Goal: Task Accomplishment & Management: Manage account settings

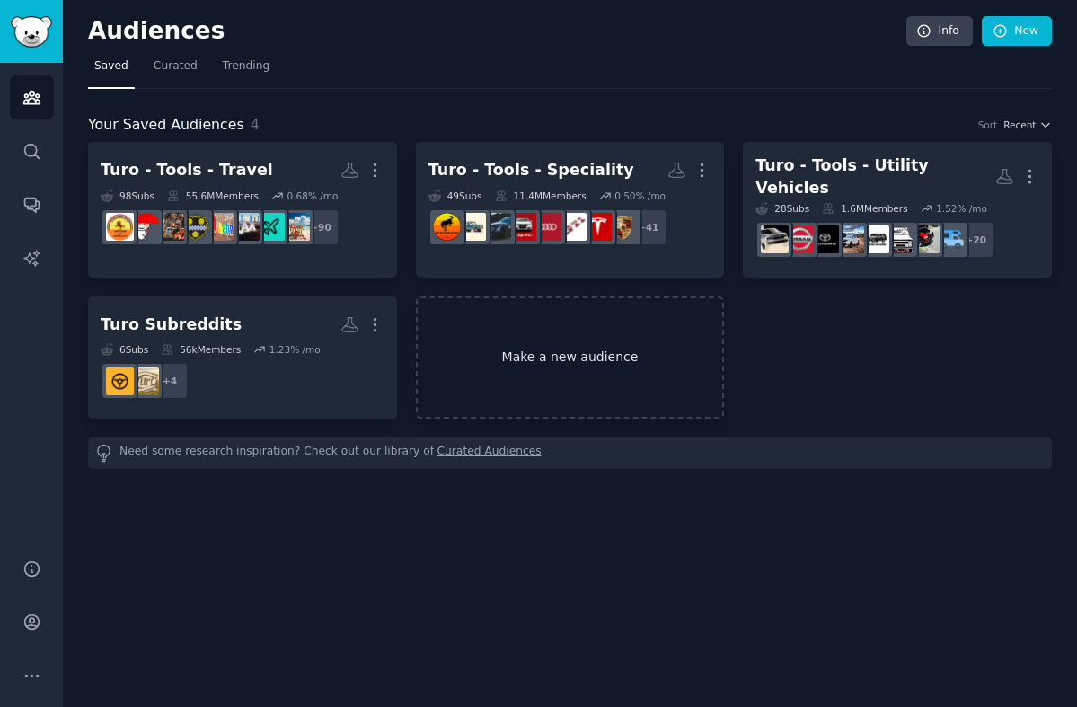
click at [523, 342] on link "Make a new audience" at bounding box center [570, 357] width 309 height 123
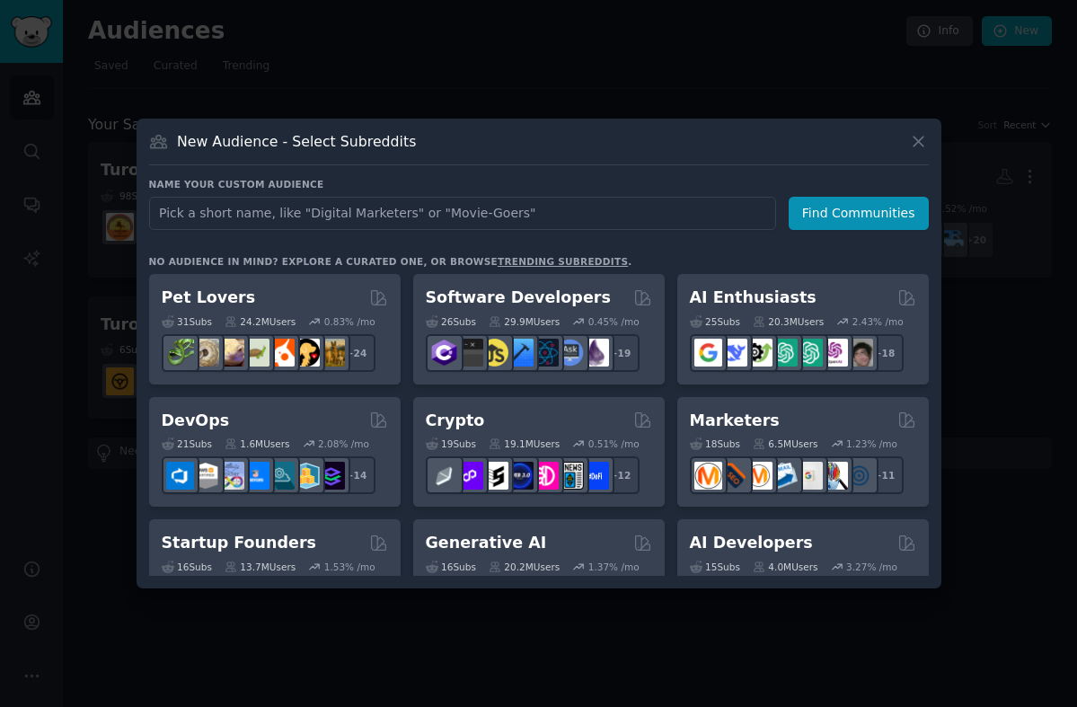
click at [198, 213] on input "text" at bounding box center [462, 213] width 627 height 33
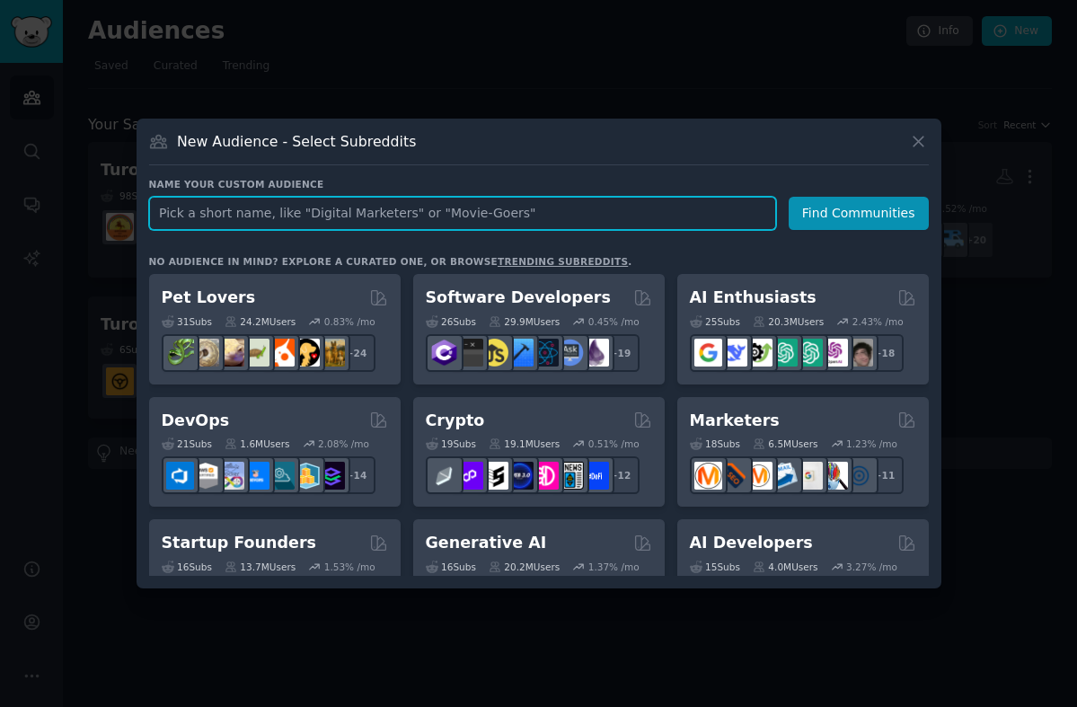
click at [181, 208] on input "text" at bounding box center [462, 213] width 627 height 33
type input "personalfinance"
click button "Find Communities" at bounding box center [859, 213] width 140 height 33
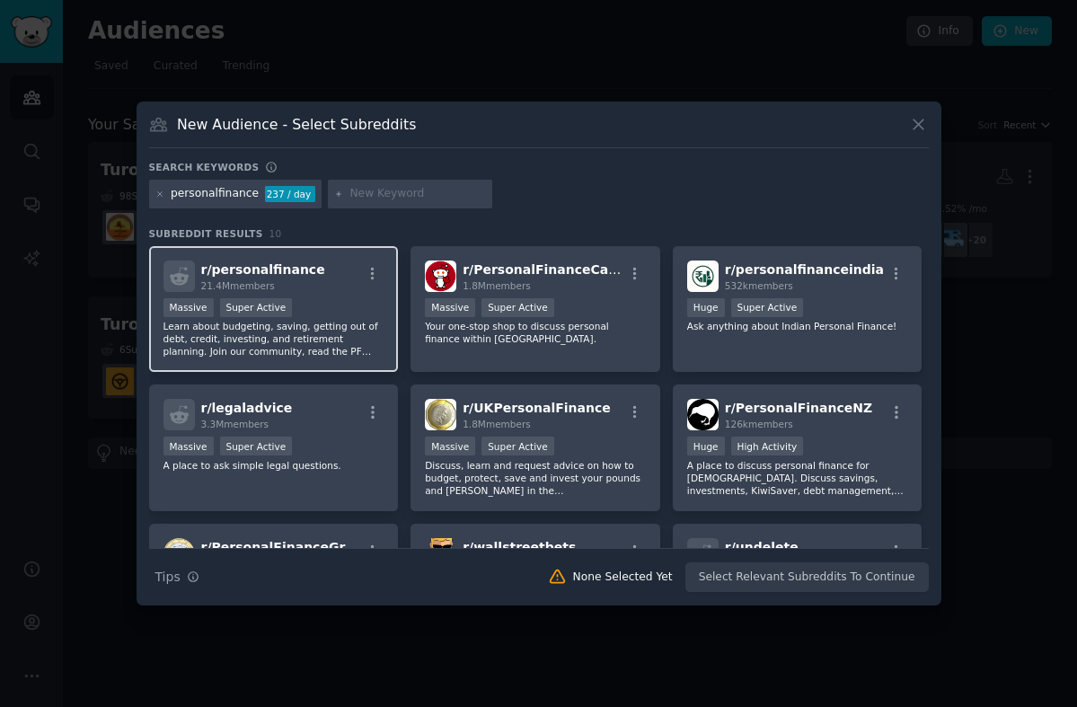
click at [266, 293] on div "r/ personalfinance 21.4M members Massive Super Active Learn about budgeting, sa…" at bounding box center [274, 309] width 250 height 127
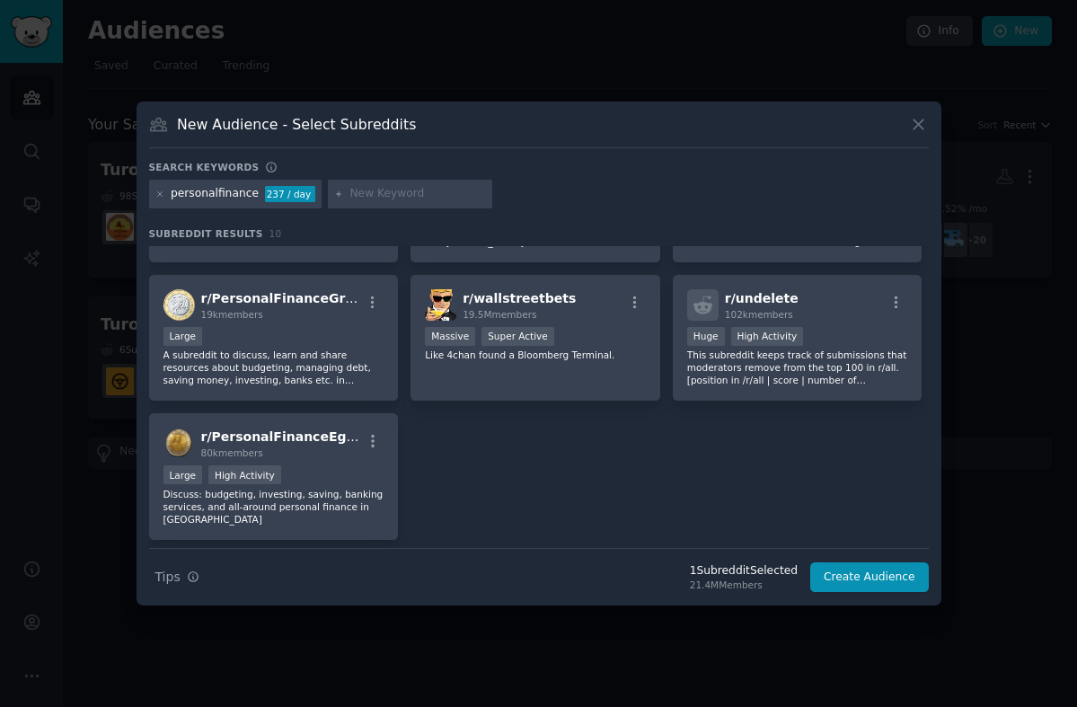
scroll to position [247, 0]
click at [163, 193] on icon at bounding box center [160, 195] width 10 height 10
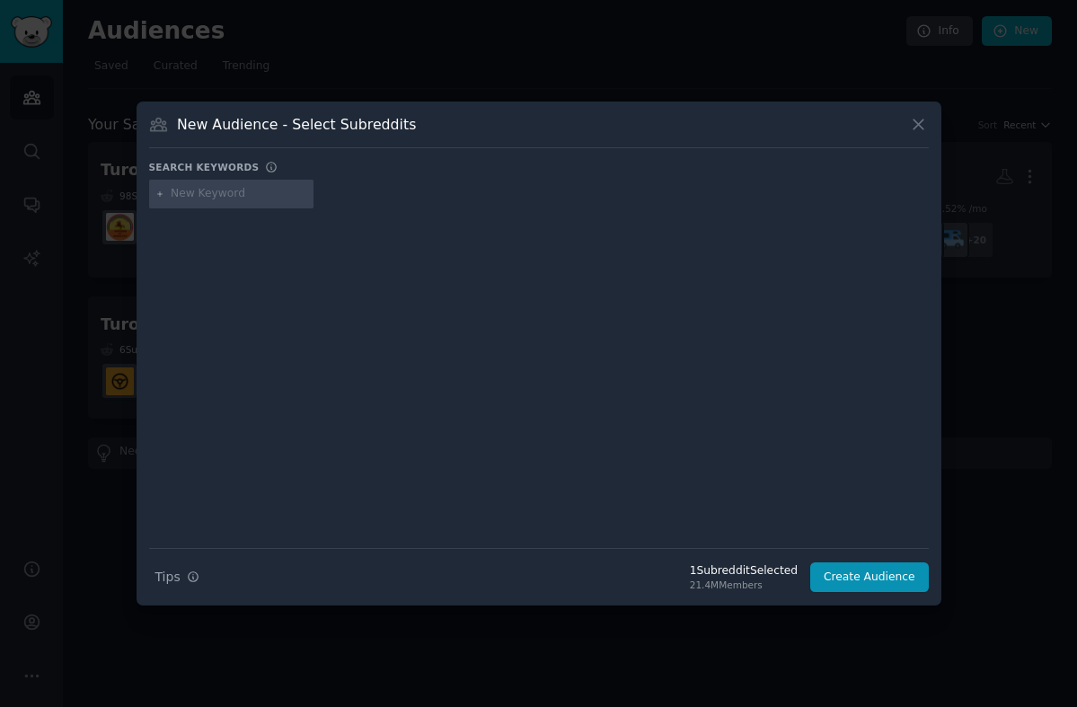
click at [199, 197] on input "text" at bounding box center [239, 194] width 137 height 16
type input "uberdrivers"
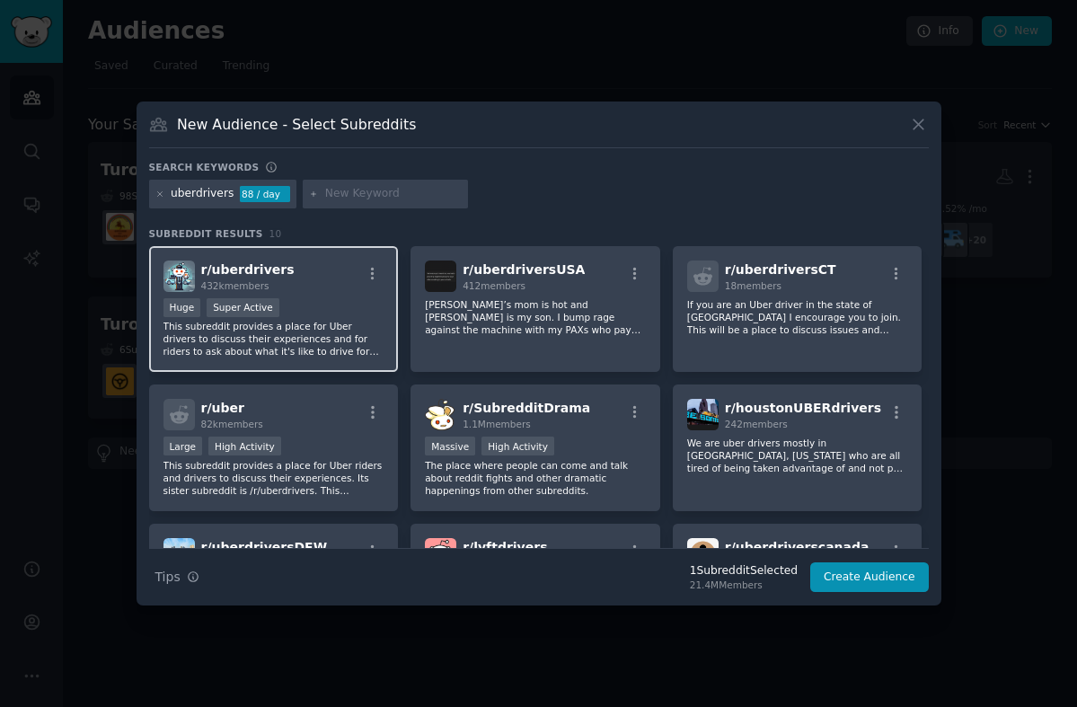
click at [321, 331] on p "This subreddit provides a place for Uber drivers to discuss their experiences a…" at bounding box center [273, 339] width 221 height 38
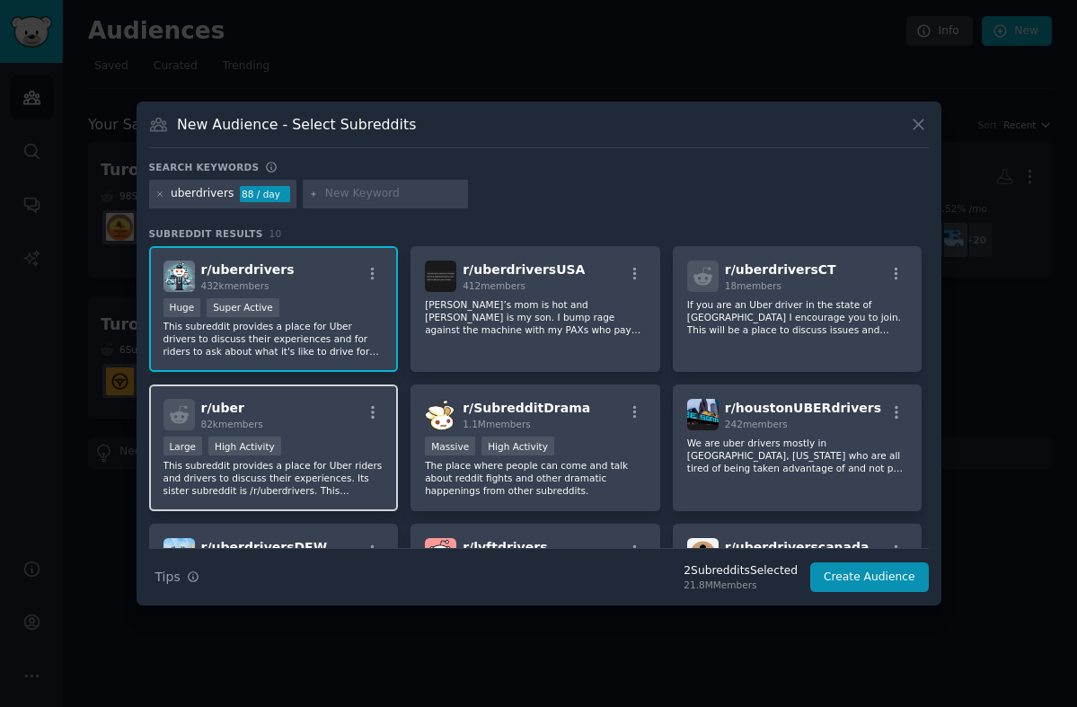
click at [334, 415] on div "r/ uber 82k members" at bounding box center [273, 414] width 221 height 31
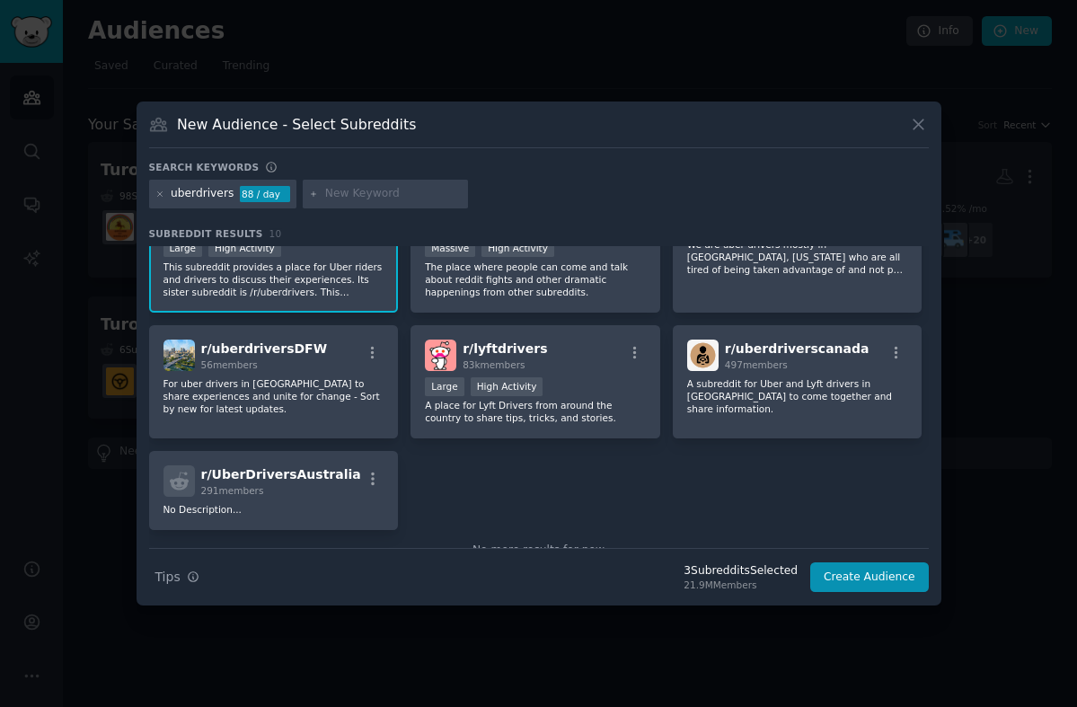
scroll to position [200, 0]
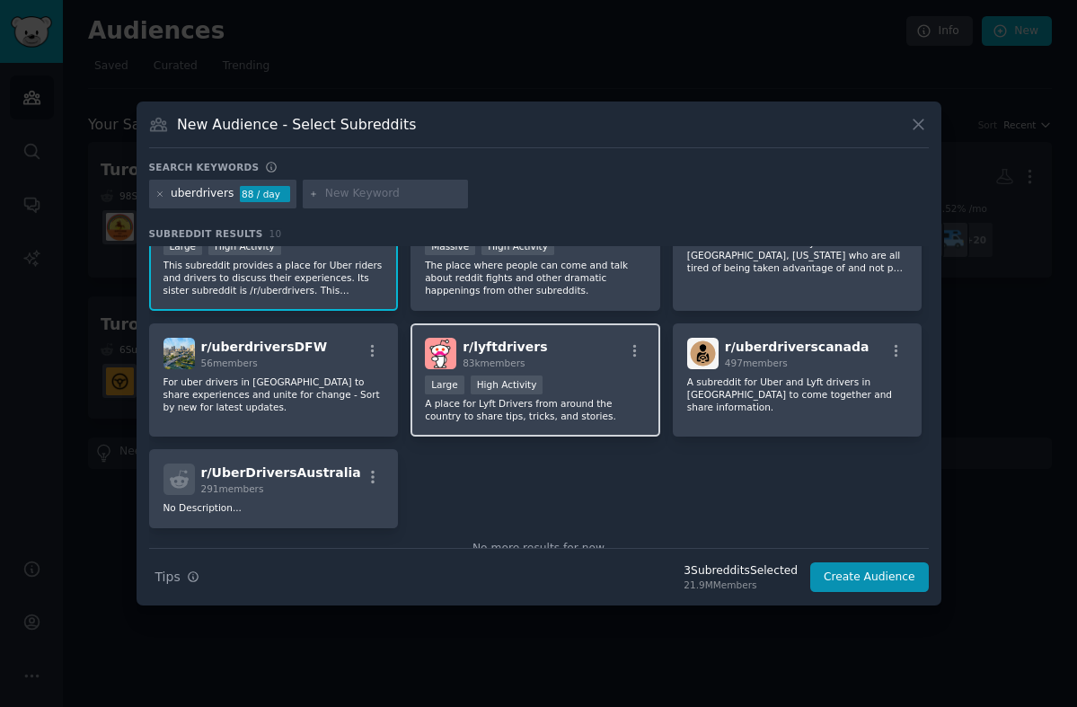
click at [572, 347] on div "r/ lyftdrivers 83k members" at bounding box center [535, 353] width 221 height 31
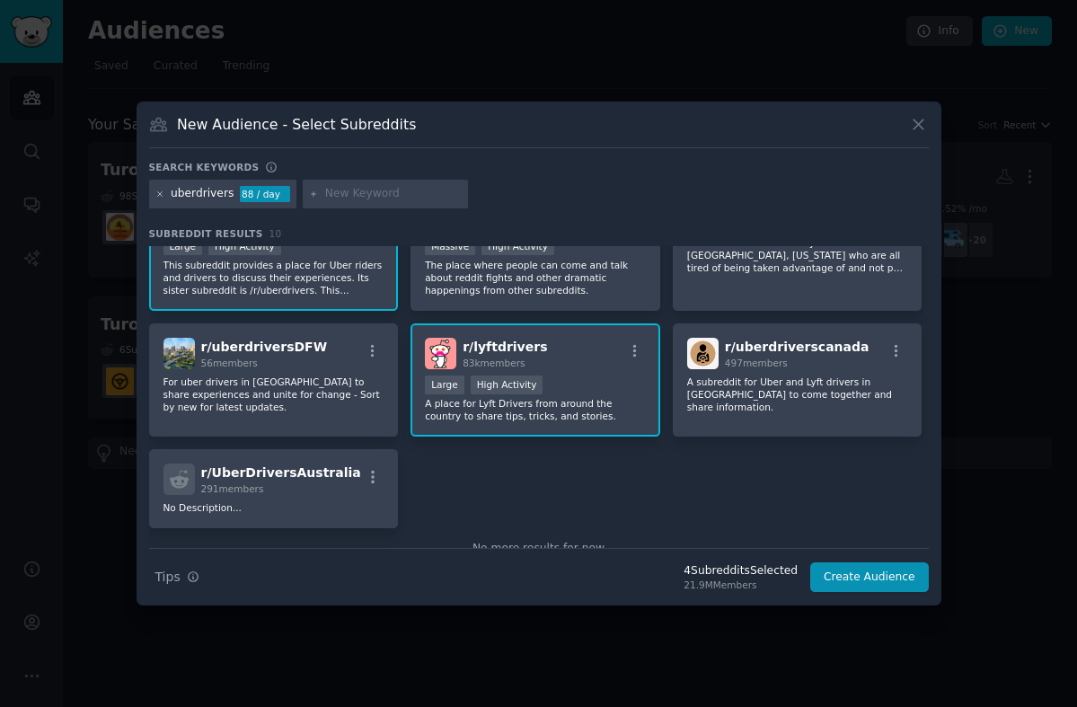
click at [157, 191] on icon at bounding box center [159, 193] width 4 height 4
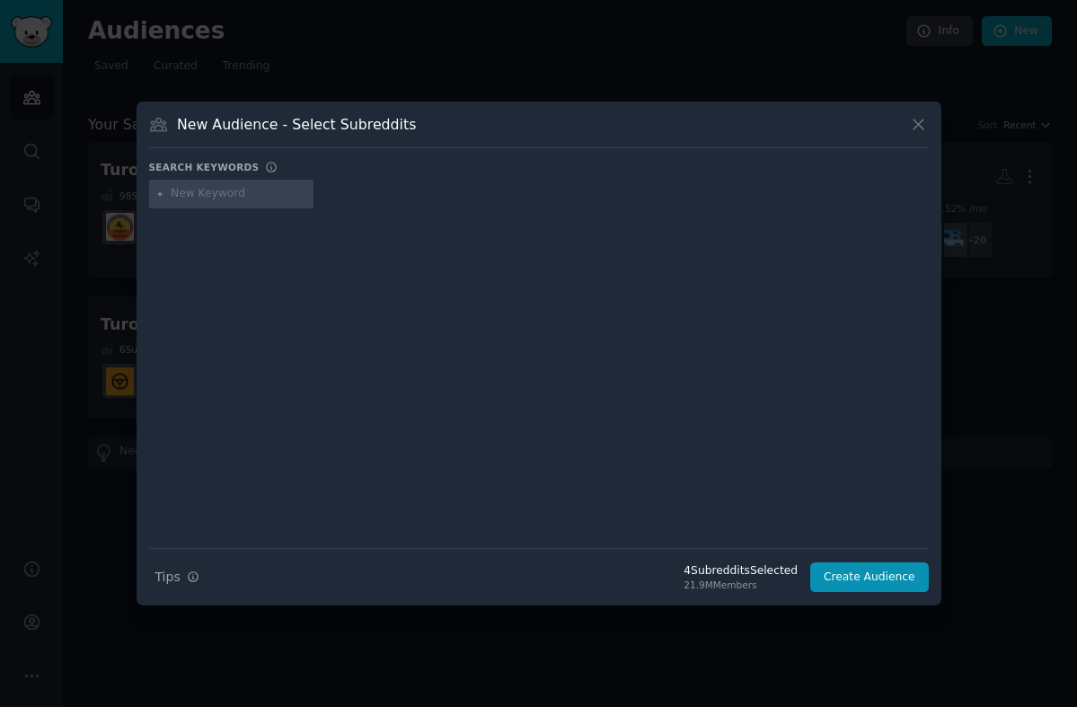
click at [250, 201] on input "text" at bounding box center [239, 194] width 137 height 16
type input "sidehustle"
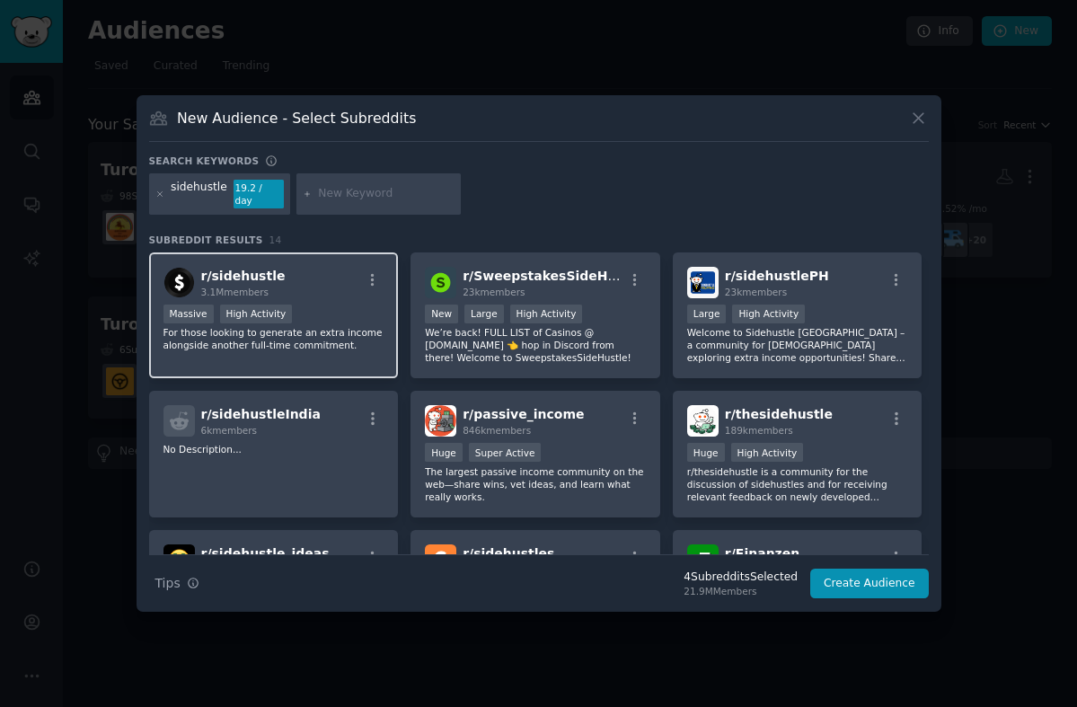
click at [340, 305] on div "Massive High Activity" at bounding box center [273, 316] width 221 height 22
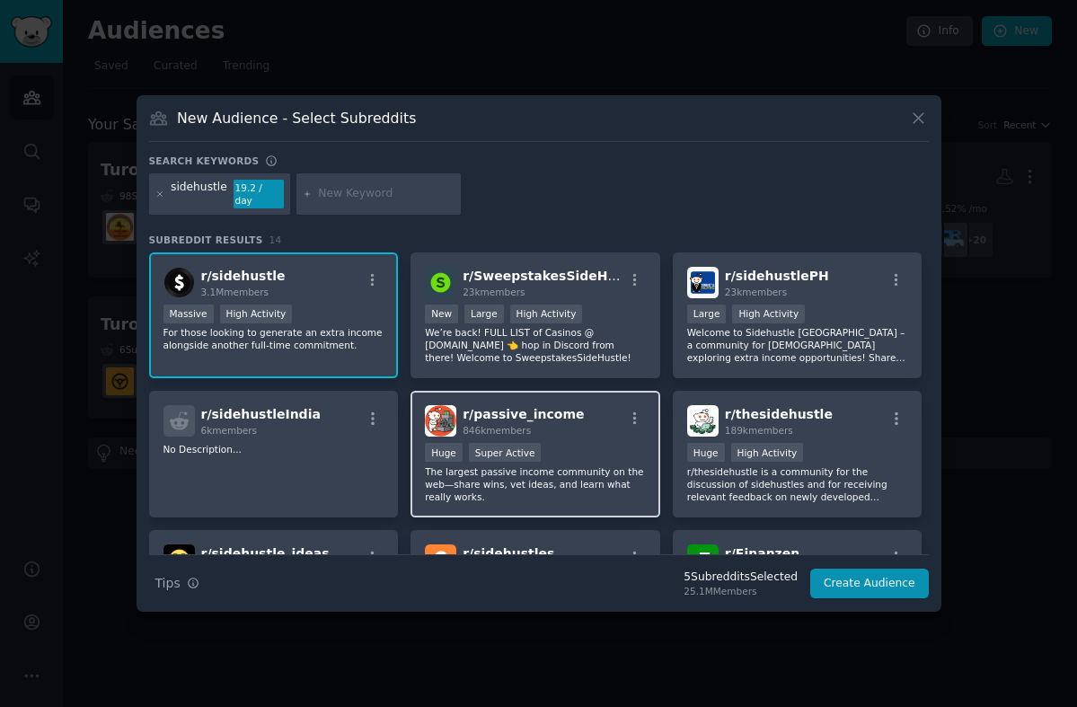
click at [563, 408] on span "r/ passive_income" at bounding box center [523, 414] width 121 height 14
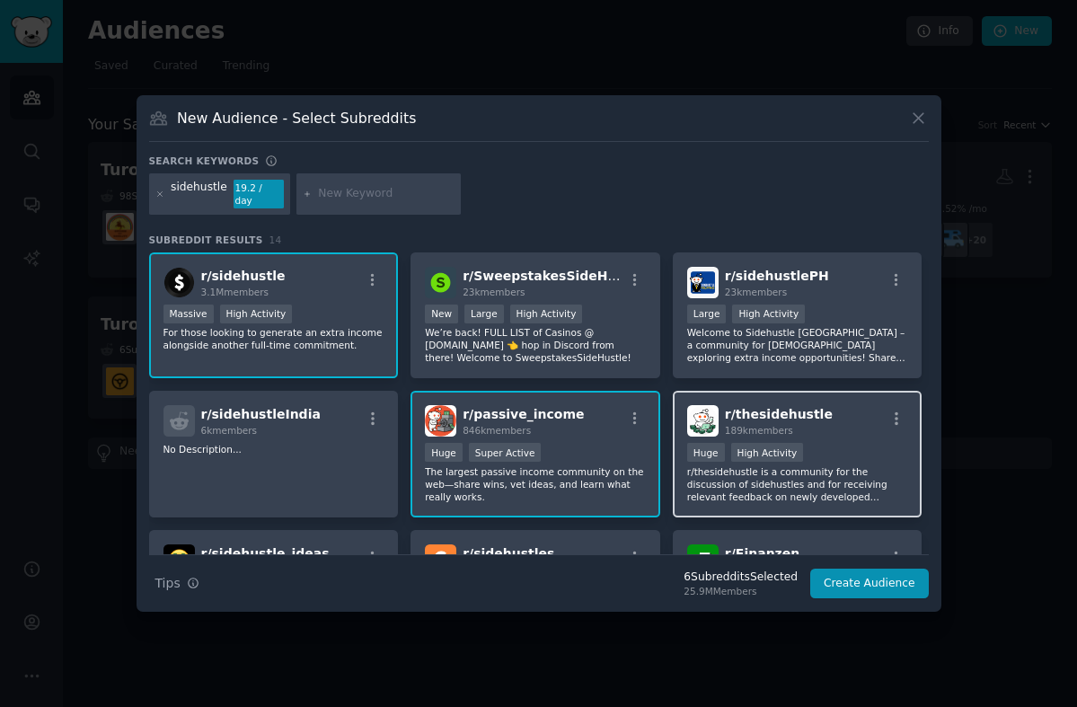
click at [851, 443] on div "100,000 - 1,000,000 members Huge High Activity" at bounding box center [797, 454] width 221 height 22
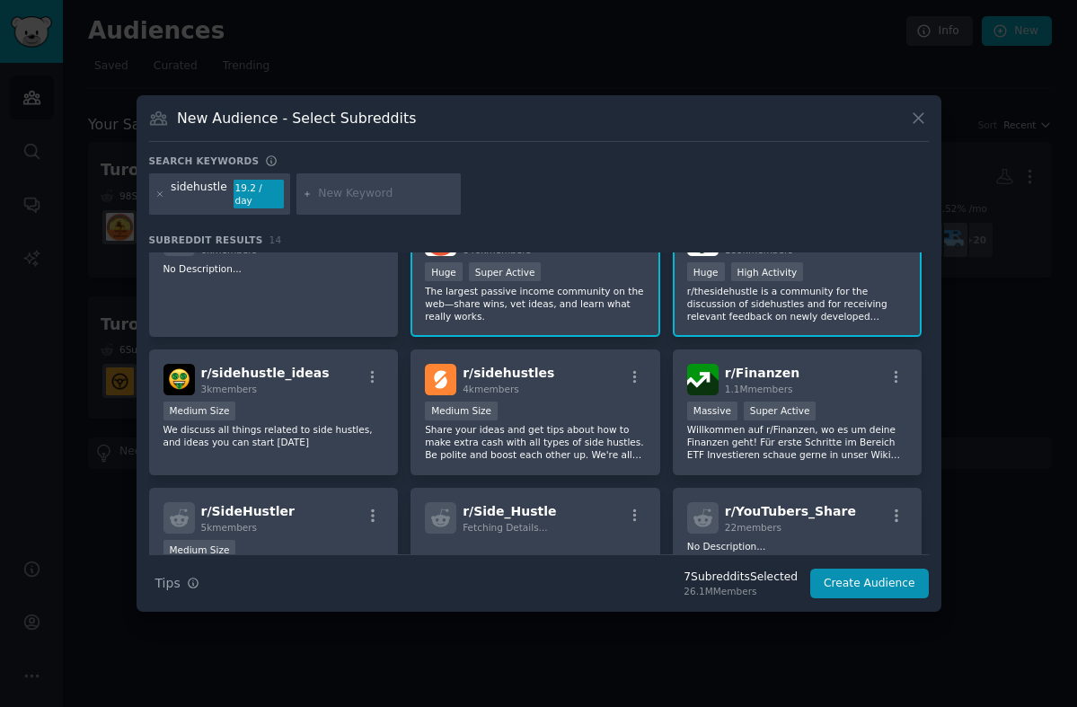
scroll to position [192, 0]
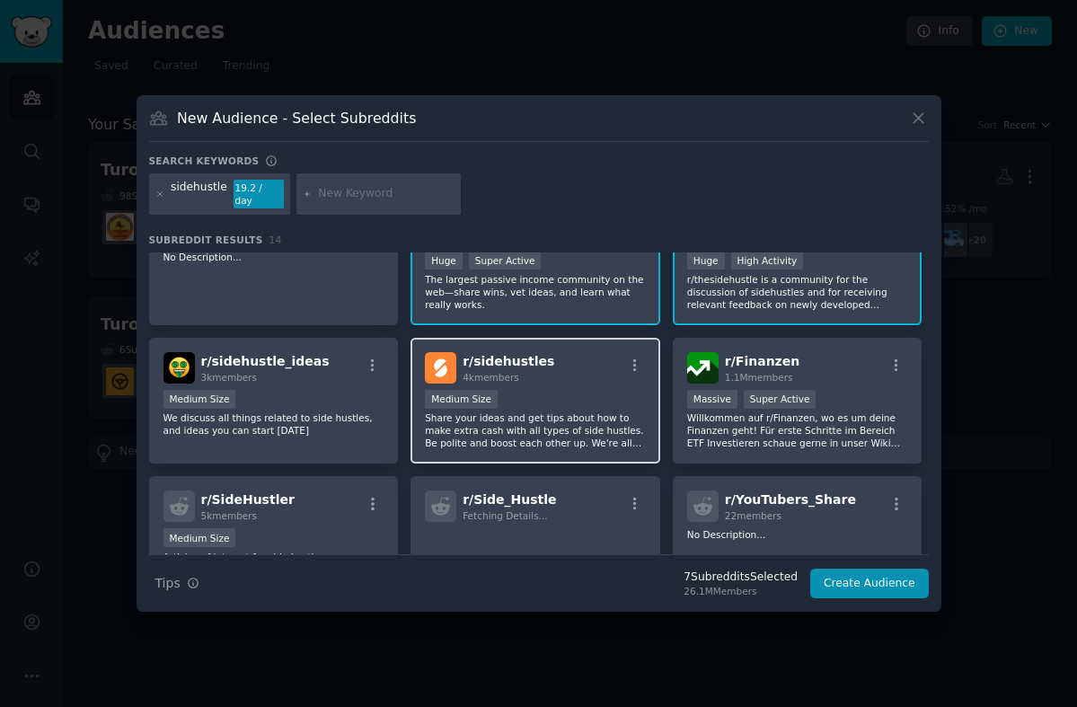
click at [590, 430] on p "Share your ideas and get tips about how to make extra cash with all types of si…" at bounding box center [535, 430] width 221 height 38
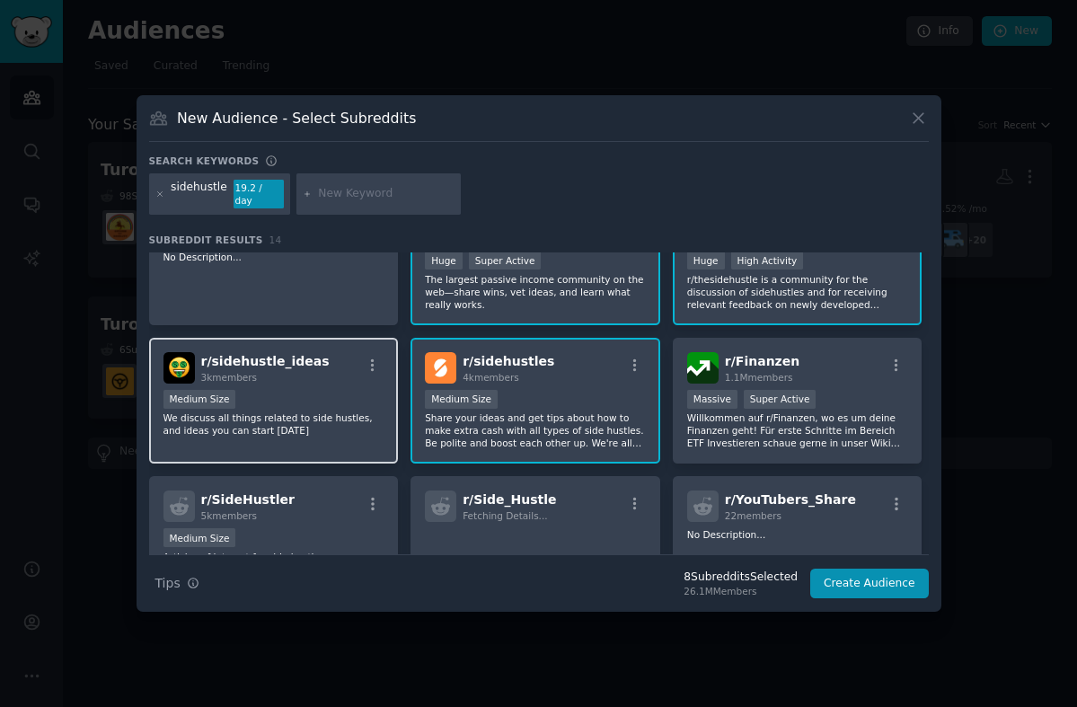
click at [340, 432] on div "r/ sidehustle_ideas 3k members Medium Size We discuss all things related to sid…" at bounding box center [274, 401] width 250 height 127
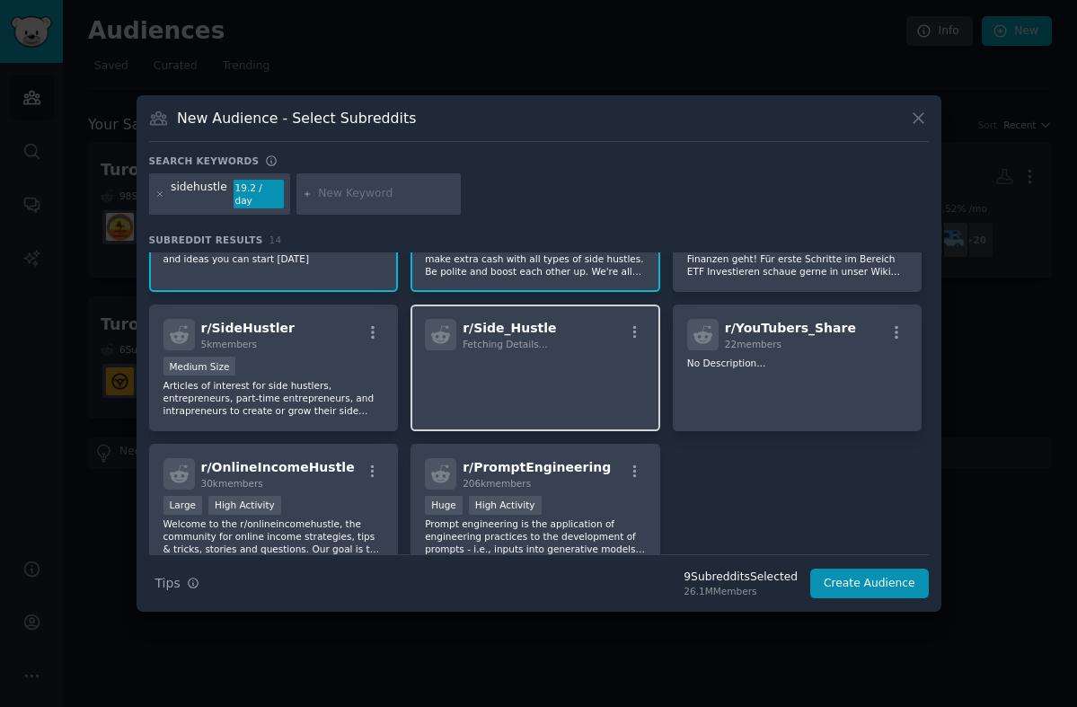
scroll to position [365, 0]
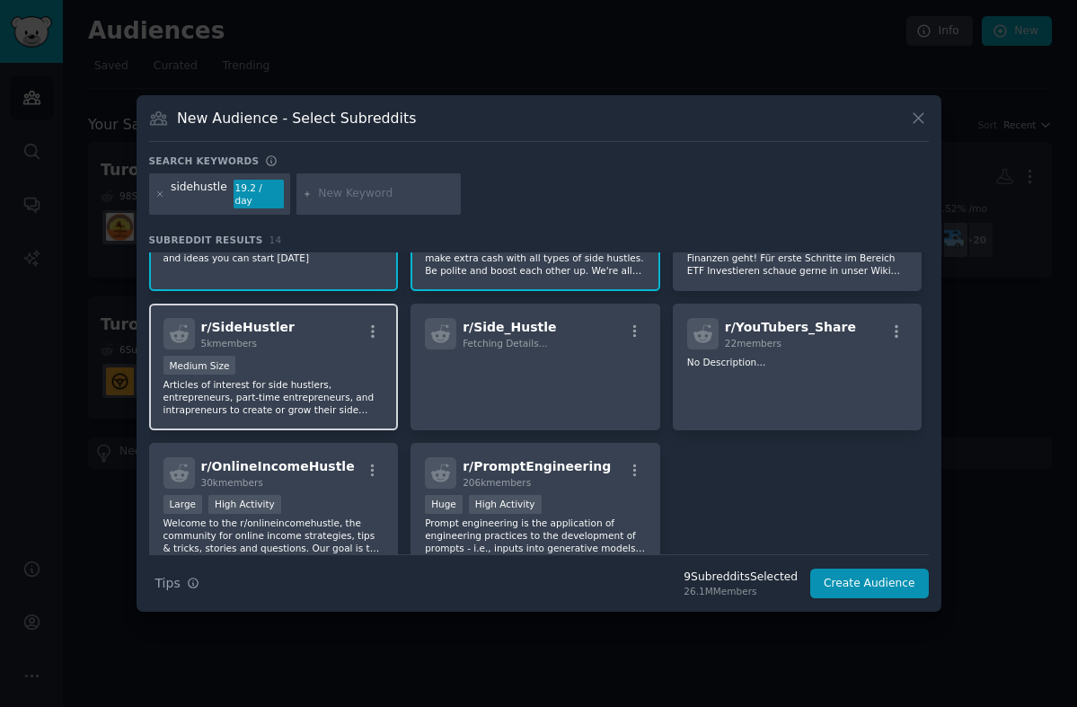
click at [296, 383] on p "Articles of interest for side hustlers, entrepreneurs, part-time entrepreneurs,…" at bounding box center [273, 397] width 221 height 38
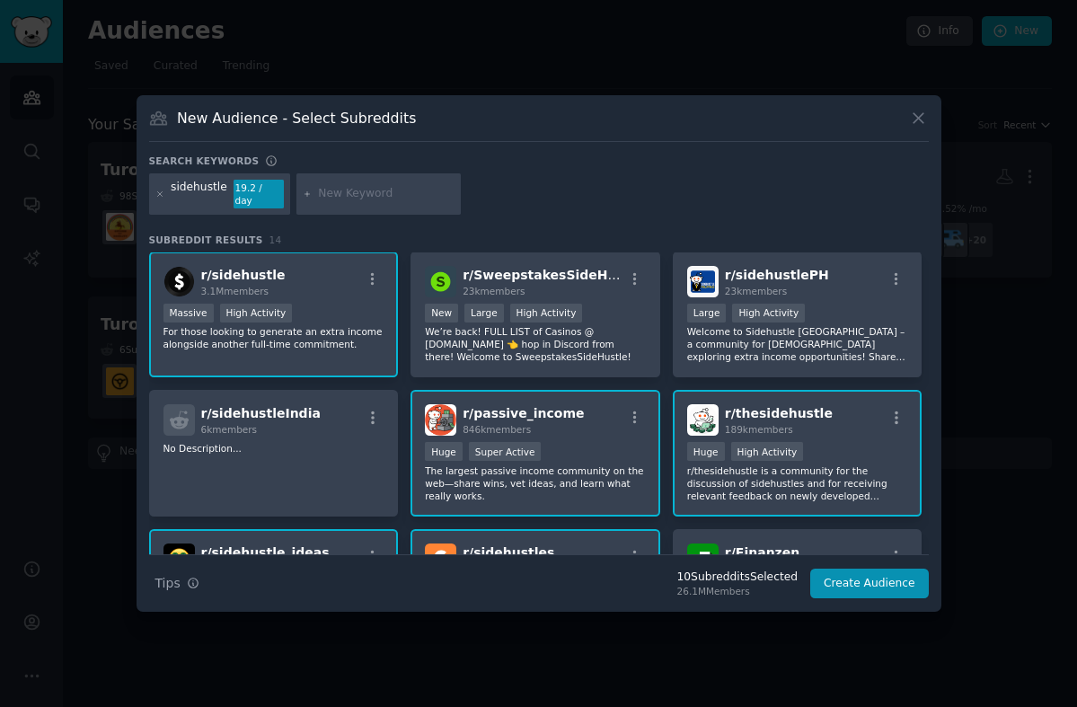
scroll to position [0, 0]
click at [158, 194] on icon at bounding box center [160, 195] width 10 height 10
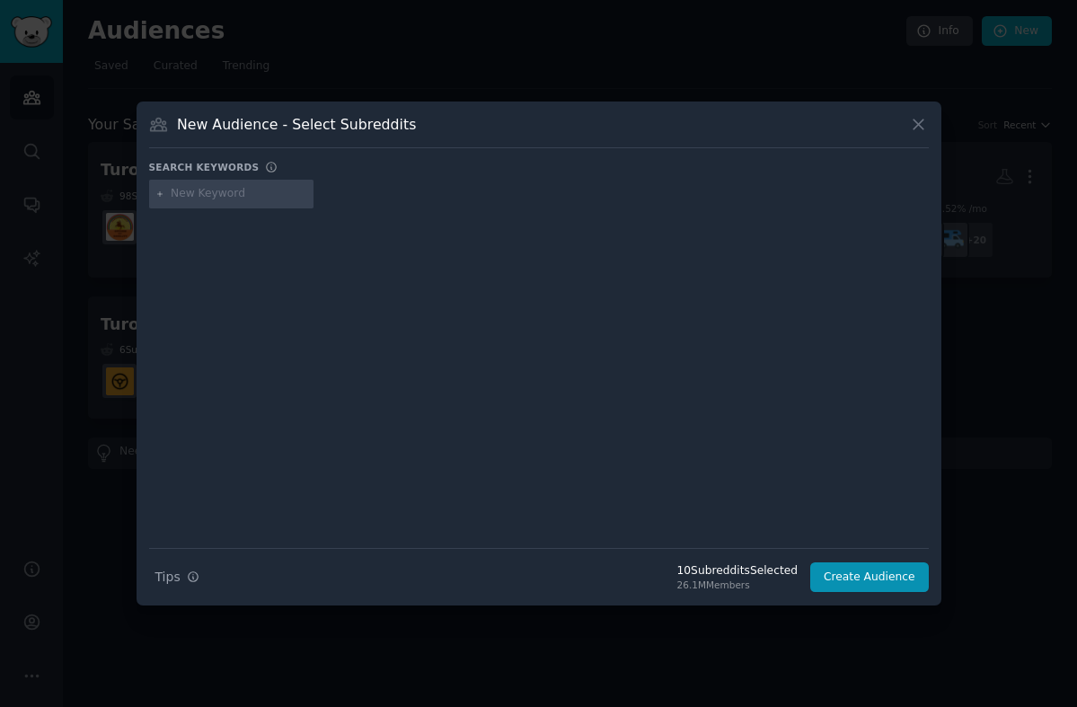
click at [211, 199] on input "text" at bounding box center [239, 194] width 137 height 16
type input "rentalinvesting"
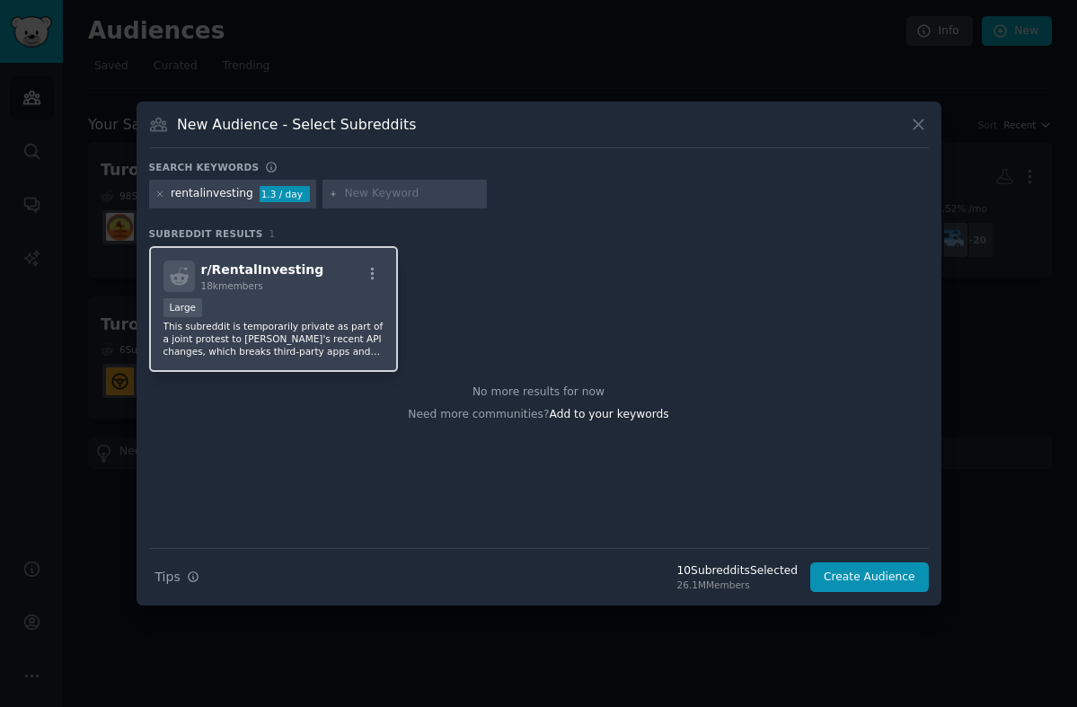
click at [300, 320] on p "This subreddit is temporarily private as part of a joint protest to Reddit's re…" at bounding box center [273, 339] width 221 height 38
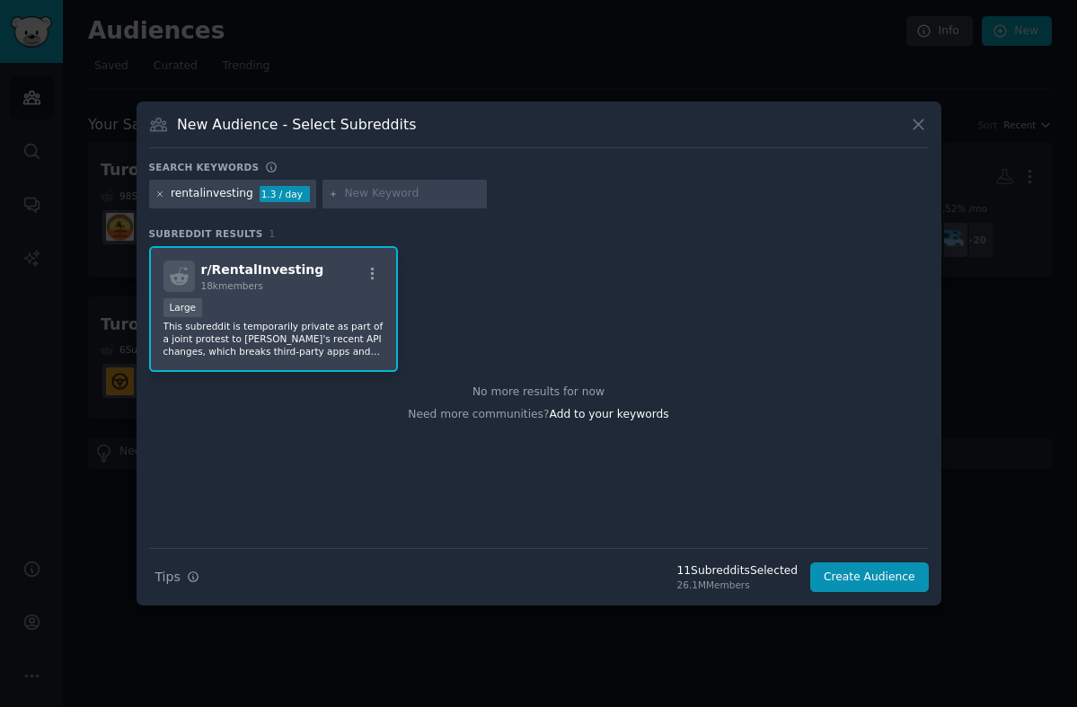
click at [155, 196] on icon at bounding box center [160, 195] width 10 height 10
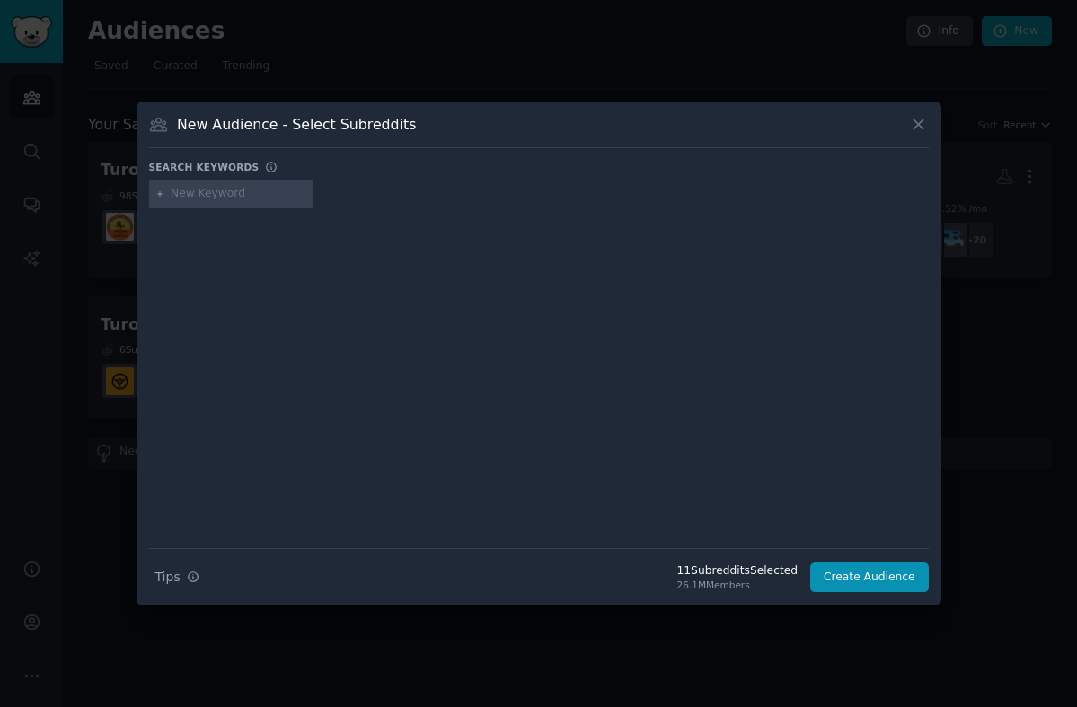
click at [216, 193] on input "text" at bounding box center [239, 194] width 137 height 16
type input "sharingeconomy"
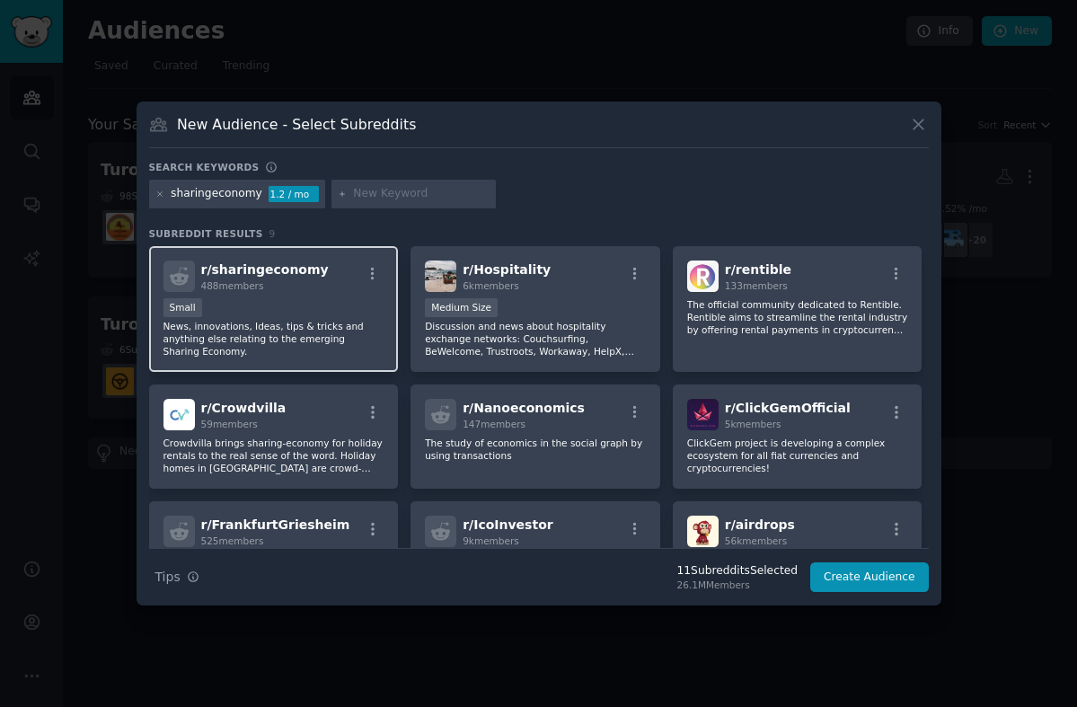
click at [340, 287] on div "r/ sharingeconomy 488 members" at bounding box center [273, 276] width 221 height 31
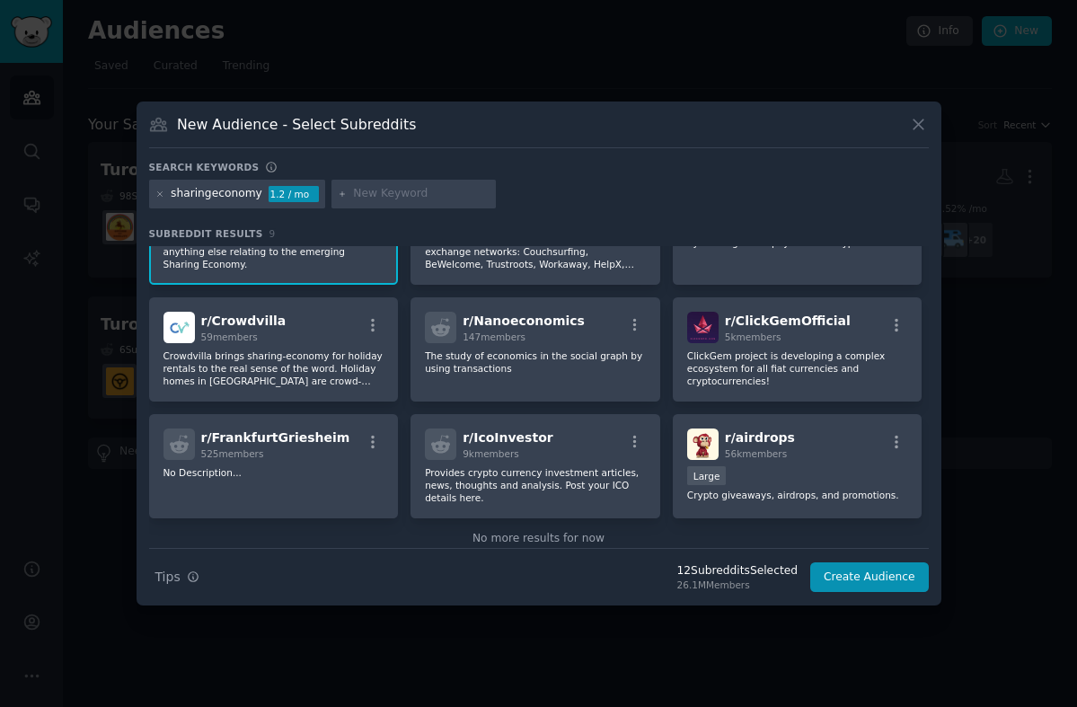
scroll to position [120, 0]
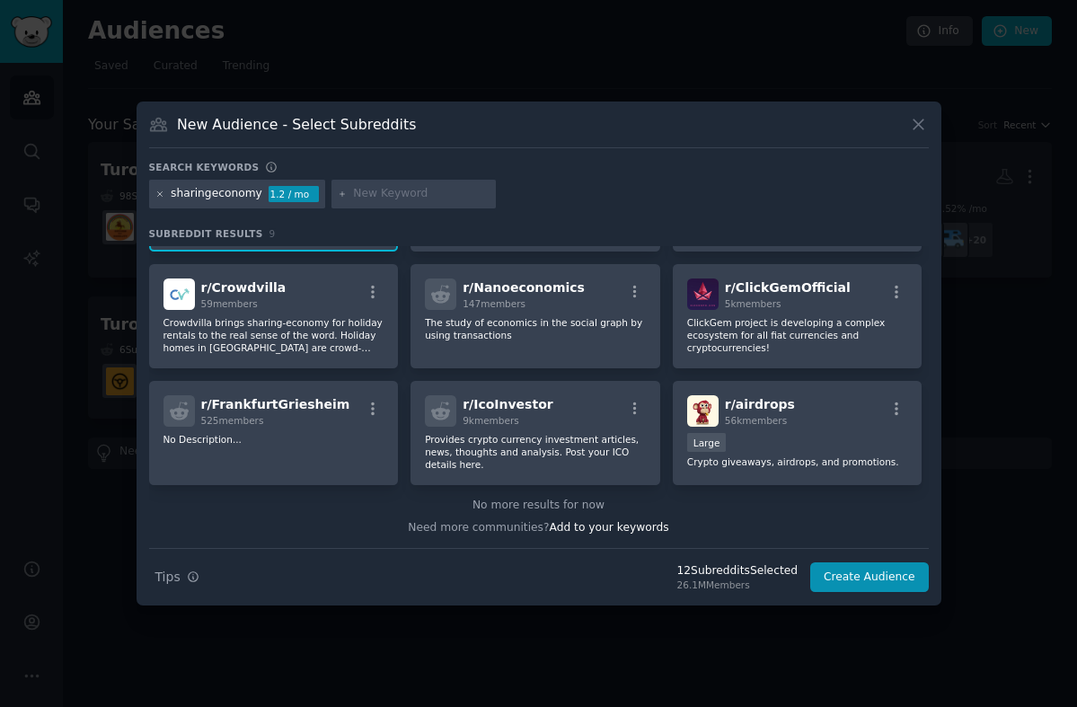
click at [159, 190] on icon at bounding box center [160, 195] width 10 height 10
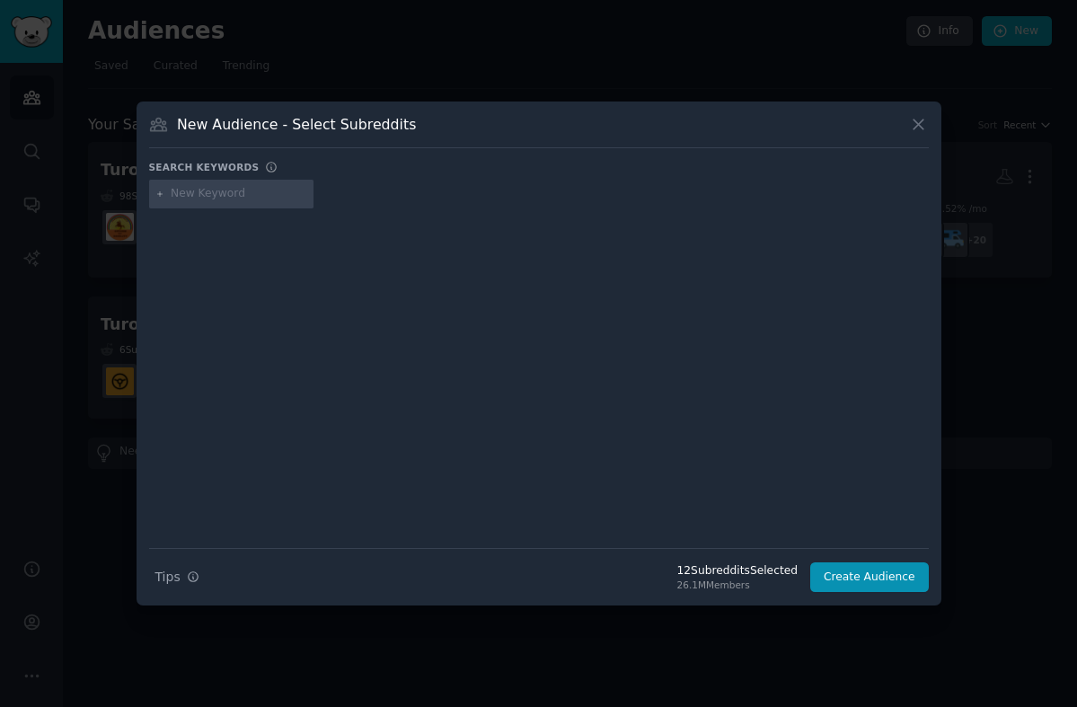
click at [204, 193] on input "text" at bounding box center [239, 194] width 137 height 16
type input "share economy"
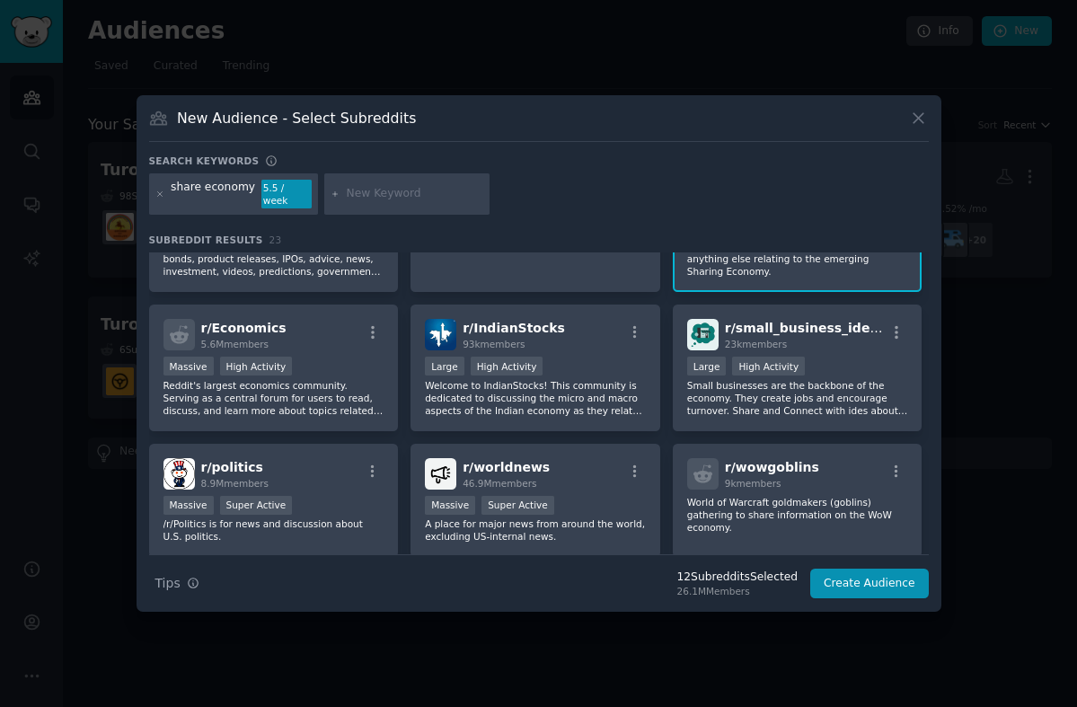
scroll to position [88, 0]
click at [155, 192] on icon at bounding box center [160, 195] width 10 height 10
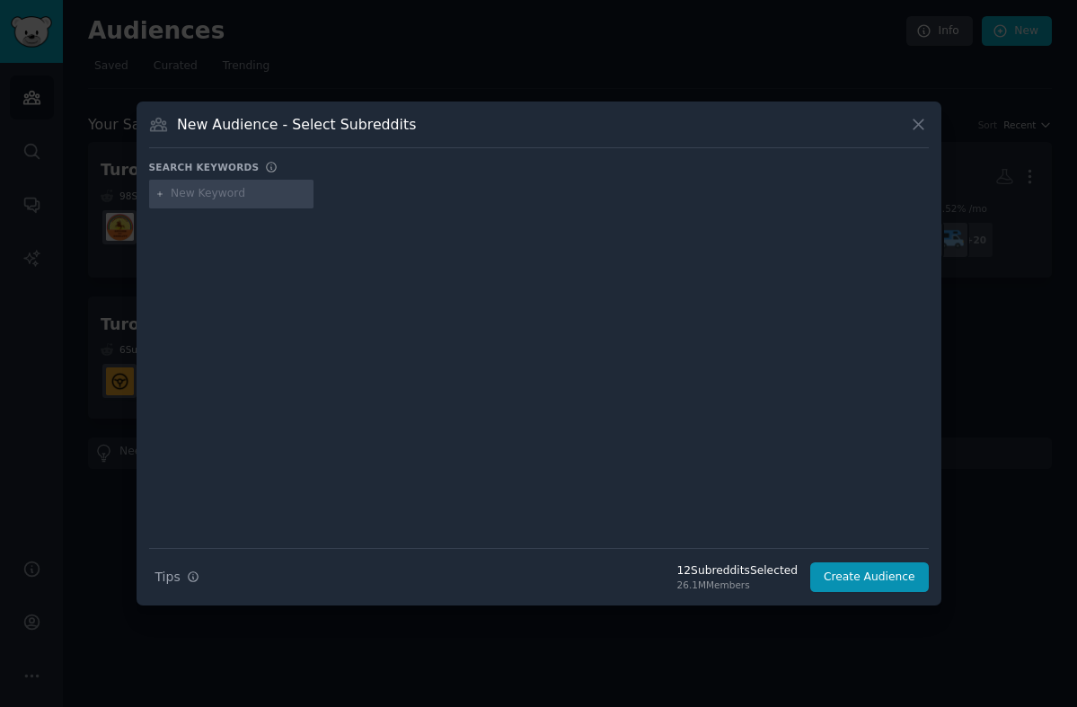
click at [181, 198] on input "text" at bounding box center [239, 194] width 137 height 16
type input "financialindependence"
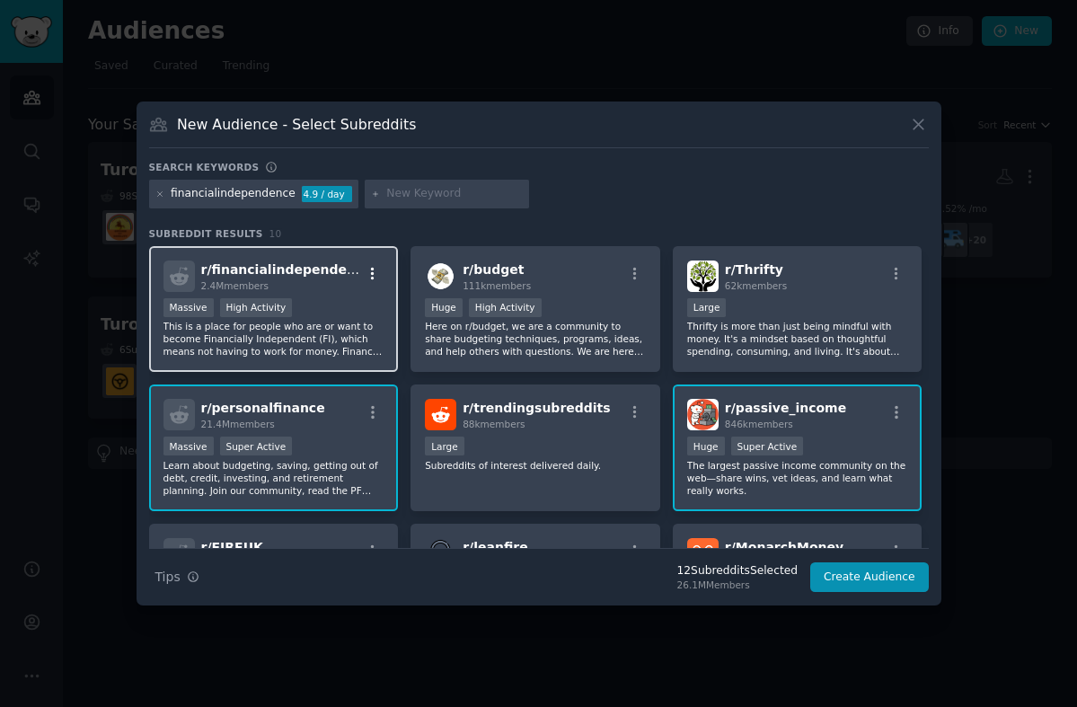
click at [366, 279] on icon "button" at bounding box center [373, 274] width 16 height 16
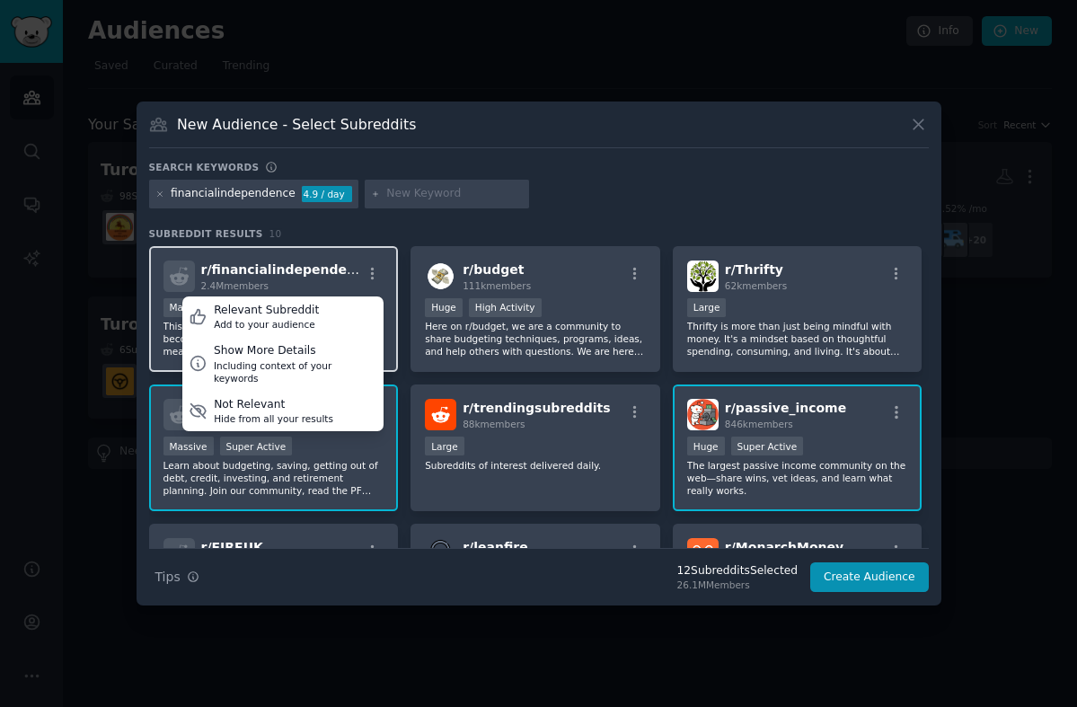
click at [335, 284] on div "2.4M members" at bounding box center [281, 285] width 161 height 13
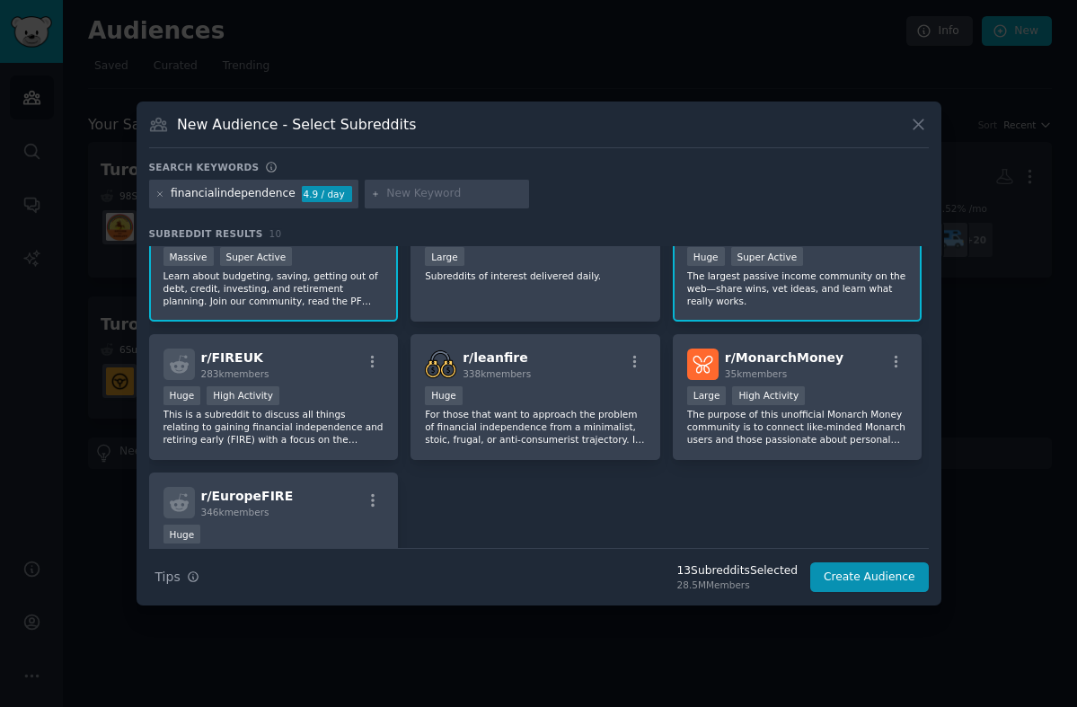
scroll to position [197, 0]
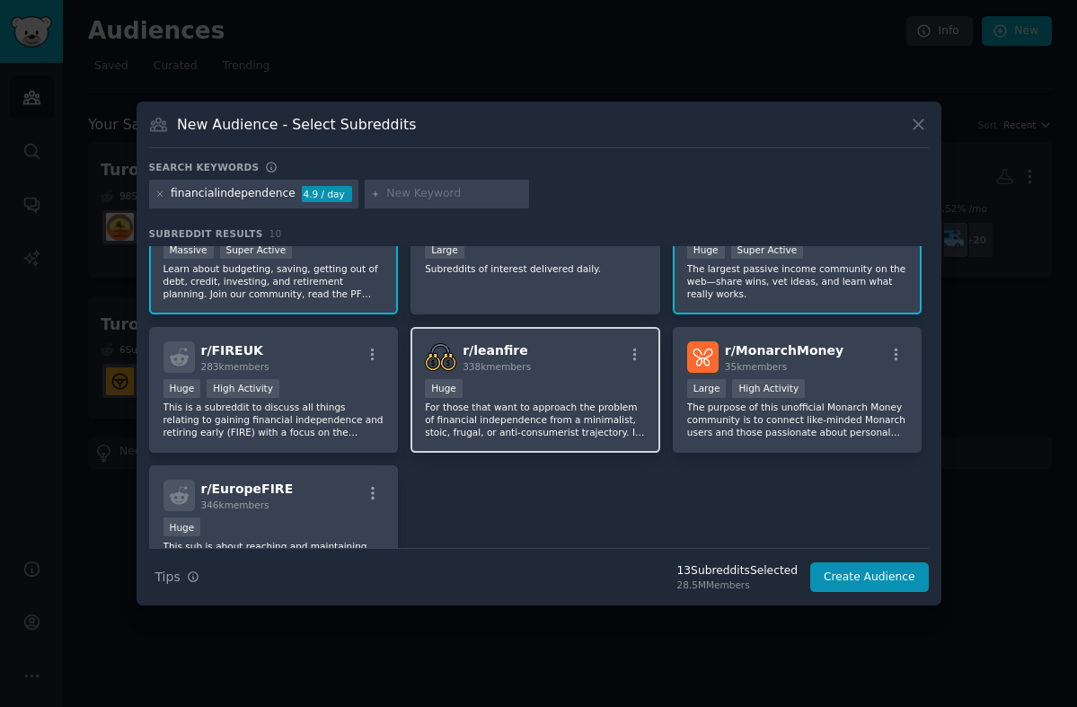
click at [580, 388] on div "Huge" at bounding box center [535, 390] width 221 height 22
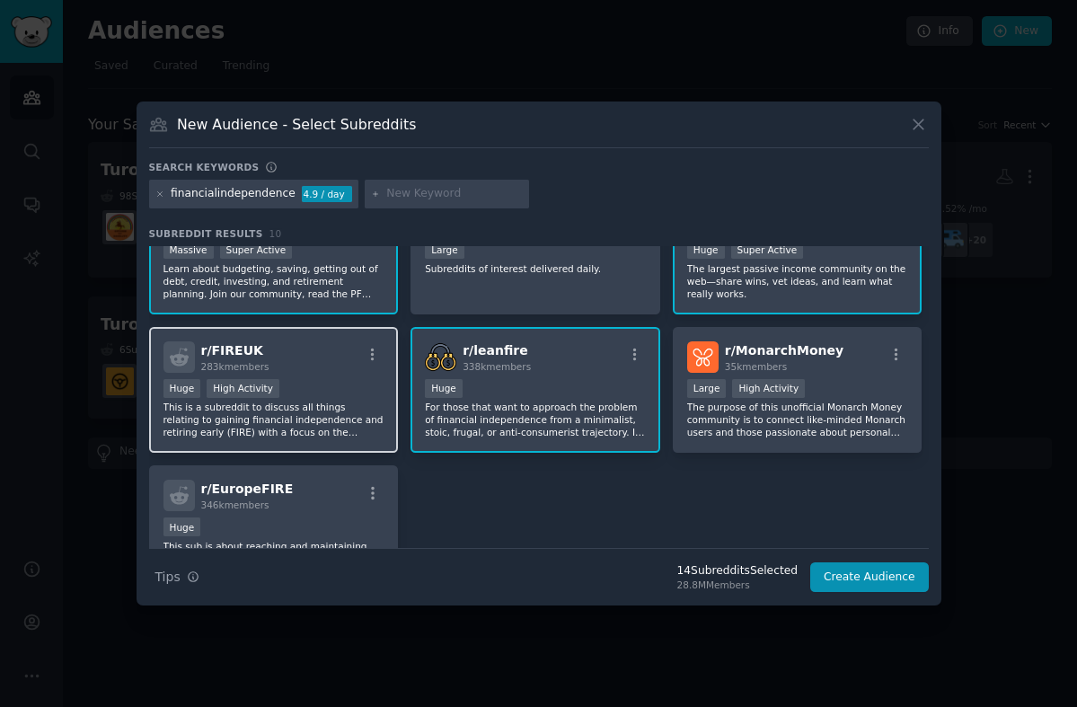
scroll to position [251, 0]
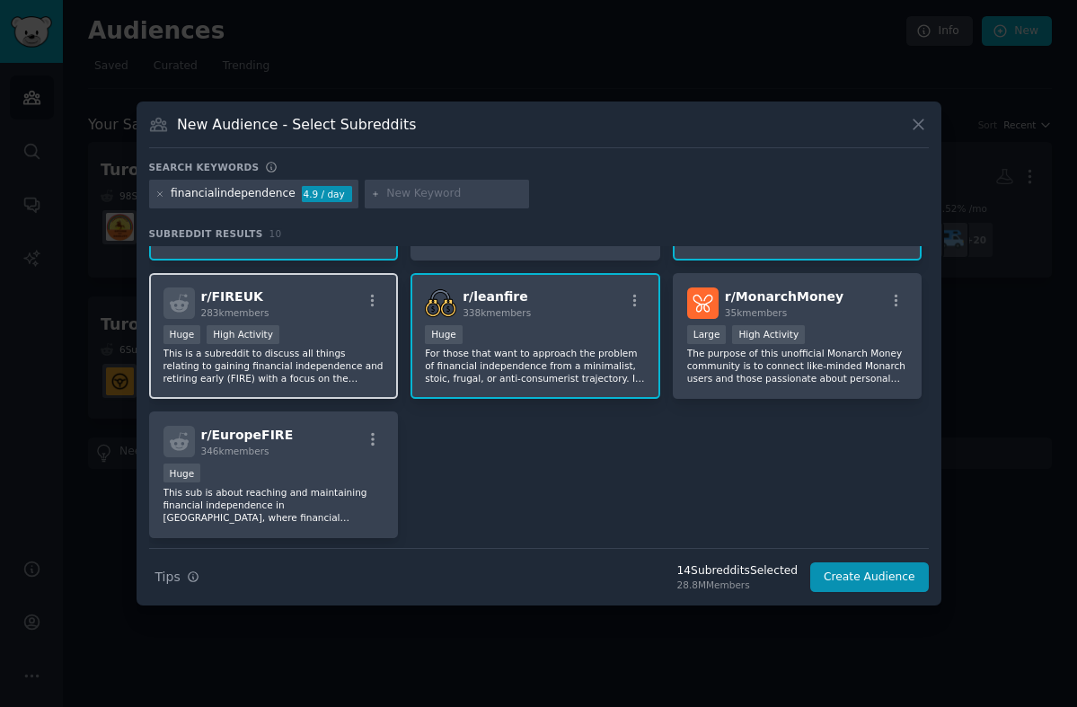
click at [363, 359] on p "This is a subreddit to discuss all things relating to gaining financial indepen…" at bounding box center [273, 366] width 221 height 38
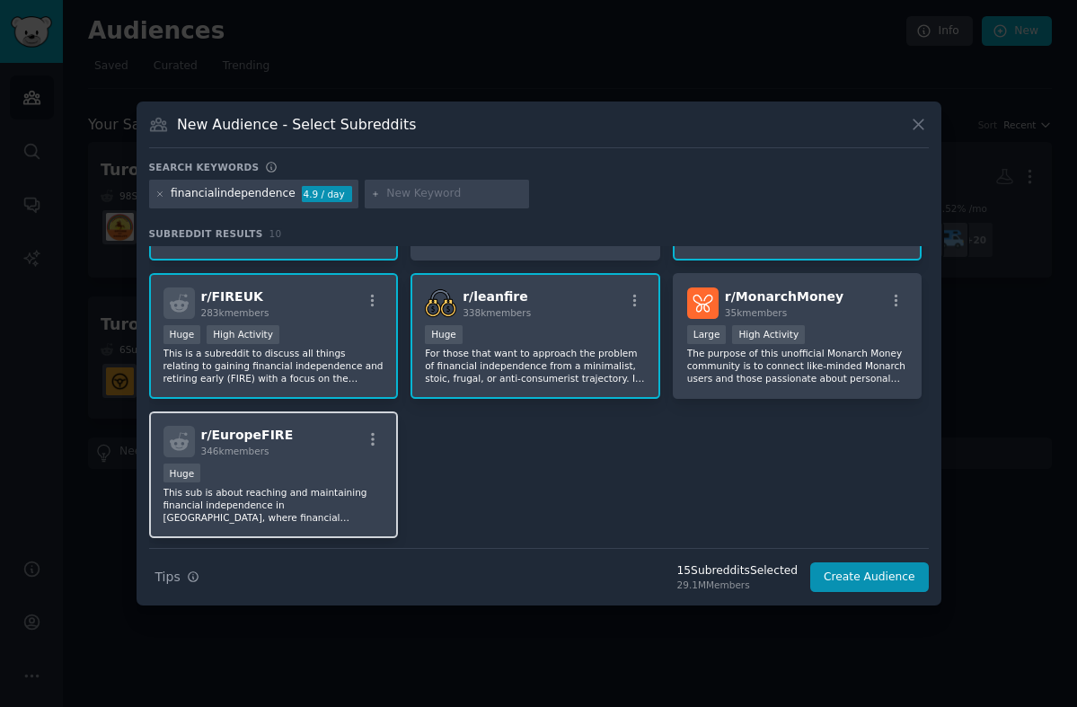
click at [323, 471] on div "Huge" at bounding box center [273, 475] width 221 height 22
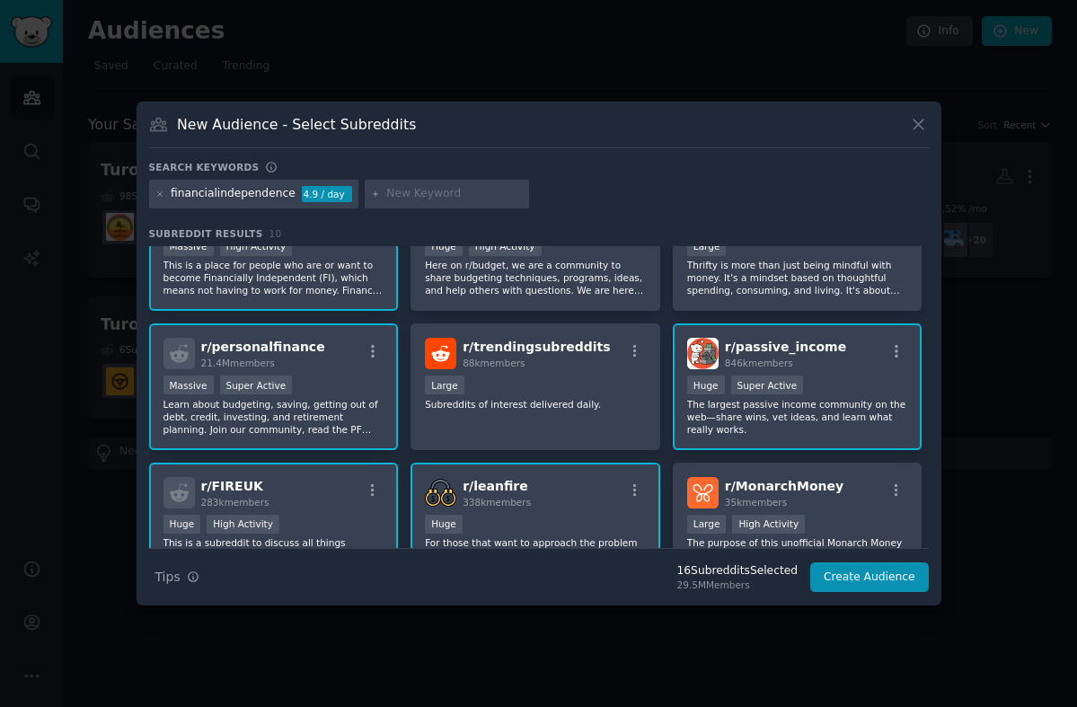
scroll to position [0, 0]
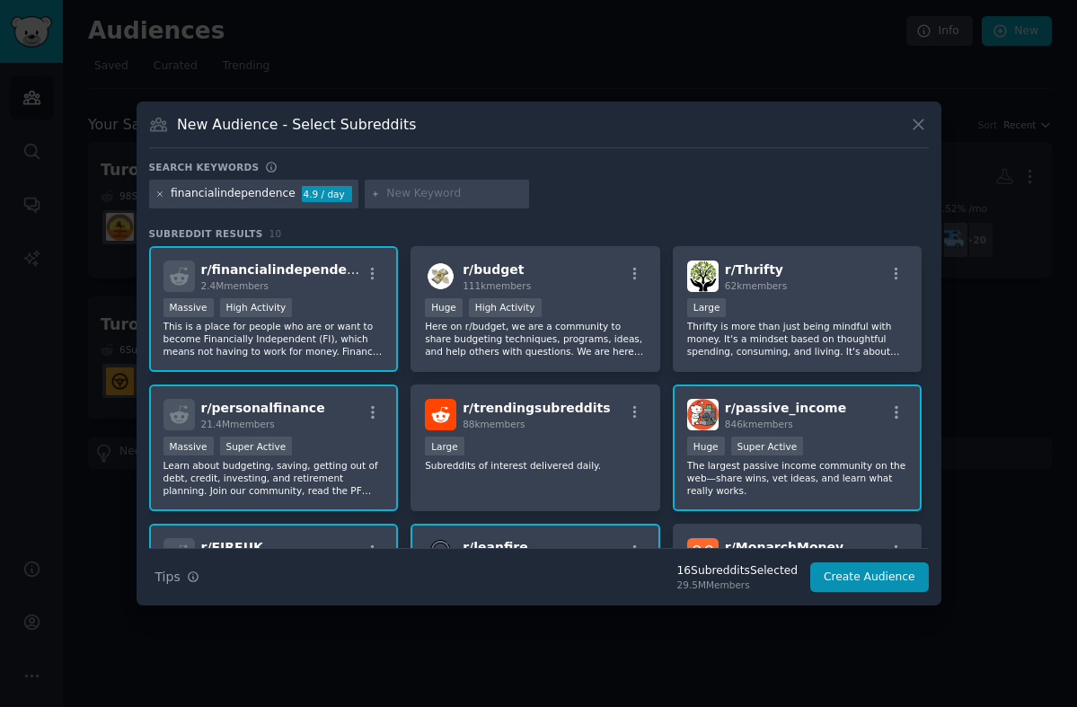
click at [162, 196] on icon at bounding box center [160, 195] width 10 height 10
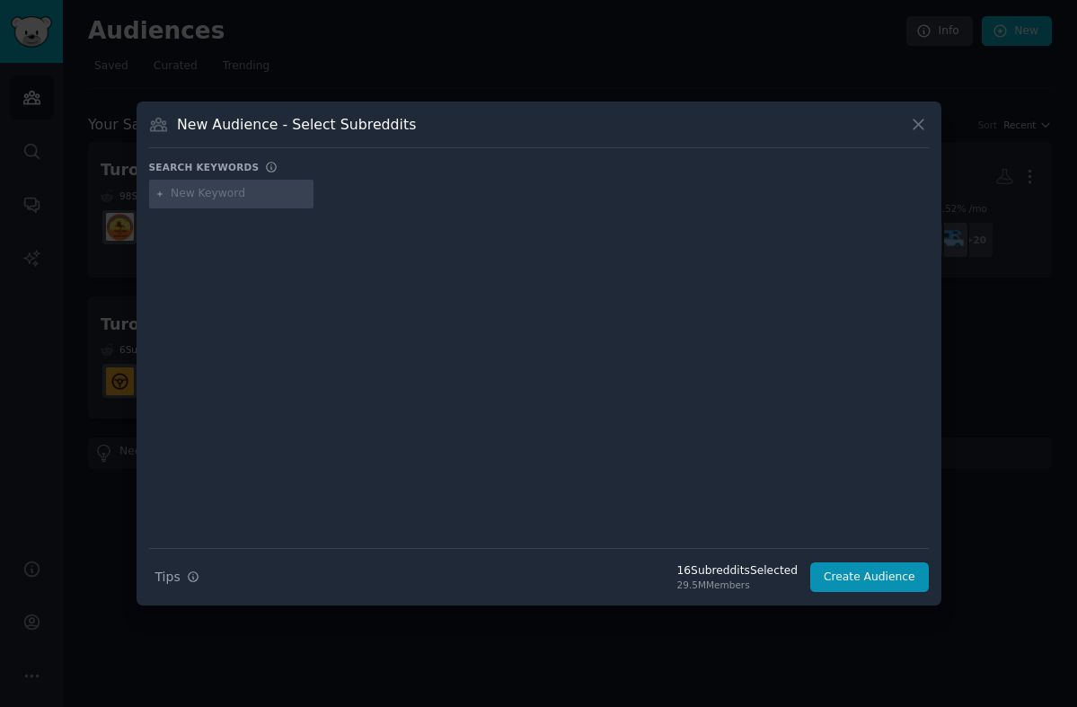
click at [249, 198] on input "text" at bounding box center [239, 194] width 137 height 16
type input "FIRE"
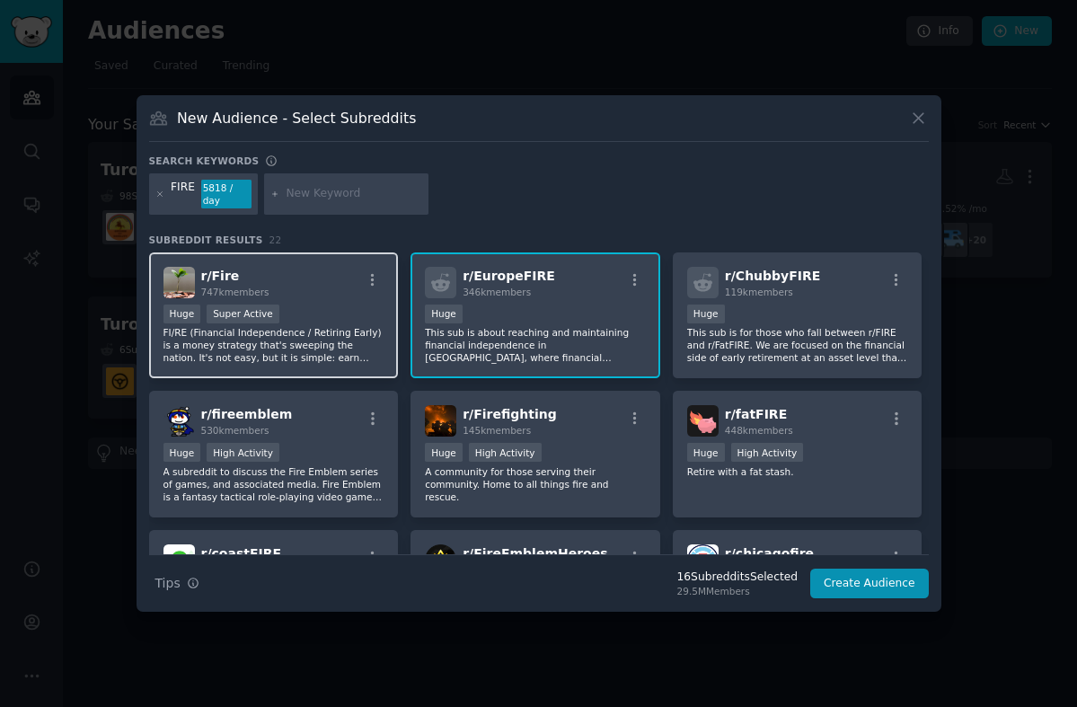
click at [313, 295] on div "r/ Fire 747k members" at bounding box center [273, 282] width 221 height 31
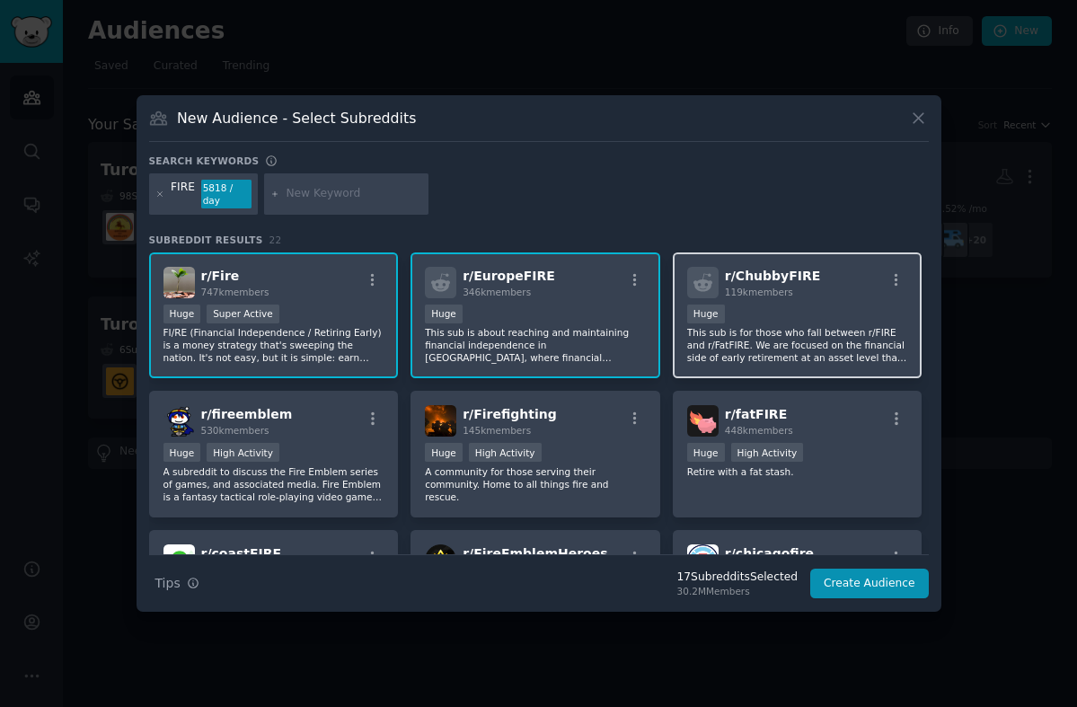
click at [770, 322] on div "100,000 - 1,000,000 members Huge" at bounding box center [797, 316] width 221 height 22
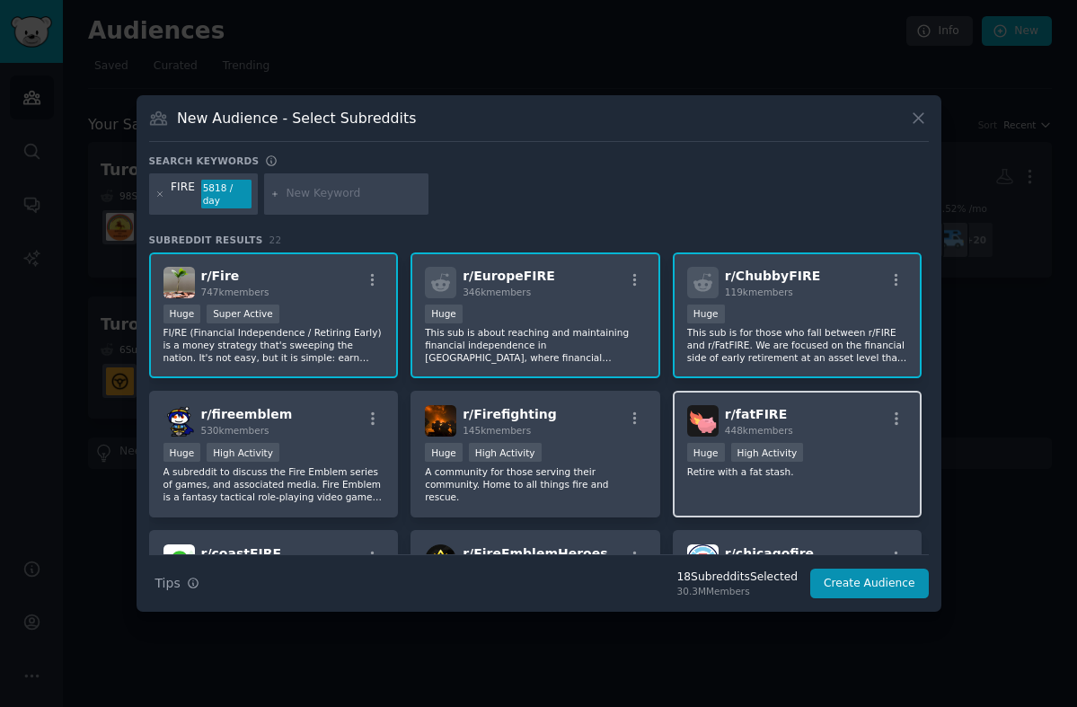
click at [817, 448] on div ">= 80th percentile for submissions / day Huge High Activity" at bounding box center [797, 454] width 221 height 22
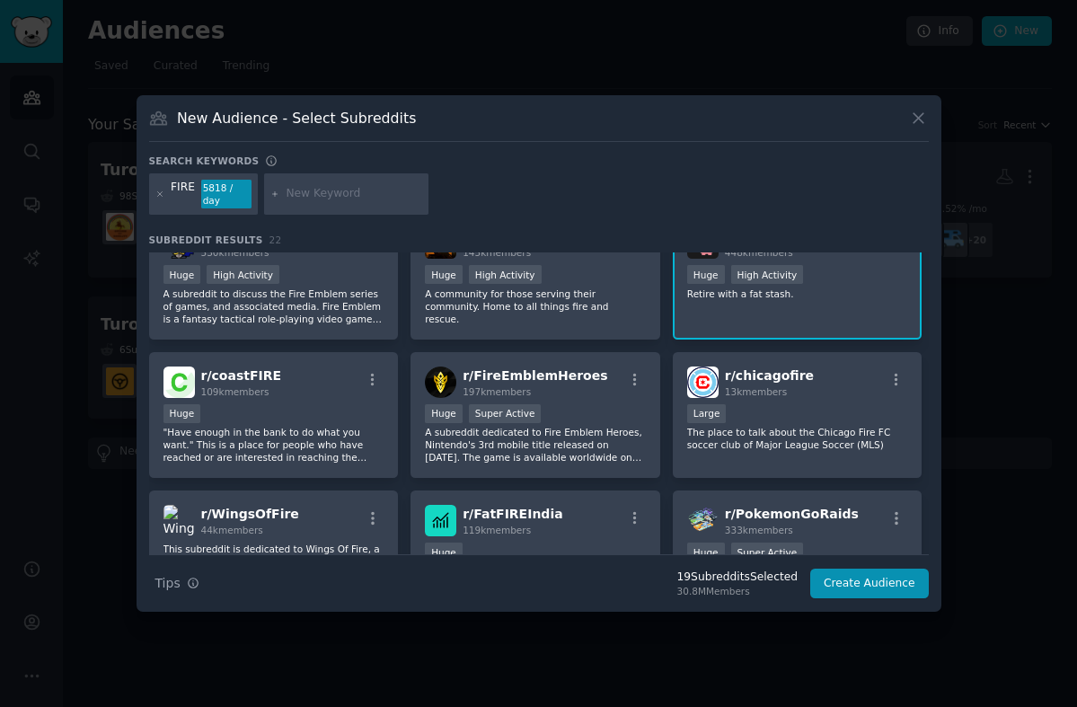
scroll to position [180, 0]
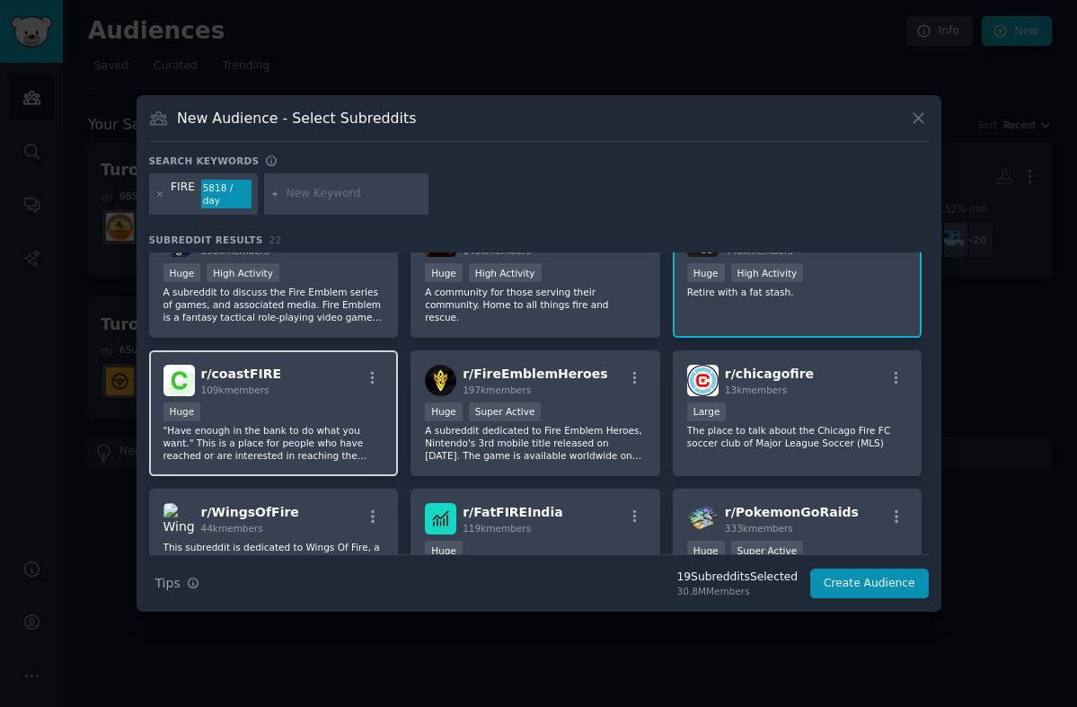
click at [349, 406] on div "Huge" at bounding box center [273, 413] width 221 height 22
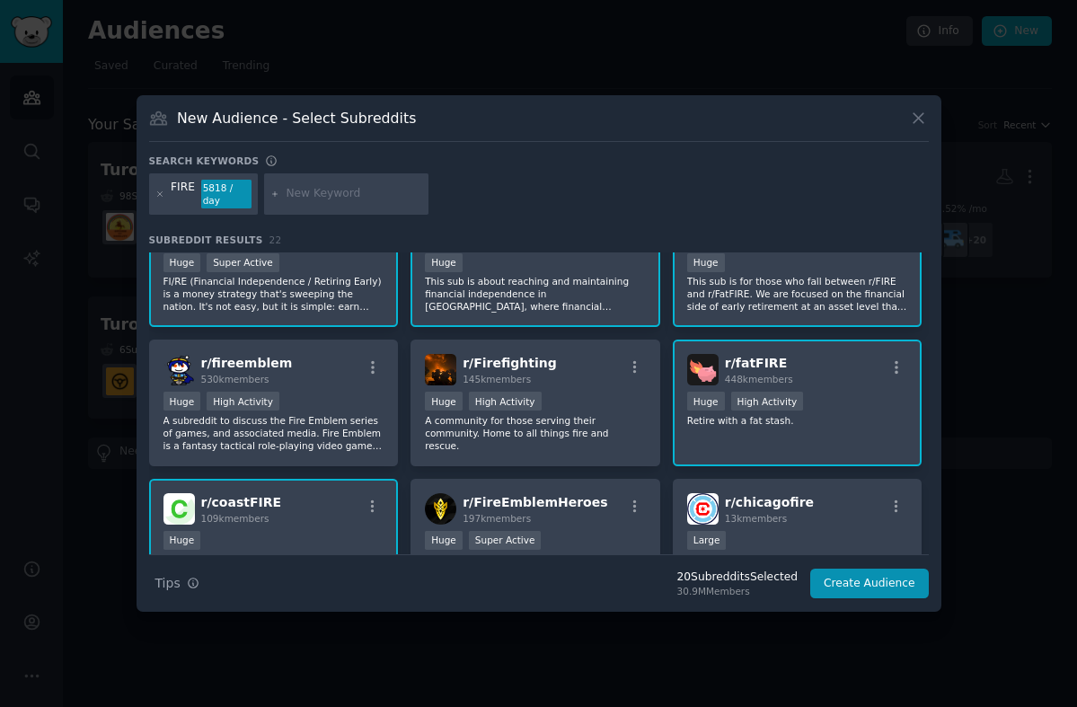
scroll to position [0, 0]
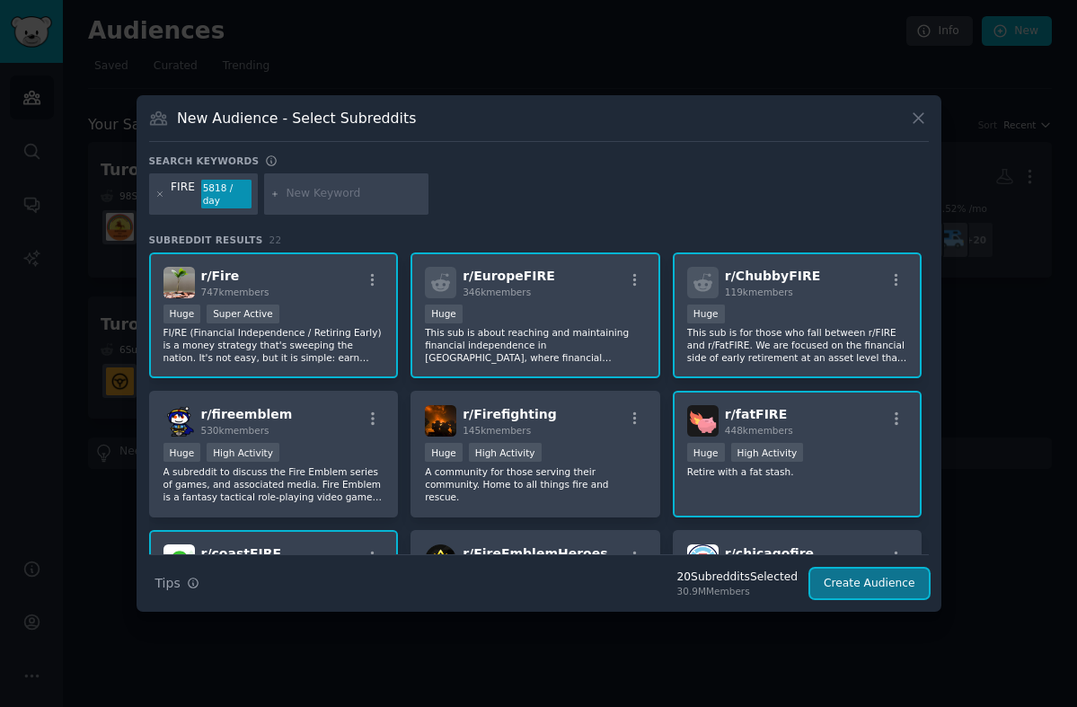
click at [889, 589] on button "Create Audience" at bounding box center [869, 584] width 119 height 31
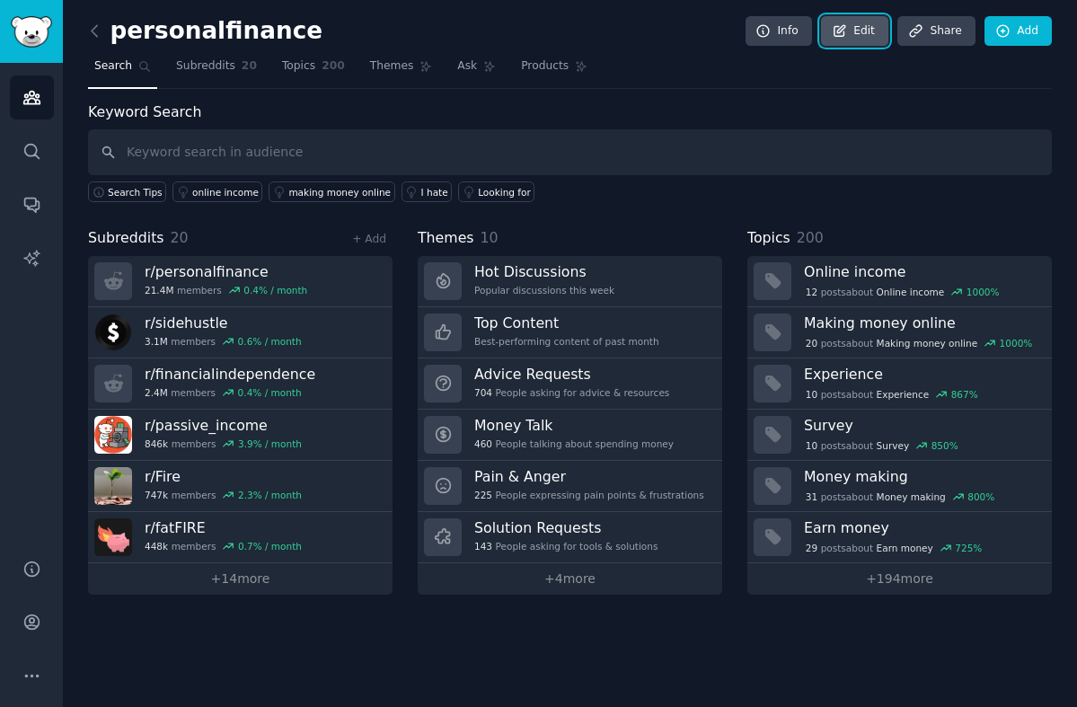
click at [850, 34] on link "Edit" at bounding box center [854, 31] width 67 height 31
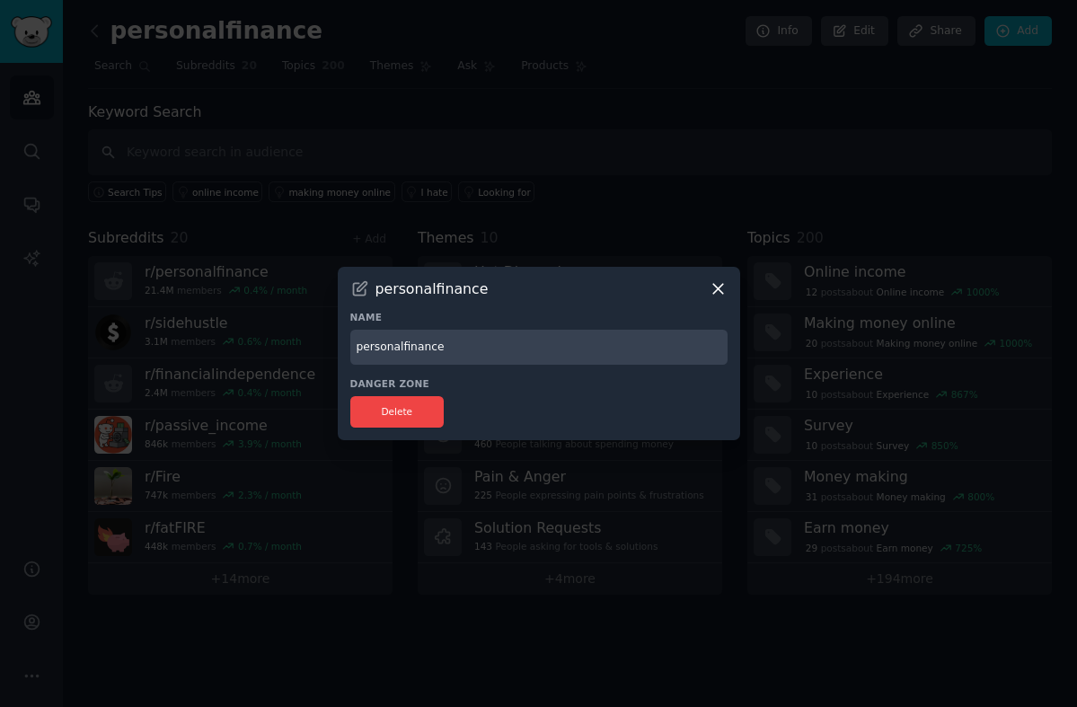
click at [390, 349] on input "personalfinance" at bounding box center [538, 347] width 377 height 35
type input "Turo - Tools - FIRE"
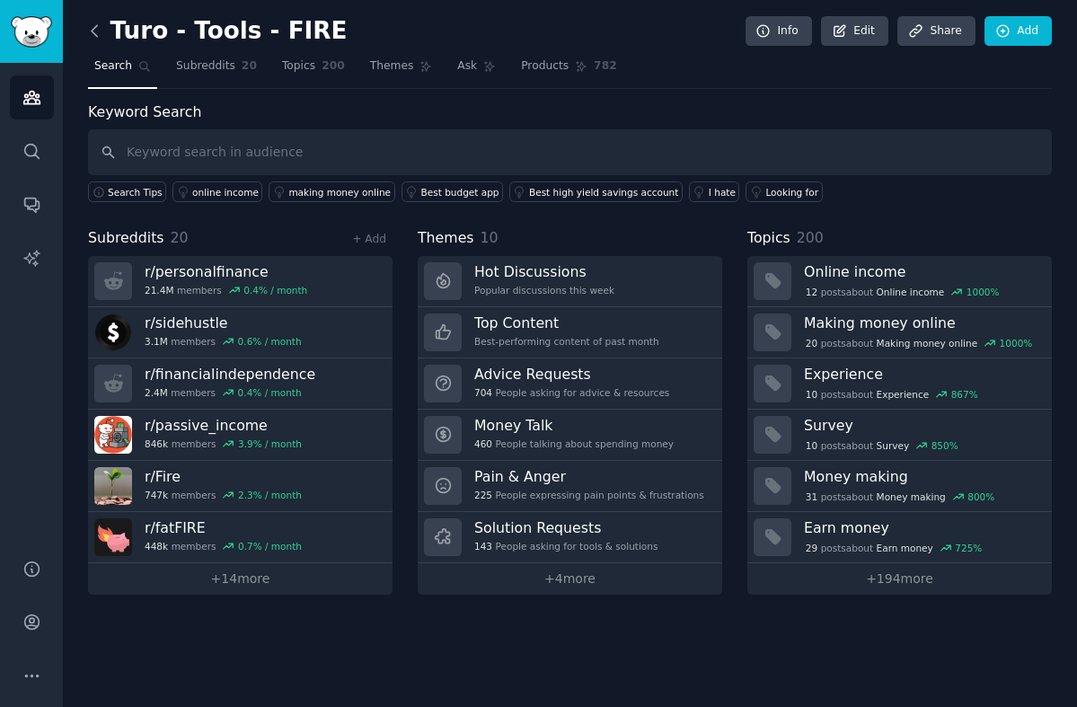
click at [93, 30] on icon at bounding box center [94, 30] width 5 height 11
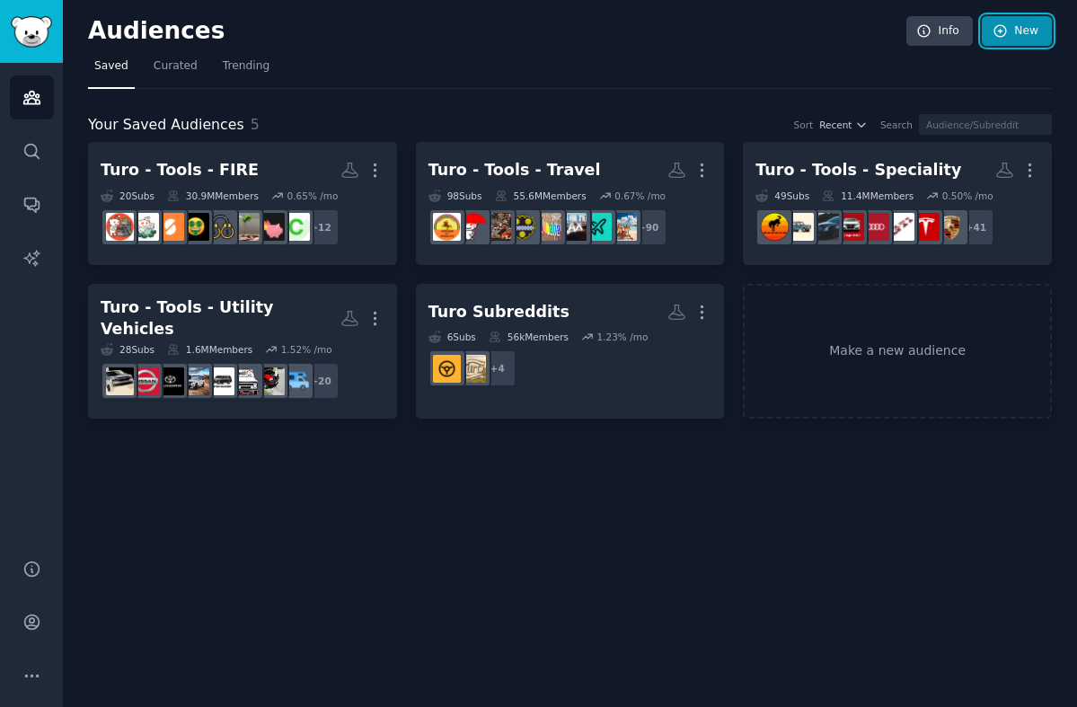
click at [1033, 30] on link "New" at bounding box center [1017, 31] width 70 height 31
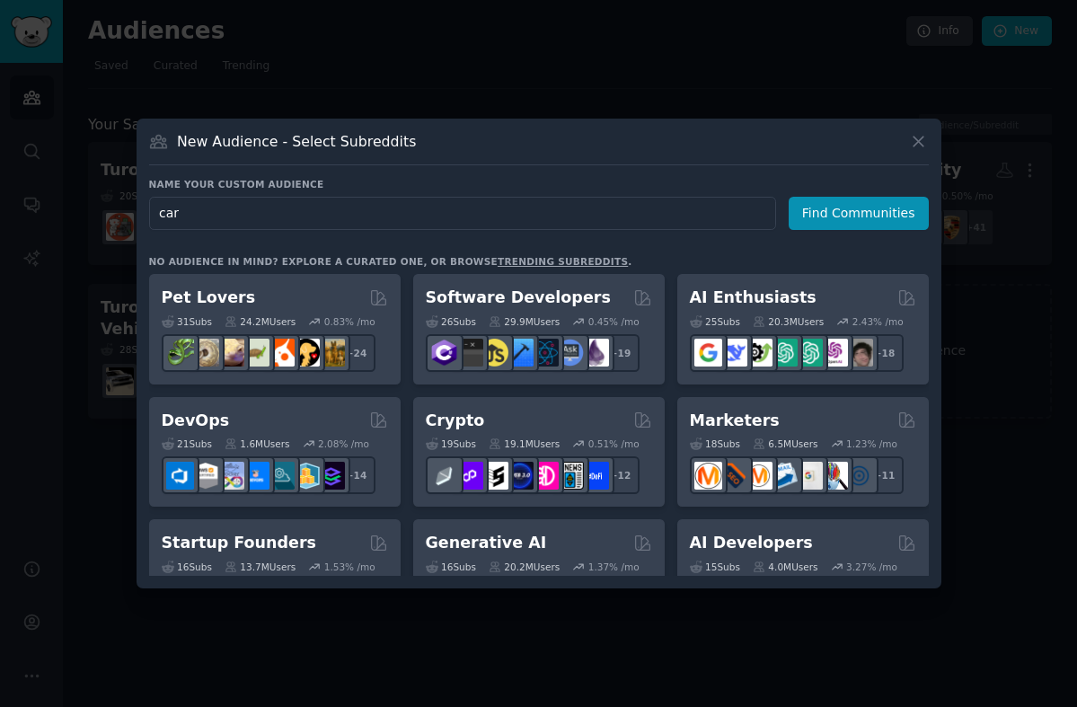
type input "cars"
click button "Find Communities" at bounding box center [859, 213] width 140 height 33
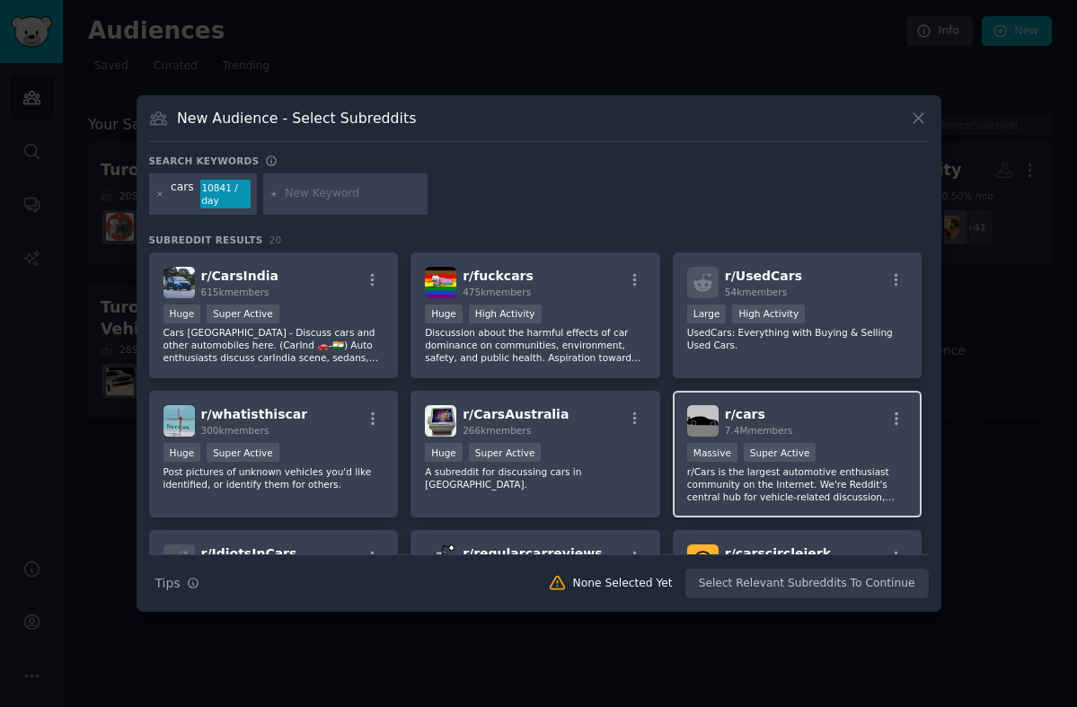
click at [834, 404] on div "r/ cars 7.4M members Massive Super Active r/Cars is the largest automotive enth…" at bounding box center [798, 454] width 250 height 127
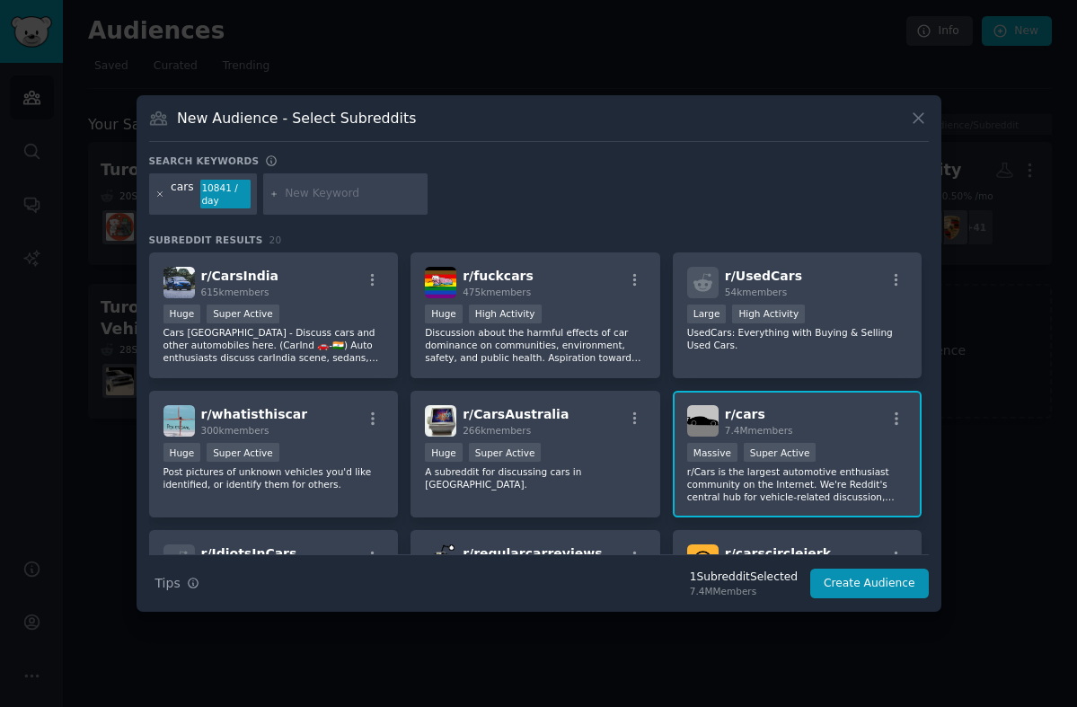
click at [161, 195] on icon at bounding box center [159, 193] width 4 height 4
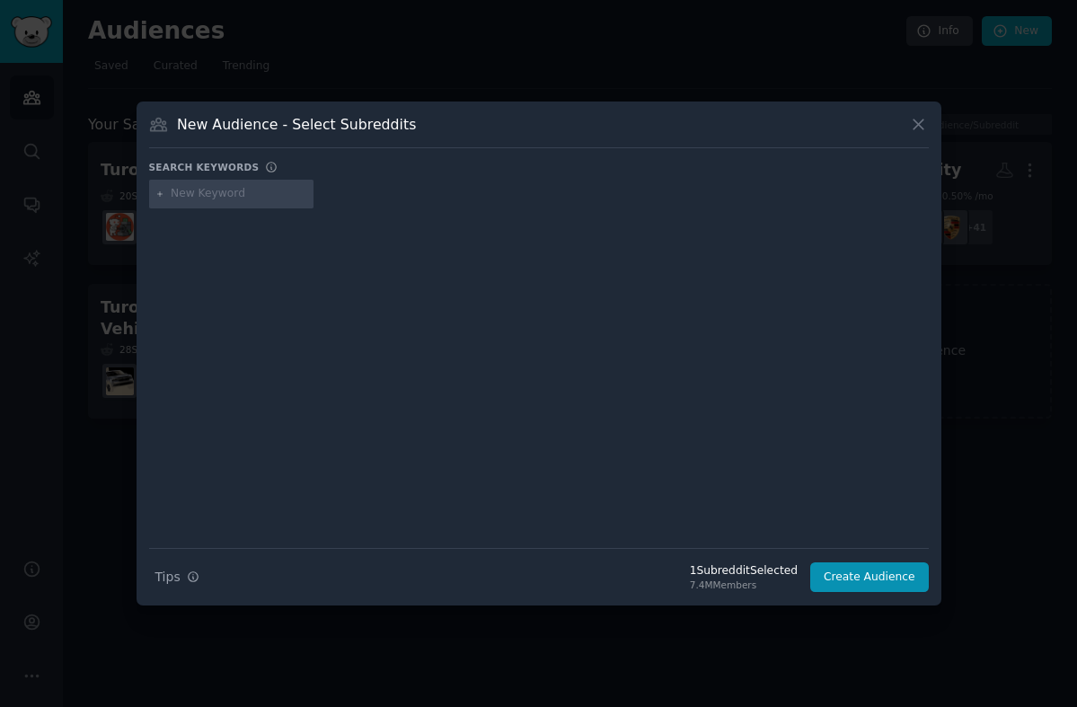
click at [225, 191] on input "text" at bounding box center [239, 194] width 137 height 16
type input "autos"
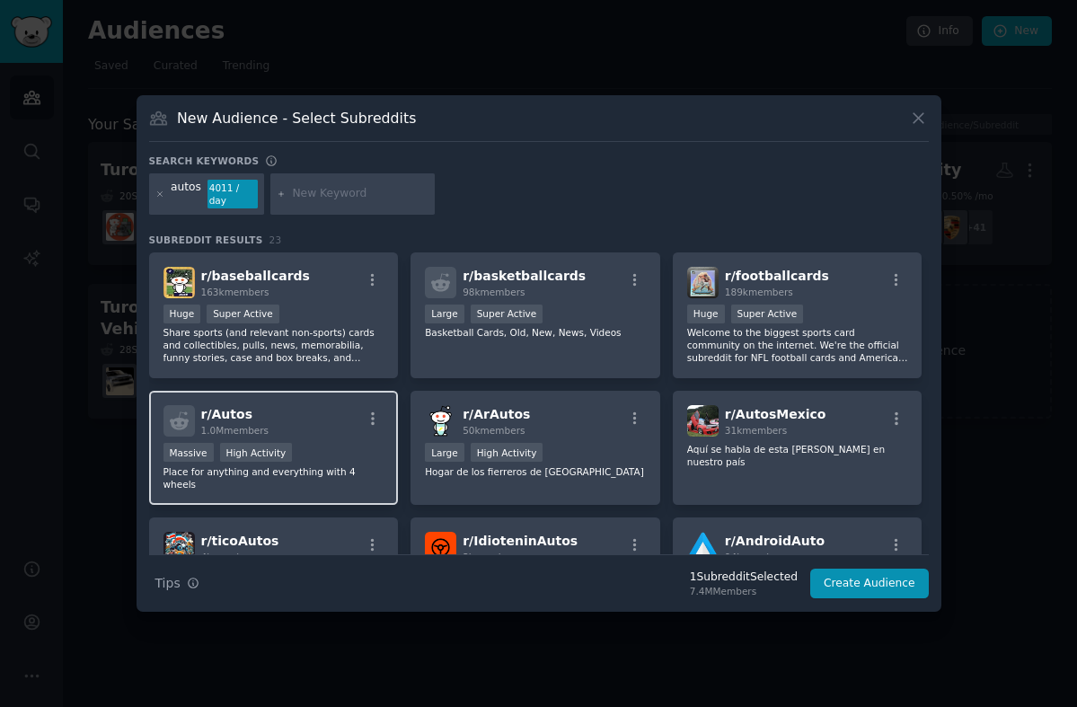
click at [293, 405] on div "r/ Autos 1.0M members" at bounding box center [273, 420] width 221 height 31
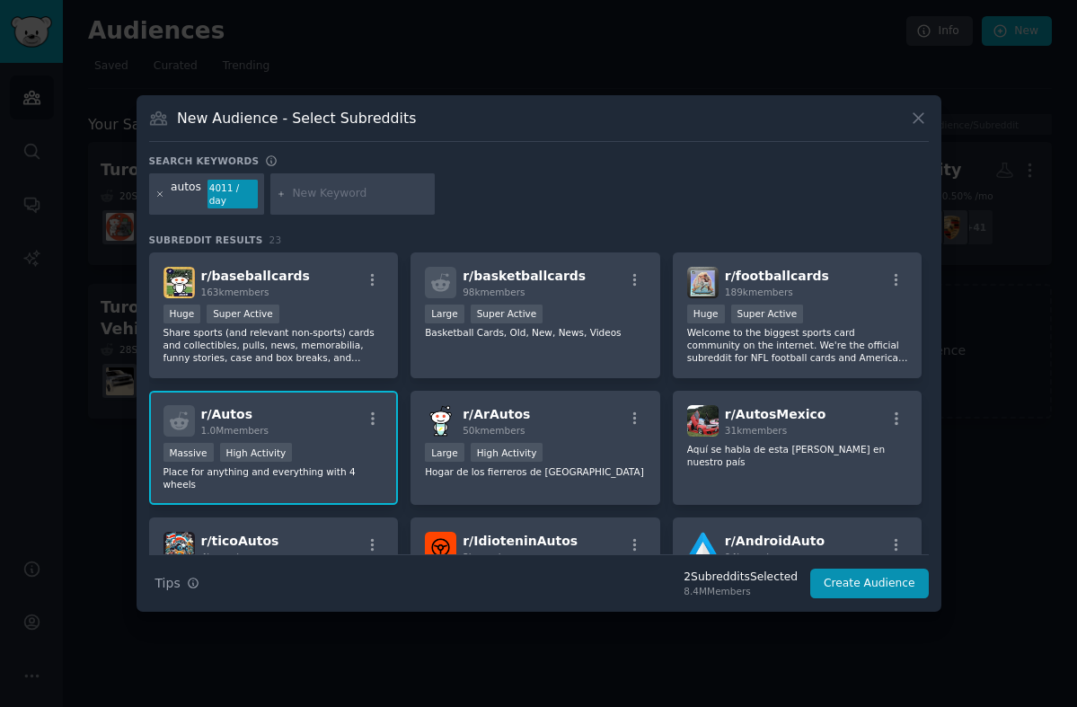
click at [155, 193] on icon at bounding box center [160, 195] width 10 height 10
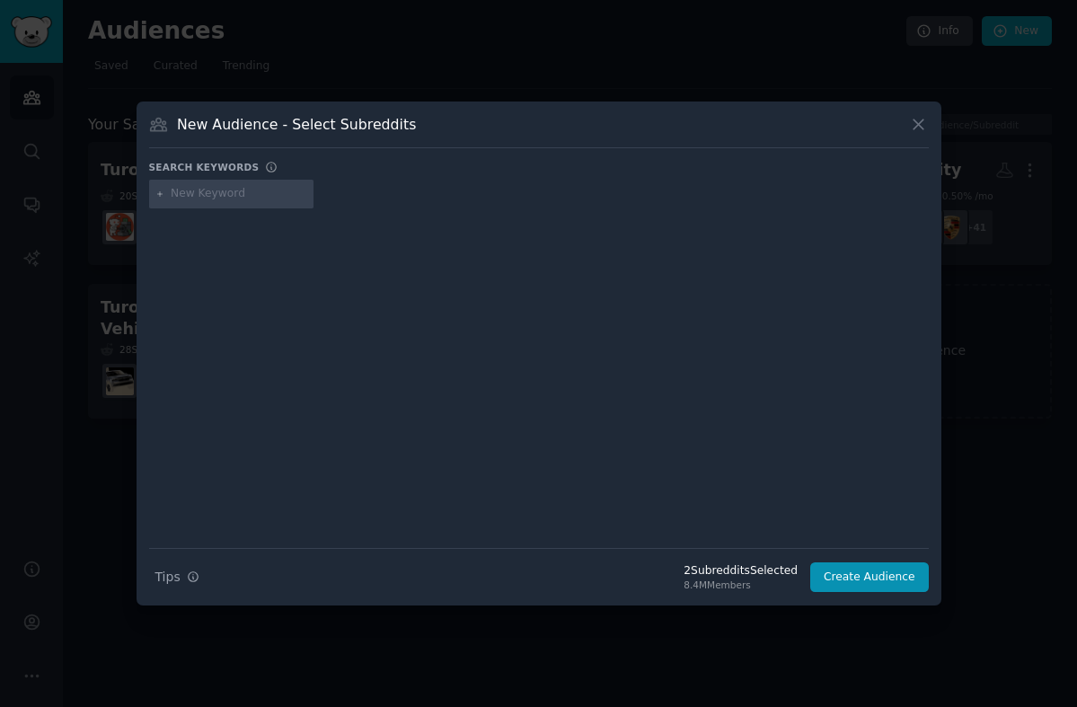
click at [224, 193] on input "text" at bounding box center [239, 194] width 137 height 16
type input "whatcarshouldibuy"
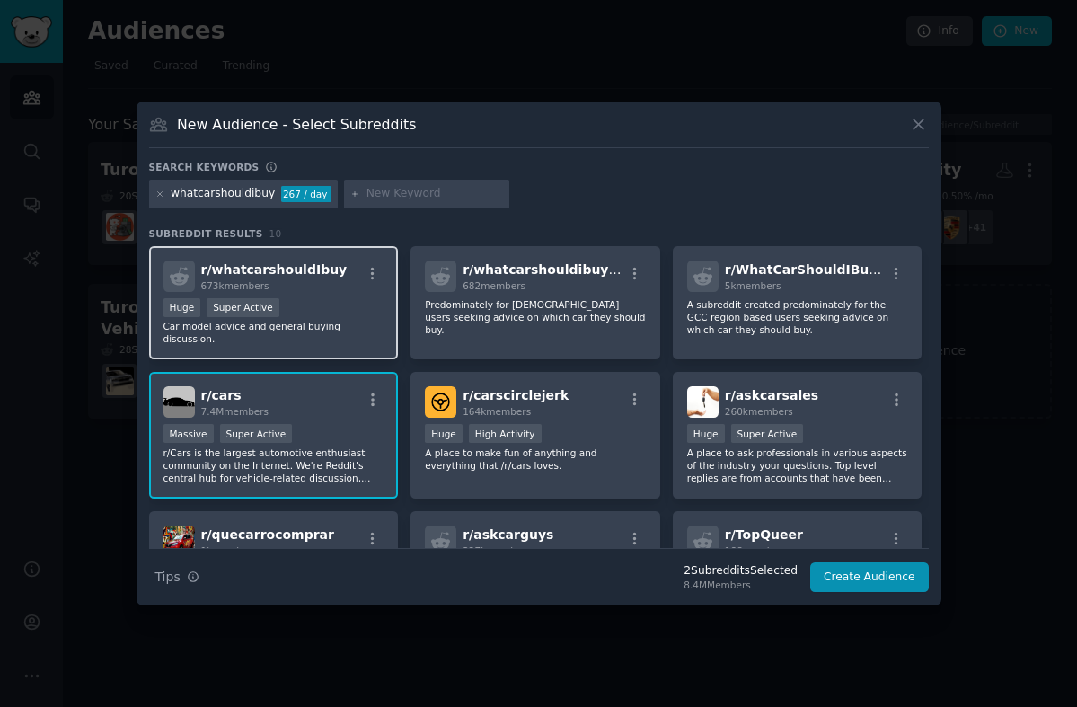
click at [321, 287] on div "673k members" at bounding box center [274, 285] width 146 height 13
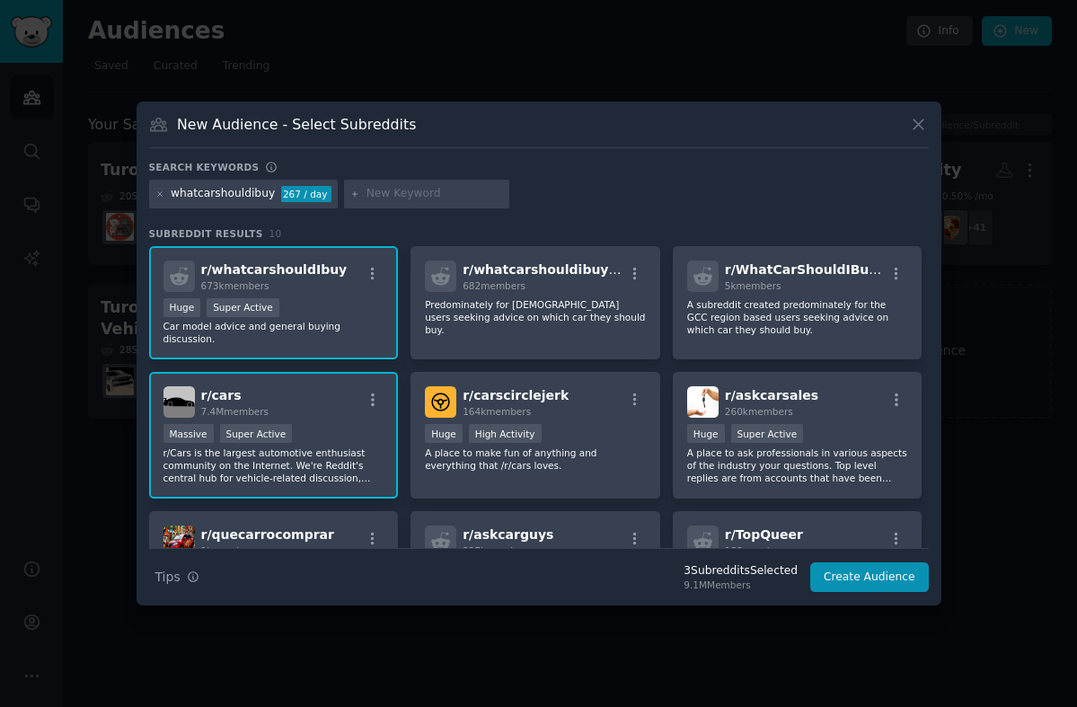
click at [157, 187] on div at bounding box center [160, 194] width 10 height 16
click at [155, 195] on icon at bounding box center [160, 195] width 10 height 10
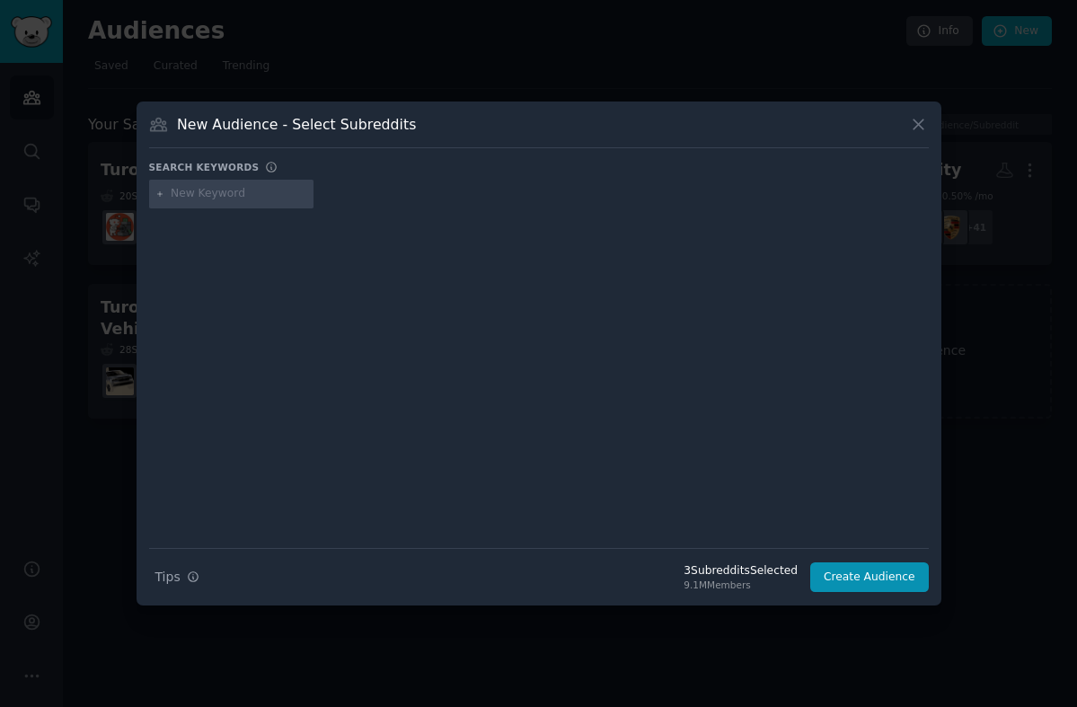
click at [174, 195] on input "text" at bounding box center [239, 194] width 137 height 16
type input "askcarguys"
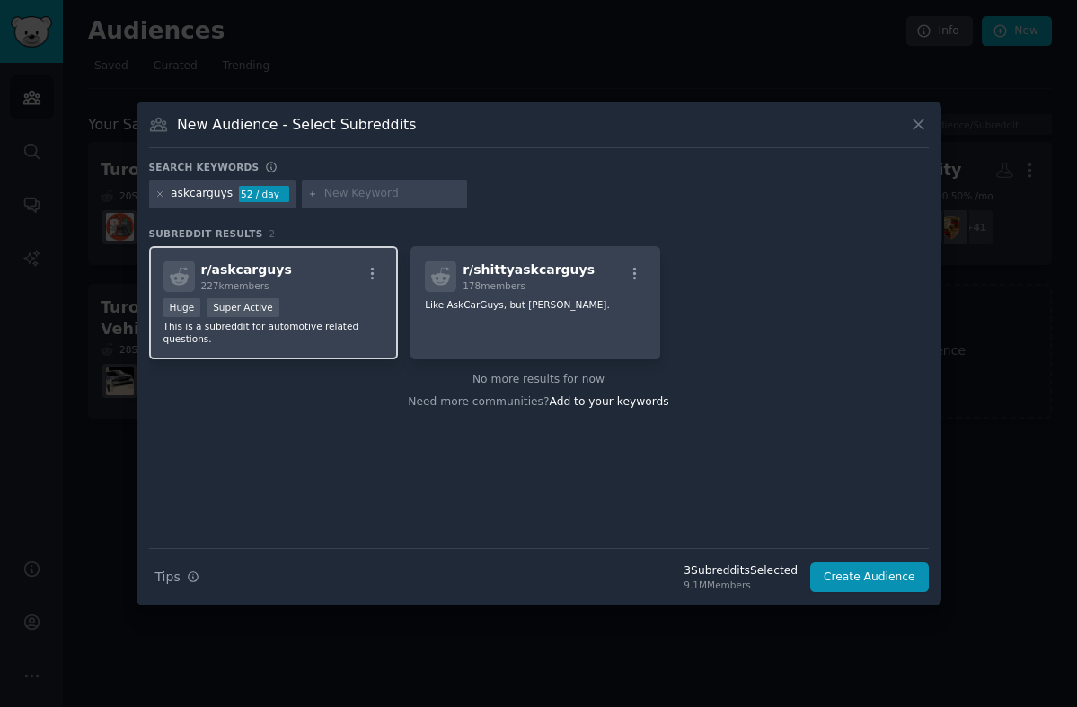
click at [331, 336] on p "This is a subreddit for automotive related questions." at bounding box center [273, 332] width 221 height 25
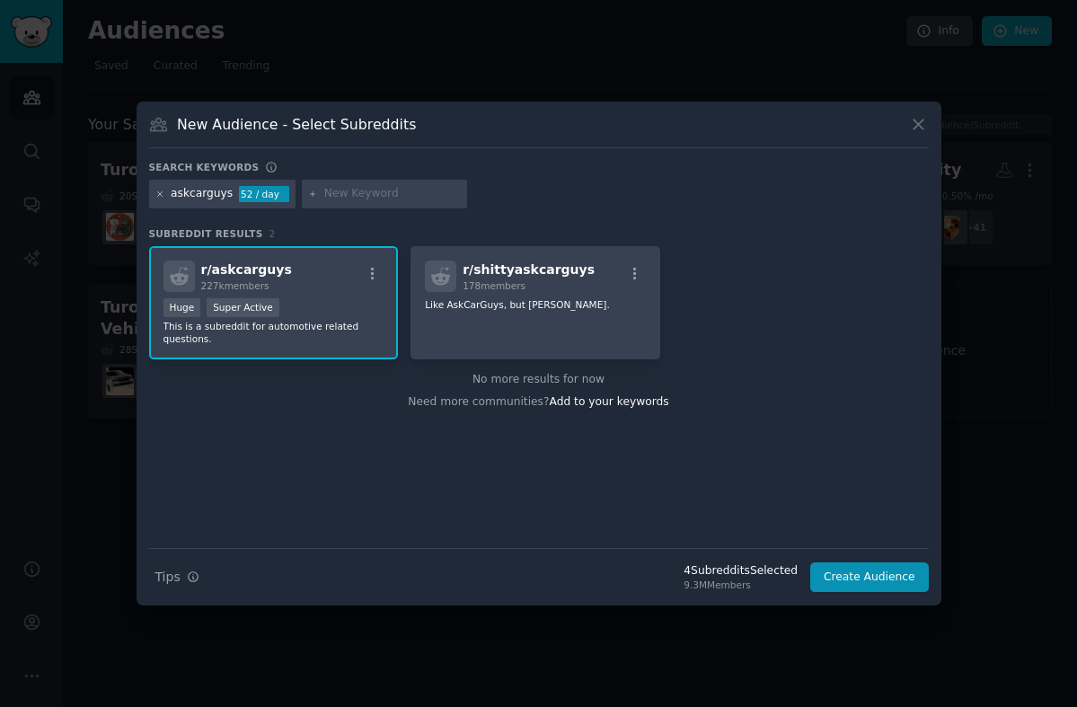
click at [160, 193] on icon at bounding box center [159, 193] width 4 height 4
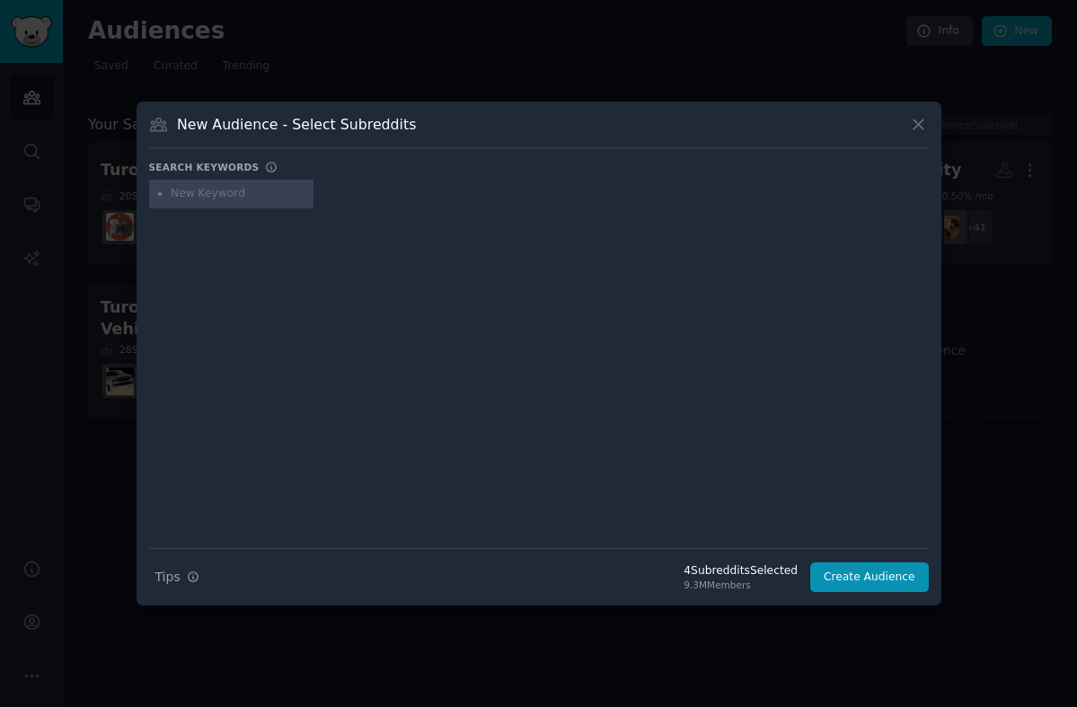
click at [207, 196] on input "text" at bounding box center [239, 194] width 137 height 16
type input "carbuying"
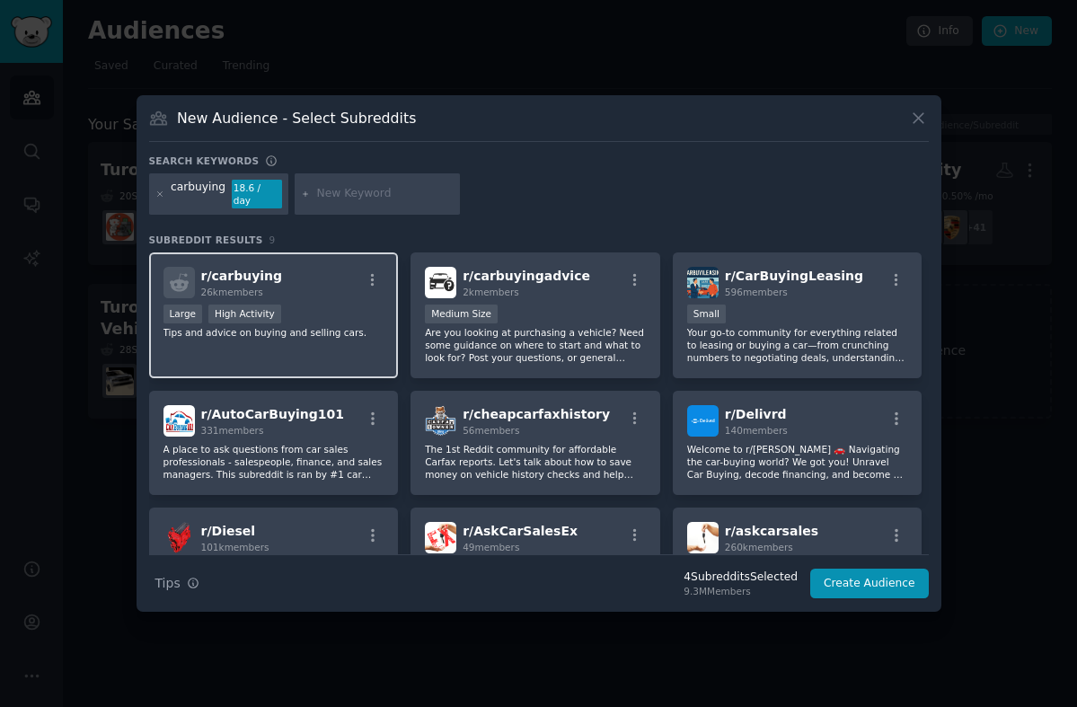
click at [327, 286] on div "r/ carbuying 26k members" at bounding box center [273, 282] width 221 height 31
click at [162, 191] on icon at bounding box center [159, 193] width 4 height 4
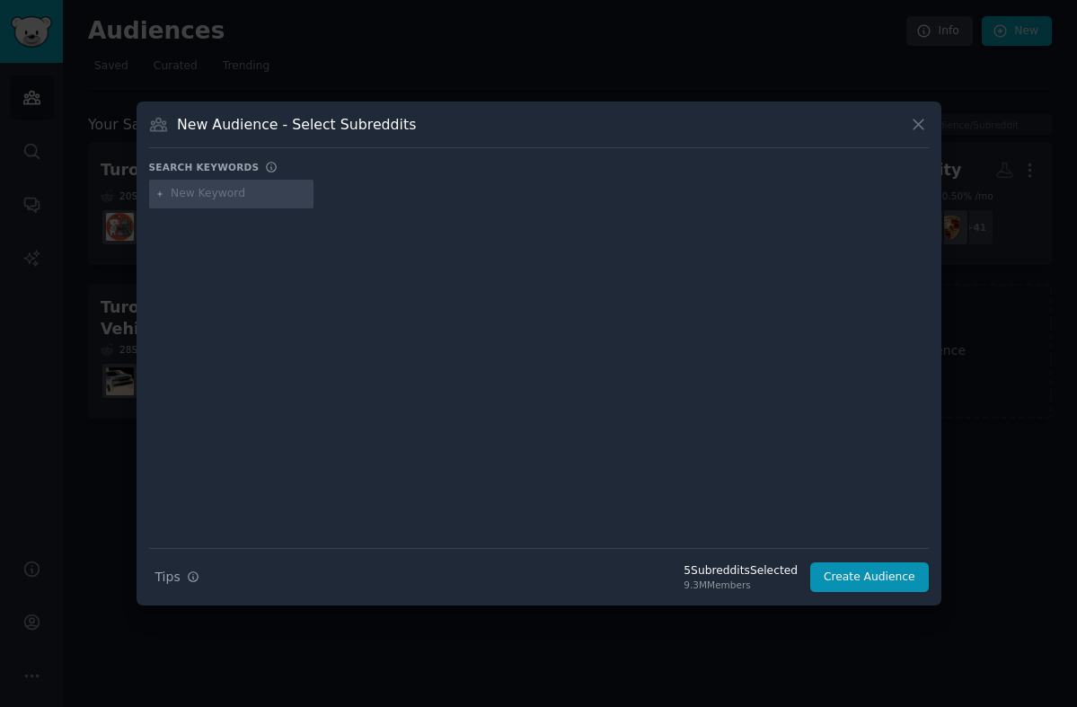
click at [215, 191] on input "text" at bounding box center [239, 194] width 137 height 16
type input "askcarsales"
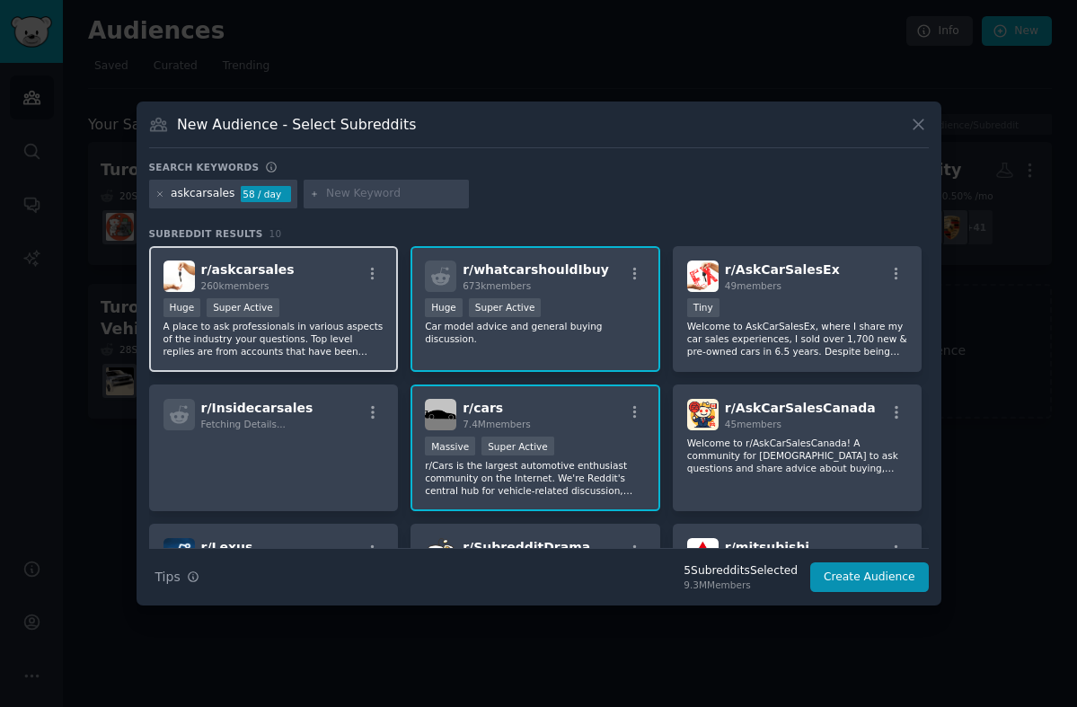
click at [354, 336] on p "A place to ask professionals in various aspects of the industry your questions.…" at bounding box center [273, 339] width 221 height 38
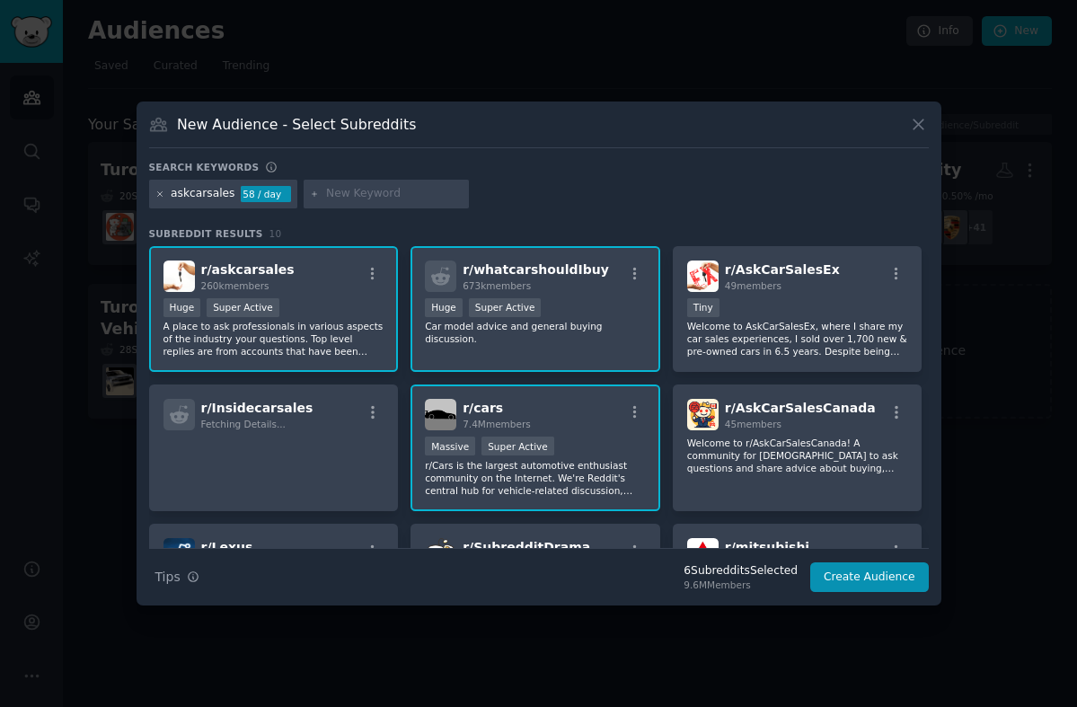
click at [163, 194] on icon at bounding box center [160, 195] width 10 height 10
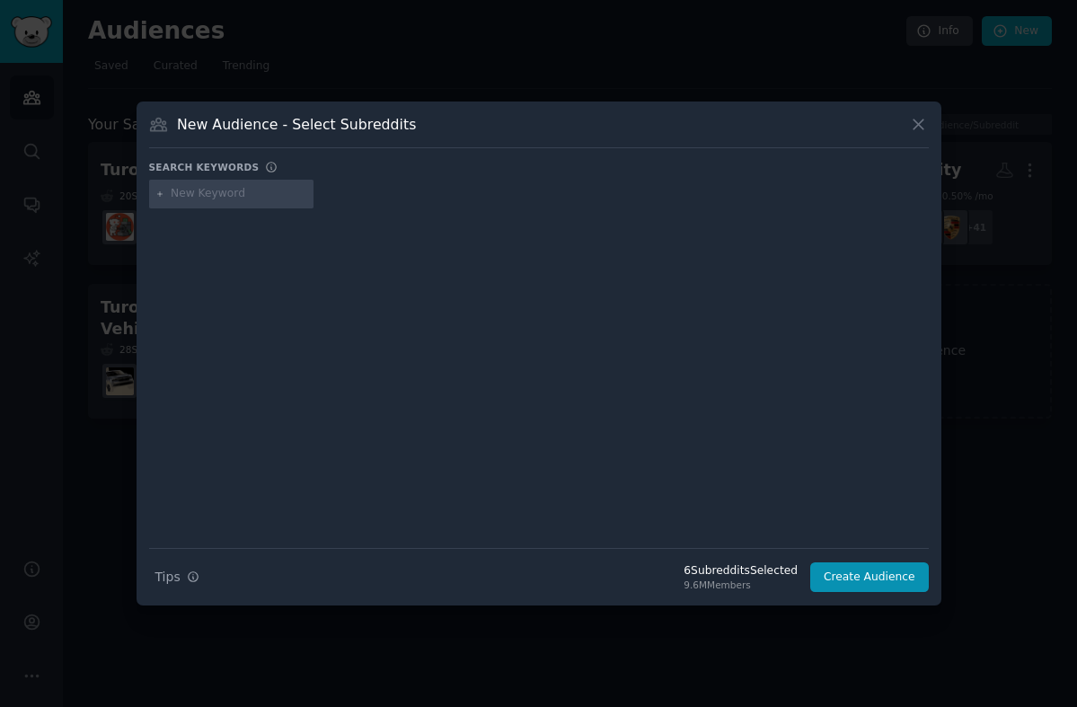
click at [217, 199] on input "text" at bounding box center [239, 194] width 137 height 16
type input "honeymoonplanning"
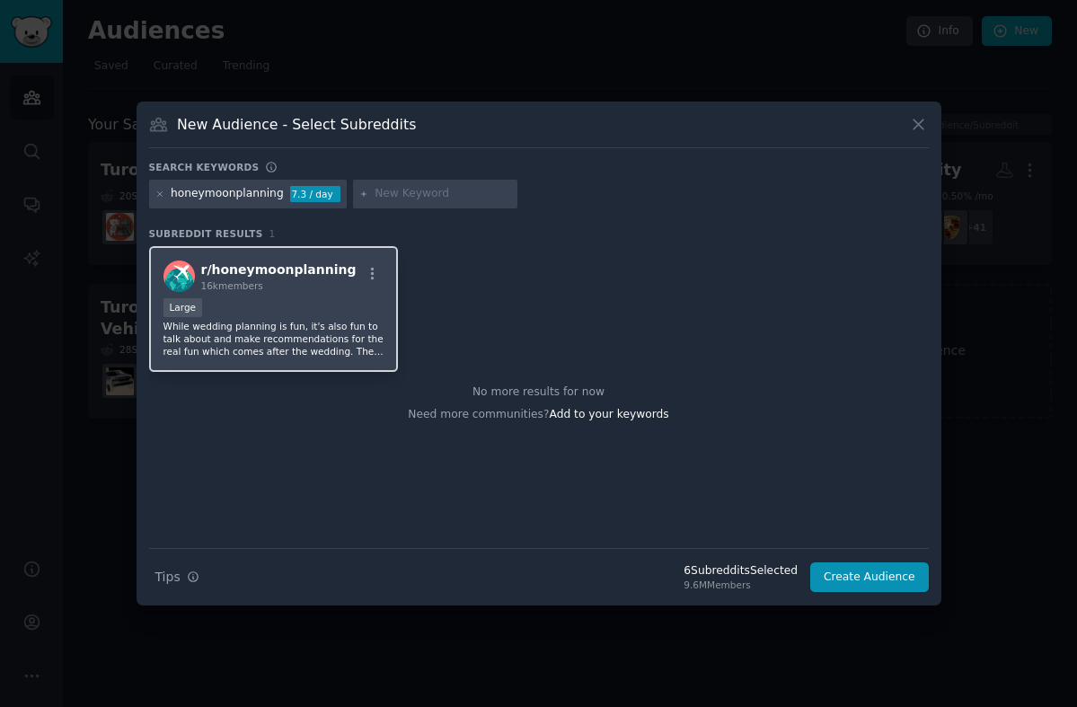
click at [275, 310] on div "Large" at bounding box center [273, 309] width 221 height 22
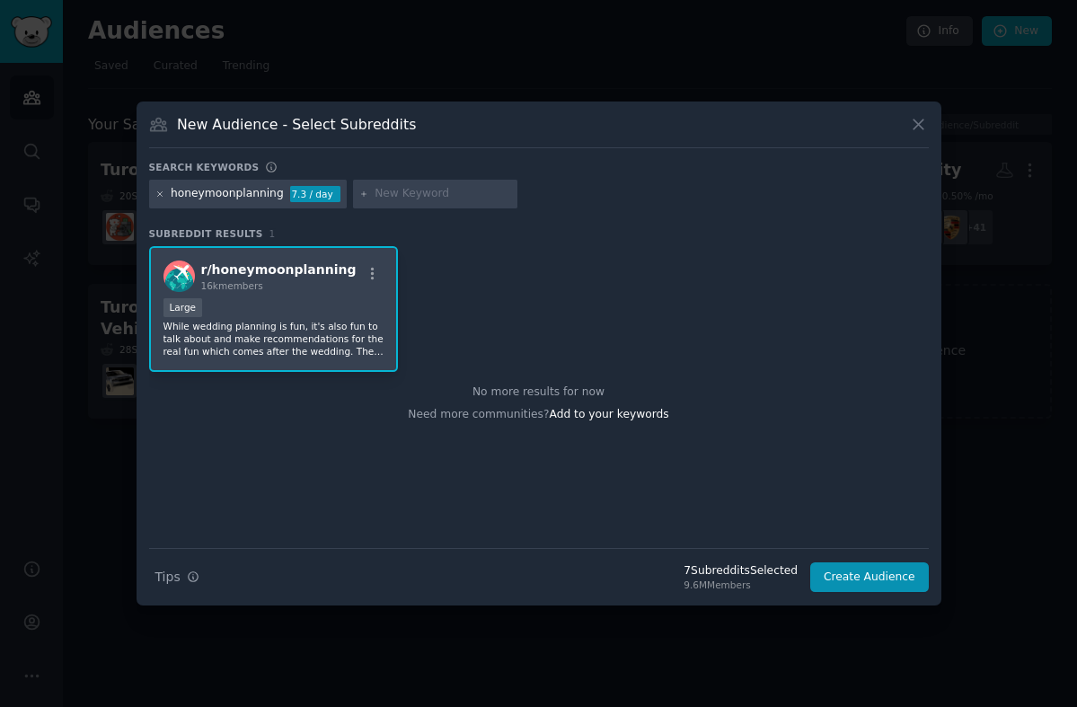
click at [160, 196] on icon at bounding box center [160, 195] width 10 height 10
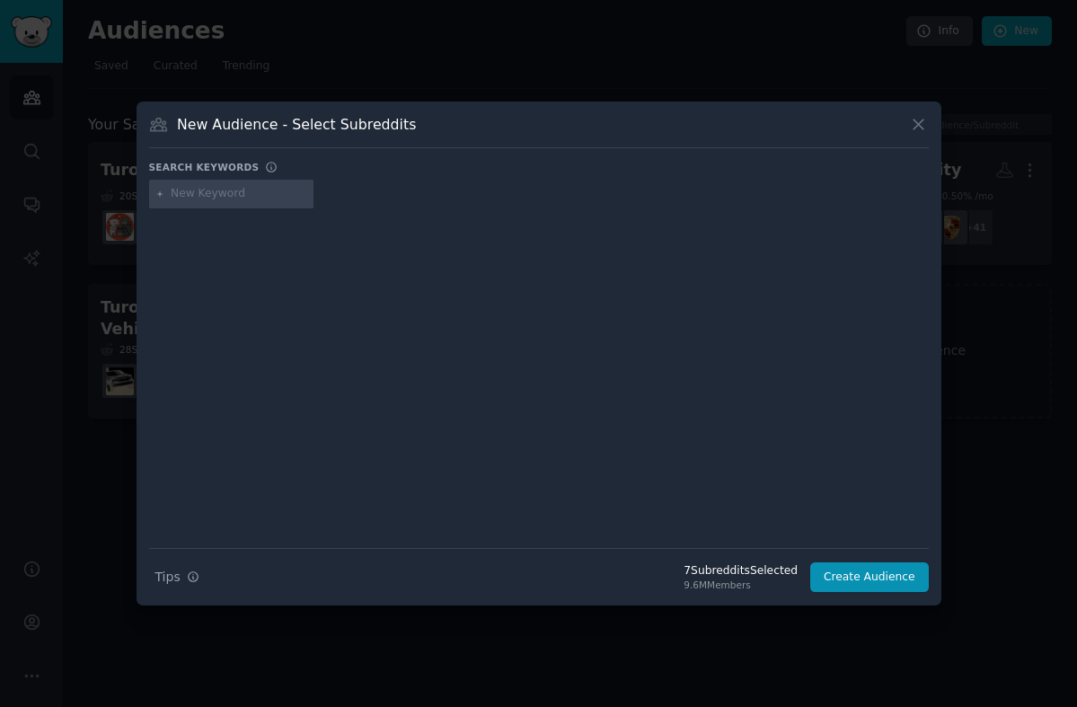
click at [200, 199] on input "text" at bounding box center [239, 194] width 137 height 16
type input "wedding"
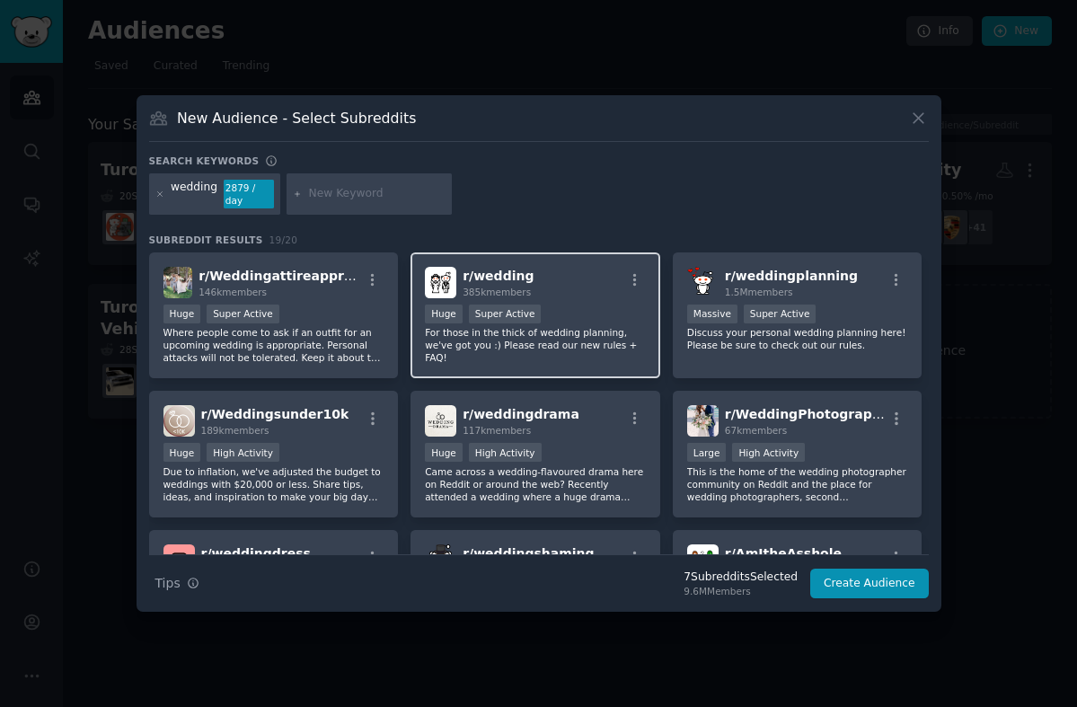
click at [589, 322] on div ">= 95th percentile for submissions / day Huge Super Active" at bounding box center [535, 316] width 221 height 22
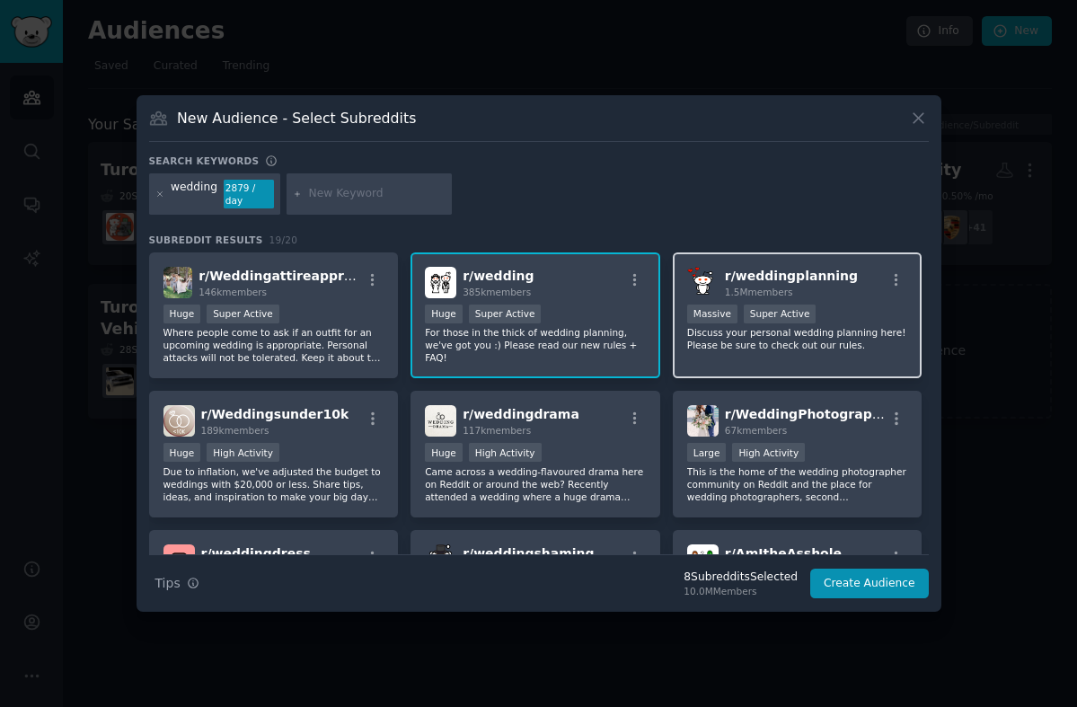
click at [835, 276] on div "r/ weddingplanning 1.5M members" at bounding box center [797, 282] width 221 height 31
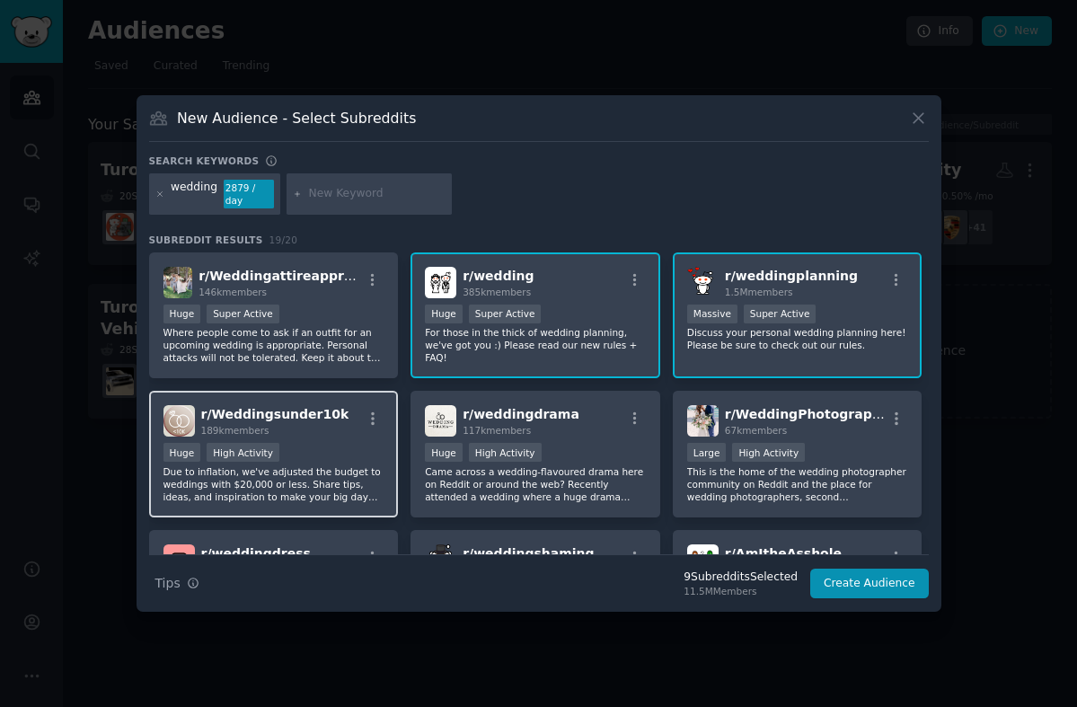
click at [328, 473] on p "Due to inflation, we've adjusted the budget to weddings with $20,000 or less. S…" at bounding box center [273, 484] width 221 height 38
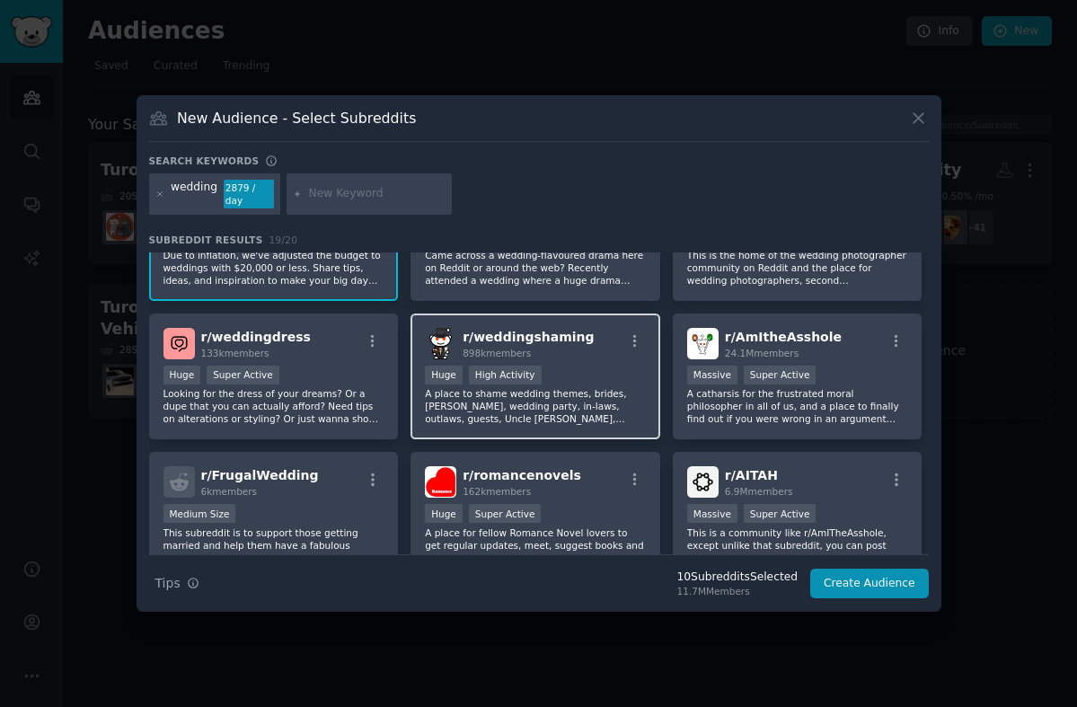
scroll to position [275, 0]
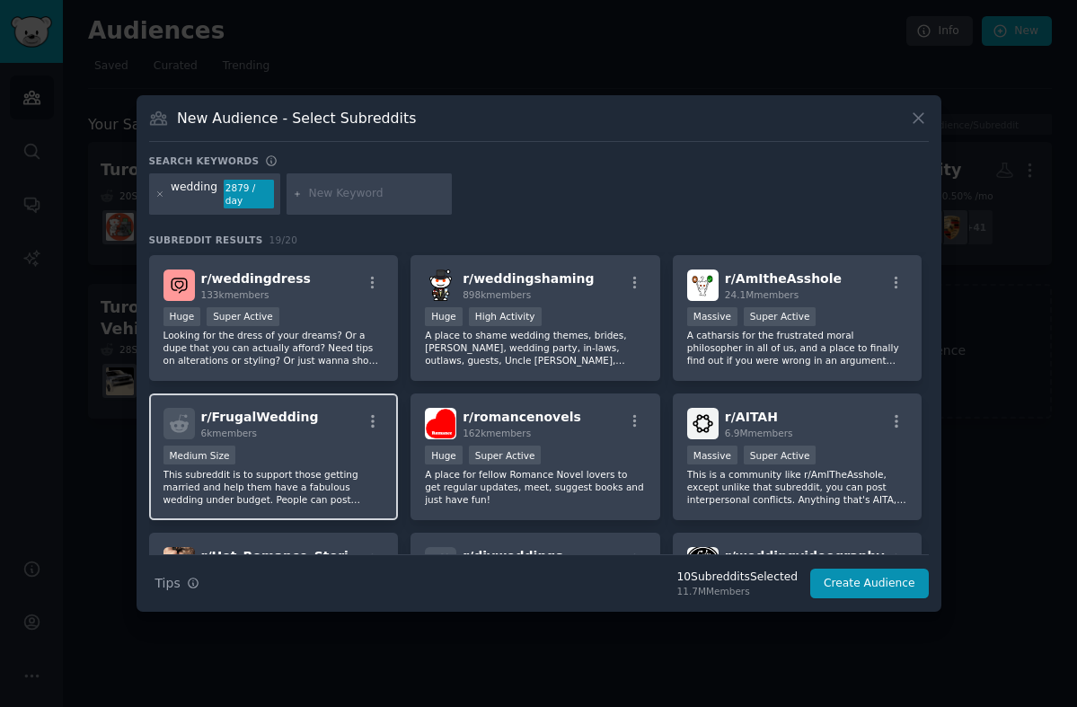
click at [342, 460] on div "Medium Size" at bounding box center [273, 457] width 221 height 22
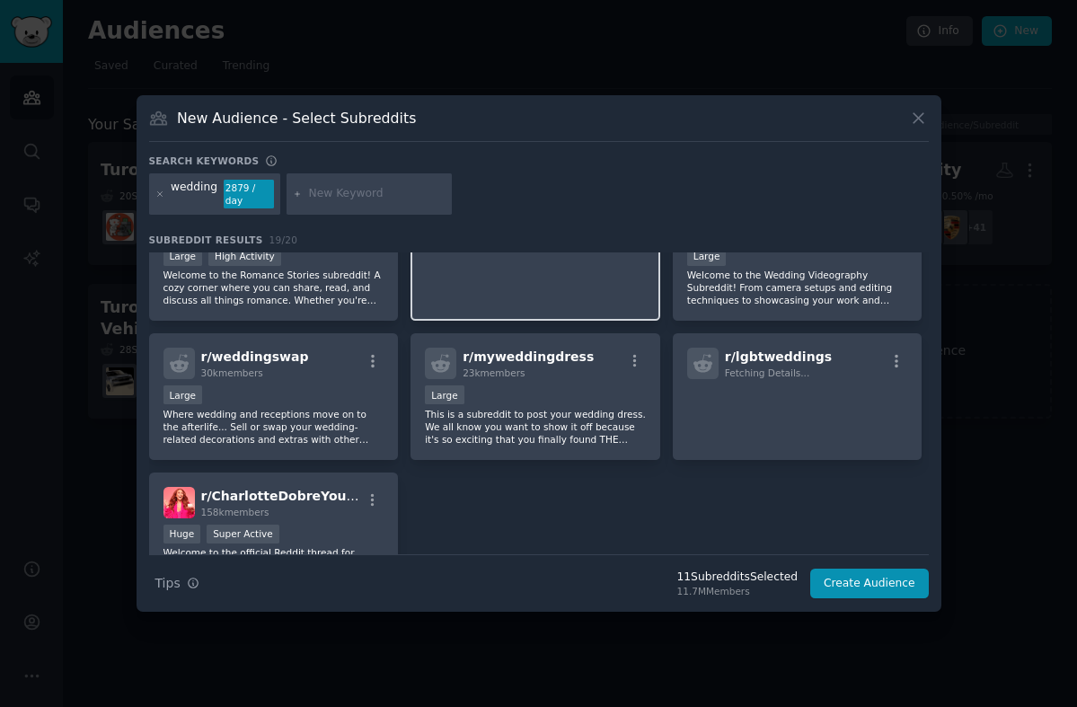
scroll to position [0, 0]
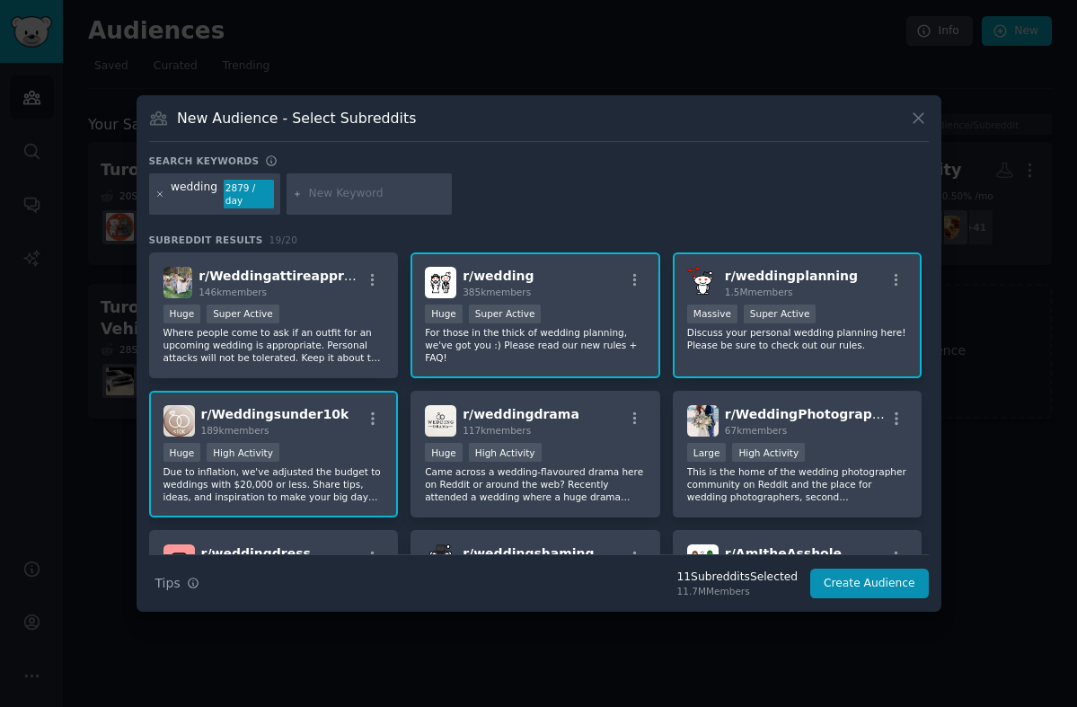
click at [157, 194] on icon at bounding box center [160, 195] width 10 height 10
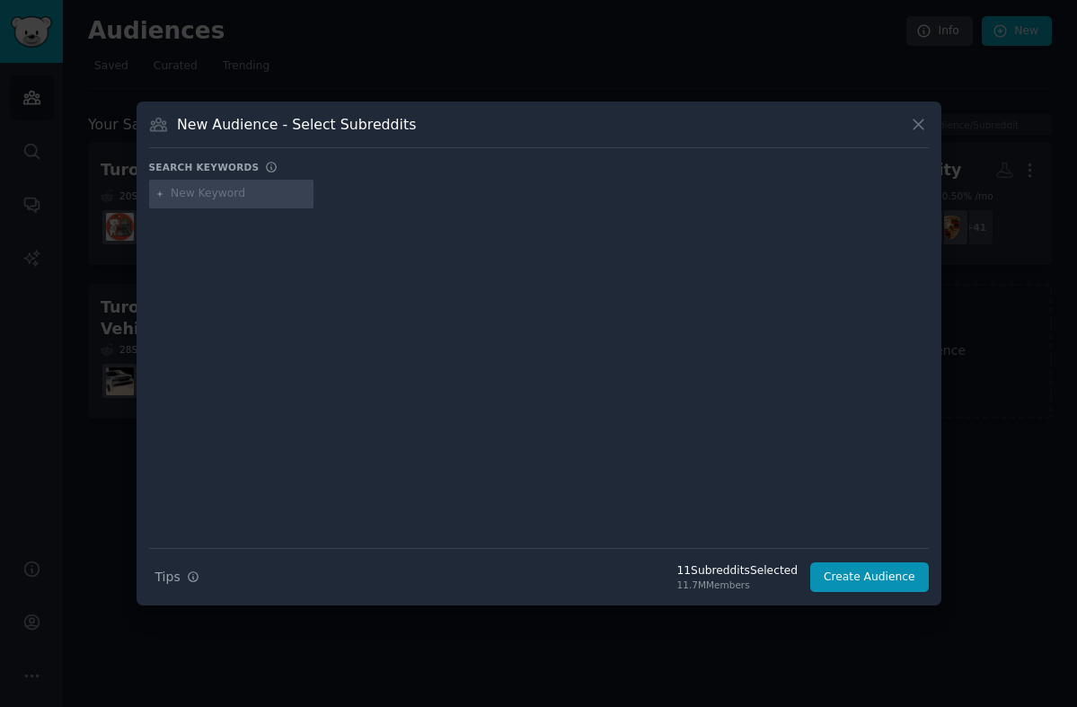
click at [241, 195] on input "text" at bounding box center [239, 194] width 137 height 16
type input "w"
type input "weddingsunder10k"
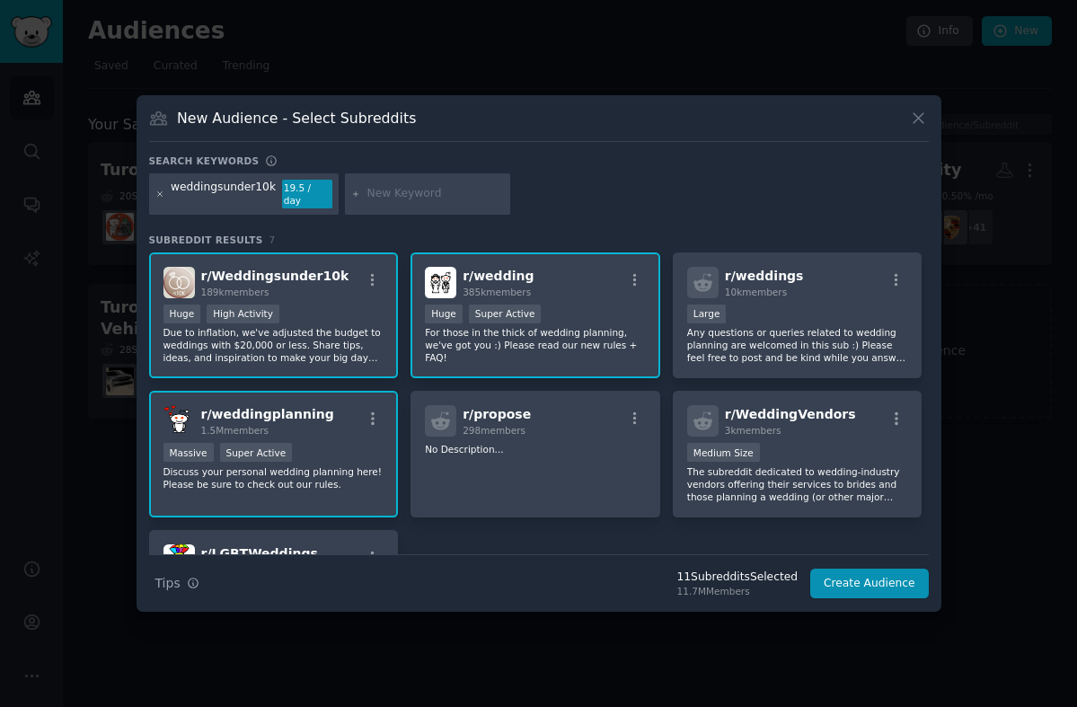
click at [156, 190] on icon at bounding box center [160, 195] width 10 height 10
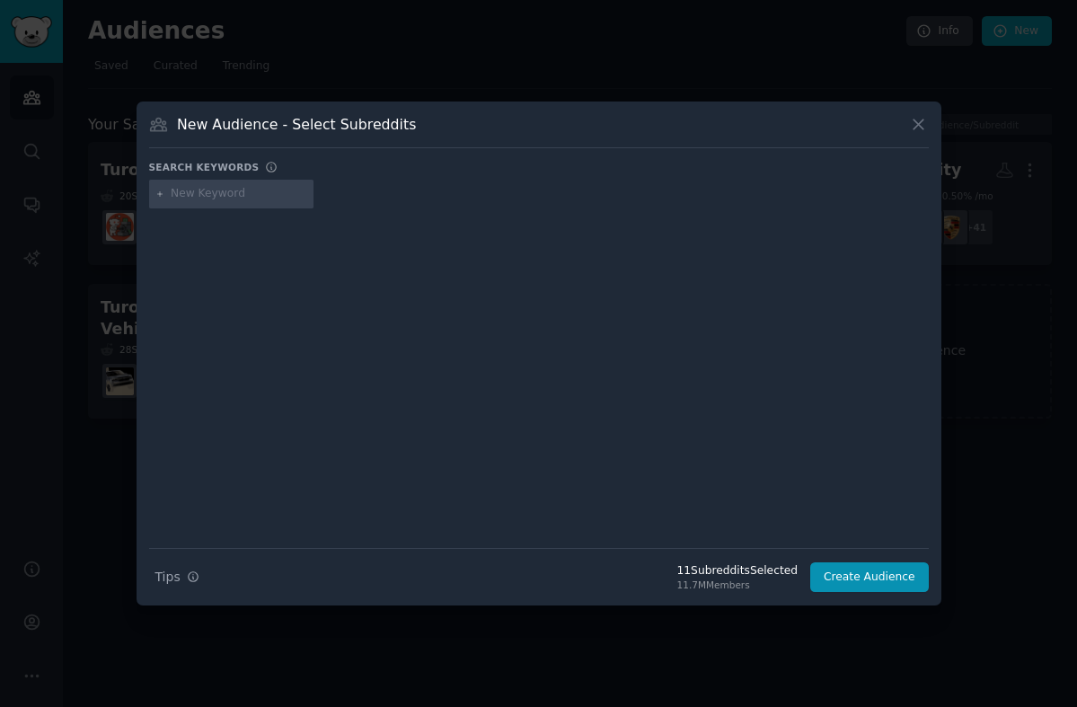
click at [190, 194] on input "text" at bounding box center [239, 194] width 137 height 16
type input "wedding"
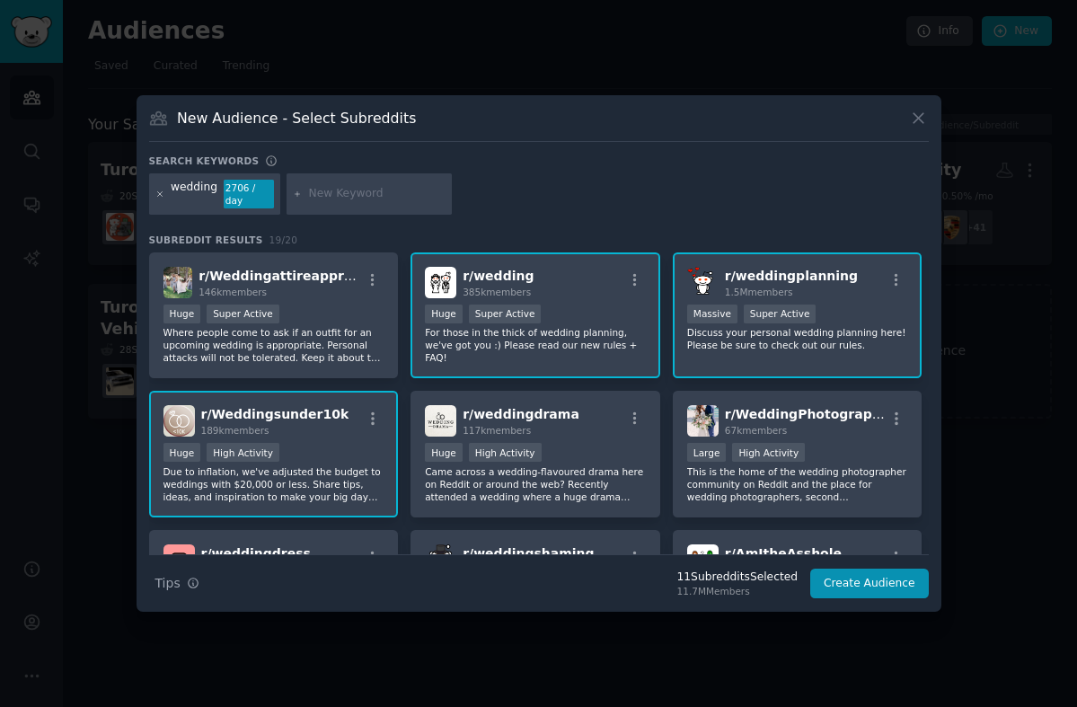
click at [160, 193] on icon at bounding box center [159, 193] width 4 height 4
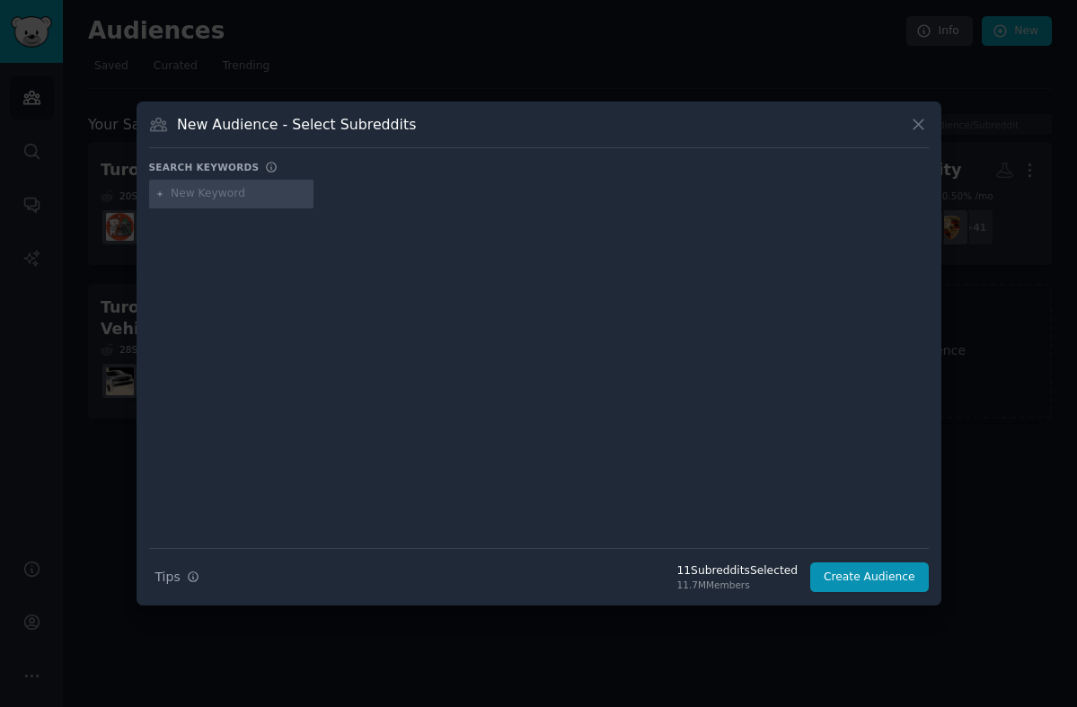
click at [220, 202] on div at bounding box center [231, 194] width 165 height 29
click at [218, 194] on input "text" at bounding box center [239, 194] width 137 height 16
type input "propose"
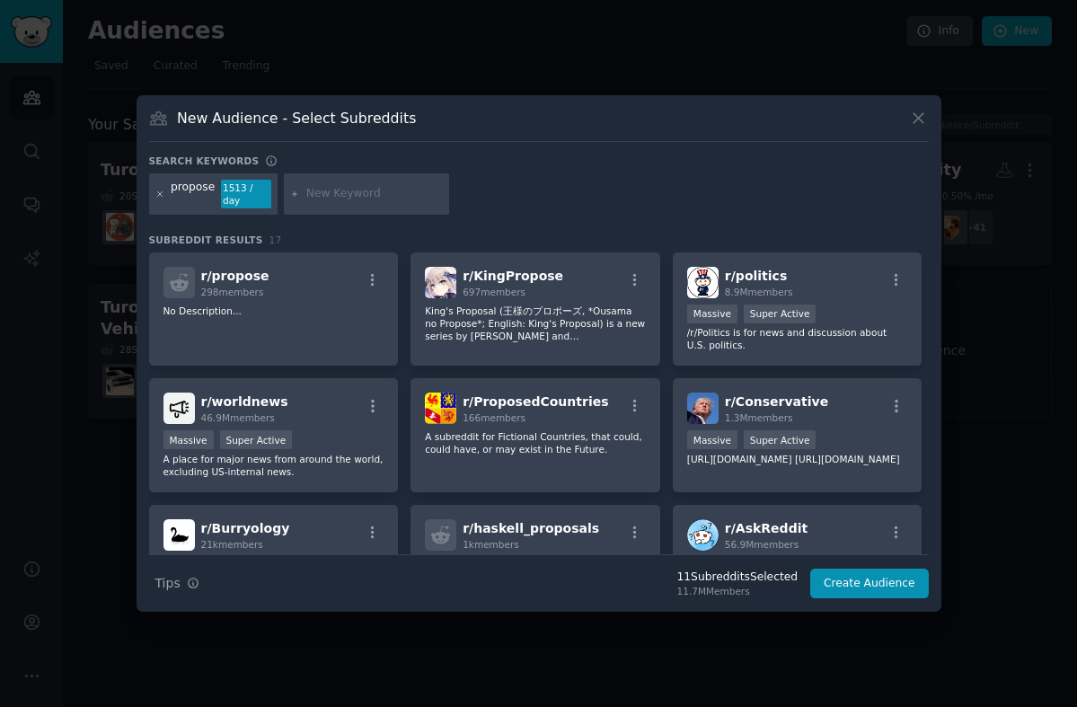
click at [163, 194] on icon at bounding box center [160, 195] width 10 height 10
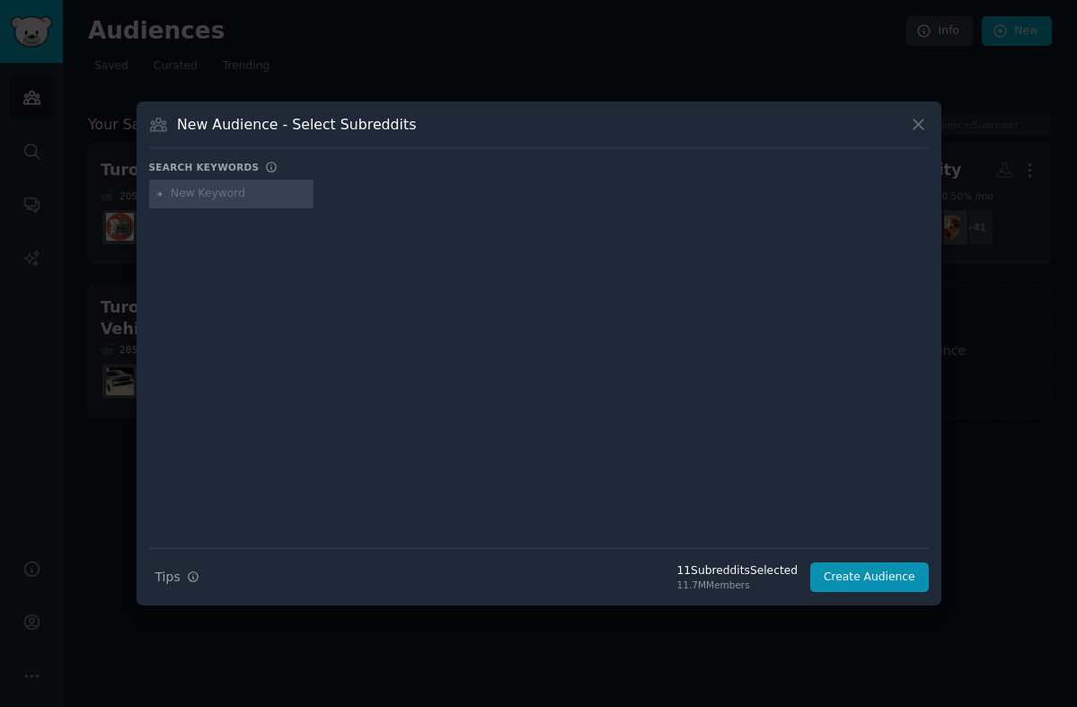
click at [200, 194] on input "text" at bounding box center [239, 194] width 137 height 16
type input "waltdisneyworld"
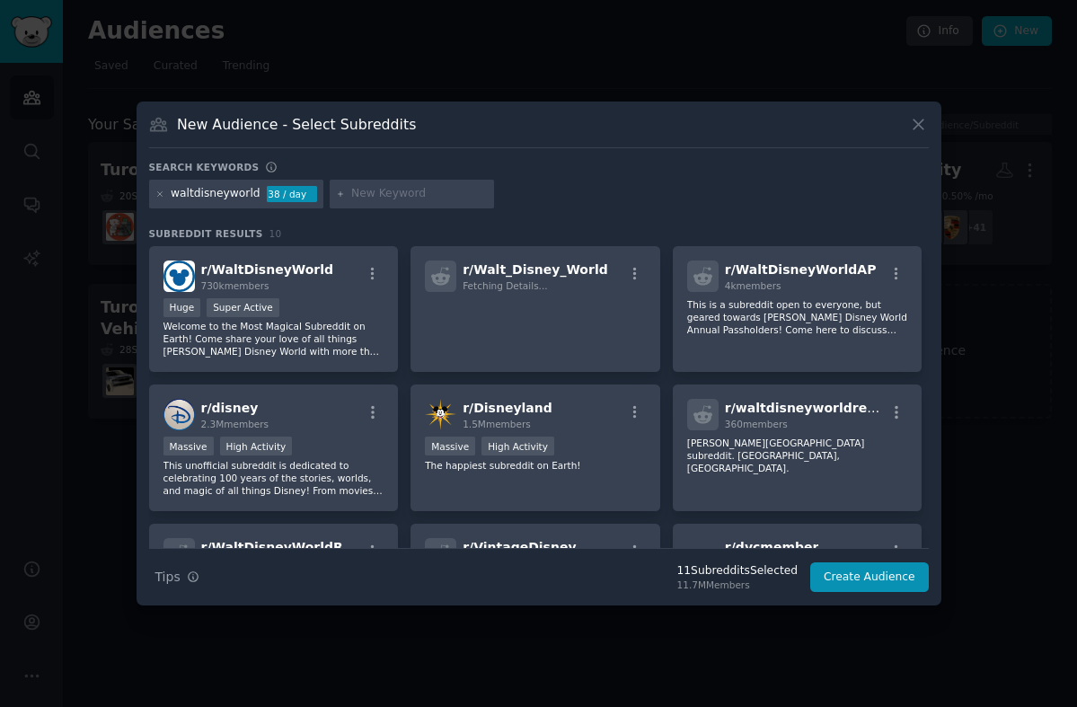
click at [350, 316] on div "Huge Super Active" at bounding box center [273, 309] width 221 height 22
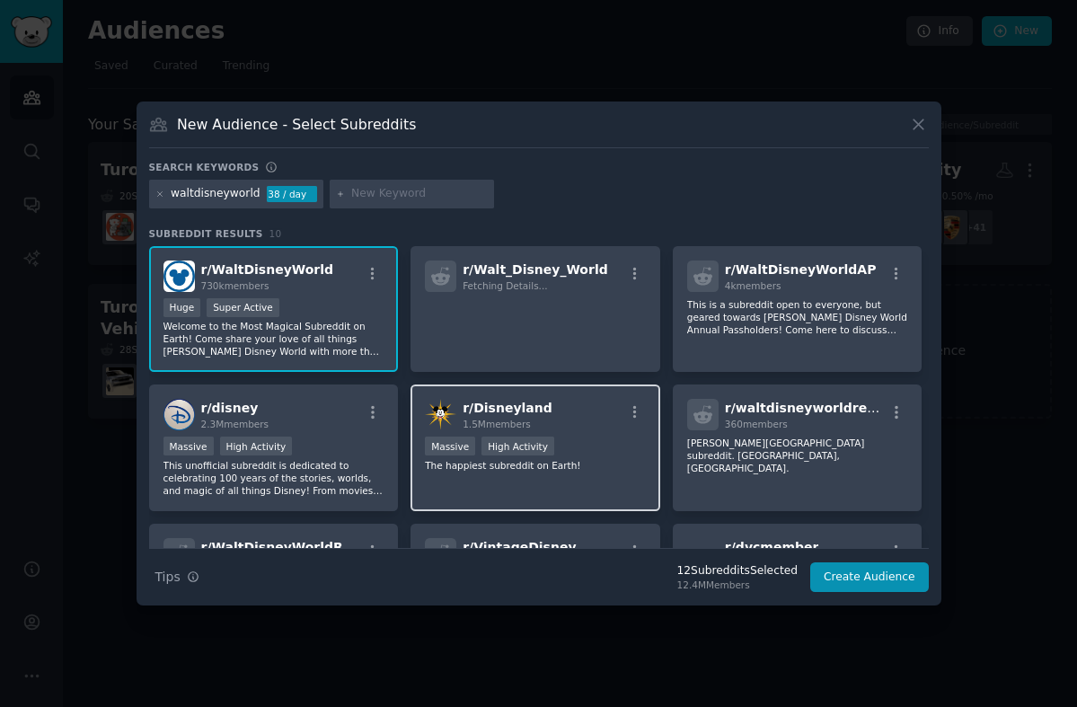
click at [592, 484] on div "r/ Disneyland 1.5M members >= 80th percentile for submissions / day Massive Hig…" at bounding box center [536, 447] width 250 height 127
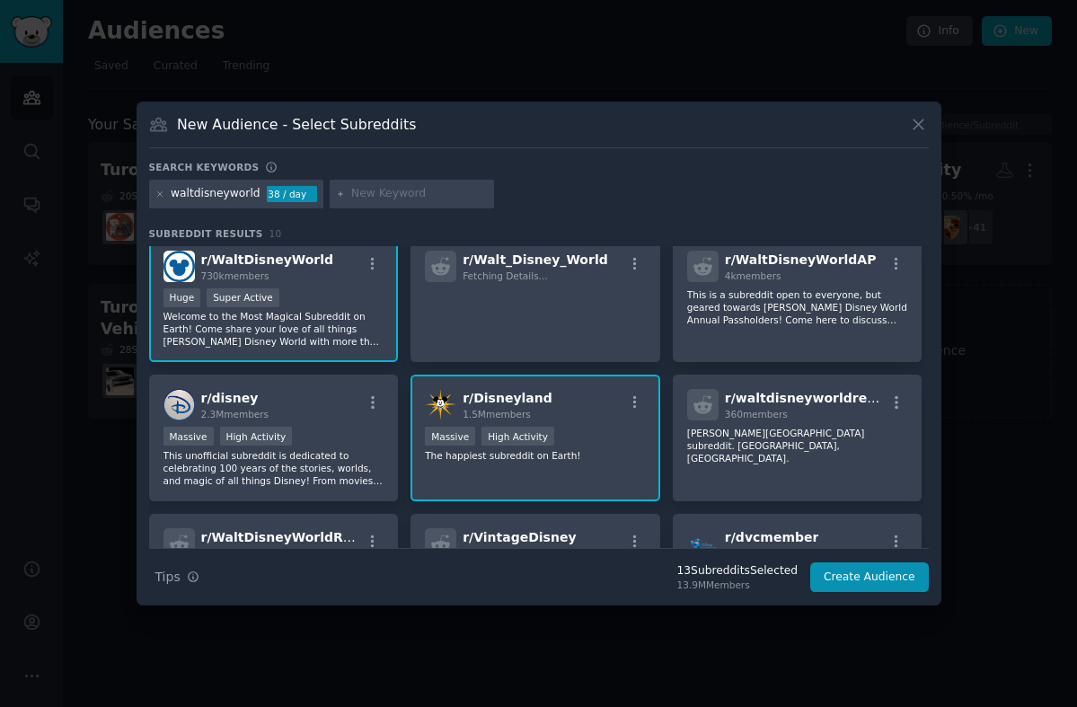
scroll to position [9, 0]
click at [156, 197] on icon at bounding box center [160, 195] width 10 height 10
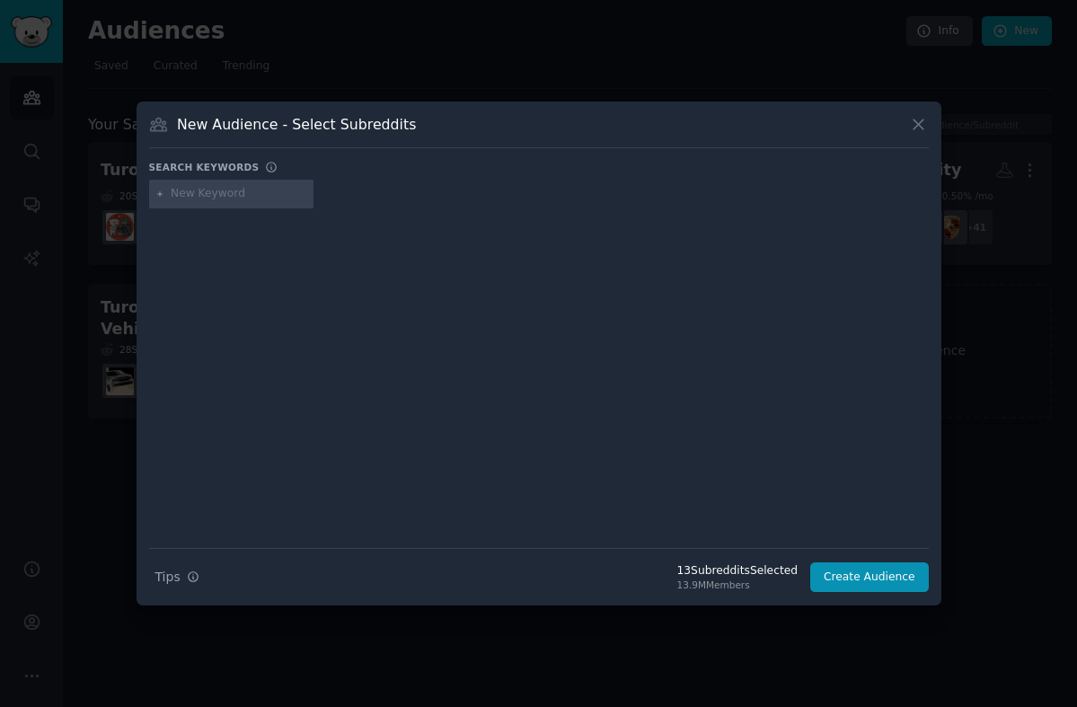
click at [209, 202] on div at bounding box center [231, 194] width 165 height 29
click at [206, 192] on input "text" at bounding box center [239, 194] width 137 height 16
type input "disneytravel"
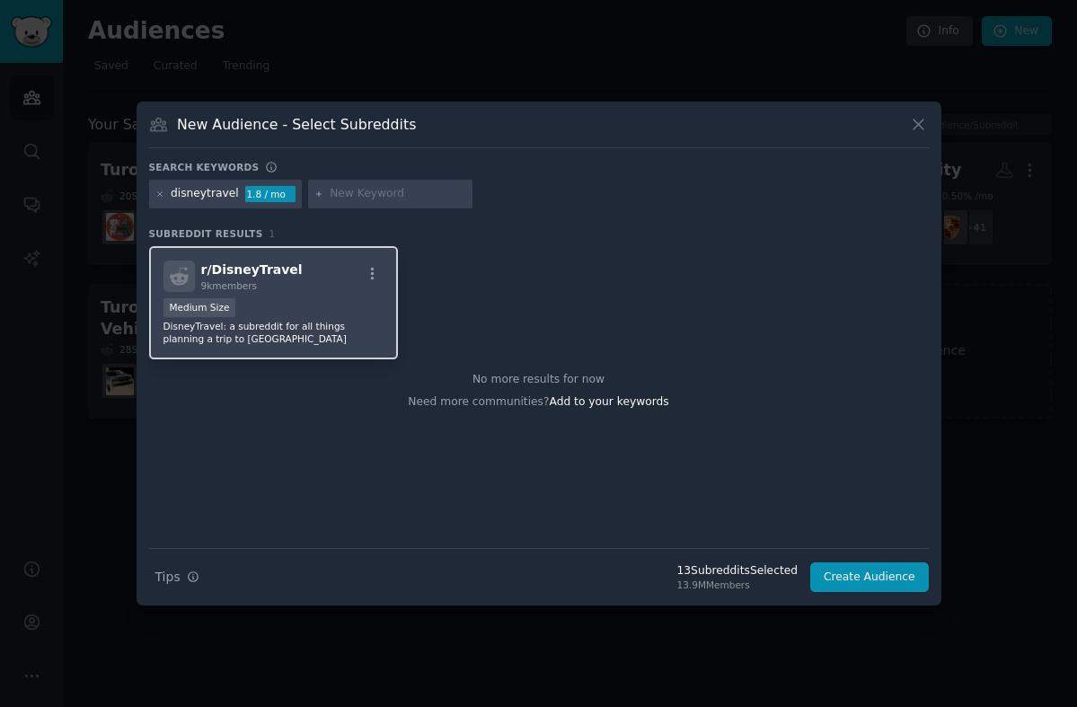
click at [315, 296] on div "r/ DisneyTravel 9k members Medium Size DisneyTravel: a subreddit for all things…" at bounding box center [274, 303] width 250 height 114
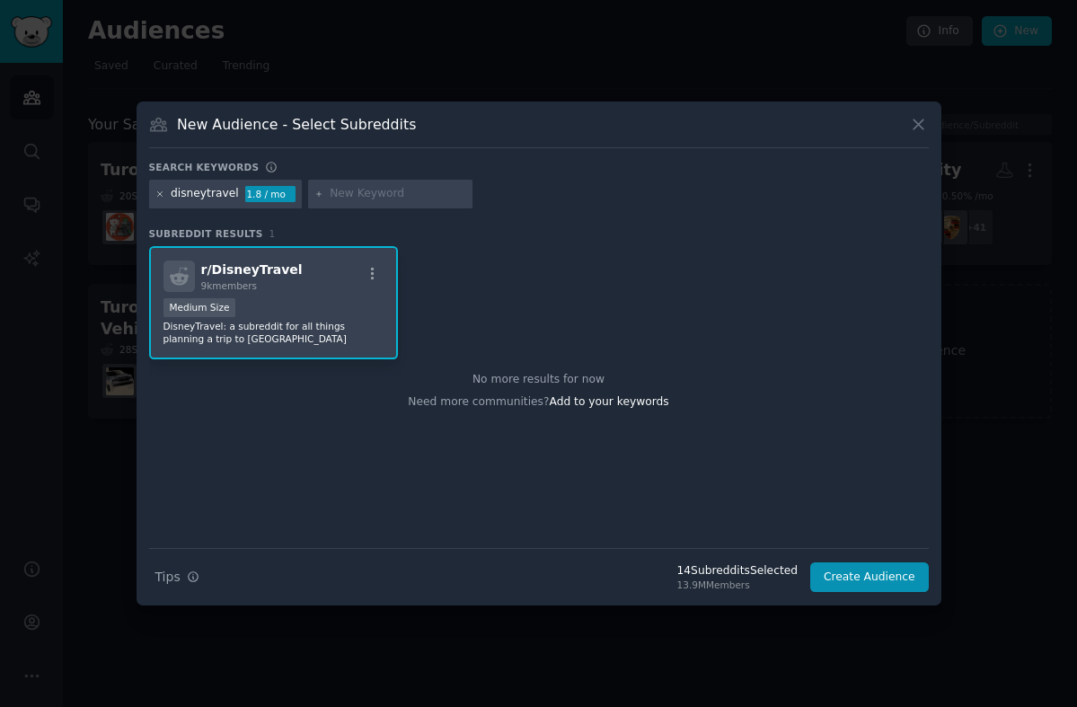
click at [162, 197] on icon at bounding box center [160, 195] width 10 height 10
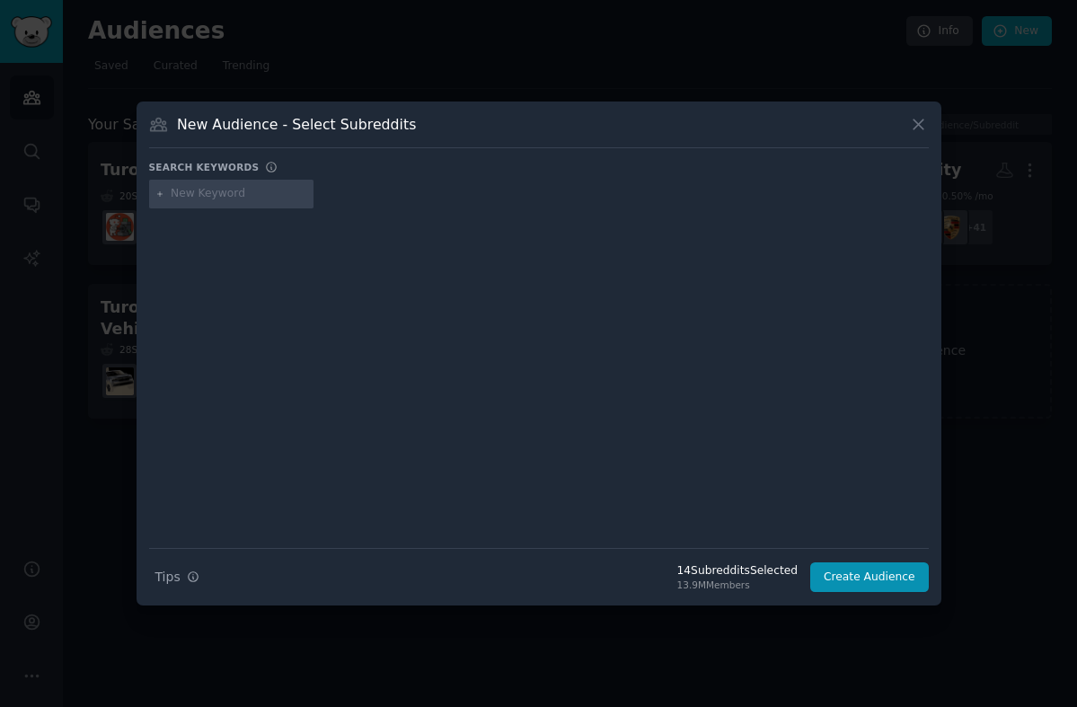
click at [216, 197] on input "text" at bounding box center [239, 194] width 137 height 16
type input "roadtrip"
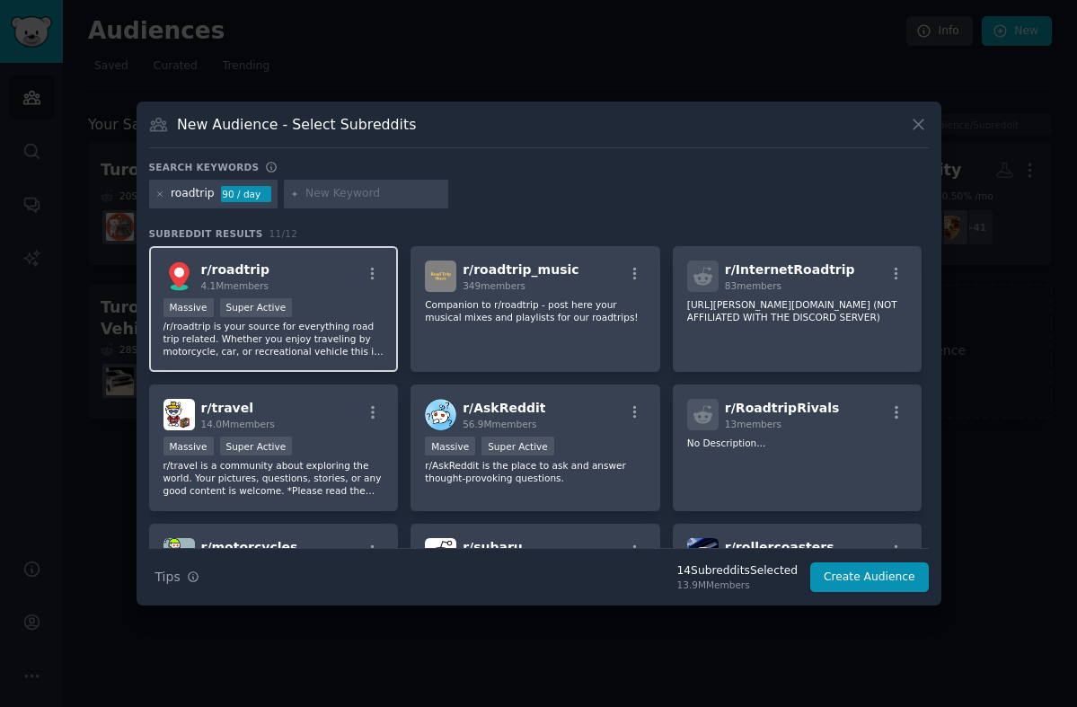
click at [343, 295] on div "r/ roadtrip 4.1M members Massive Super Active /r/roadtrip is your source for ev…" at bounding box center [274, 309] width 250 height 127
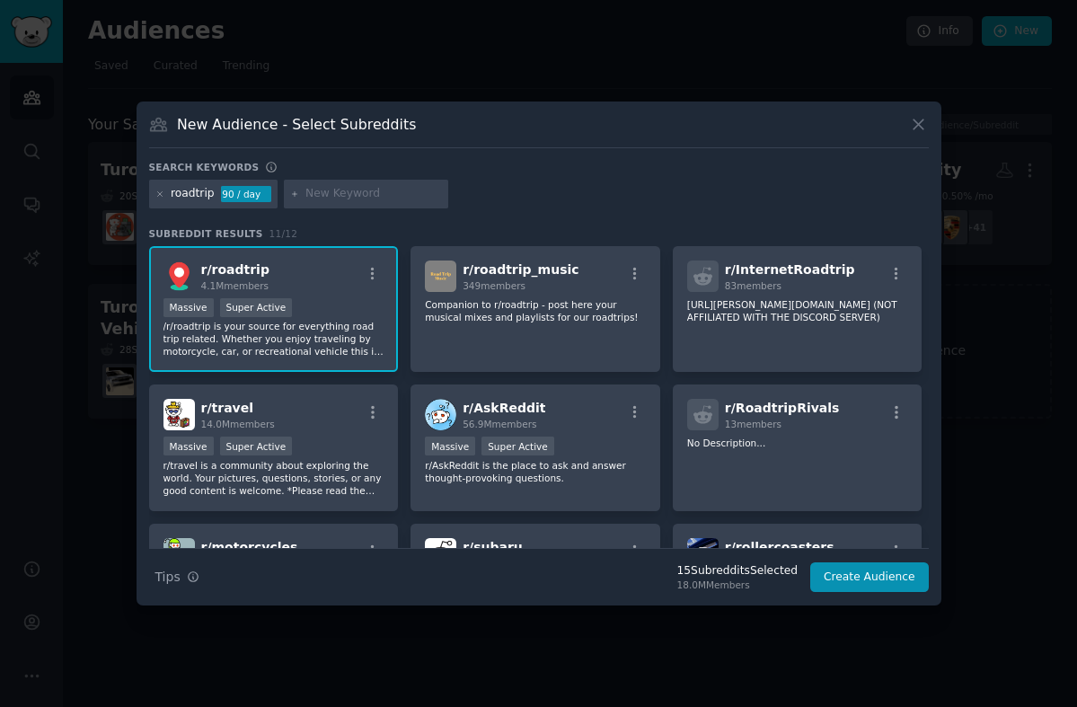
click at [517, 191] on div "roadtrip 90 / day" at bounding box center [539, 197] width 780 height 35
click at [155, 191] on icon at bounding box center [160, 195] width 10 height 10
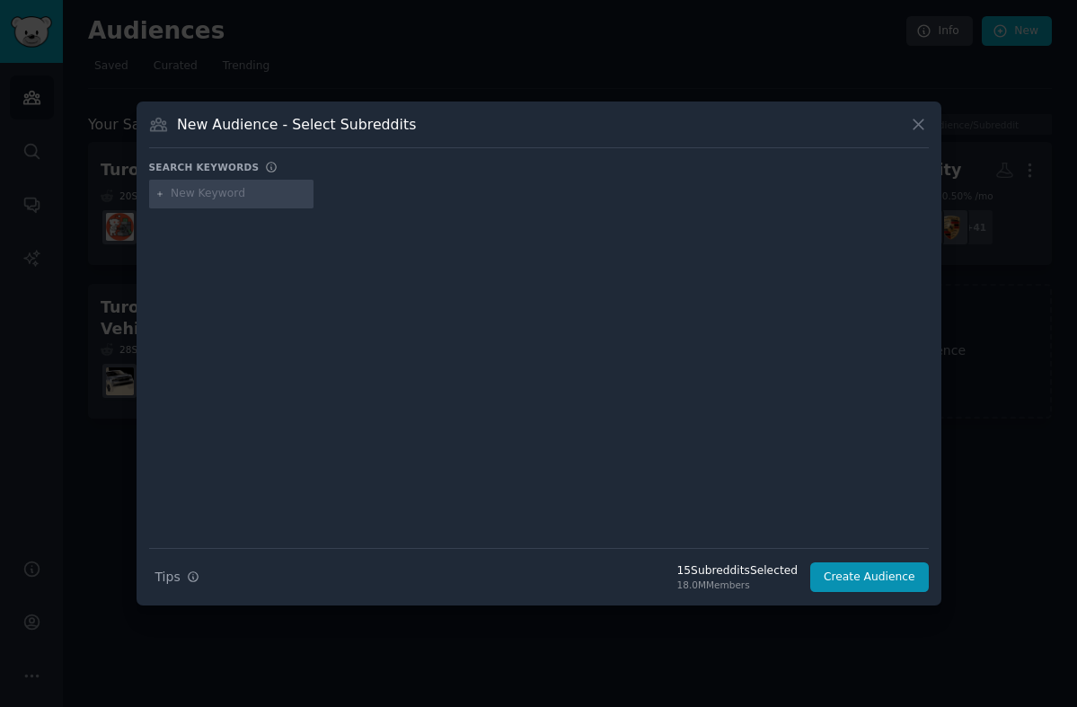
click at [243, 189] on input "text" at bounding box center [239, 194] width 137 height 16
type input "ikonpass"
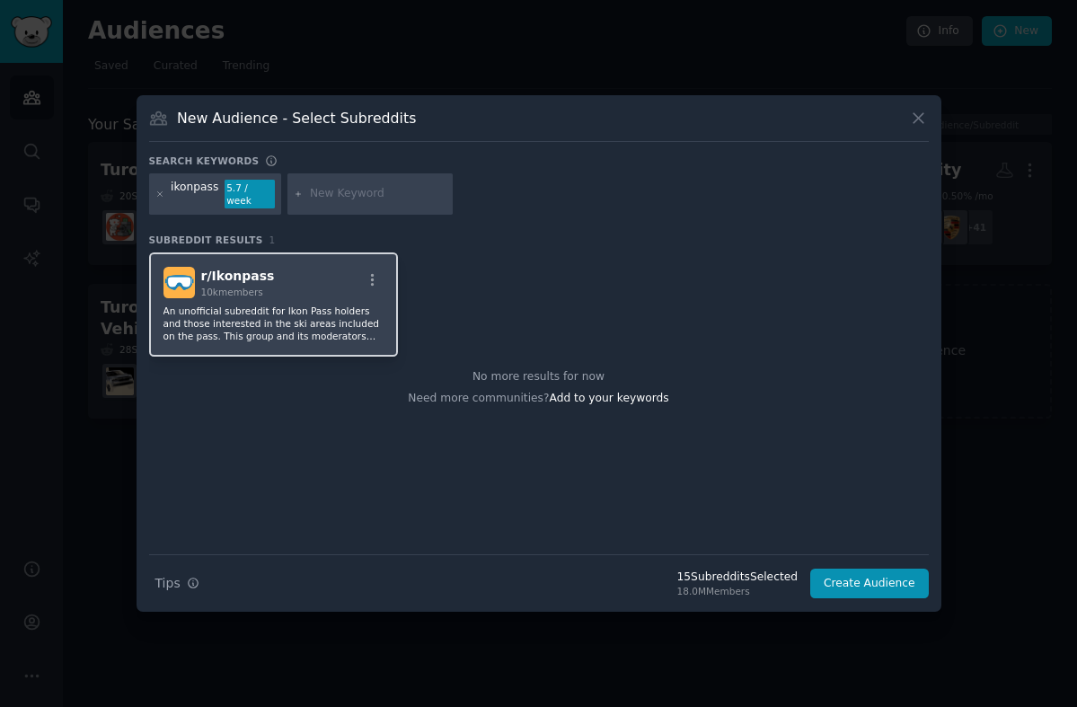
click at [328, 314] on p "An unofficial subreddit for Ikon Pass holders and those interested in the ski a…" at bounding box center [273, 324] width 221 height 38
click at [162, 194] on icon at bounding box center [160, 195] width 10 height 10
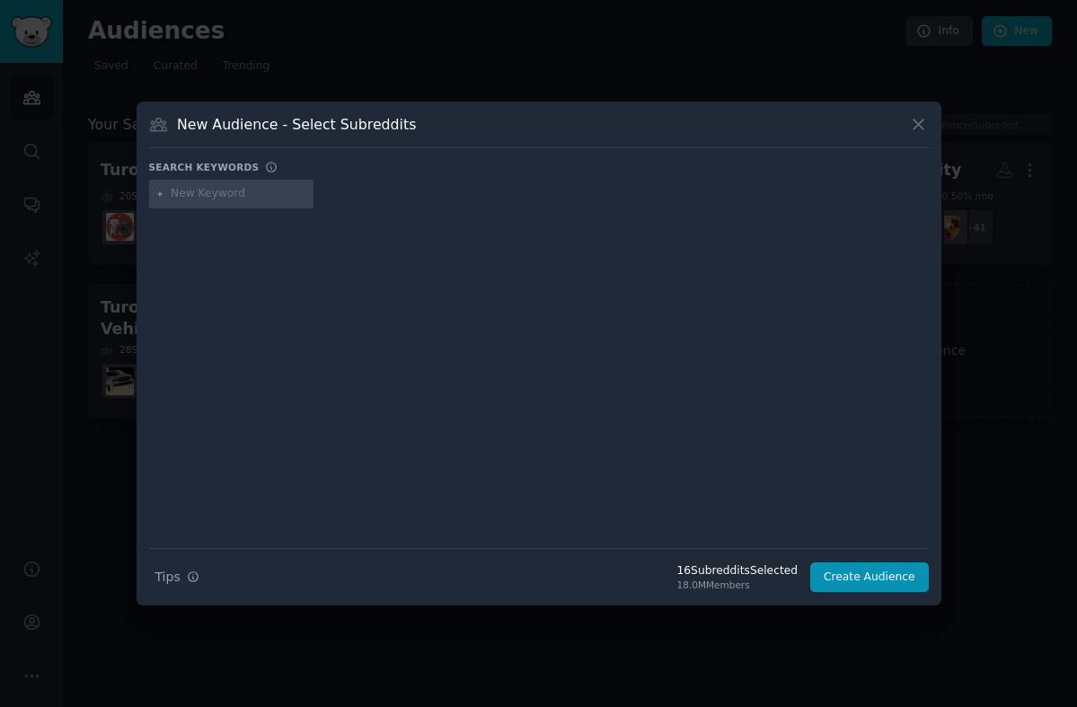
click at [206, 197] on input "text" at bounding box center [239, 194] width 137 height 16
type input "ikon"
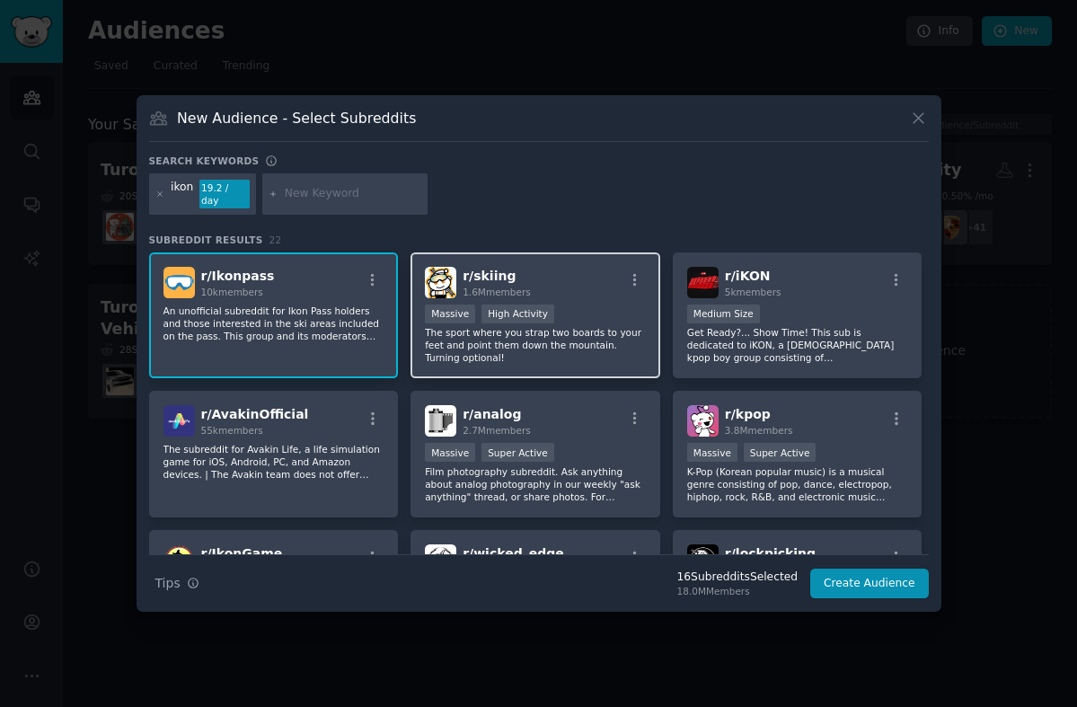
click at [591, 292] on div "r/ skiing 1.6M members Massive High Activity The sport where you strap two boar…" at bounding box center [536, 315] width 250 height 127
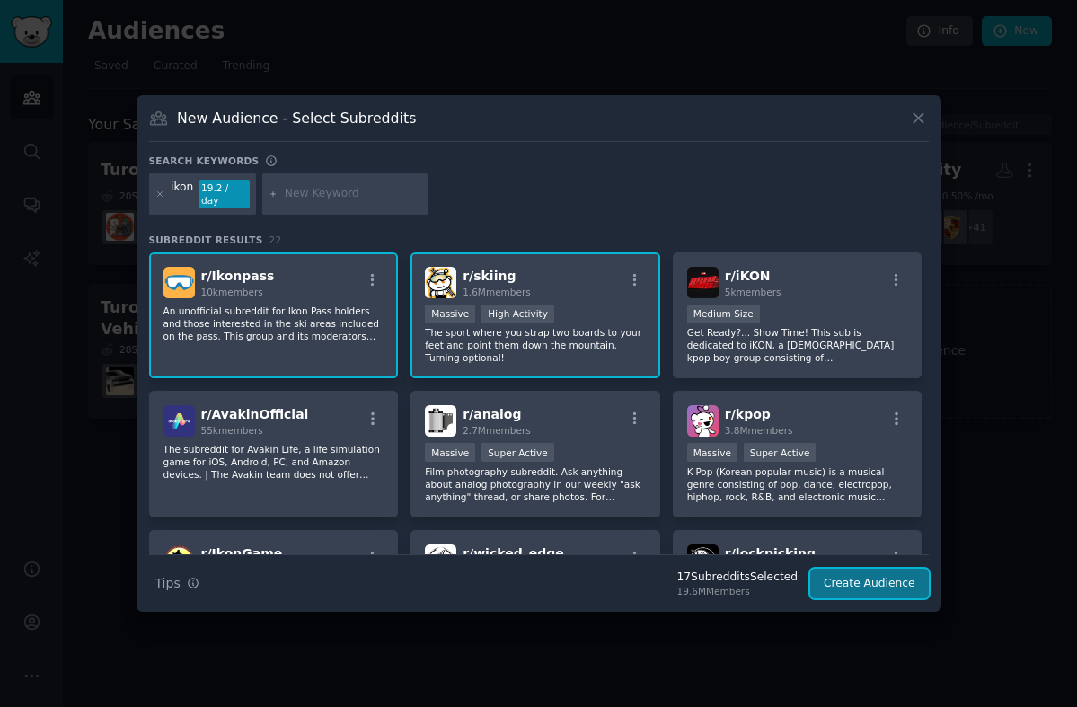
click at [856, 579] on button "Create Audience" at bounding box center [869, 584] width 119 height 31
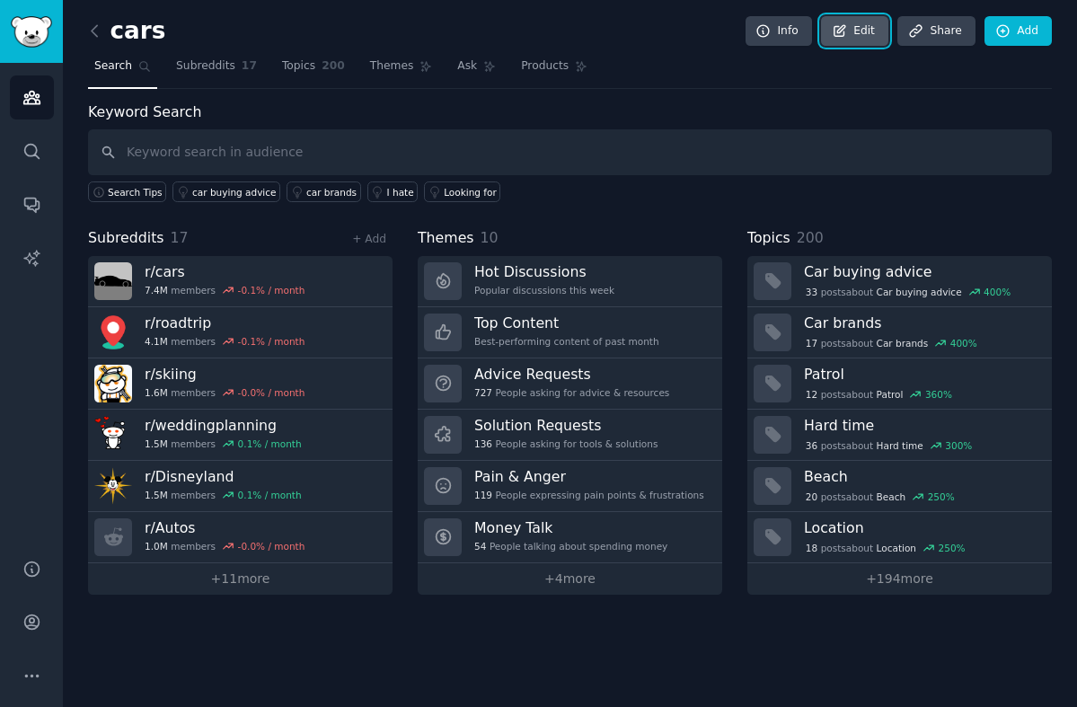
click at [864, 16] on link "Edit" at bounding box center [854, 31] width 67 height 31
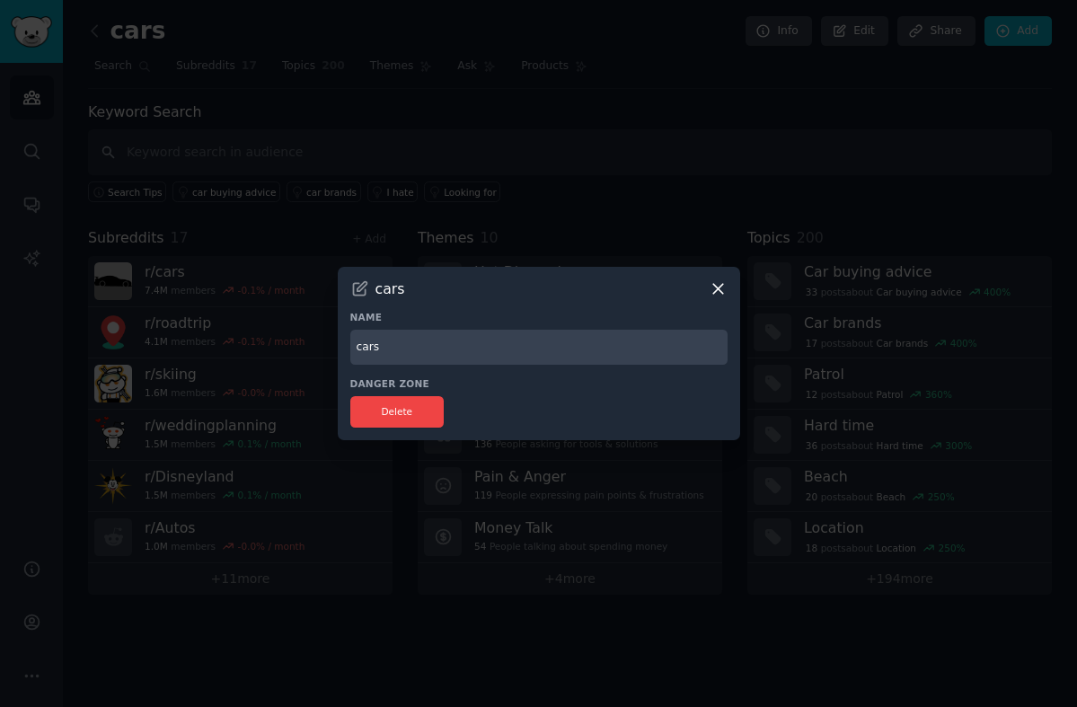
click at [370, 347] on input "cars" at bounding box center [538, 347] width 377 height 35
type input "Turo - Rituals"
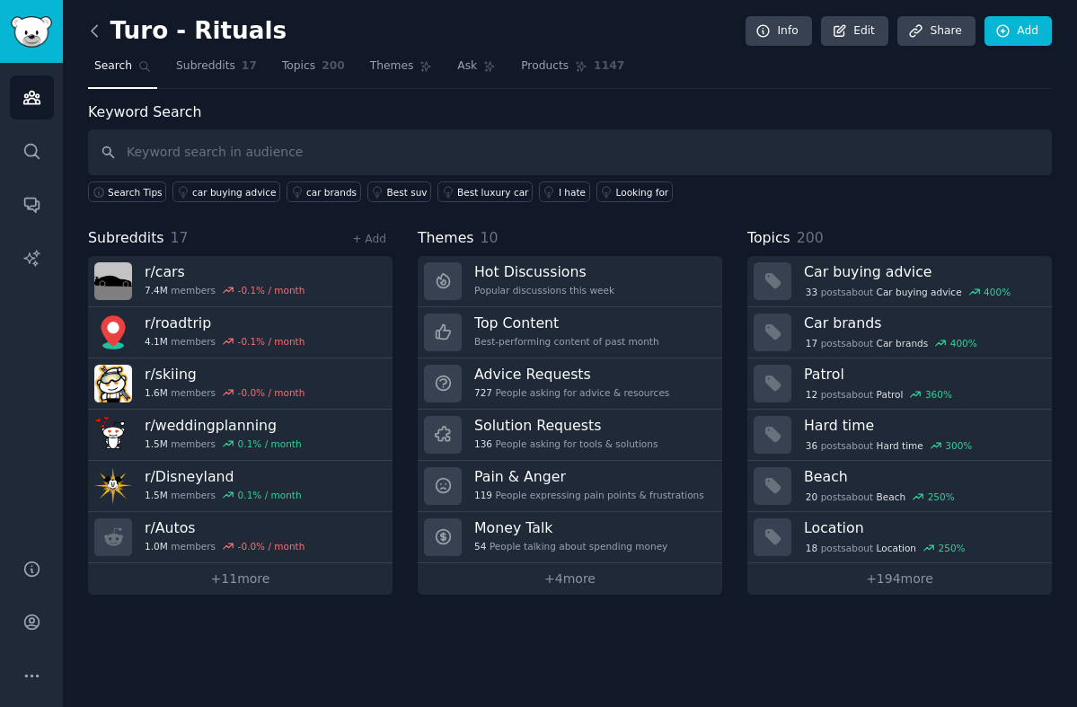
click at [102, 35] on icon at bounding box center [94, 31] width 19 height 19
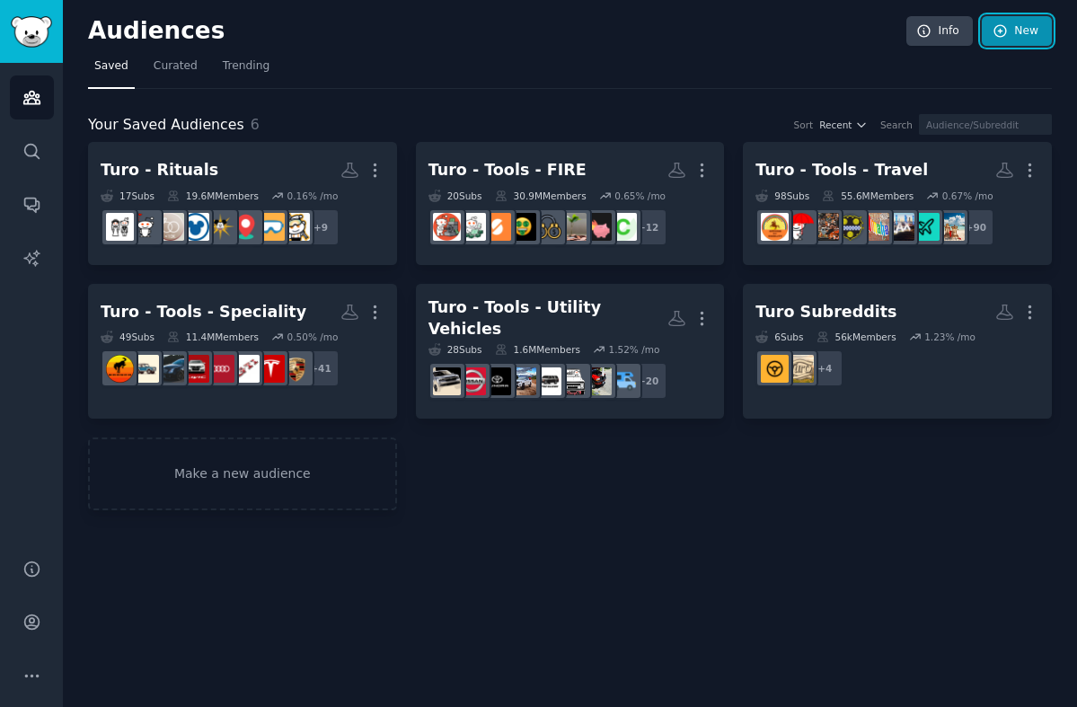
click at [1016, 40] on link "New" at bounding box center [1017, 31] width 70 height 31
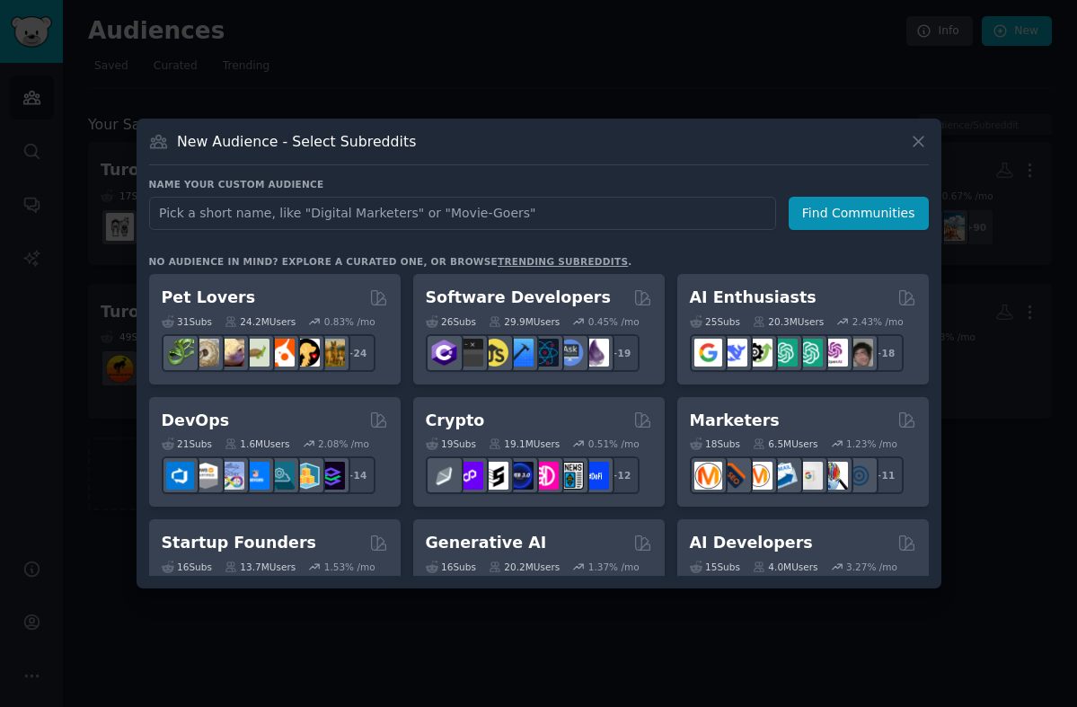
click at [297, 210] on input "text" at bounding box center [462, 213] width 627 height 33
type input "carsharing"
click button "Find Communities" at bounding box center [859, 213] width 140 height 33
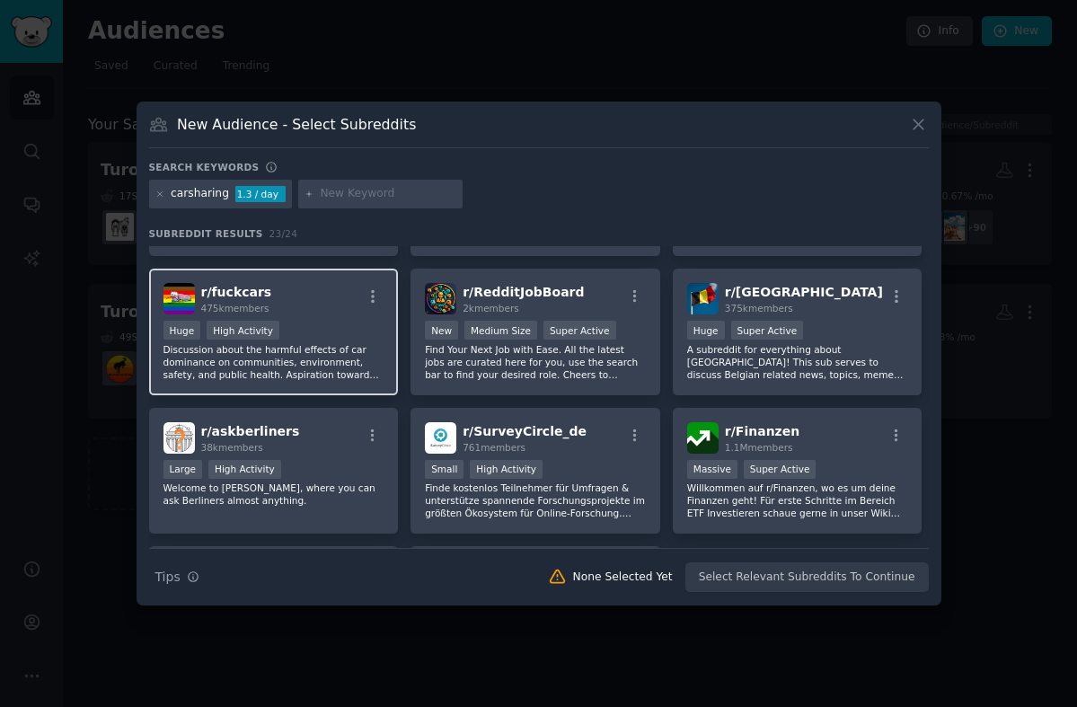
scroll to position [655, 0]
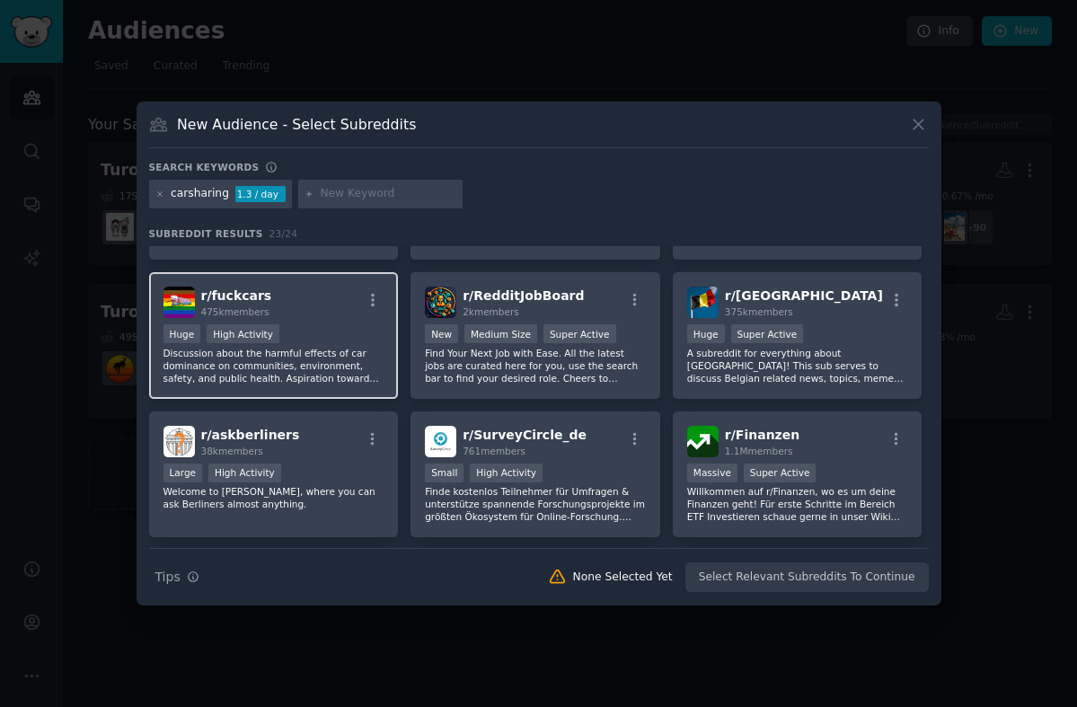
click at [337, 328] on div "Huge High Activity" at bounding box center [273, 335] width 221 height 22
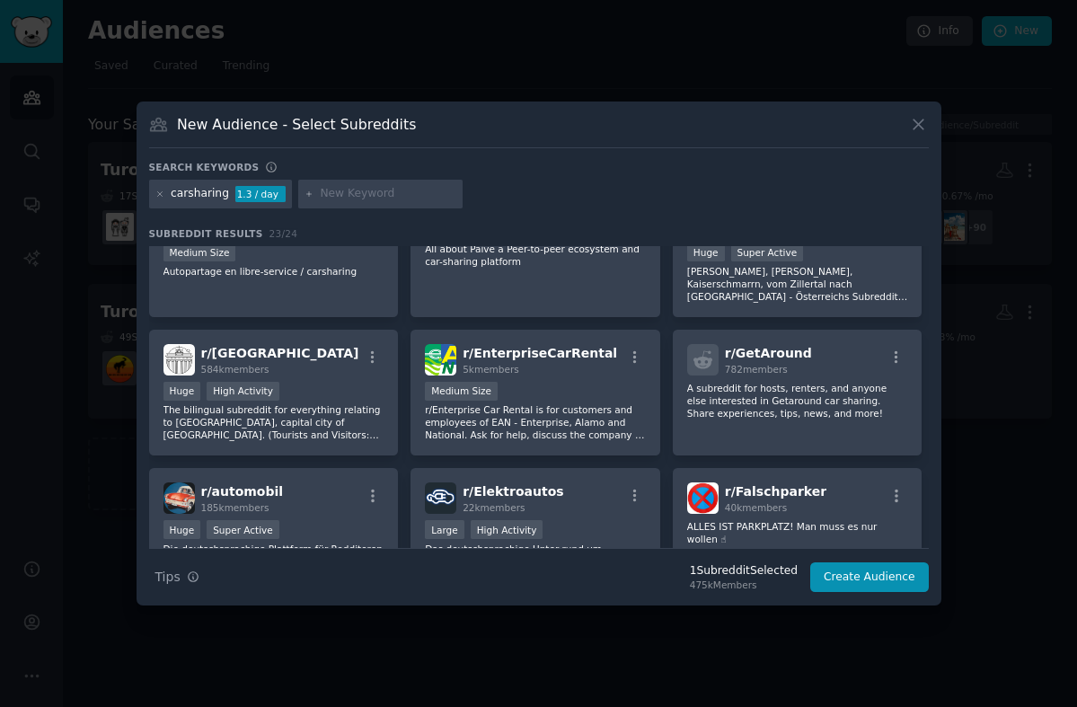
scroll to position [0, 0]
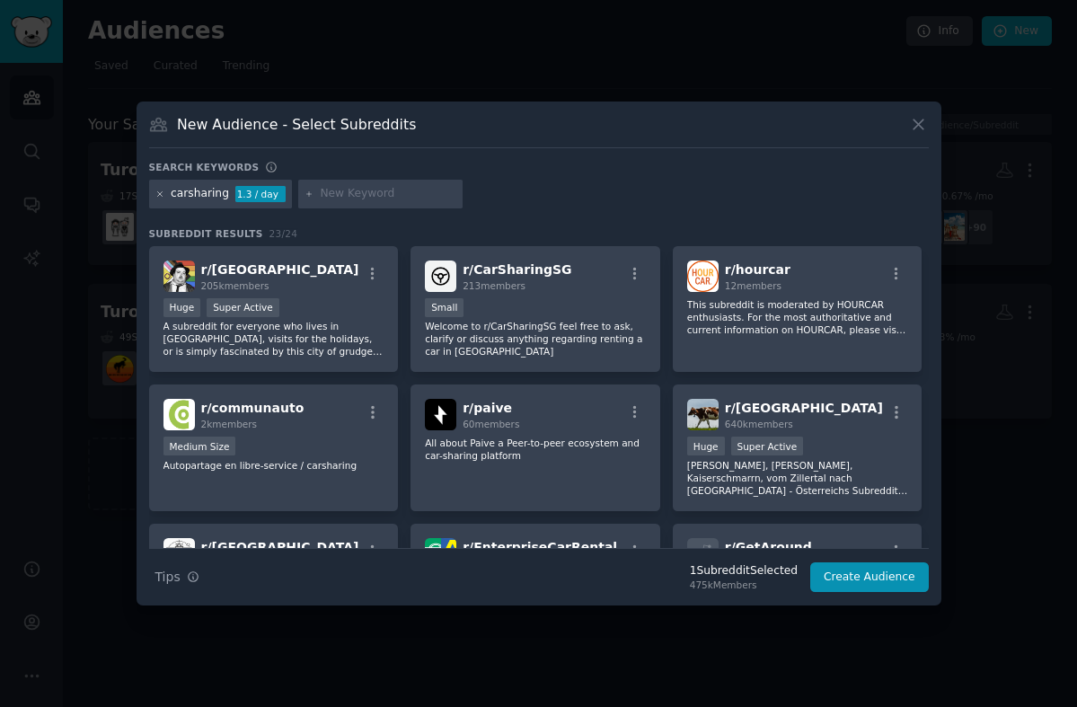
click at [158, 193] on icon at bounding box center [160, 195] width 10 height 10
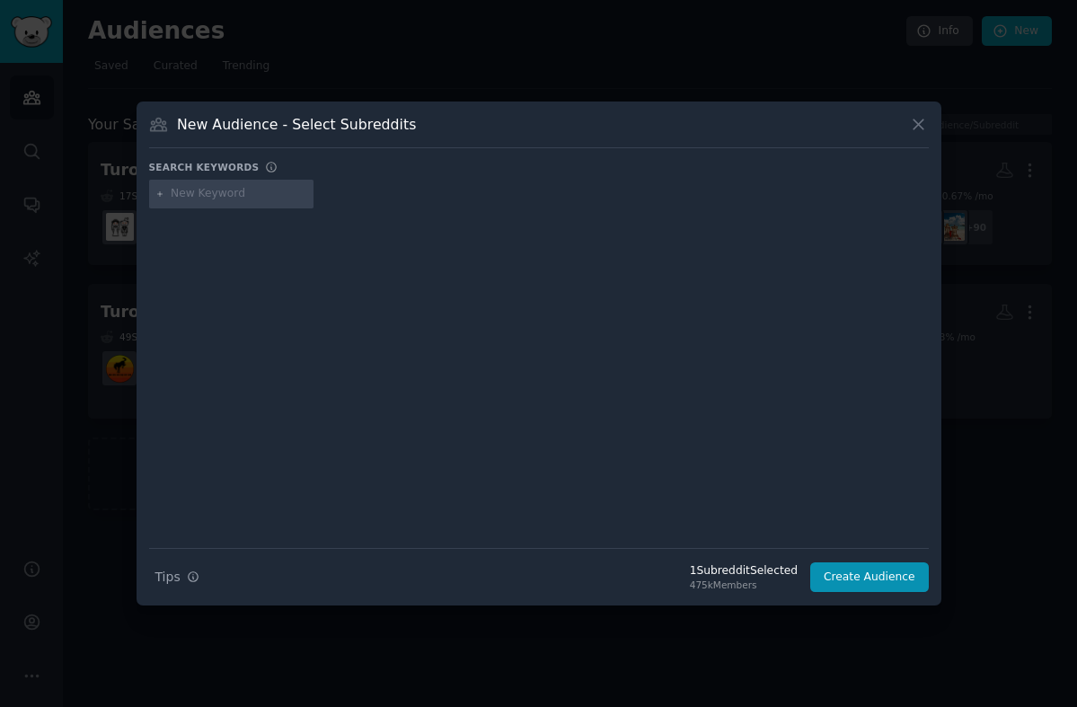
click at [191, 199] on input "text" at bounding box center [239, 194] width 137 height 16
type input "fuckcars"
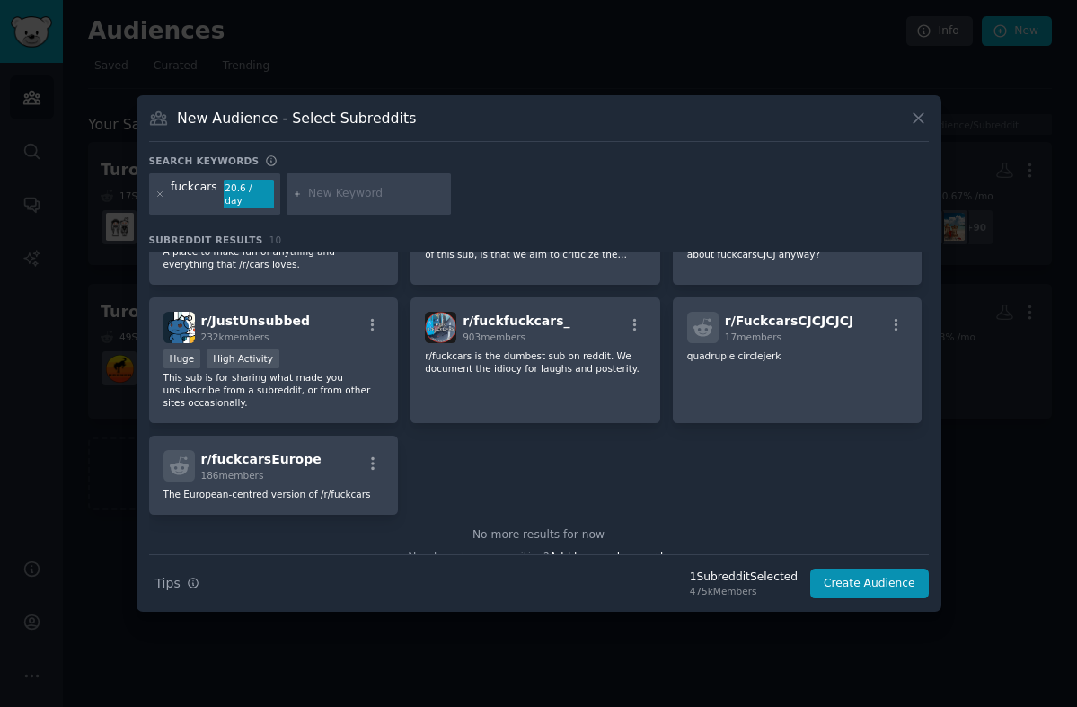
scroll to position [243, 0]
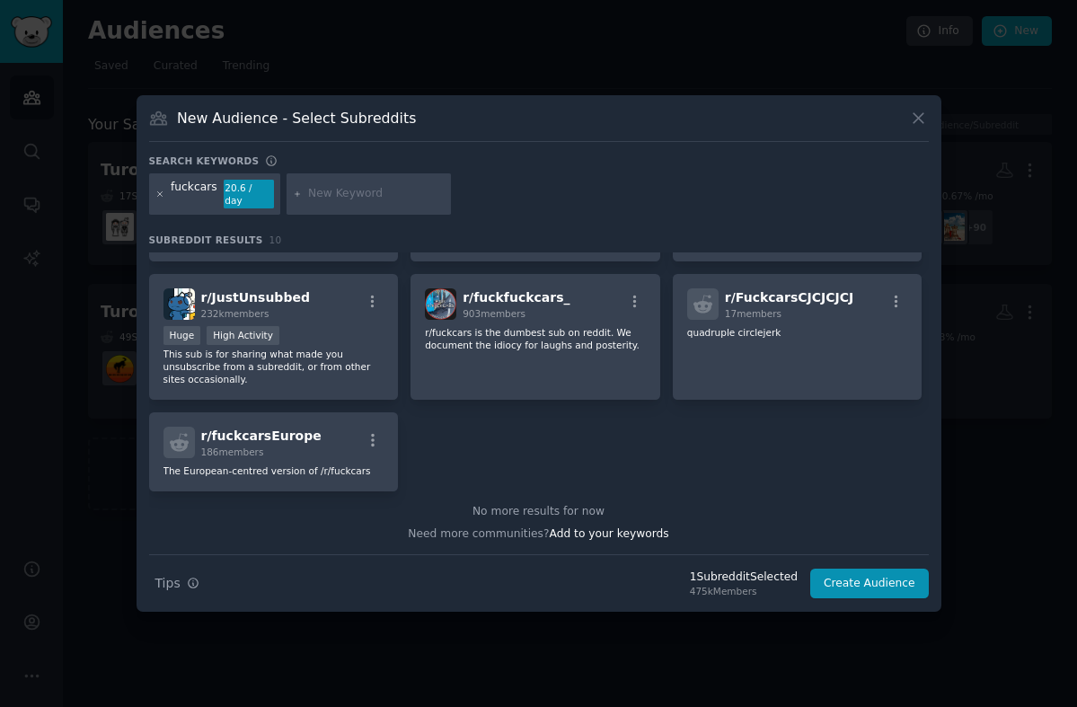
click at [157, 195] on icon at bounding box center [160, 195] width 10 height 10
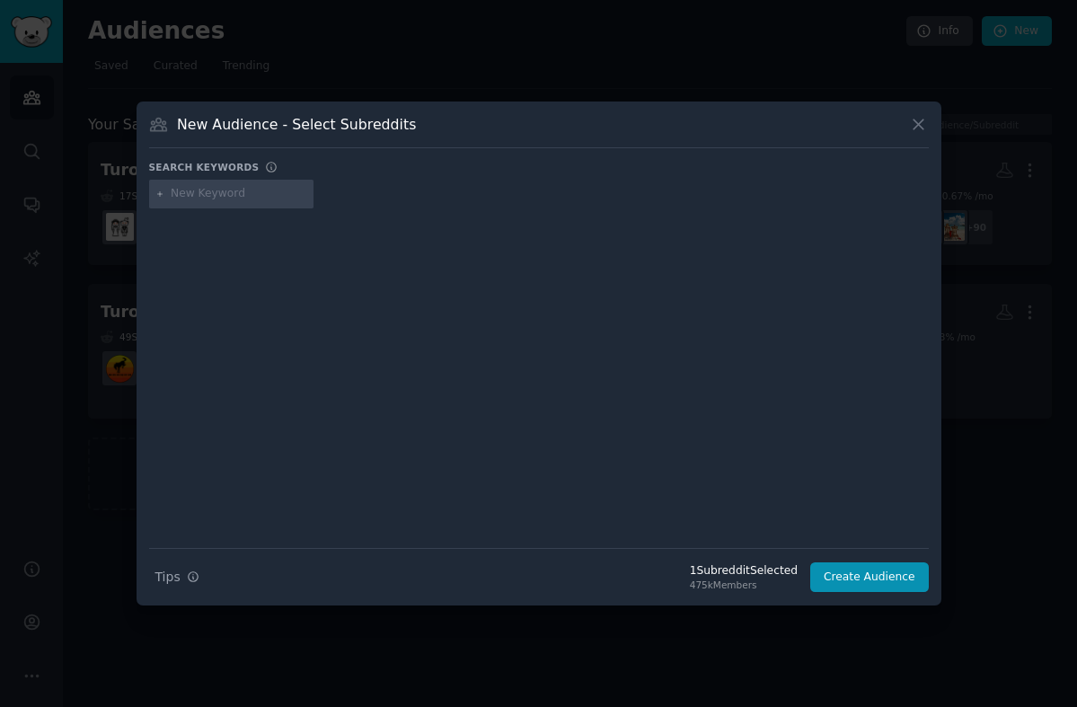
click at [183, 193] on input "text" at bounding box center [239, 194] width 137 height 16
type input "nocar"
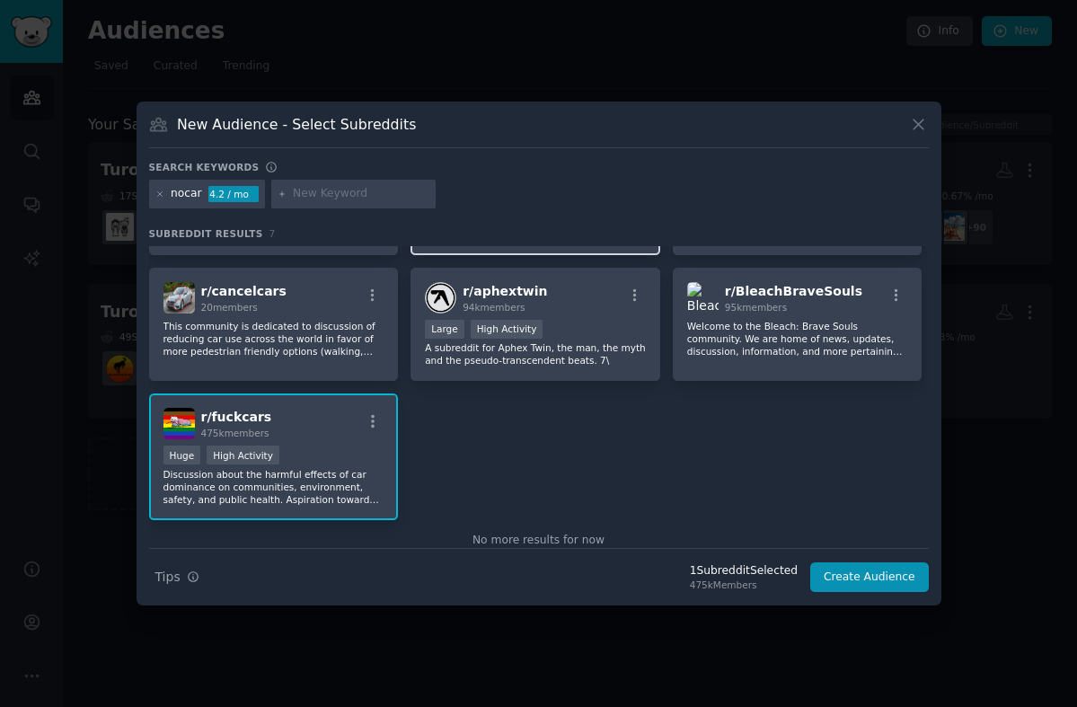
scroll to position [97, 0]
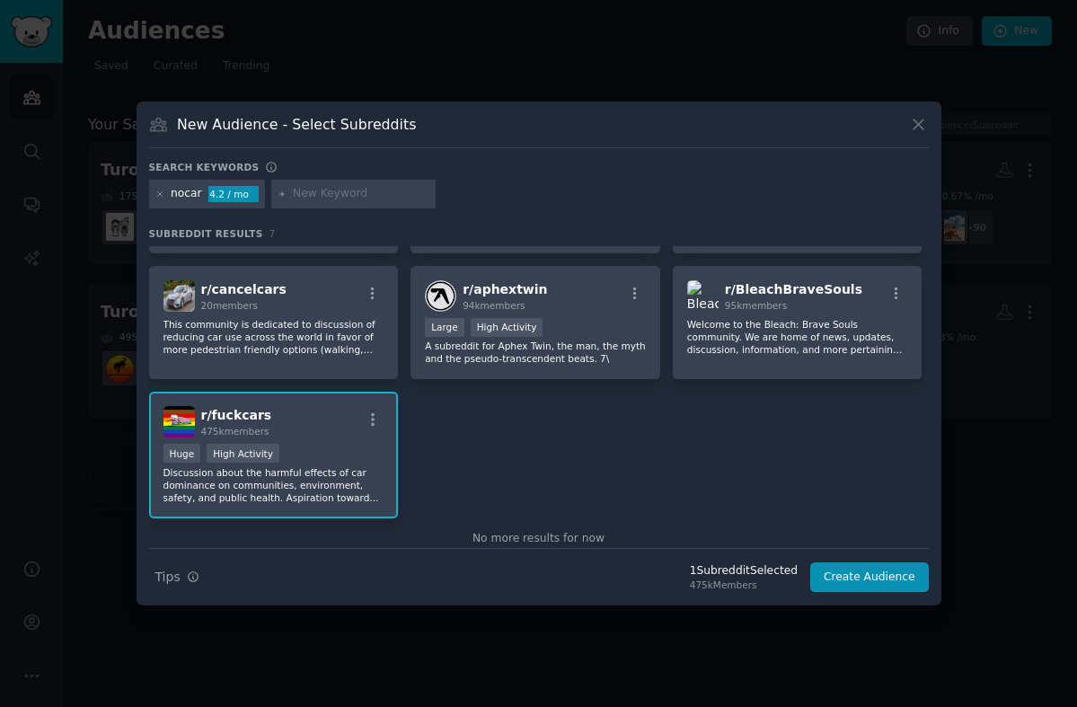
click at [502, 225] on div "Search keywords nocar 4.2 / mo Subreddit Results 7 r/ nocar 1k members Living a…" at bounding box center [539, 377] width 780 height 432
click at [155, 194] on icon at bounding box center [160, 195] width 10 height 10
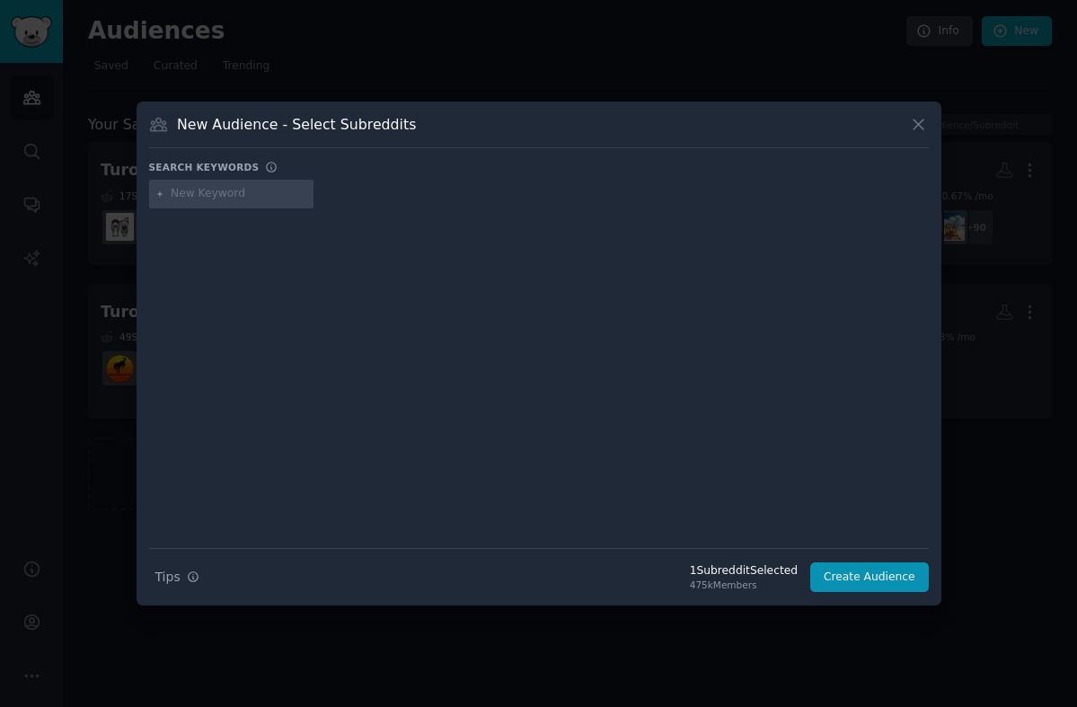
click at [229, 197] on input "text" at bounding box center [239, 194] width 137 height 16
type input "whatisthiscar"
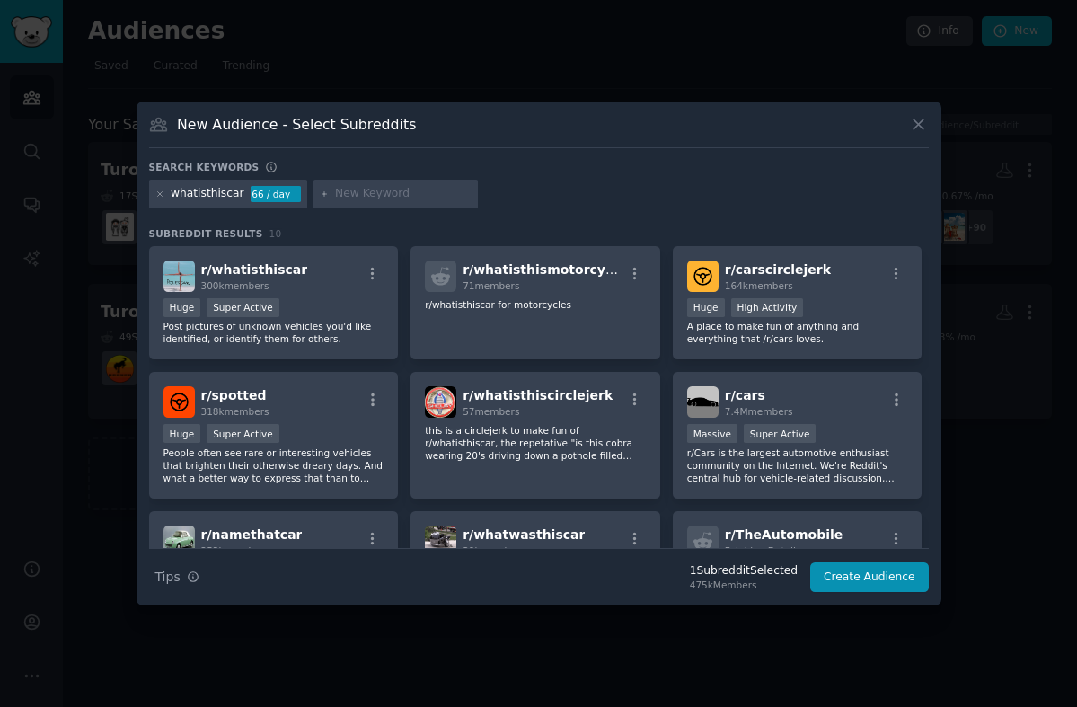
click at [301, 311] on div "Huge Super Active" at bounding box center [273, 309] width 221 height 22
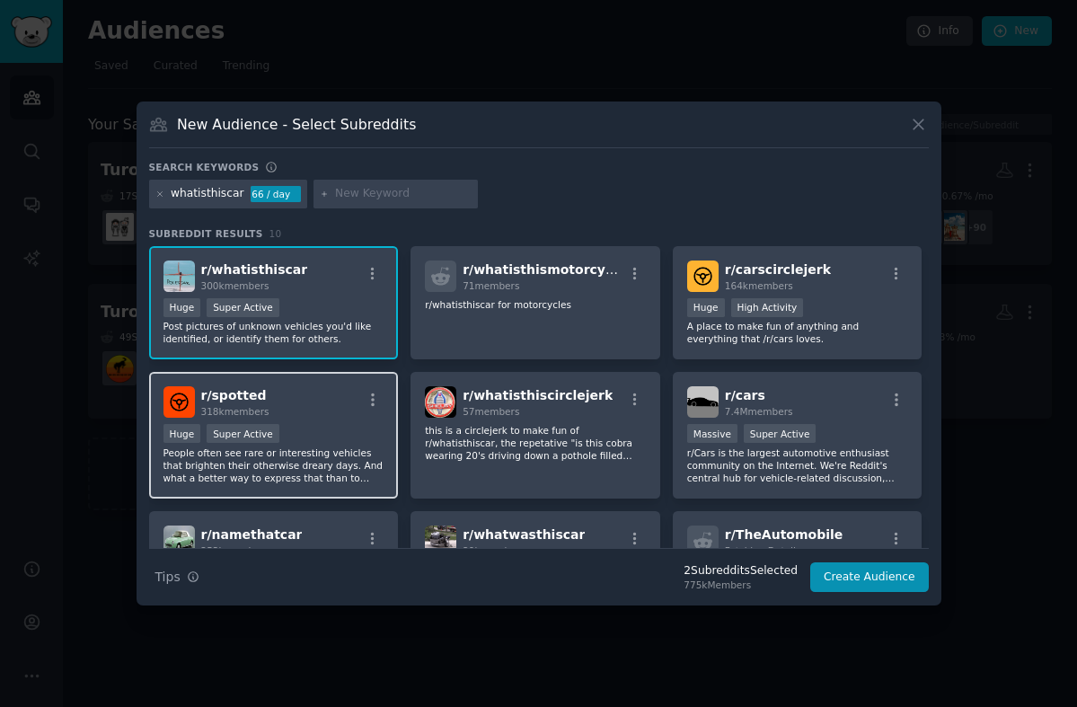
click at [309, 429] on div "Huge Super Active" at bounding box center [273, 435] width 221 height 22
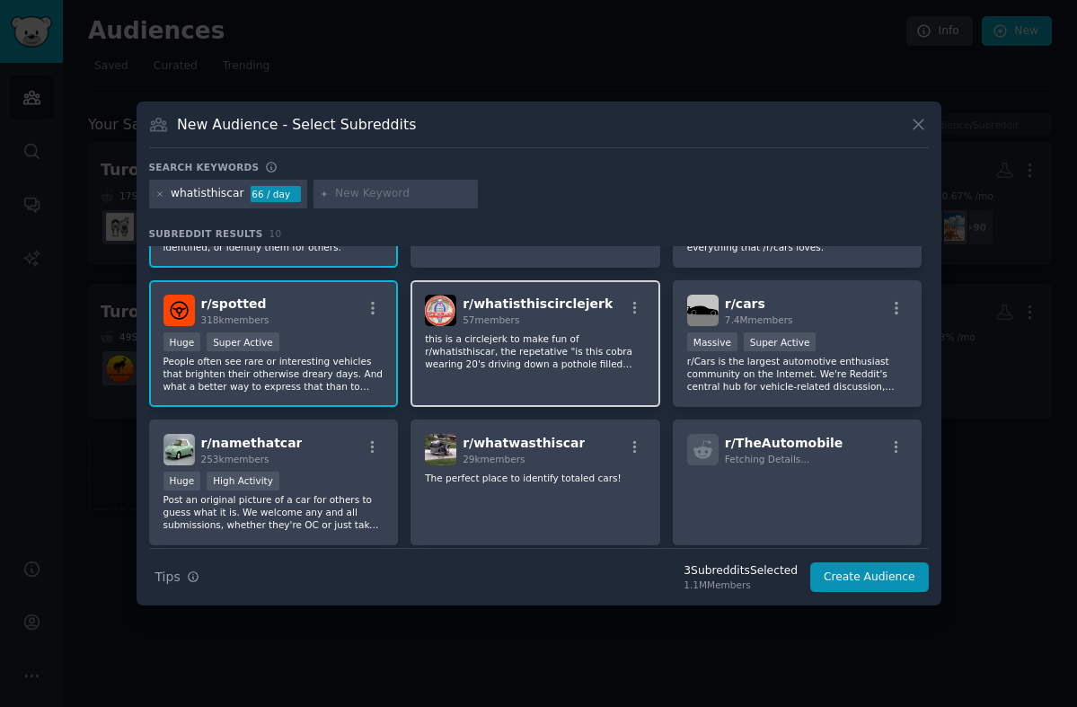
scroll to position [93, 0]
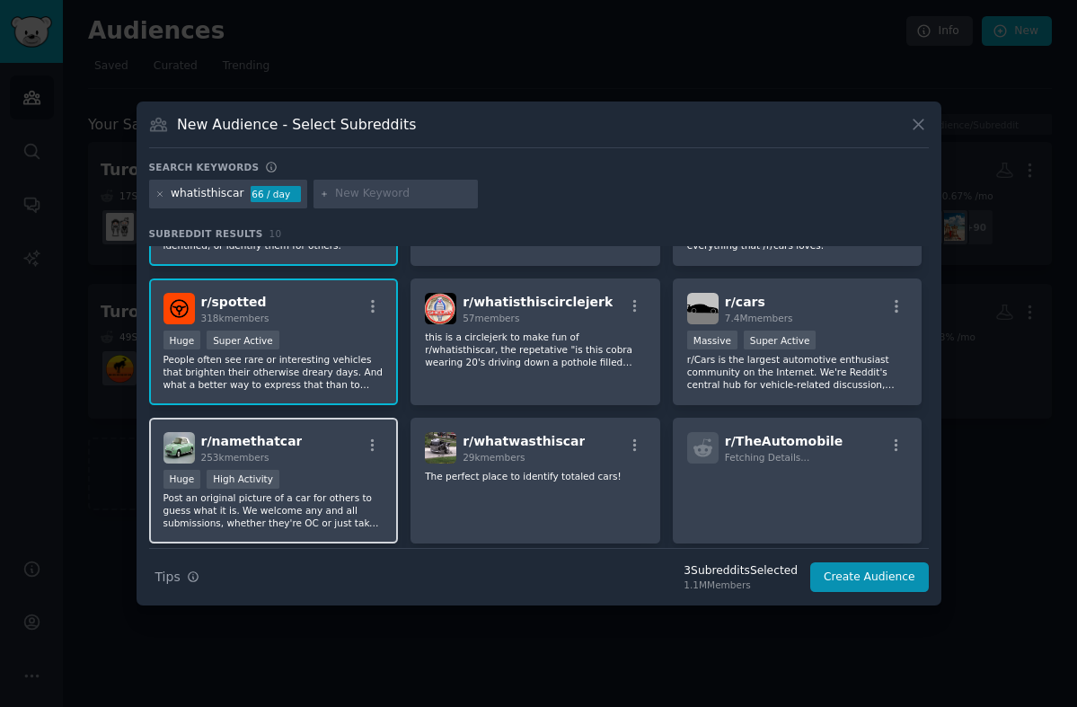
click at [361, 495] on p "Post an original picture of a car for others to guess what it is. We welcome an…" at bounding box center [273, 510] width 221 height 38
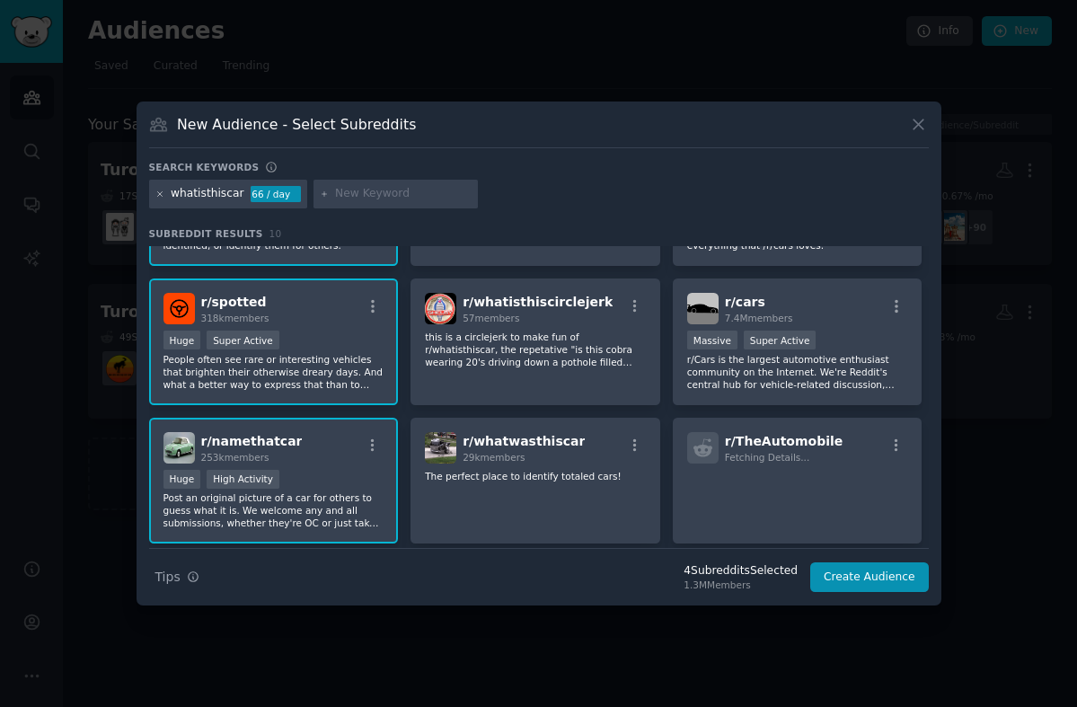
click at [155, 194] on icon at bounding box center [160, 195] width 10 height 10
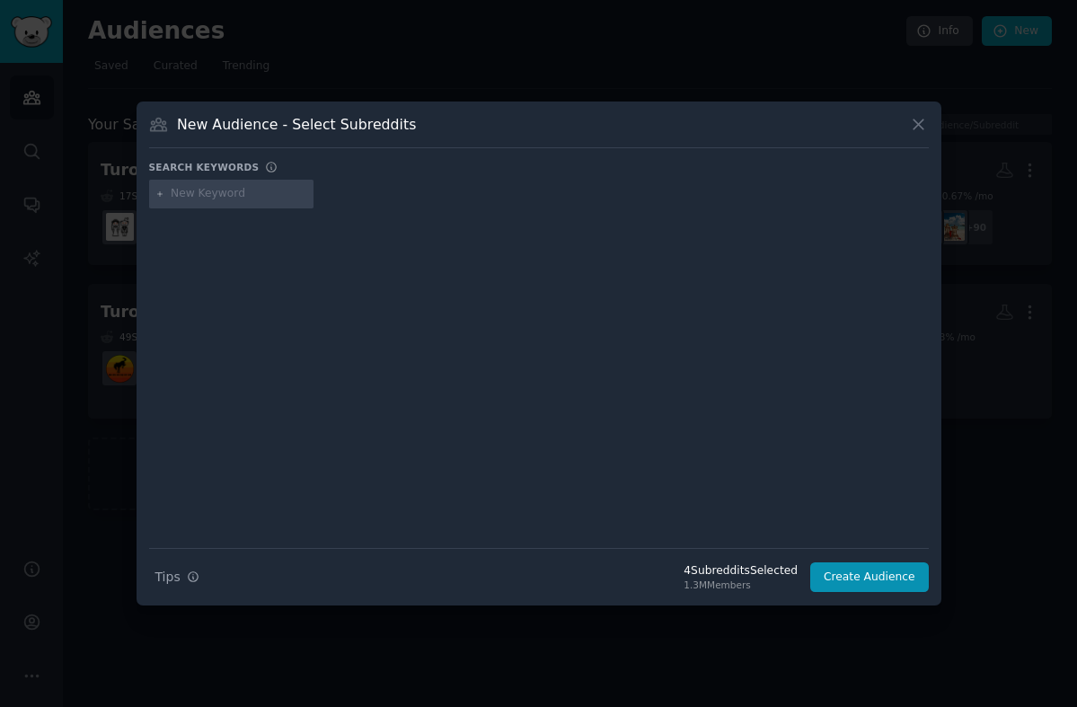
click at [205, 195] on input "text" at bounding box center [239, 194] width 137 height 16
type input "projectcar"
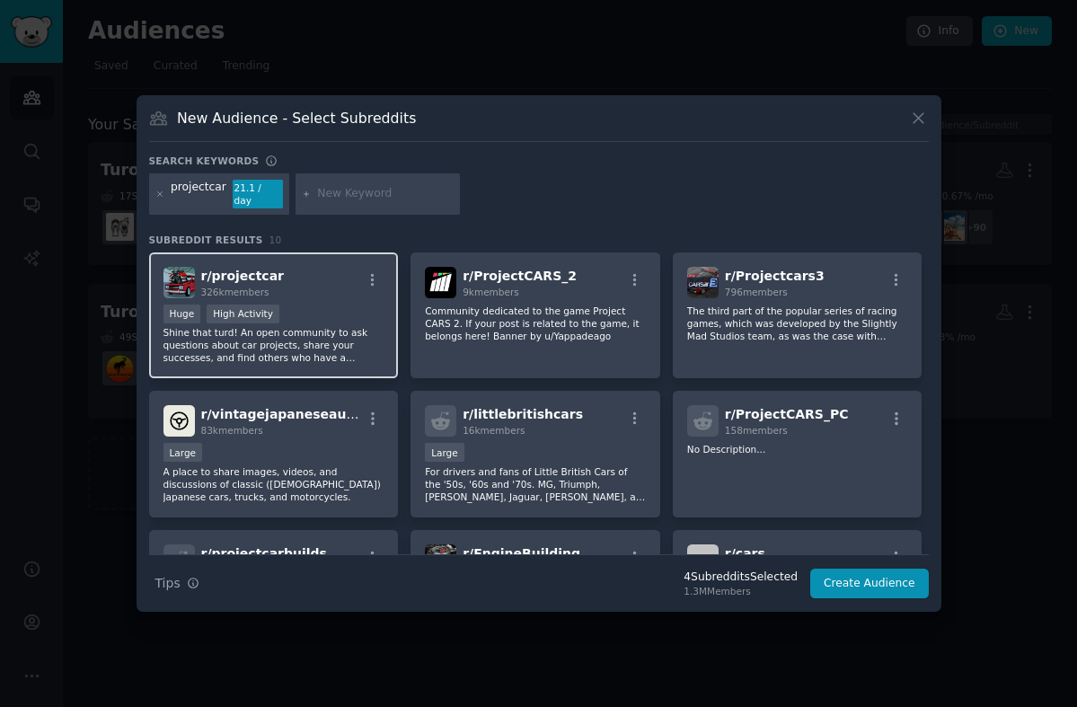
click at [348, 326] on p "Shine that turd! An open community to ask questions about car projects, share y…" at bounding box center [273, 345] width 221 height 38
click at [158, 193] on icon at bounding box center [160, 195] width 10 height 10
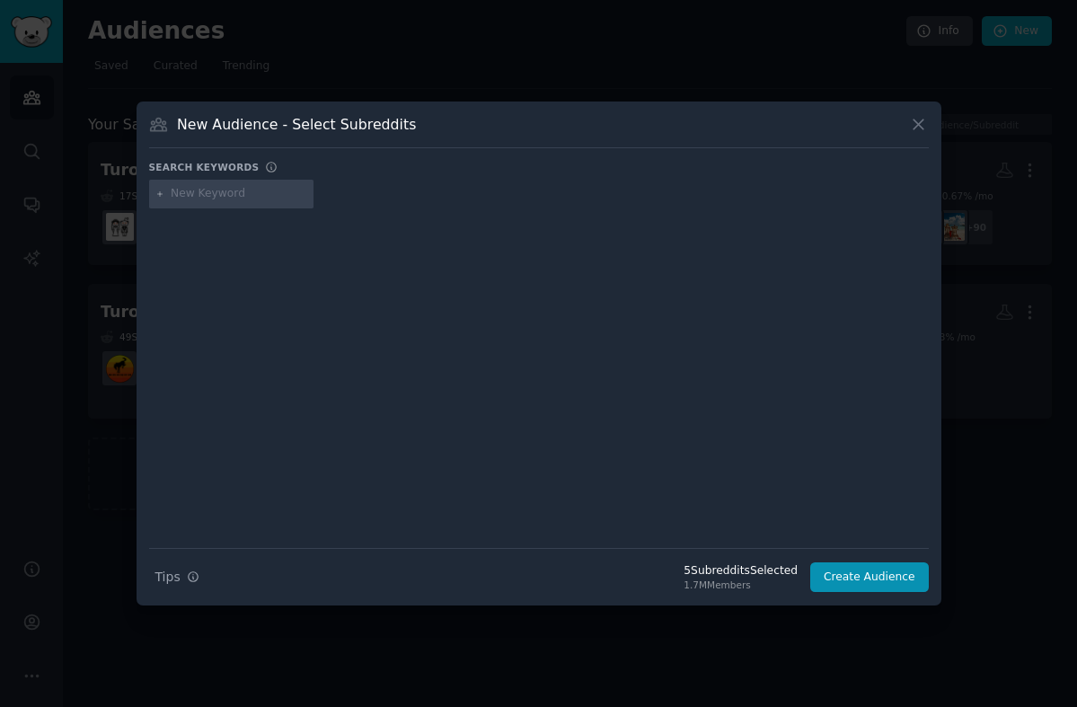
click at [203, 190] on input "text" at bounding box center [239, 194] width 137 height 16
type input "carporn"
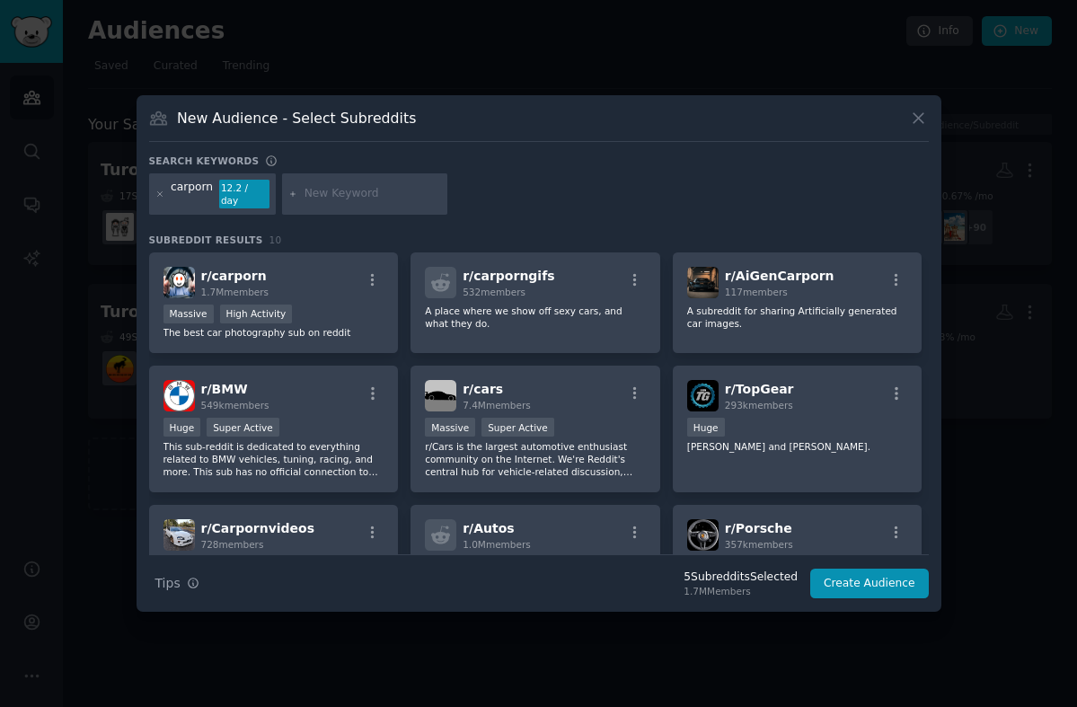
click at [308, 305] on div "Massive High Activity" at bounding box center [273, 316] width 221 height 22
click at [155, 191] on icon at bounding box center [160, 195] width 10 height 10
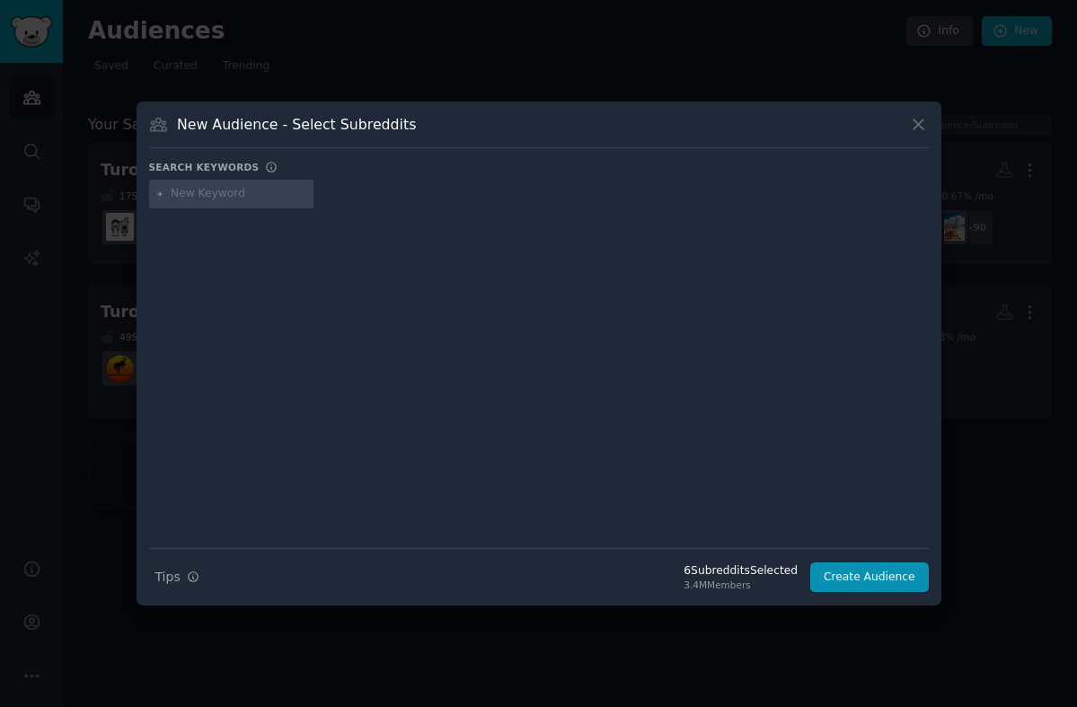
click at [206, 191] on input "text" at bounding box center [239, 194] width 137 height 16
type input "weirdwheels"
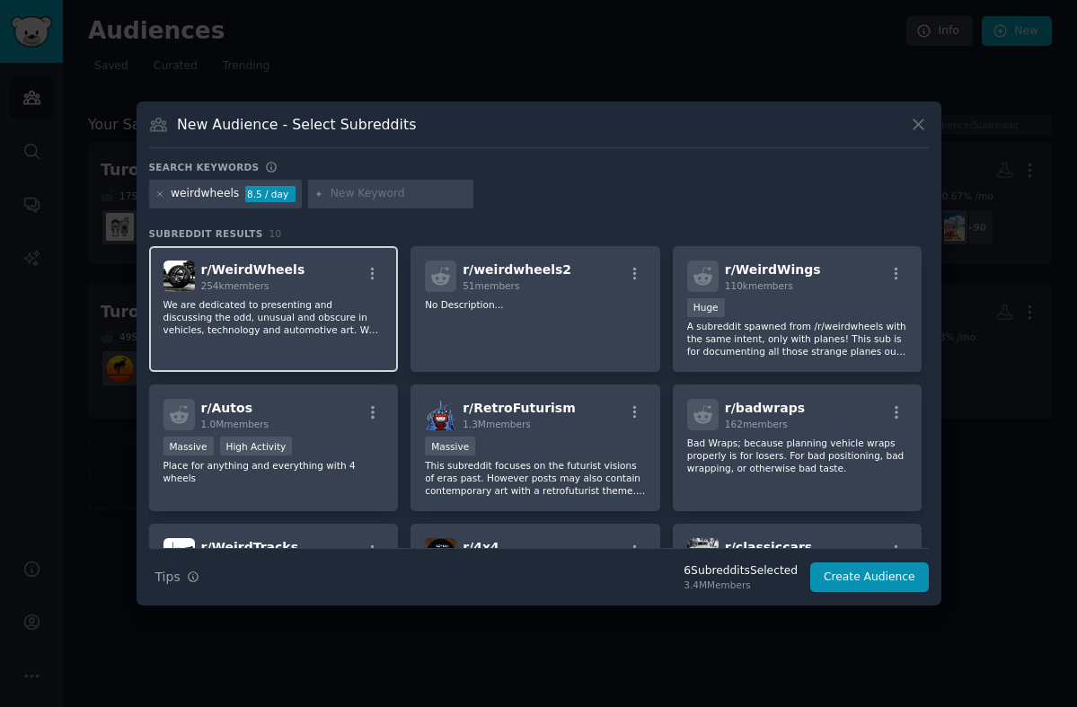
click at [331, 331] on p "We are dedicated to presenting and discussing the odd, unusual and obscure in v…" at bounding box center [273, 317] width 221 height 38
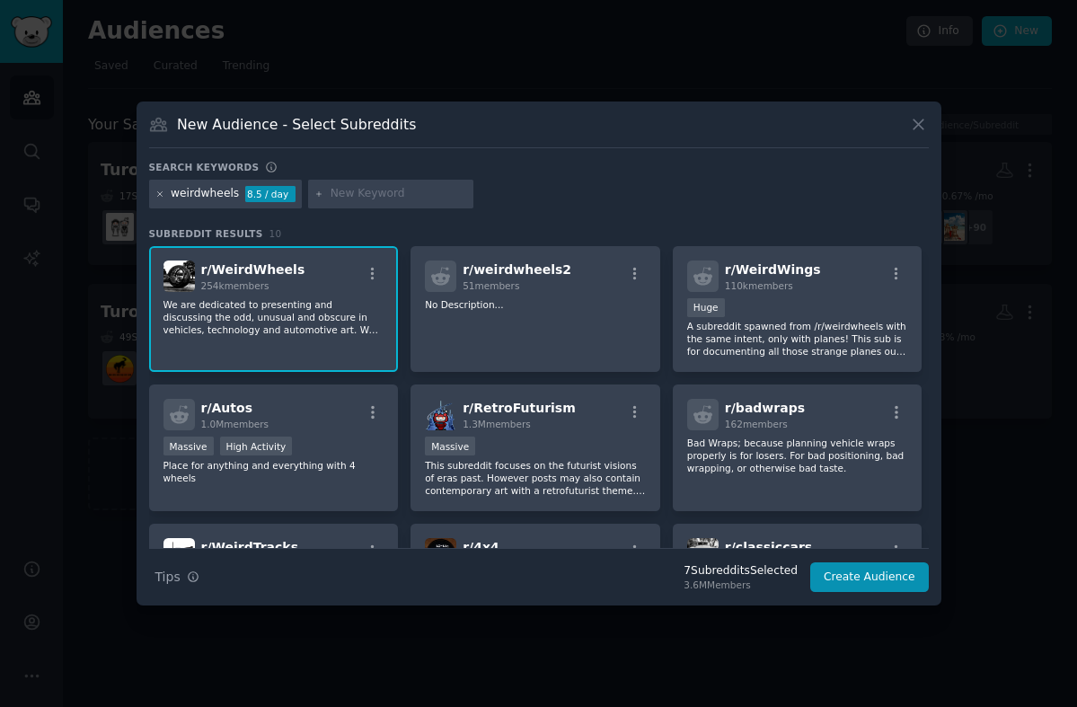
click at [156, 190] on icon at bounding box center [160, 195] width 10 height 10
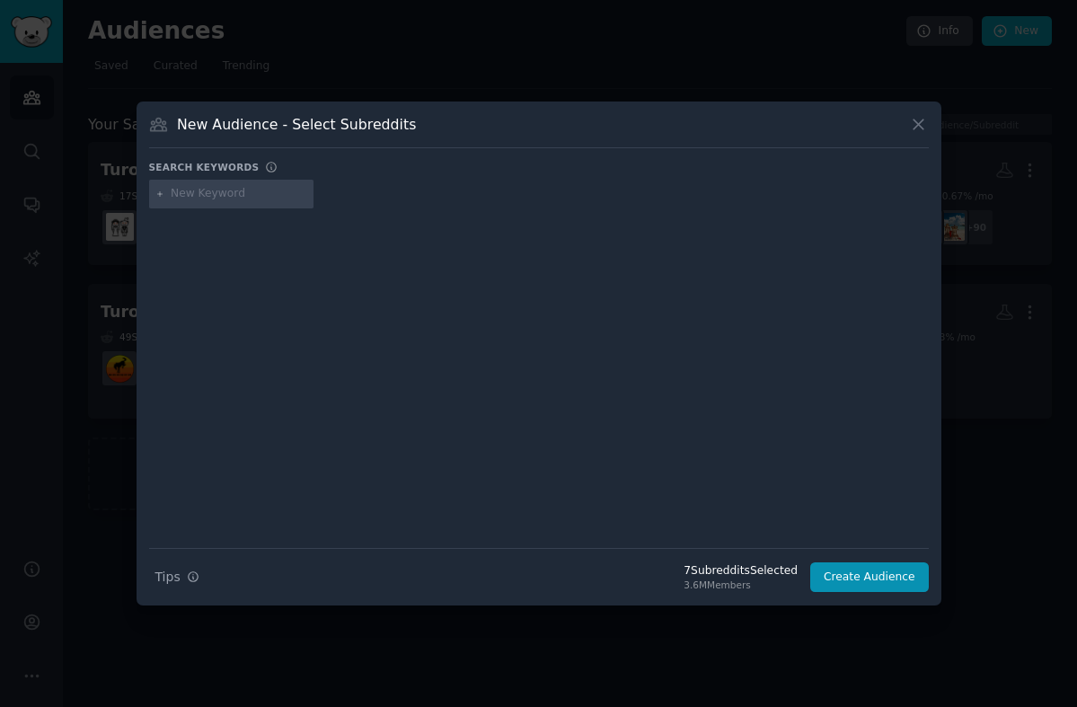
click at [192, 198] on input "text" at bounding box center [239, 194] width 137 height 16
type input "namethatcar"
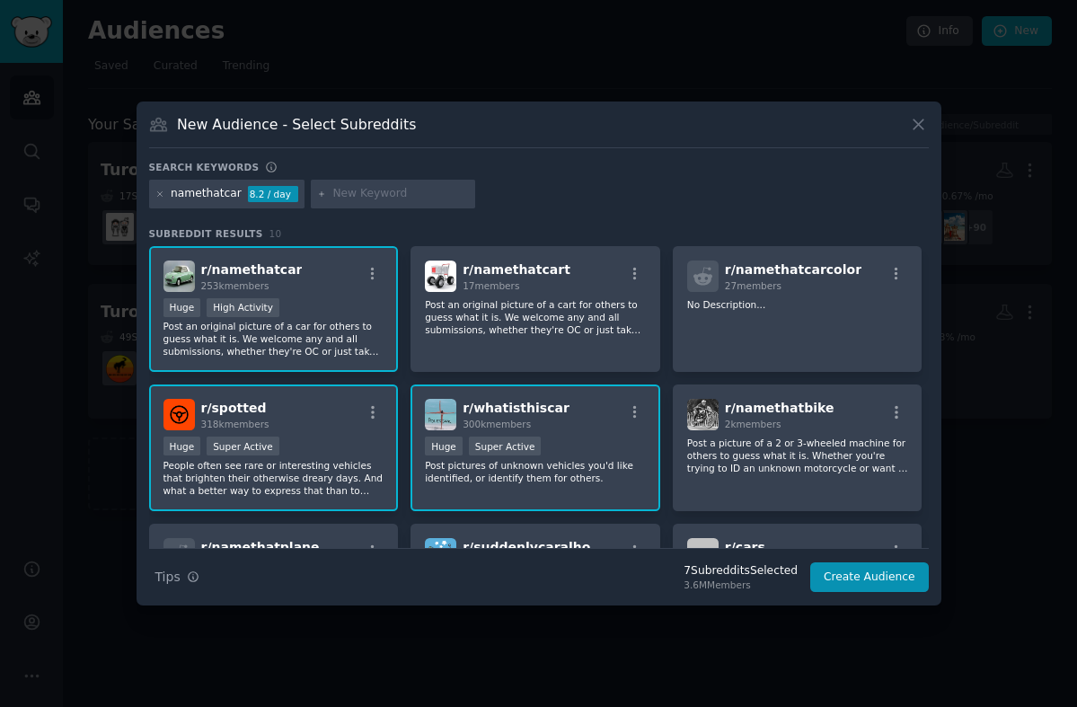
click at [322, 298] on div "Huge High Activity" at bounding box center [273, 309] width 221 height 22
click at [160, 195] on icon at bounding box center [159, 193] width 4 height 4
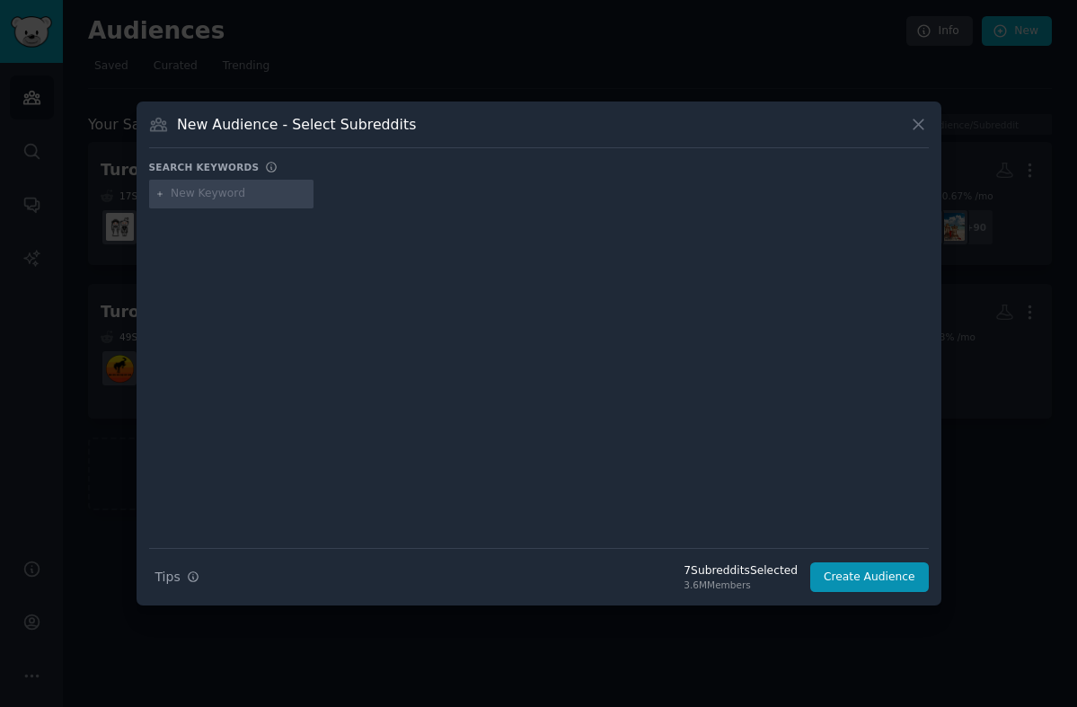
click at [203, 195] on input "text" at bounding box center [239, 194] width 137 height 16
type input "idiotsincars"
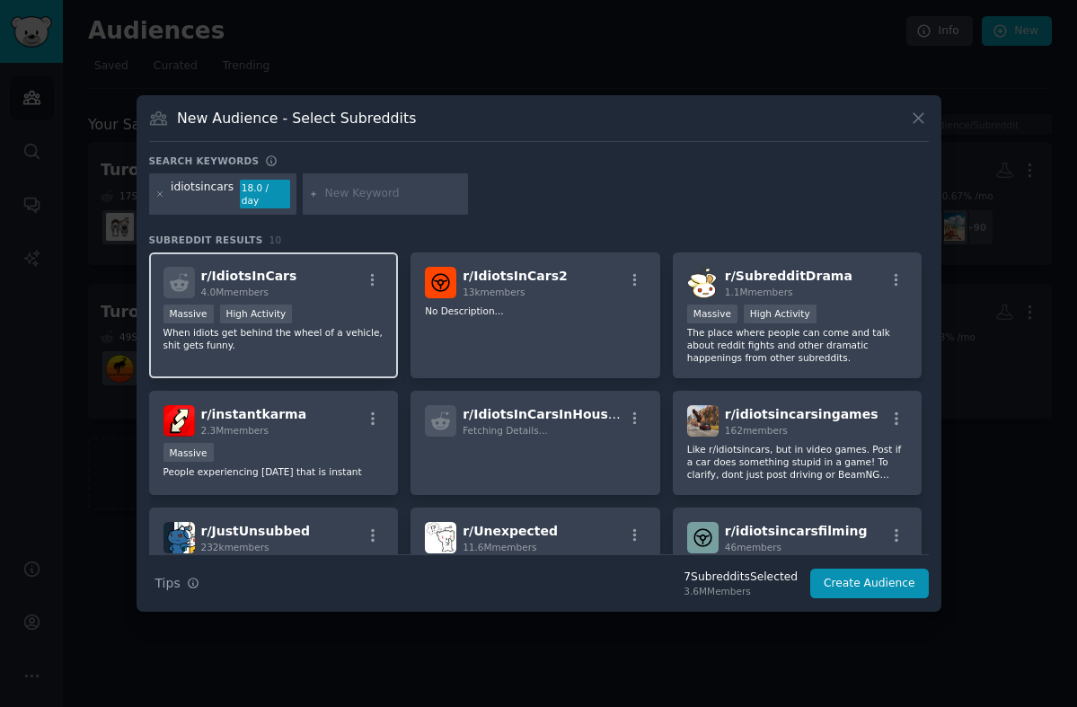
click at [329, 277] on div "r/ IdiotsInCars 4.0M members" at bounding box center [273, 282] width 221 height 31
click at [163, 194] on icon at bounding box center [160, 195] width 10 height 10
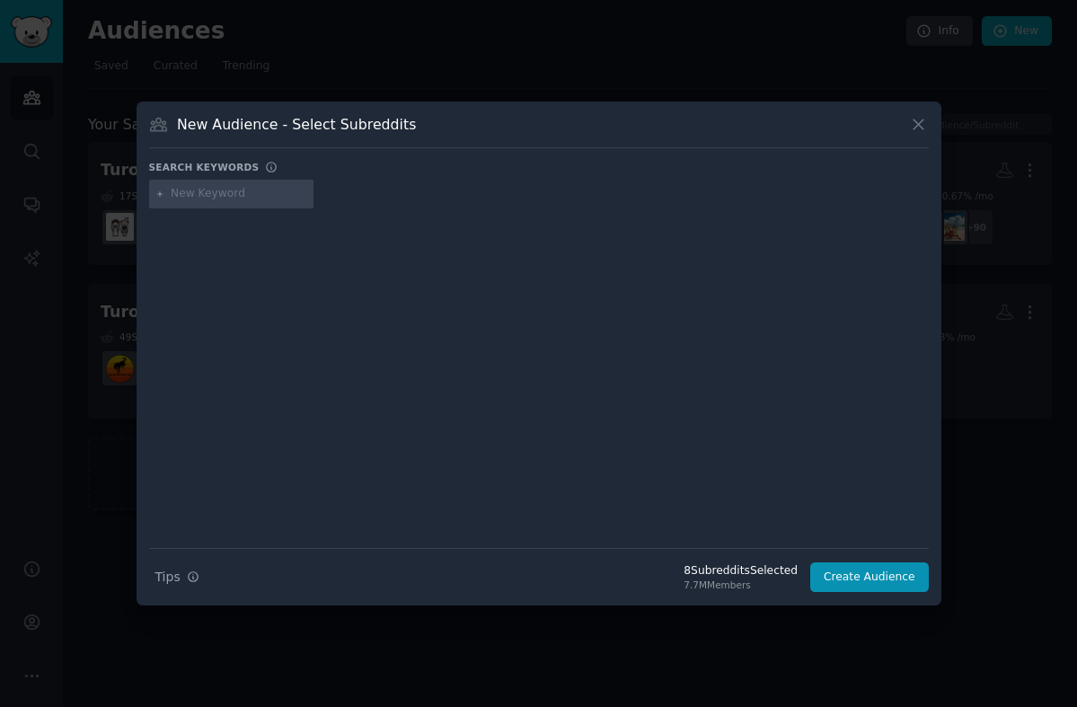
click at [199, 197] on input "text" at bounding box center [239, 194] width 137 height 16
type input "namethatcar"
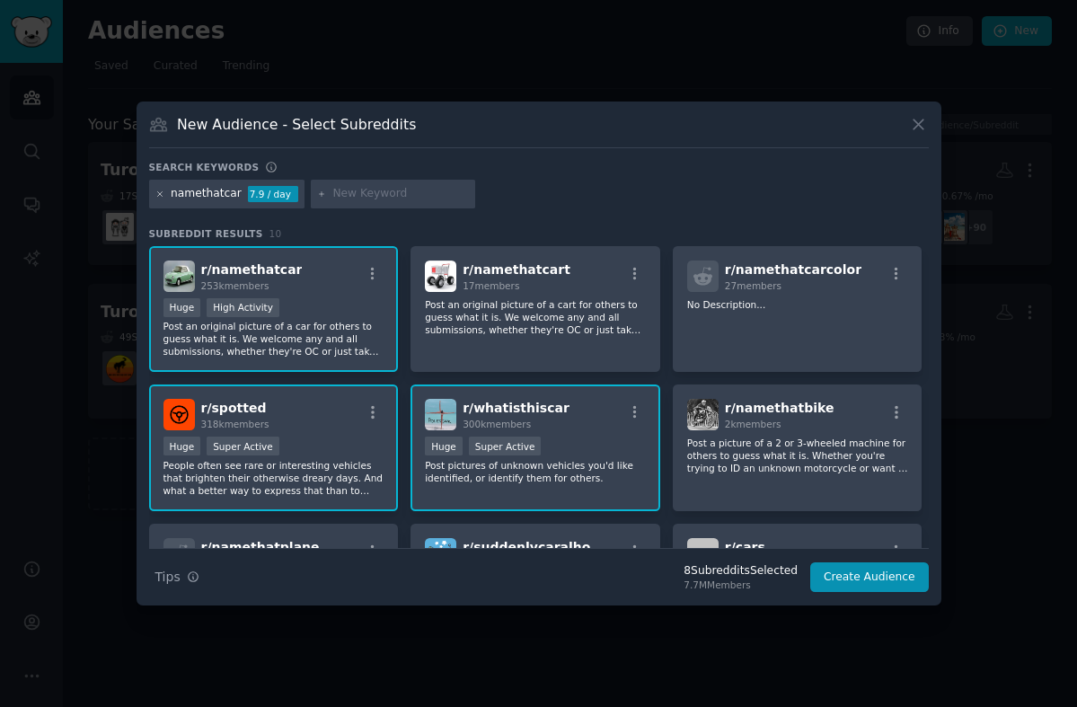
click at [158, 194] on icon at bounding box center [160, 195] width 10 height 10
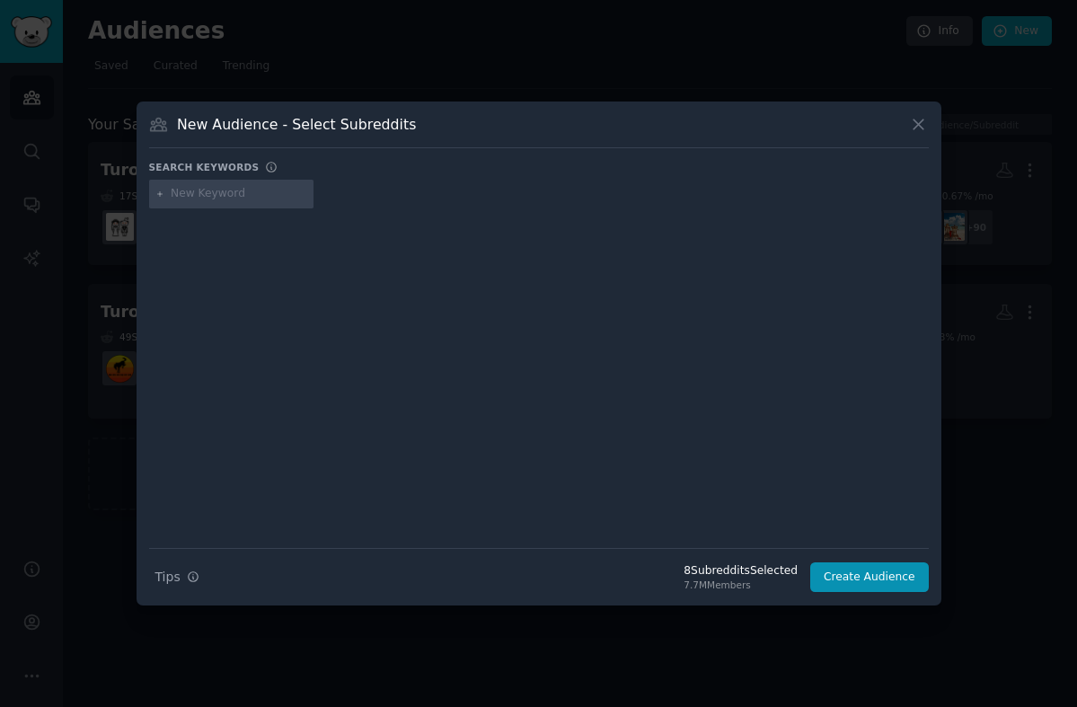
click at [216, 190] on input "text" at bounding box center [239, 194] width 137 height 16
type input "awesomecarmods"
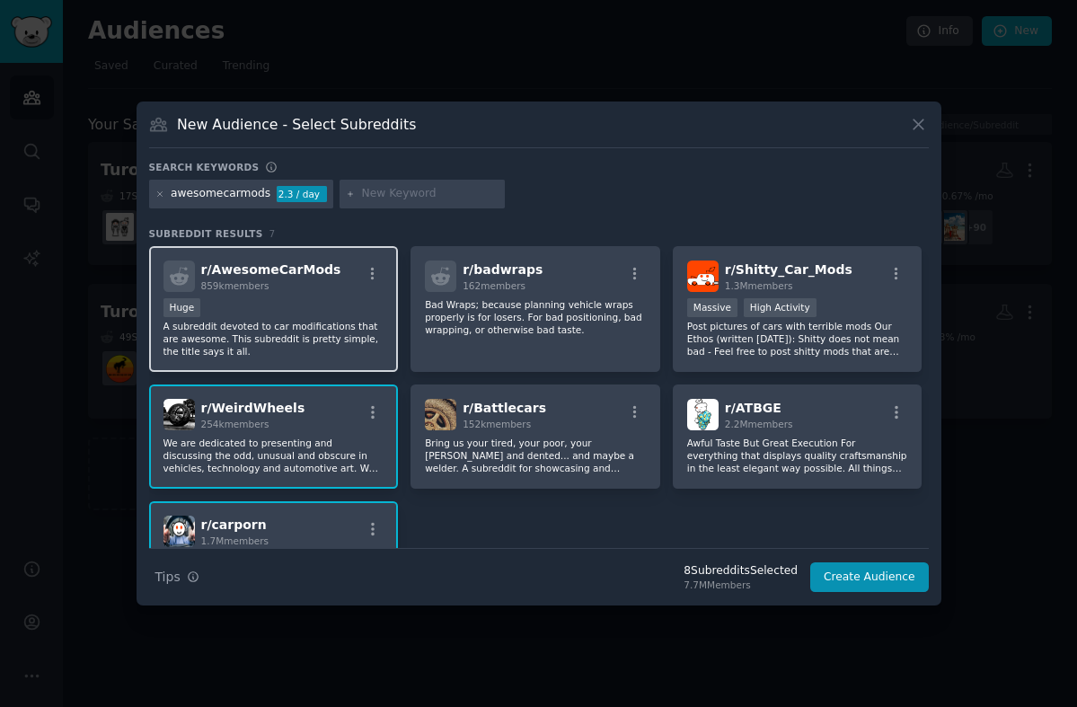
click at [278, 305] on div "Huge" at bounding box center [273, 309] width 221 height 22
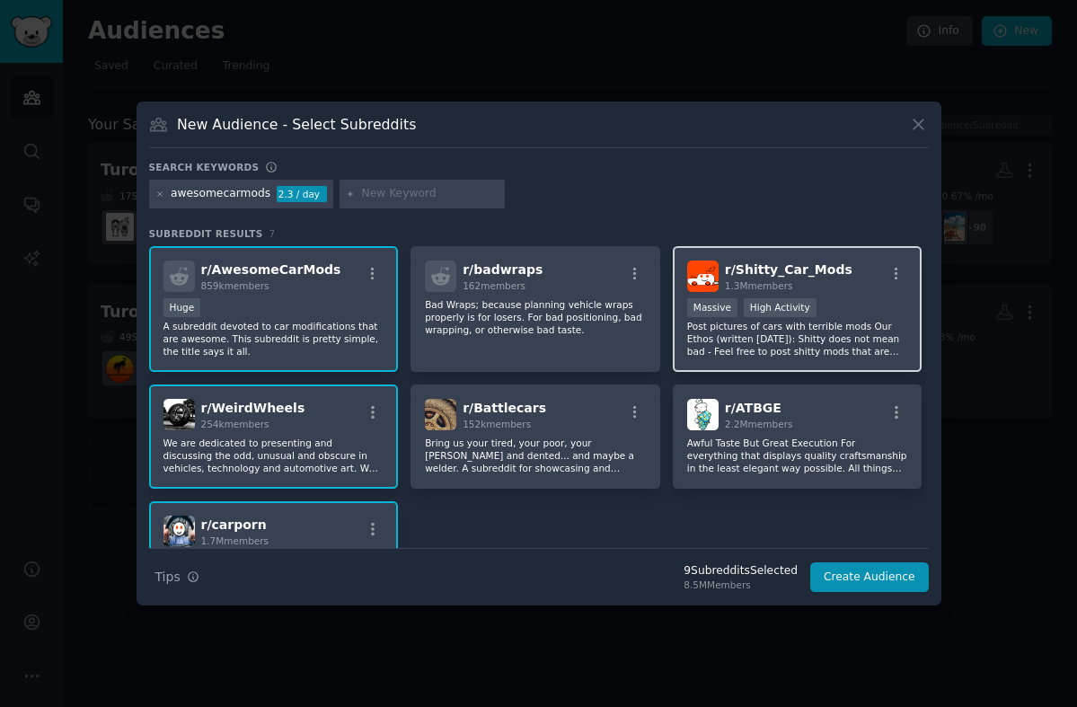
click at [822, 342] on p "Post pictures of cars with terrible mods Our Ethos (written Feb 2013): Shitty d…" at bounding box center [797, 339] width 221 height 38
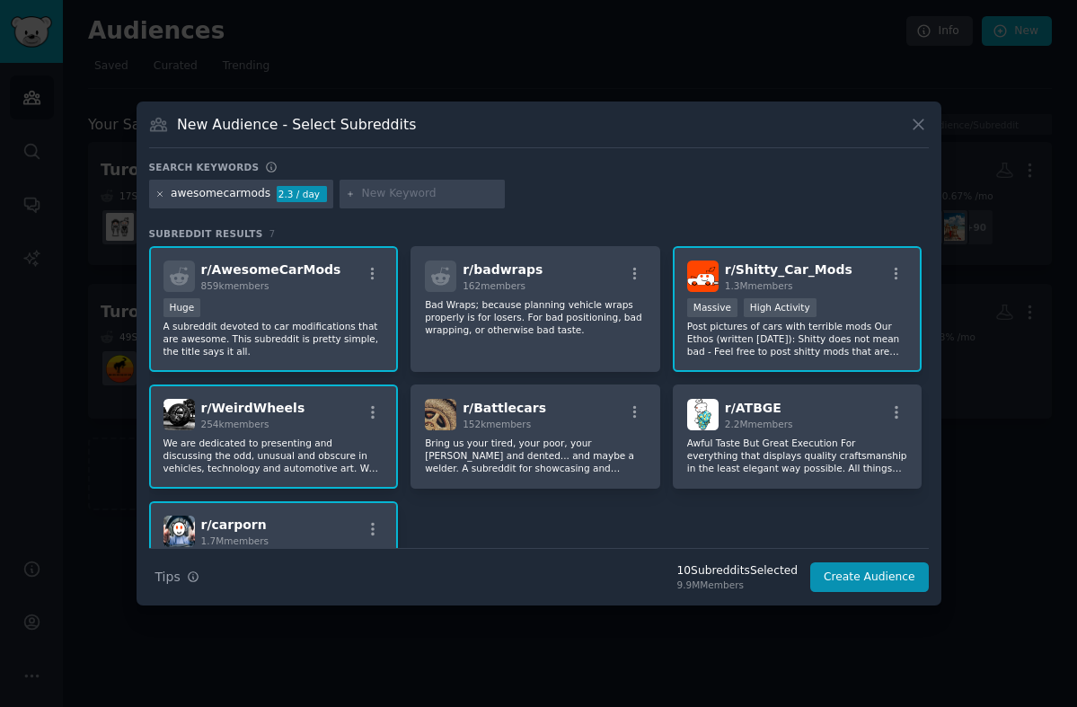
click at [161, 195] on icon at bounding box center [159, 193] width 4 height 4
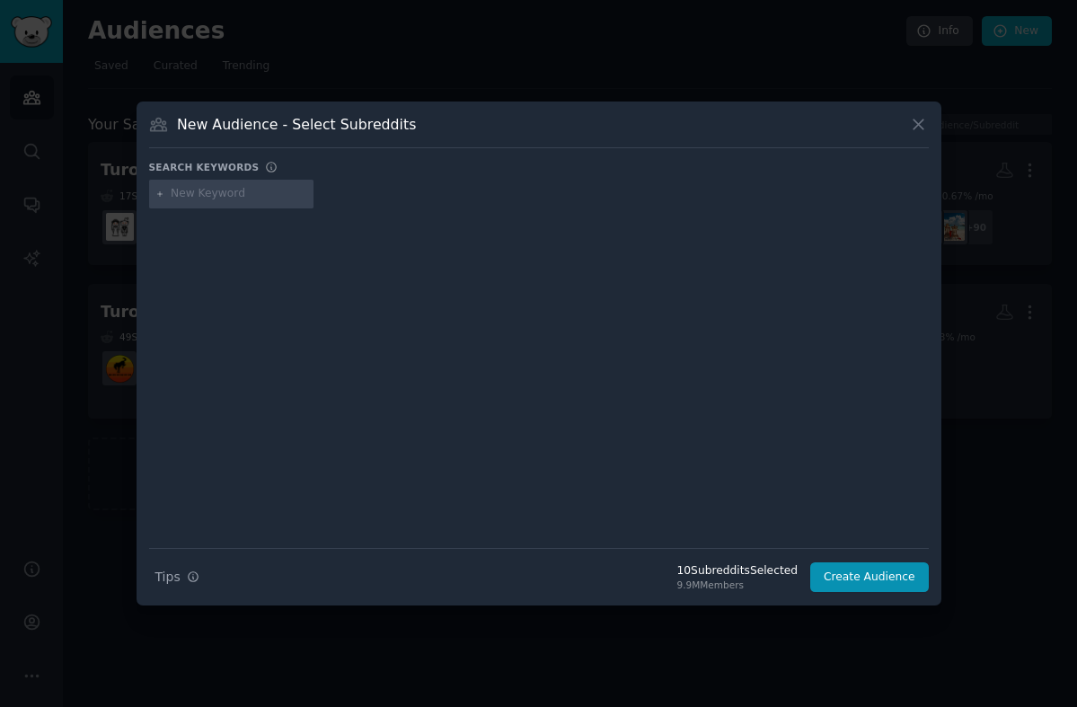
click at [247, 303] on div at bounding box center [539, 366] width 780 height 302
click at [209, 195] on input "text" at bounding box center [239, 194] width 137 height 16
type input "carmemes"
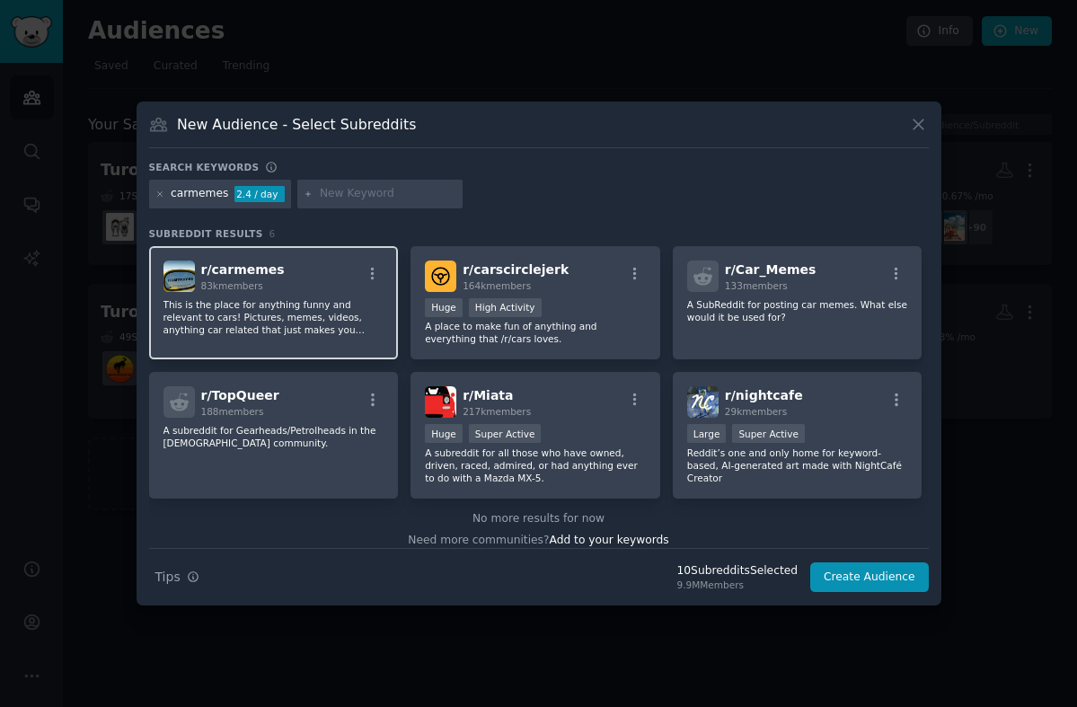
click at [331, 327] on p "This is the place for anything funny and relevant to cars! Pictures, memes, vid…" at bounding box center [273, 317] width 221 height 38
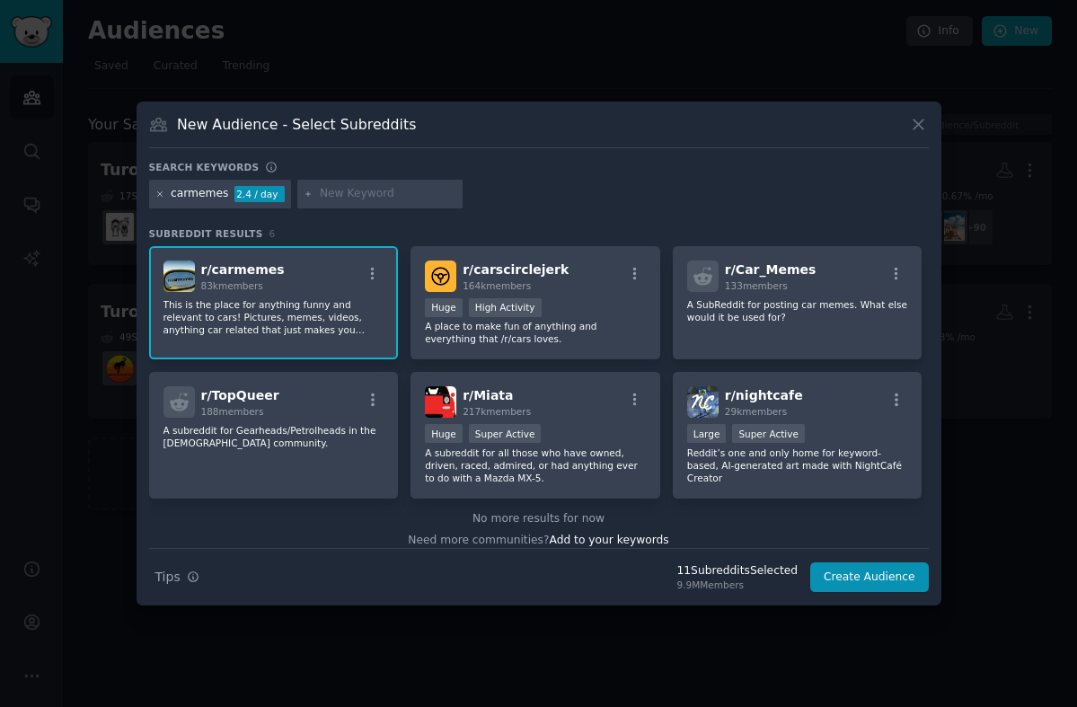
click at [158, 197] on icon at bounding box center [160, 195] width 10 height 10
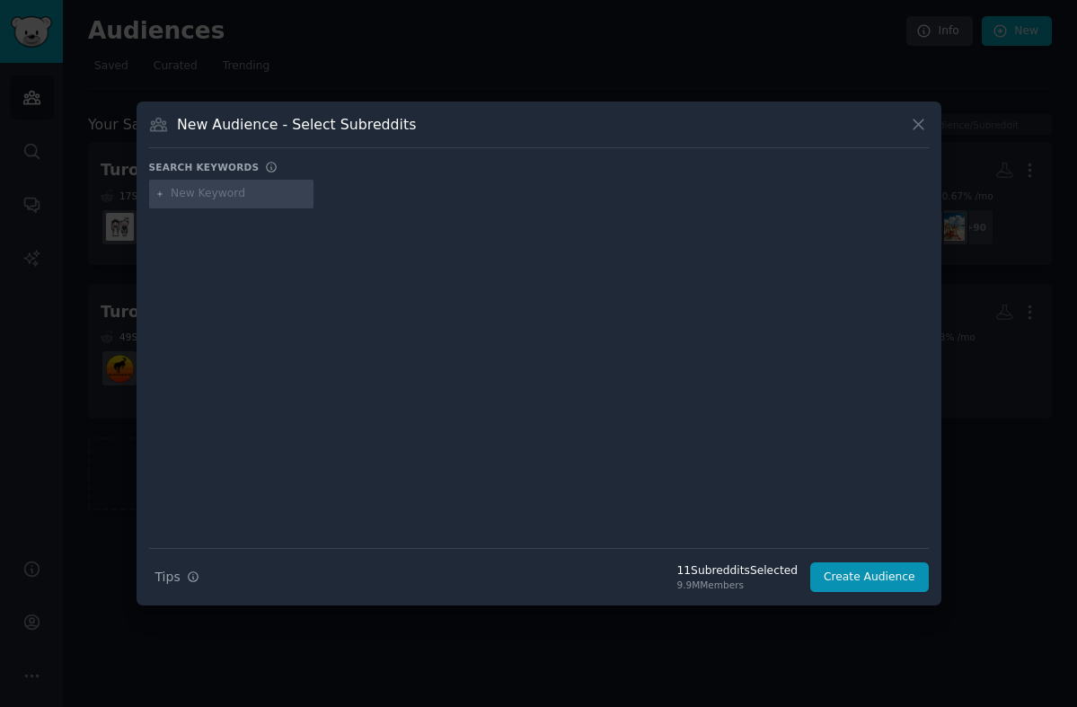
click at [203, 196] on input "text" at bounding box center [239, 194] width 137 height 16
type input "spotted"
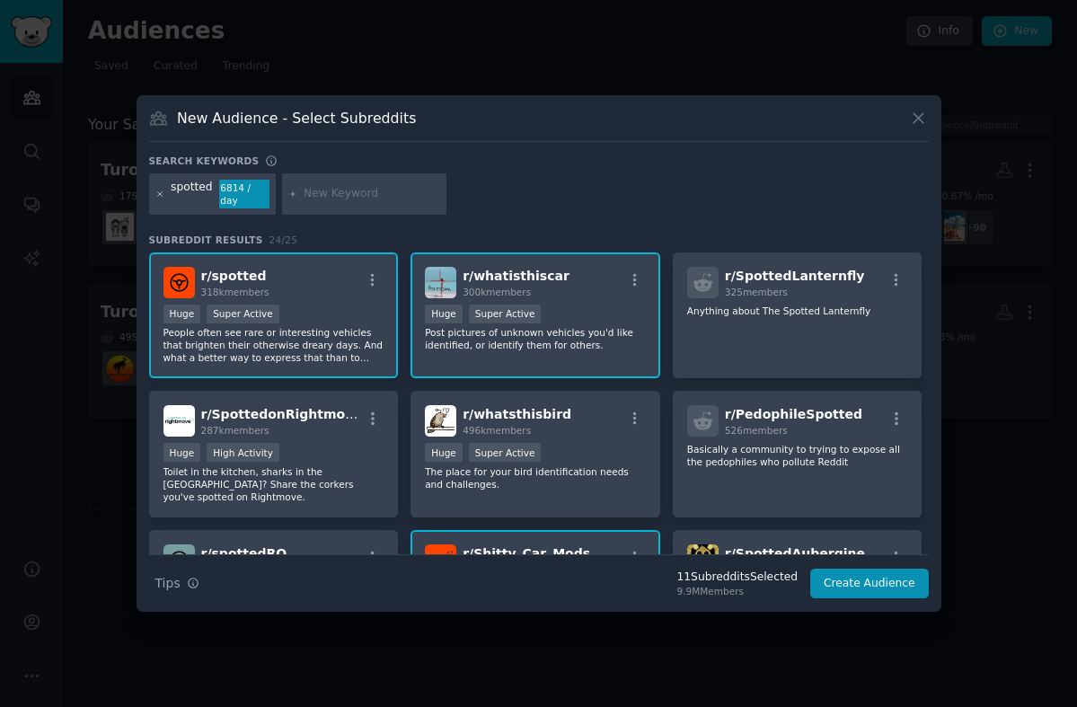
click at [161, 195] on icon at bounding box center [159, 193] width 4 height 4
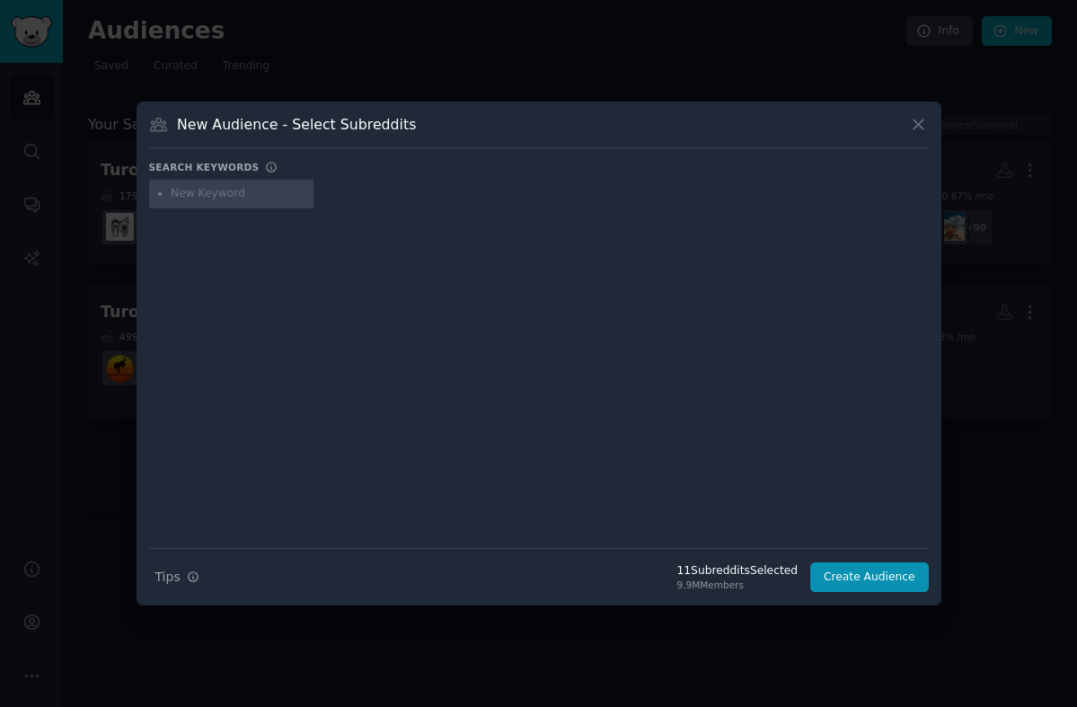
click at [195, 195] on input "text" at bounding box center [239, 194] width 137 height 16
type input "carspotting"
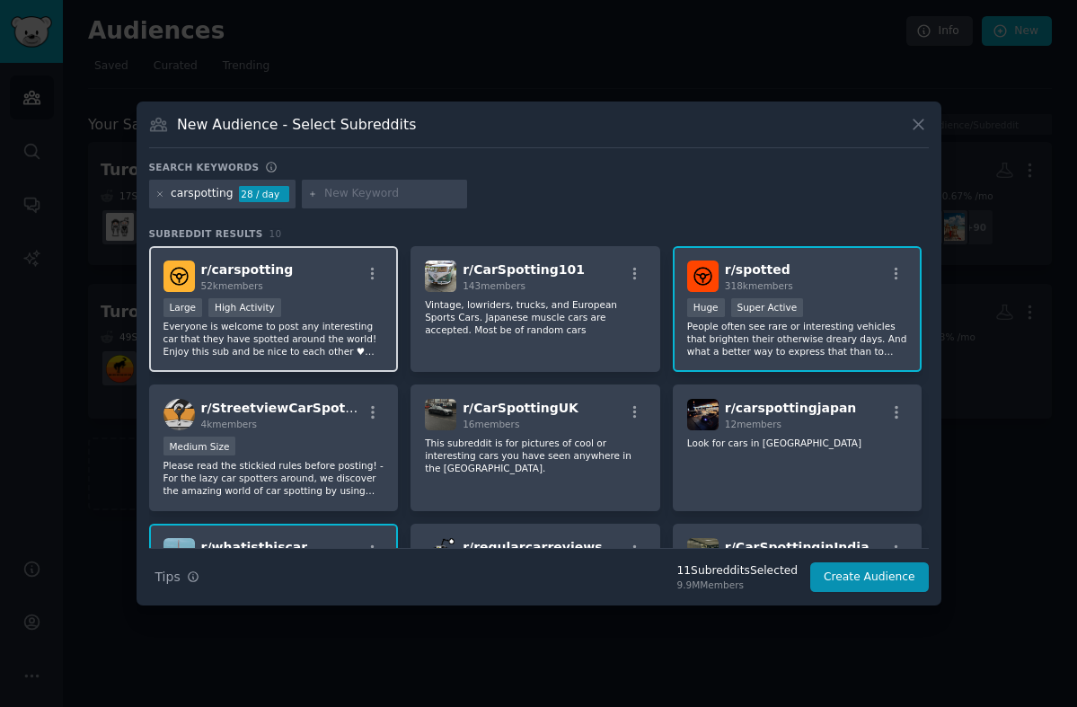
click at [322, 314] on div ">= 80th percentile for submissions / day Large High Activity" at bounding box center [273, 309] width 221 height 22
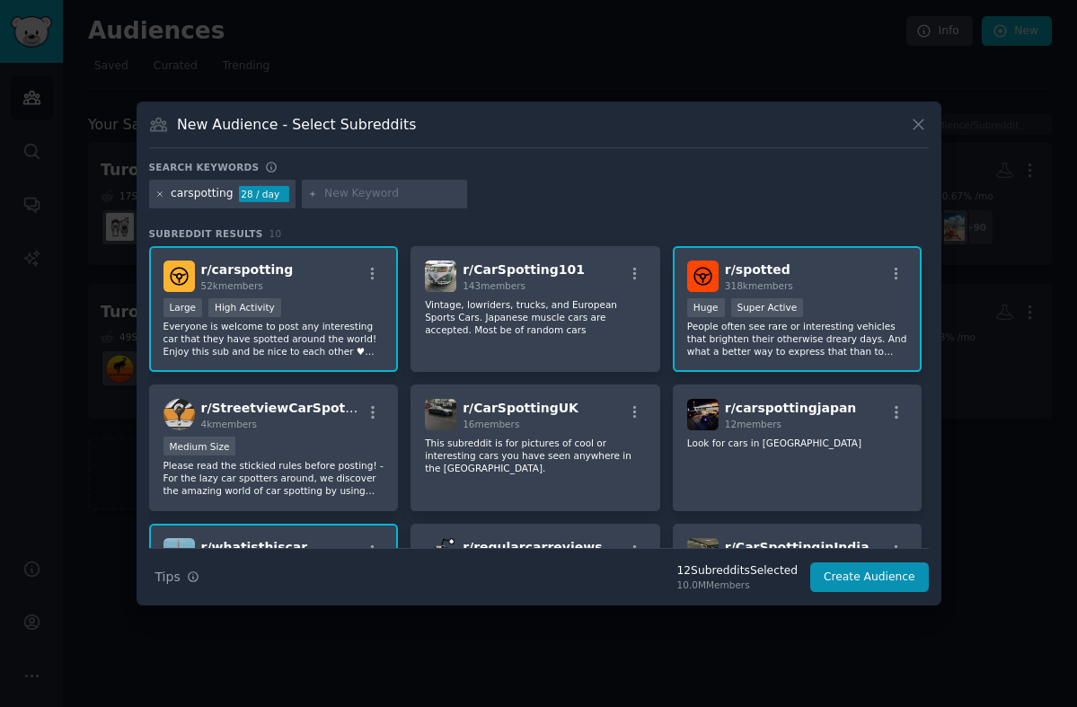
click at [159, 191] on icon at bounding box center [160, 195] width 10 height 10
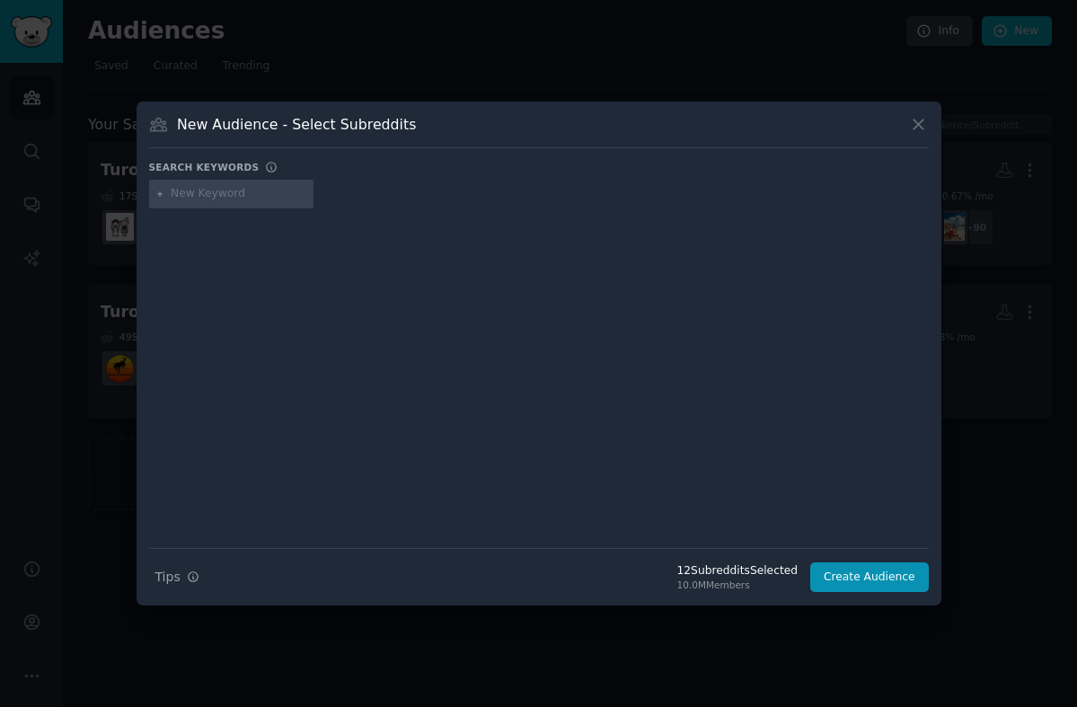
click at [180, 199] on input "text" at bounding box center [239, 194] width 137 height 16
type input "overlanding"
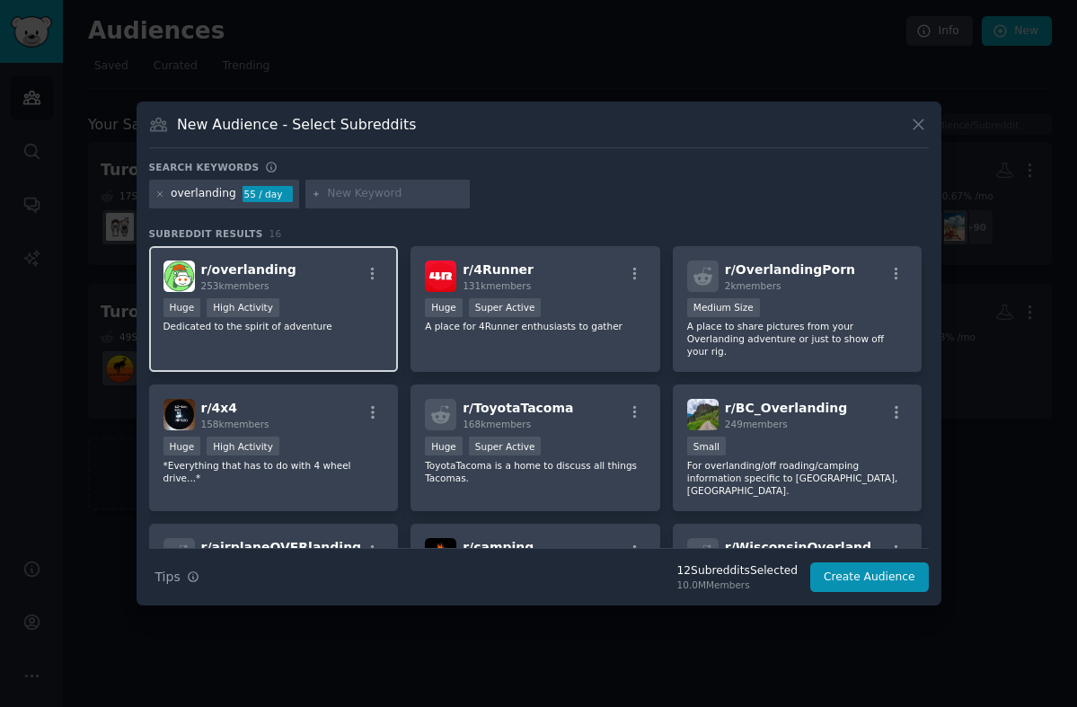
click at [346, 303] on div "Huge High Activity" at bounding box center [273, 309] width 221 height 22
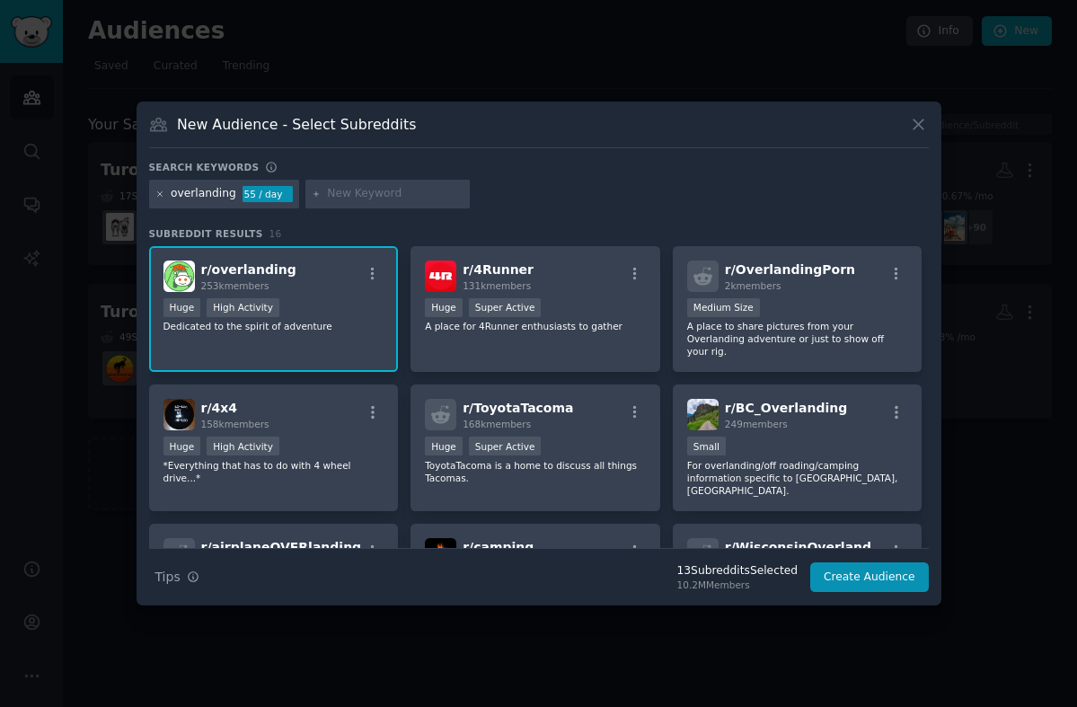
click at [158, 195] on icon at bounding box center [159, 193] width 4 height 4
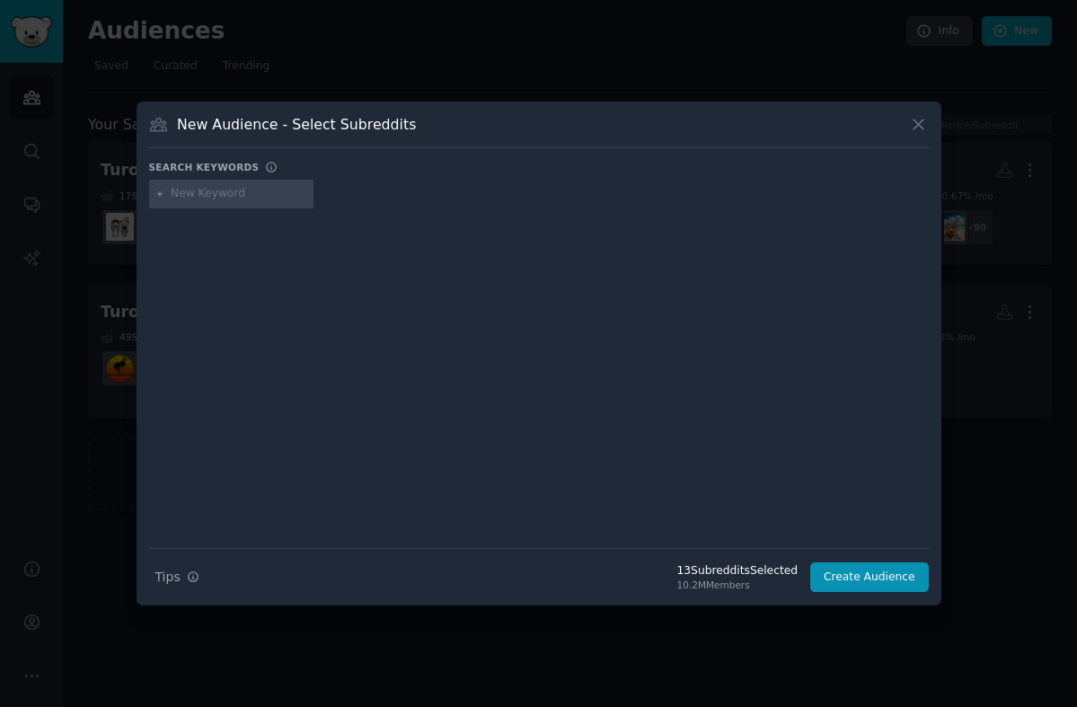
click at [189, 195] on input "text" at bounding box center [239, 194] width 137 height 16
type input "toastmycar"
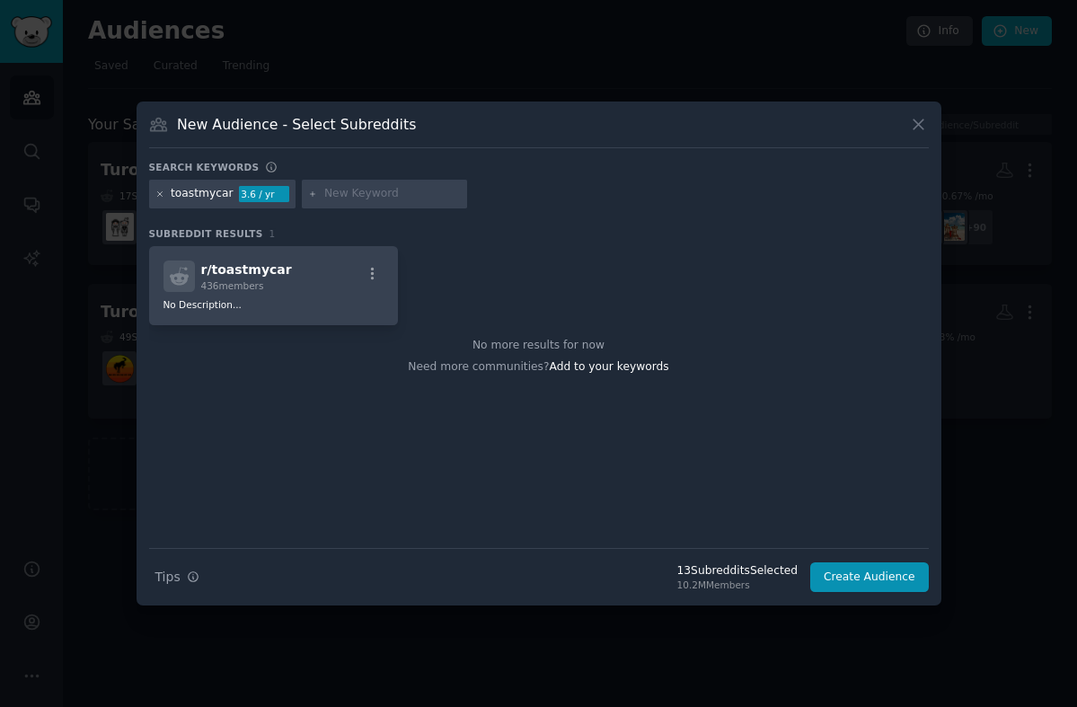
click at [163, 197] on icon at bounding box center [160, 195] width 10 height 10
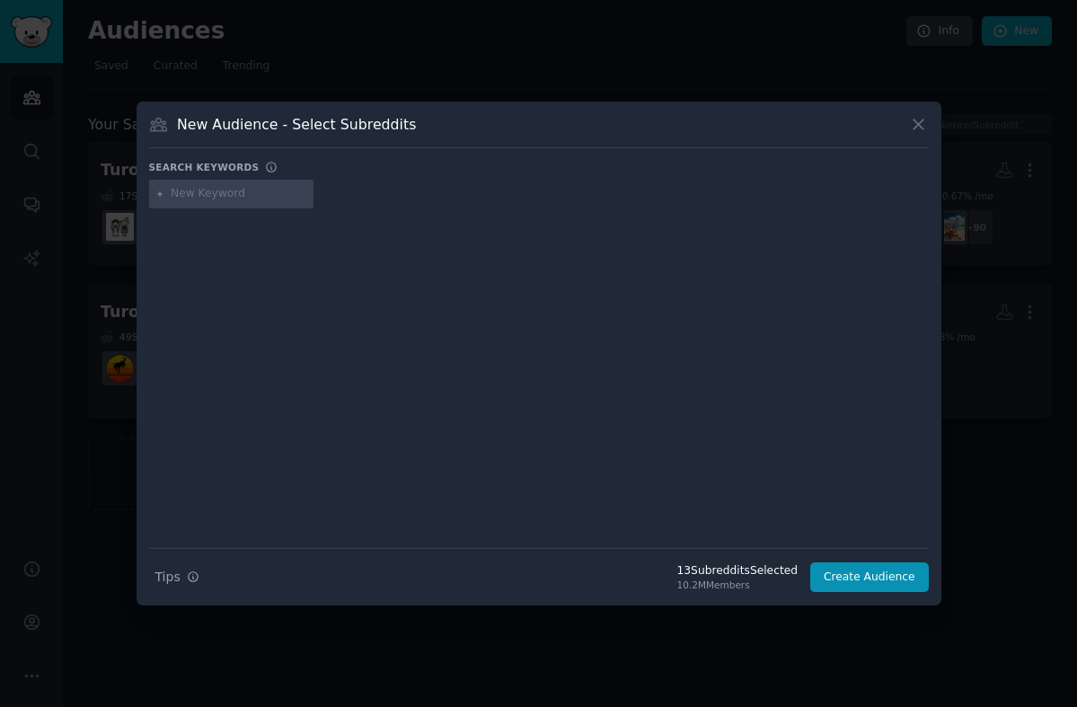
click at [180, 194] on input "text" at bounding box center [239, 194] width 137 height 16
type input "roastmycar"
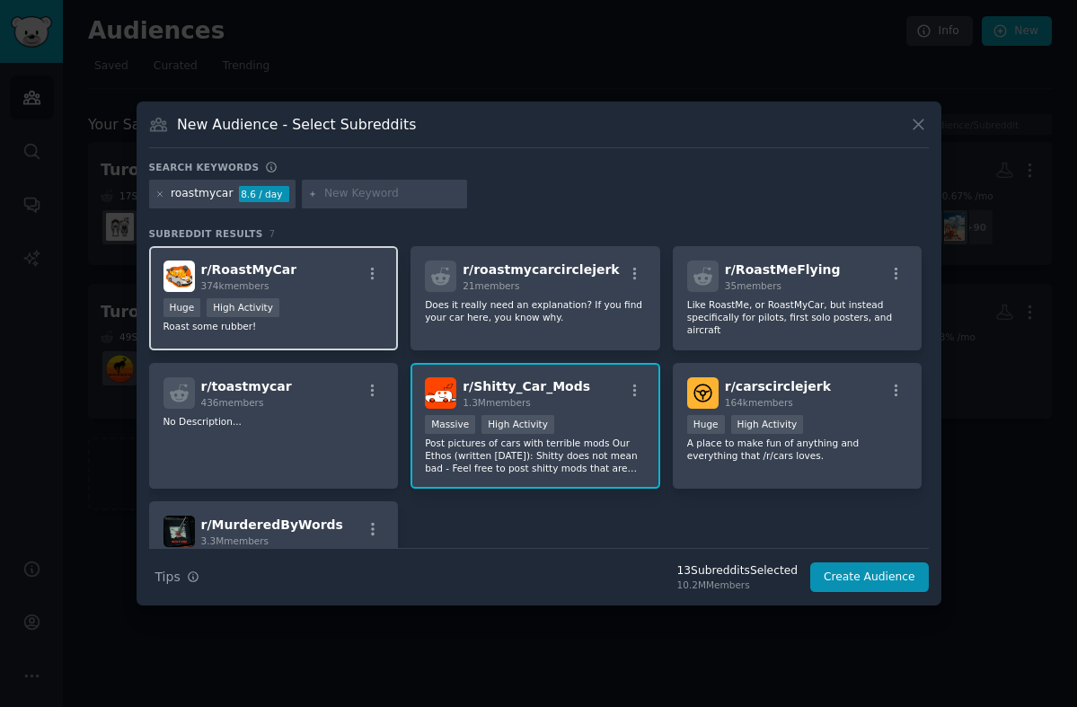
click at [332, 301] on div "Huge High Activity" at bounding box center [273, 309] width 221 height 22
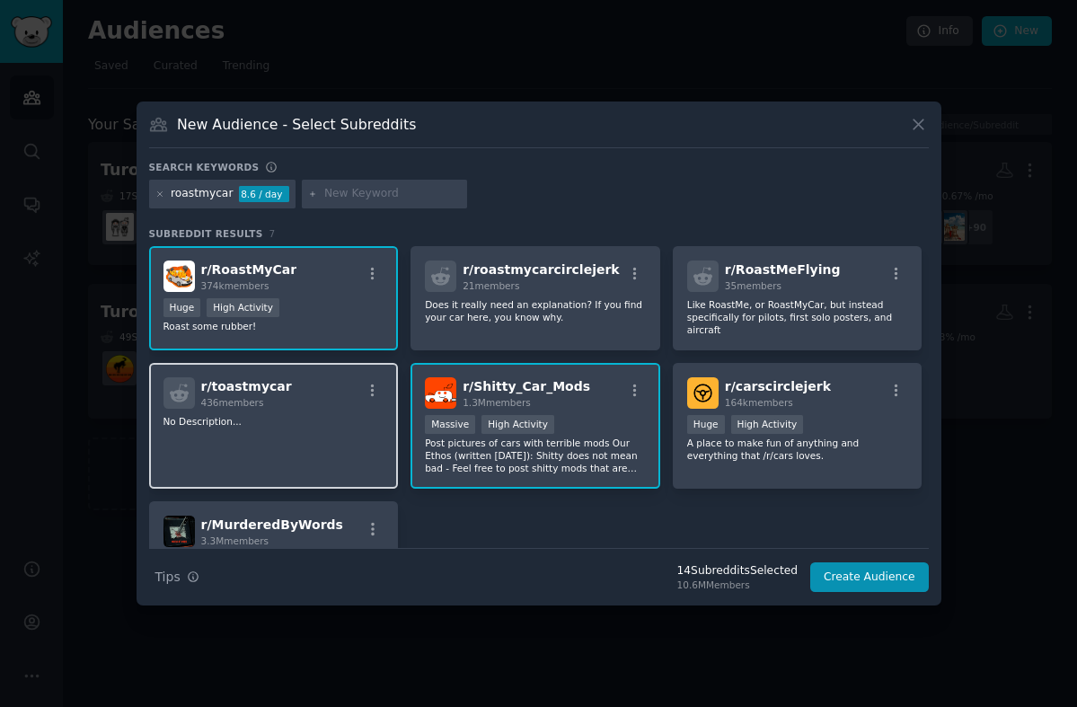
click at [342, 429] on div "r/ toastmycar 436 members No Description..." at bounding box center [274, 426] width 250 height 127
click at [160, 196] on icon at bounding box center [160, 195] width 10 height 10
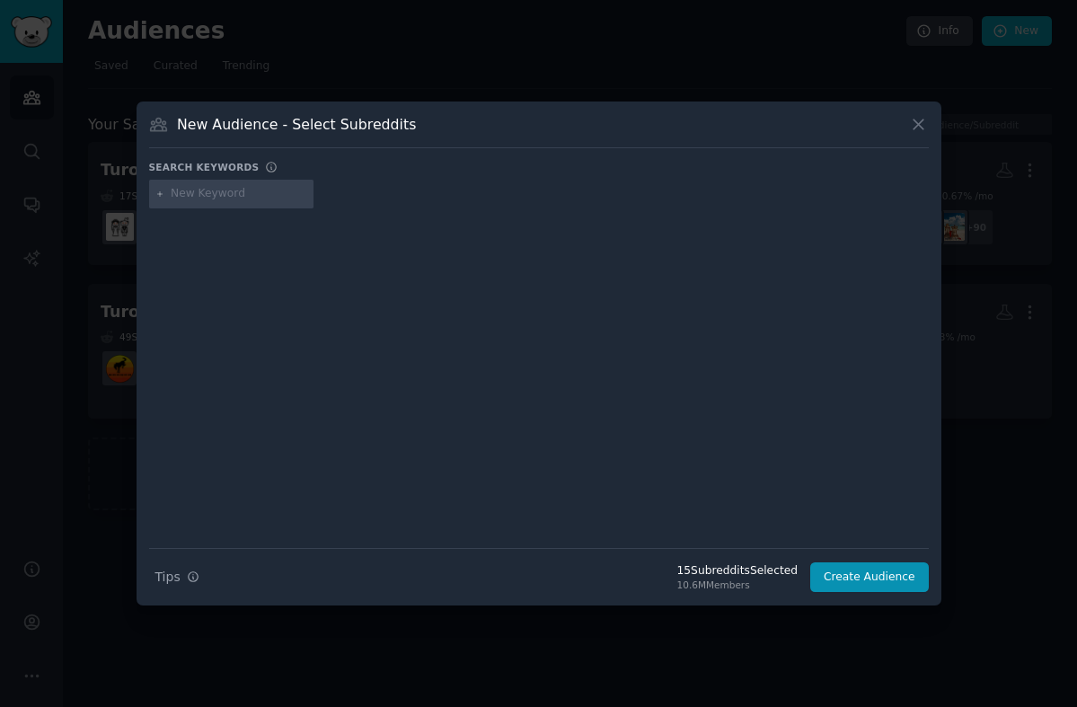
click at [216, 192] on input "text" at bounding box center [239, 194] width 137 height 16
type input "offroad"
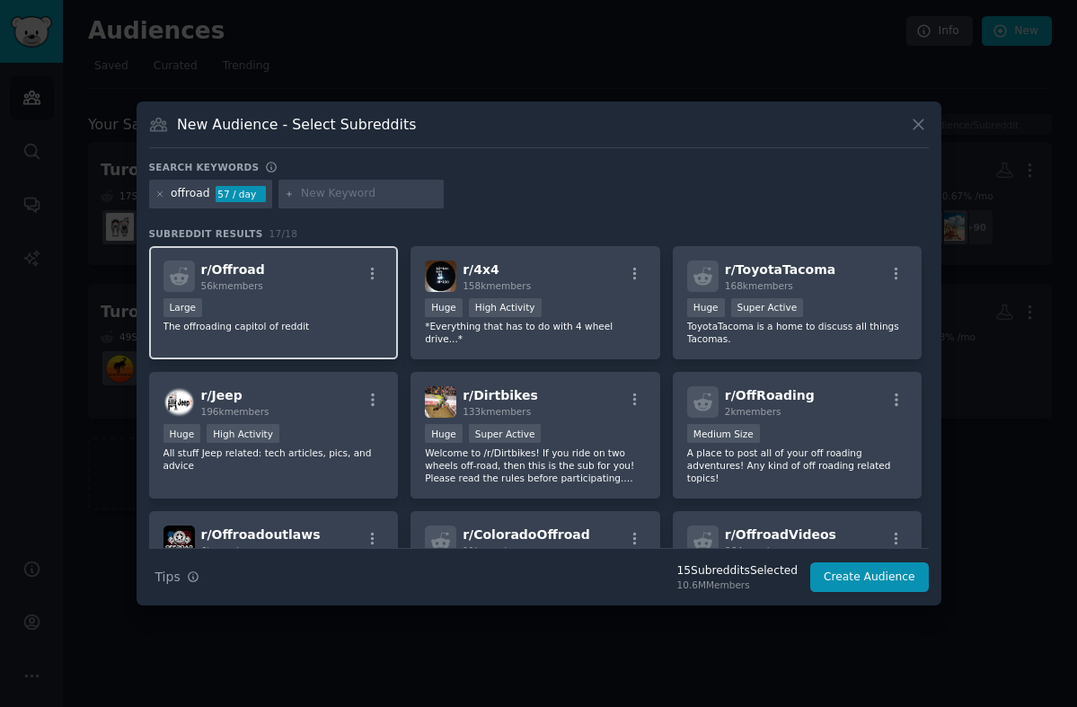
click at [305, 282] on div "r/ Offroad 56k members" at bounding box center [273, 276] width 221 height 31
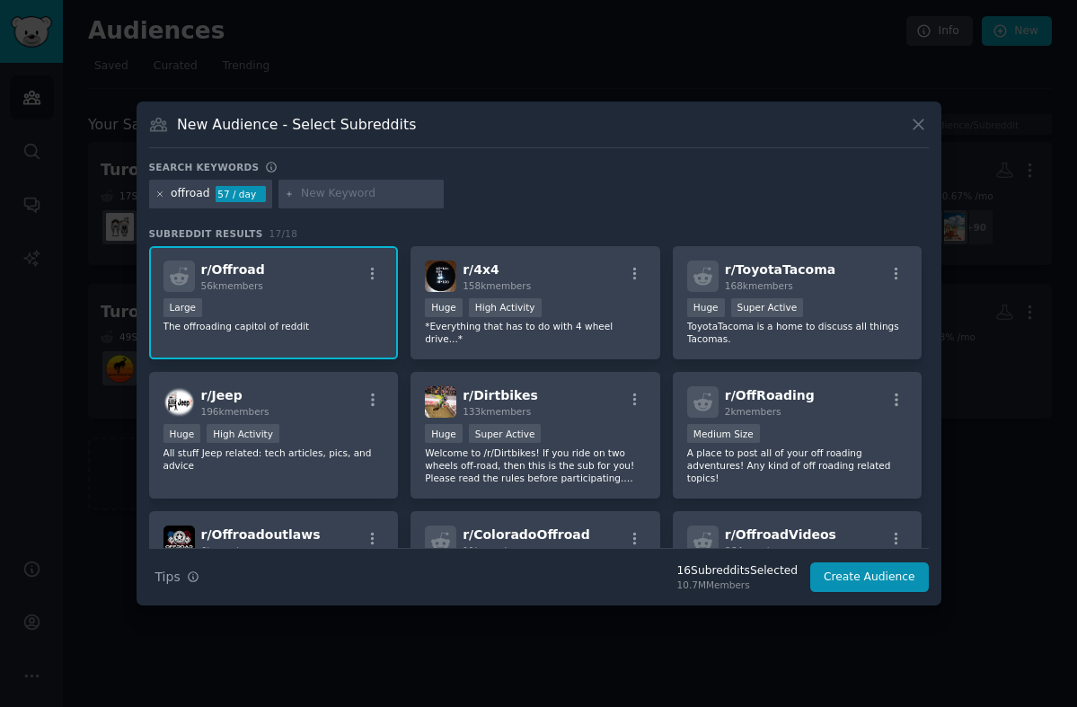
click at [158, 195] on icon at bounding box center [159, 193] width 4 height 4
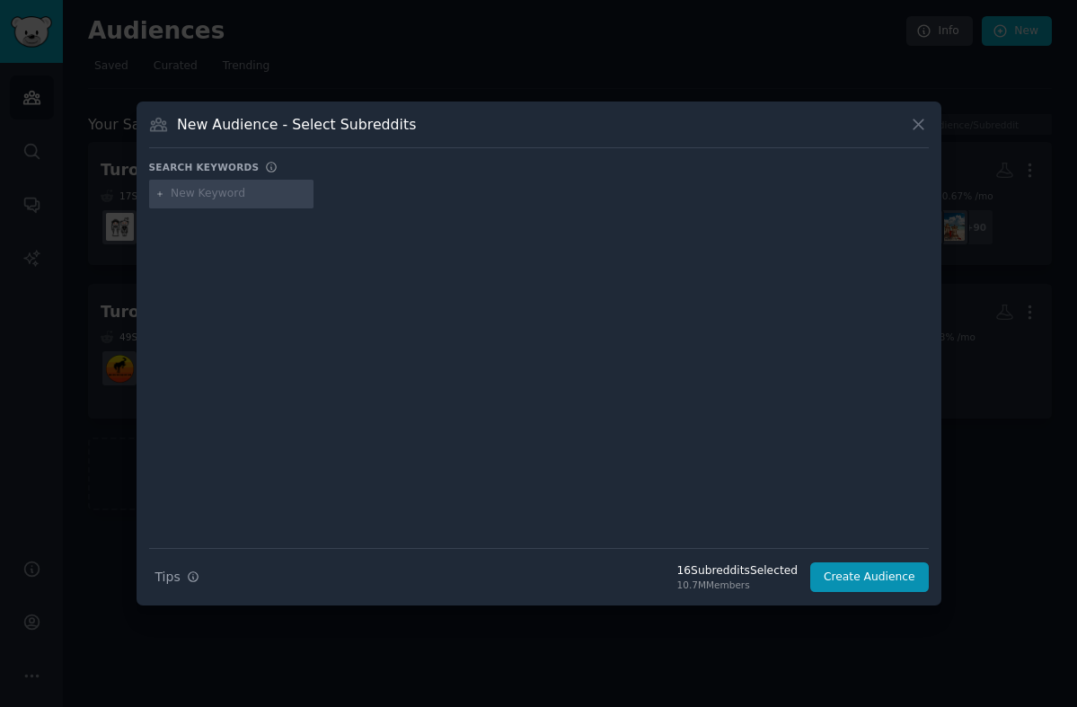
click at [197, 196] on input "text" at bounding box center [239, 194] width 137 height 16
type input "touge"
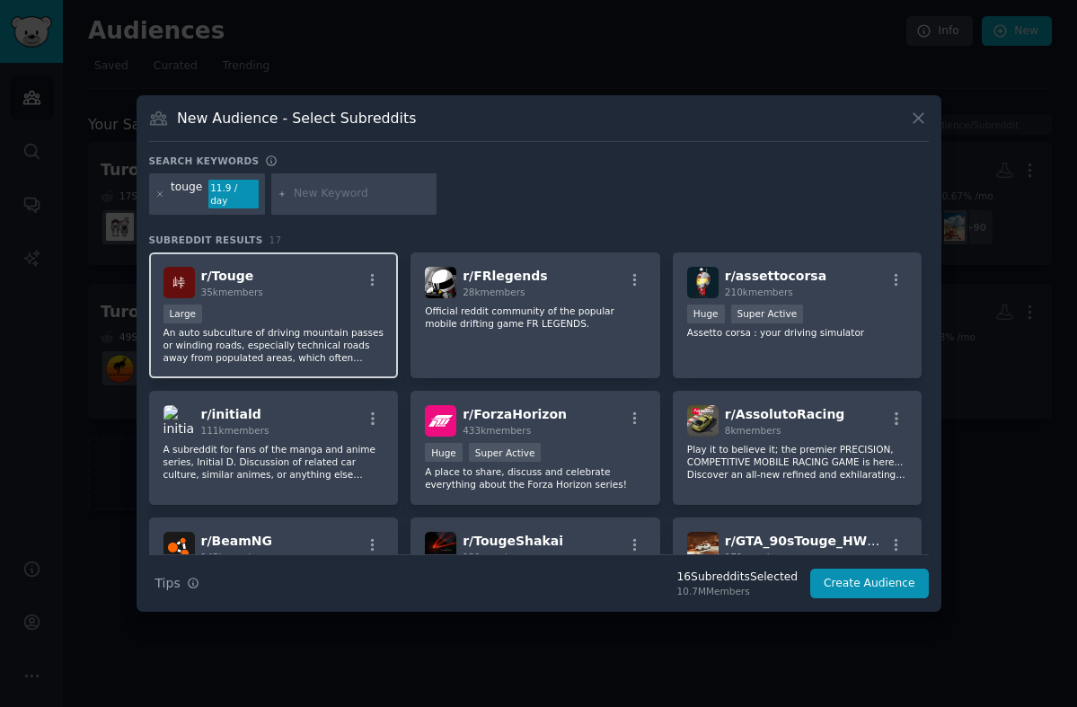
click at [290, 305] on div "Large" at bounding box center [273, 316] width 221 height 22
click at [156, 196] on icon at bounding box center [160, 195] width 10 height 10
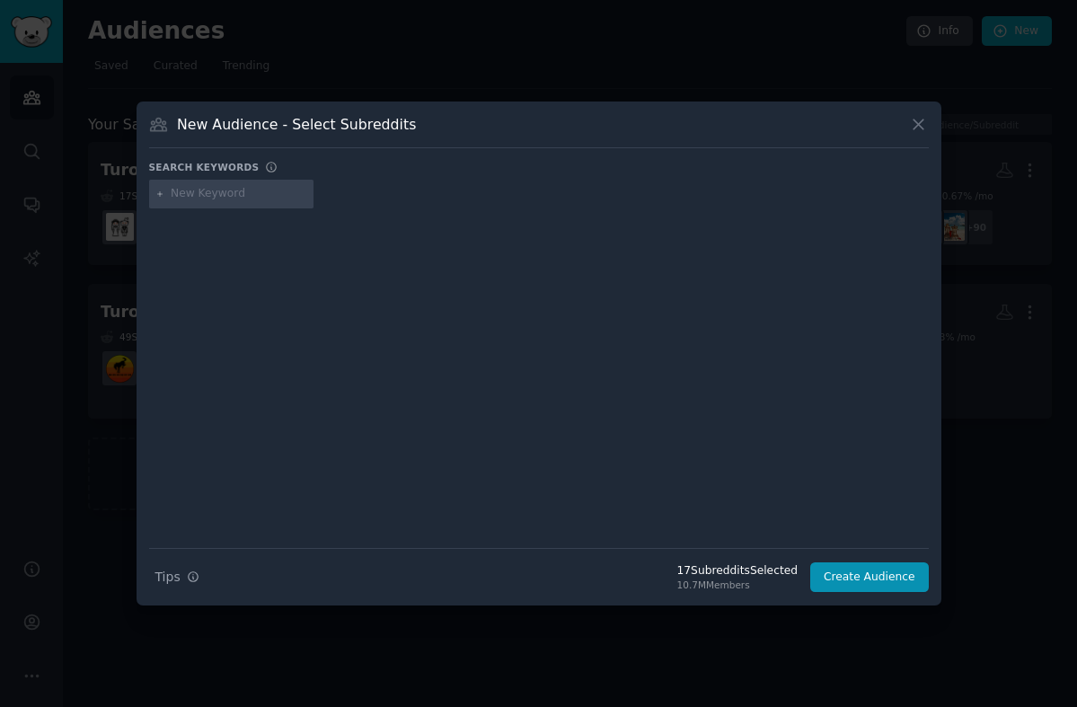
click at [229, 197] on input "text" at bounding box center [239, 194] width 137 height 16
type input "c"
type input "wellthatsucks"
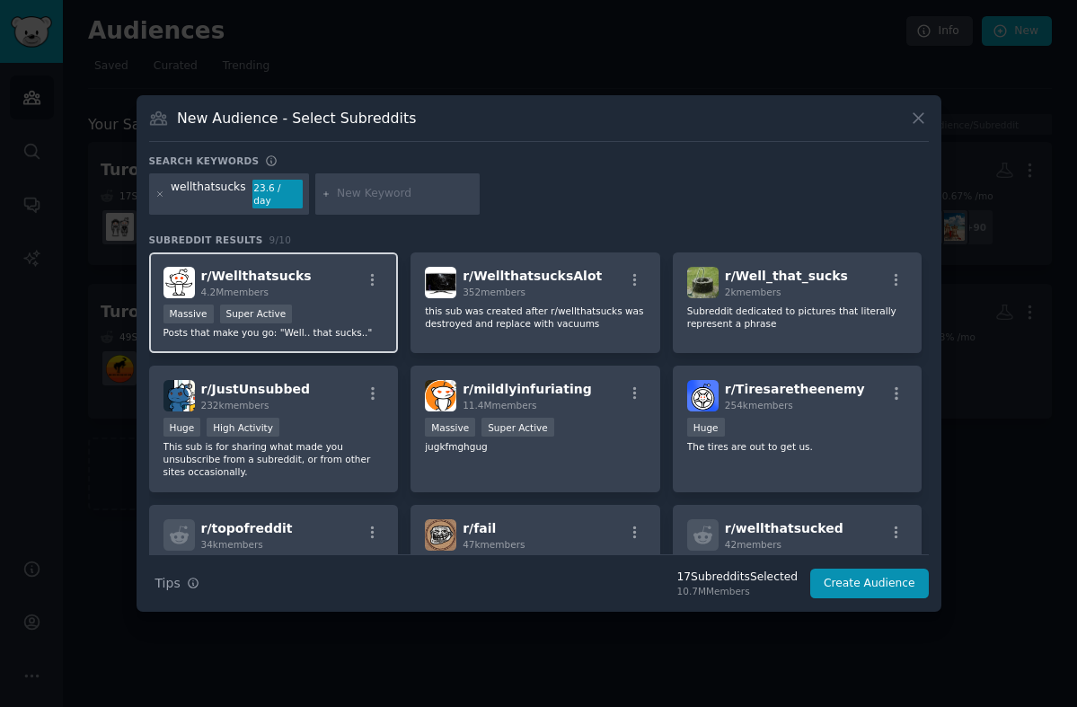
click at [330, 289] on div "r/ Wellthatsucks 4.2M members" at bounding box center [273, 282] width 221 height 31
click at [157, 190] on icon at bounding box center [160, 195] width 10 height 10
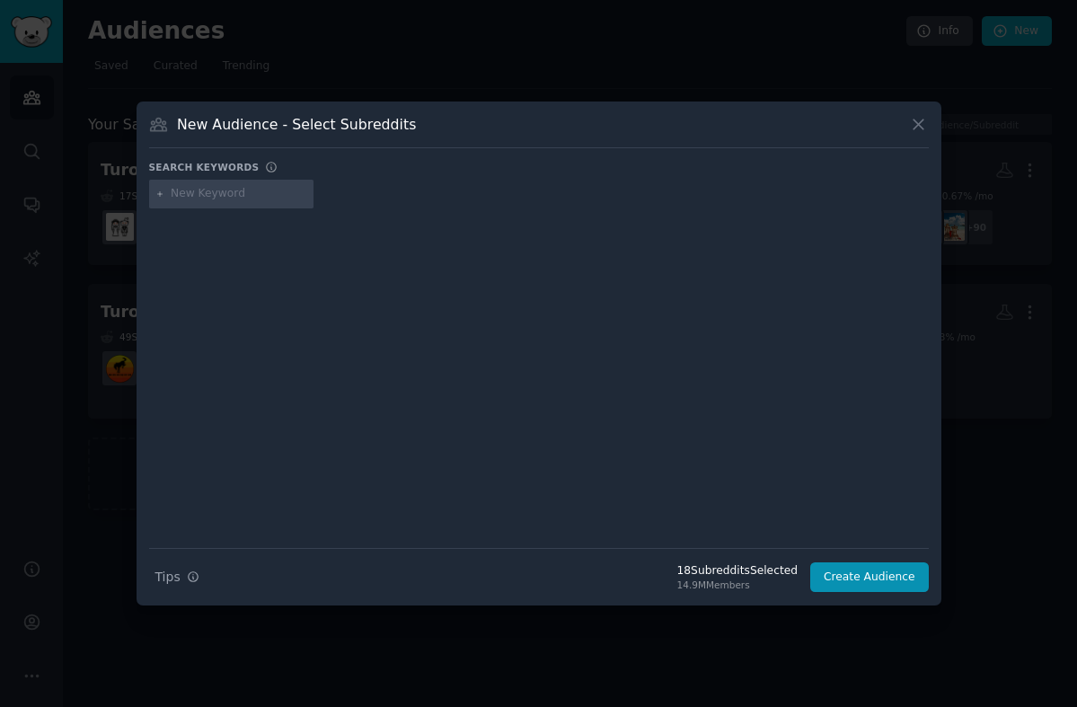
click at [198, 190] on input "text" at bounding box center [239, 194] width 137 height 16
type input "peptalkswithpops"
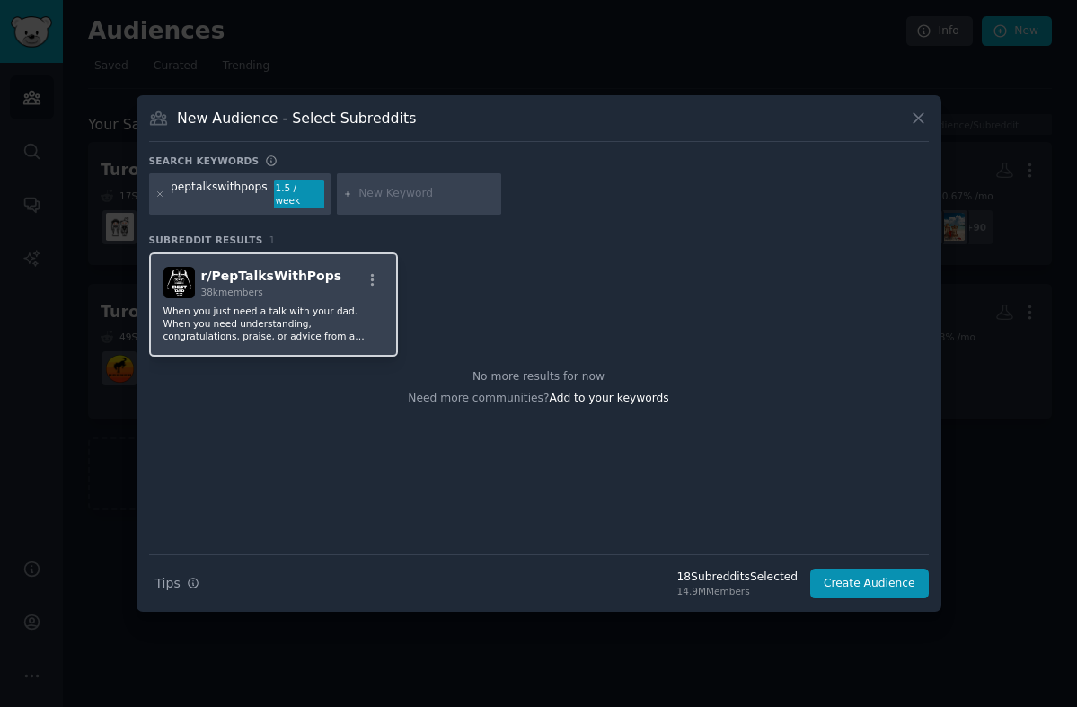
click at [275, 294] on div "r/ PepTalksWithPops 38k members When you just need a talk with your dad. When y…" at bounding box center [274, 304] width 250 height 104
click at [160, 193] on icon at bounding box center [159, 193] width 4 height 4
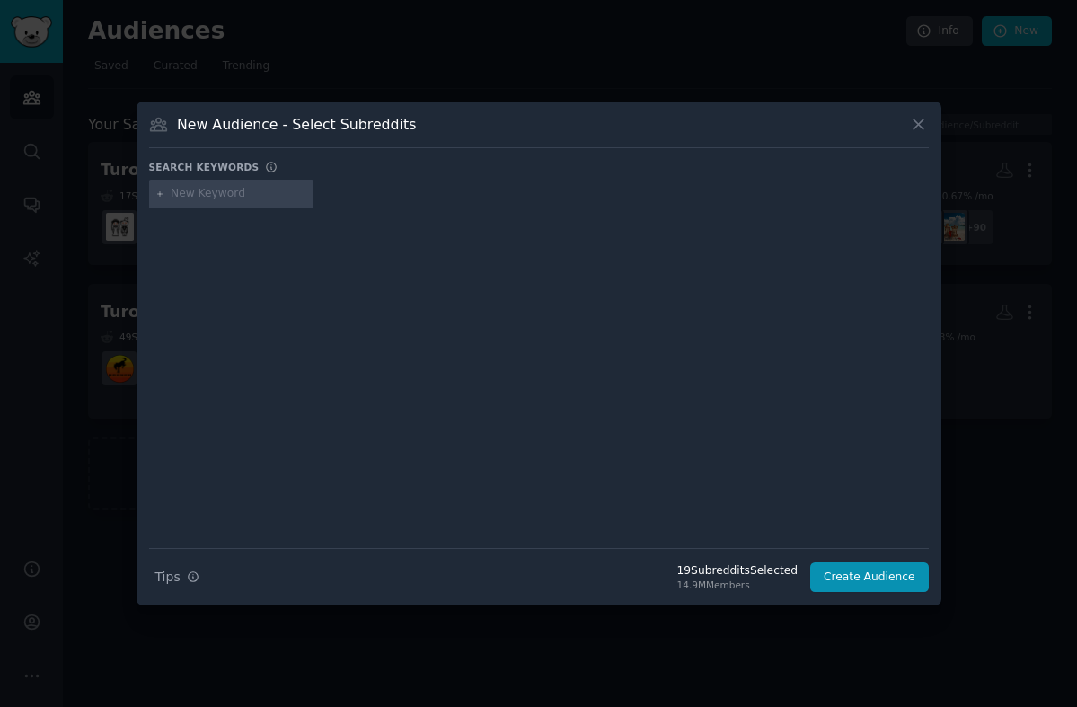
click at [199, 196] on input "text" at bounding box center [239, 194] width 137 height 16
click at [872, 577] on button "Create Audience" at bounding box center [869, 577] width 119 height 31
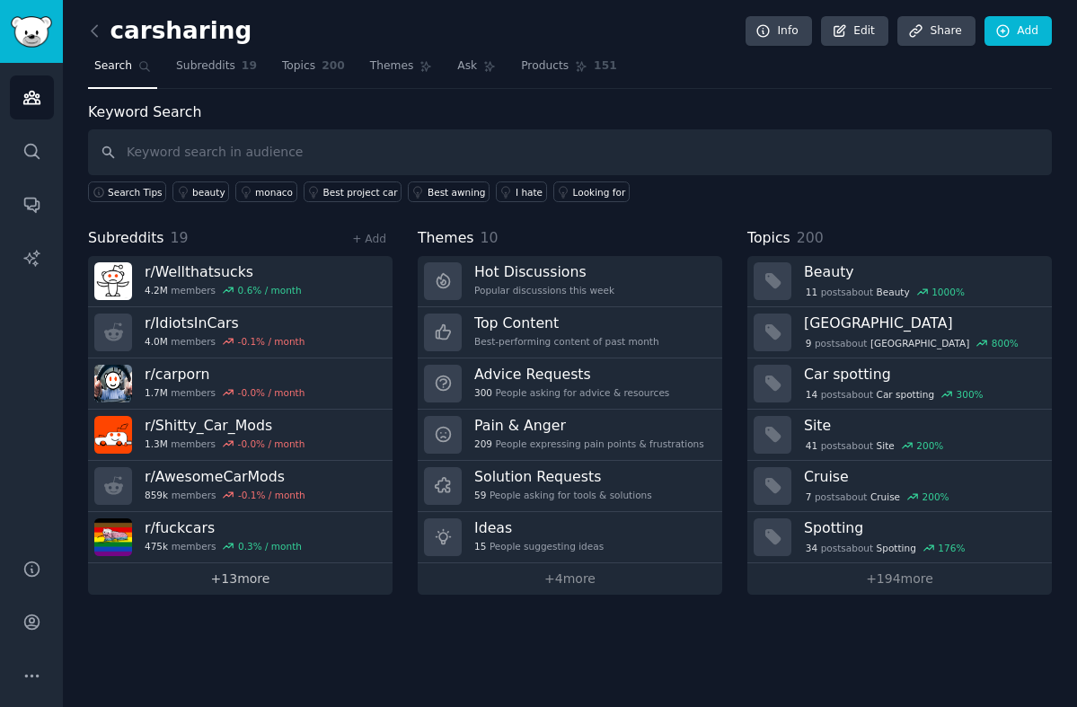
click at [239, 573] on link "+ 13 more" at bounding box center [240, 578] width 305 height 31
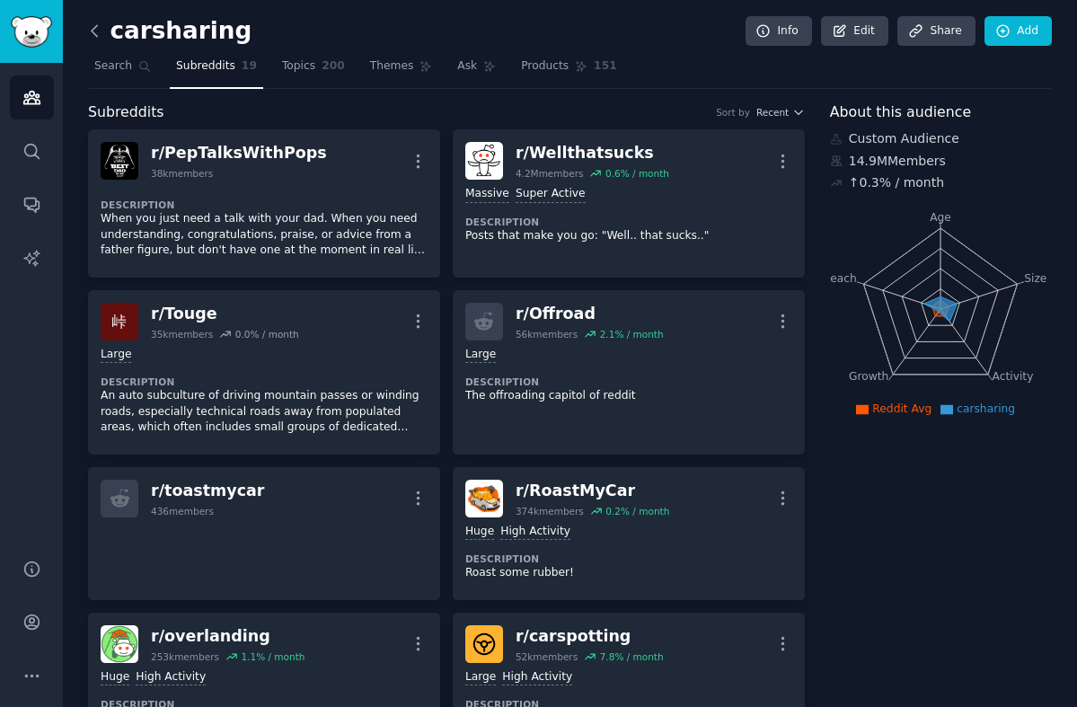
click at [90, 26] on icon at bounding box center [94, 31] width 19 height 19
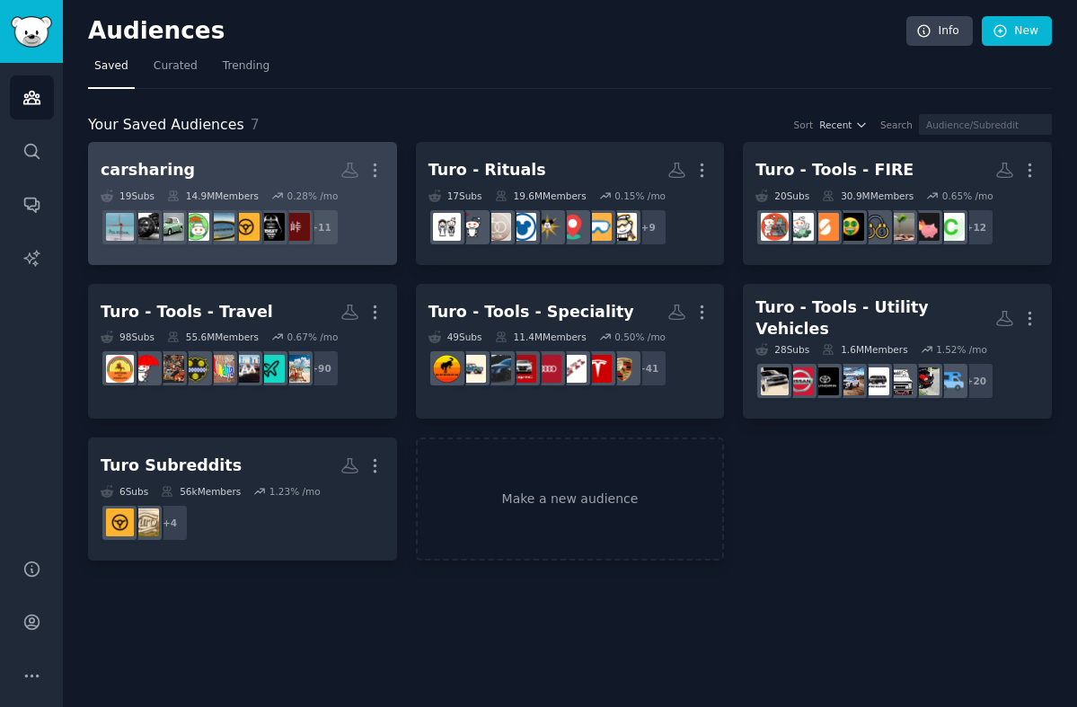
click at [192, 167] on h2 "carsharing Custom Audience More" at bounding box center [243, 170] width 284 height 31
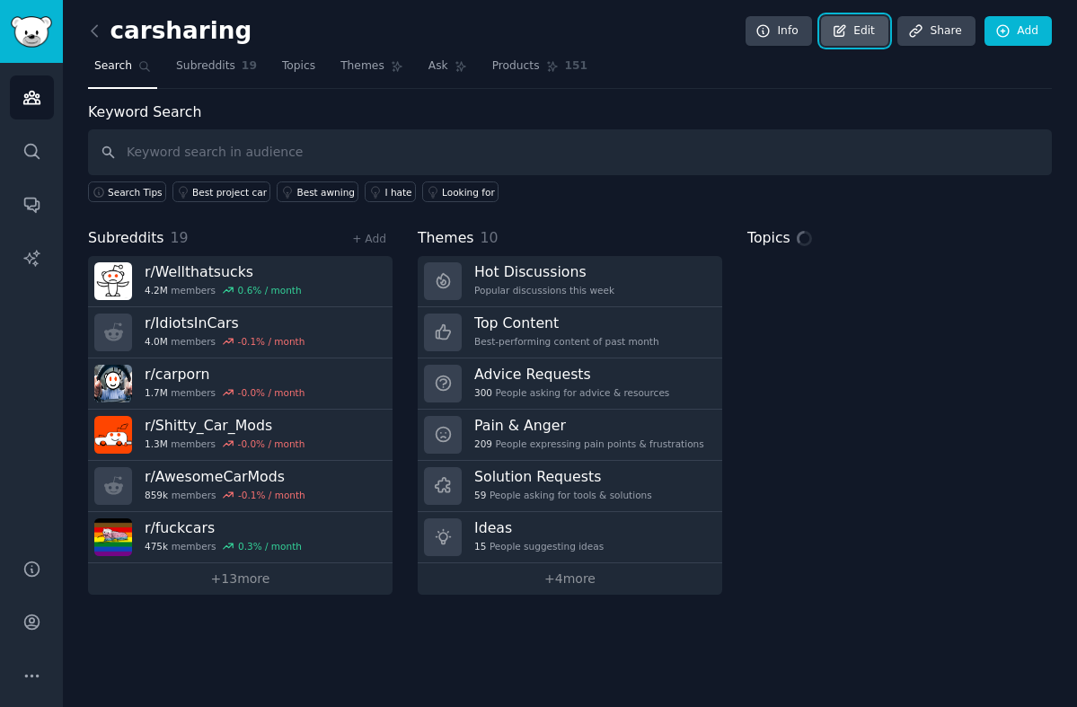
click at [858, 34] on link "Edit" at bounding box center [854, 31] width 67 height 31
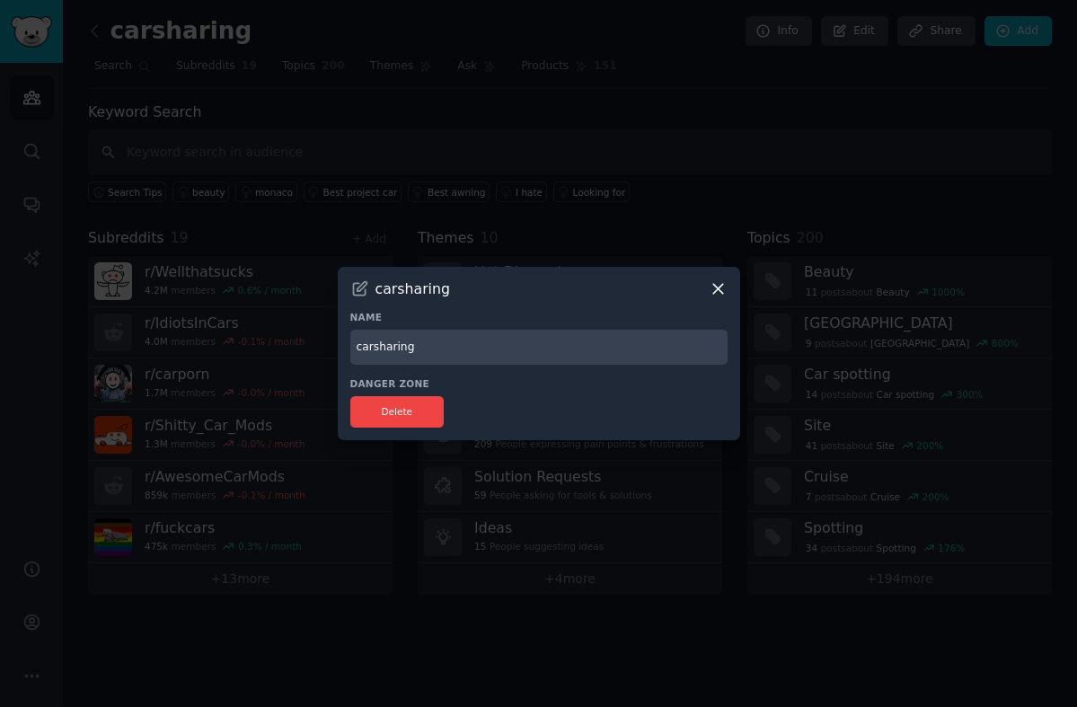
click at [401, 344] on input "carsharing" at bounding box center [538, 347] width 377 height 35
type input "Turo - Language"
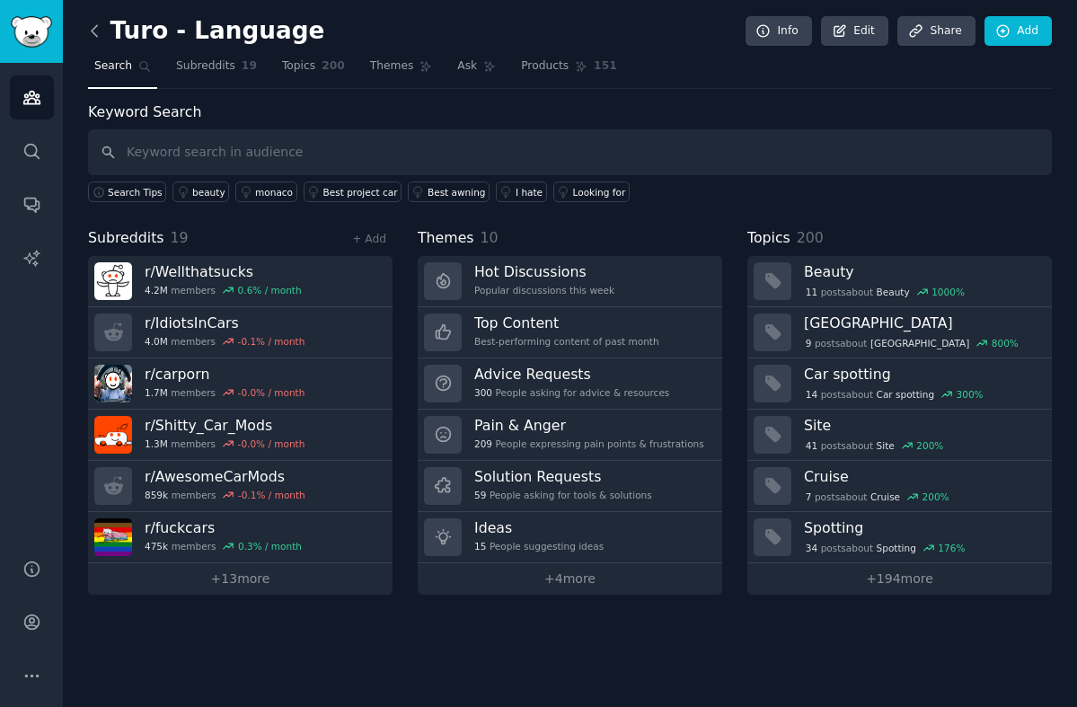
click at [92, 28] on icon at bounding box center [94, 31] width 19 height 19
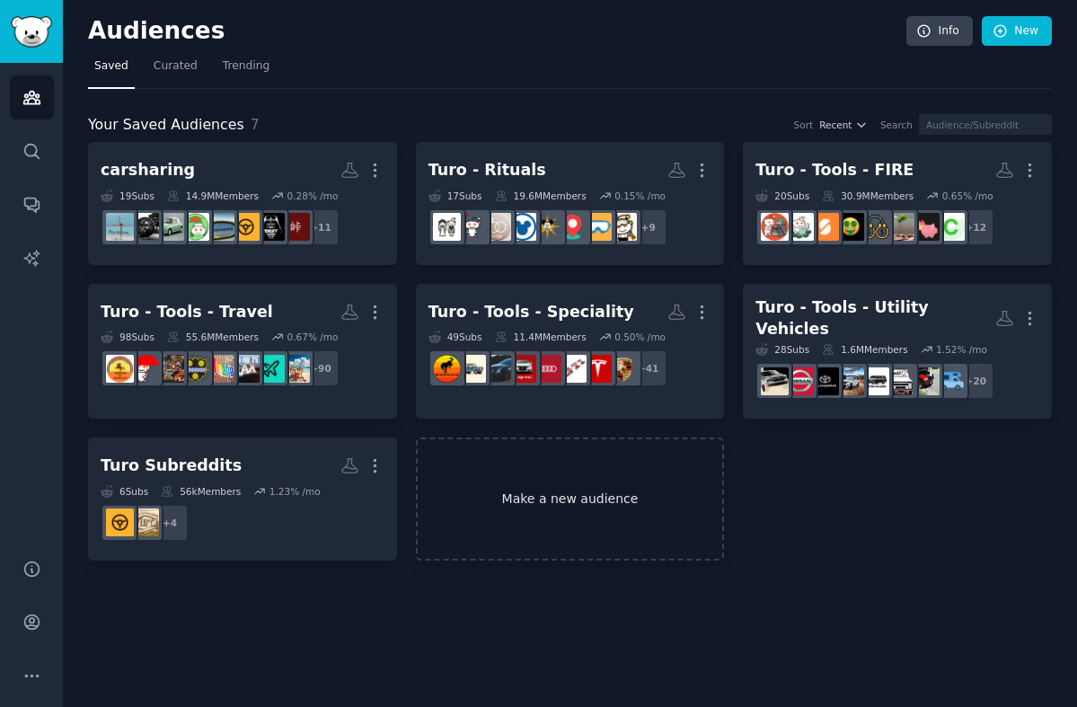
click at [541, 497] on link "Make a new audience" at bounding box center [570, 498] width 309 height 123
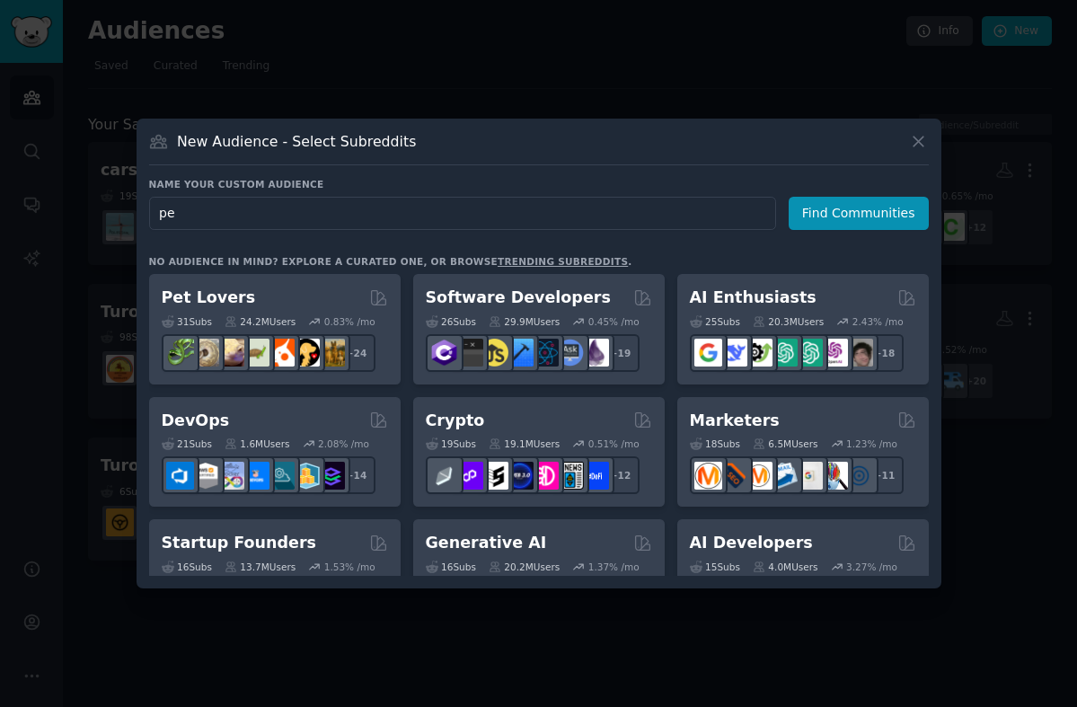
type input "p"
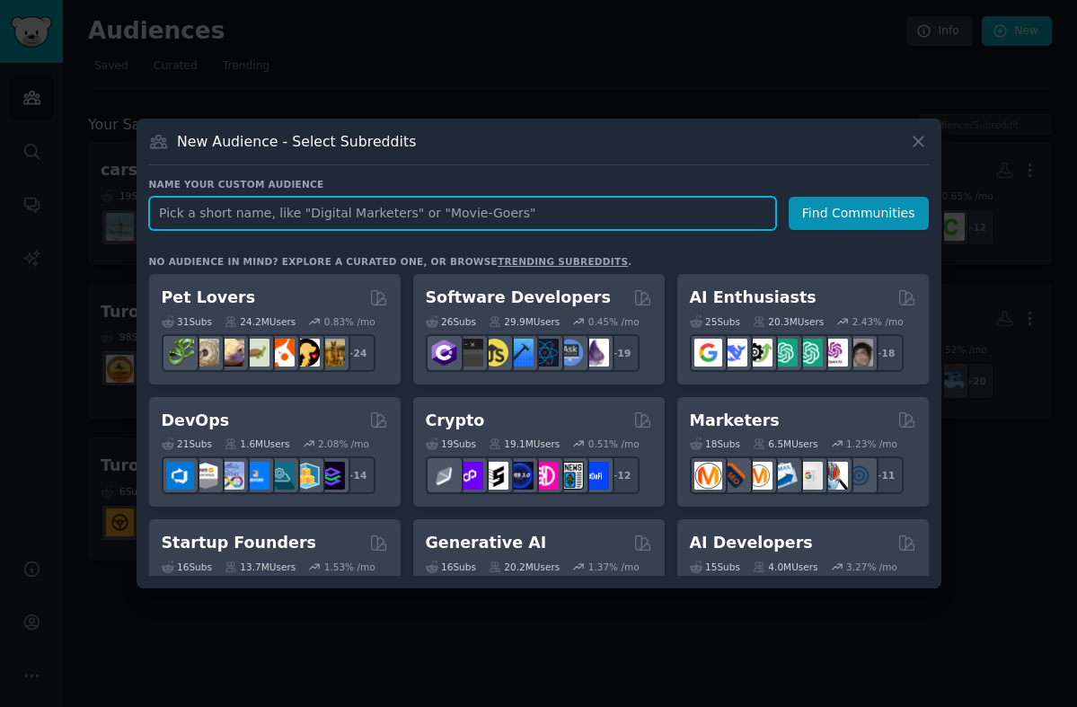
click at [271, 211] on input "text" at bounding box center [462, 213] width 627 height 33
type input "daddit"
click button "Find Communities" at bounding box center [859, 213] width 140 height 33
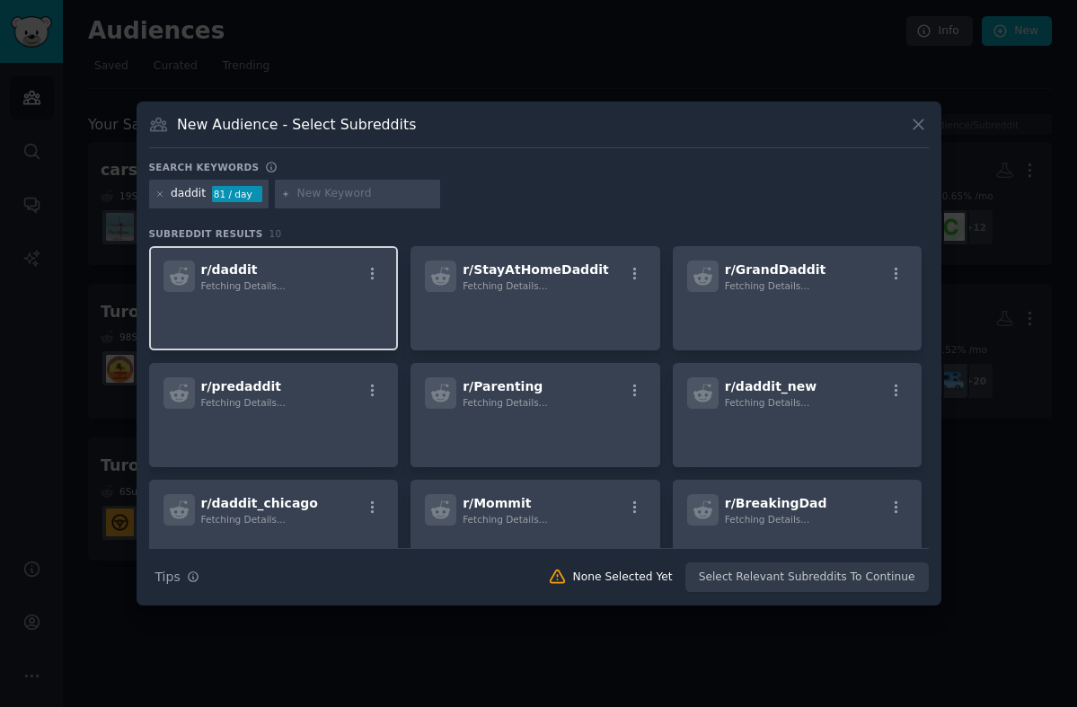
click at [291, 302] on p at bounding box center [273, 317] width 221 height 38
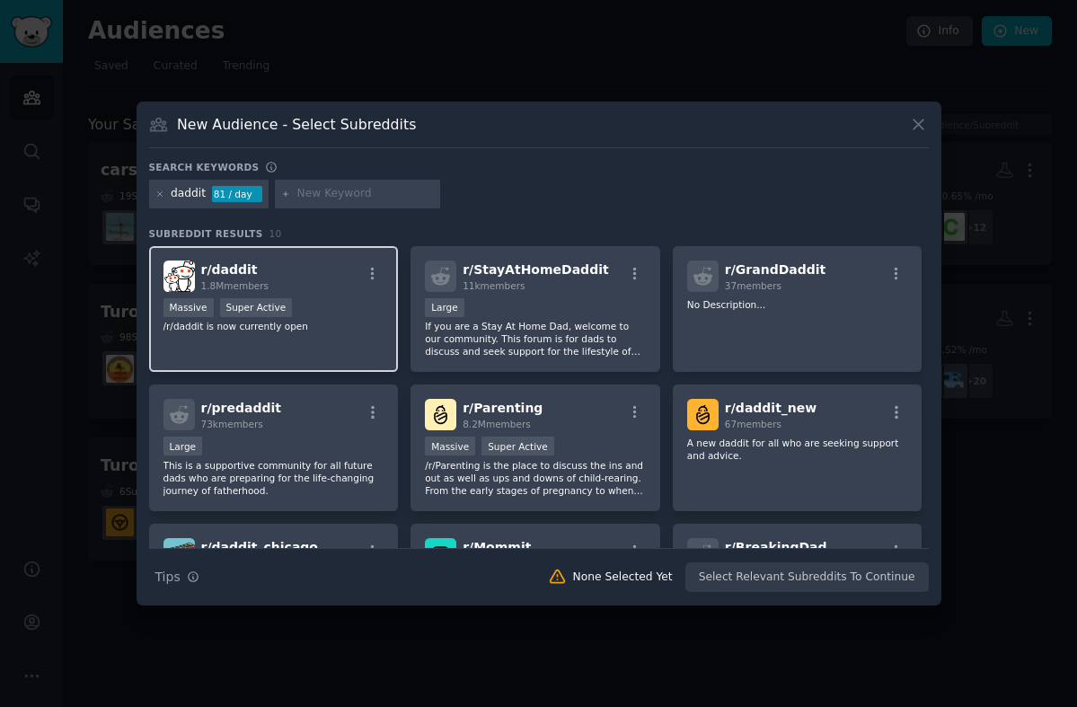
click at [340, 305] on div "Massive Super Active" at bounding box center [273, 309] width 221 height 22
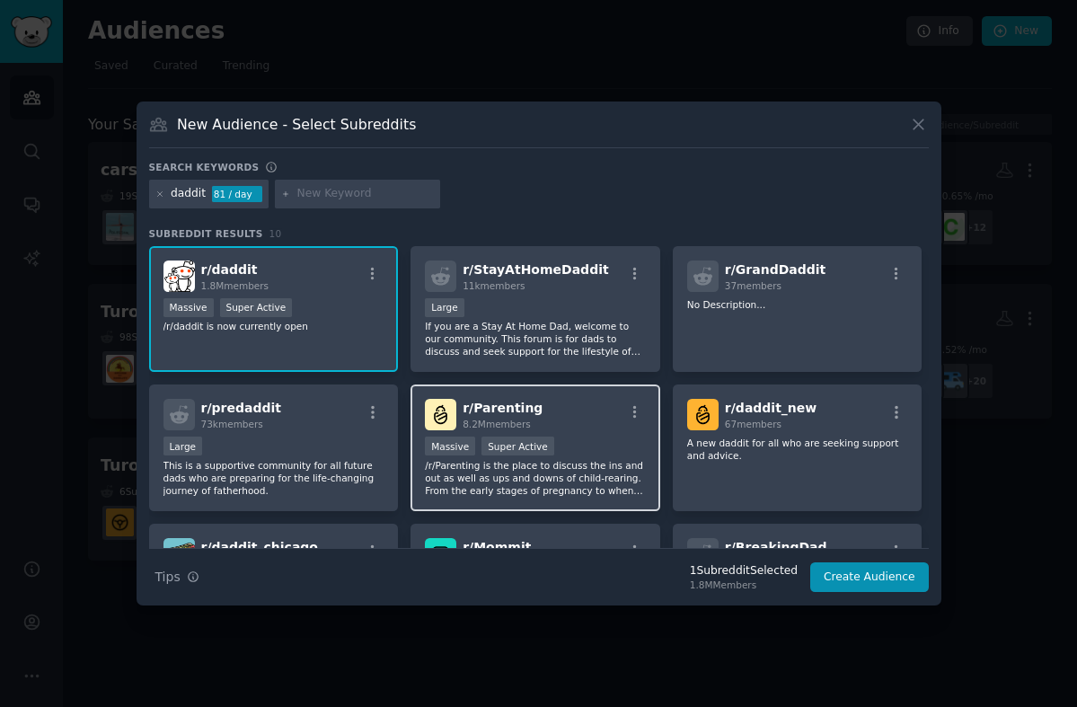
click at [611, 466] on p "/r/Parenting is the place to discuss the ins and out as well as ups and downs o…" at bounding box center [535, 478] width 221 height 38
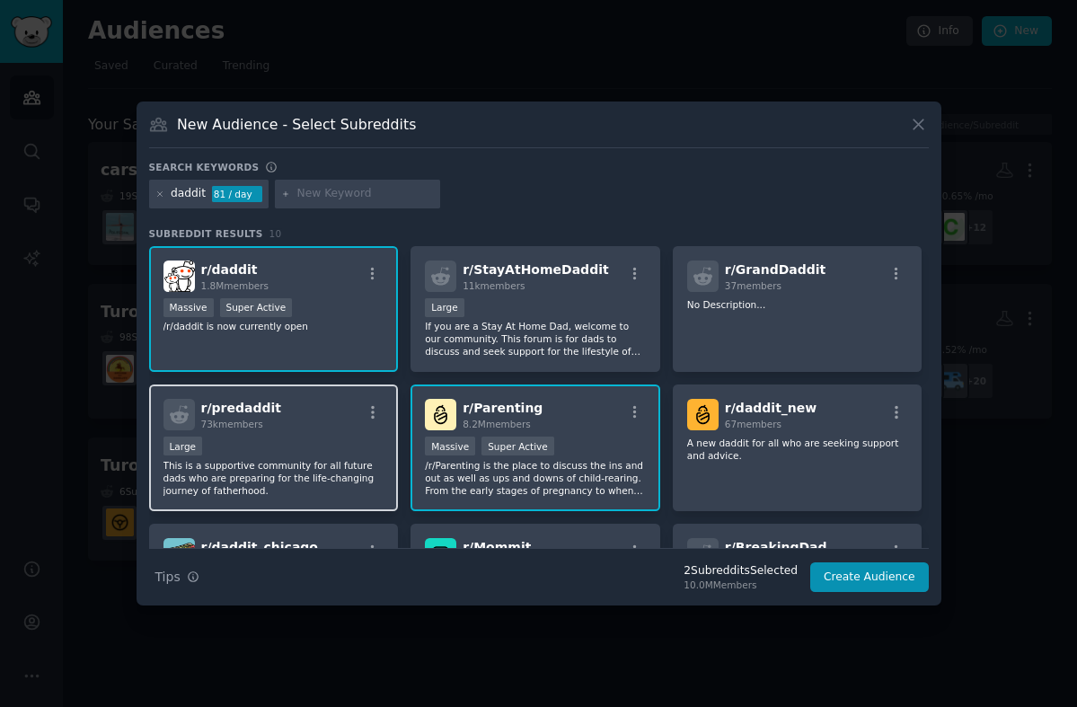
click at [315, 482] on p "This is a supportive community for all future dads who are preparing for the li…" at bounding box center [273, 478] width 221 height 38
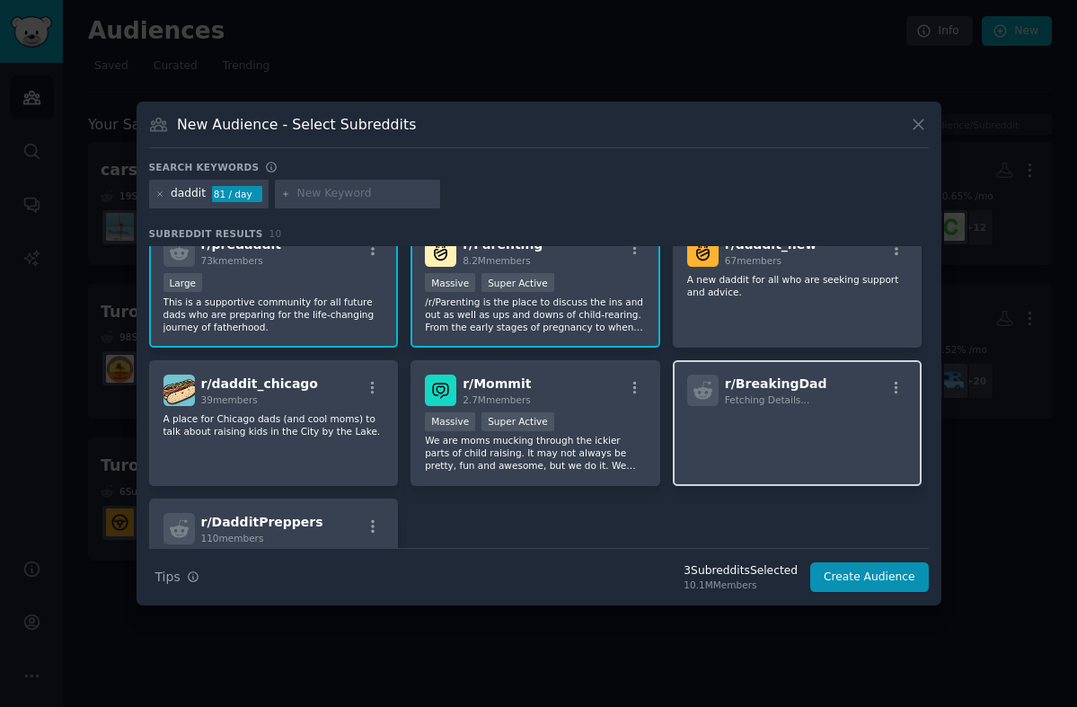
scroll to position [164, 0]
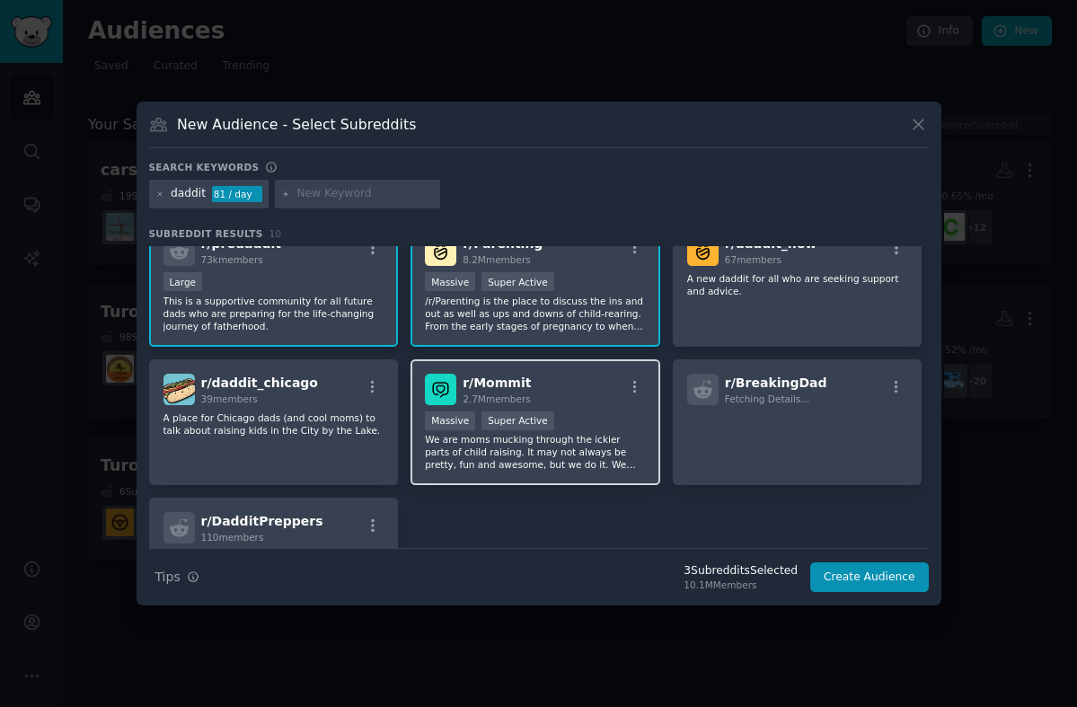
click at [591, 463] on p "We are moms mucking through the ickier parts of child raising. It may not alway…" at bounding box center [535, 452] width 221 height 38
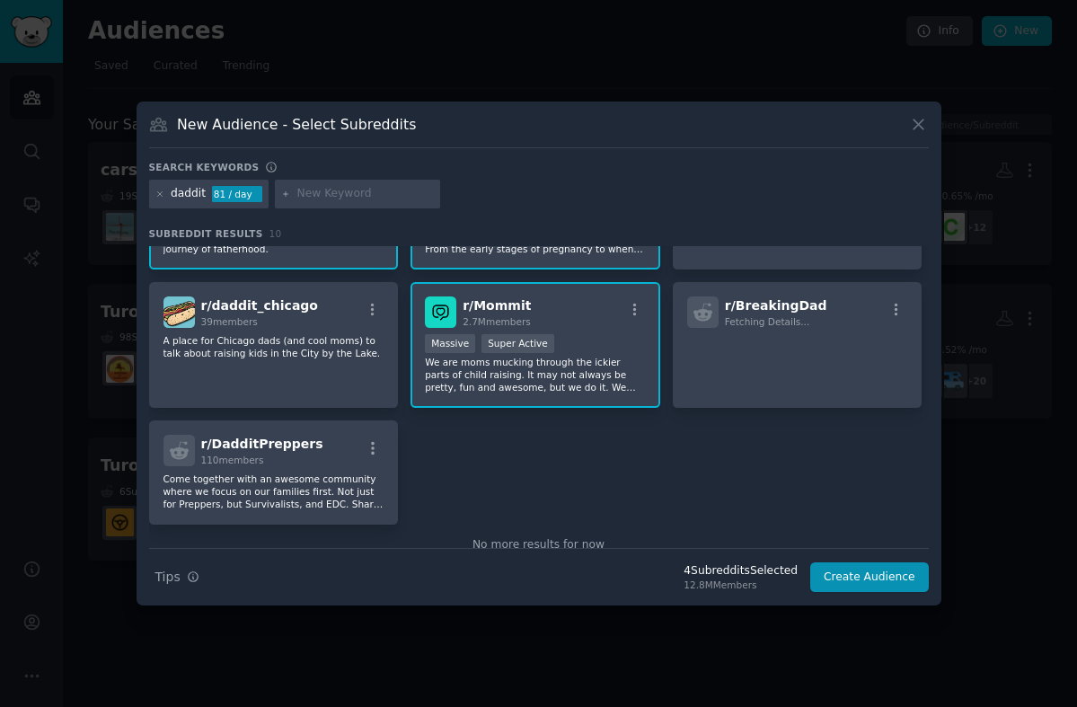
scroll to position [0, 0]
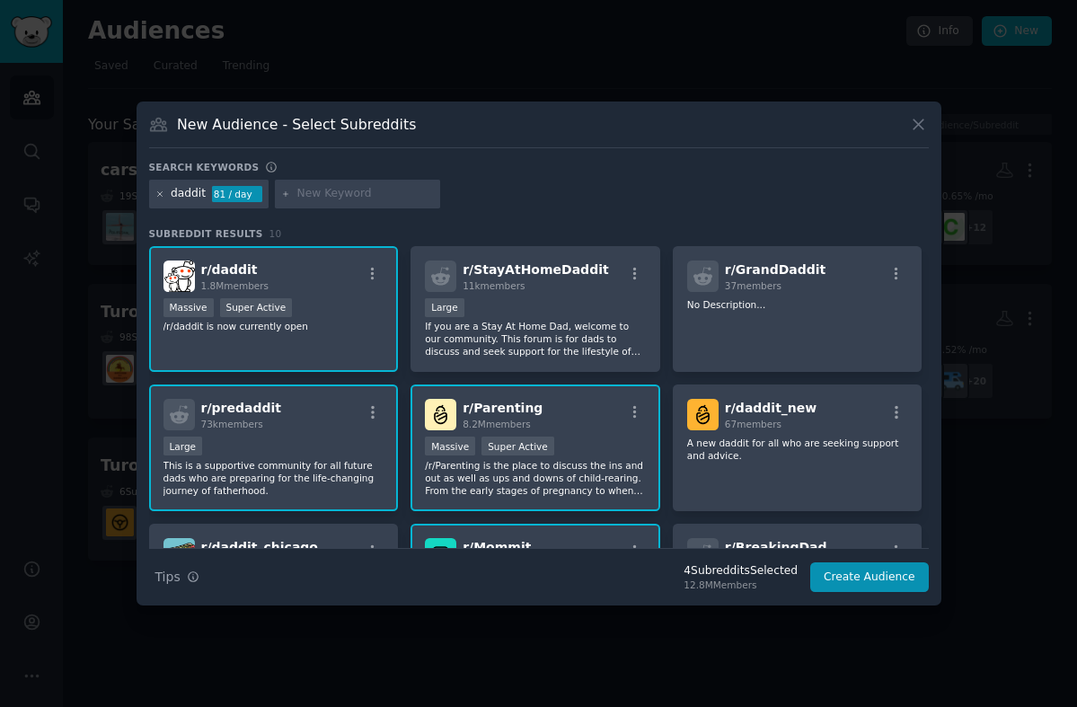
click at [155, 196] on icon at bounding box center [160, 195] width 10 height 10
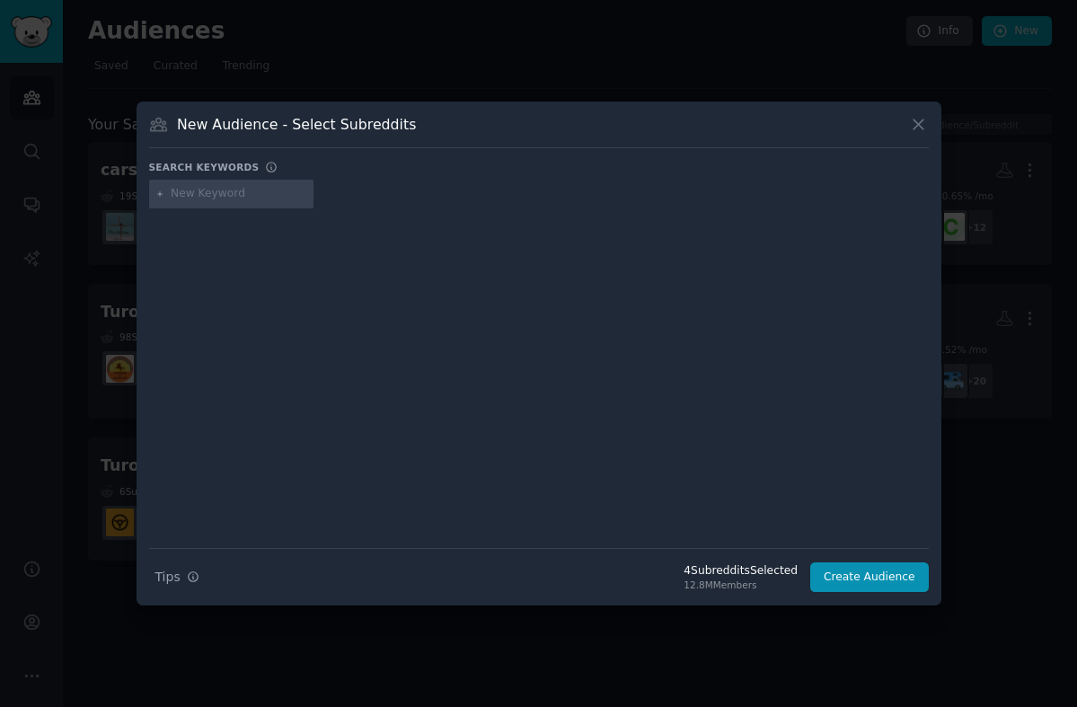
click at [208, 193] on input "text" at bounding box center [239, 194] width 137 height 16
type input "askmenover30"
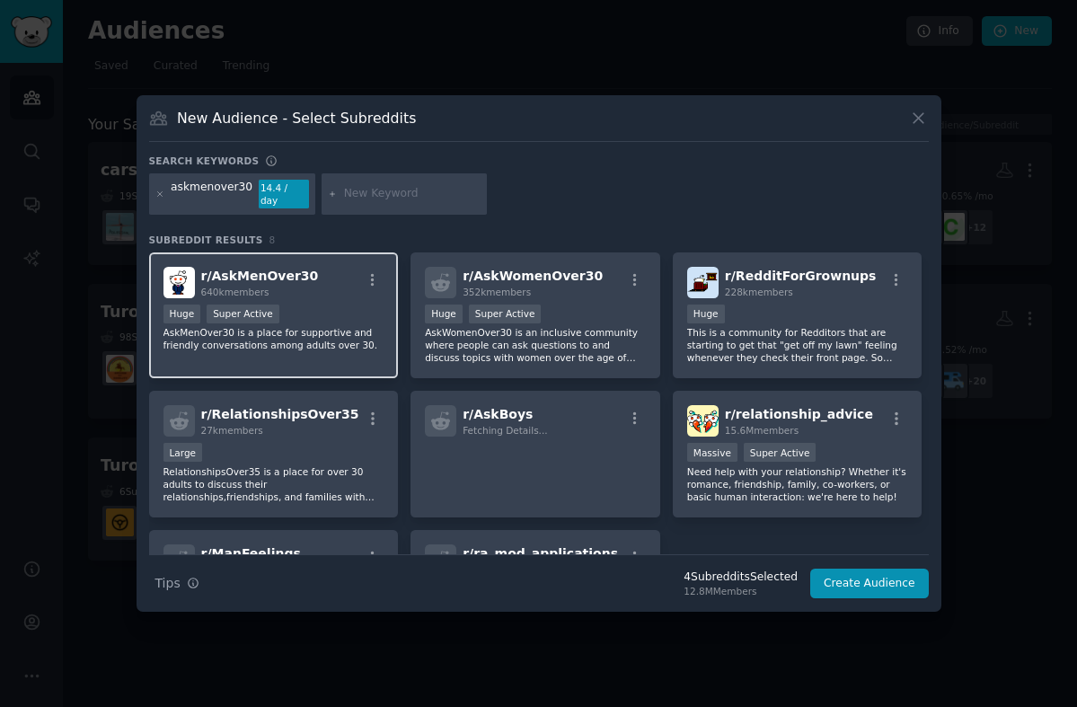
click at [329, 305] on div "Huge Super Active" at bounding box center [273, 316] width 221 height 22
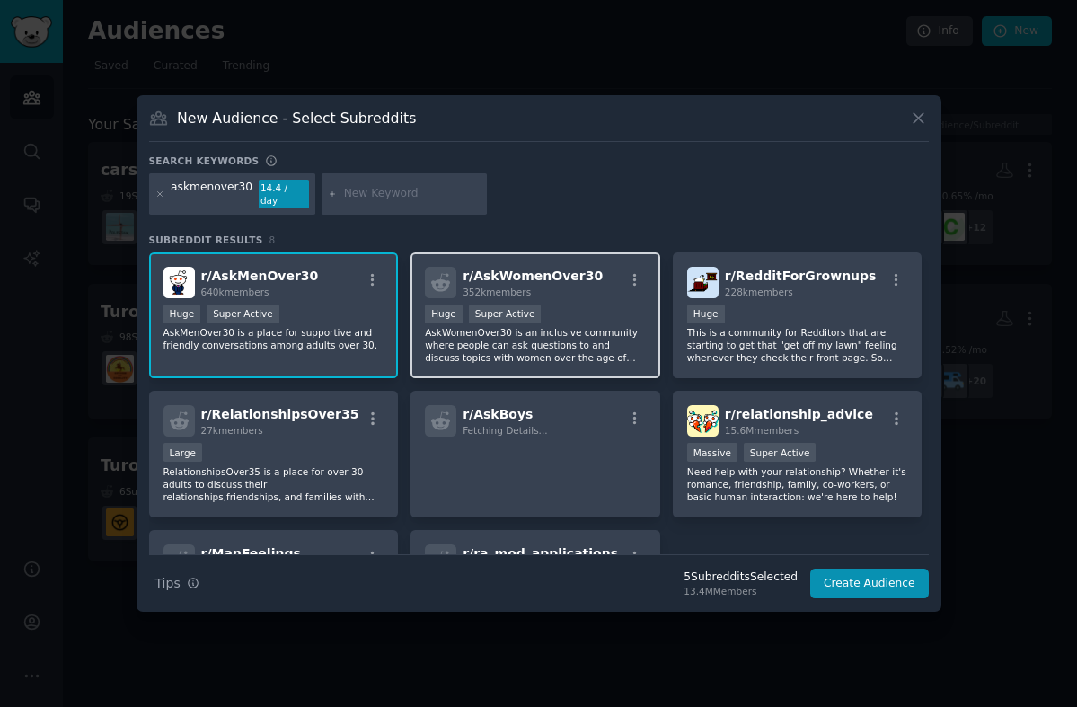
click at [632, 326] on p "AskWomenOver30 is an inclusive community where people can ask questions to and …" at bounding box center [535, 345] width 221 height 38
click at [160, 196] on icon at bounding box center [160, 195] width 10 height 10
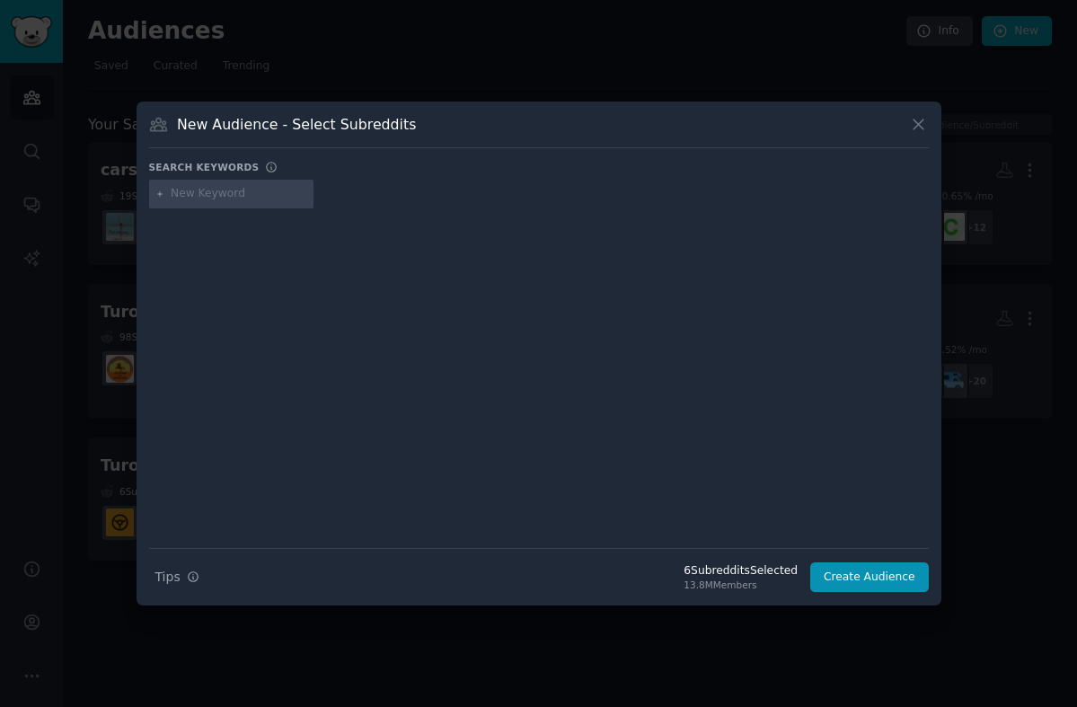
click at [217, 193] on input "text" at bounding box center [239, 194] width 137 height 16
type input "lifeprotips"
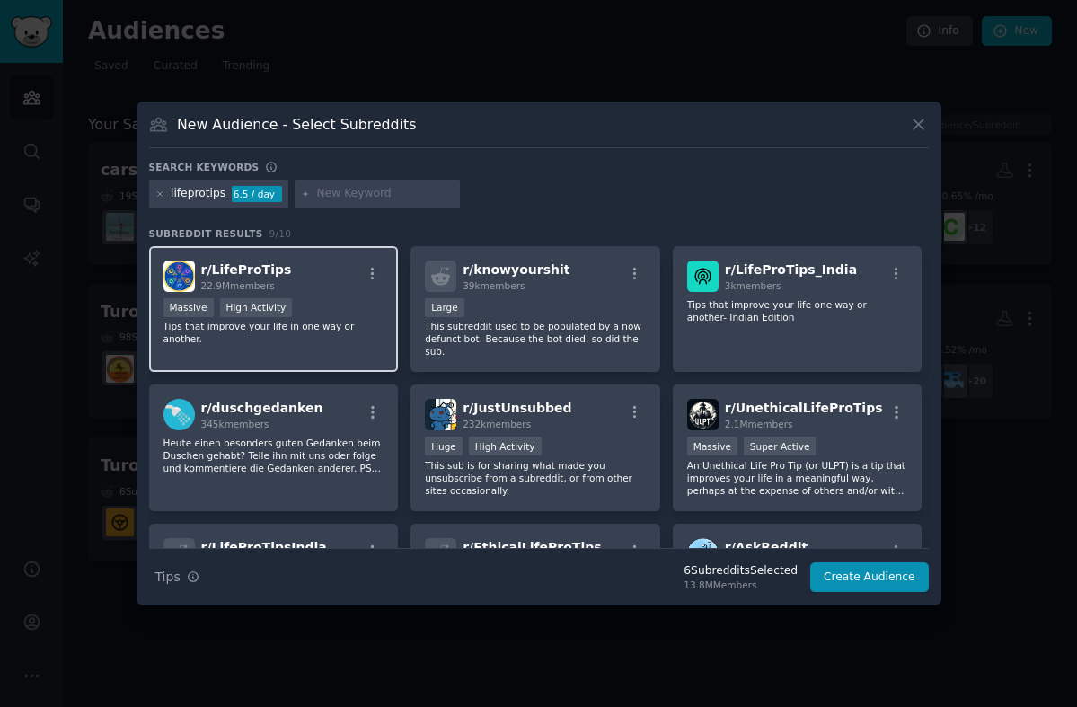
click at [333, 354] on div "r/ LifeProTips 22.9M members Massive High Activity Tips that improve your life …" at bounding box center [274, 309] width 250 height 127
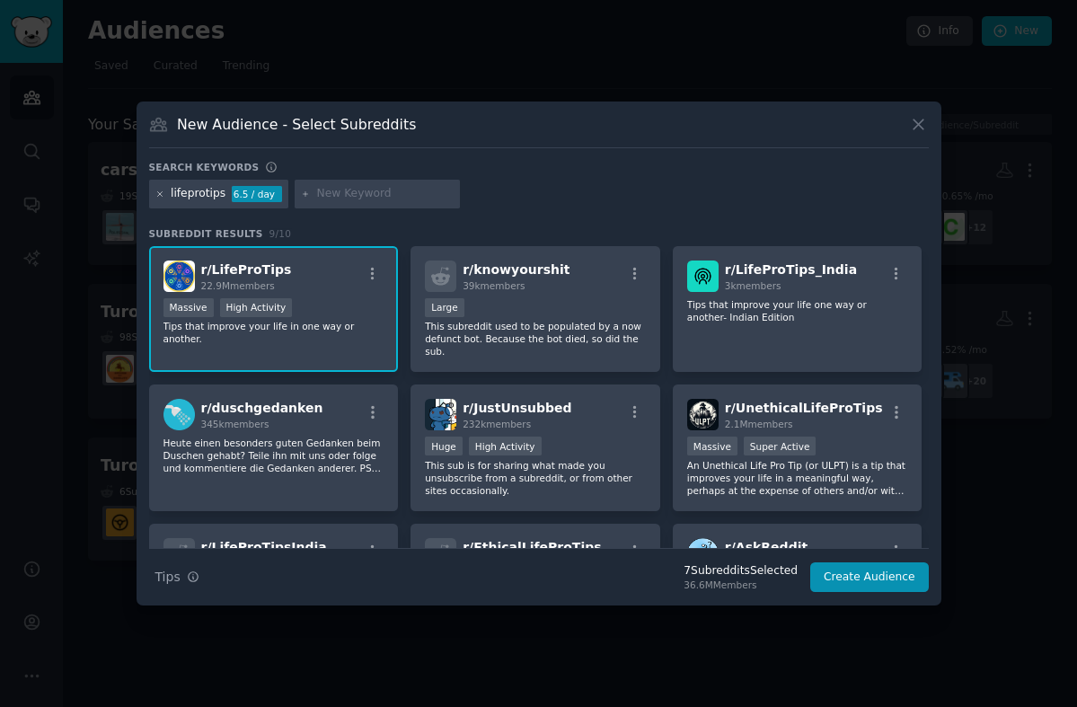
click at [156, 190] on icon at bounding box center [160, 195] width 10 height 10
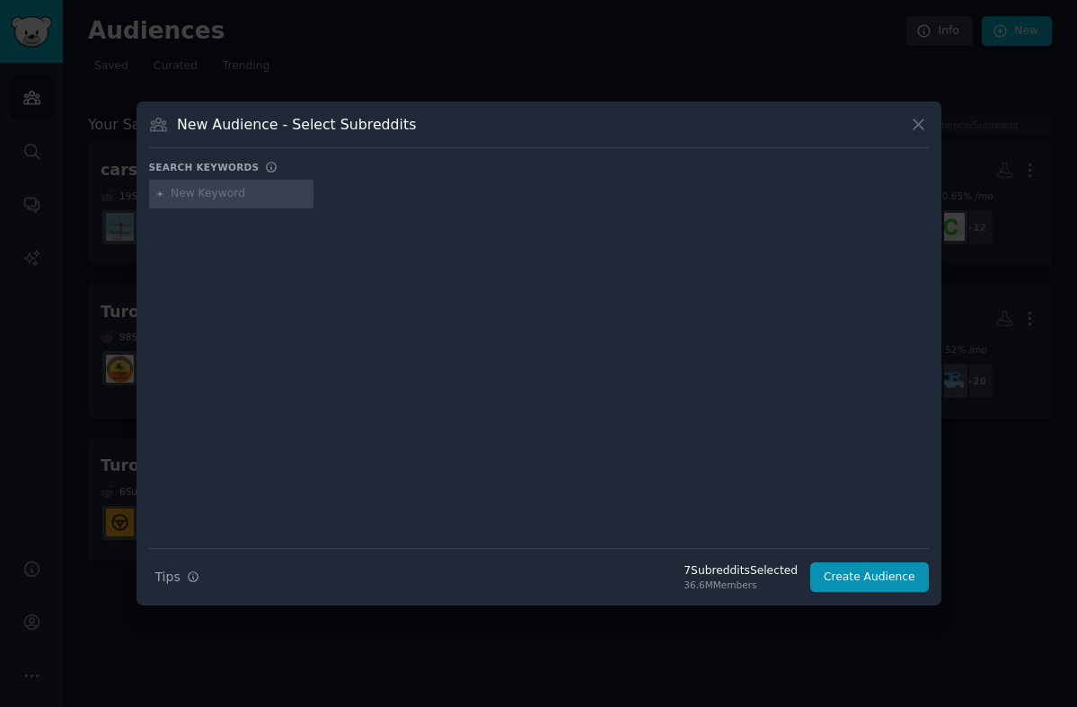
click at [237, 198] on input "text" at bounding box center [239, 194] width 137 height 16
type input "thegirlssurvivalguide"
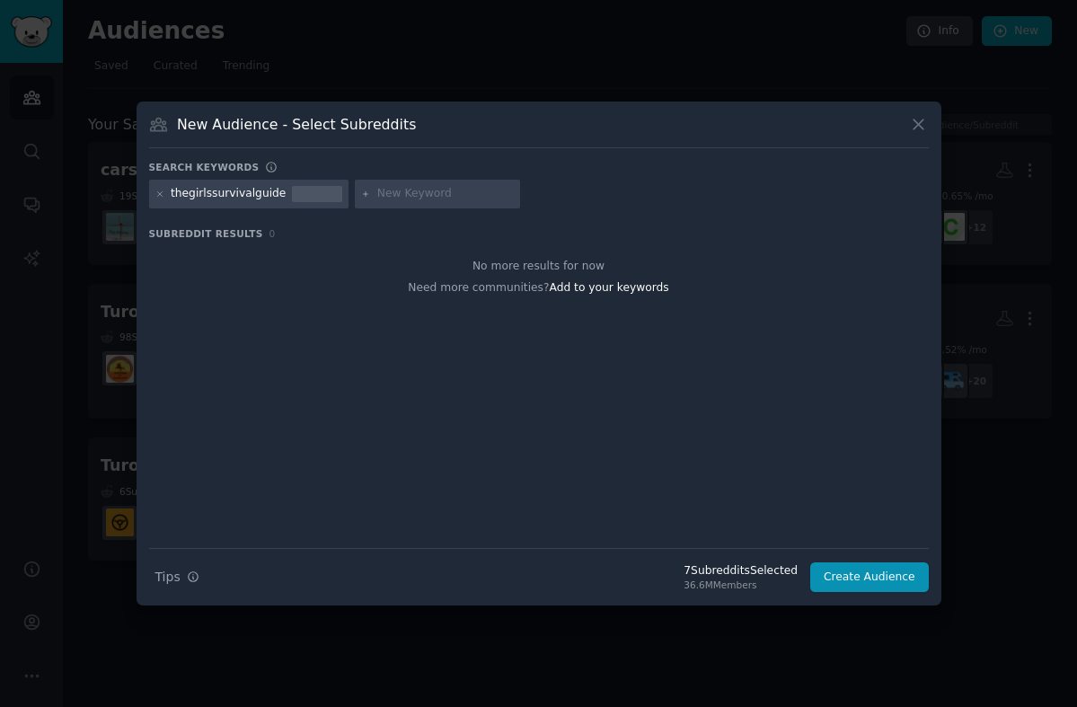
click at [225, 196] on div "thegirlssurvivalguide" at bounding box center [228, 194] width 115 height 16
click at [159, 198] on icon at bounding box center [160, 195] width 10 height 10
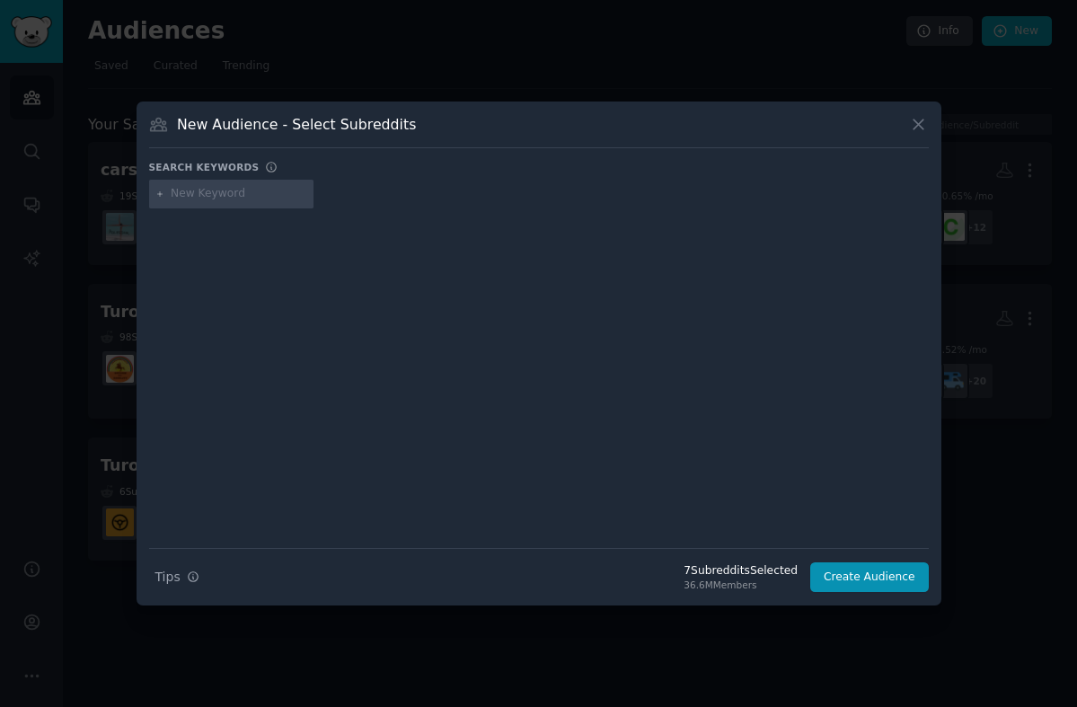
click at [194, 194] on input "text" at bounding box center [239, 194] width 137 height 16
type input "girl survival guide"
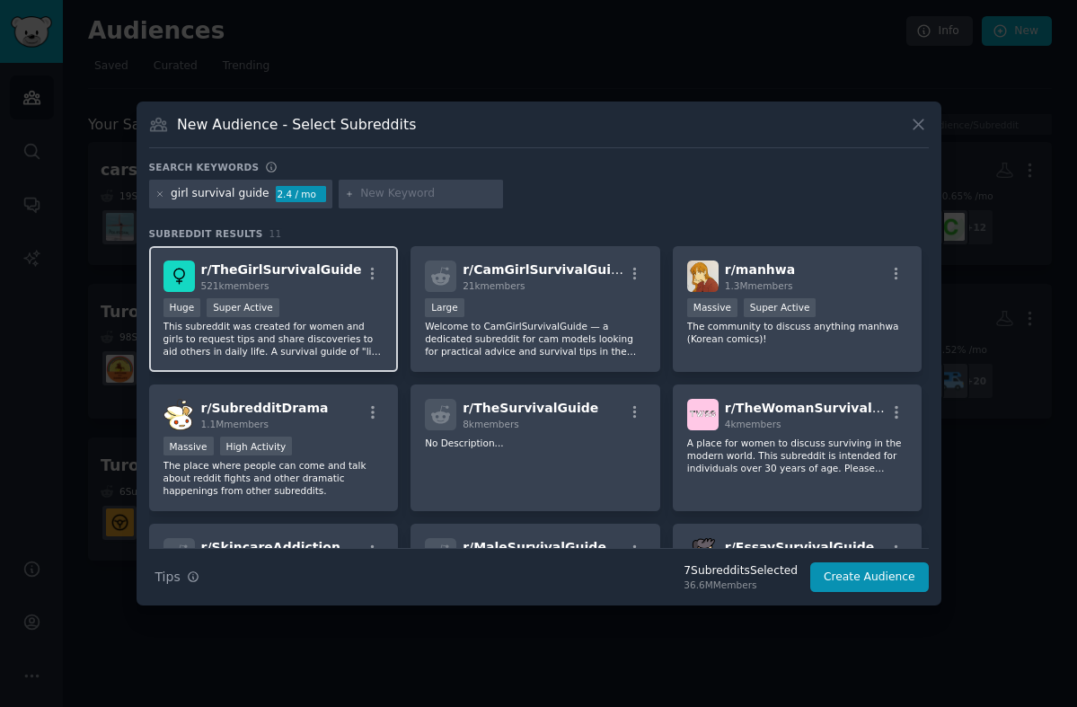
click at [331, 295] on div "r/ TheGirlSurvivalGuide 521k members Huge Super Active This subreddit was creat…" at bounding box center [274, 309] width 250 height 127
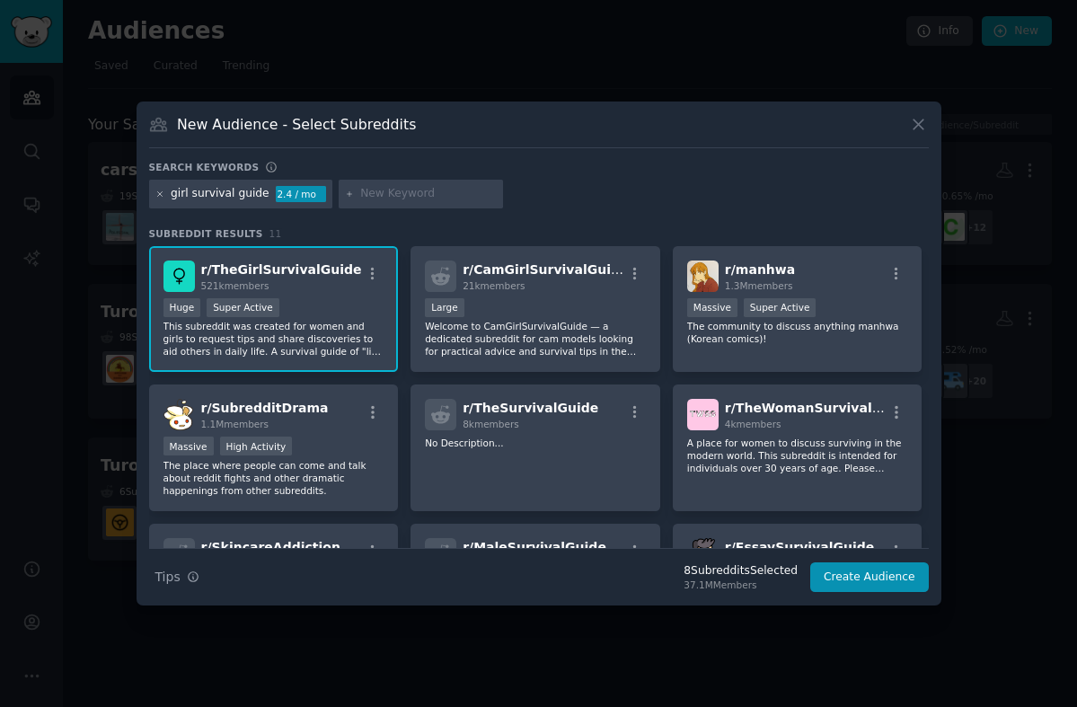
click at [159, 194] on icon at bounding box center [159, 193] width 4 height 4
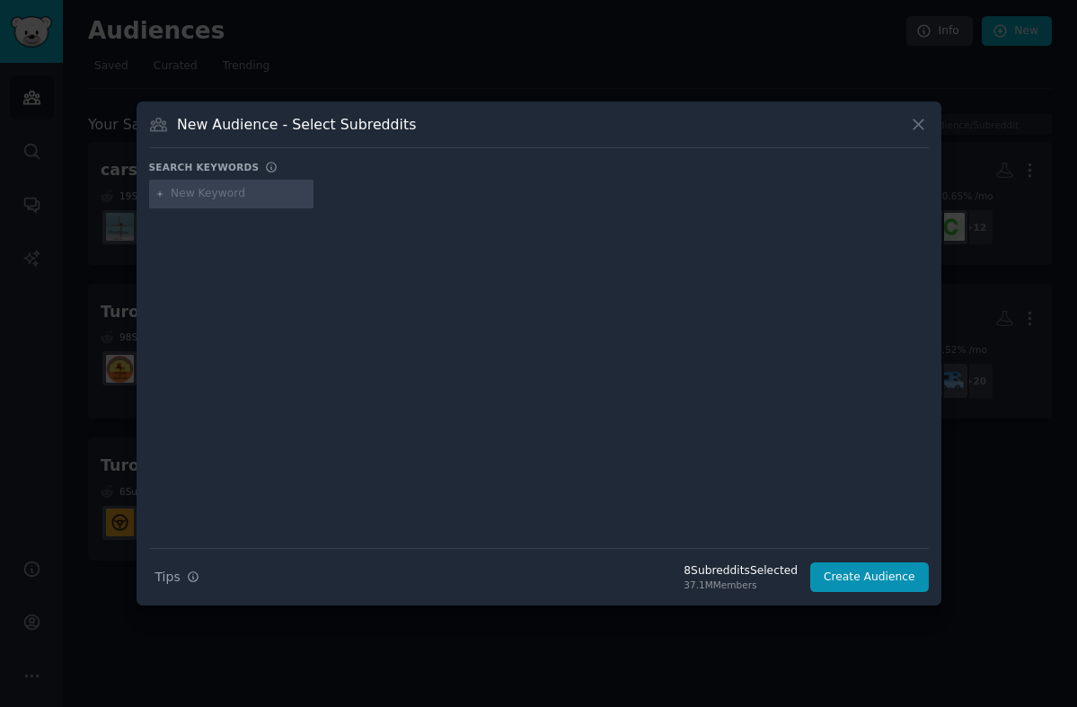
click at [204, 193] on input "text" at bounding box center [239, 194] width 137 height 16
type input "askmen"
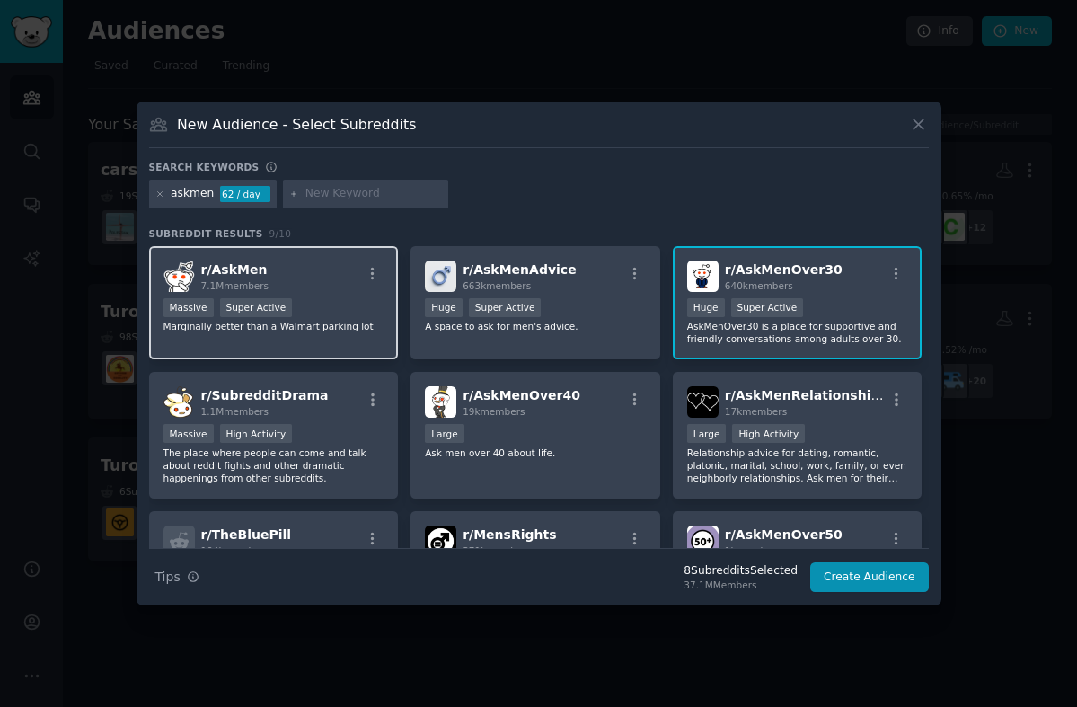
click at [359, 331] on p "Marginally better than a Walmart parking lot" at bounding box center [273, 326] width 221 height 13
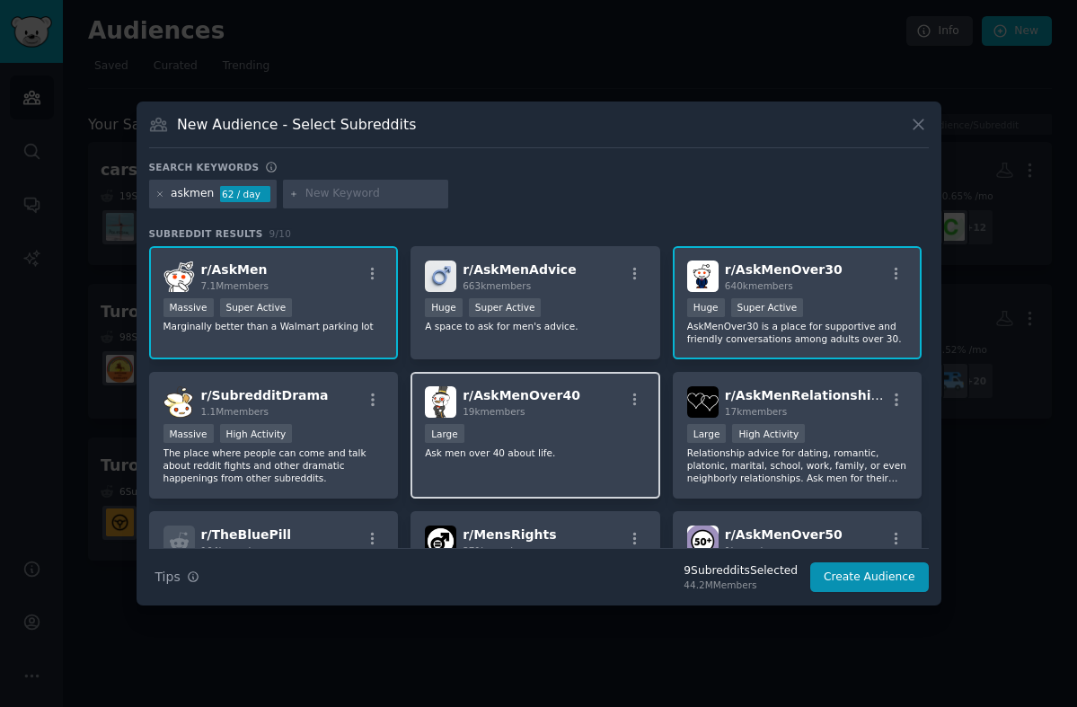
click at [508, 471] on div "r/ AskMenOver40 19k members Large Ask men over 40 about life." at bounding box center [536, 435] width 250 height 127
click at [159, 196] on icon at bounding box center [160, 195] width 10 height 10
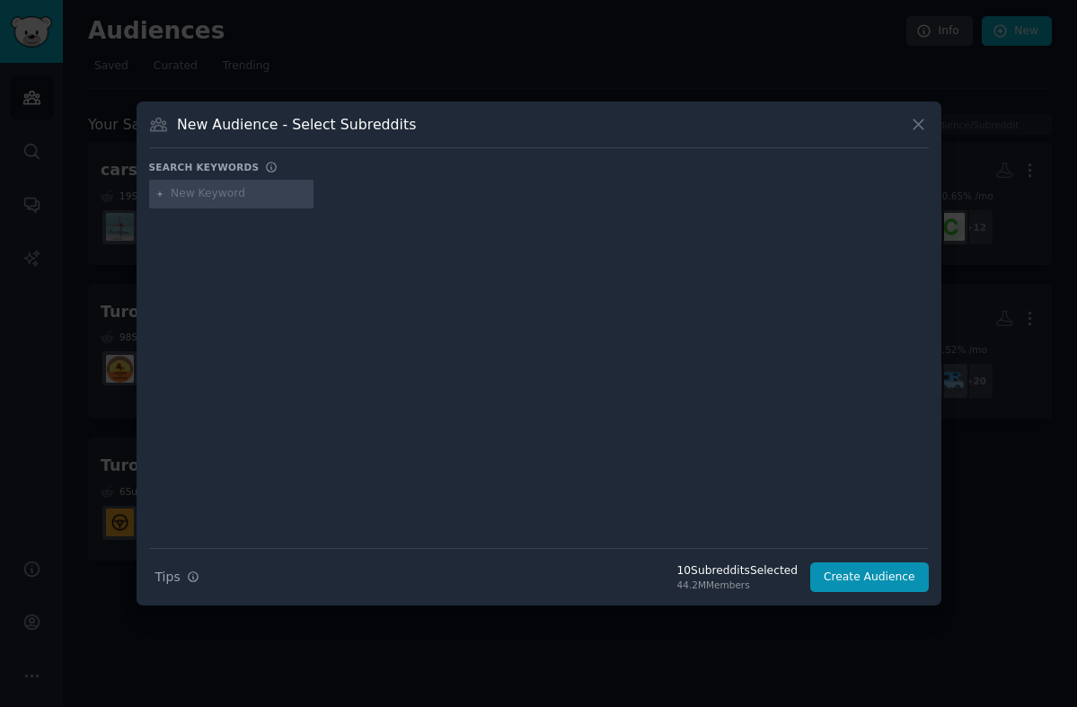
click at [199, 195] on input "text" at bounding box center [239, 194] width 137 height 16
type input "askwomen"
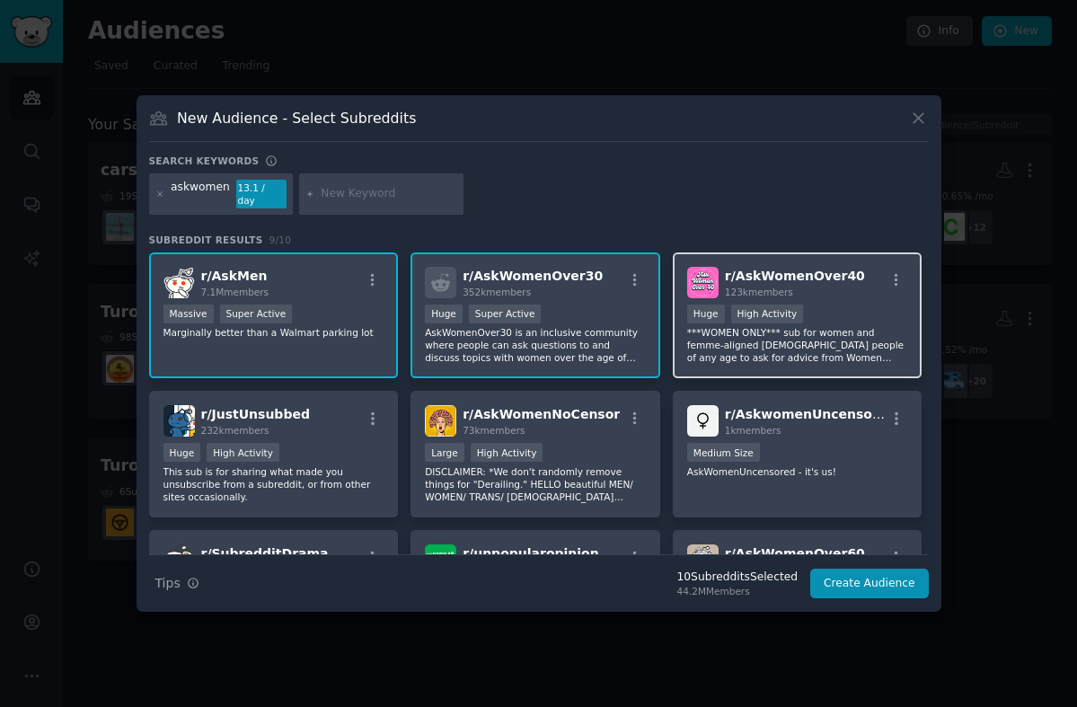
click at [812, 367] on div "r/ AskWomenOver40 123k members Huge High Activity ***WOMEN ONLY*** sub for wome…" at bounding box center [798, 315] width 250 height 127
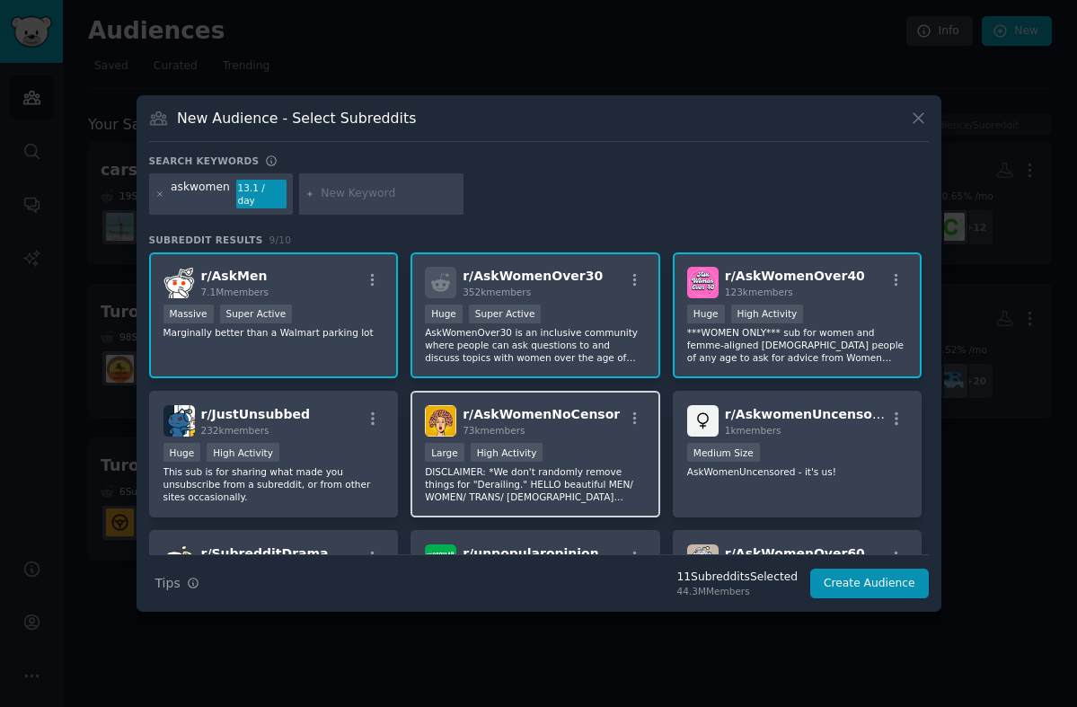
click at [584, 465] on p "DISCLAIMER: *We don't randomly remove things for "Derailing." HELLO beautiful M…" at bounding box center [535, 484] width 221 height 38
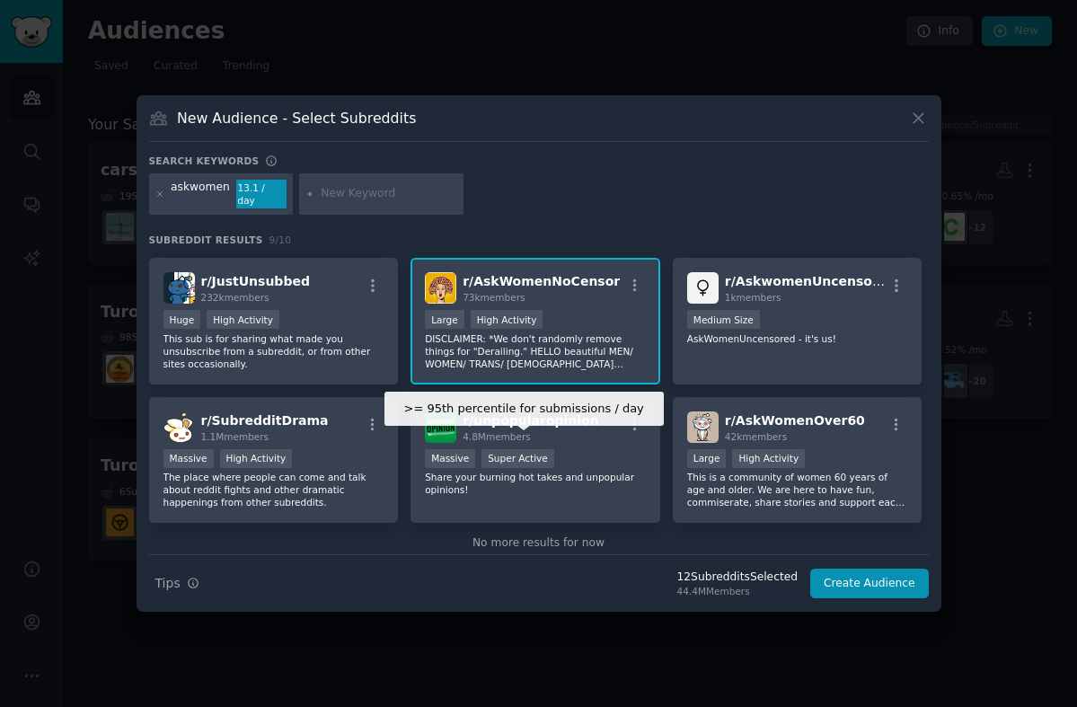
scroll to position [164, 0]
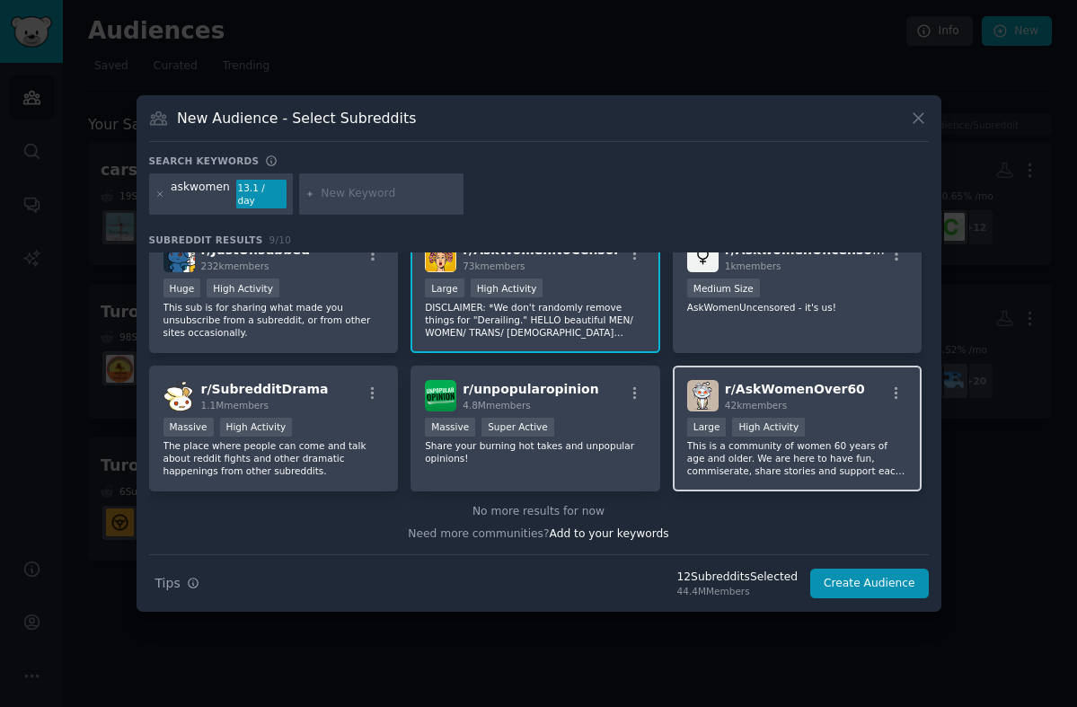
click at [867, 459] on p "This is a community of women 60 years of age and older. We are here to have fun…" at bounding box center [797, 458] width 221 height 38
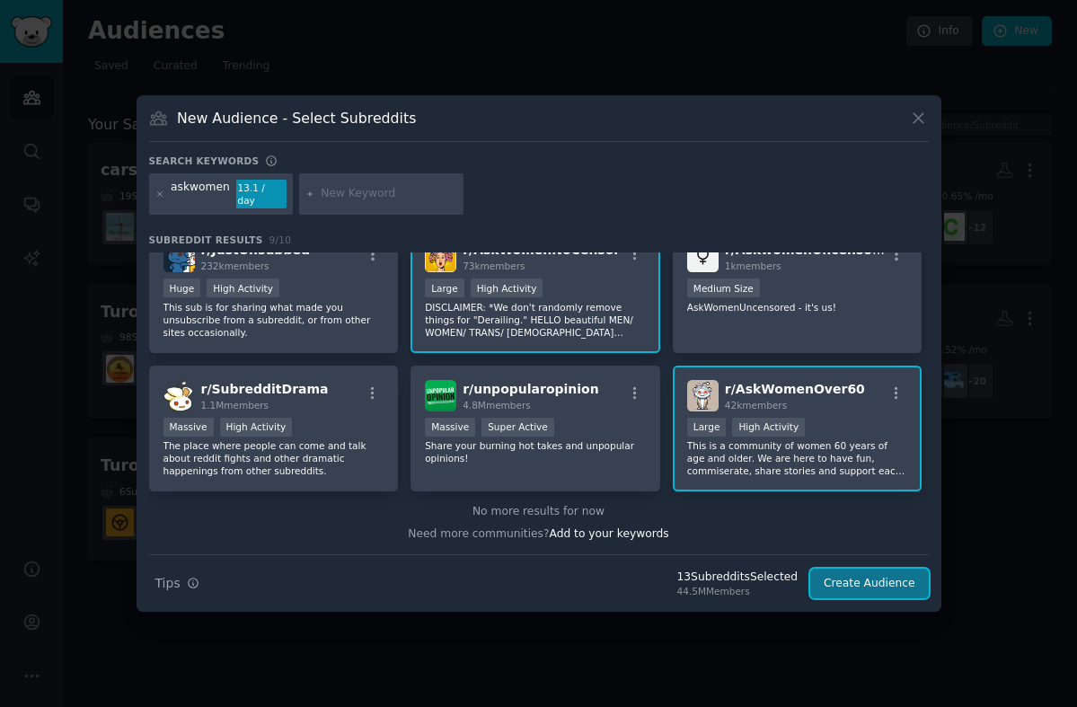
click at [871, 574] on button "Create Audience" at bounding box center [869, 584] width 119 height 31
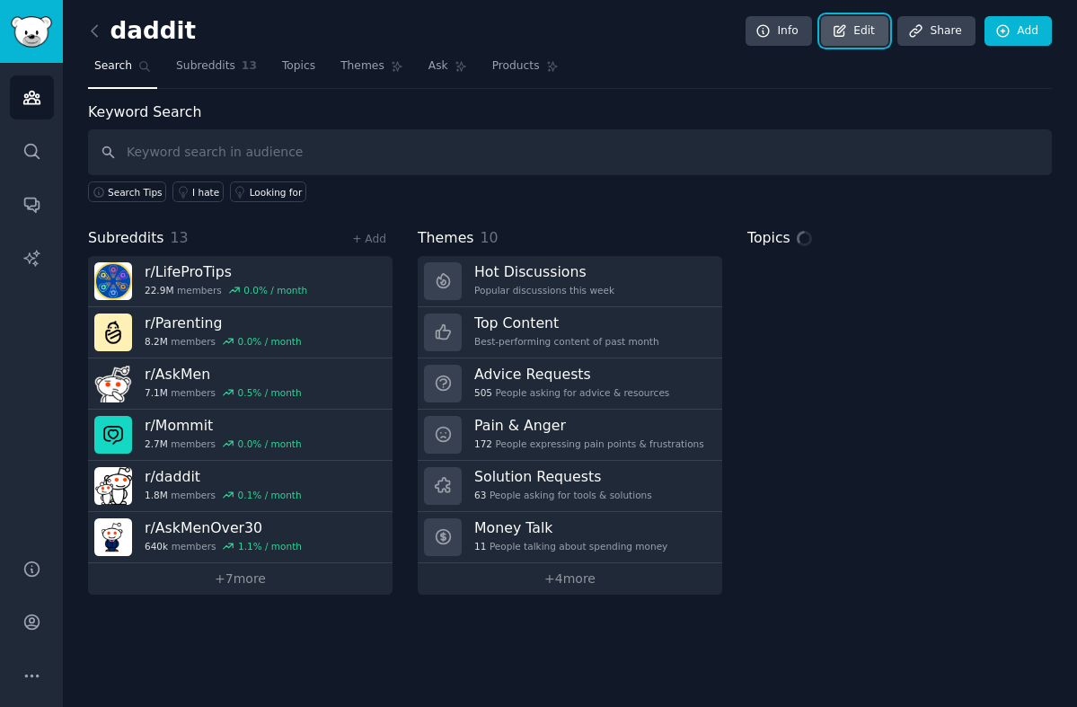
click at [865, 36] on link "Edit" at bounding box center [854, 31] width 67 height 31
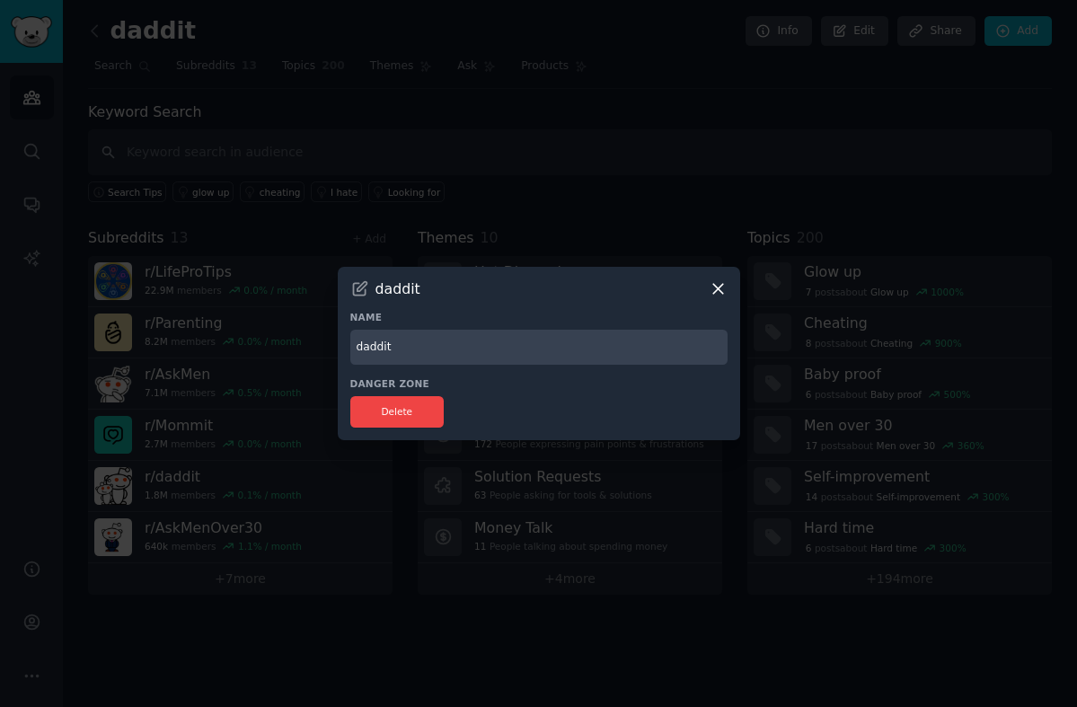
click at [375, 347] on input "daddit" at bounding box center [538, 347] width 377 height 35
type input "Turo - Rituals - Advice"
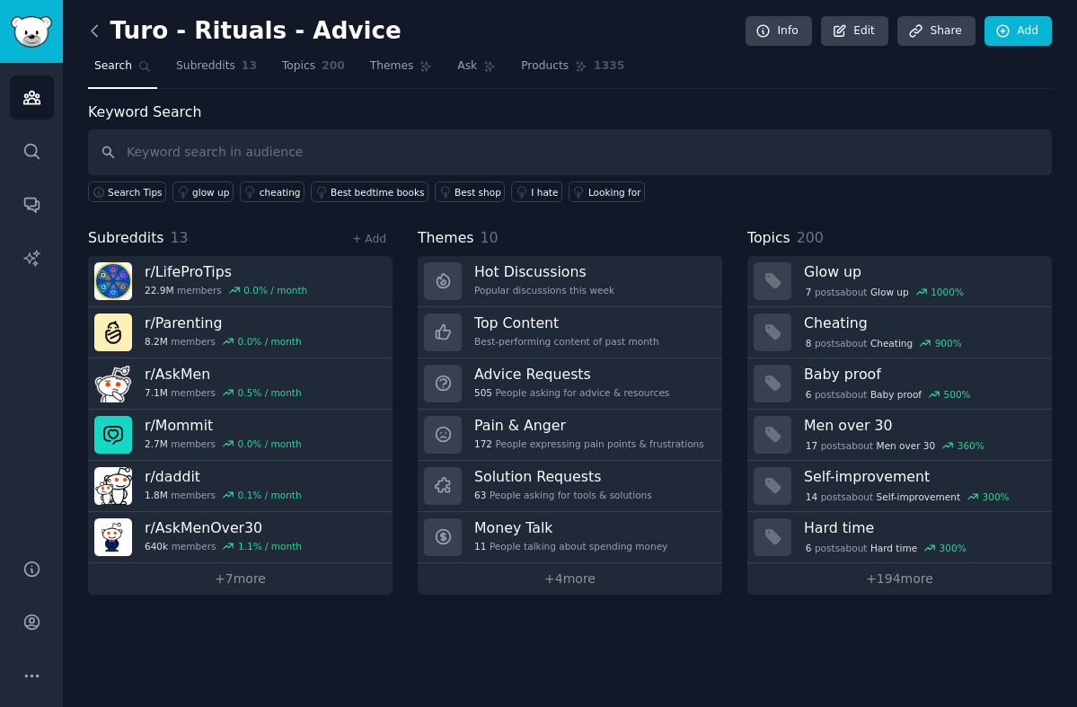
click at [88, 32] on icon at bounding box center [94, 31] width 19 height 19
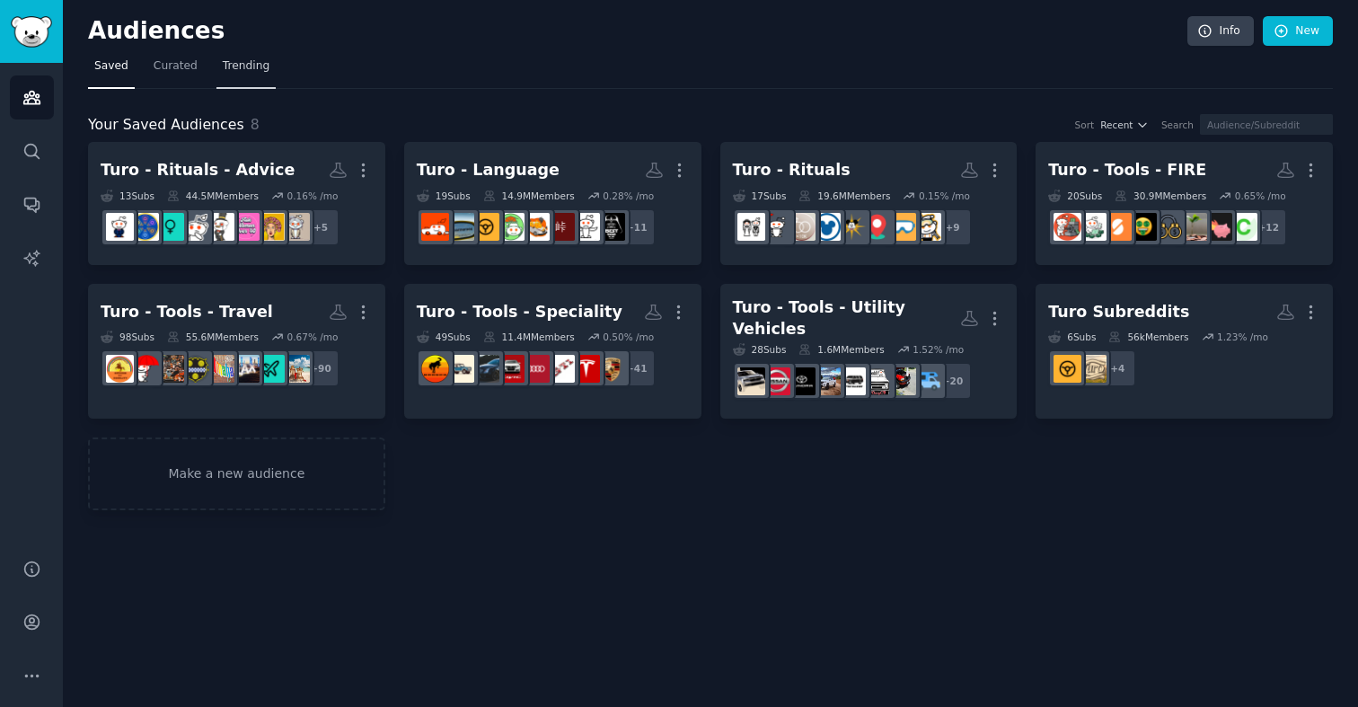
click at [230, 60] on span "Trending" at bounding box center [246, 66] width 47 height 16
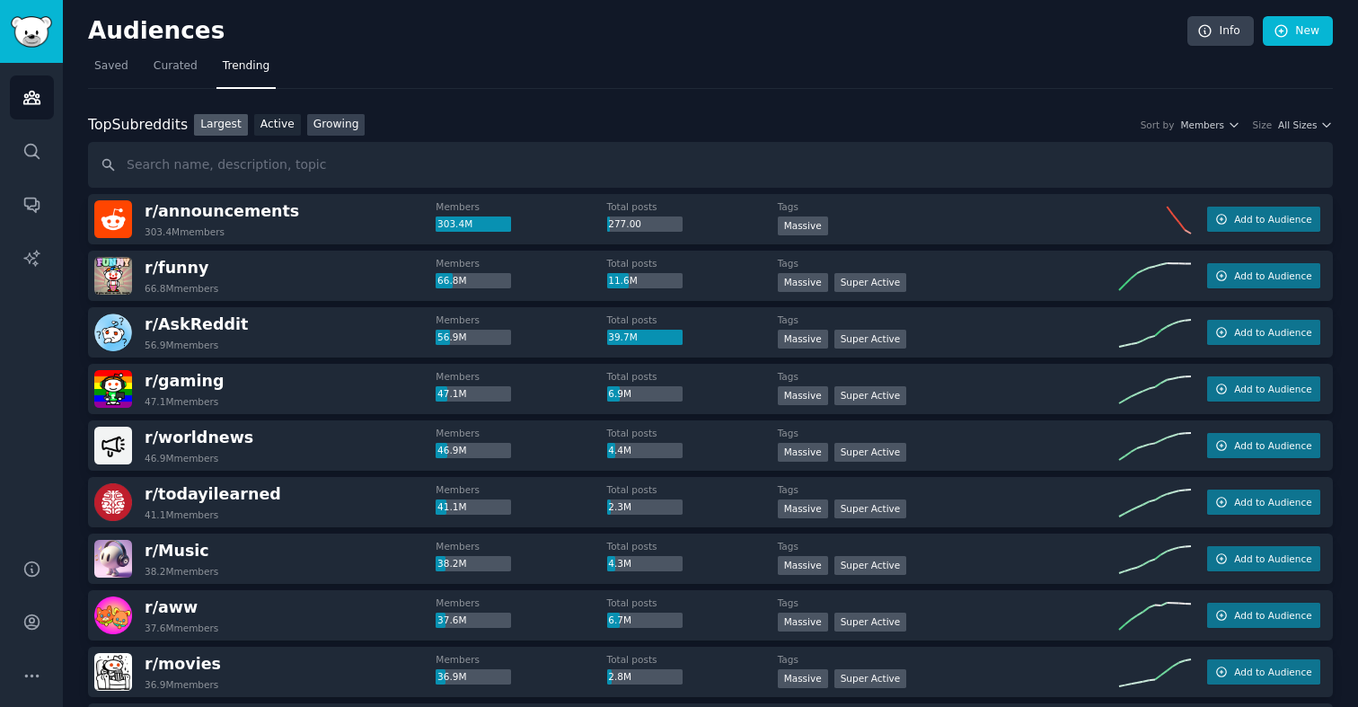
click at [331, 116] on link "Growing" at bounding box center [336, 125] width 58 height 22
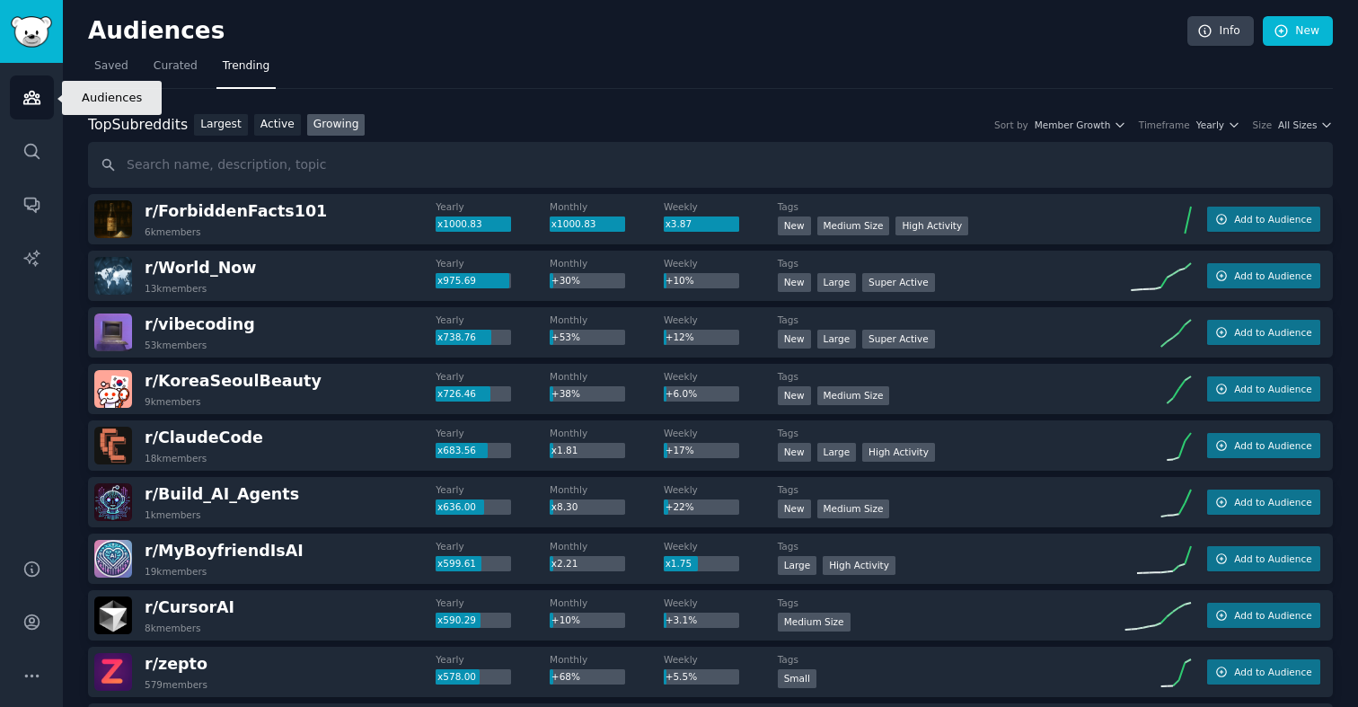
click at [22, 107] on link "Audiences" at bounding box center [32, 97] width 44 height 44
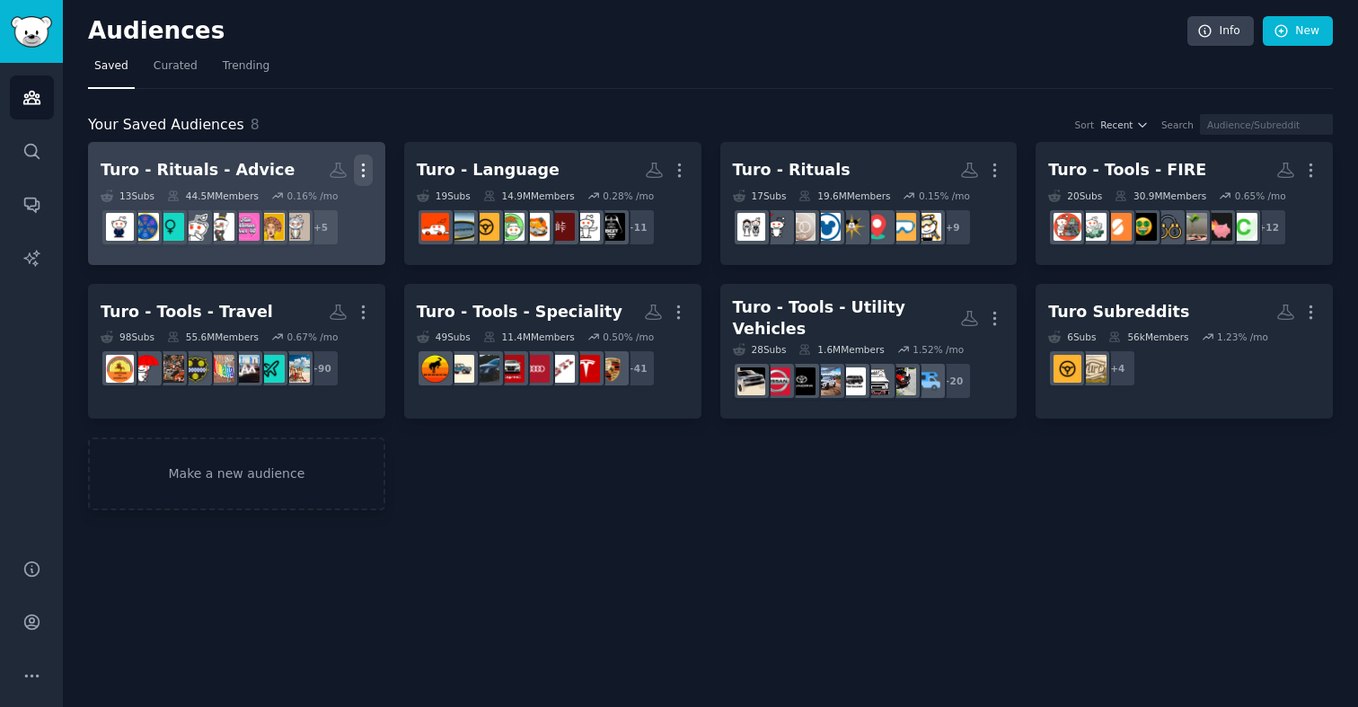
click at [362, 171] on icon "button" at bounding box center [363, 170] width 2 height 13
click at [283, 171] on icon at bounding box center [277, 176] width 15 height 11
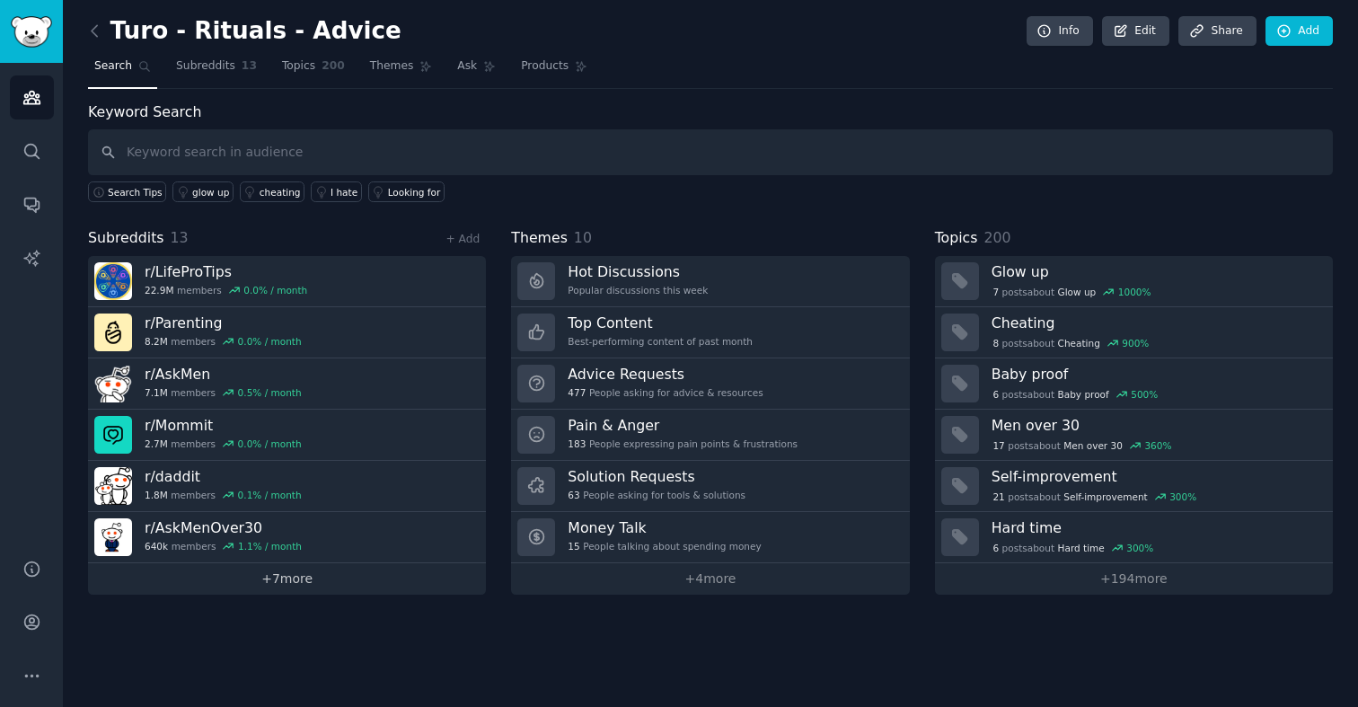
click at [282, 576] on link "+ 7 more" at bounding box center [287, 578] width 398 height 31
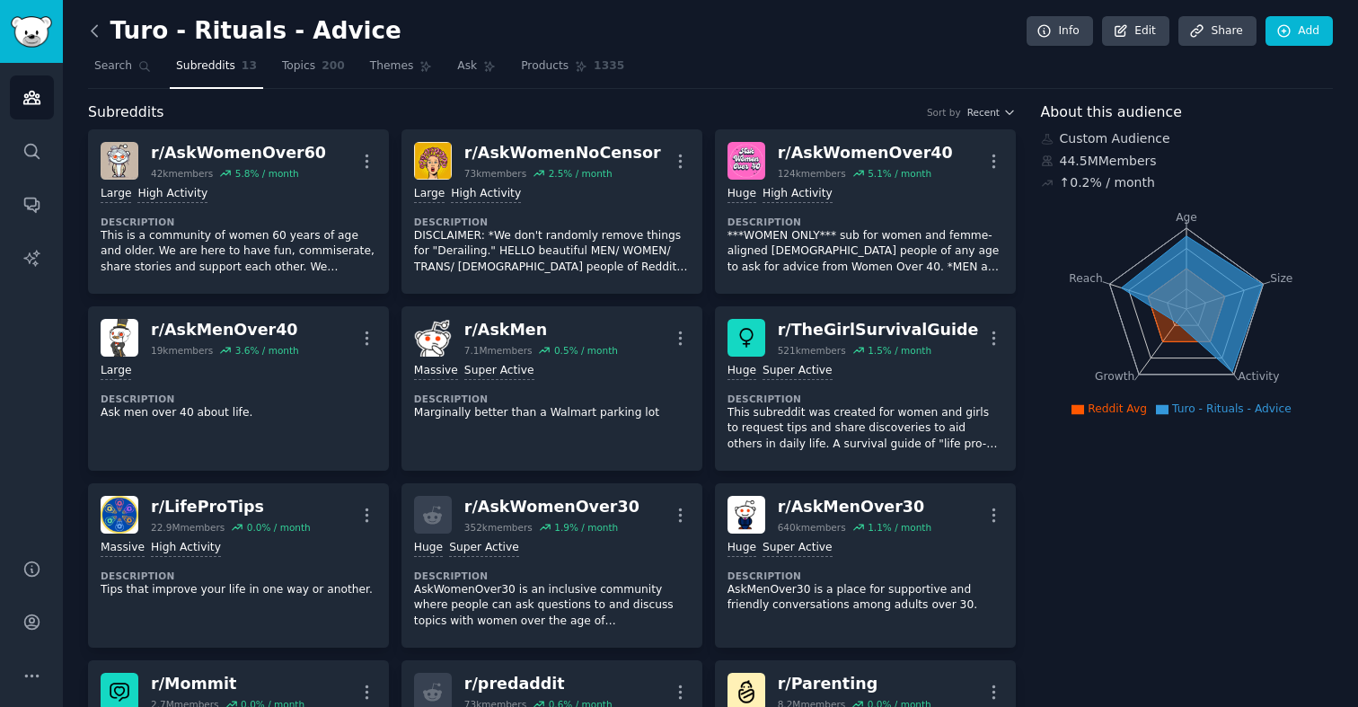
click at [100, 32] on icon at bounding box center [94, 31] width 19 height 19
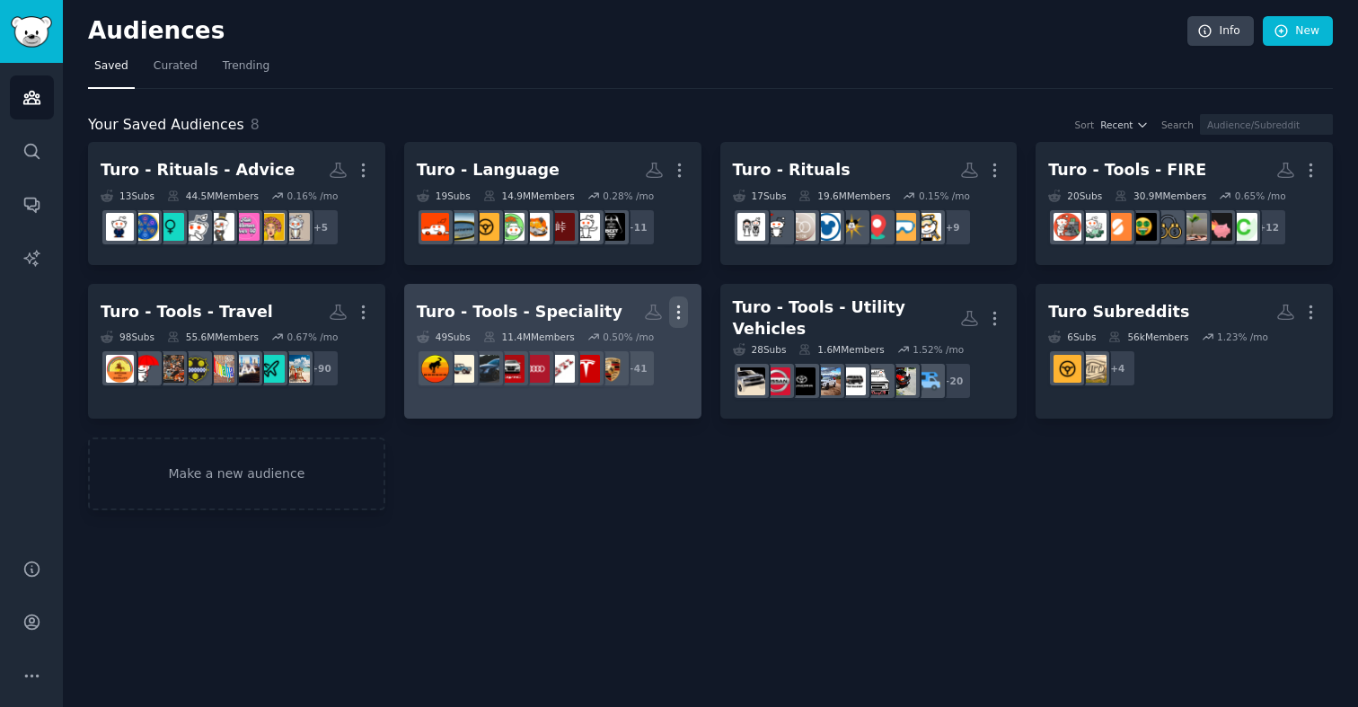
click at [676, 308] on icon "button" at bounding box center [678, 312] width 19 height 19
click at [530, 316] on div "Turo - Tools - Speciality" at bounding box center [520, 312] width 206 height 22
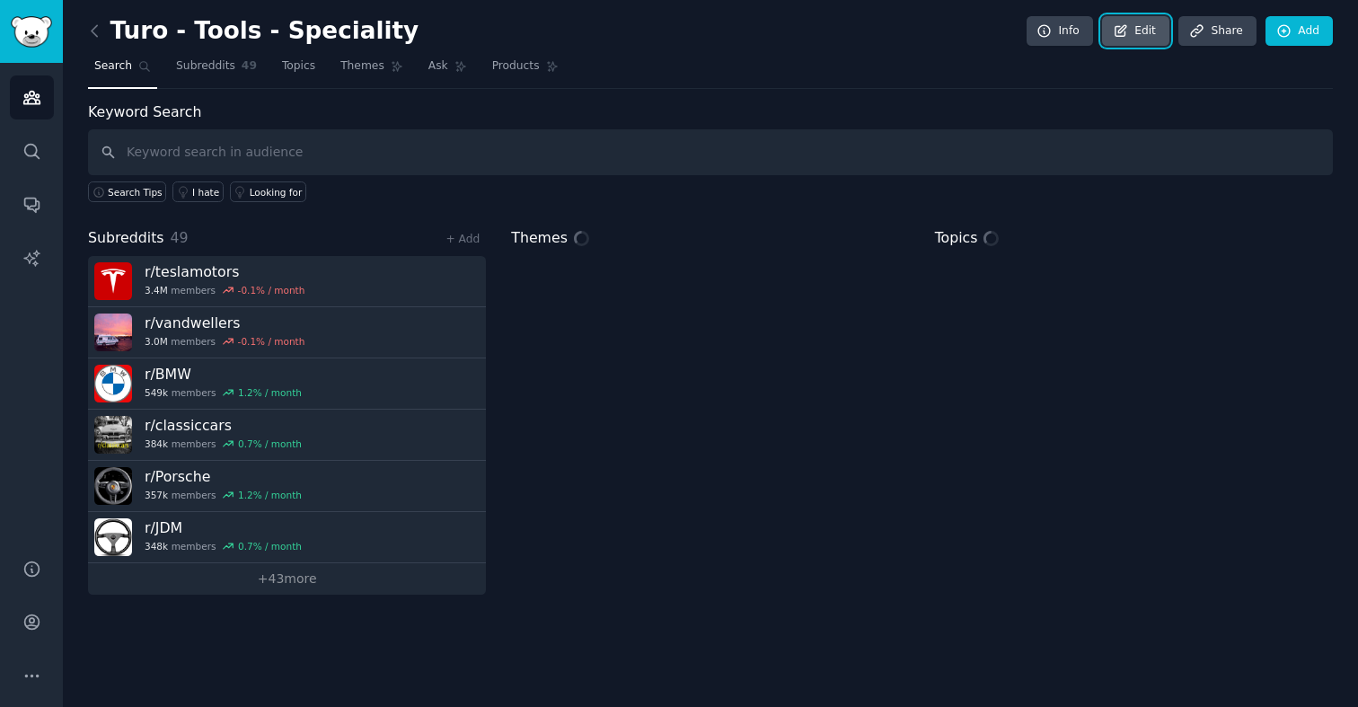
click at [1076, 32] on icon at bounding box center [1121, 30] width 11 height 11
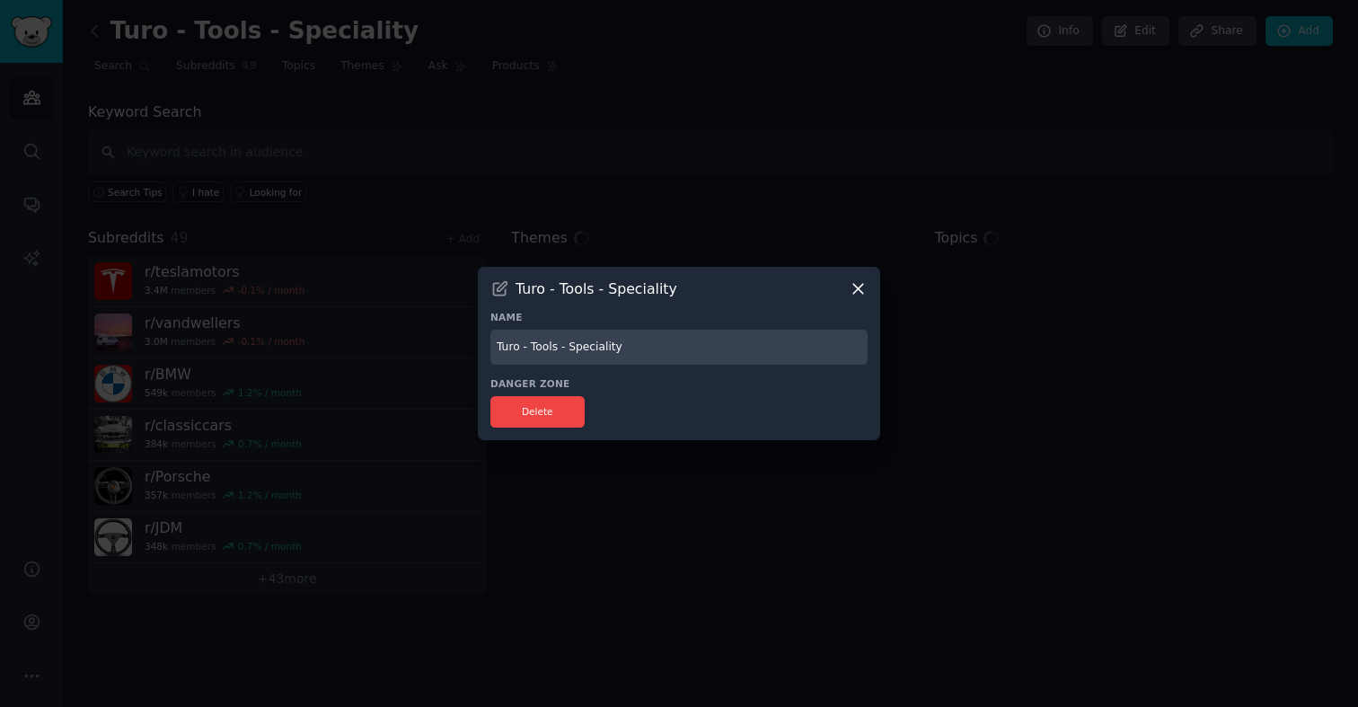
click at [641, 340] on input "Turo - Tools - Speciality" at bounding box center [678, 347] width 377 height 35
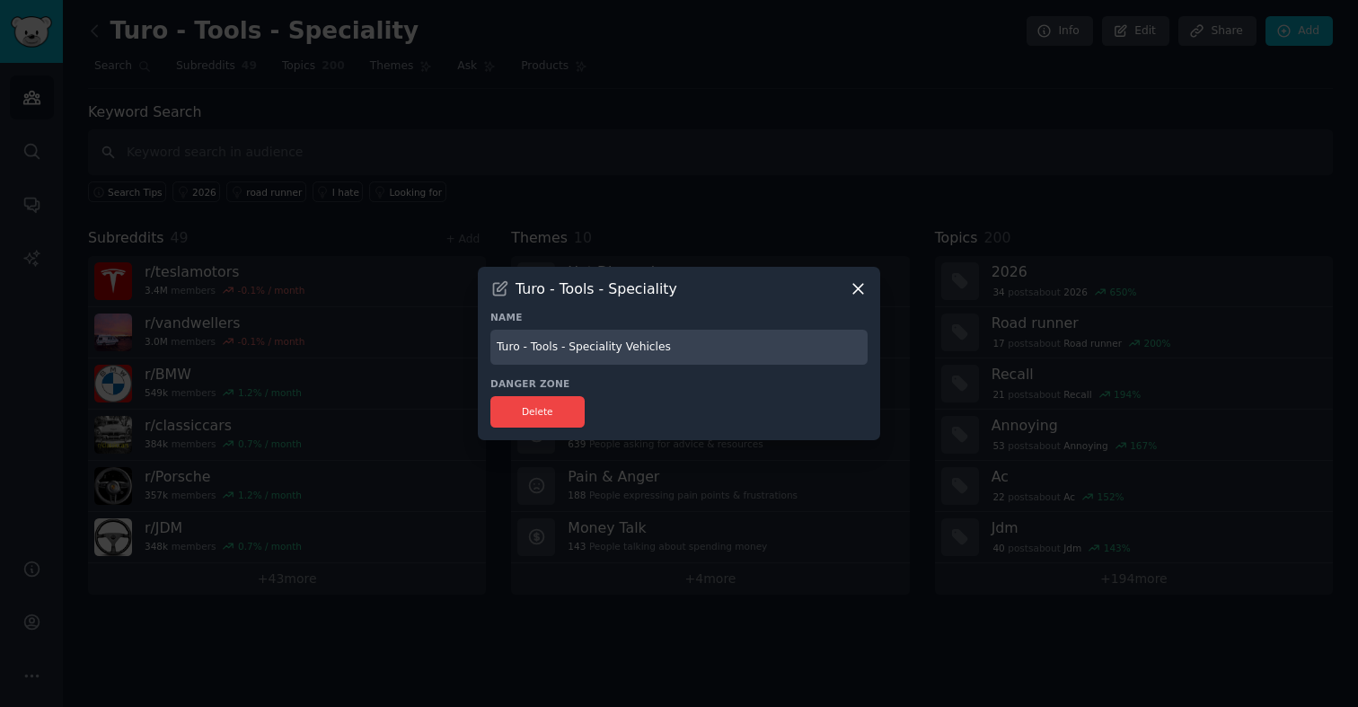
type input "Turo - Tools - Speciality Vehicles"
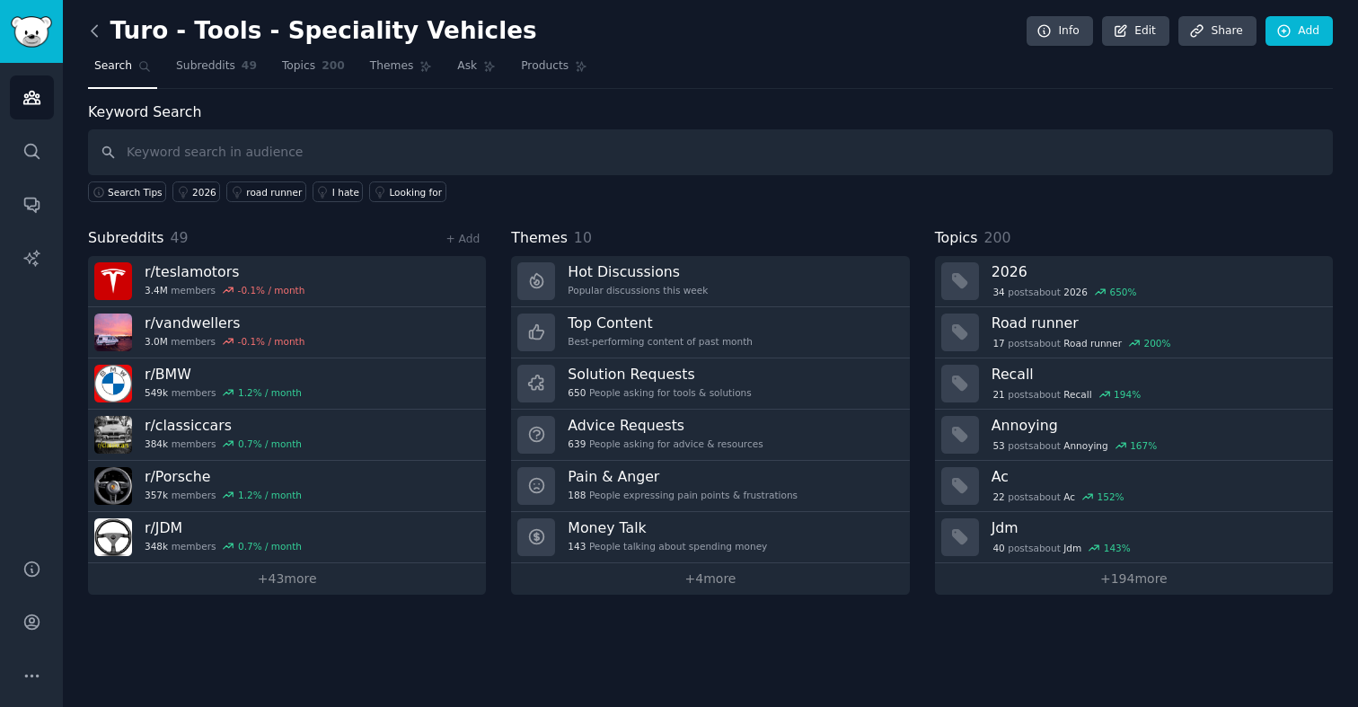
click at [93, 39] on icon at bounding box center [94, 31] width 19 height 19
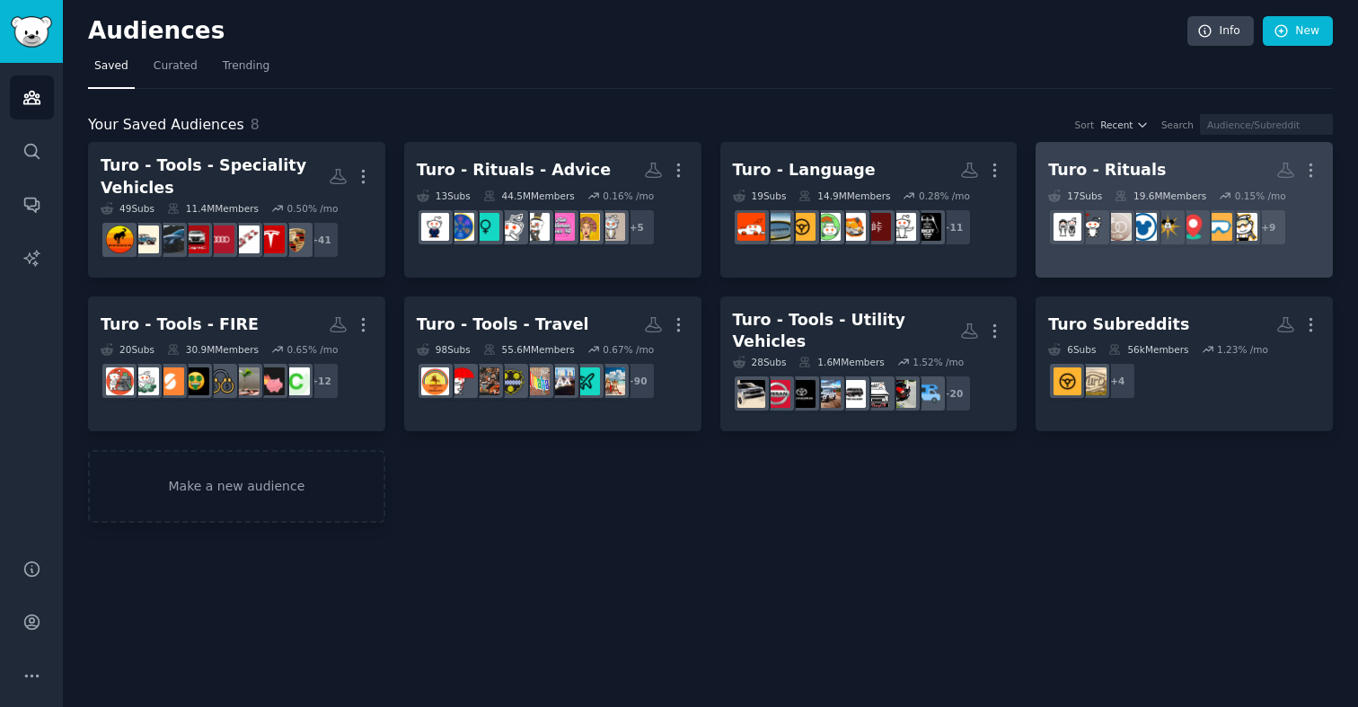
click at [1161, 181] on h2 "Turo - Rituals More" at bounding box center [1184, 170] width 272 height 31
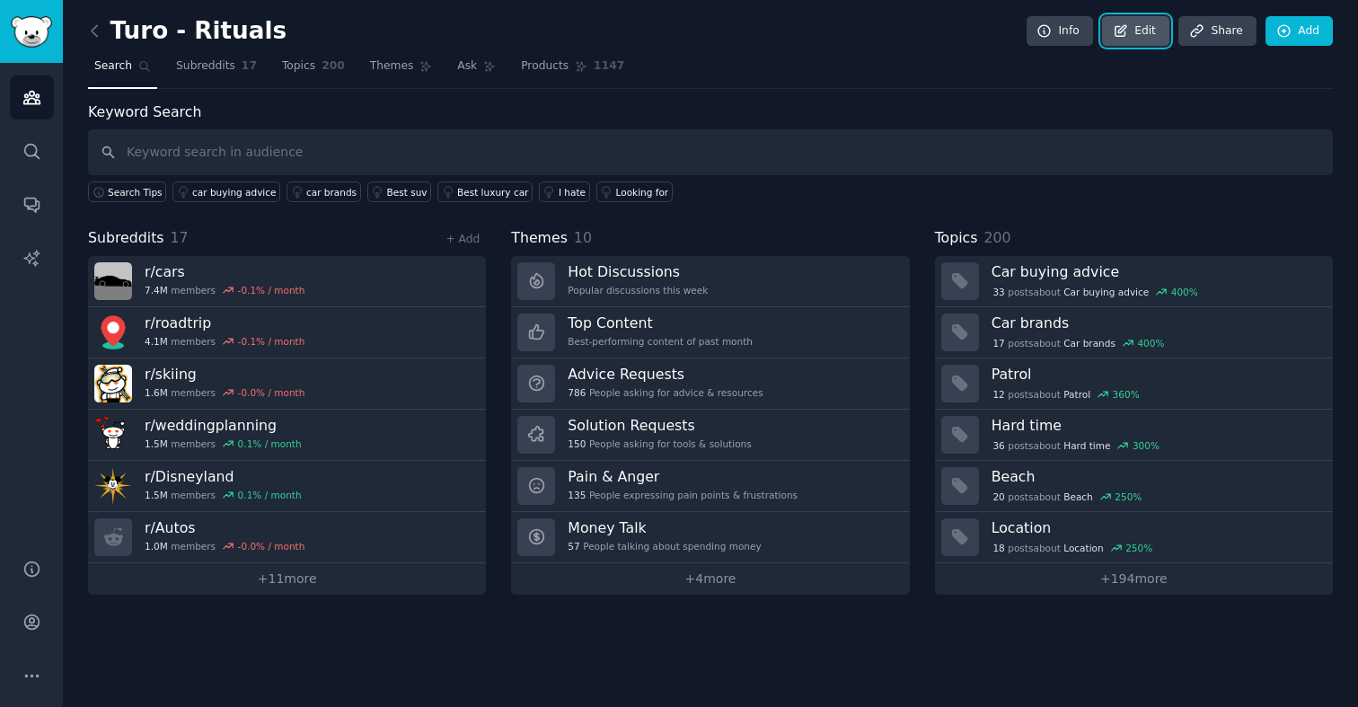
click at [1164, 32] on link "Edit" at bounding box center [1135, 31] width 67 height 31
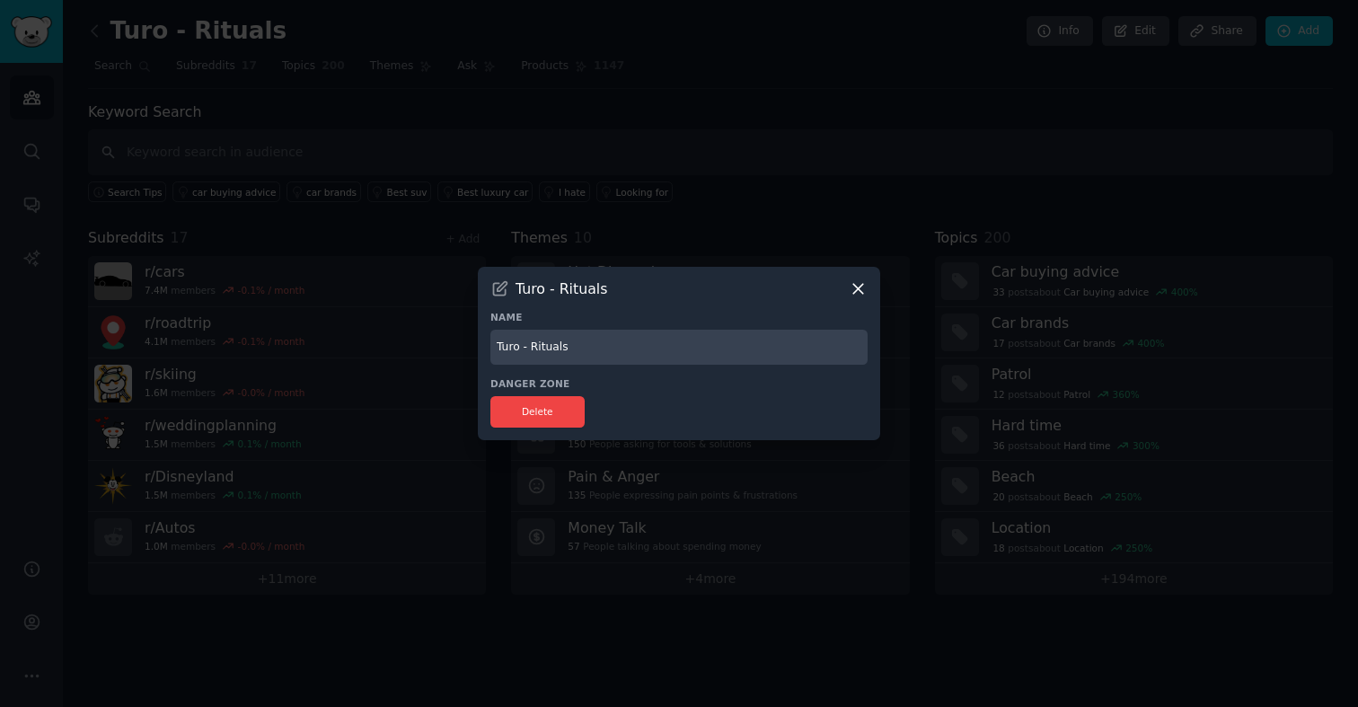
click at [619, 347] on input "Turo - Rituals" at bounding box center [678, 347] width 377 height 35
click at [591, 350] on input "Turo - Rituals - LIfe Moments" at bounding box center [678, 347] width 377 height 35
type input "Turo - Rituals - Life Moments"
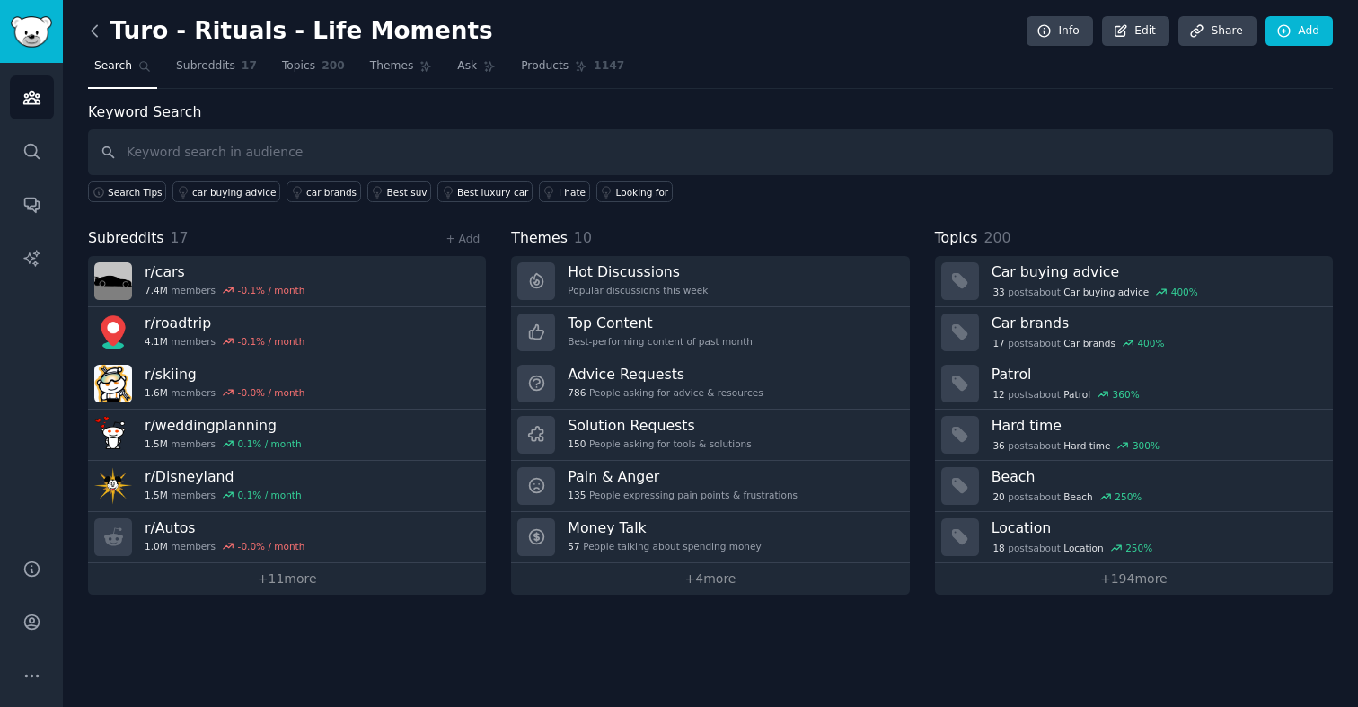
click at [99, 31] on icon at bounding box center [94, 31] width 19 height 19
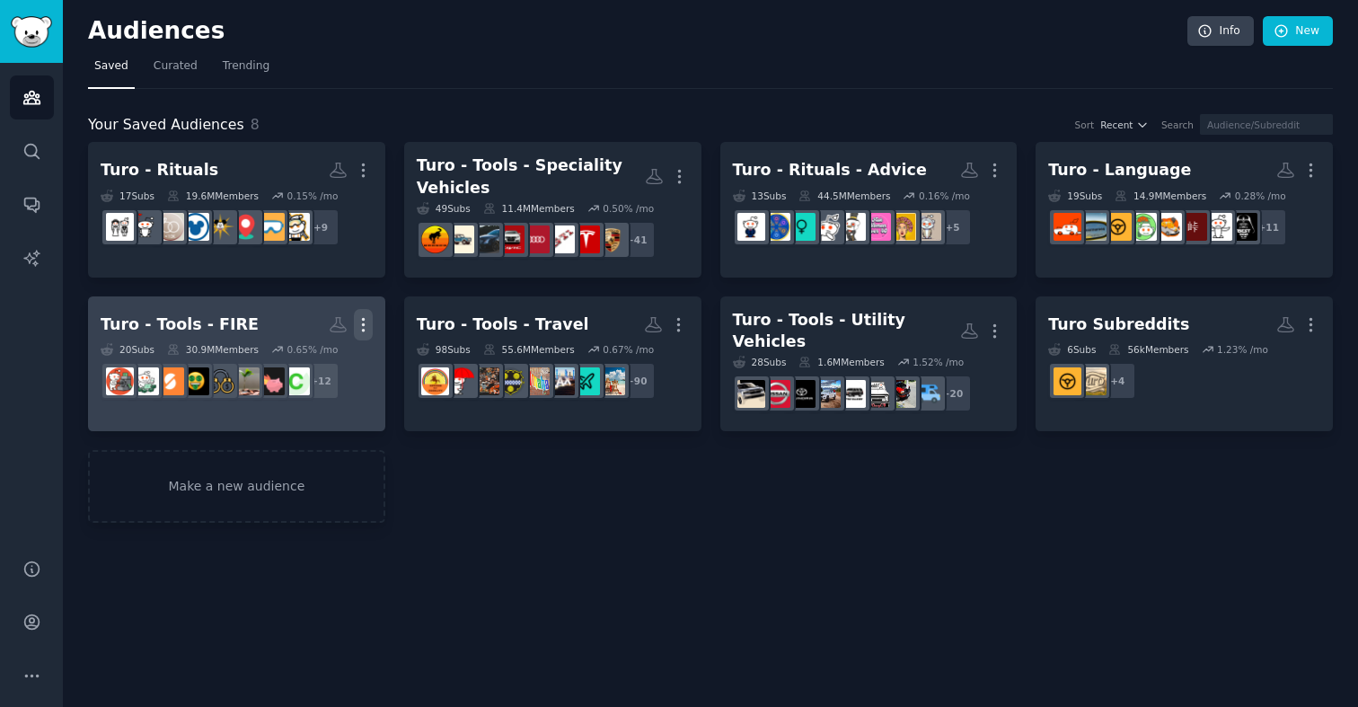
click at [372, 325] on icon "button" at bounding box center [363, 324] width 19 height 19
click at [231, 314] on div "Turo - Tools - FIRE" at bounding box center [180, 325] width 158 height 22
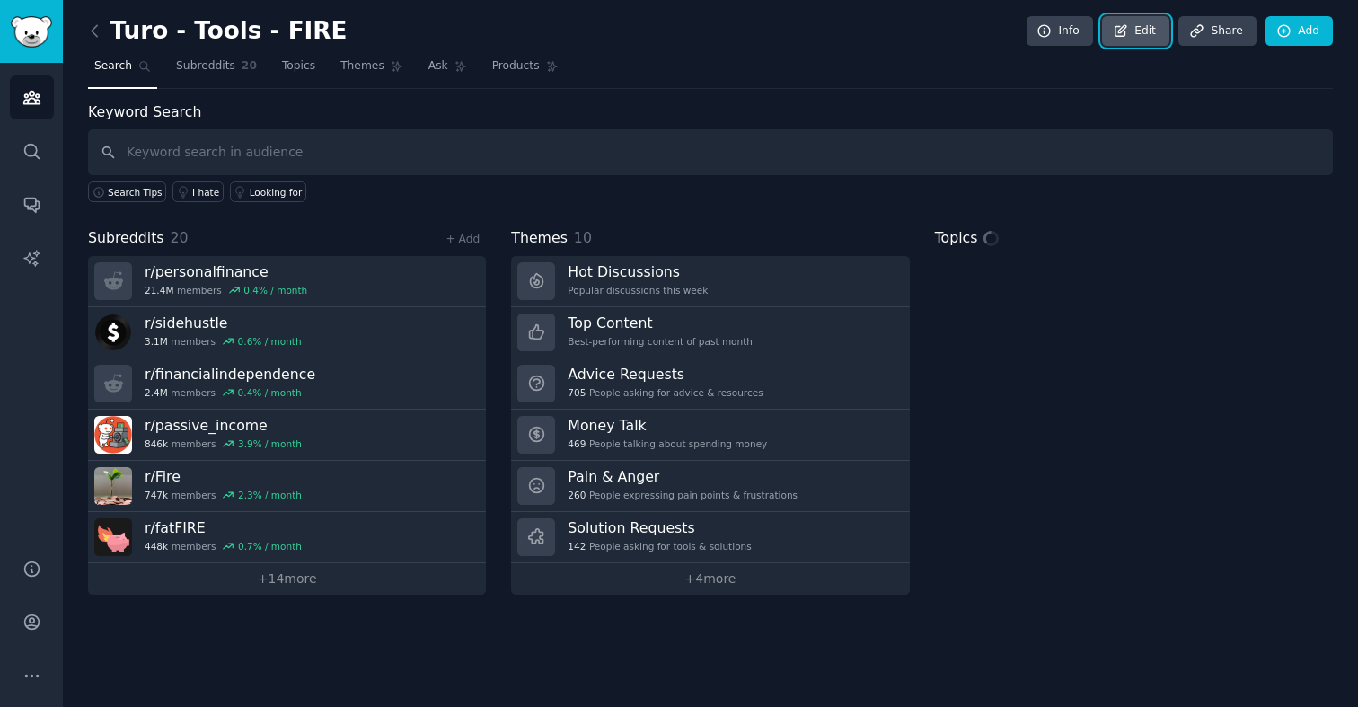
click at [1121, 28] on icon at bounding box center [1121, 31] width 16 height 16
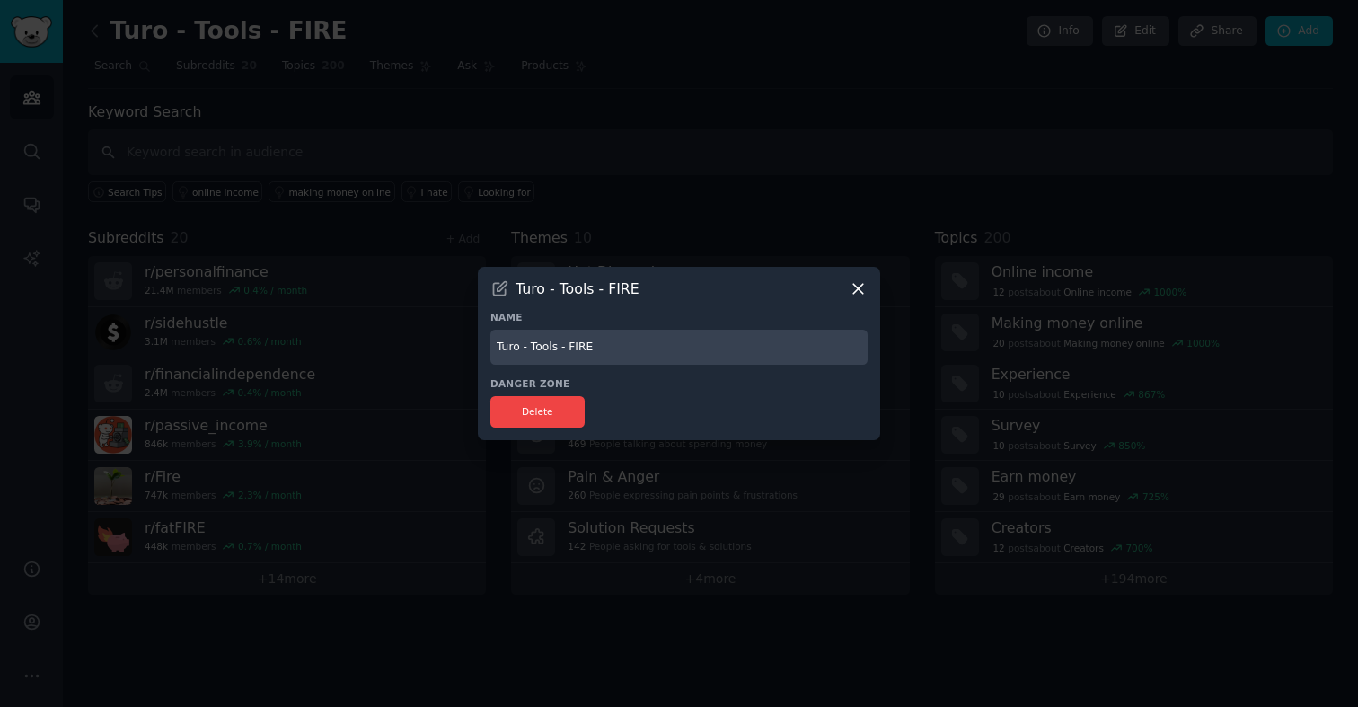
click at [580, 349] on input "Turo - Tools - FIRE" at bounding box center [678, 347] width 377 height 35
type input "Turo - Tools - Financial Independence"
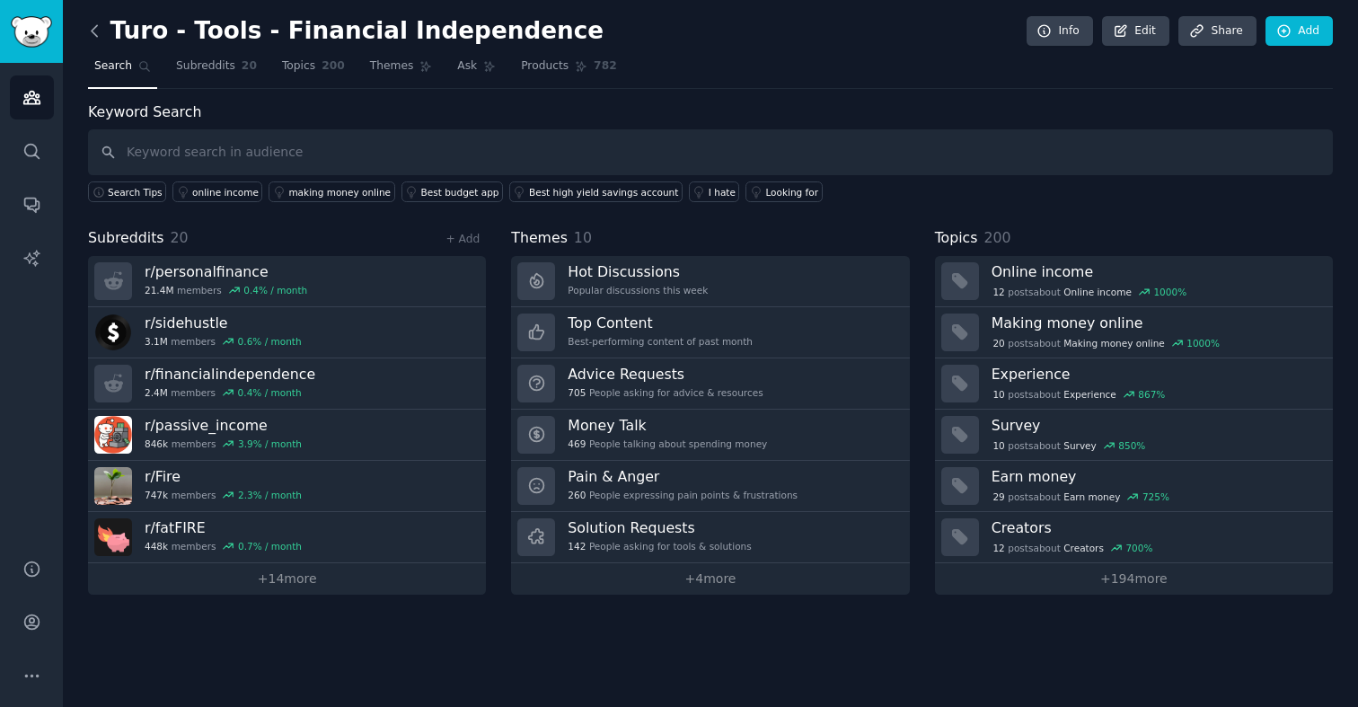
click at [92, 34] on icon at bounding box center [94, 31] width 19 height 19
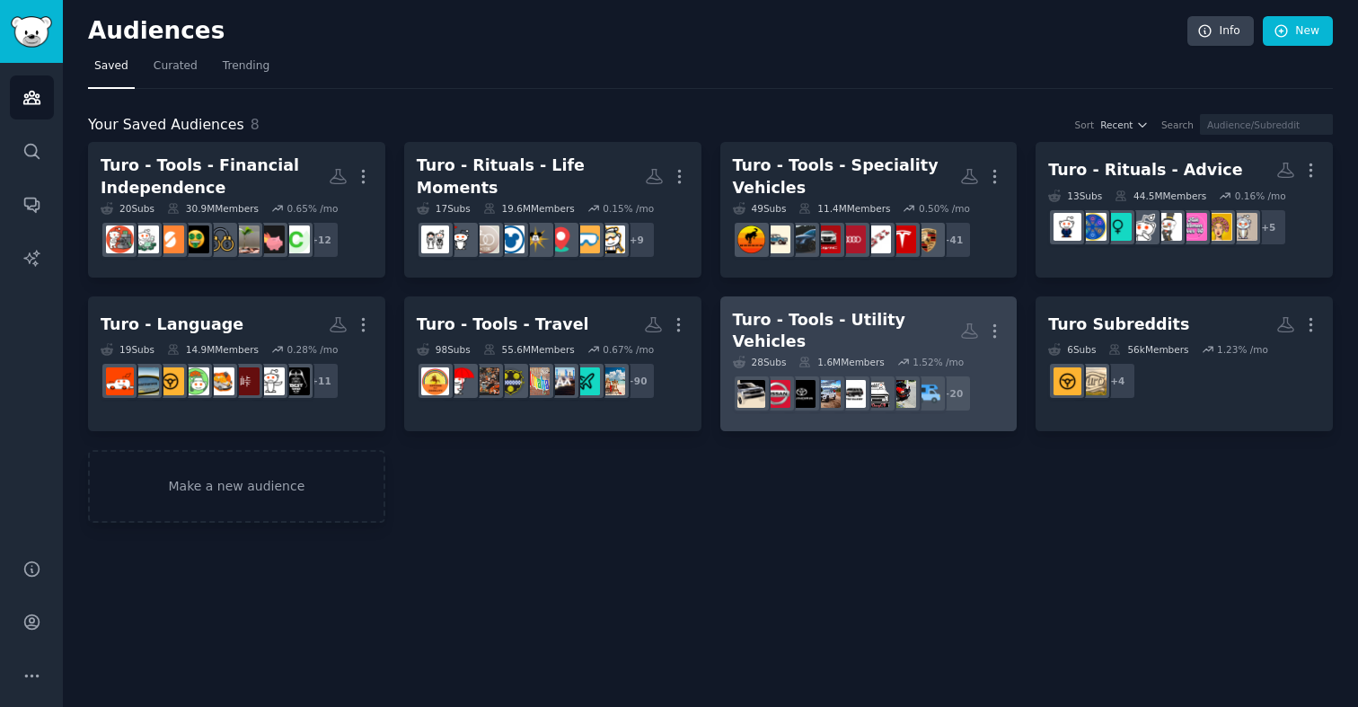
click at [922, 323] on div "Turo - Tools - Utility Vehicles" at bounding box center [847, 331] width 228 height 44
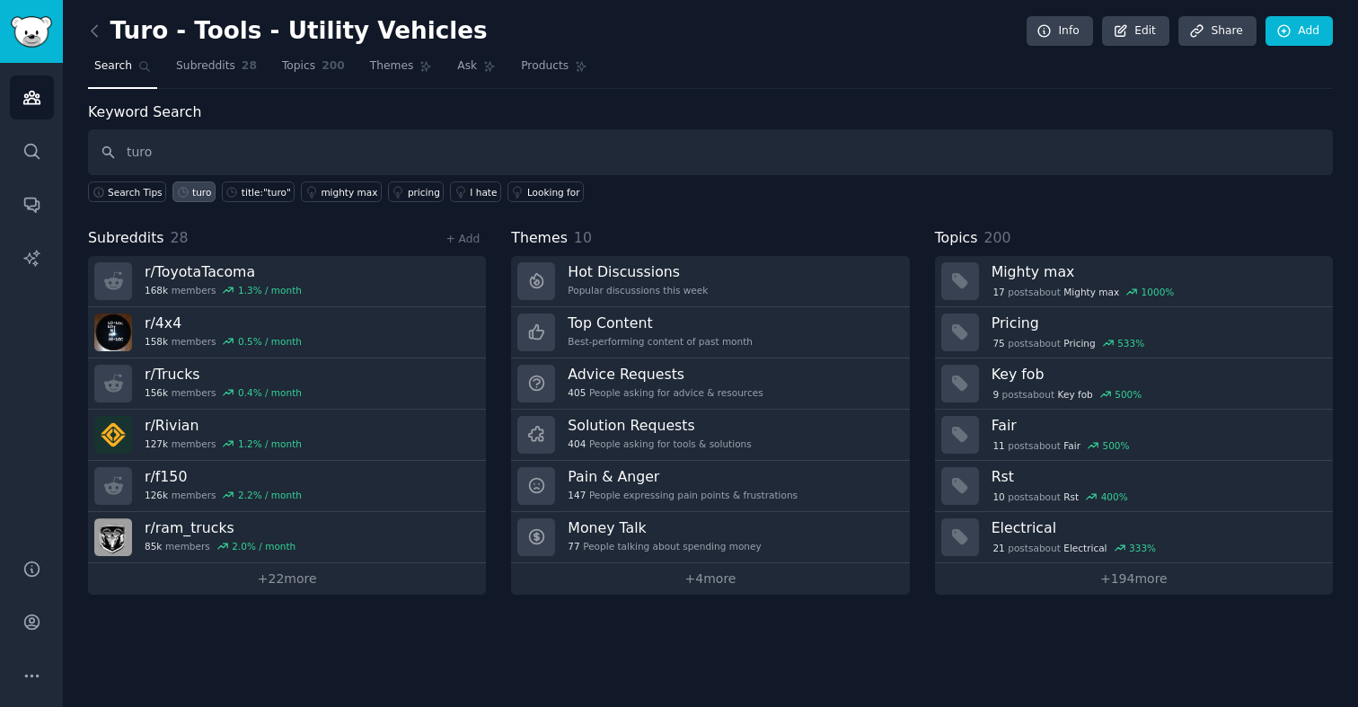
type input "turo"
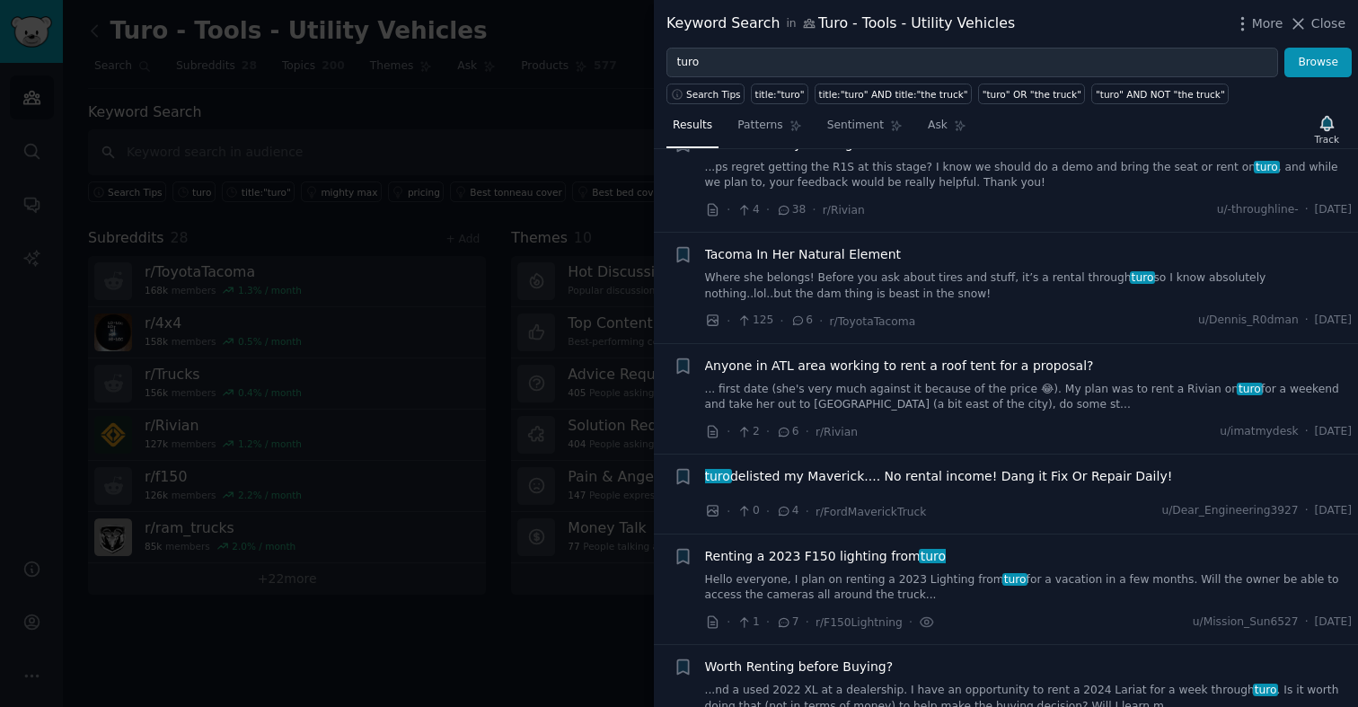
scroll to position [1485, 0]
click at [850, 313] on span "r/ToyotaTacoma" at bounding box center [873, 319] width 86 height 13
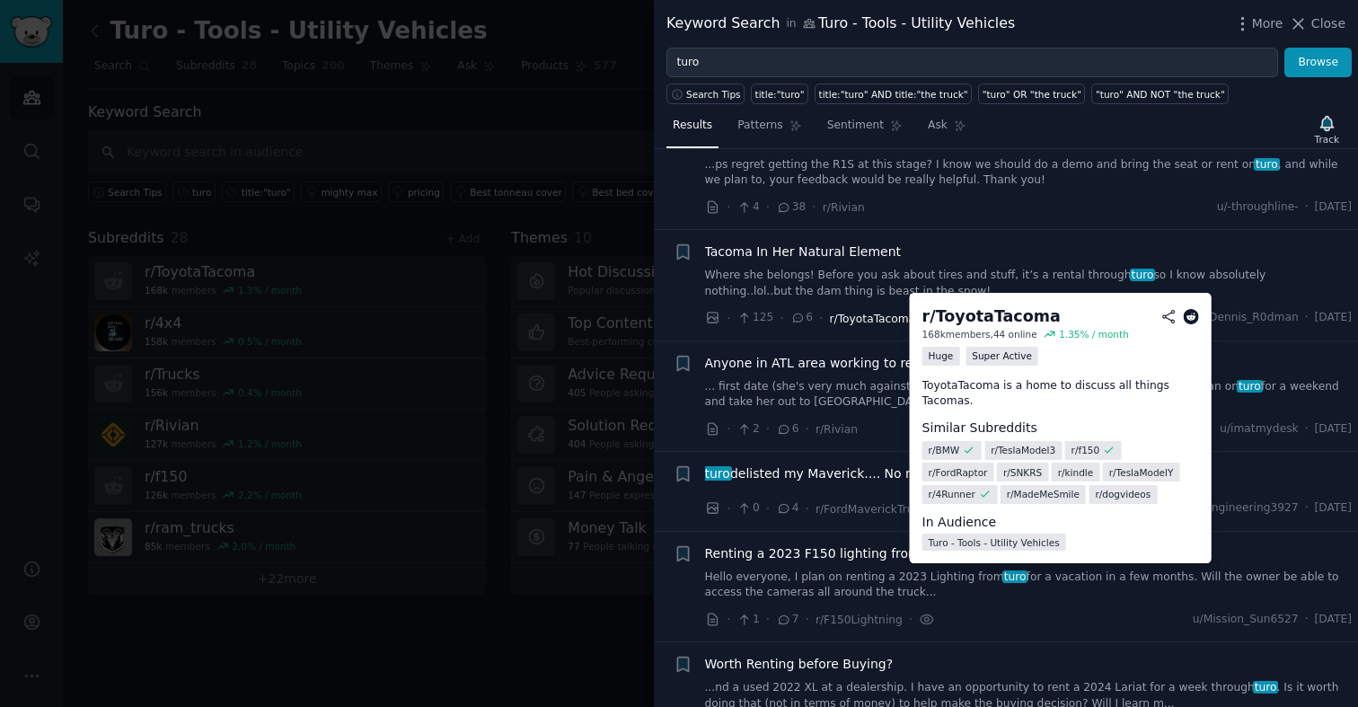
click at [882, 313] on span "r/ToyotaTacoma" at bounding box center [873, 319] width 86 height 13
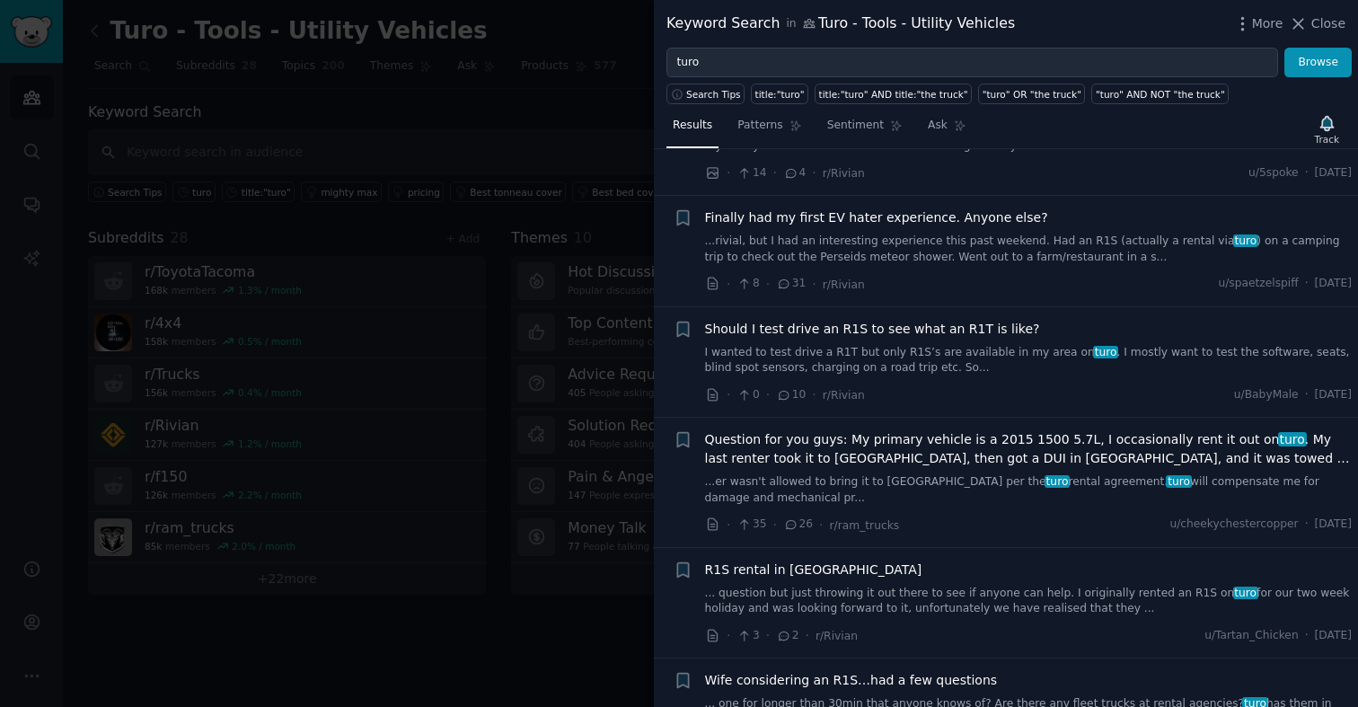
scroll to position [3930, 0]
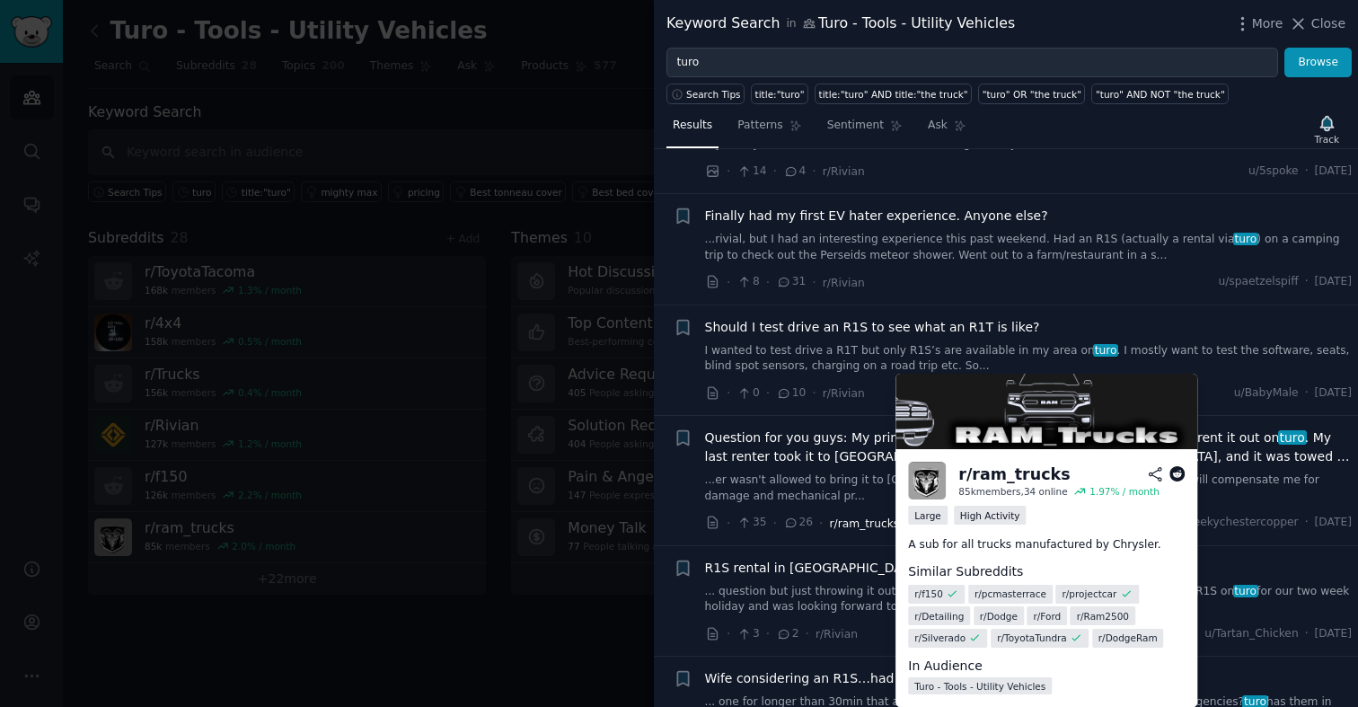
click at [864, 517] on span "r/ram_trucks" at bounding box center [865, 523] width 70 height 13
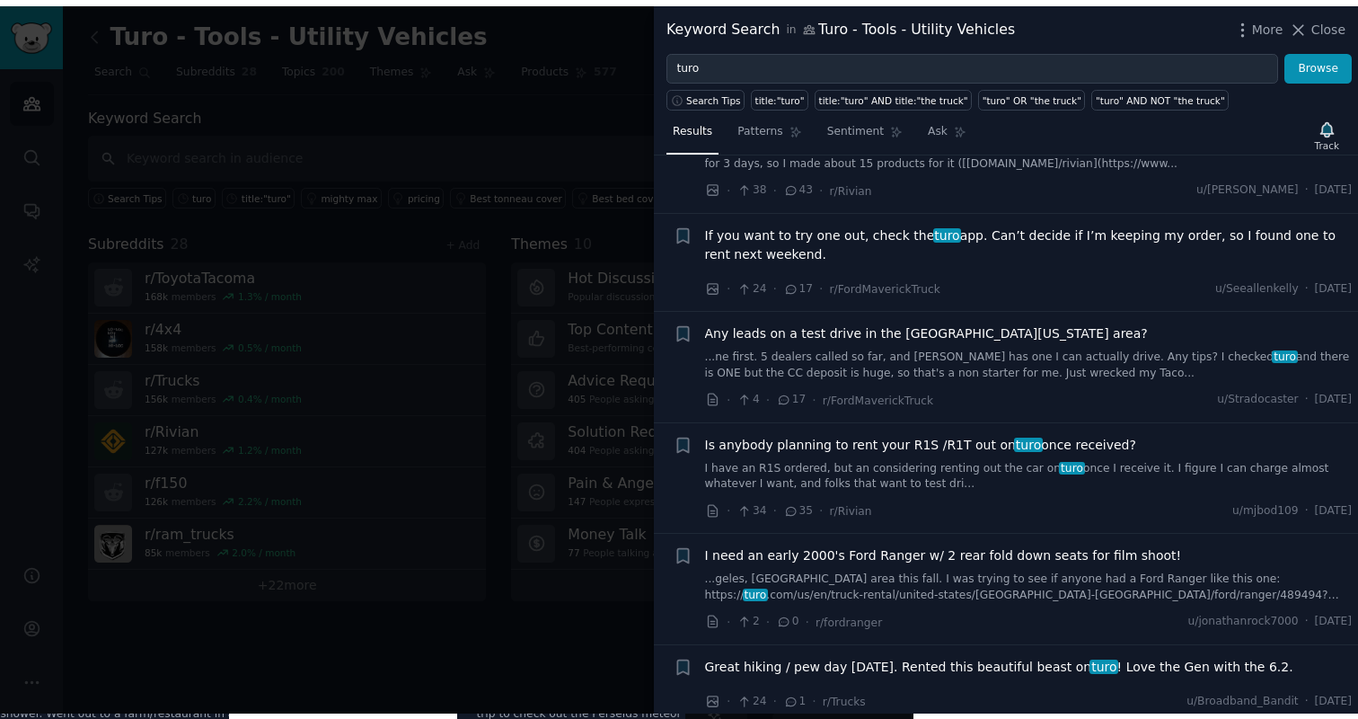
scroll to position [9083, 0]
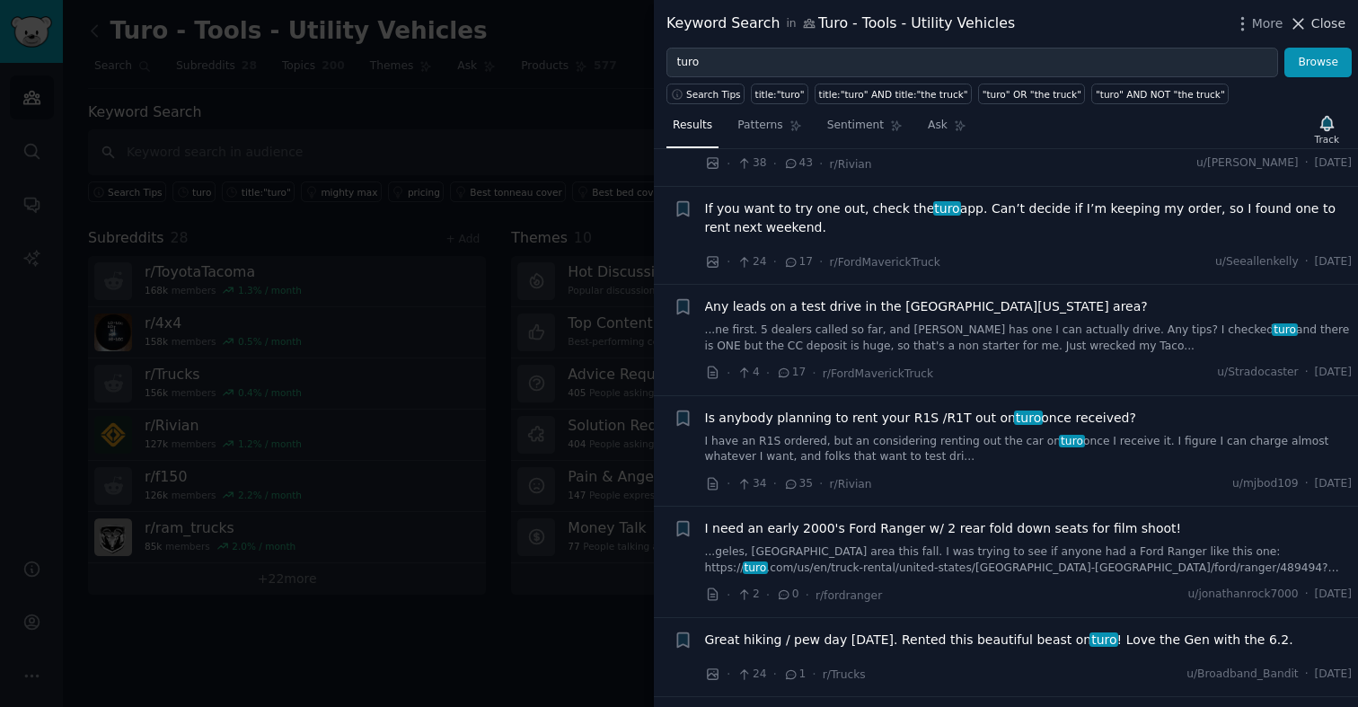
click at [1320, 23] on span "Close" at bounding box center [1329, 23] width 34 height 19
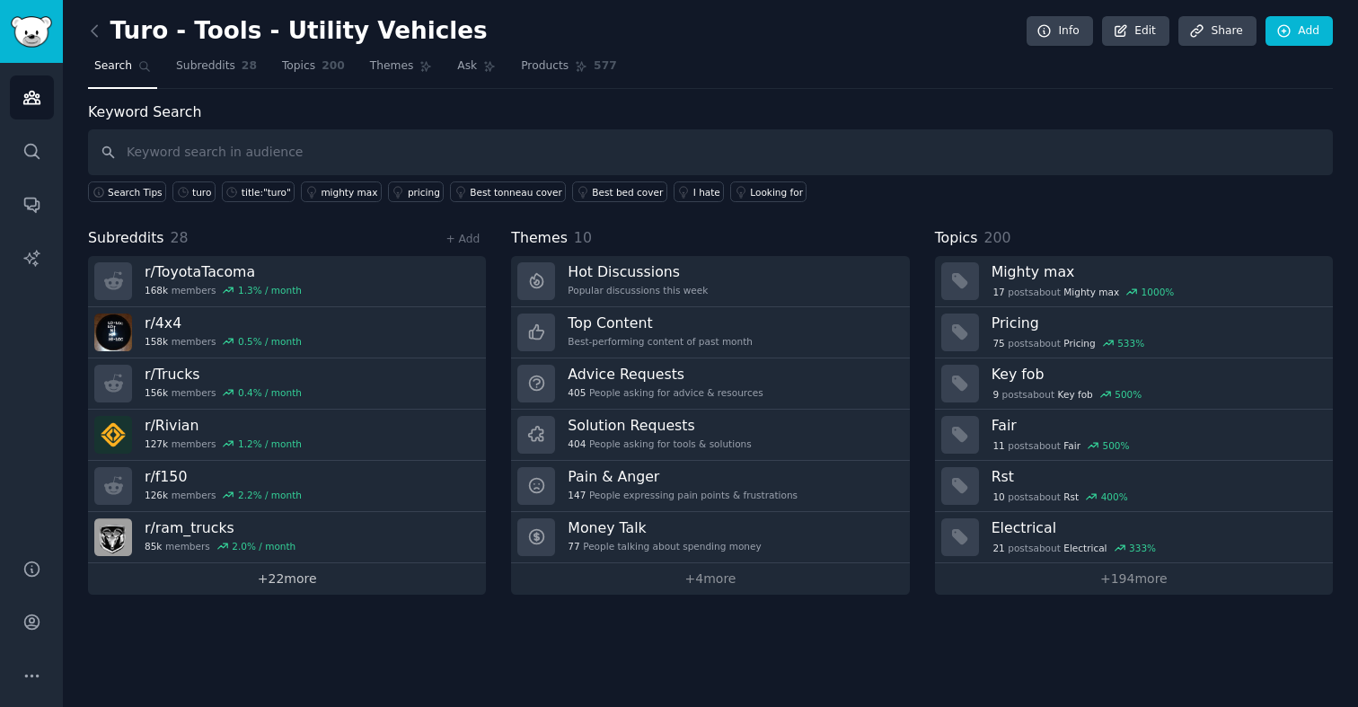
click at [300, 588] on link "+ 22 more" at bounding box center [287, 578] width 398 height 31
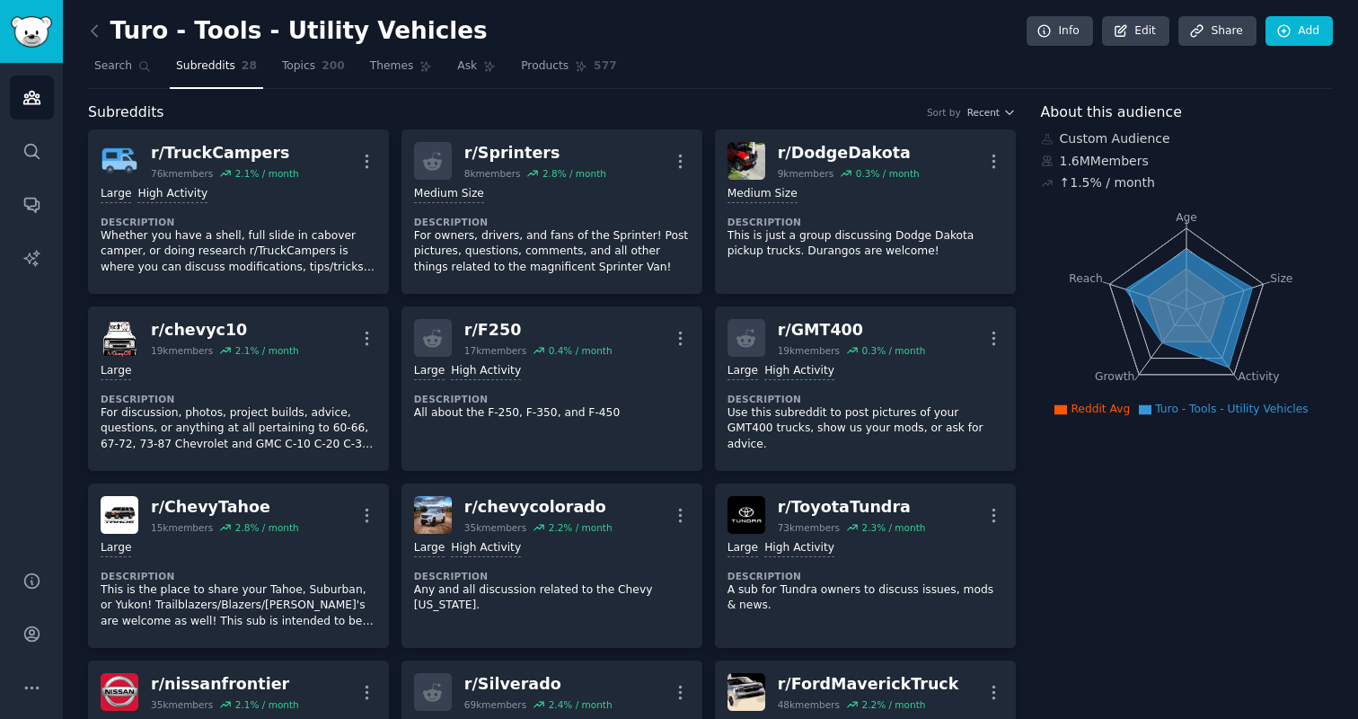
click at [99, 31] on icon at bounding box center [94, 31] width 19 height 19
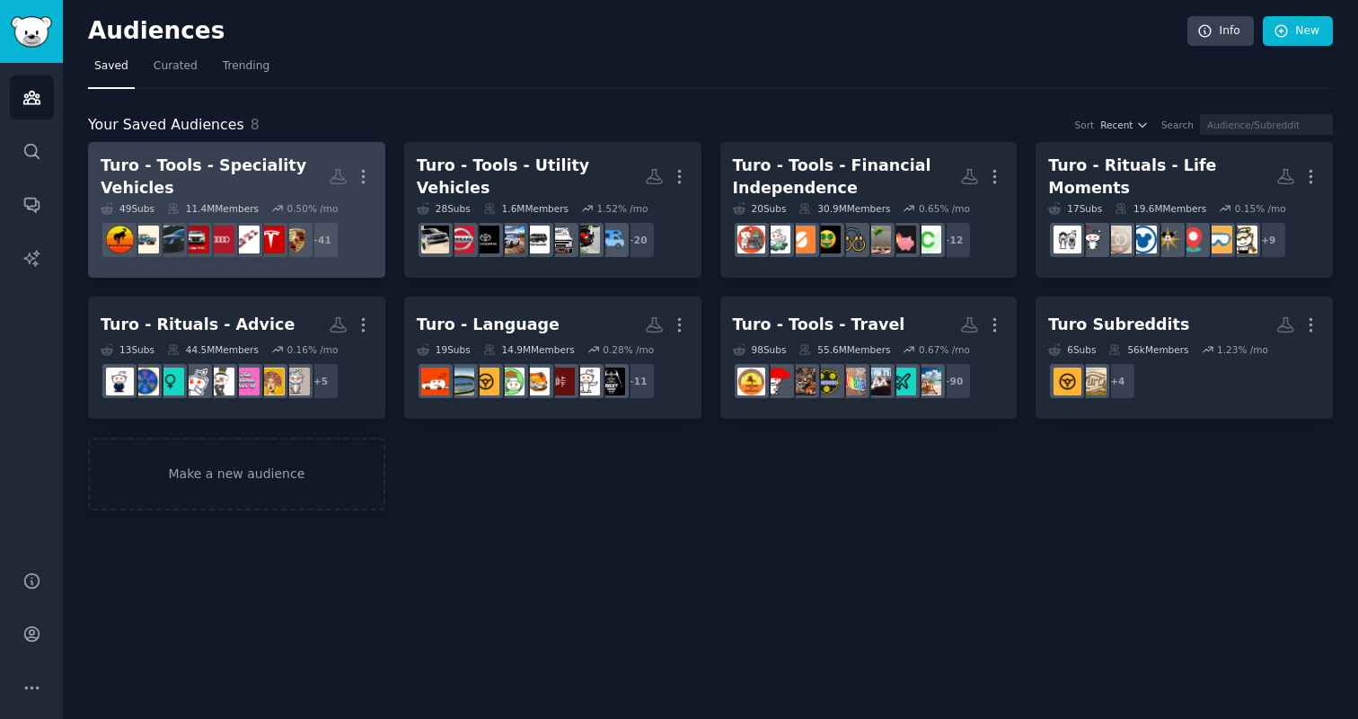
click at [224, 160] on div "Turo - Tools - Speciality Vehicles" at bounding box center [215, 177] width 228 height 44
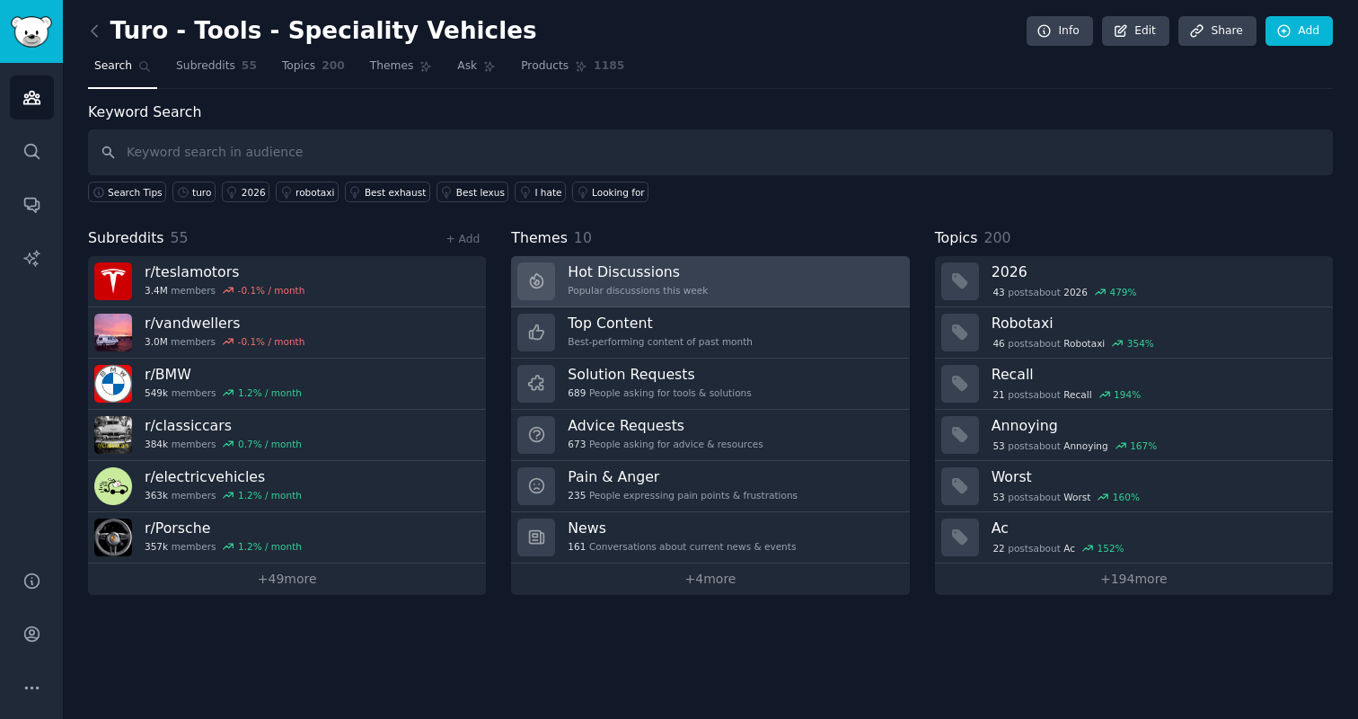
click at [629, 272] on h3 "Hot Discussions" at bounding box center [638, 271] width 140 height 19
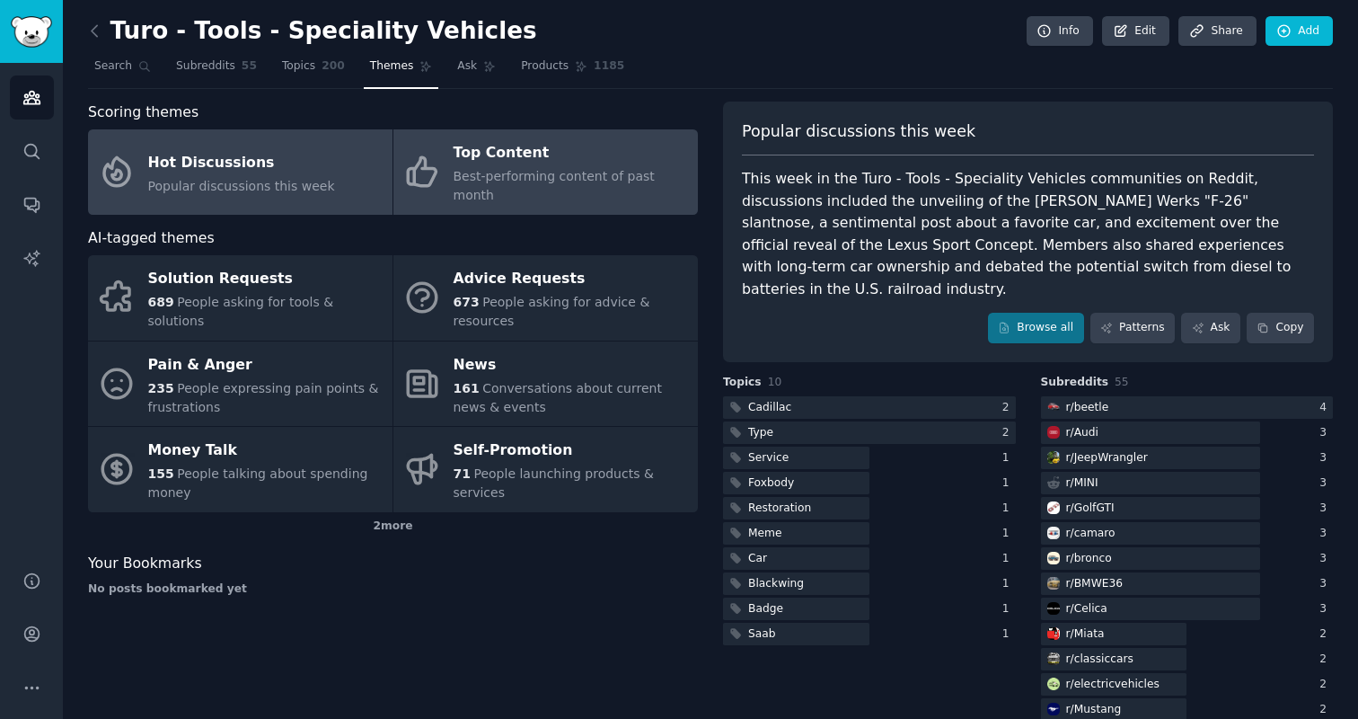
click at [530, 145] on div "Top Content" at bounding box center [571, 153] width 235 height 29
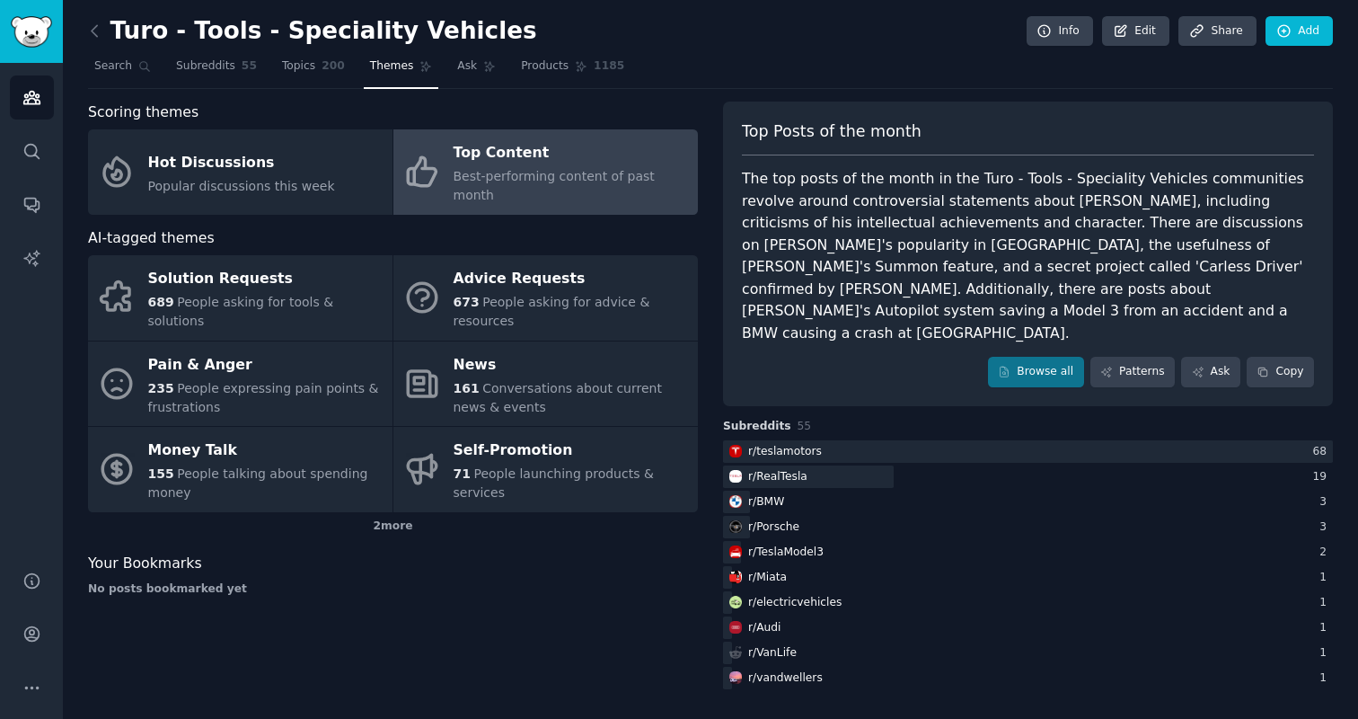
click at [84, 34] on div "Turo - Tools - Speciality Vehicles Info Edit Share Add Search Subreddits 55 Top…" at bounding box center [710, 359] width 1295 height 719
click at [93, 23] on icon at bounding box center [94, 31] width 19 height 19
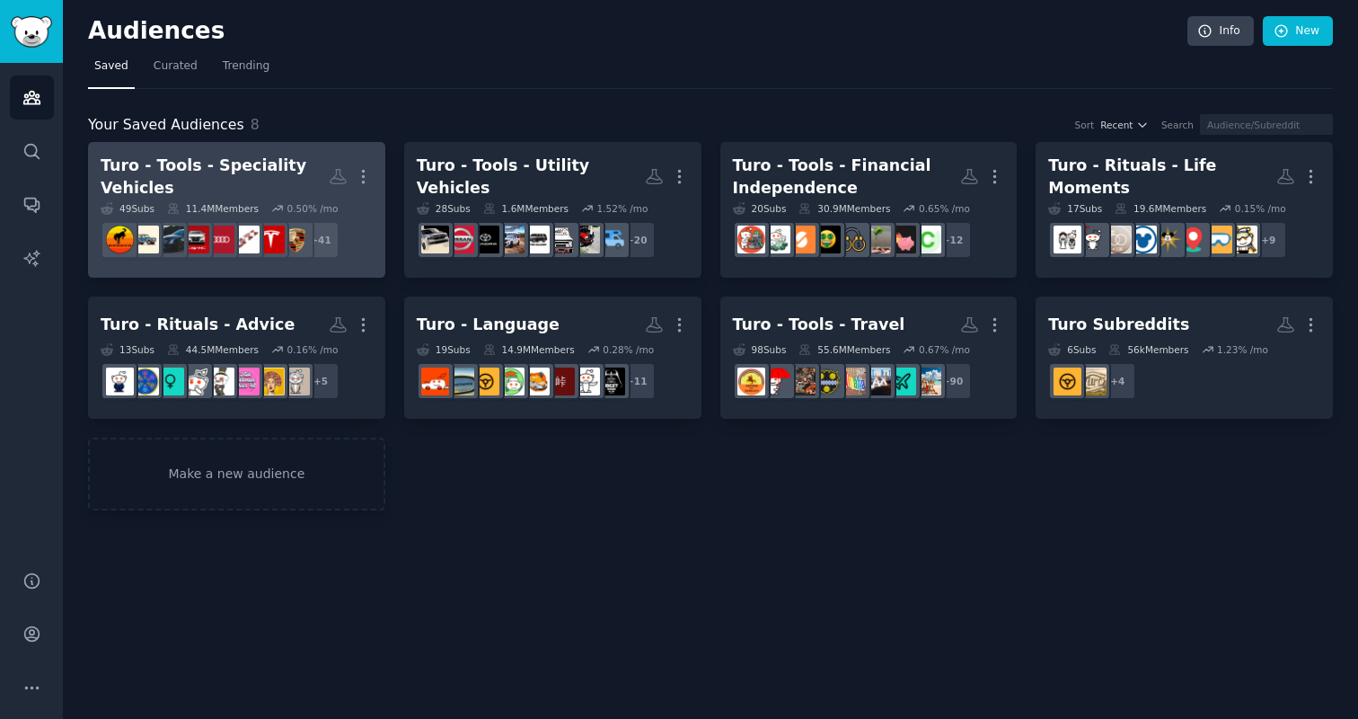
click at [271, 183] on div "Turo - Tools - Speciality Vehicles" at bounding box center [215, 177] width 228 height 44
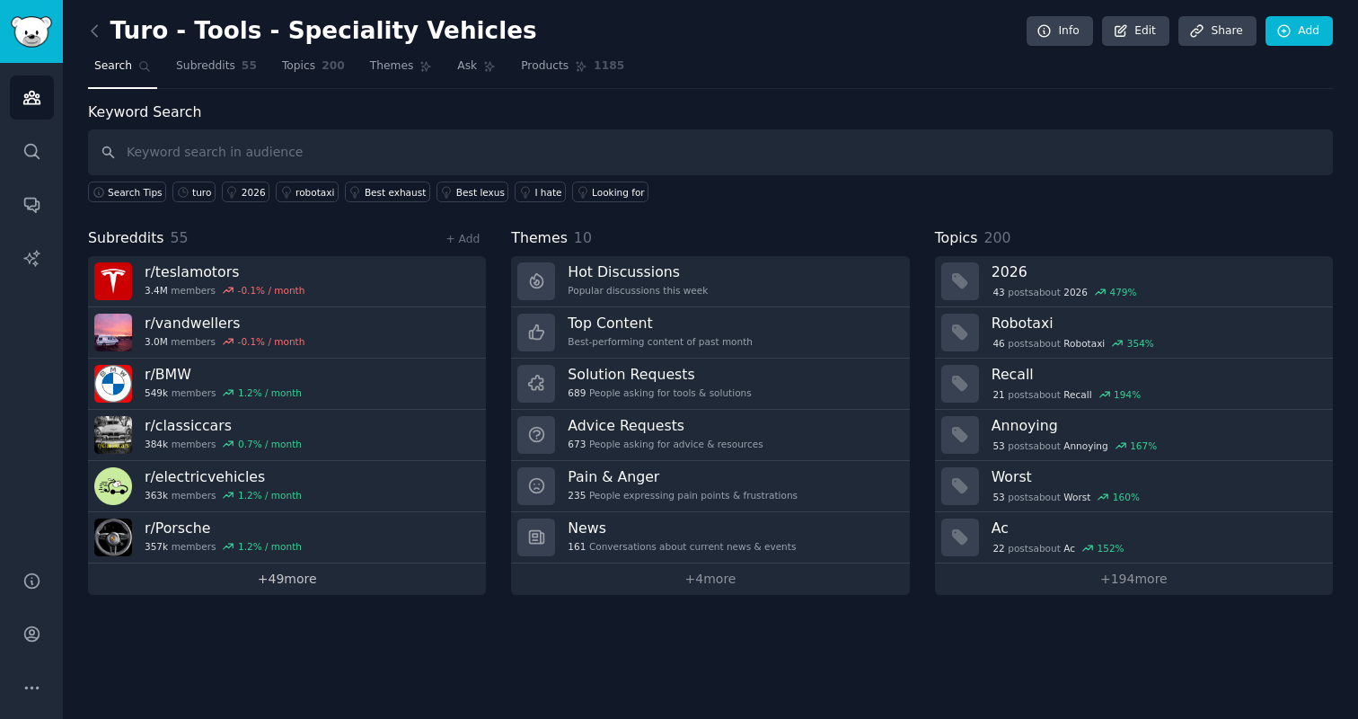
click at [275, 583] on link "+ 49 more" at bounding box center [287, 578] width 398 height 31
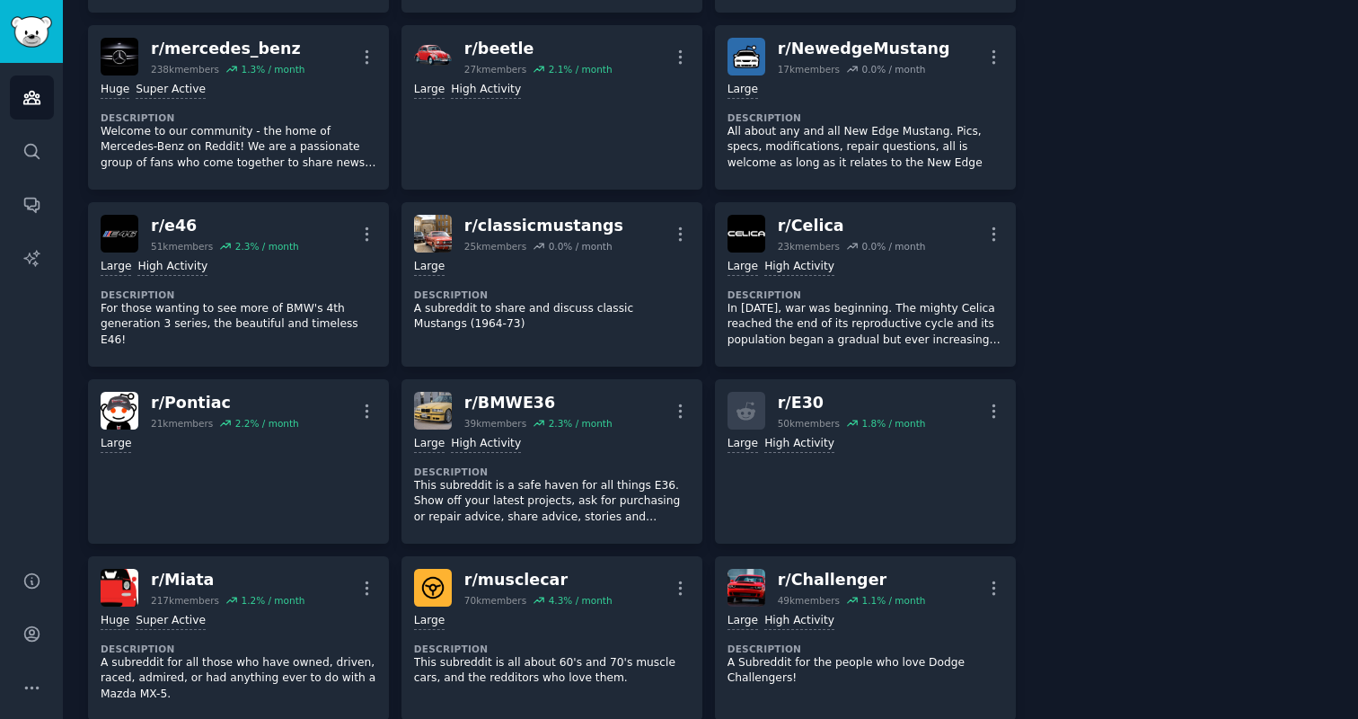
scroll to position [2129, 0]
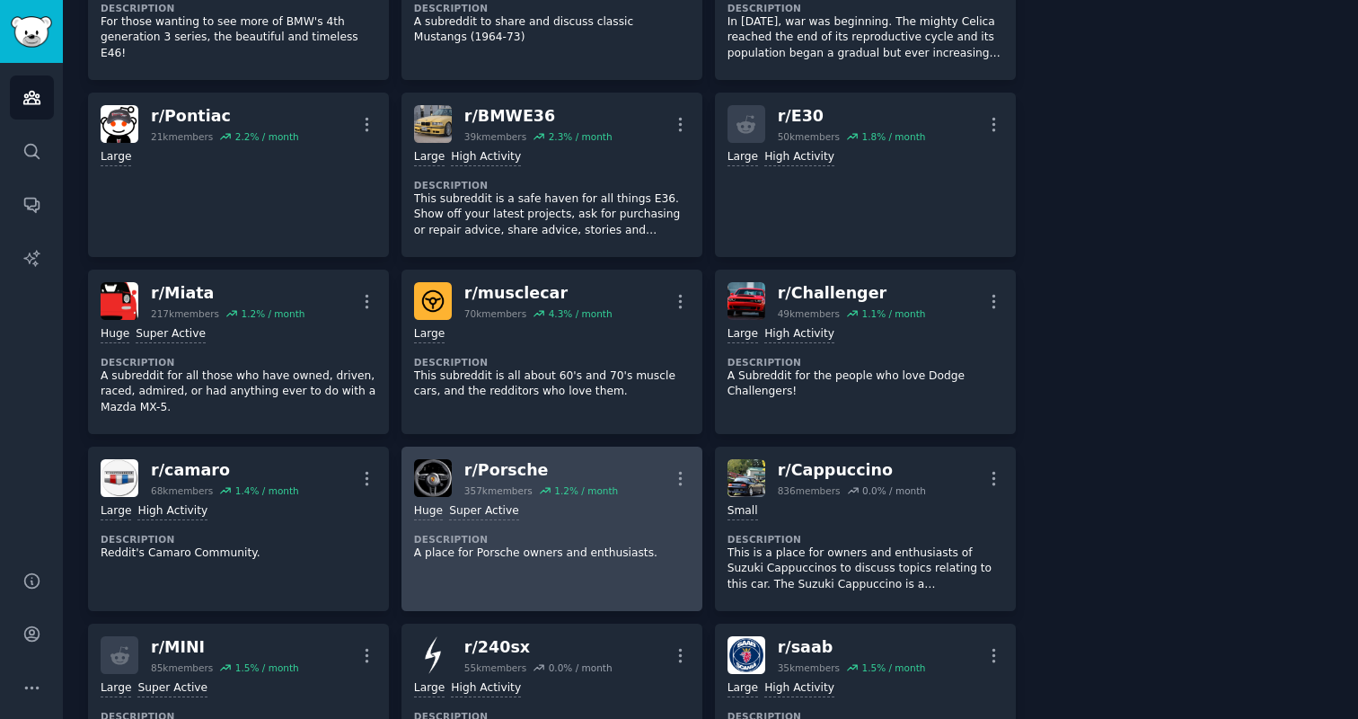
click at [508, 471] on div "r/ Porsche" at bounding box center [541, 470] width 154 height 22
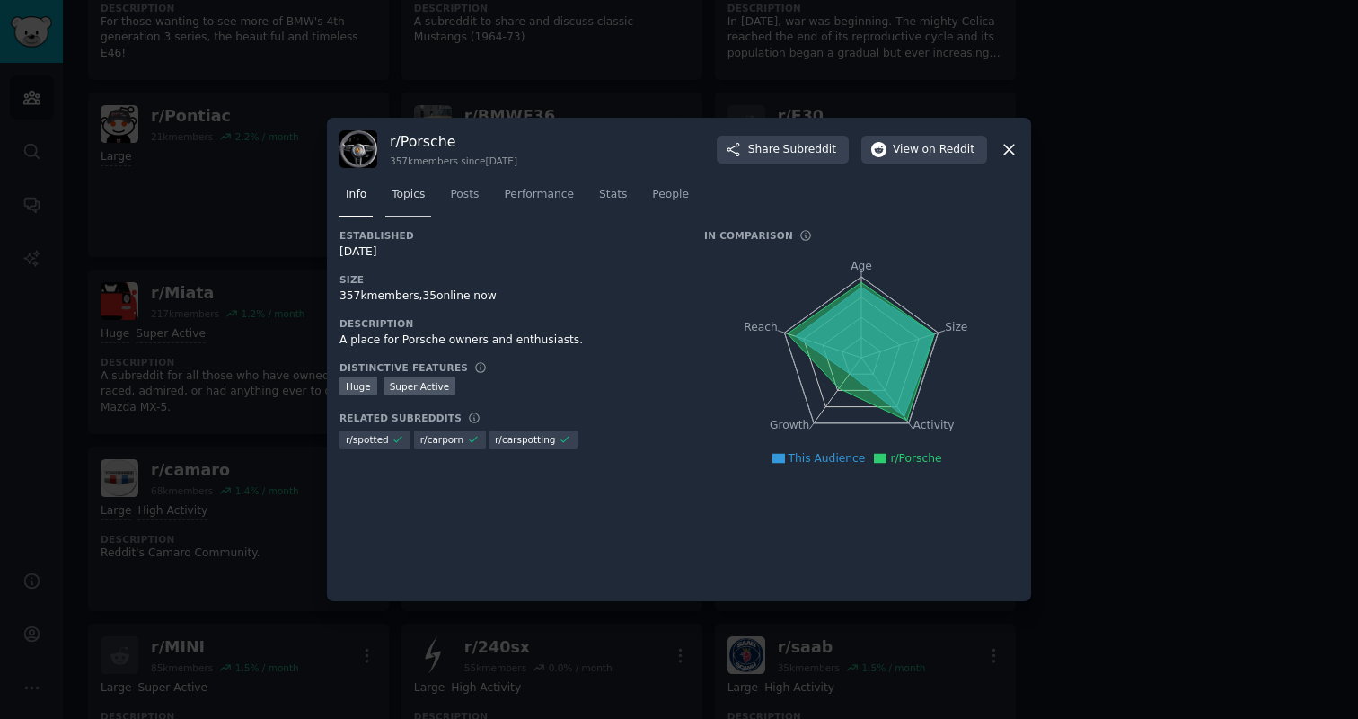
click at [410, 193] on span "Topics" at bounding box center [408, 195] width 33 height 16
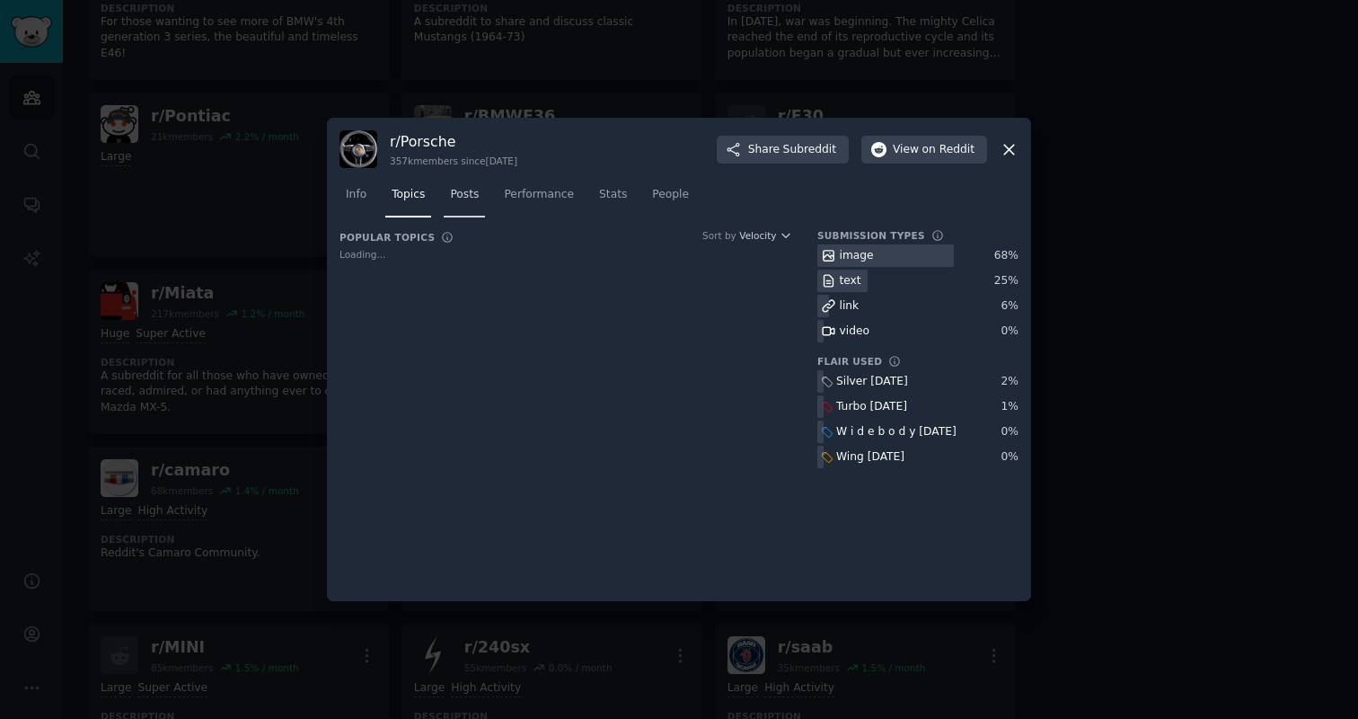
click at [463, 191] on span "Posts" at bounding box center [464, 195] width 29 height 16
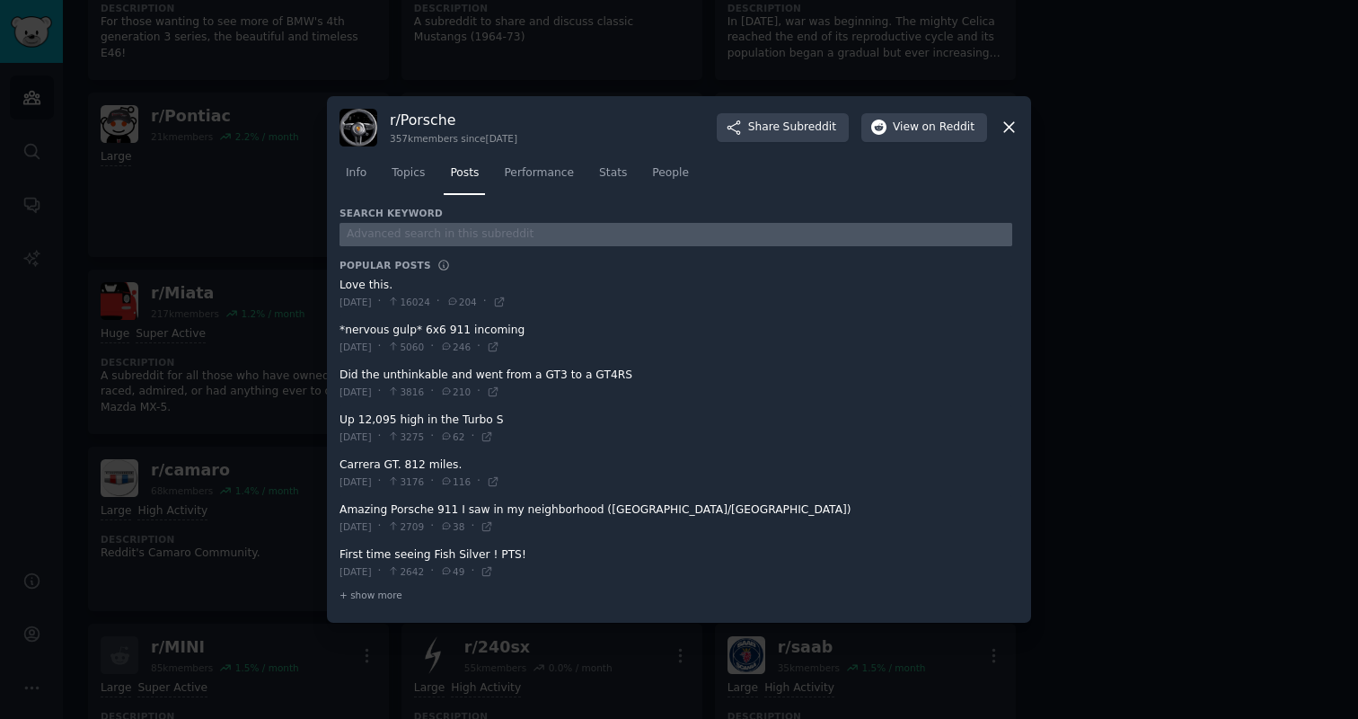
click at [446, 236] on input "text" at bounding box center [676, 235] width 673 height 24
type input "turo"
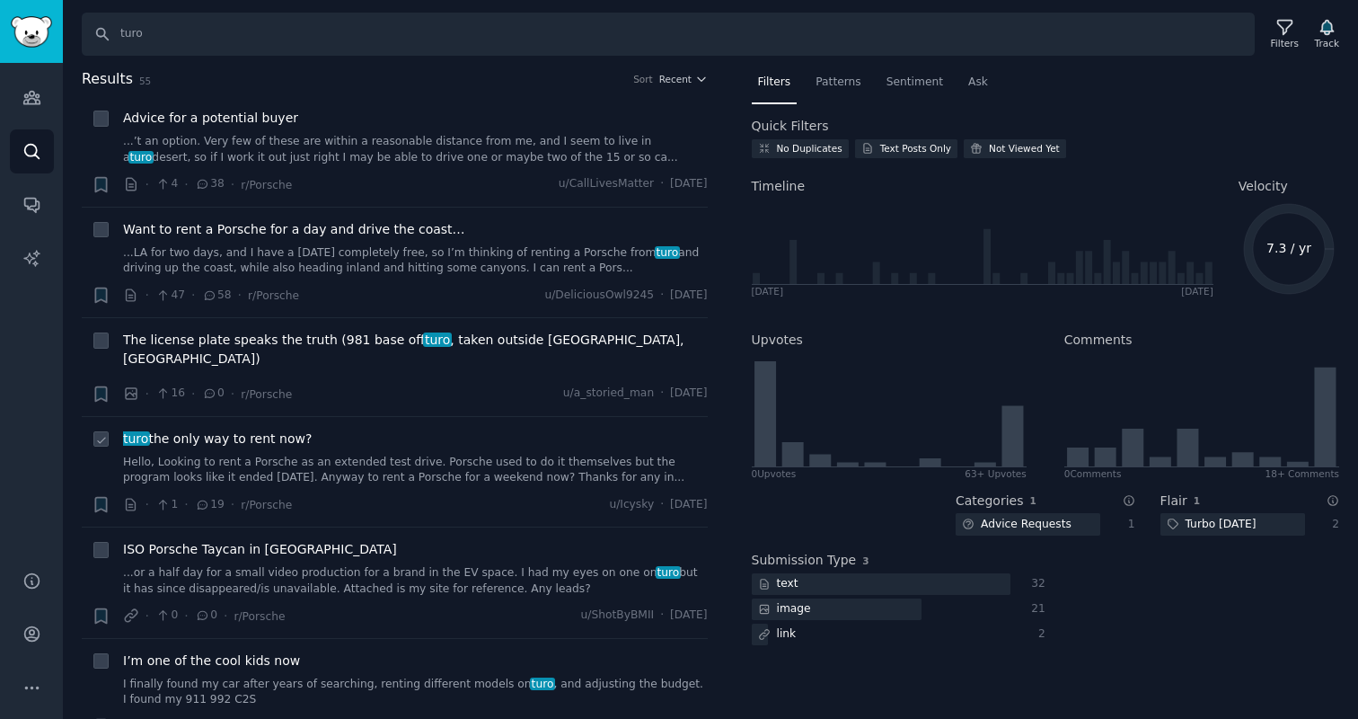
click at [488, 455] on link "Hello, Looking to rent a Porsche as an extended test drive. Porsche used to do …" at bounding box center [415, 470] width 585 height 31
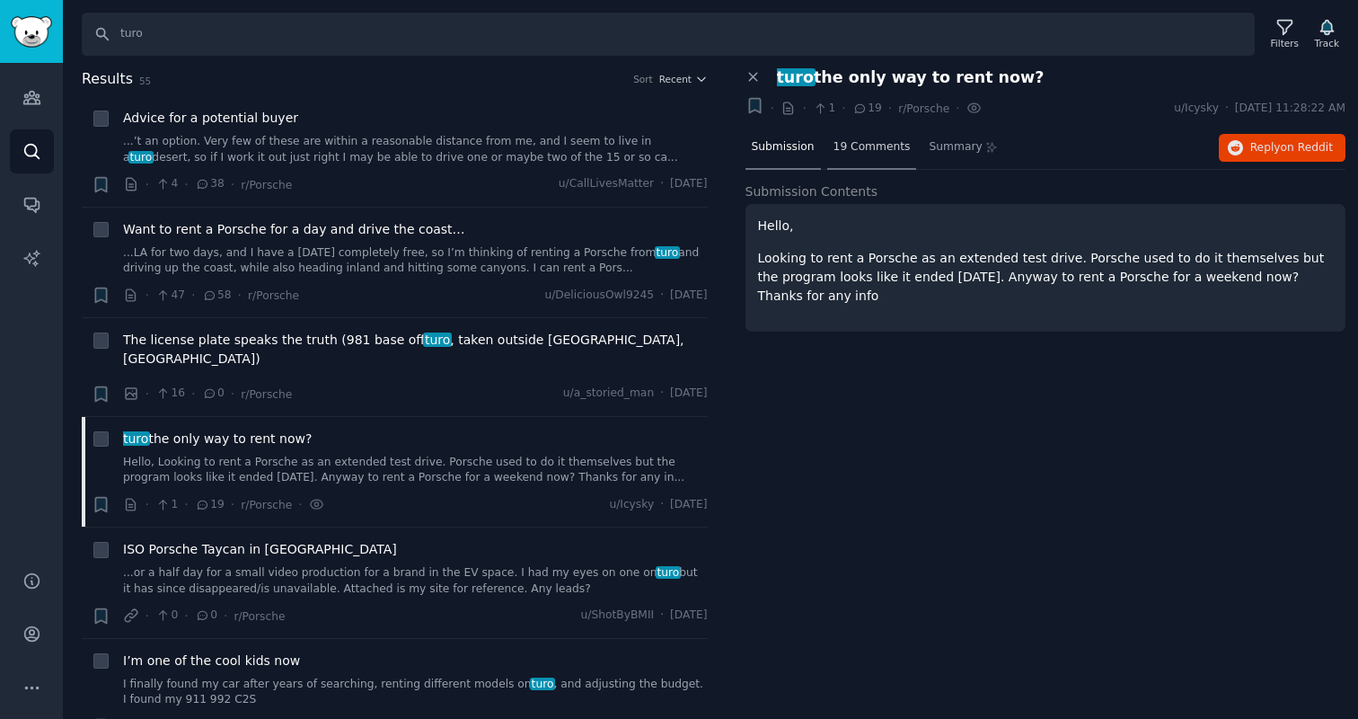
click at [882, 140] on span "19 Comments" at bounding box center [872, 147] width 77 height 16
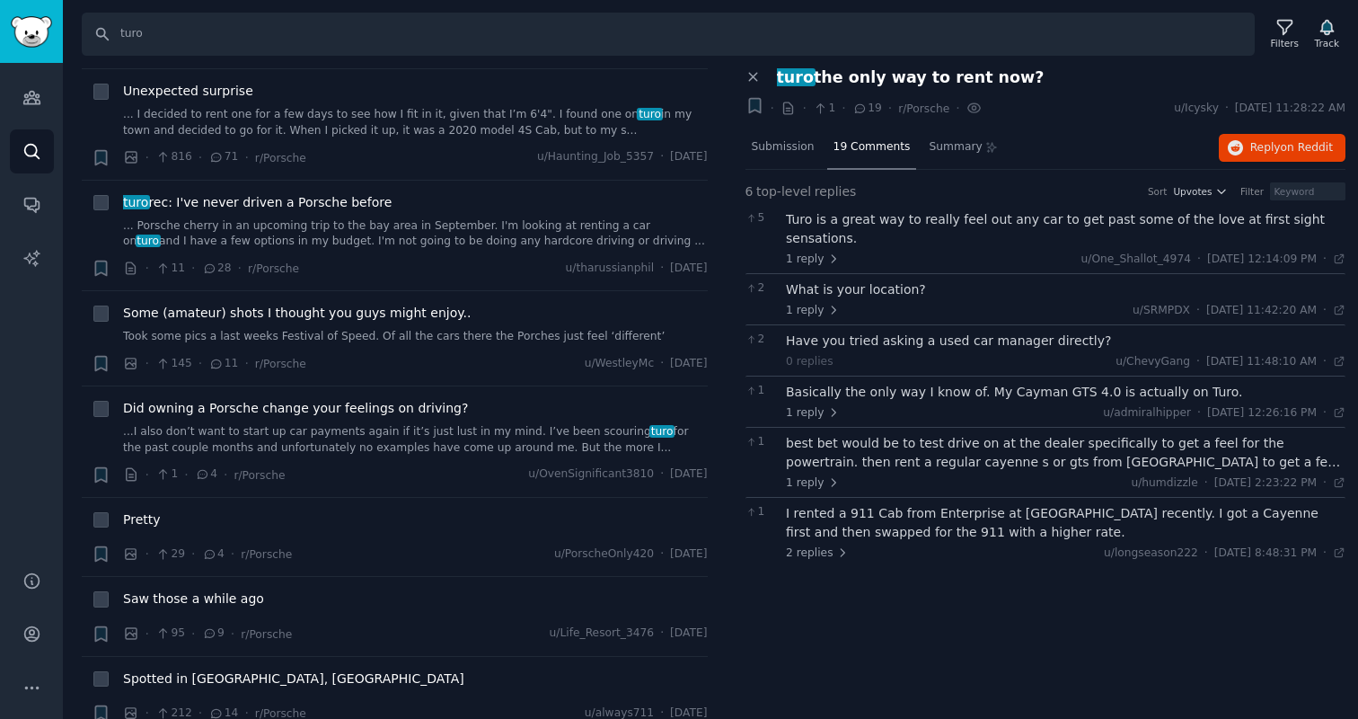
scroll to position [1099, 0]
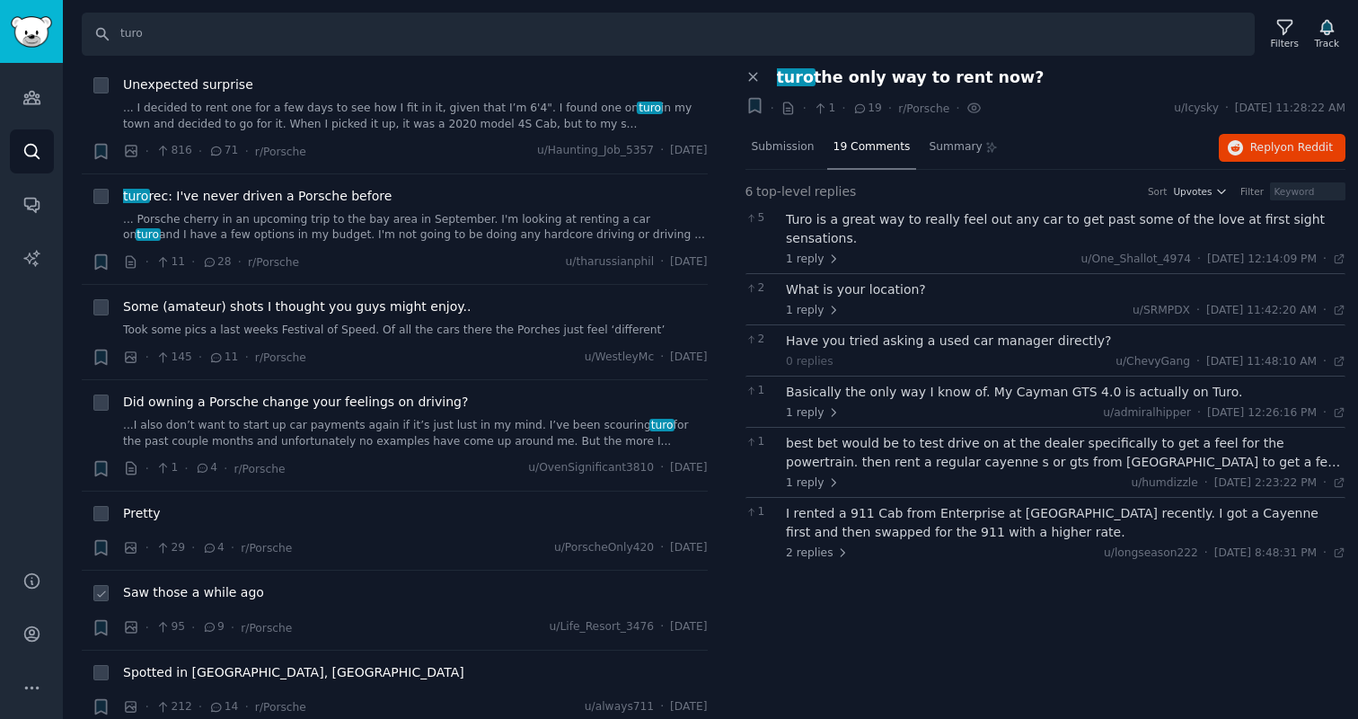
click at [275, 592] on div "Saw those a while ago · 95 · 9 · r/Porsche u/Life_Resort_3476 · Sun 3/31/2024" at bounding box center [415, 610] width 585 height 54
click at [223, 583] on span "Saw those a while ago" at bounding box center [193, 592] width 141 height 19
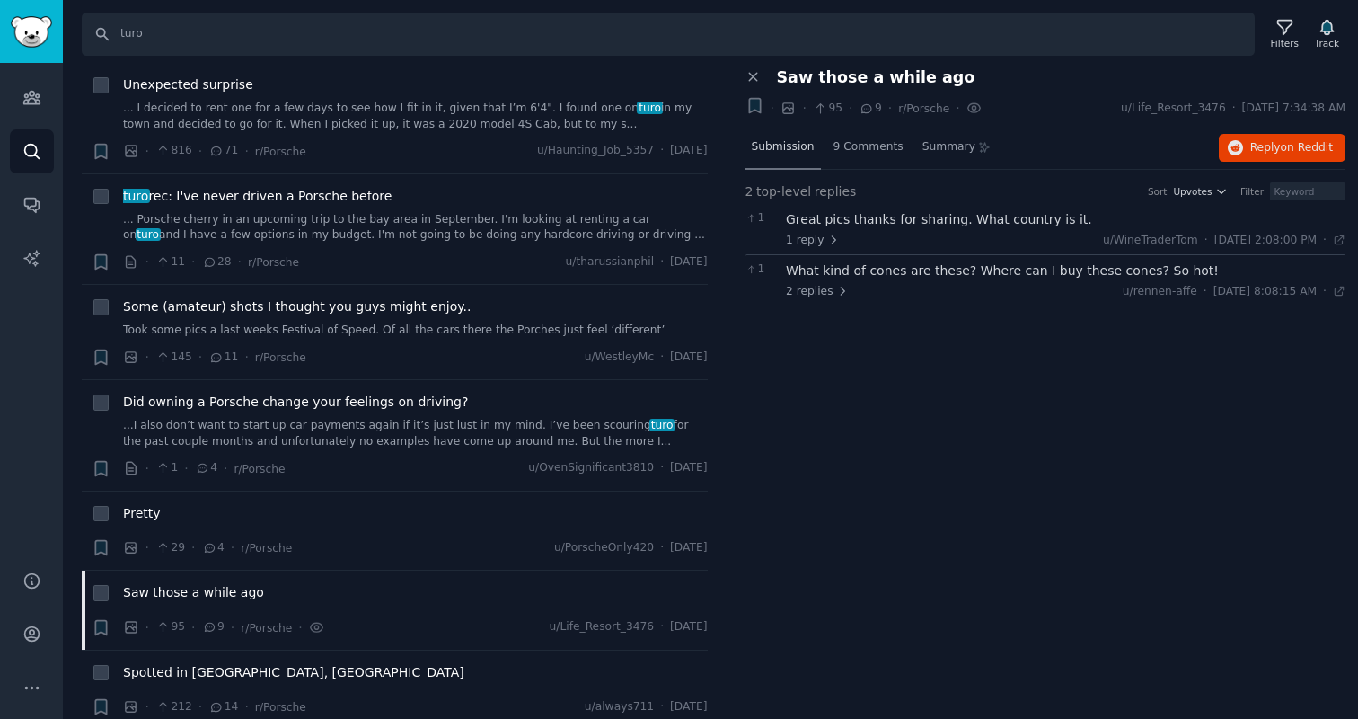
click at [789, 153] on span "Submission" at bounding box center [783, 147] width 63 height 16
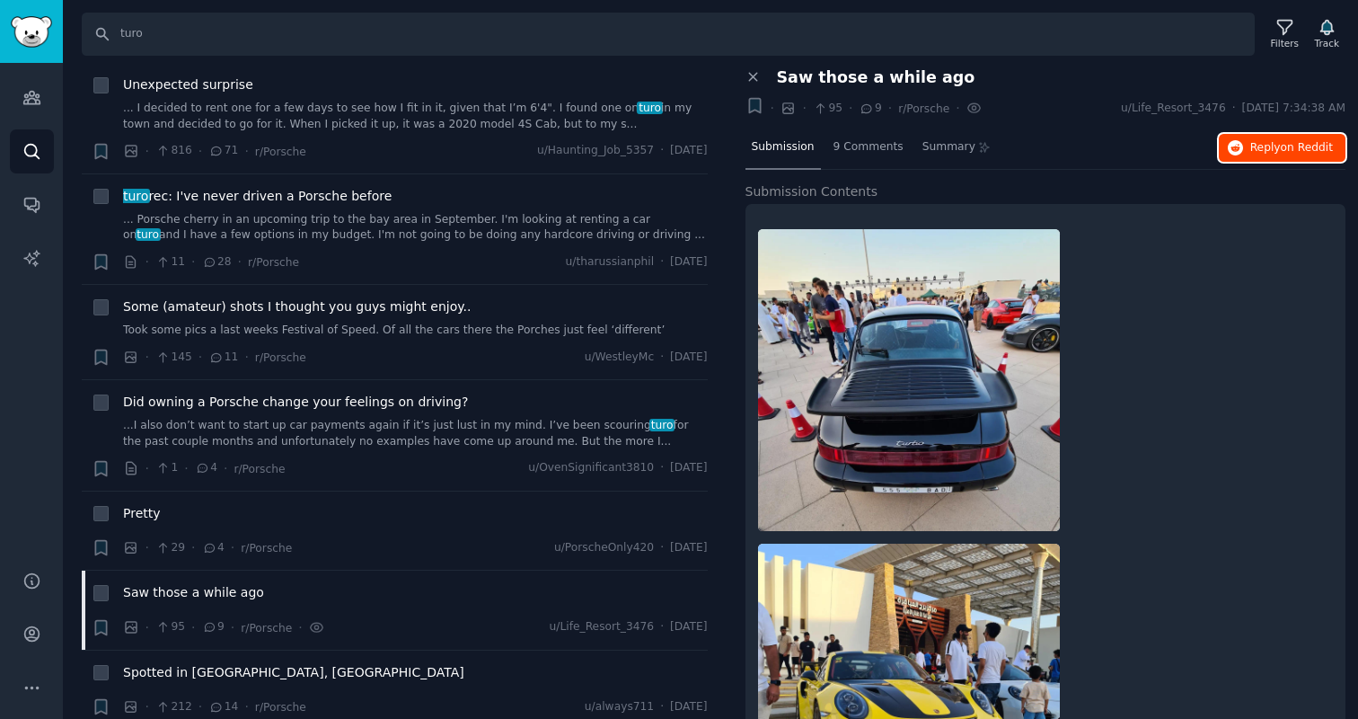
click at [1278, 157] on button "Reply on Reddit" at bounding box center [1282, 148] width 127 height 29
click at [101, 401] on icon at bounding box center [100, 403] width 7 height 5
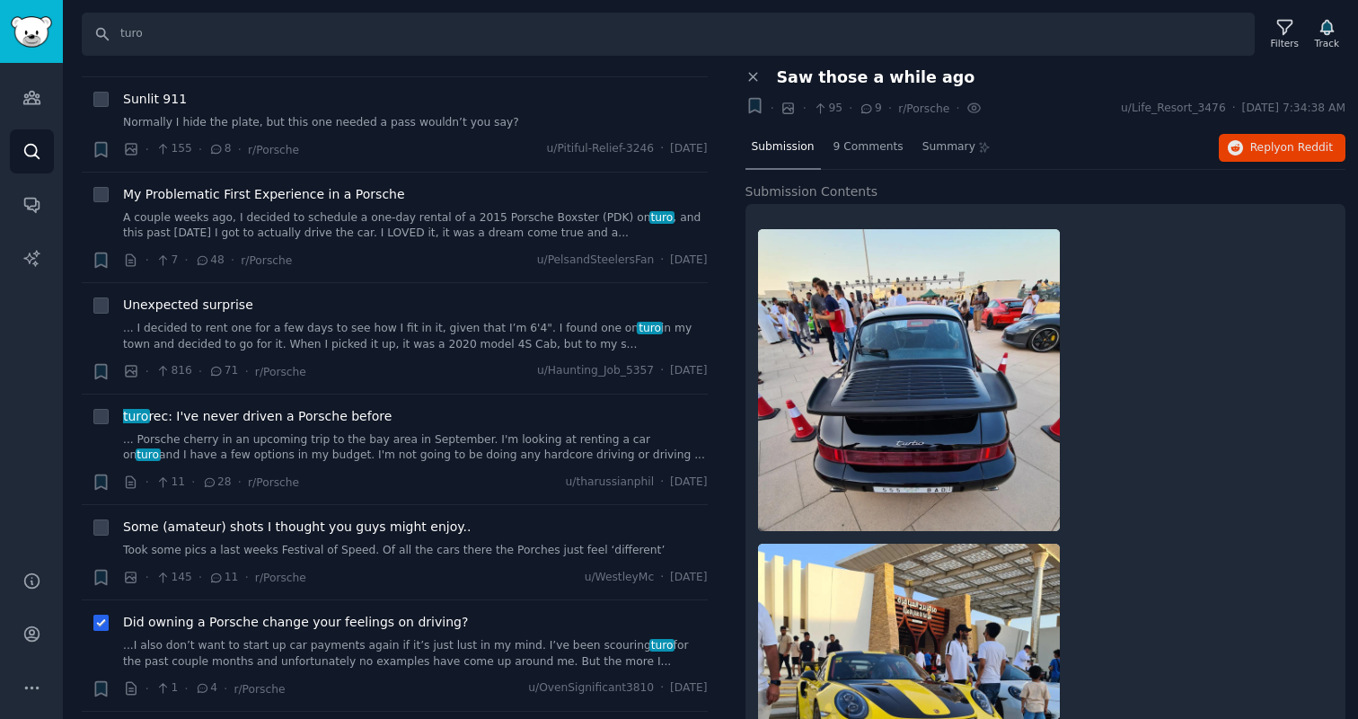
scroll to position [888, 0]
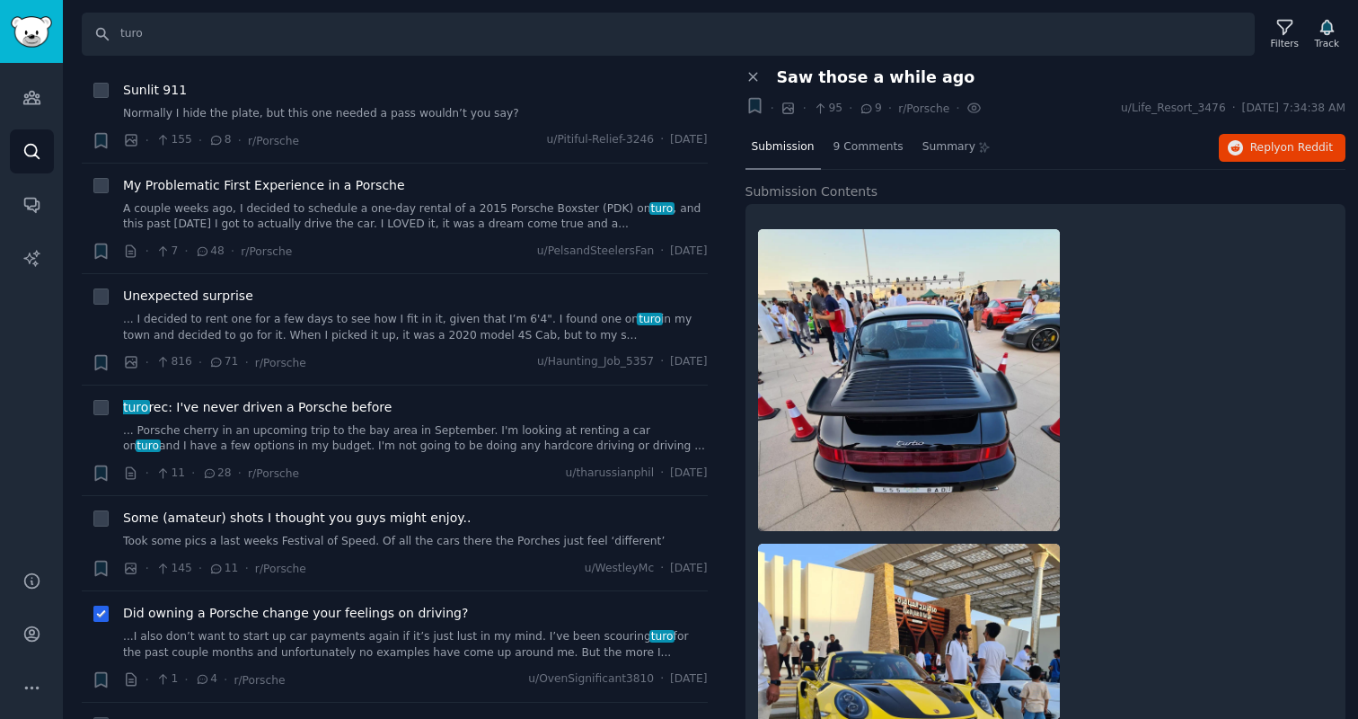
click at [98, 608] on icon at bounding box center [101, 614] width 13 height 13
checkbox input "false"
click at [96, 513] on icon at bounding box center [101, 519] width 13 height 13
click at [102, 508] on div "+" at bounding box center [101, 542] width 19 height 69
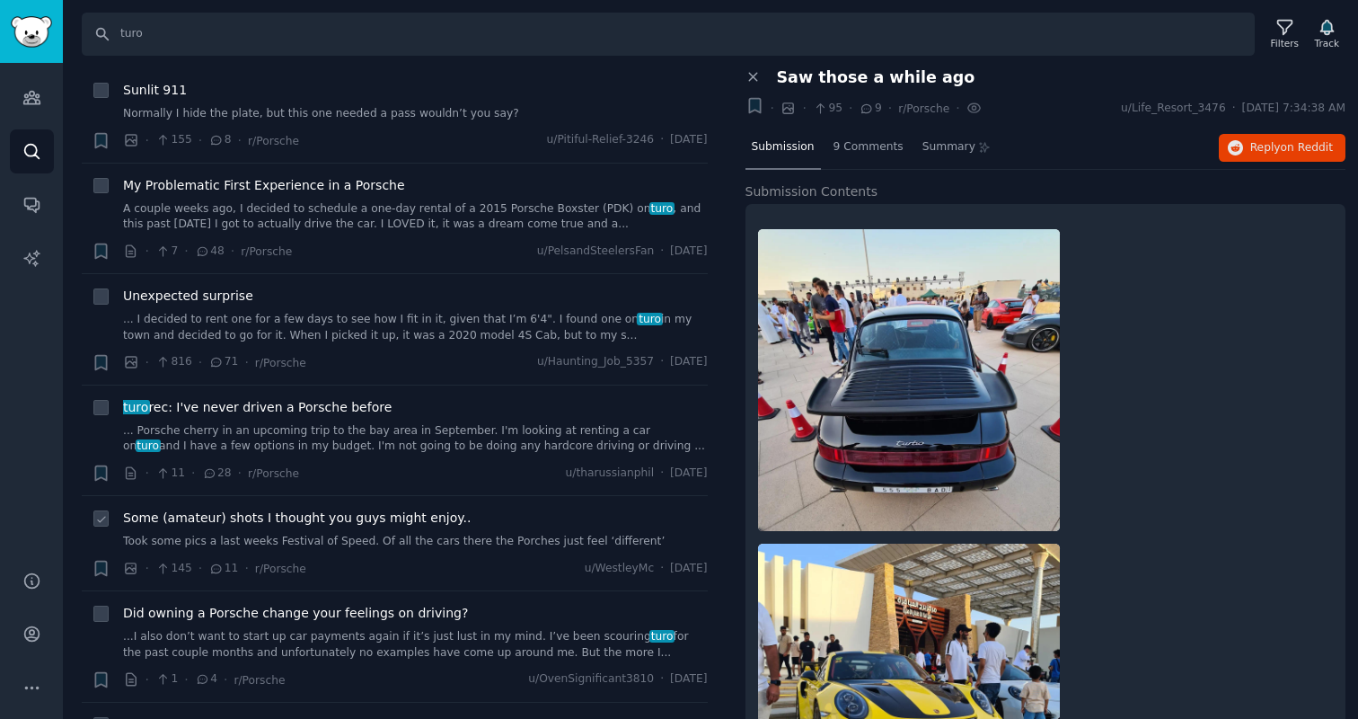
click at [102, 513] on icon at bounding box center [101, 519] width 13 height 13
checkbox input "false"
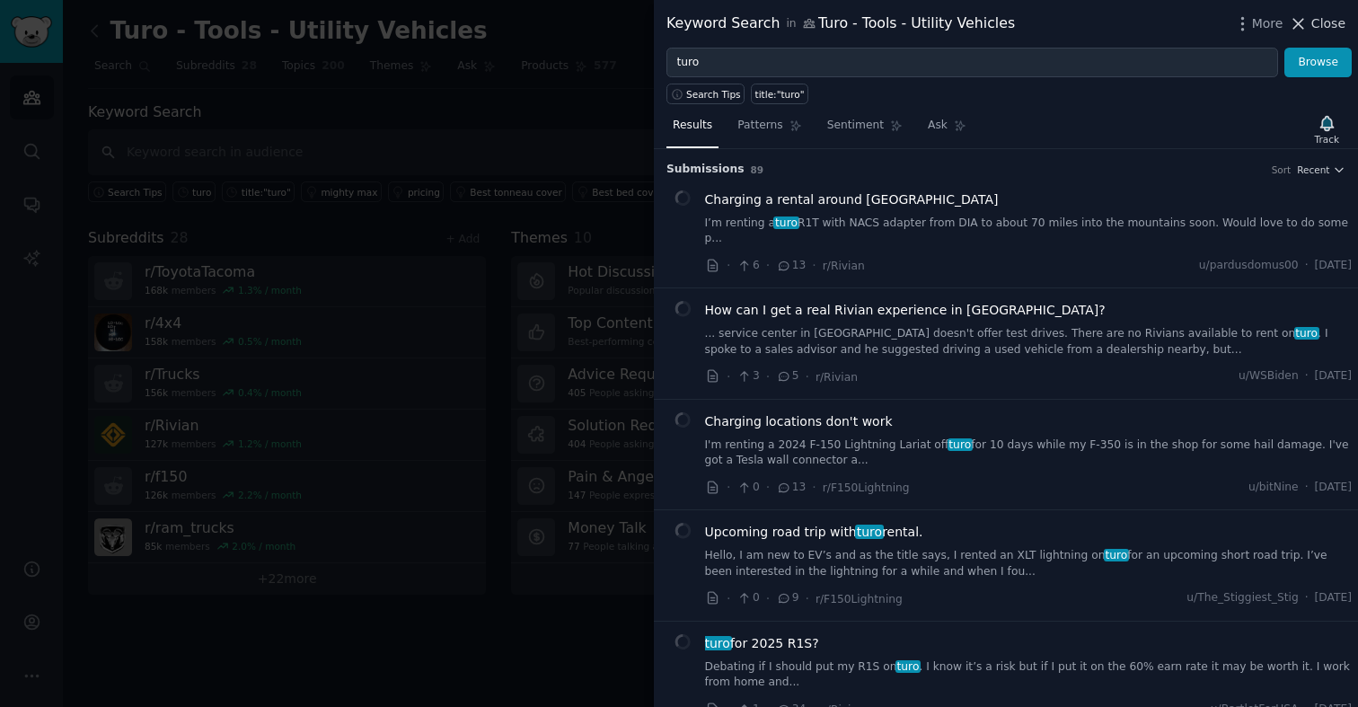
click at [1311, 22] on button "Close" at bounding box center [1317, 23] width 57 height 19
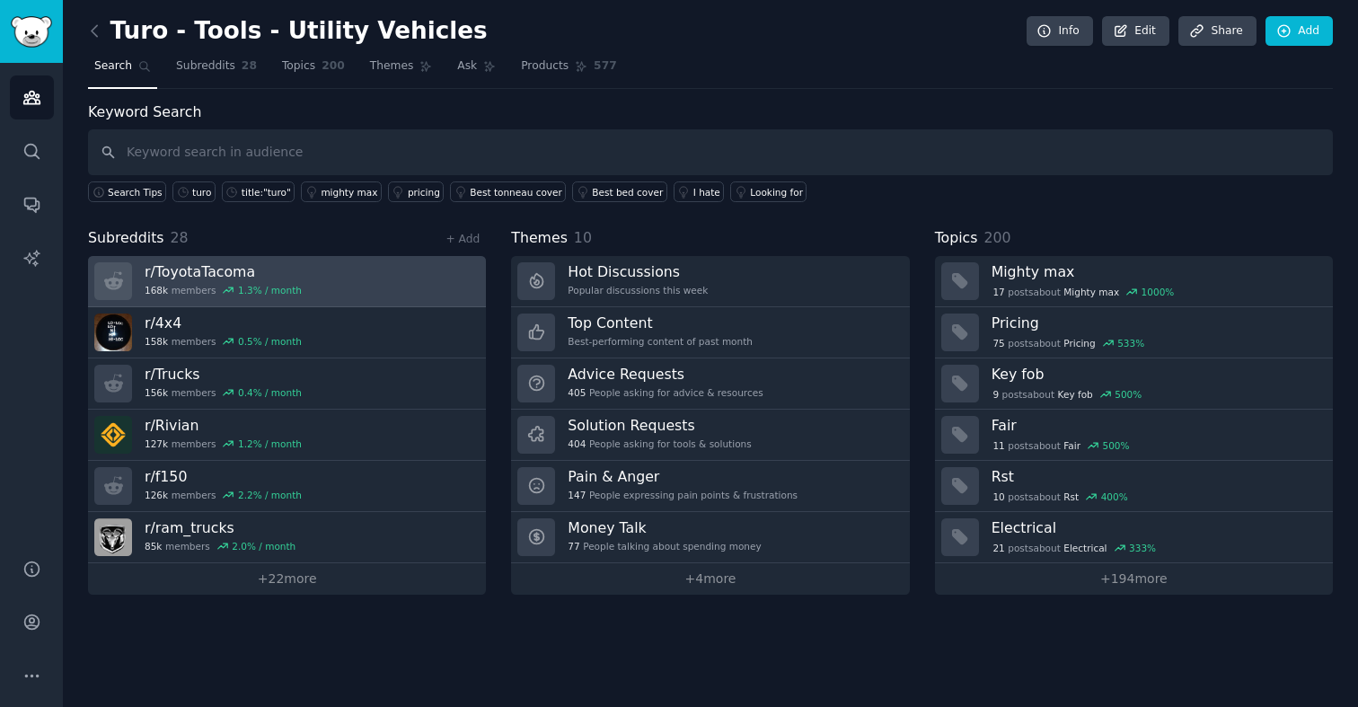
click at [185, 274] on h3 "r/ ToyotaTacoma" at bounding box center [223, 271] width 157 height 19
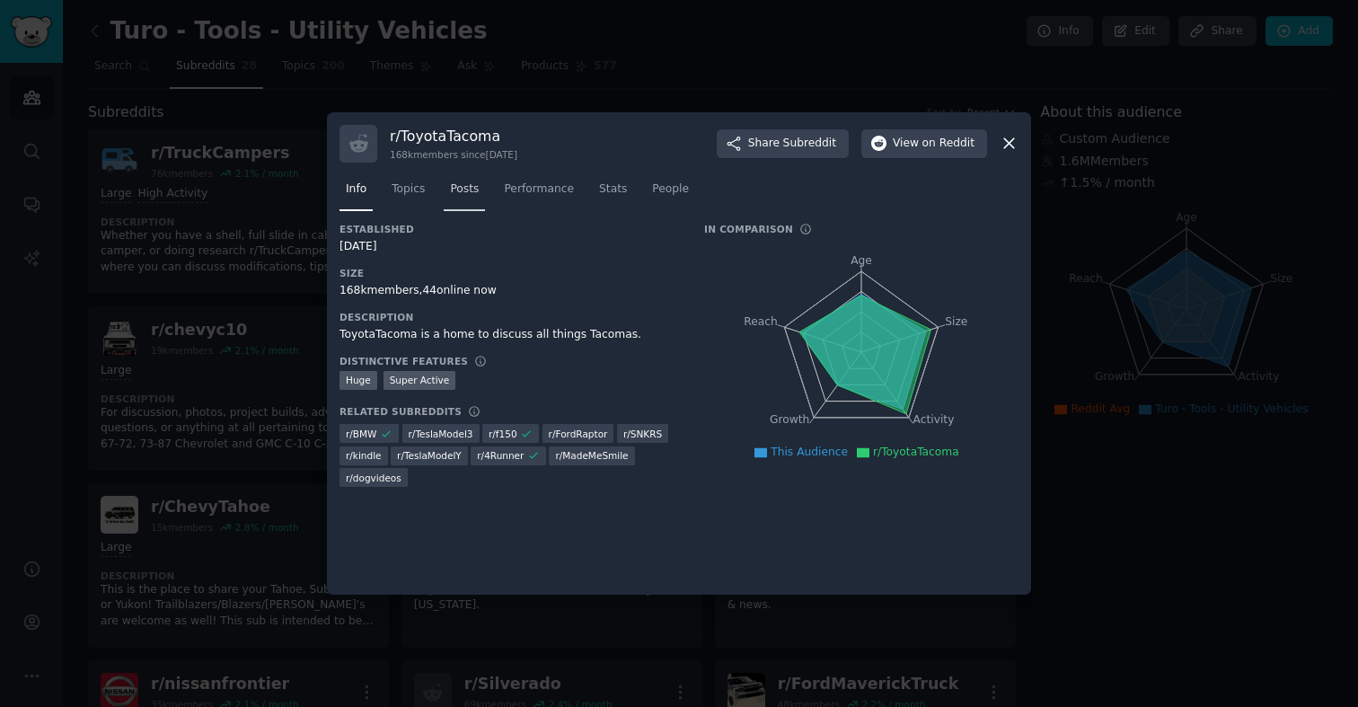
click at [466, 189] on span "Posts" at bounding box center [464, 189] width 29 height 16
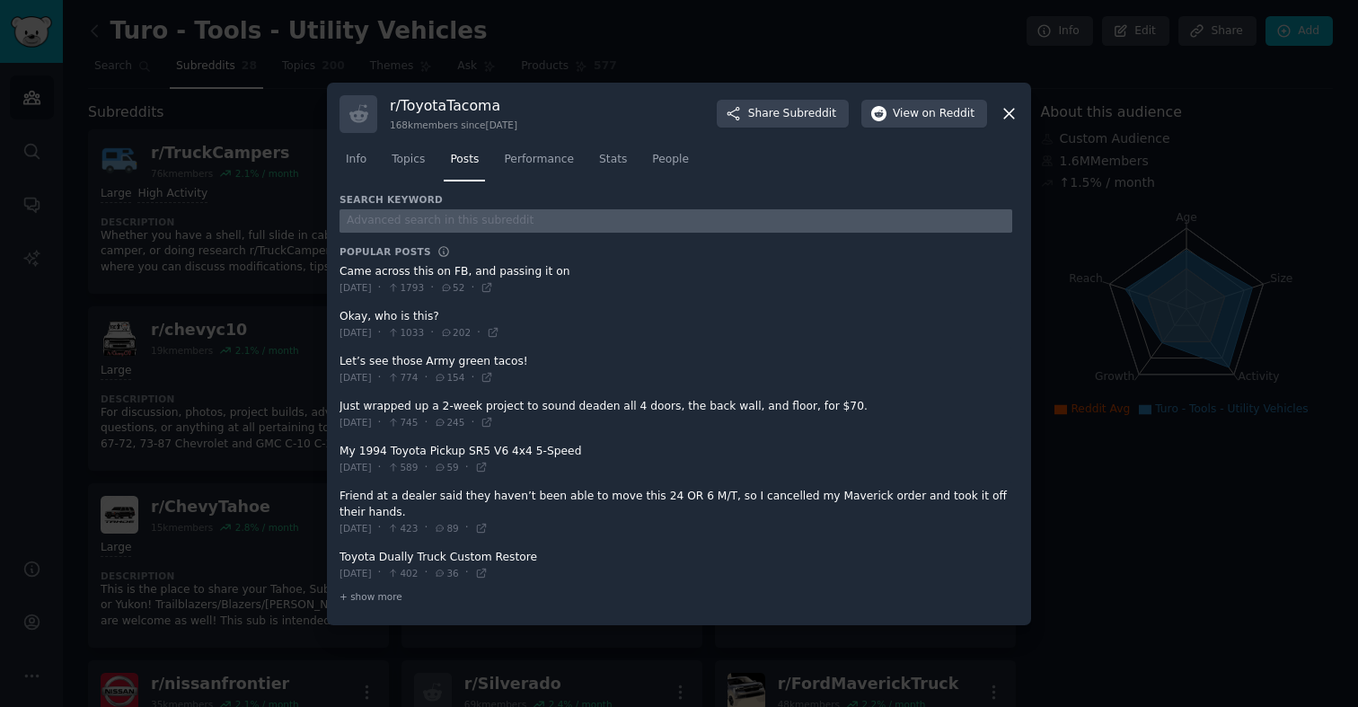
click at [424, 219] on input "text" at bounding box center [676, 221] width 673 height 24
type input "turo"
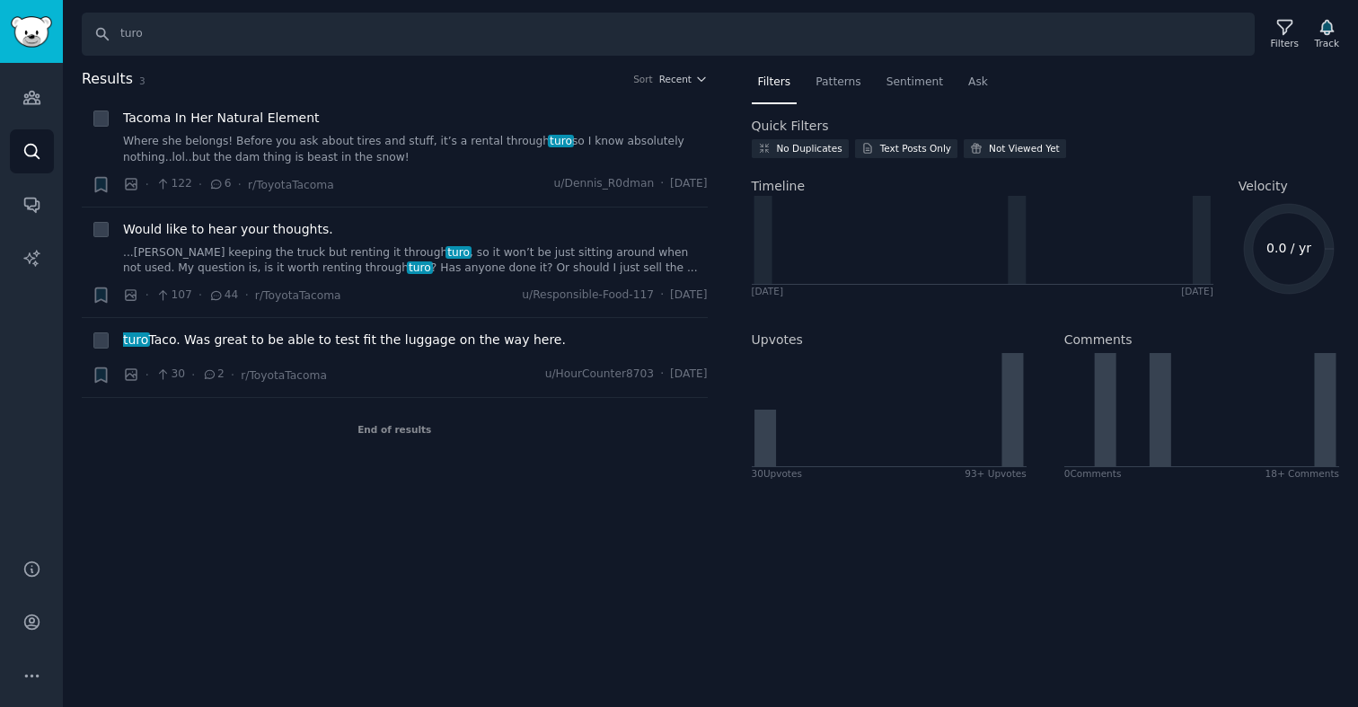
click at [784, 86] on span "Filters" at bounding box center [774, 83] width 33 height 16
click at [683, 83] on span "Recent" at bounding box center [675, 79] width 32 height 13
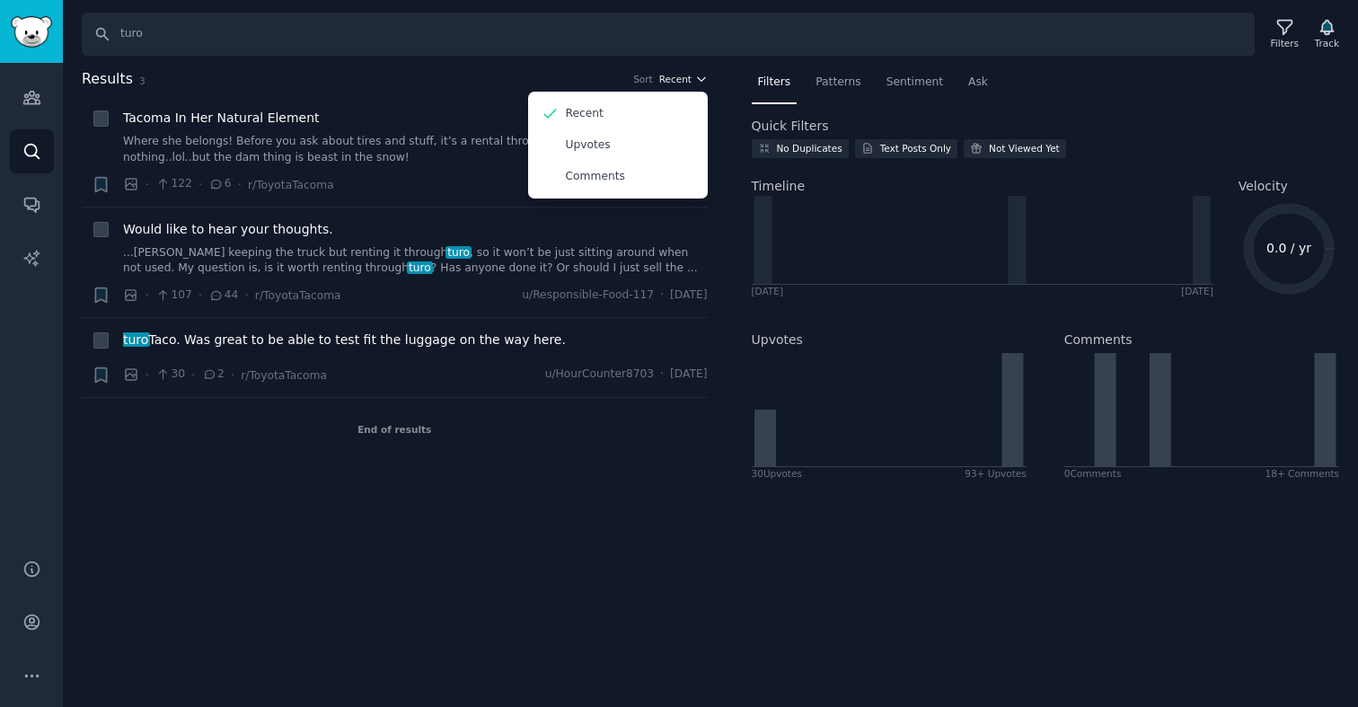
click at [683, 83] on span "Recent" at bounding box center [675, 79] width 32 height 13
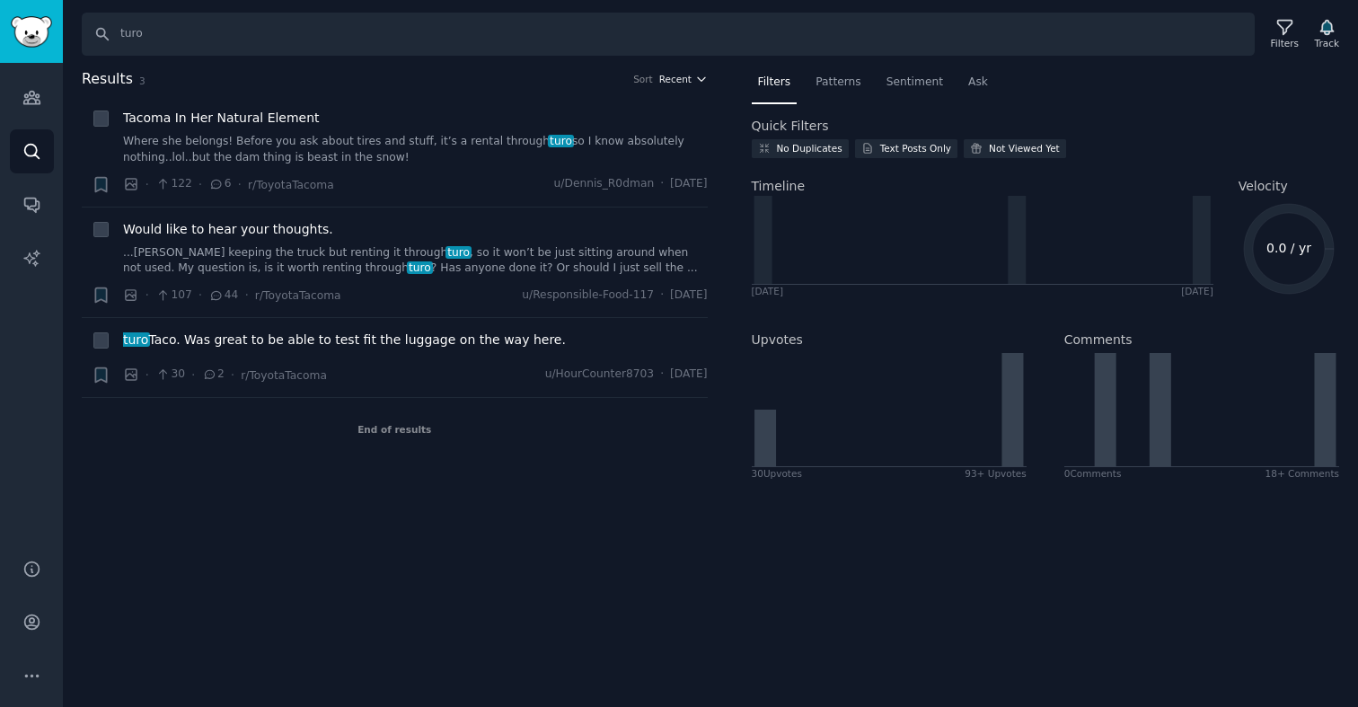
click at [683, 83] on span "Recent" at bounding box center [675, 79] width 32 height 13
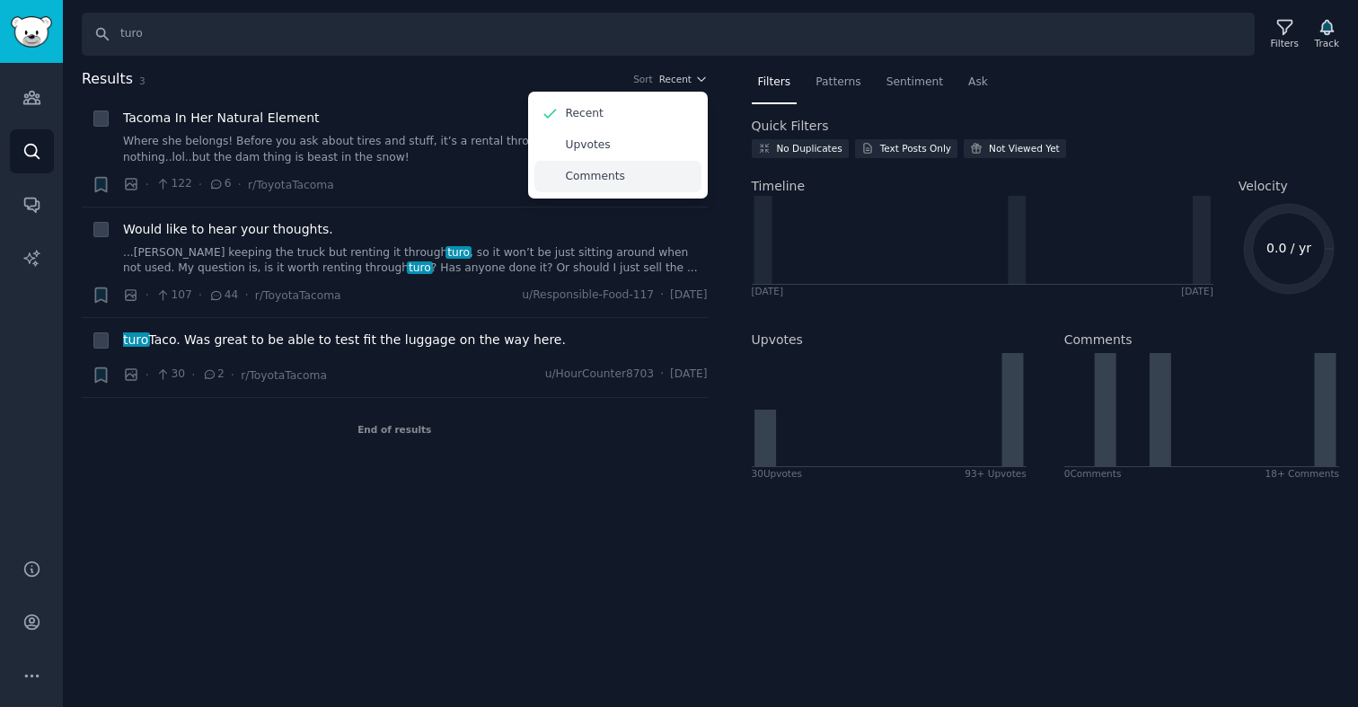
click at [637, 176] on div "Comments" at bounding box center [618, 176] width 167 height 31
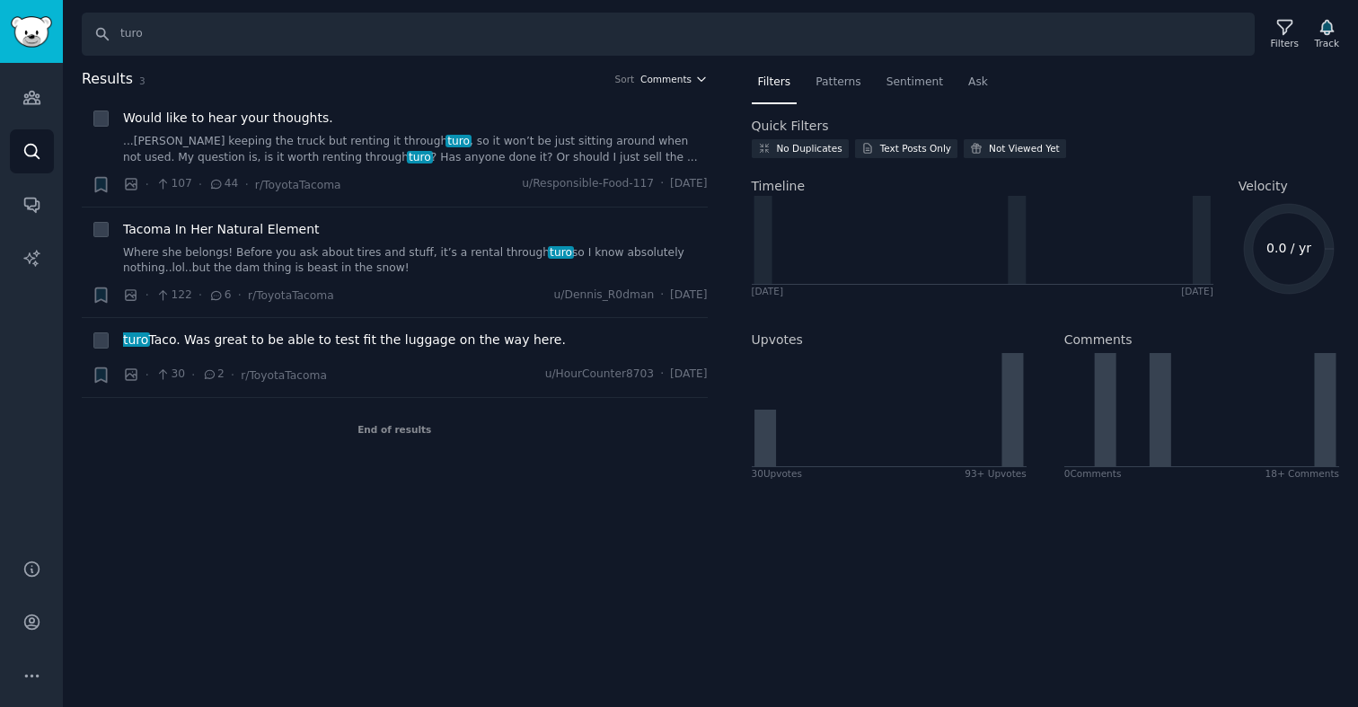
click at [663, 80] on span "Comments" at bounding box center [666, 79] width 51 height 13
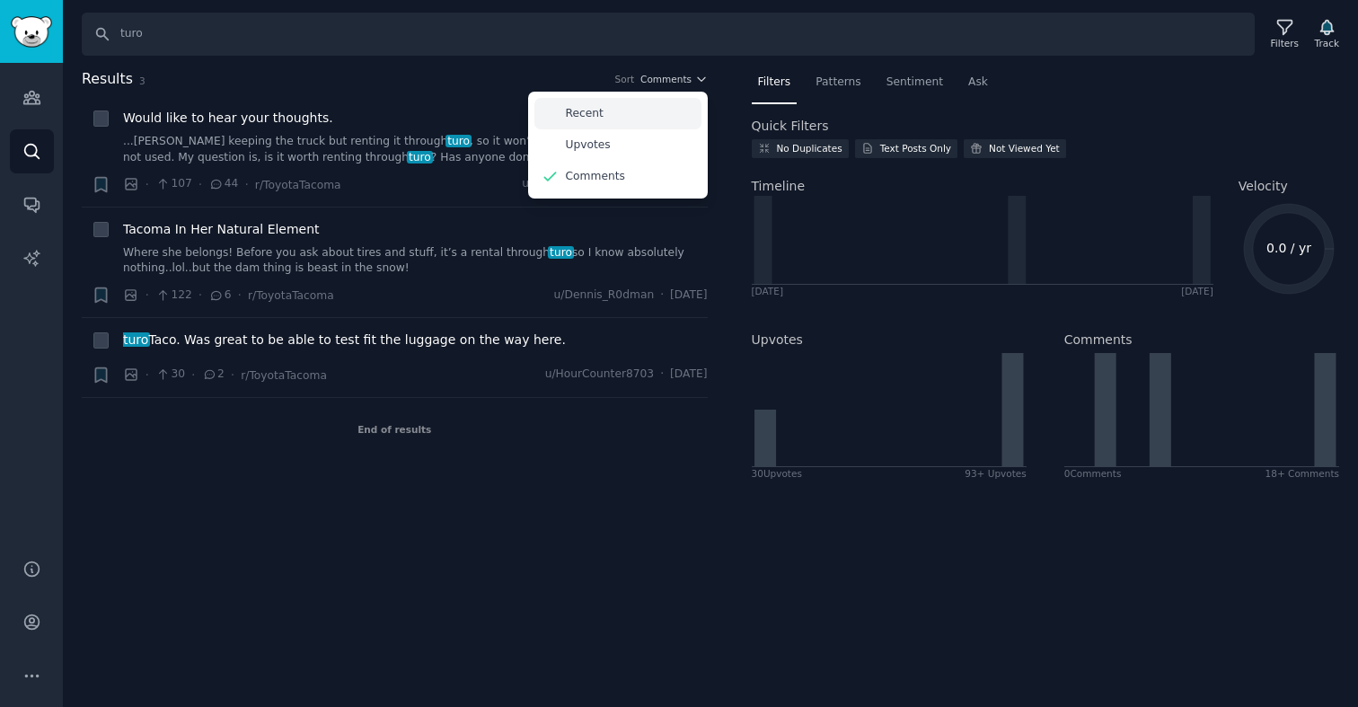
click at [631, 102] on div "Recent" at bounding box center [618, 113] width 167 height 31
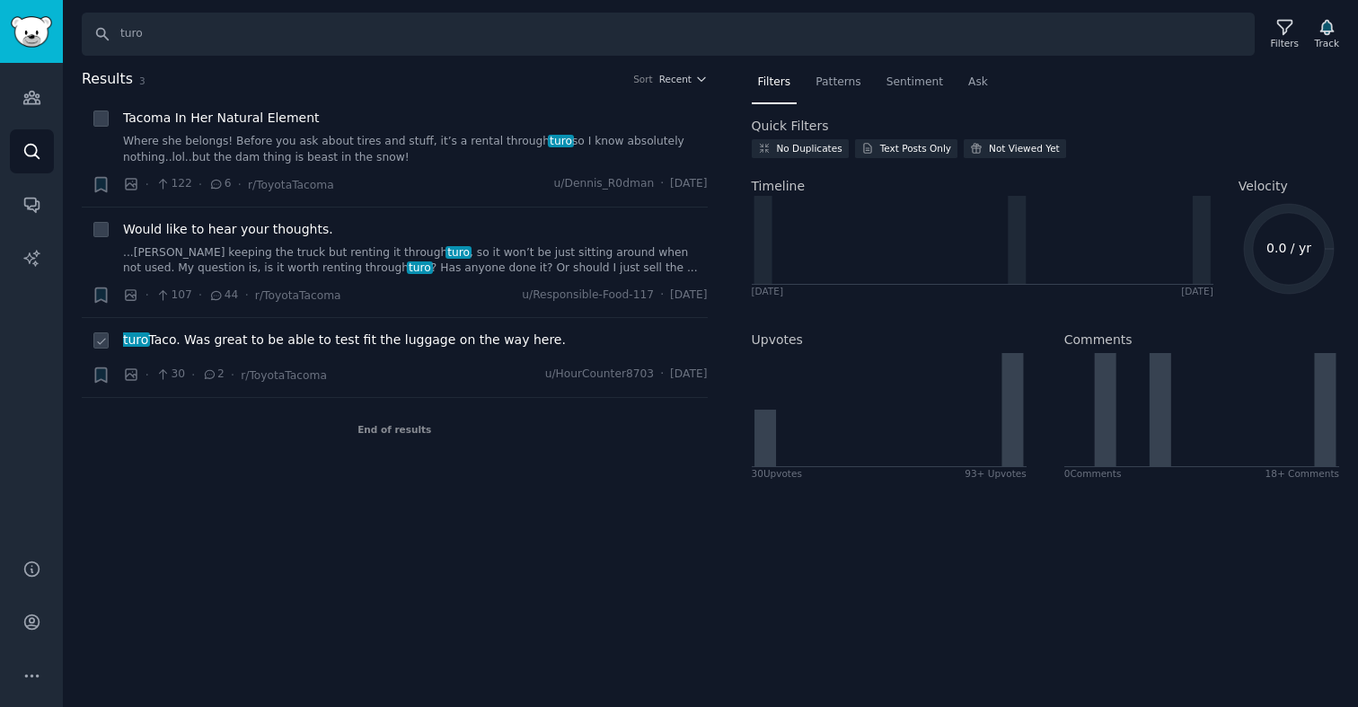
click at [374, 338] on span "turo Taco. Was great to be able to test fit the luggage on the way here." at bounding box center [344, 340] width 443 height 19
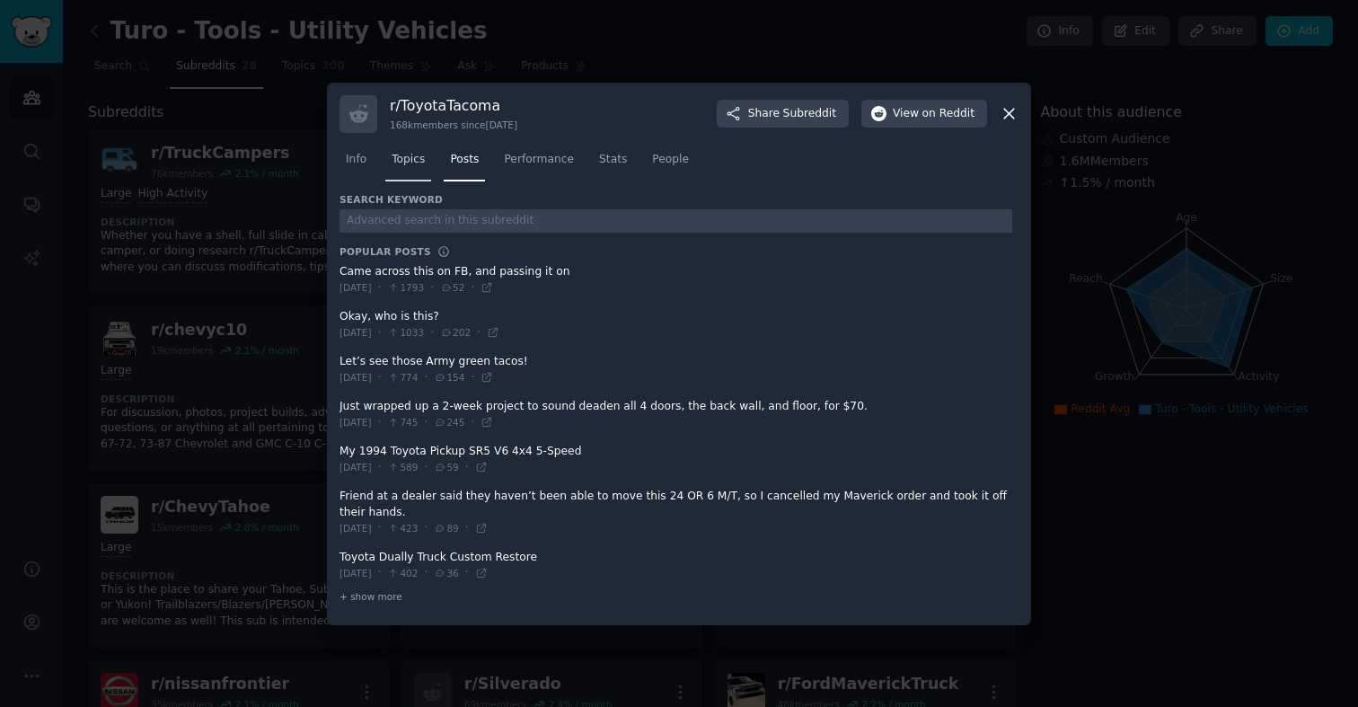
click at [416, 160] on span "Topics" at bounding box center [408, 160] width 33 height 16
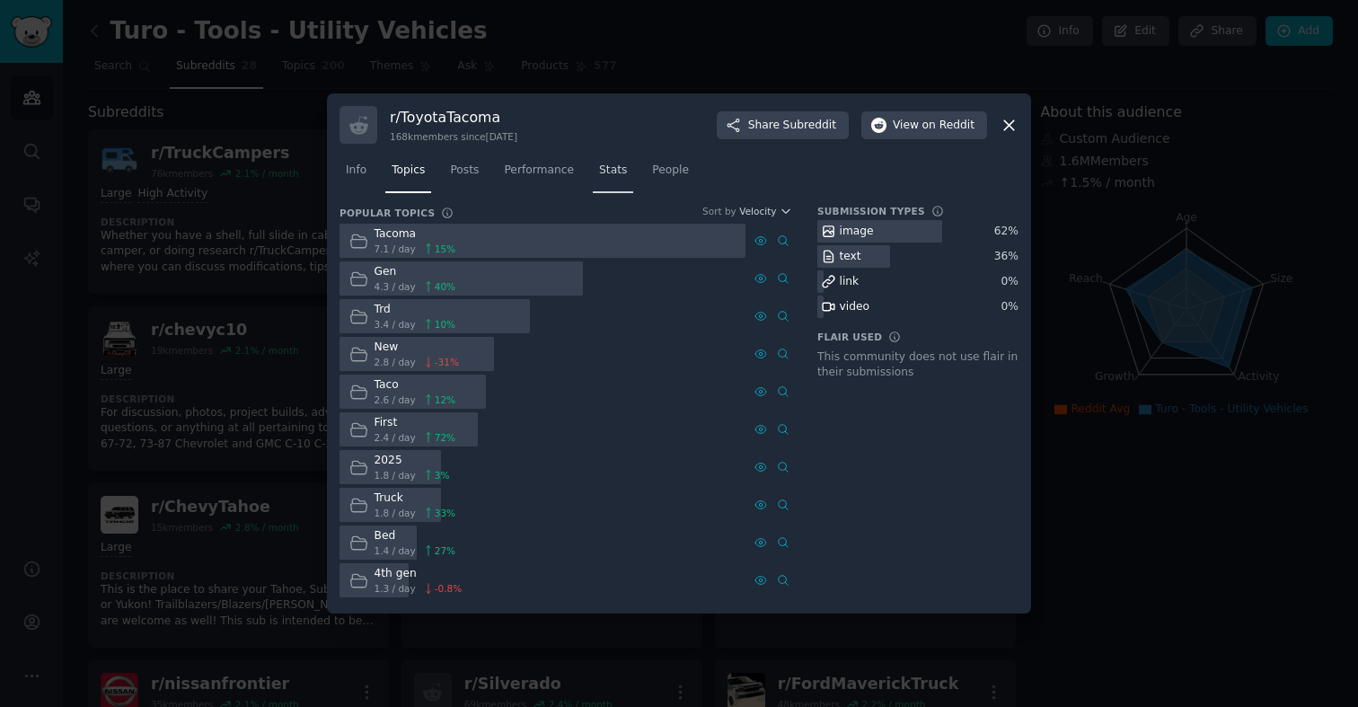
click at [609, 184] on link "Stats" at bounding box center [613, 174] width 40 height 37
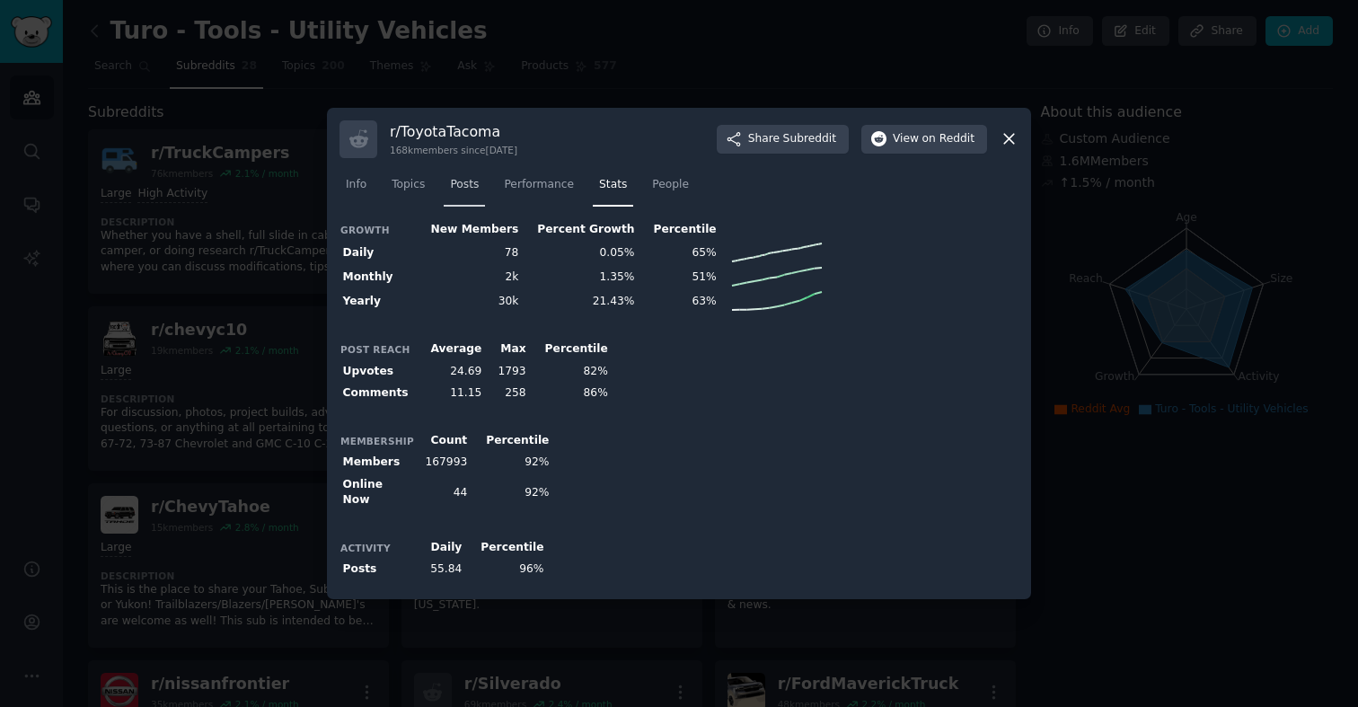
click at [474, 190] on span "Posts" at bounding box center [464, 185] width 29 height 16
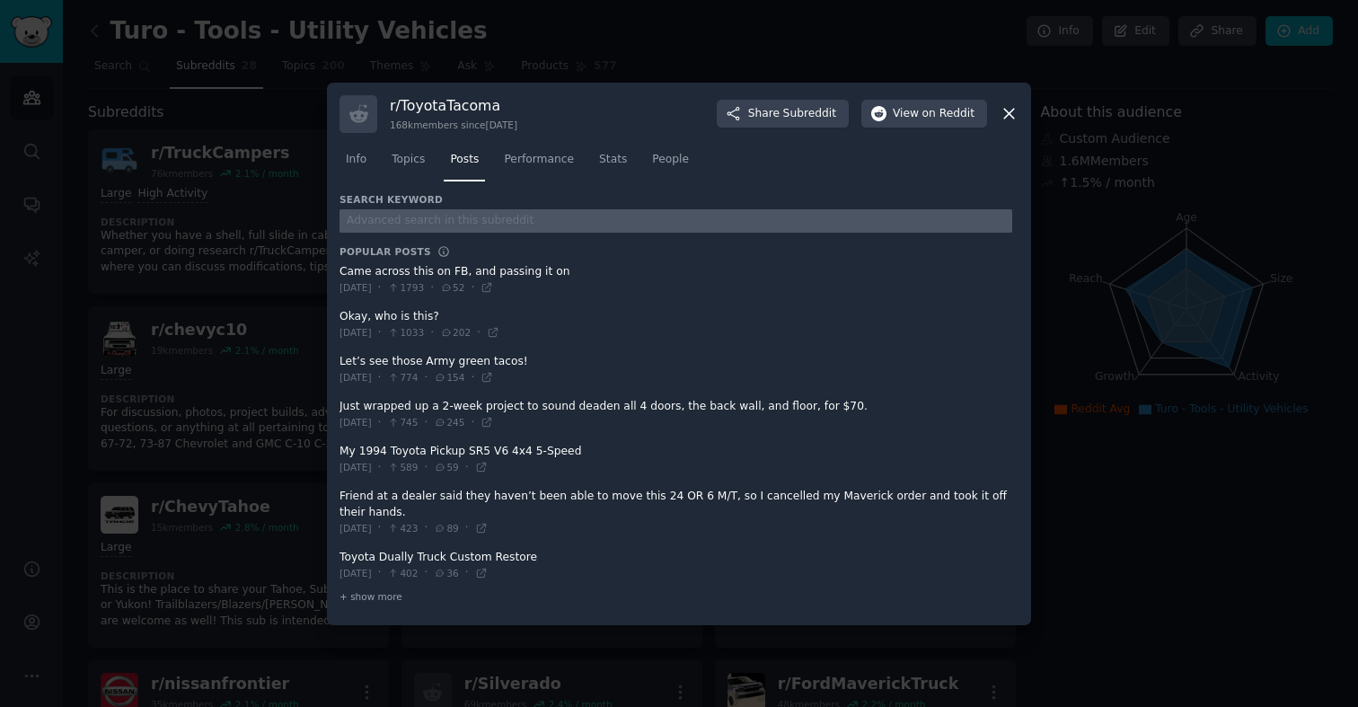
click at [464, 227] on input "text" at bounding box center [676, 221] width 673 height 24
type input "turo"
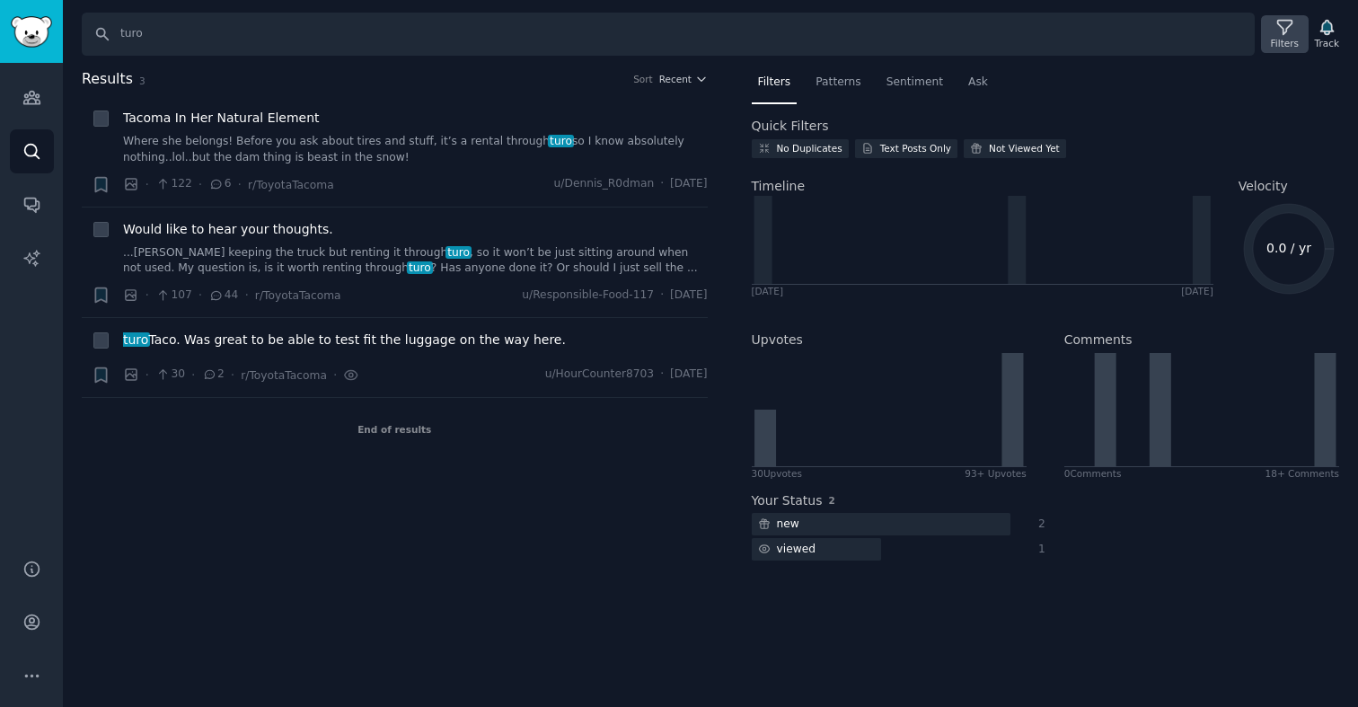
click at [1277, 35] on icon at bounding box center [1285, 27] width 19 height 19
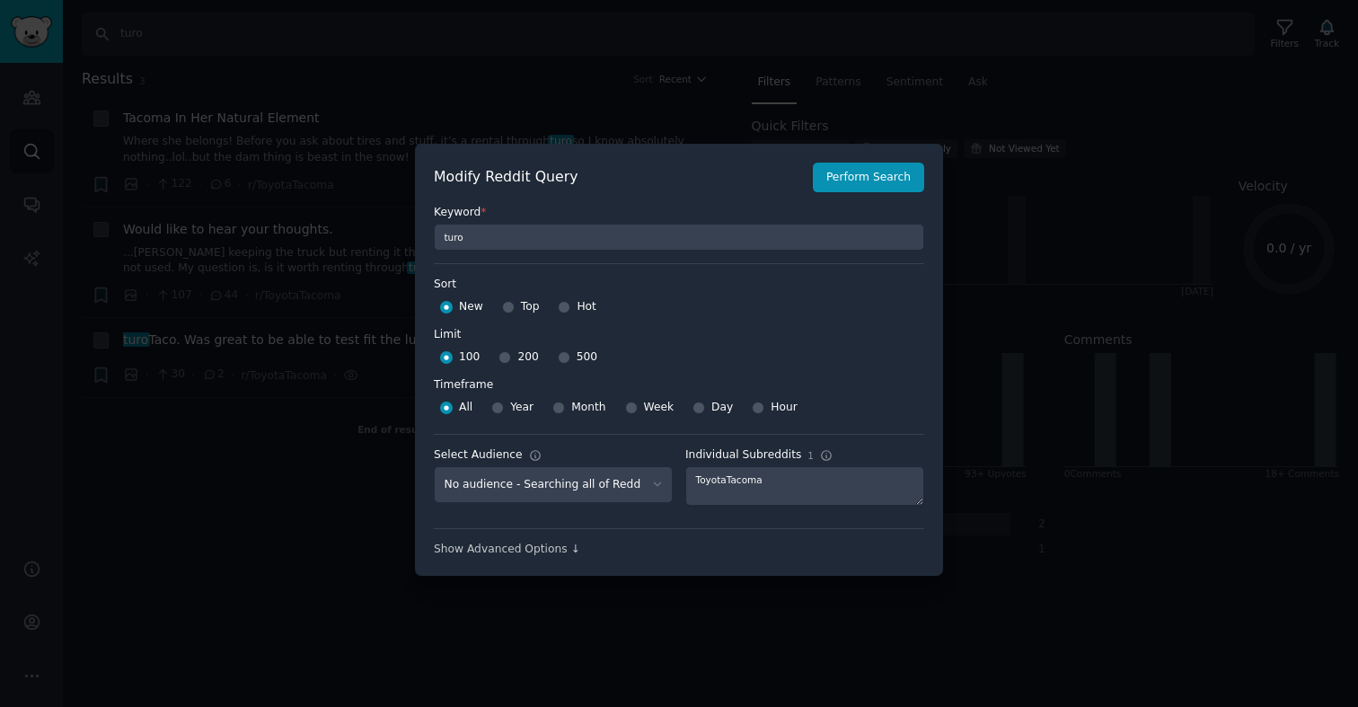
click at [554, 557] on div "Modify Reddit Query Perform Search Keyword * turo Sort Sort New Top Hot Limit L…" at bounding box center [679, 360] width 528 height 433
click at [530, 552] on div "Show Advanced Options ↓" at bounding box center [679, 550] width 490 height 16
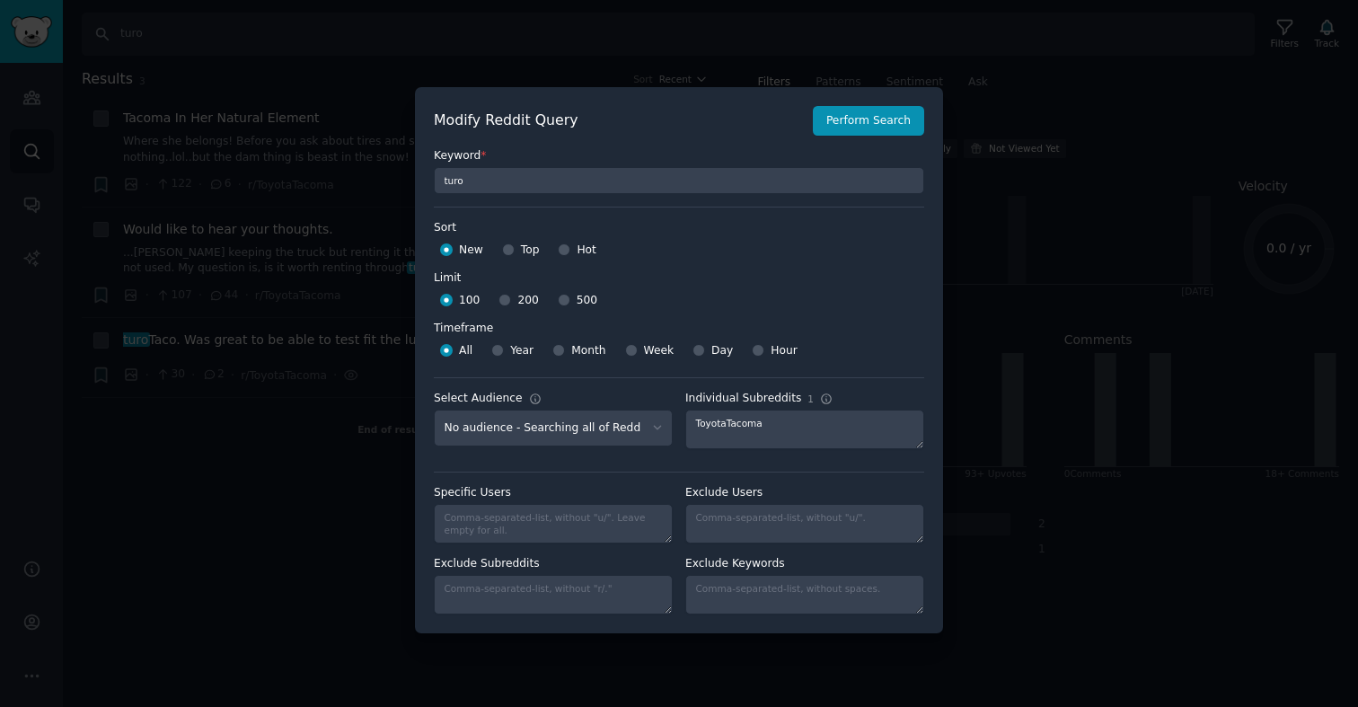
scroll to position [13, 0]
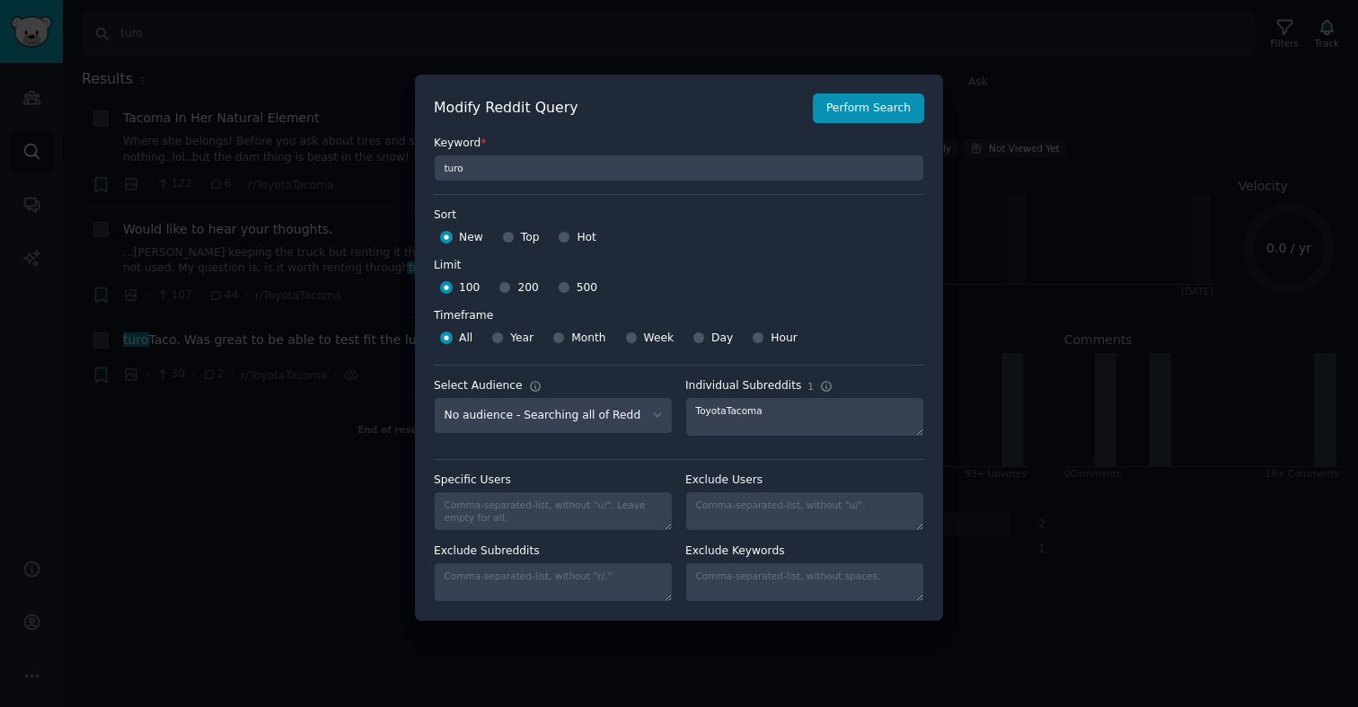
click at [287, 512] on div at bounding box center [679, 353] width 1358 height 707
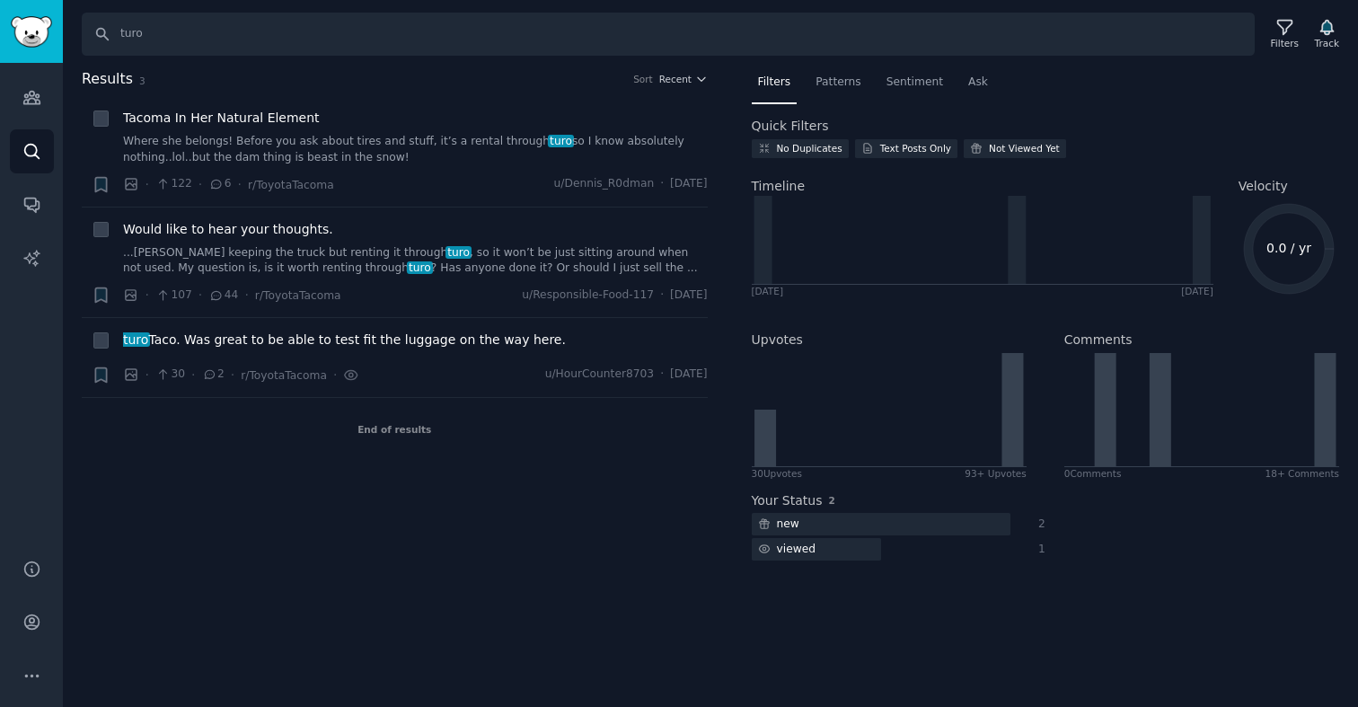
click at [676, 85] on h2 "Results 3 Sort Recent" at bounding box center [395, 79] width 626 height 22
click at [676, 81] on span "Recent" at bounding box center [675, 79] width 32 height 13
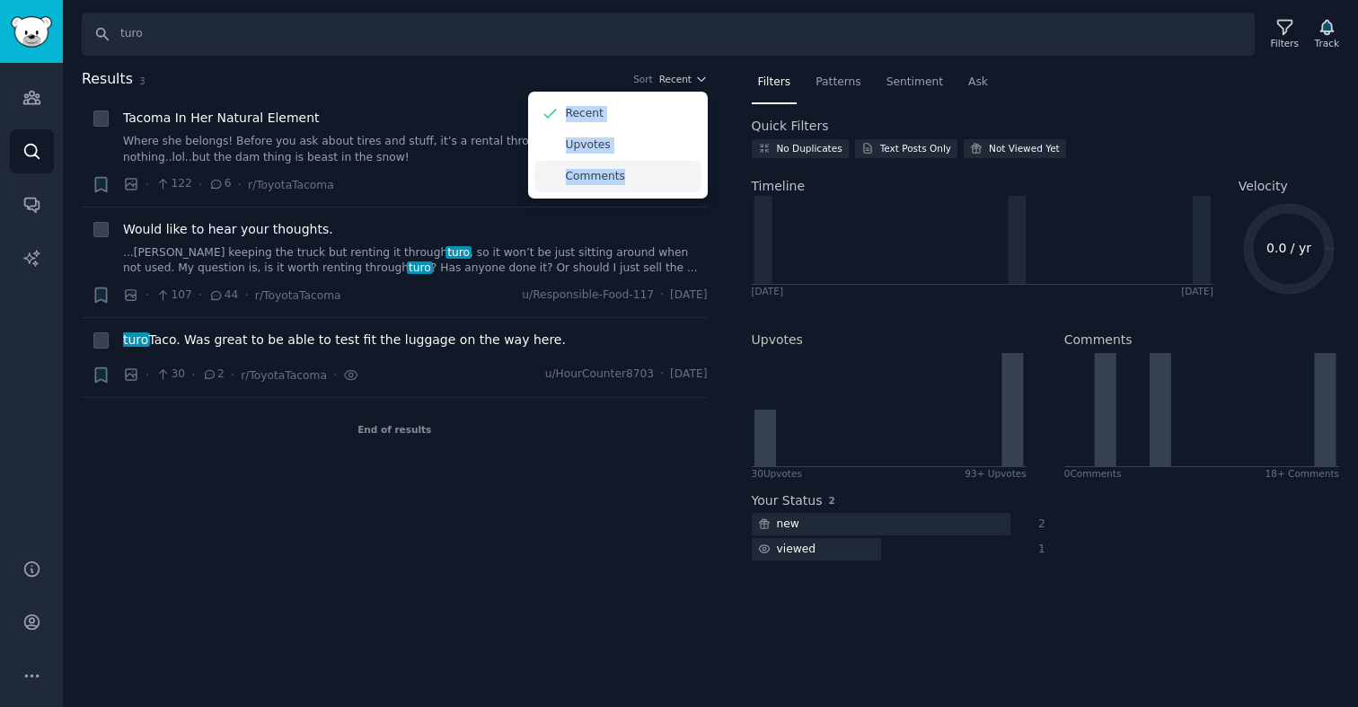
click at [595, 181] on p "Comments" at bounding box center [595, 177] width 59 height 16
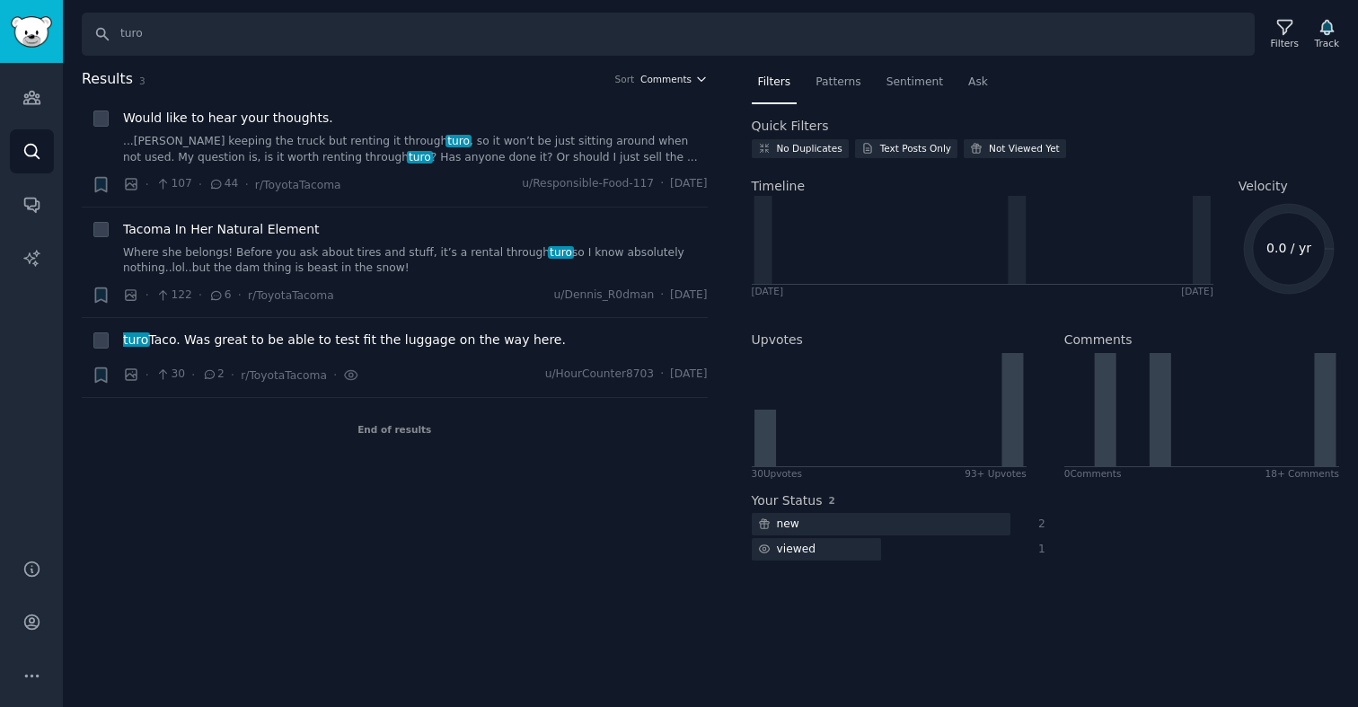
click at [680, 81] on span "Comments" at bounding box center [666, 79] width 51 height 13
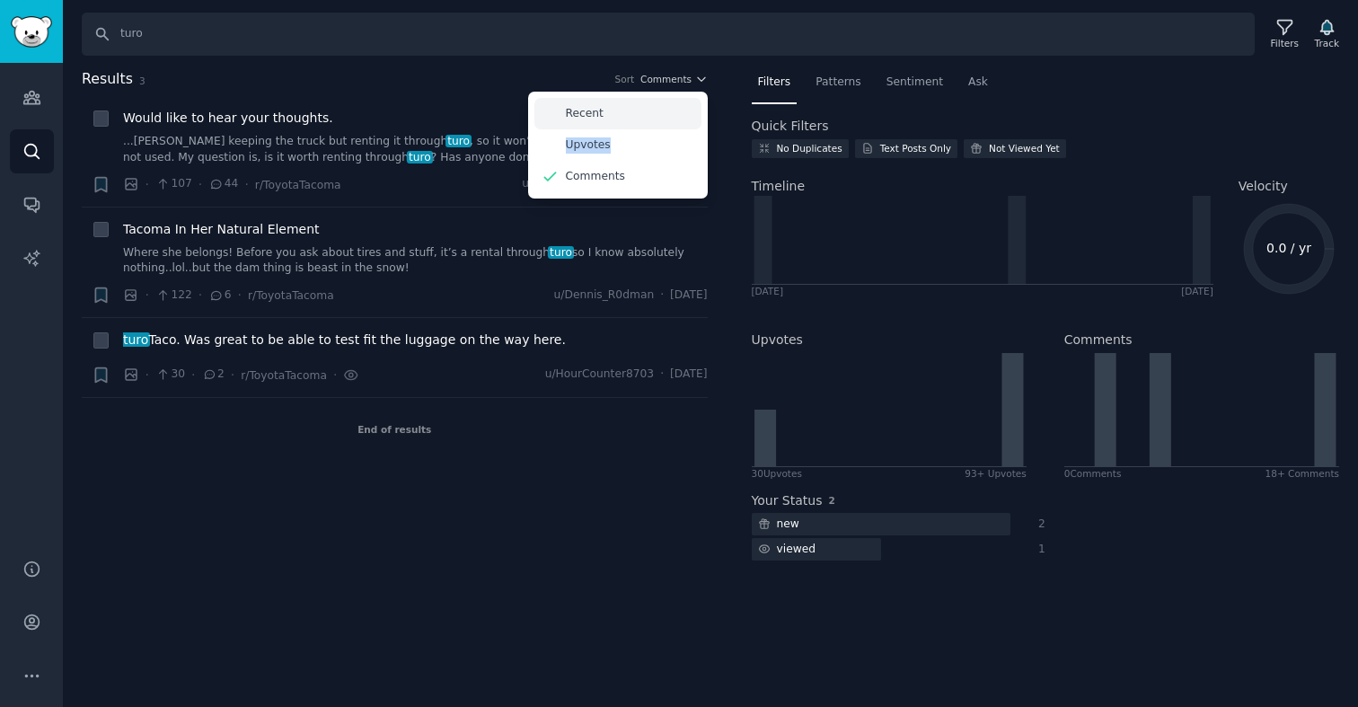
drag, startPoint x: 607, startPoint y: 146, endPoint x: 606, endPoint y: 126, distance: 20.7
click at [606, 126] on div "Recent Upvotes Comments" at bounding box center [618, 145] width 180 height 107
click at [601, 110] on p "Recent" at bounding box center [585, 114] width 38 height 16
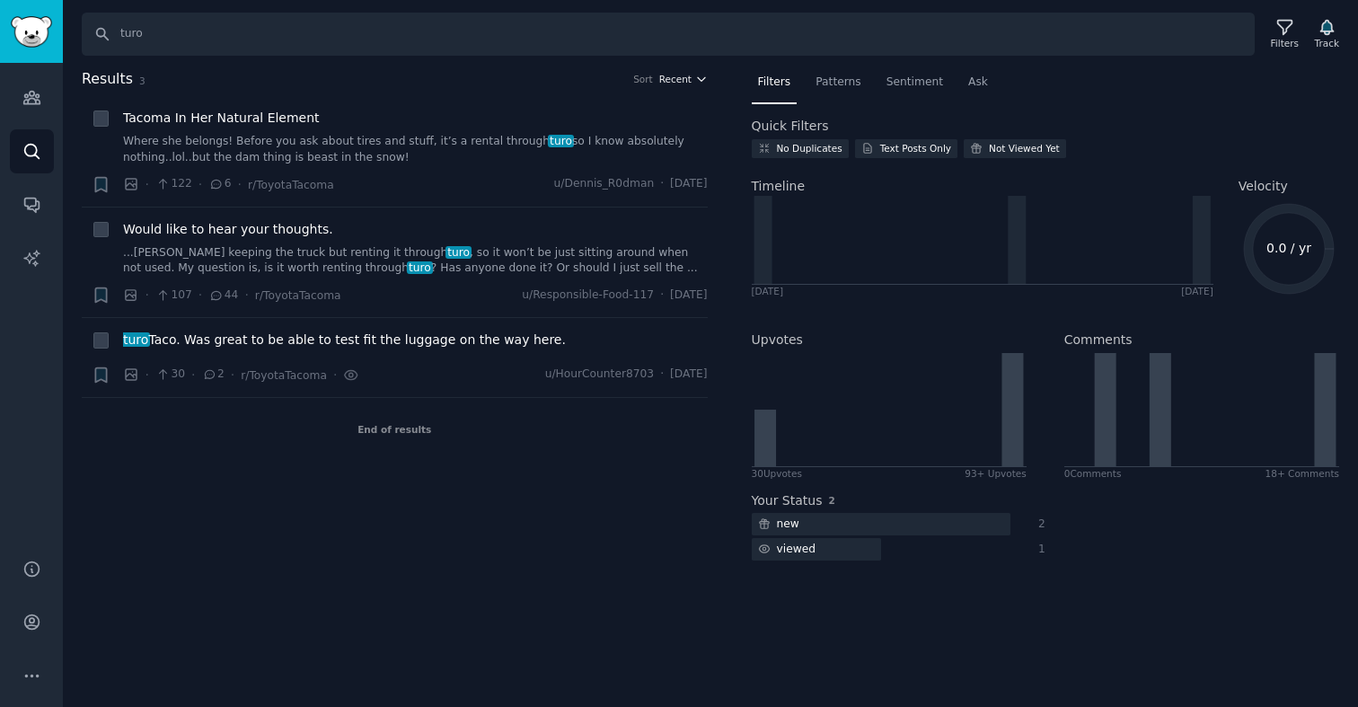
click at [689, 79] on span "Recent" at bounding box center [675, 79] width 32 height 13
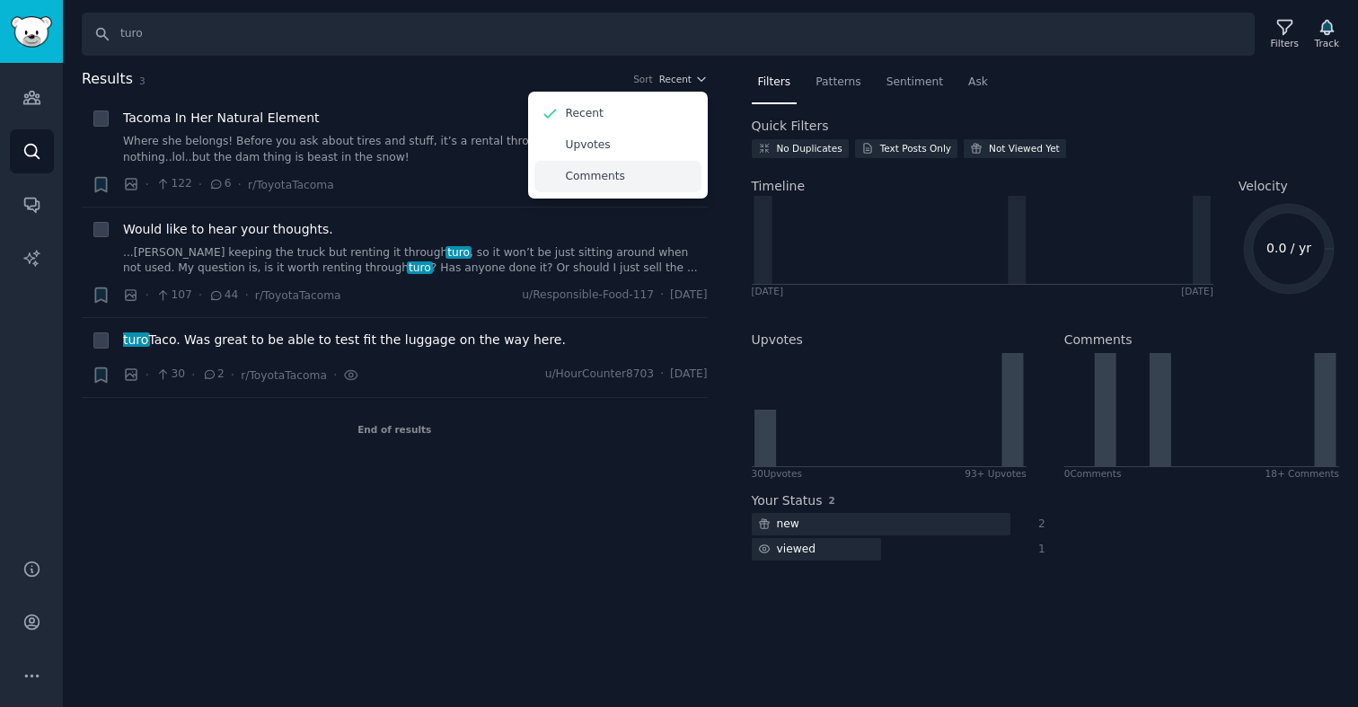
click at [638, 179] on div "Comments" at bounding box center [618, 176] width 167 height 31
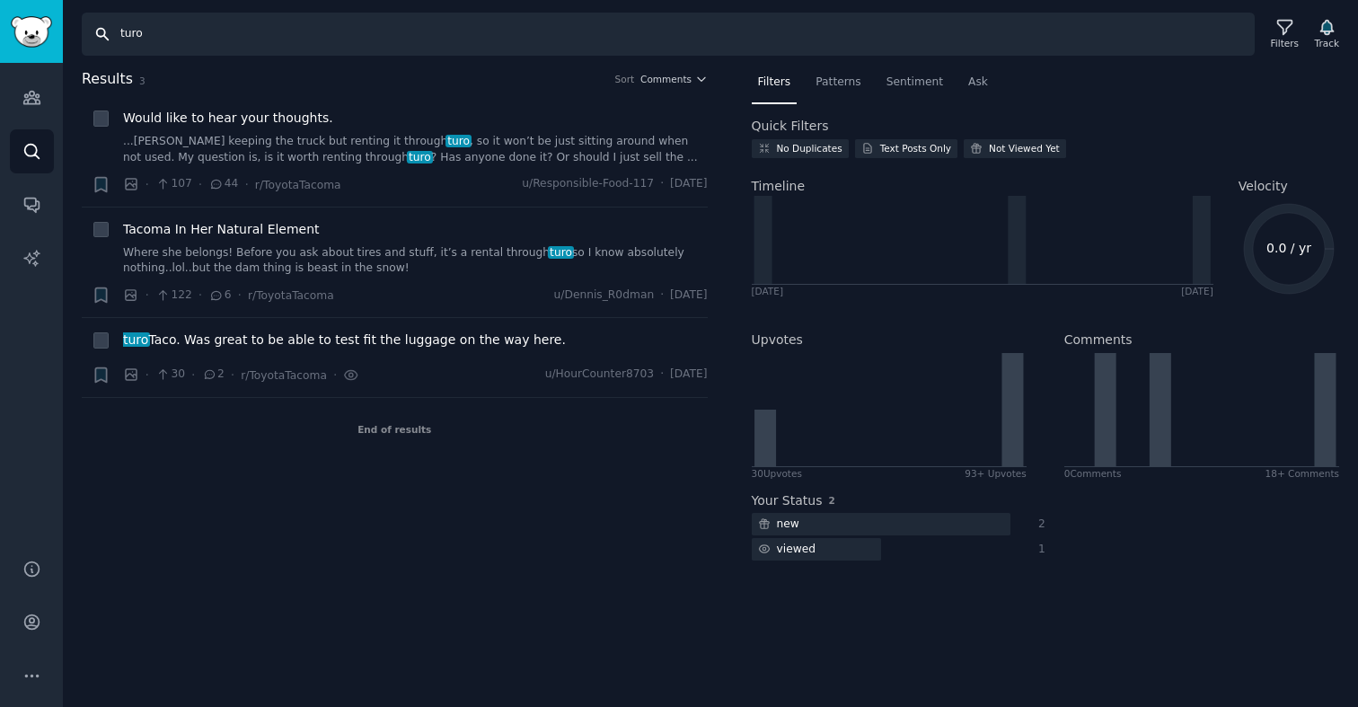
click at [128, 40] on input "turo" at bounding box center [668, 34] width 1173 height 43
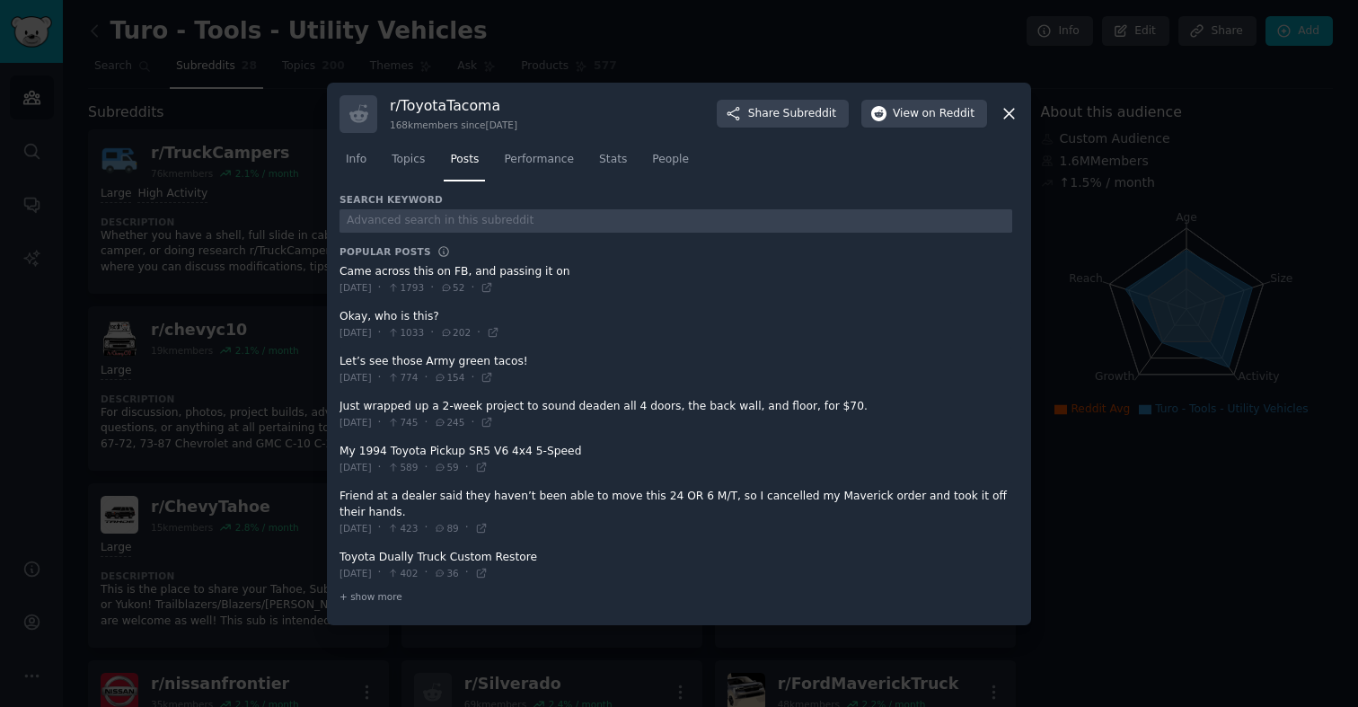
click at [262, 260] on div at bounding box center [679, 353] width 1358 height 707
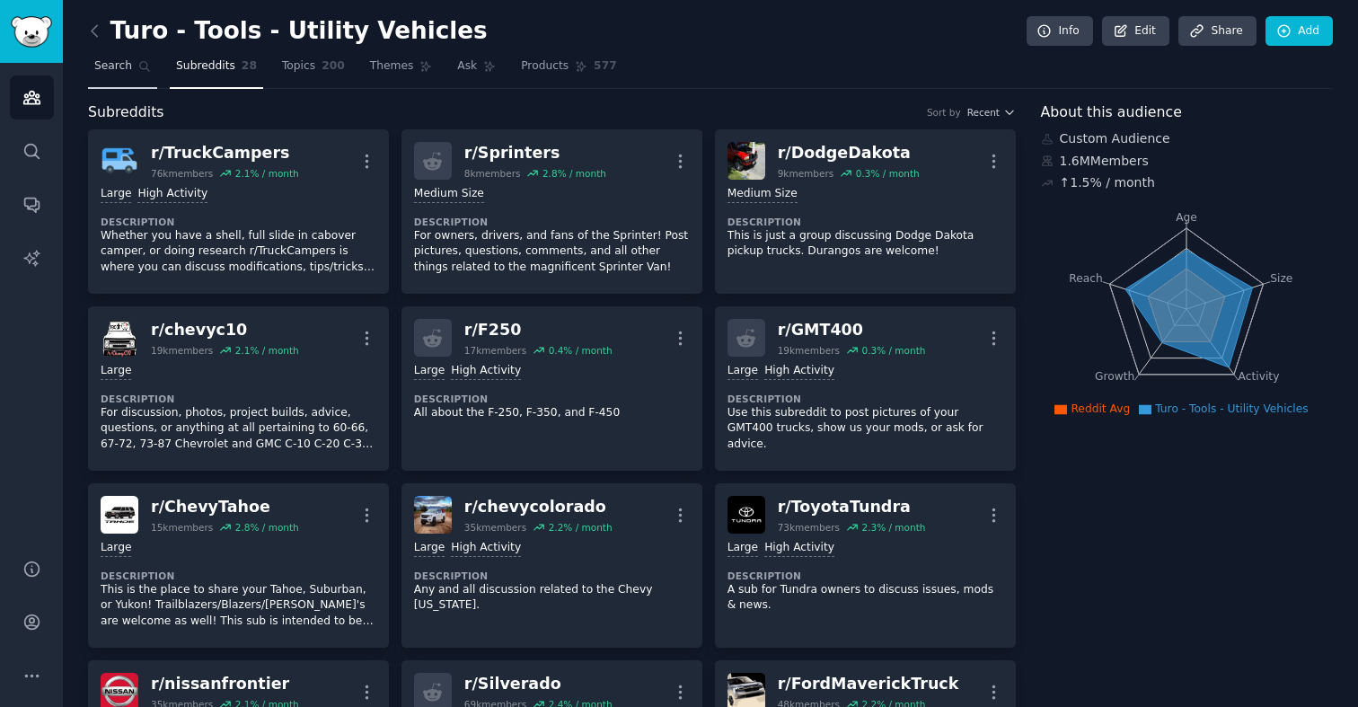
click at [126, 64] on span "Search" at bounding box center [113, 66] width 38 height 16
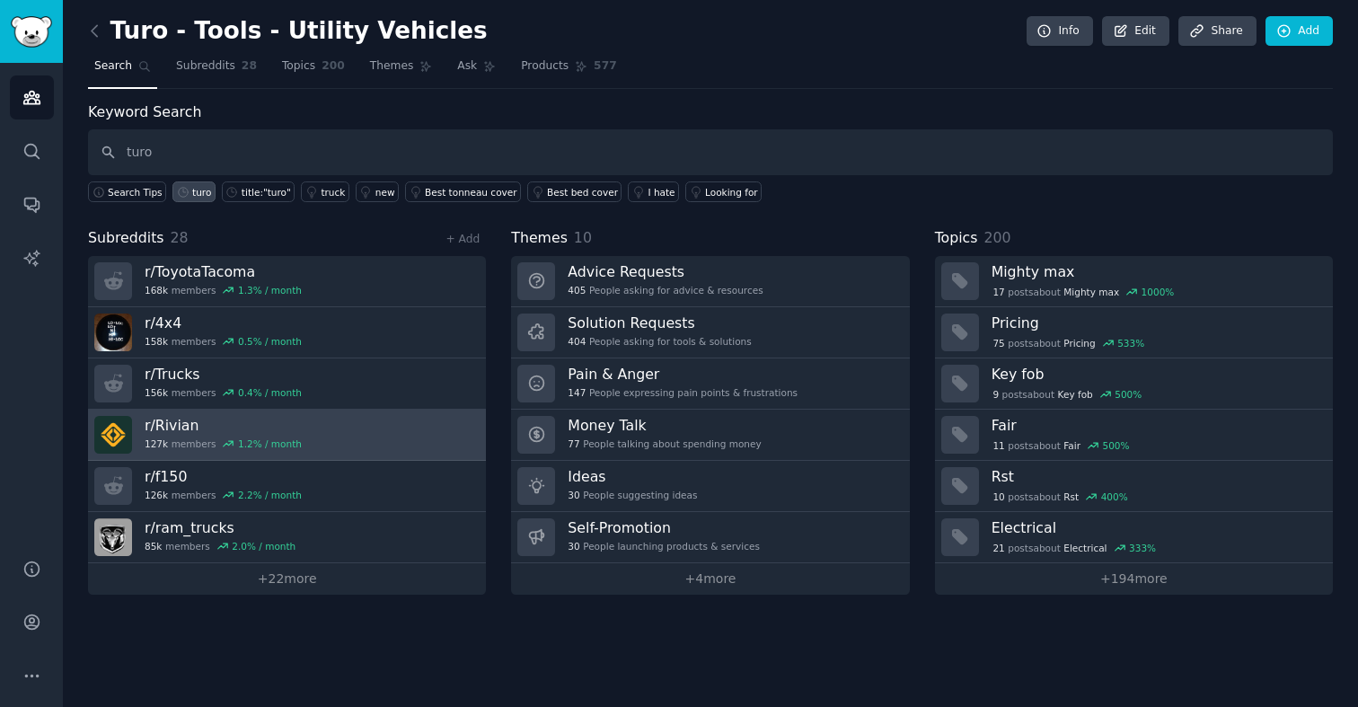
type input "turo"
click at [173, 429] on h3 "r/ Rivian" at bounding box center [223, 425] width 157 height 19
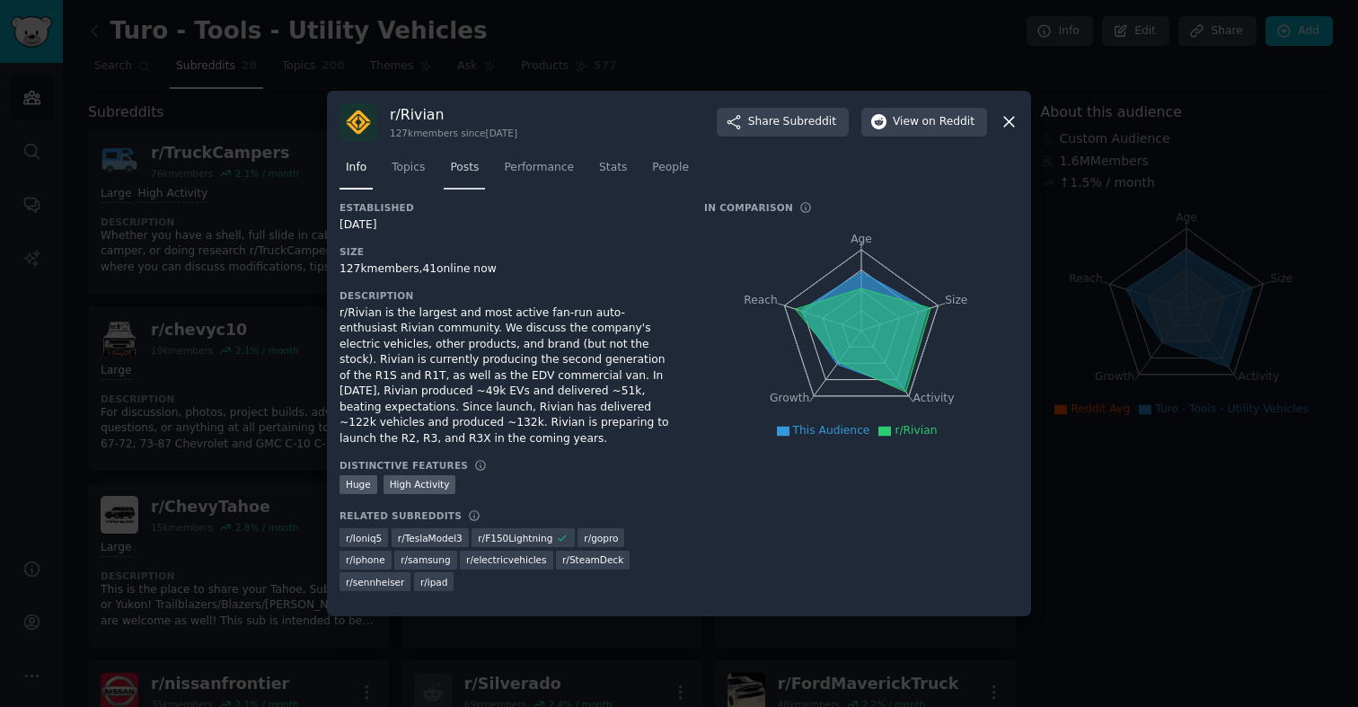
click at [452, 176] on span "Posts" at bounding box center [464, 168] width 29 height 16
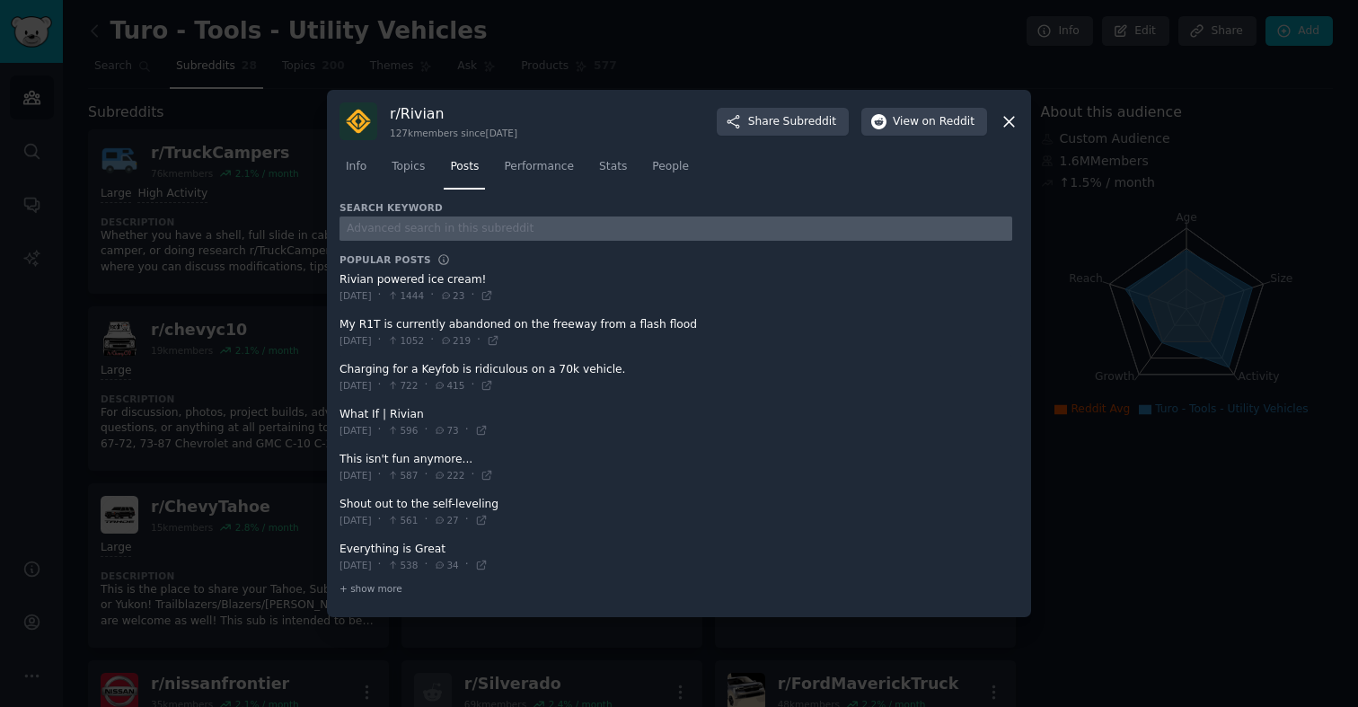
click at [476, 216] on input "text" at bounding box center [676, 228] width 673 height 24
type input "turo"
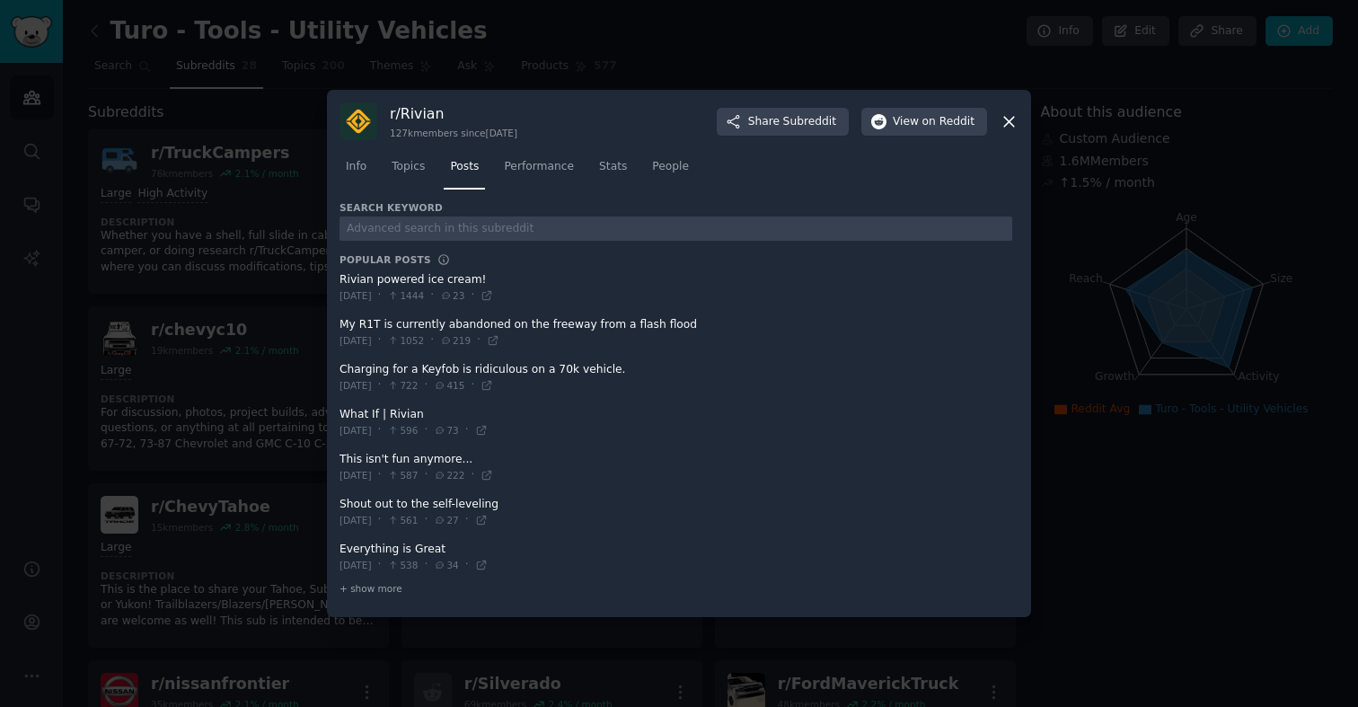
click at [1010, 126] on icon at bounding box center [1009, 121] width 19 height 19
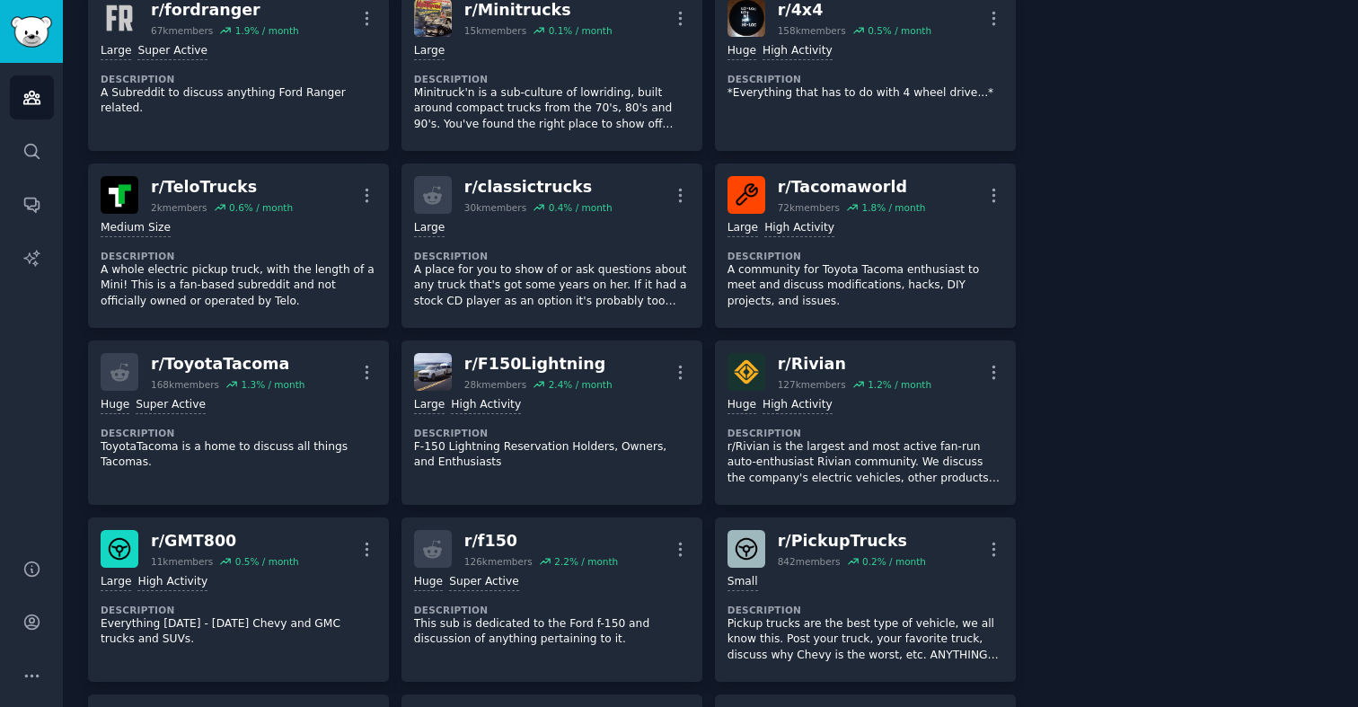
scroll to position [853, 0]
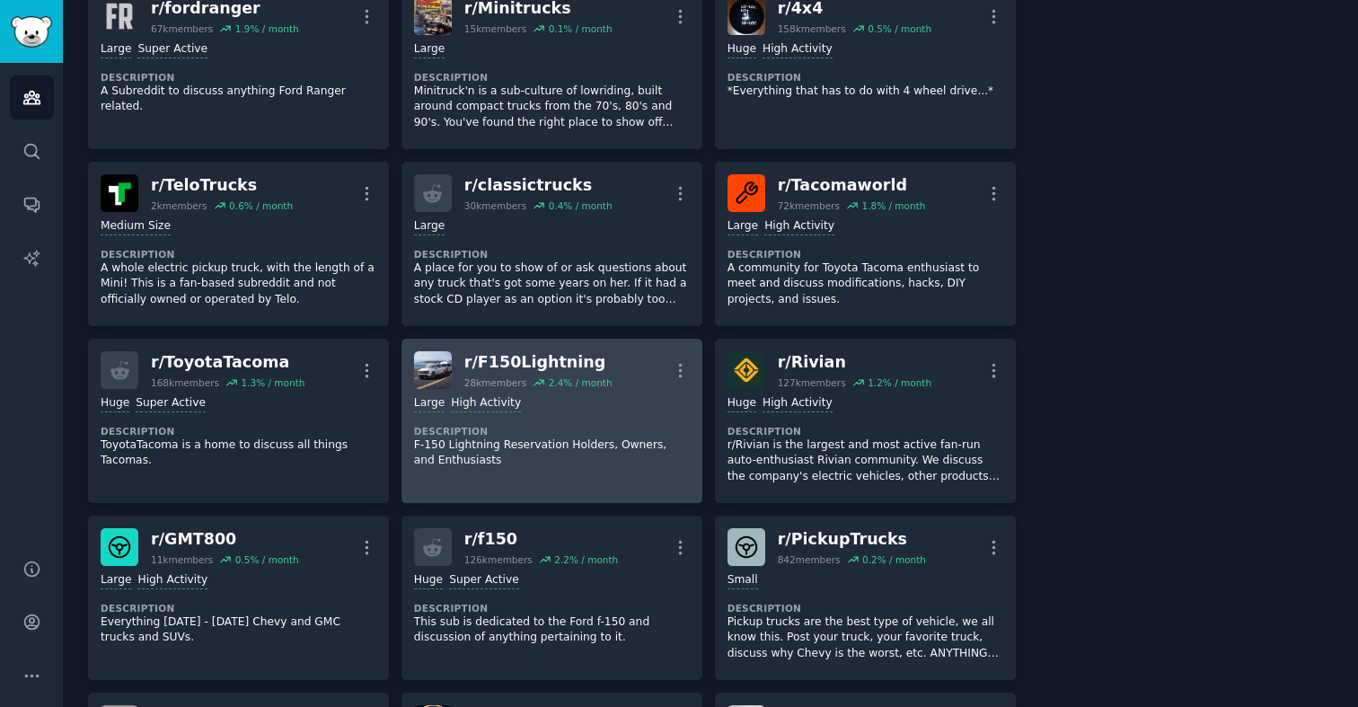
click at [628, 463] on p "F-150 Lightning Reservation Holders, Owners, and Enthusiasts" at bounding box center [552, 452] width 276 height 31
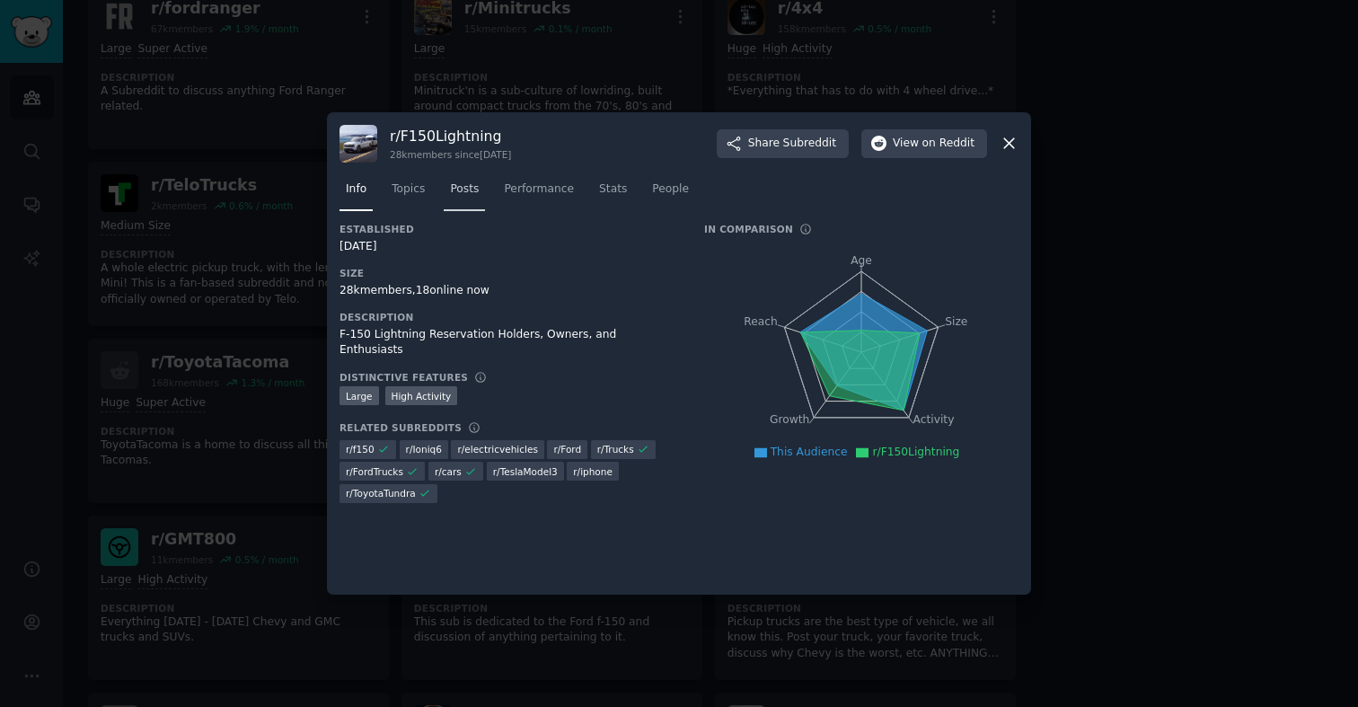
click at [460, 199] on link "Posts" at bounding box center [464, 193] width 41 height 37
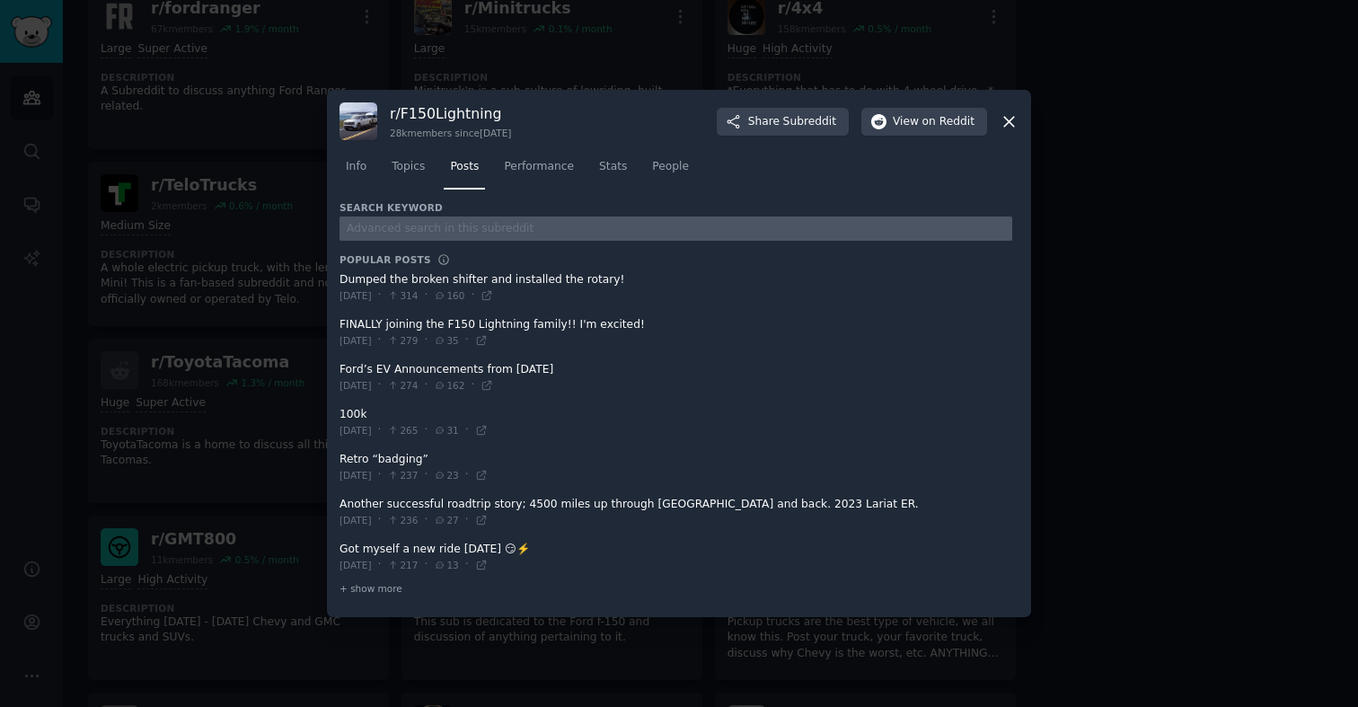
click at [464, 229] on input "text" at bounding box center [676, 228] width 673 height 24
type input "turo"
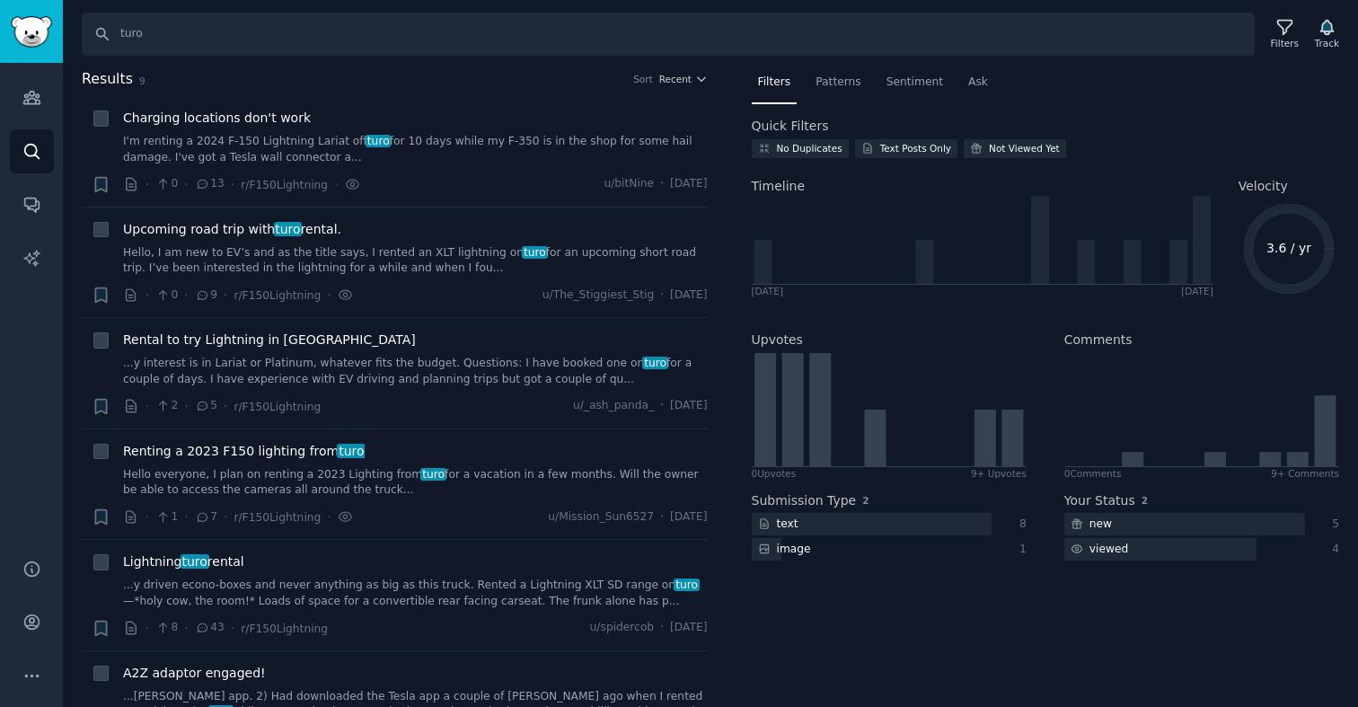
click at [662, 90] on div "Results 9 Sort Recent" at bounding box center [395, 82] width 626 height 29
click at [666, 86] on h2 "Results 9 Sort Recent" at bounding box center [395, 79] width 626 height 22
click at [667, 73] on span "Recent" at bounding box center [675, 79] width 32 height 13
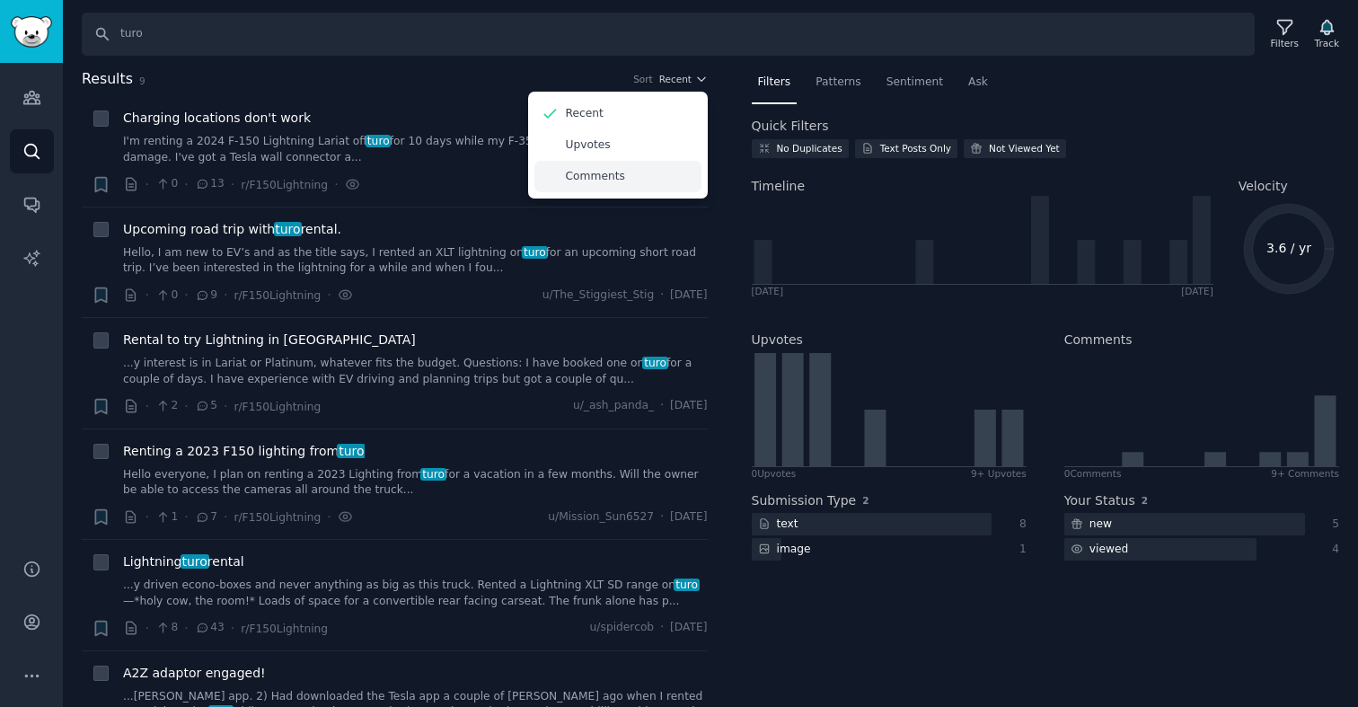
click at [611, 174] on p "Comments" at bounding box center [595, 177] width 59 height 16
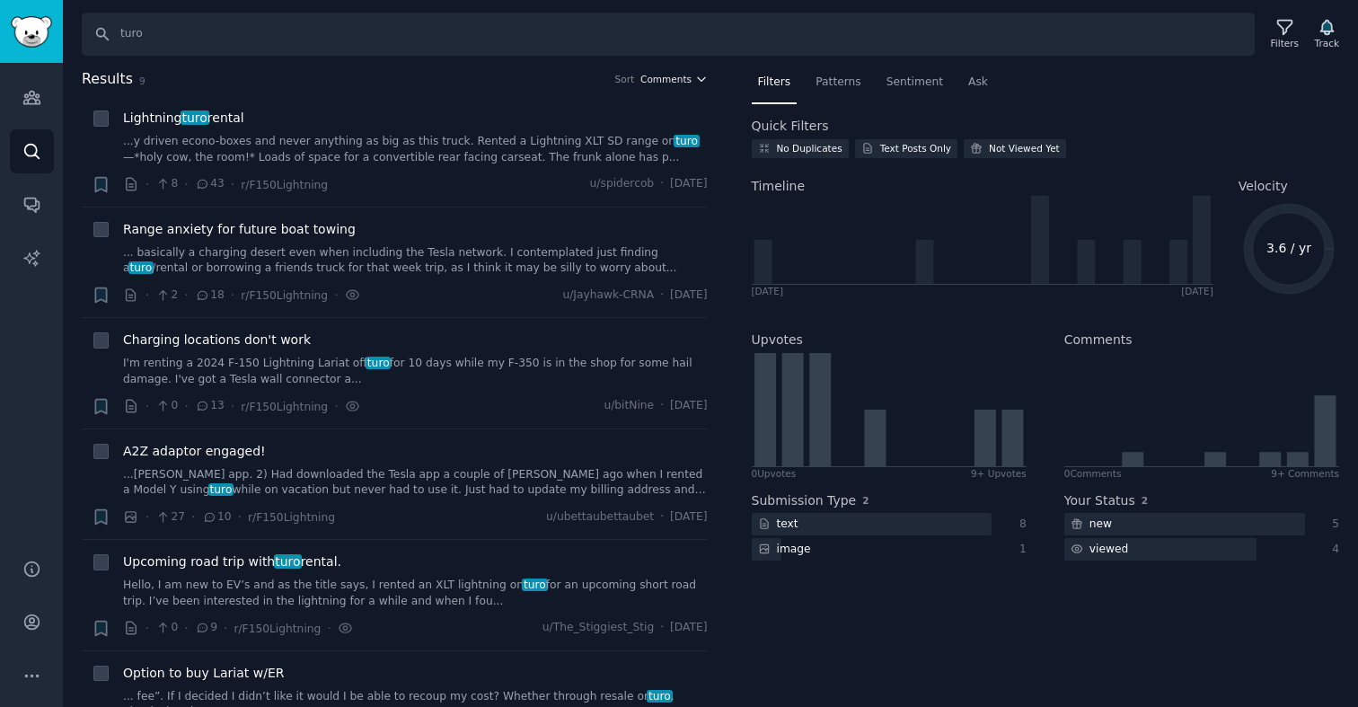
click at [667, 80] on span "Comments" at bounding box center [666, 79] width 51 height 13
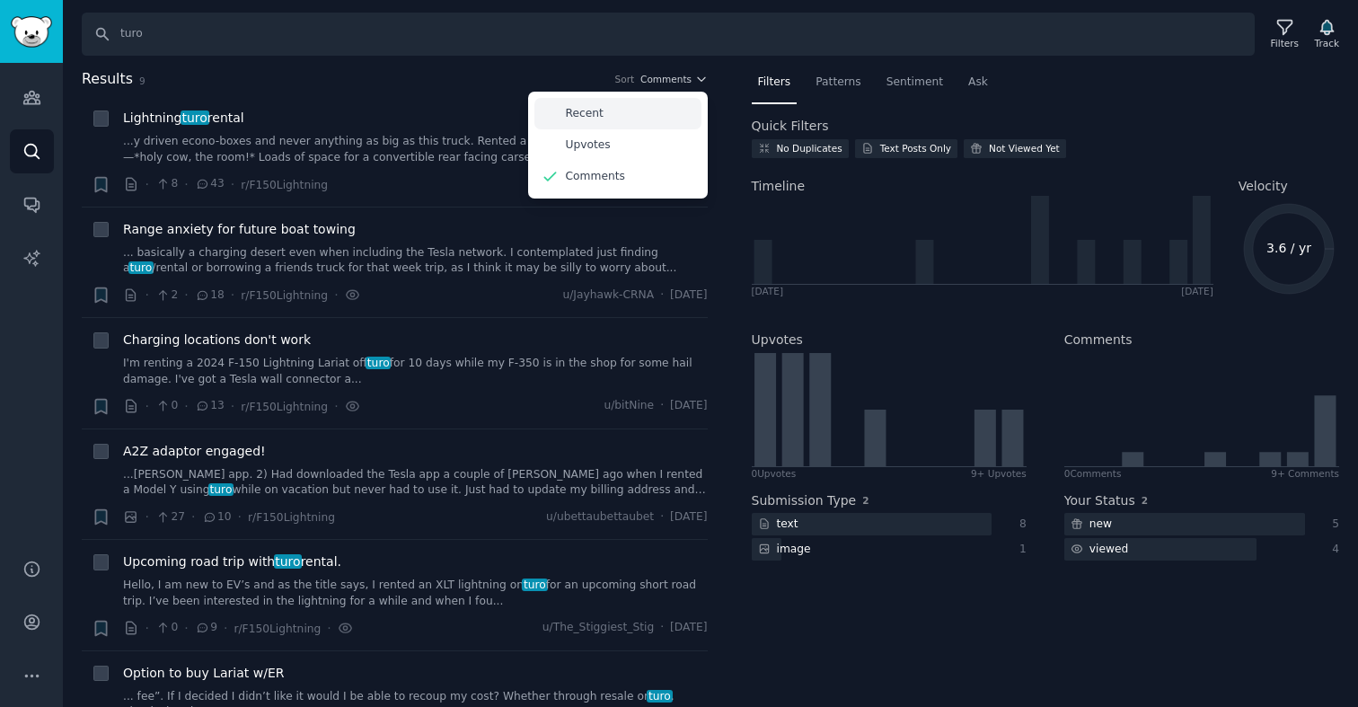
click at [613, 119] on div "Recent" at bounding box center [618, 113] width 167 height 31
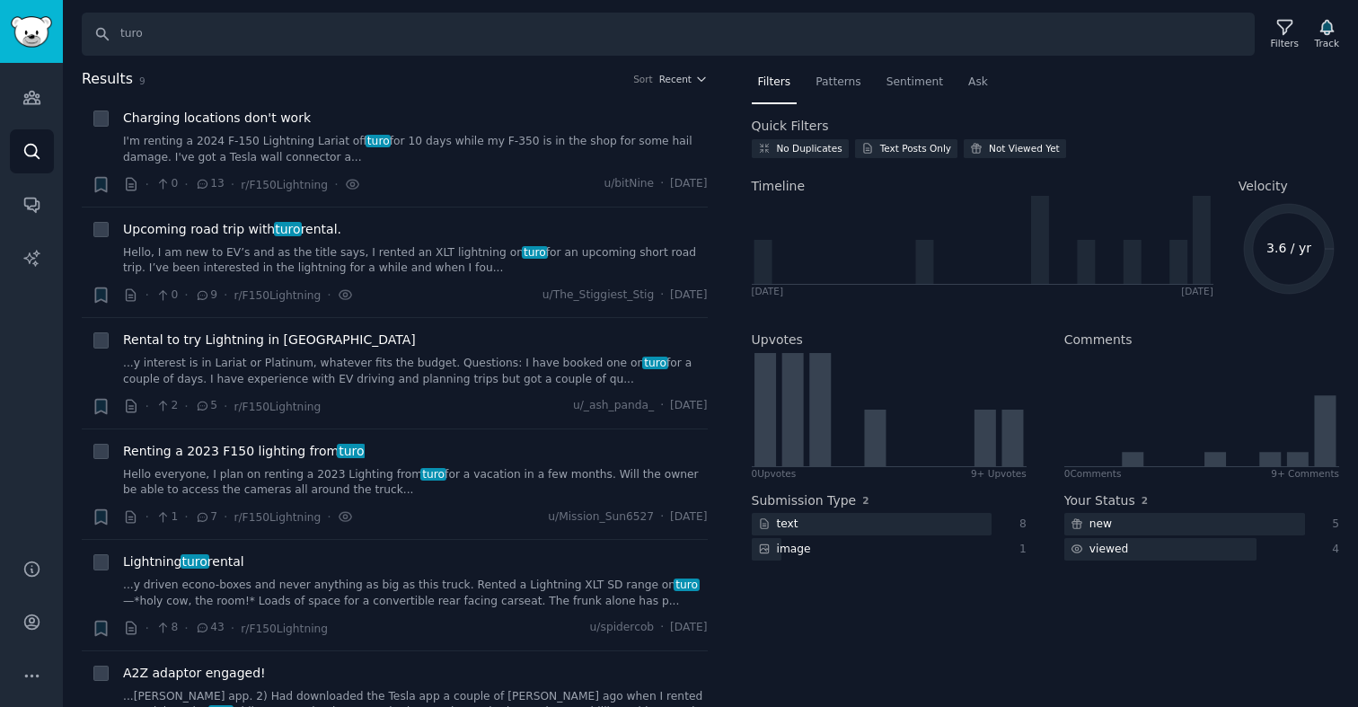
click at [683, 87] on h2 "Results 9 Sort Recent" at bounding box center [395, 79] width 626 height 22
click at [442, 137] on link "I'm renting a 2024 F-150 Lightning Lariat off turo for 10 days while my F-350 i…" at bounding box center [415, 149] width 585 height 31
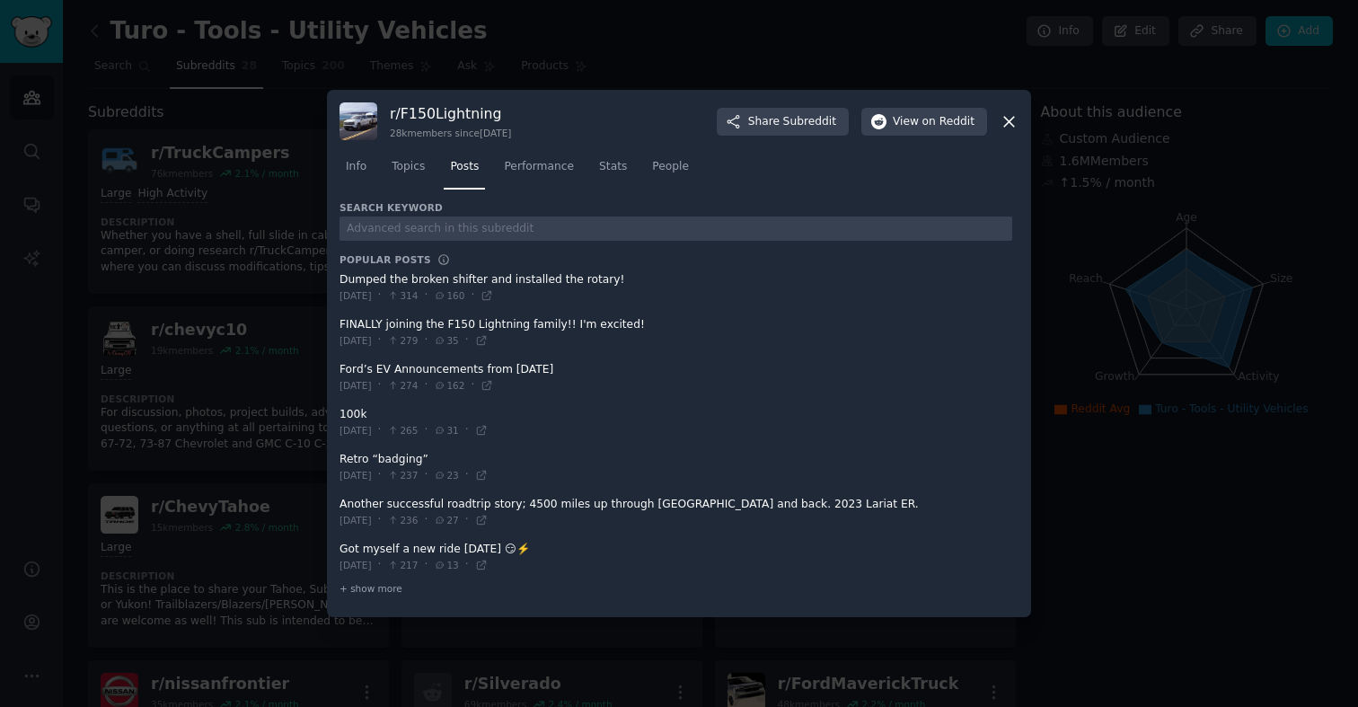
click at [1012, 119] on icon at bounding box center [1009, 122] width 10 height 10
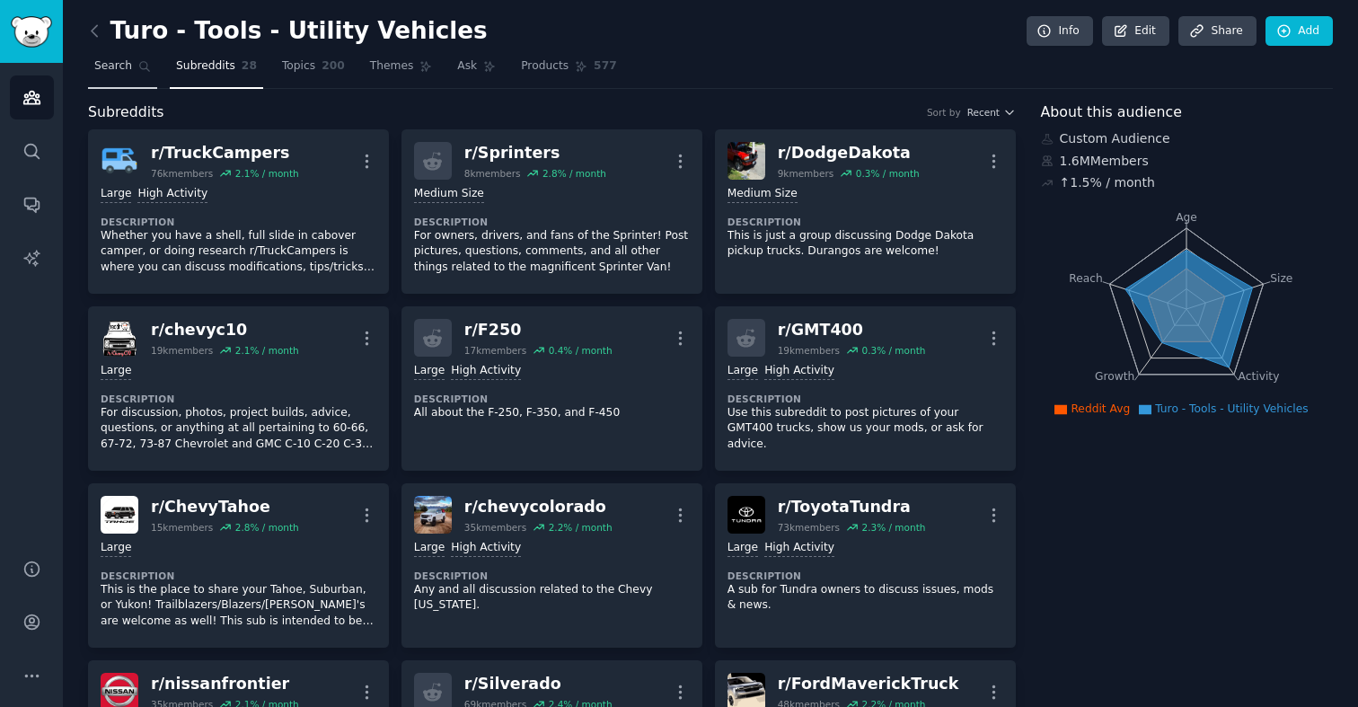
click at [132, 65] on link "Search" at bounding box center [122, 70] width 69 height 37
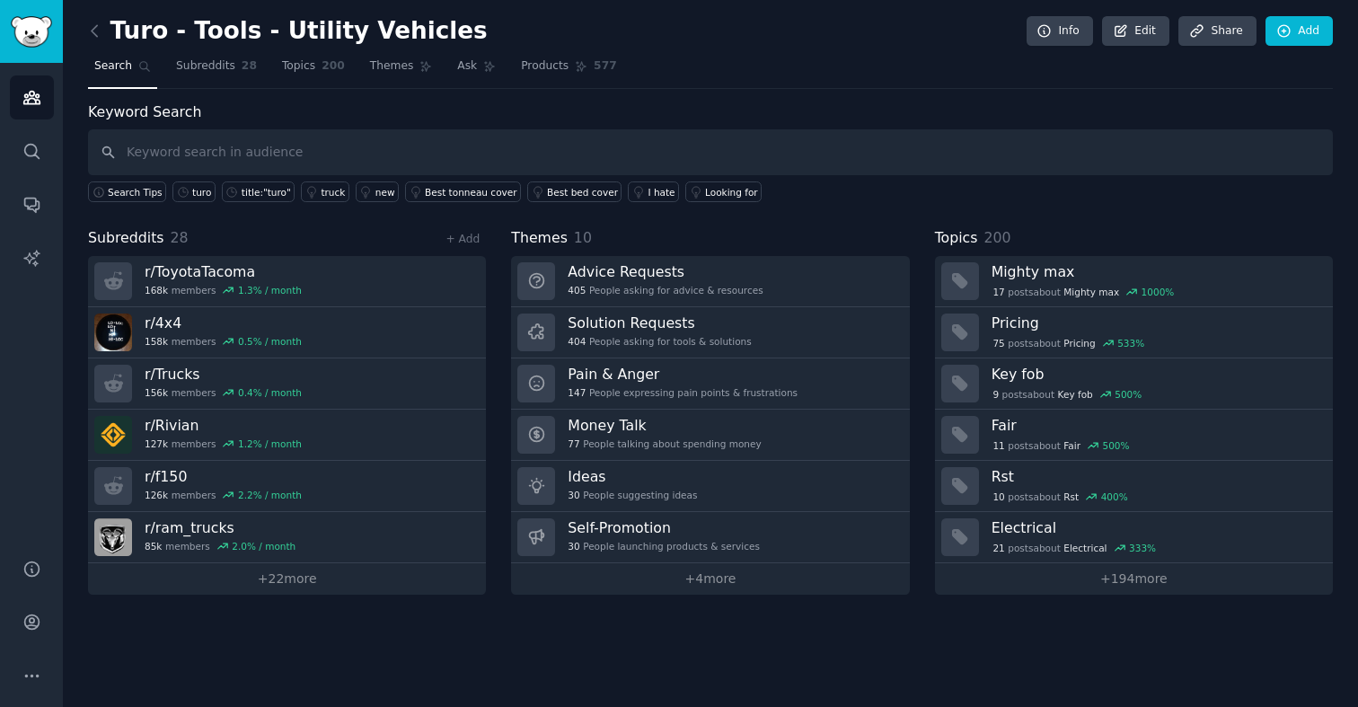
click at [295, 154] on input "text" at bounding box center [710, 152] width 1245 height 46
type input "turo"
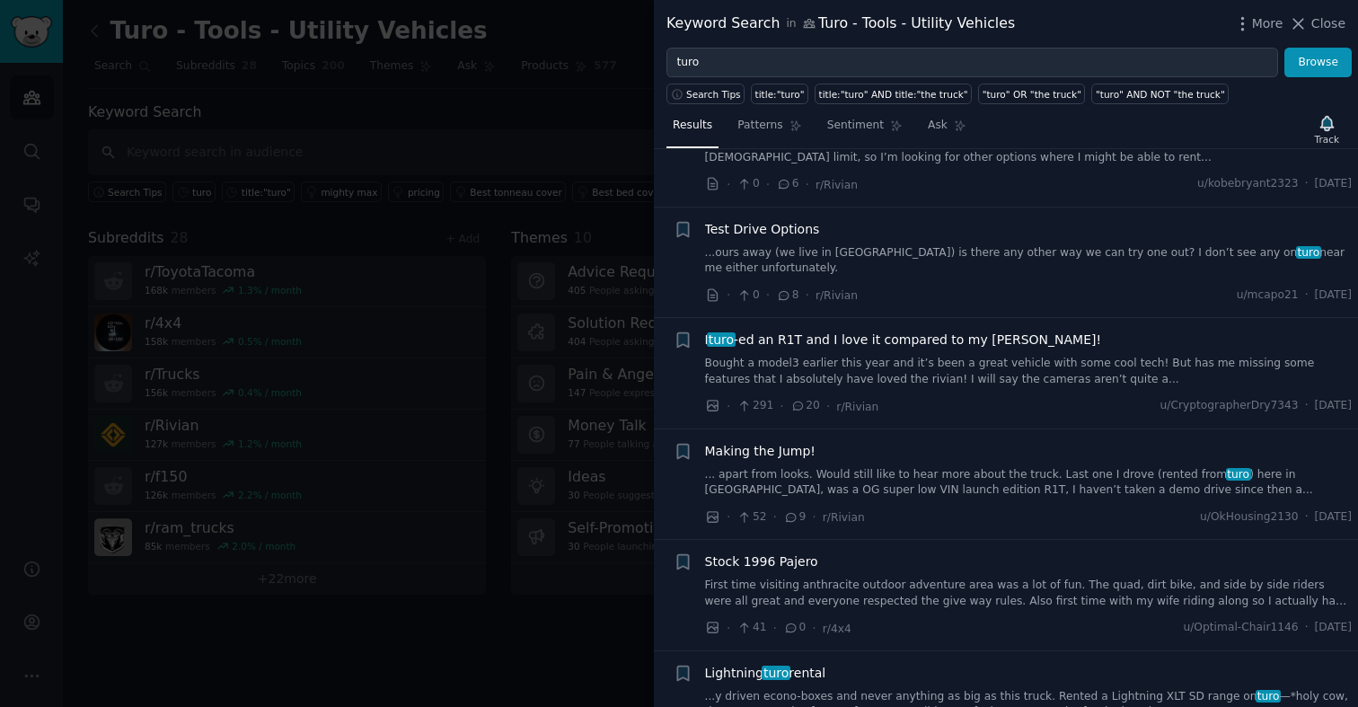
scroll to position [2654, 0]
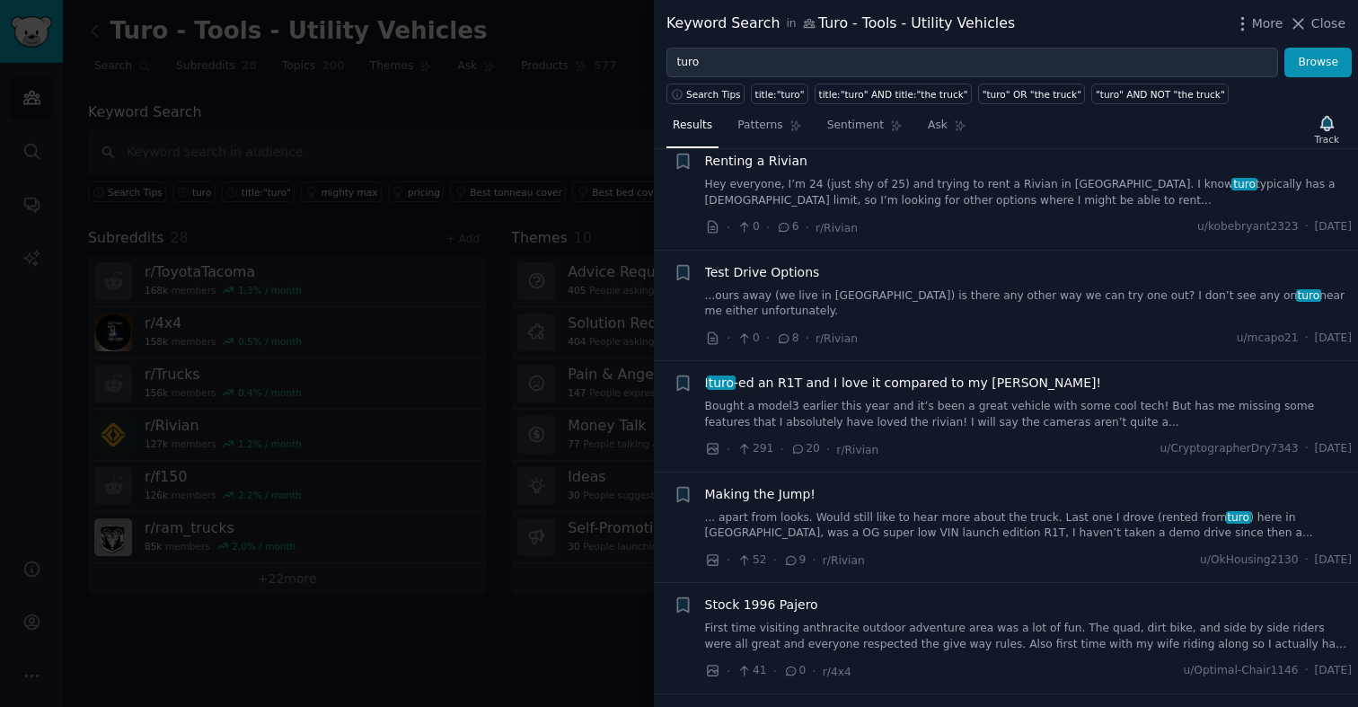
click at [460, 140] on div at bounding box center [679, 353] width 1358 height 707
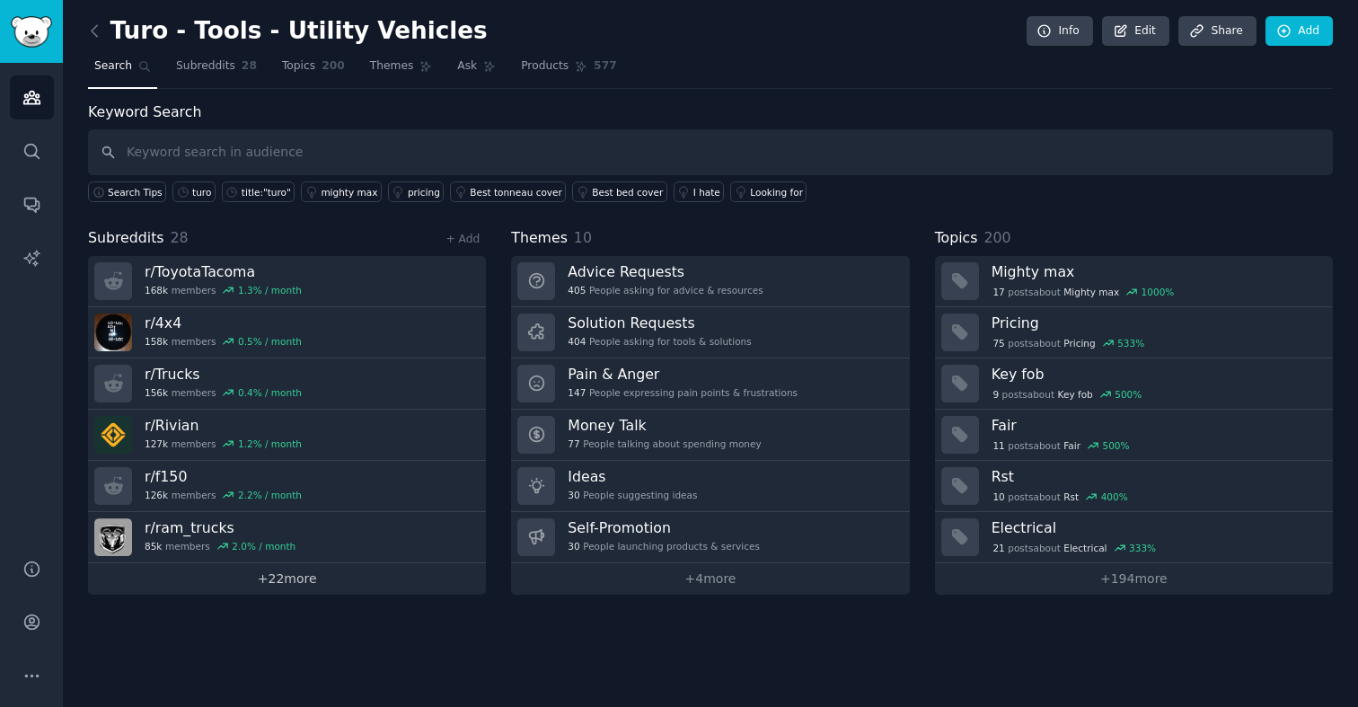
click at [303, 587] on link "+ 22 more" at bounding box center [287, 578] width 398 height 31
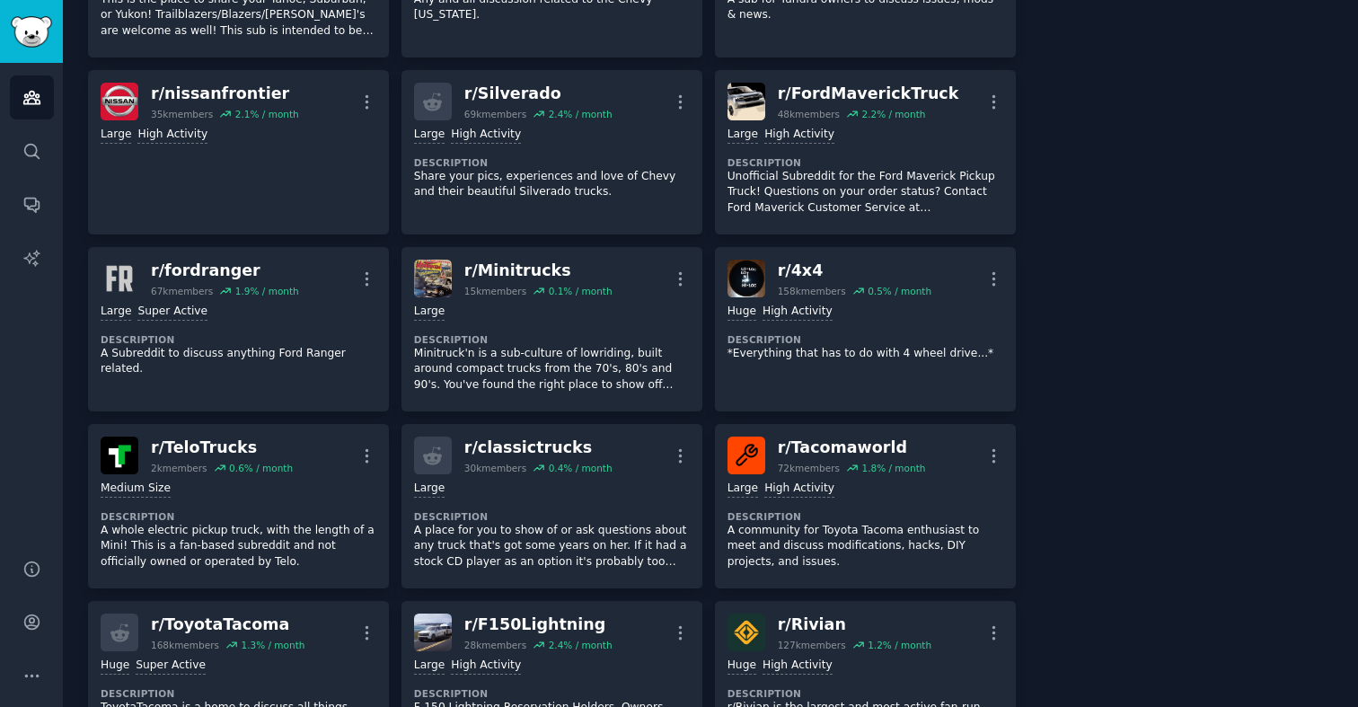
scroll to position [592, 0]
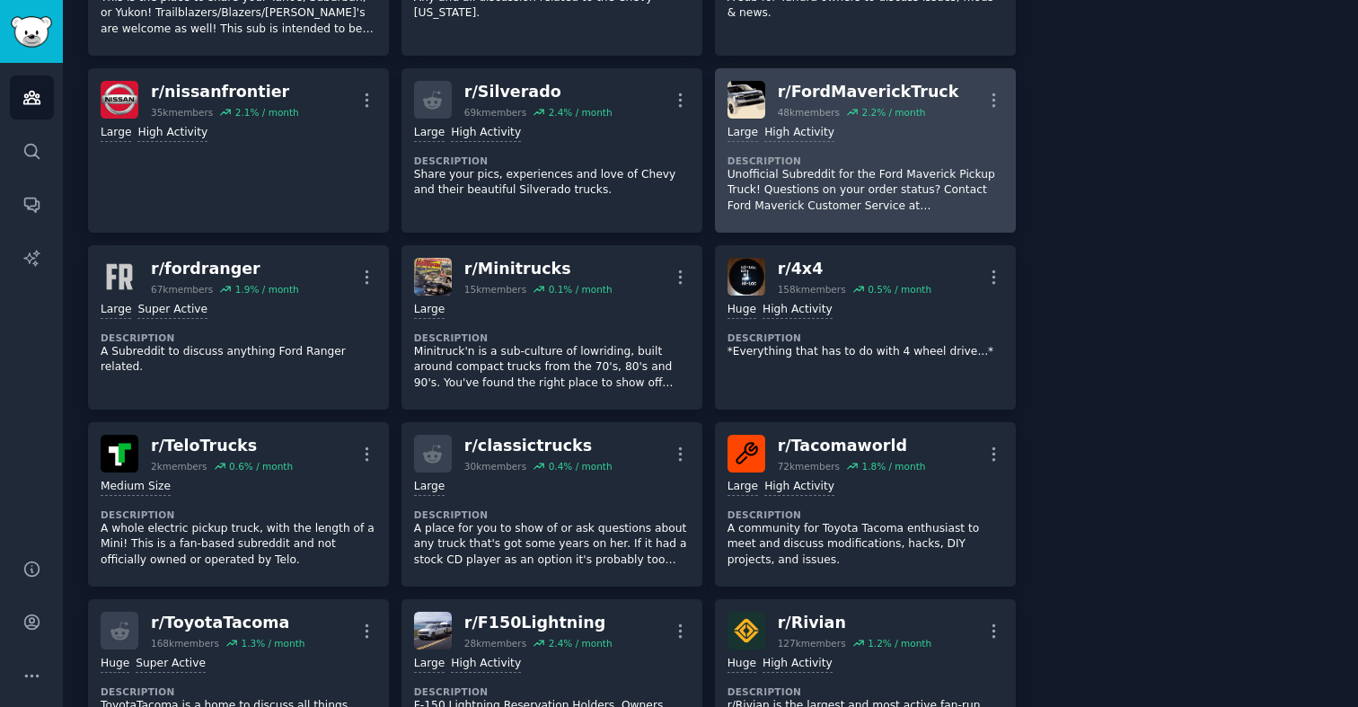
click at [808, 87] on div "r/ FordMaverickTruck" at bounding box center [868, 92] width 181 height 22
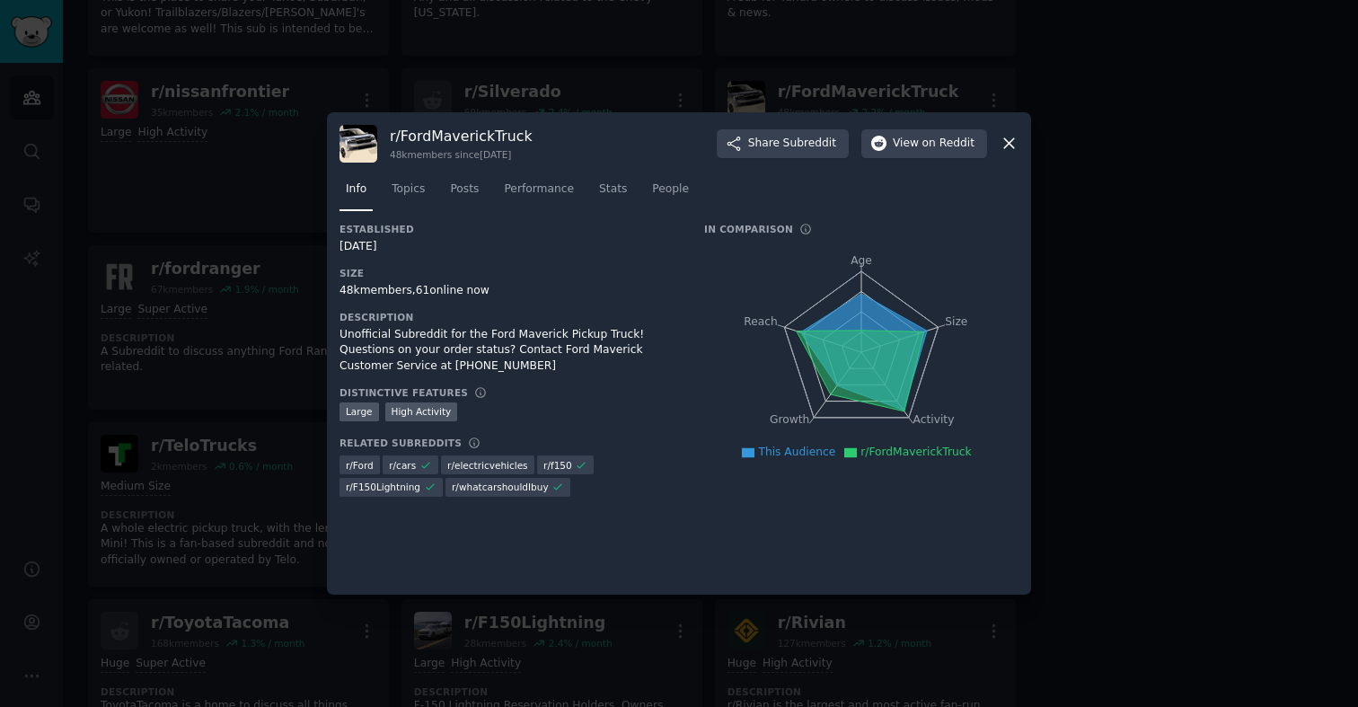
click at [488, 192] on nav "Info Topics Posts Performance Stats People" at bounding box center [679, 193] width 679 height 37
click at [467, 192] on span "Posts" at bounding box center [464, 189] width 29 height 16
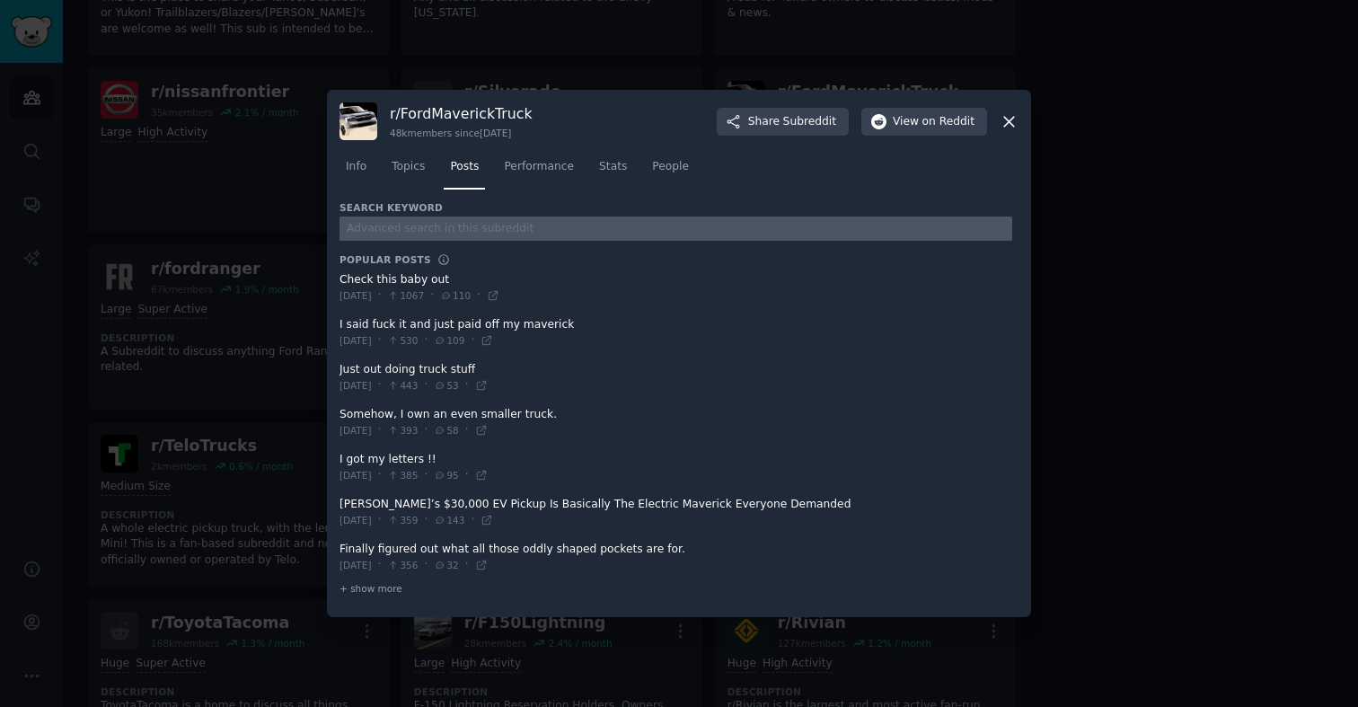
click at [504, 226] on input "text" at bounding box center [676, 228] width 673 height 24
type input "turo"
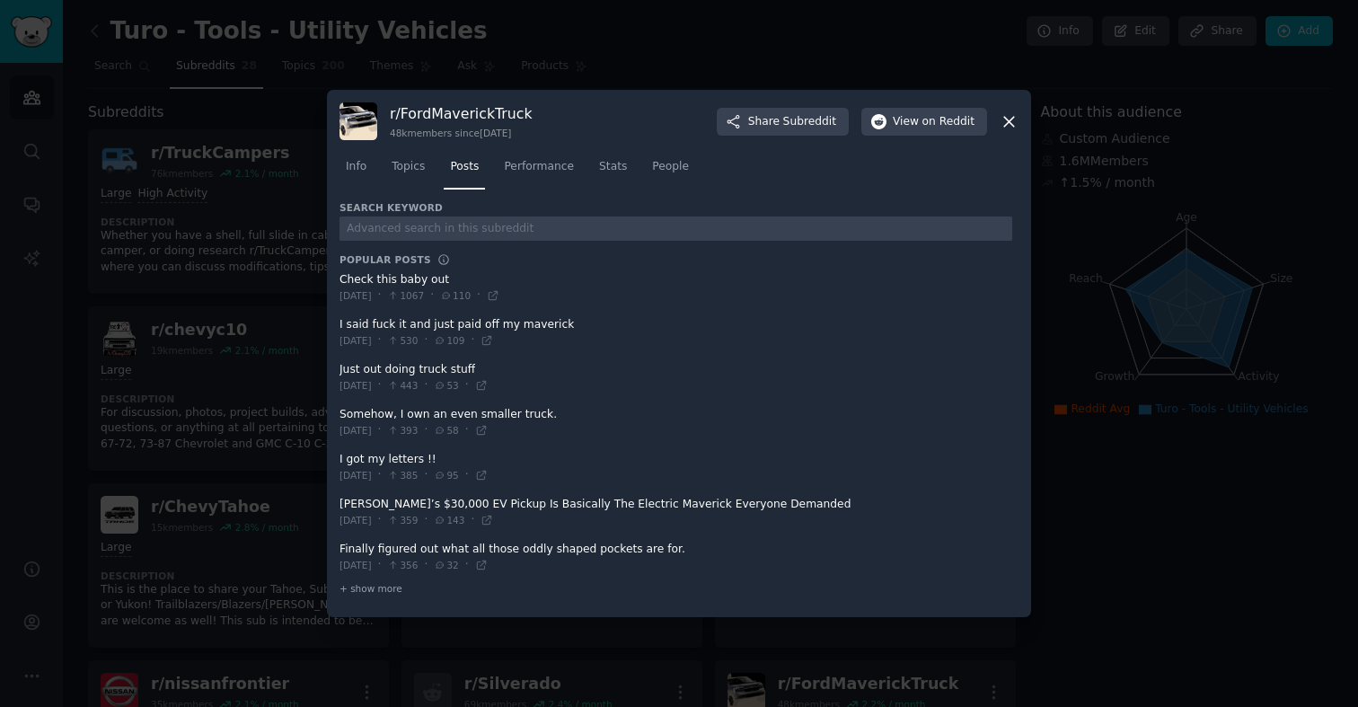
click at [1018, 128] on icon at bounding box center [1009, 121] width 19 height 19
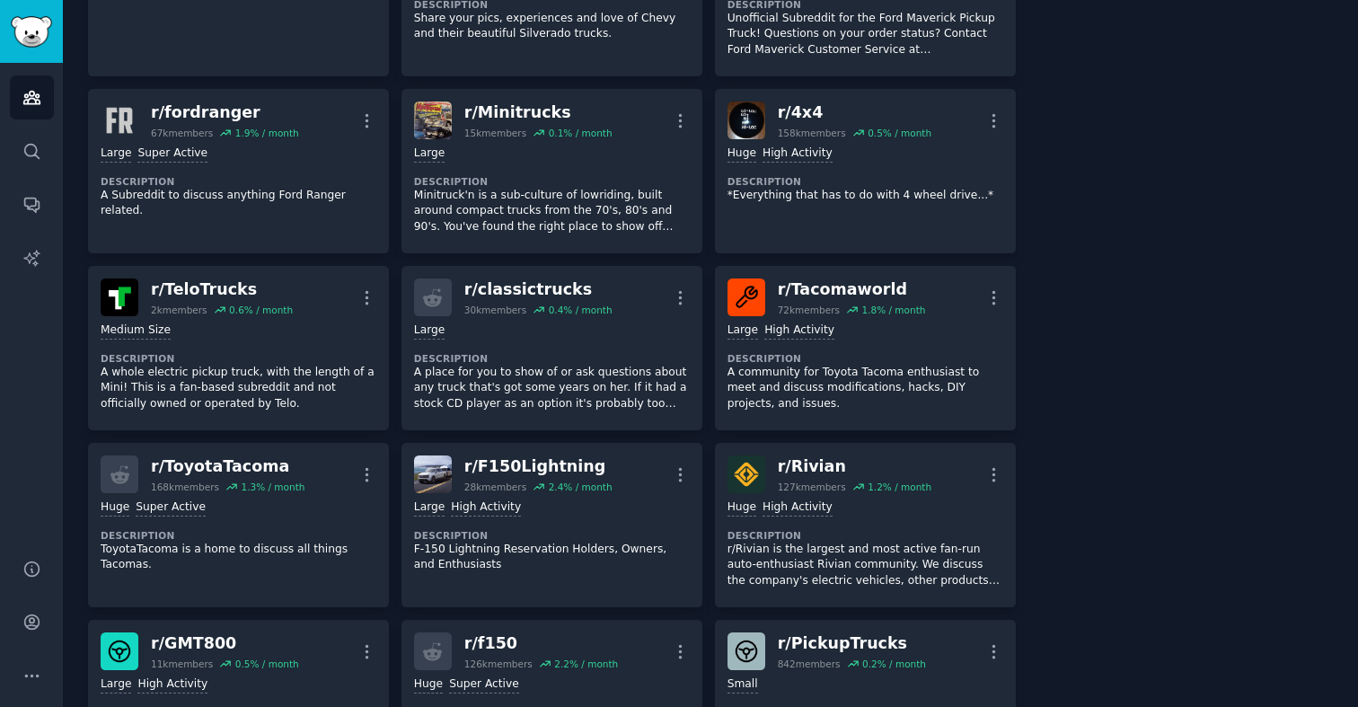
scroll to position [759, 0]
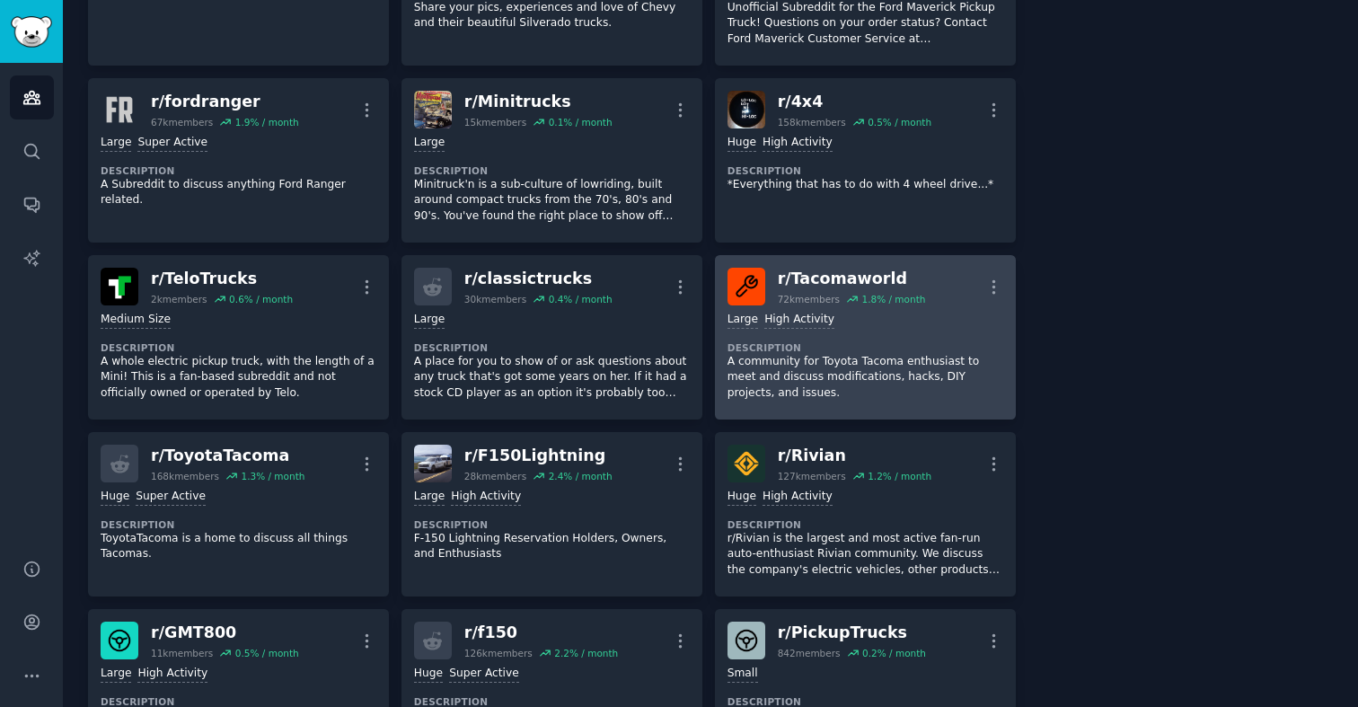
click at [884, 347] on dt "Description" at bounding box center [866, 347] width 276 height 13
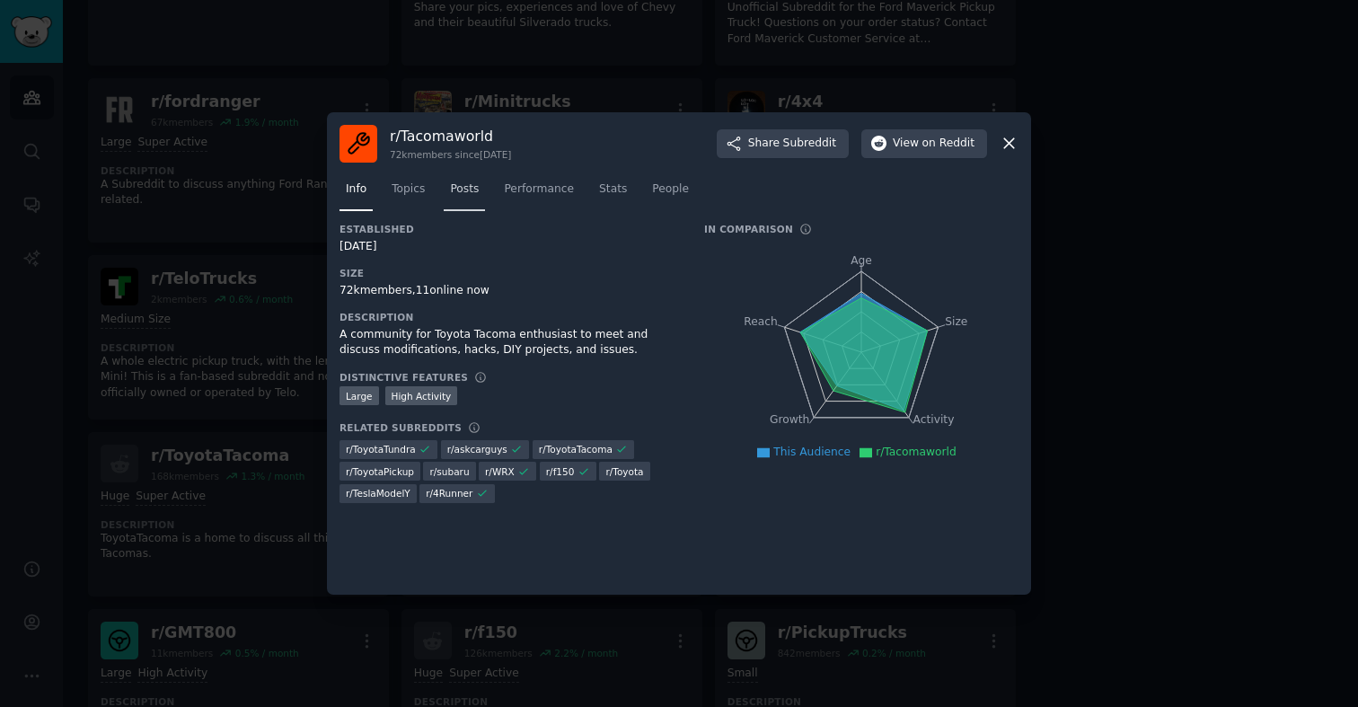
click at [450, 191] on span "Posts" at bounding box center [464, 189] width 29 height 16
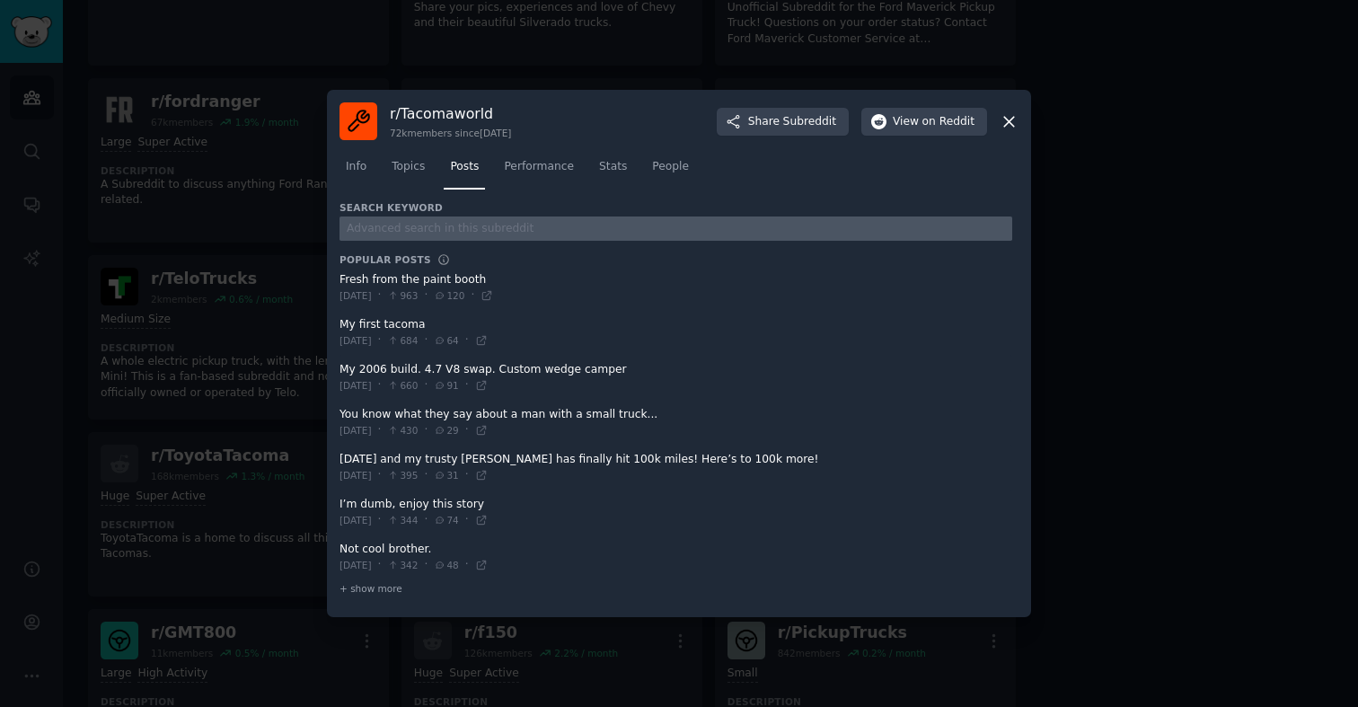
click at [412, 229] on input "text" at bounding box center [676, 228] width 673 height 24
type input "turo"
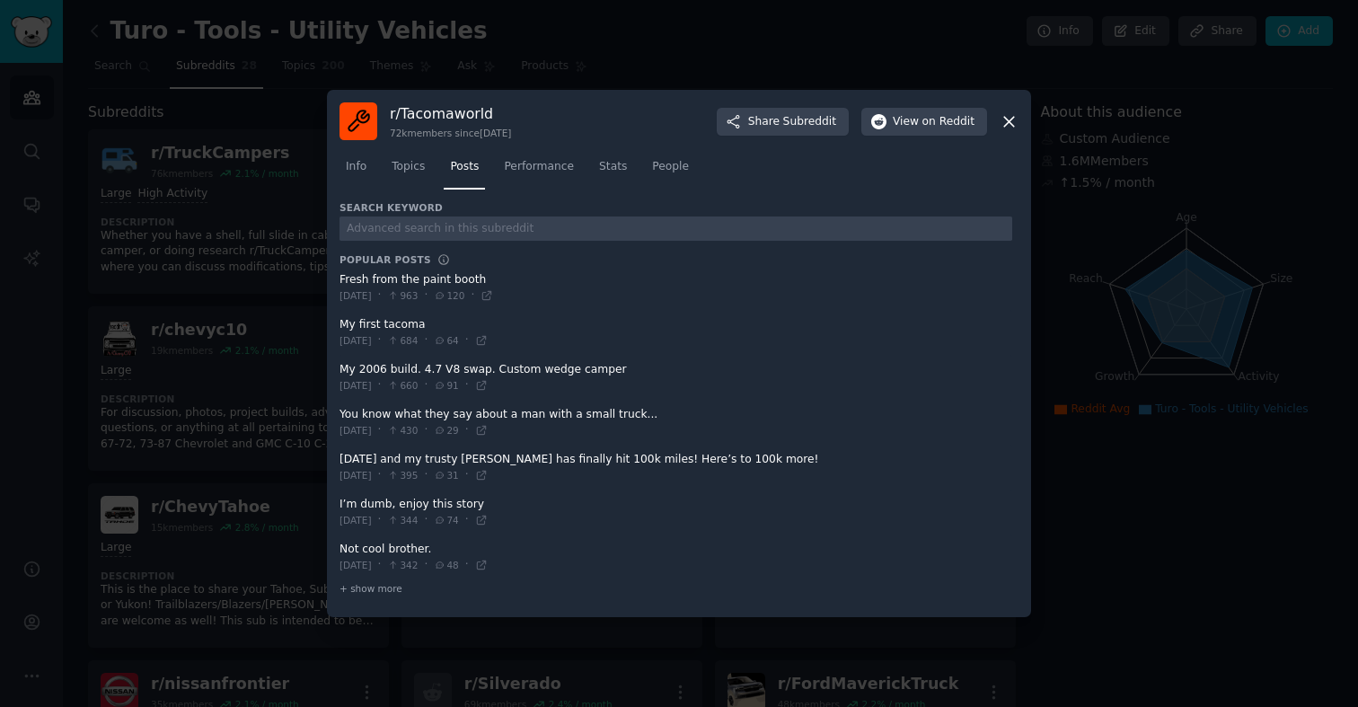
click at [1006, 119] on icon at bounding box center [1009, 121] width 19 height 19
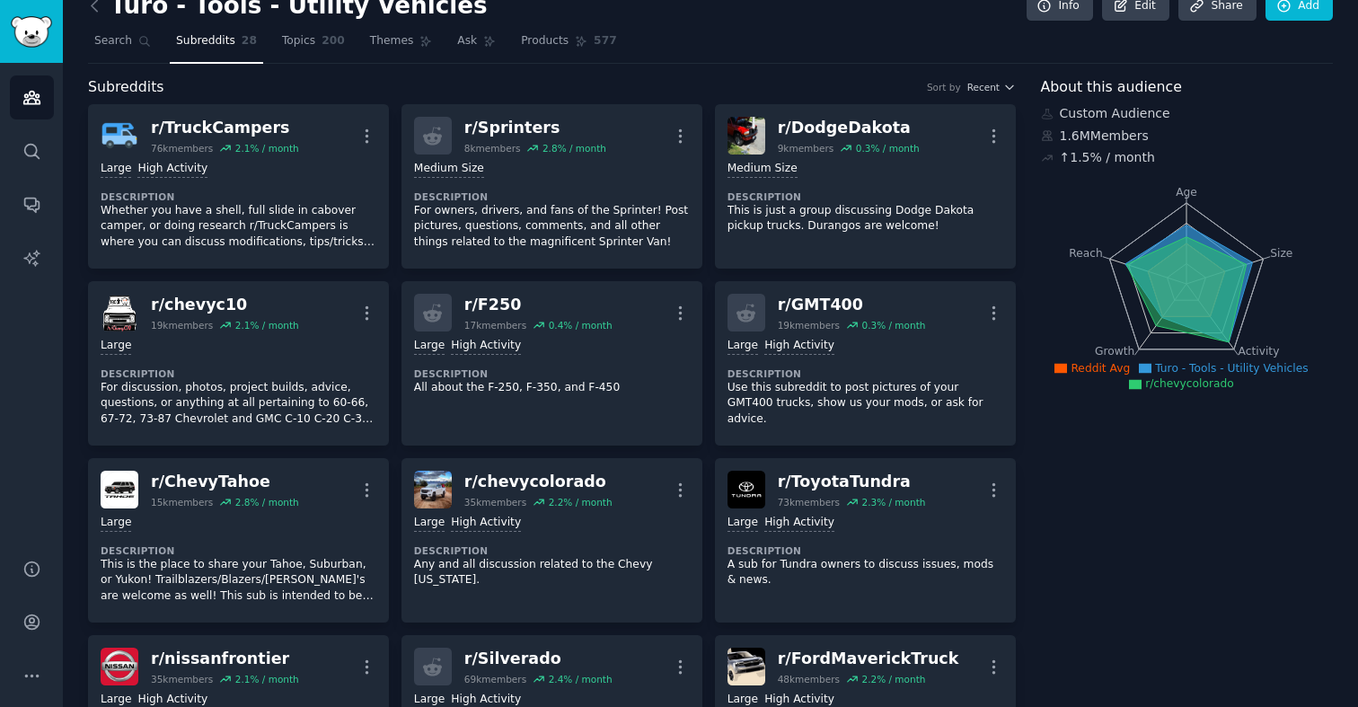
scroll to position [26, 0]
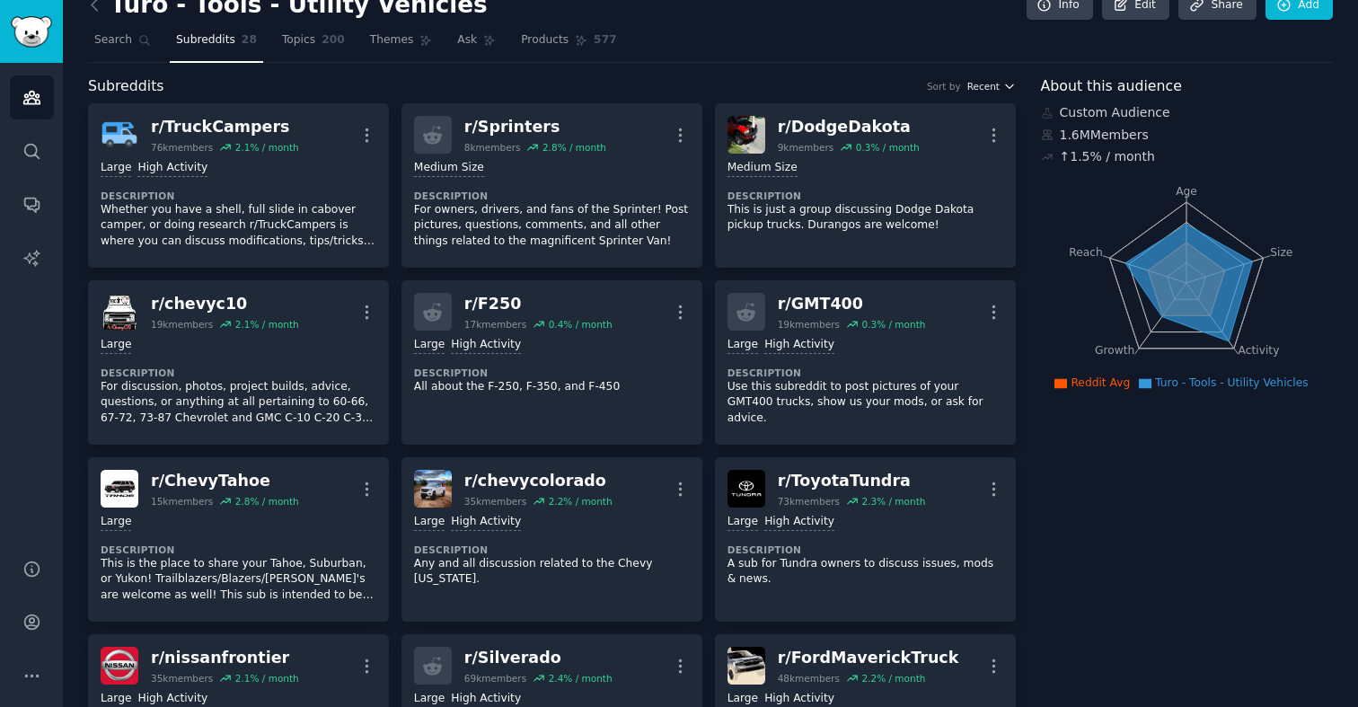
click at [983, 81] on span "Recent" at bounding box center [984, 86] width 32 height 13
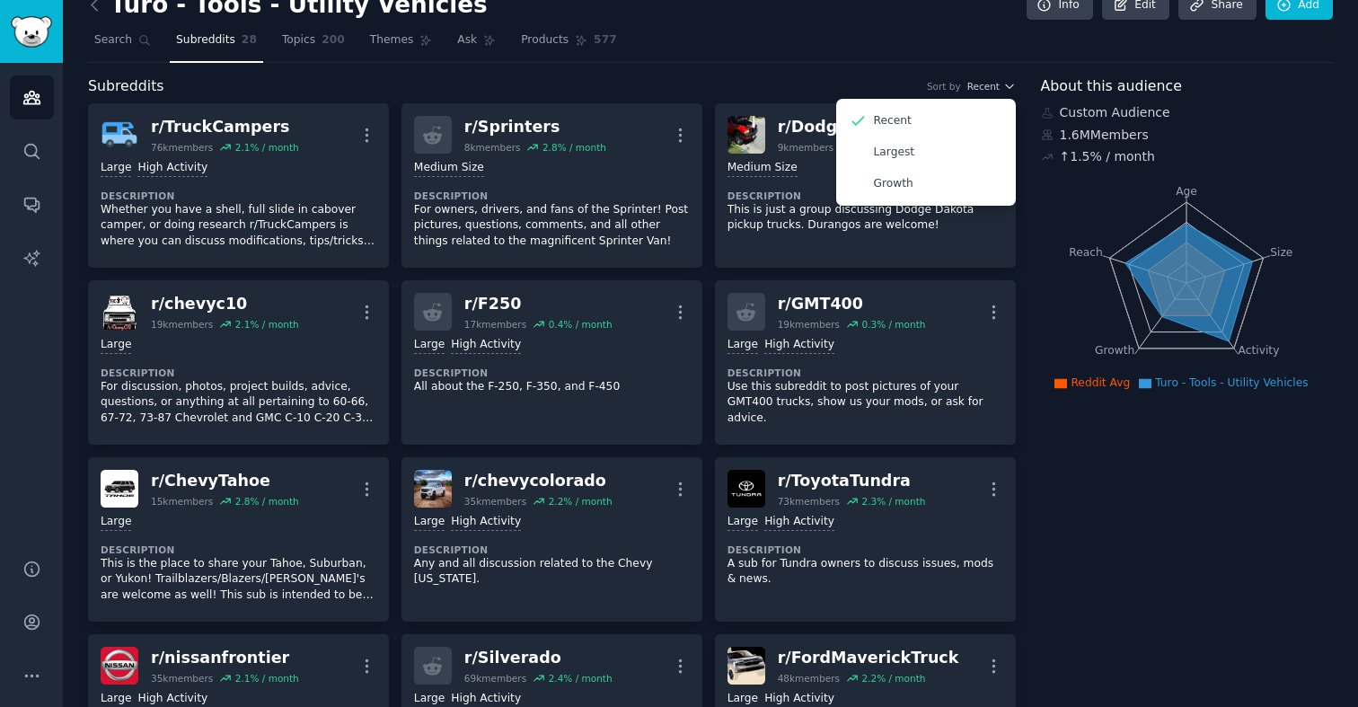
click at [819, 79] on div "Subreddits Sort by Recent Recent Largest Growth" at bounding box center [552, 86] width 928 height 22
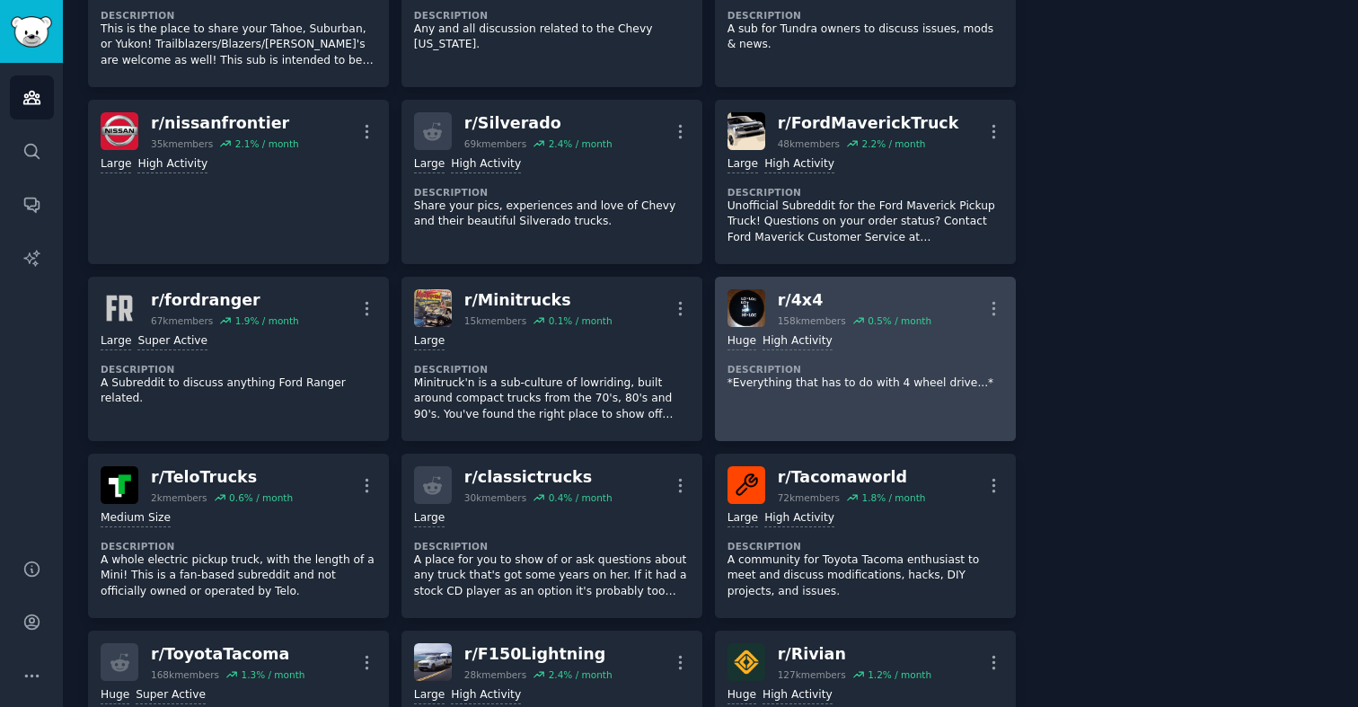
scroll to position [562, 0]
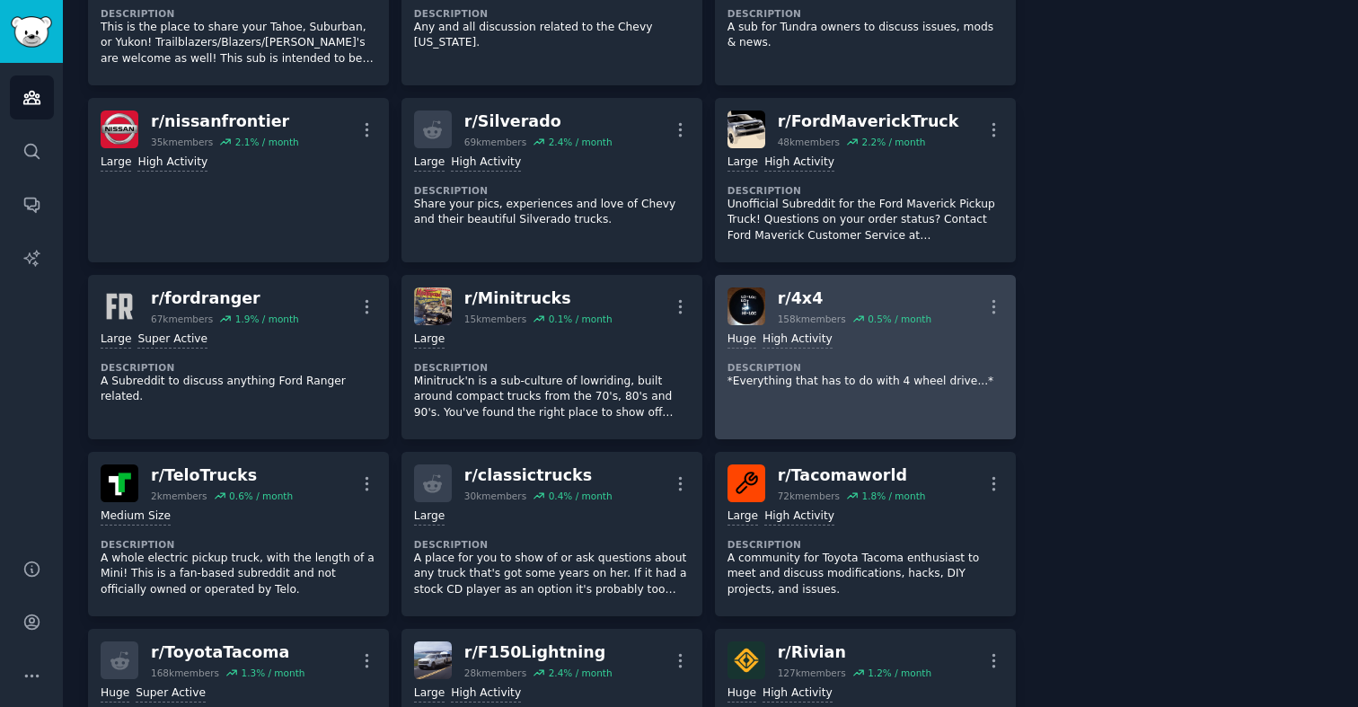
click at [810, 303] on div "r/ 4x4" at bounding box center [855, 298] width 154 height 22
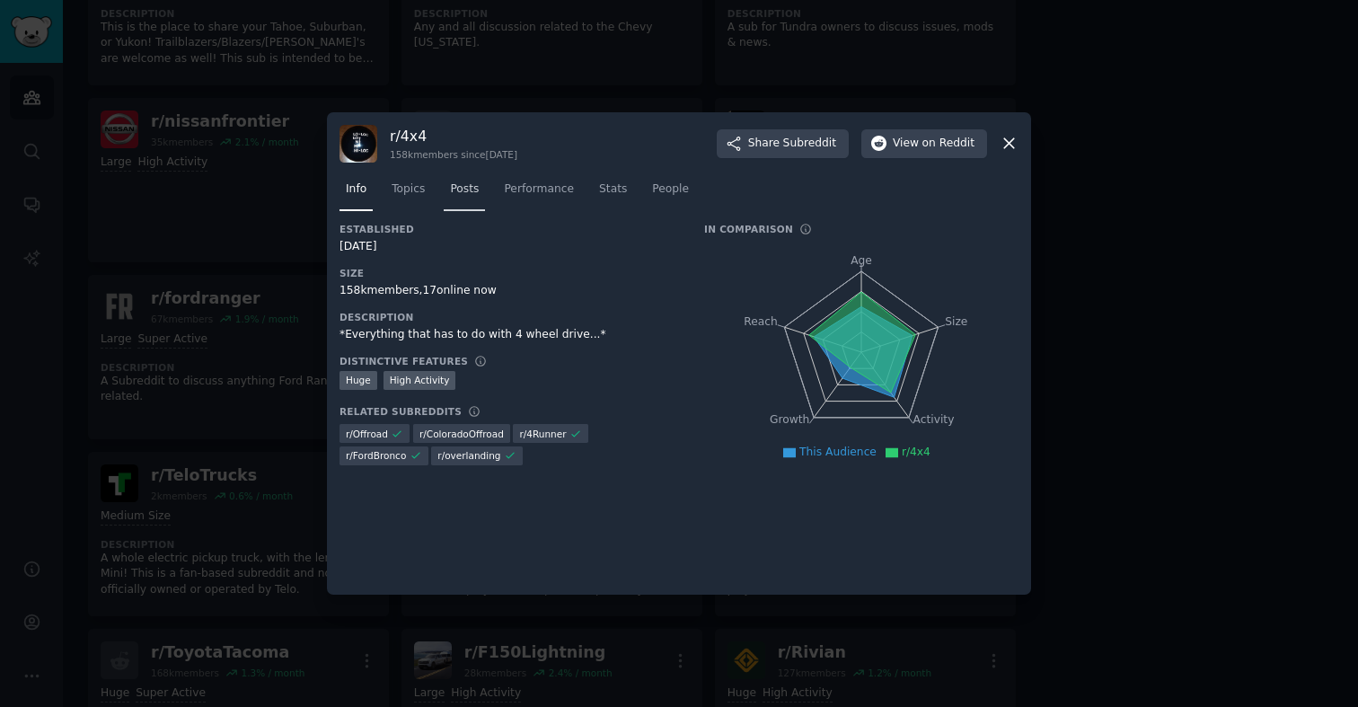
click at [466, 195] on span "Posts" at bounding box center [464, 189] width 29 height 16
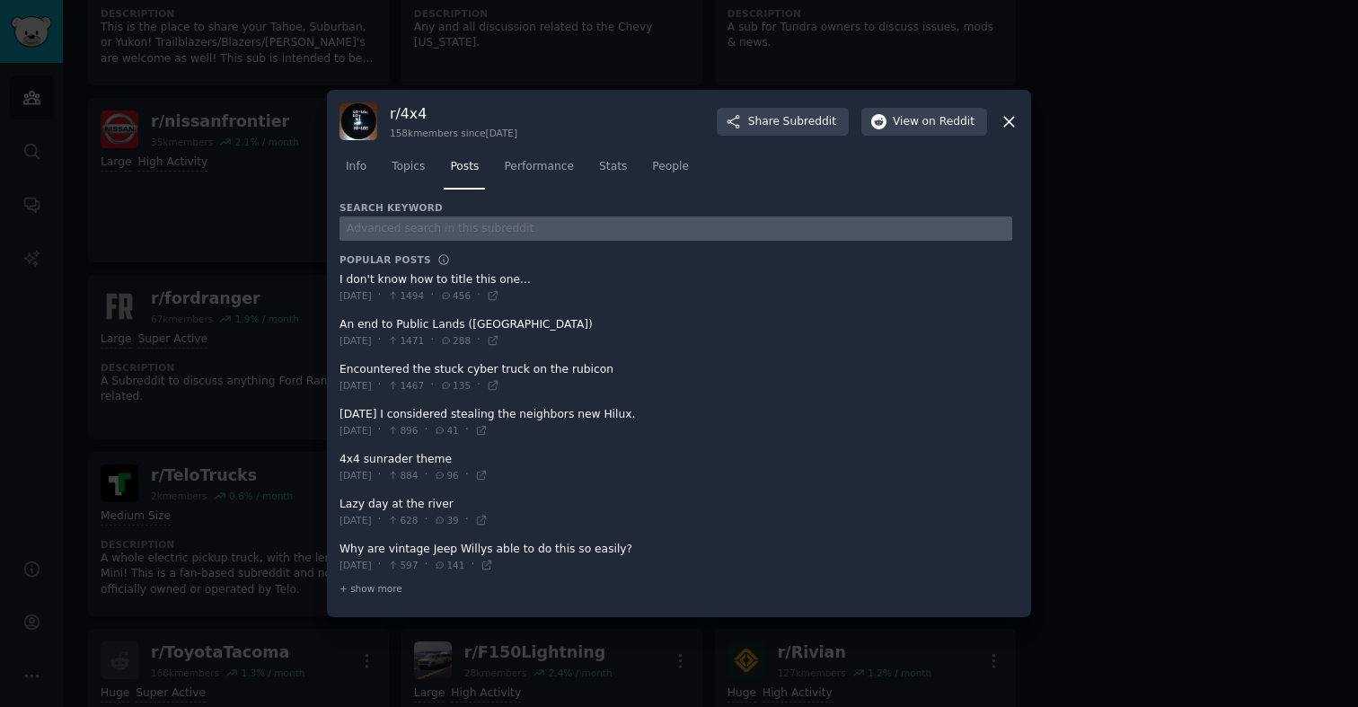
click at [452, 225] on input "text" at bounding box center [676, 228] width 673 height 24
type input "turo"
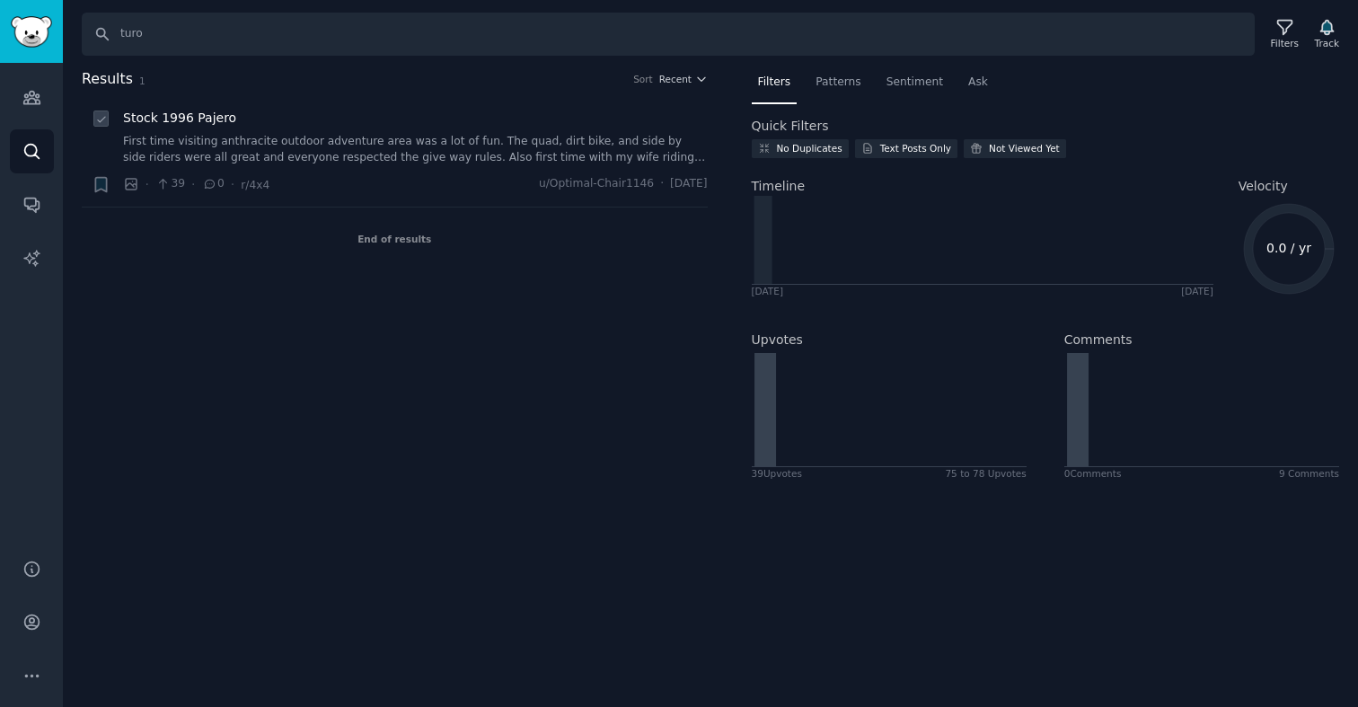
click at [313, 146] on link "First time visiting anthracite outdoor adventure area was a lot of fun. The qua…" at bounding box center [415, 149] width 585 height 31
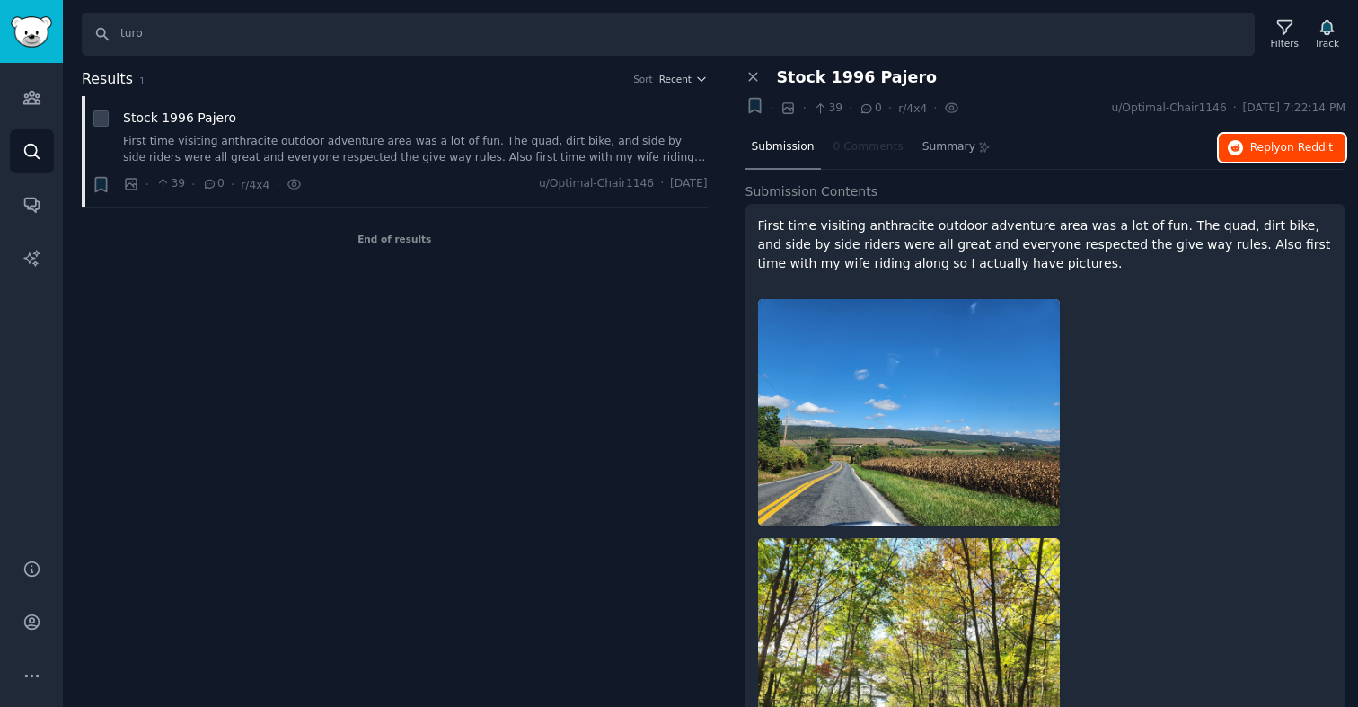
click at [1259, 145] on span "Reply on Reddit" at bounding box center [1291, 148] width 83 height 16
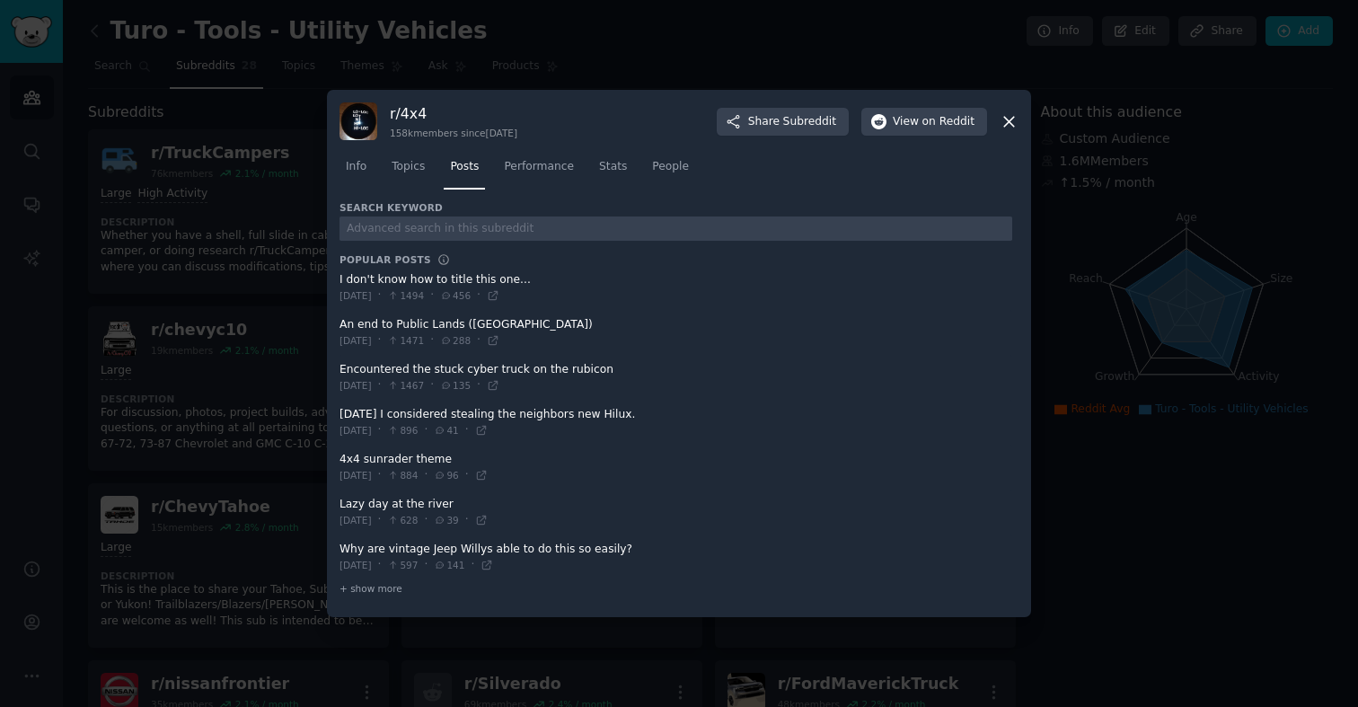
click at [1012, 123] on icon at bounding box center [1009, 122] width 10 height 10
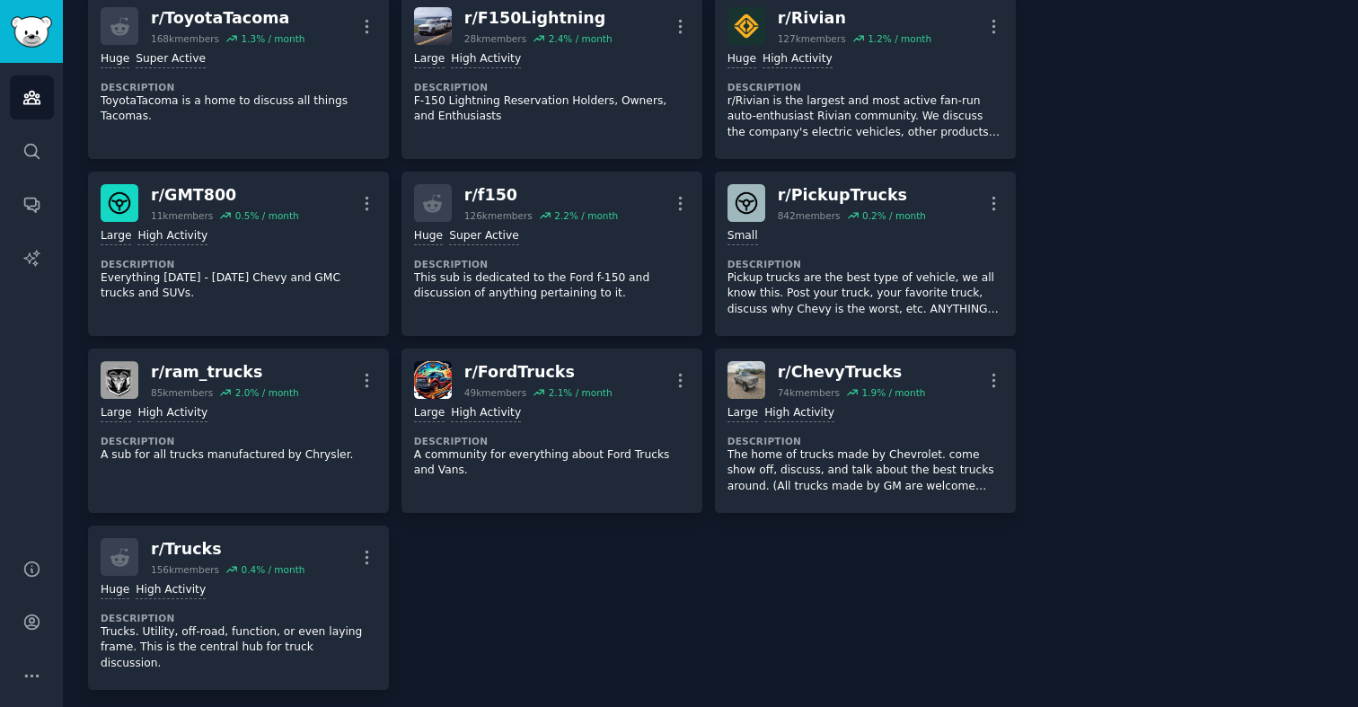
scroll to position [1200, 0]
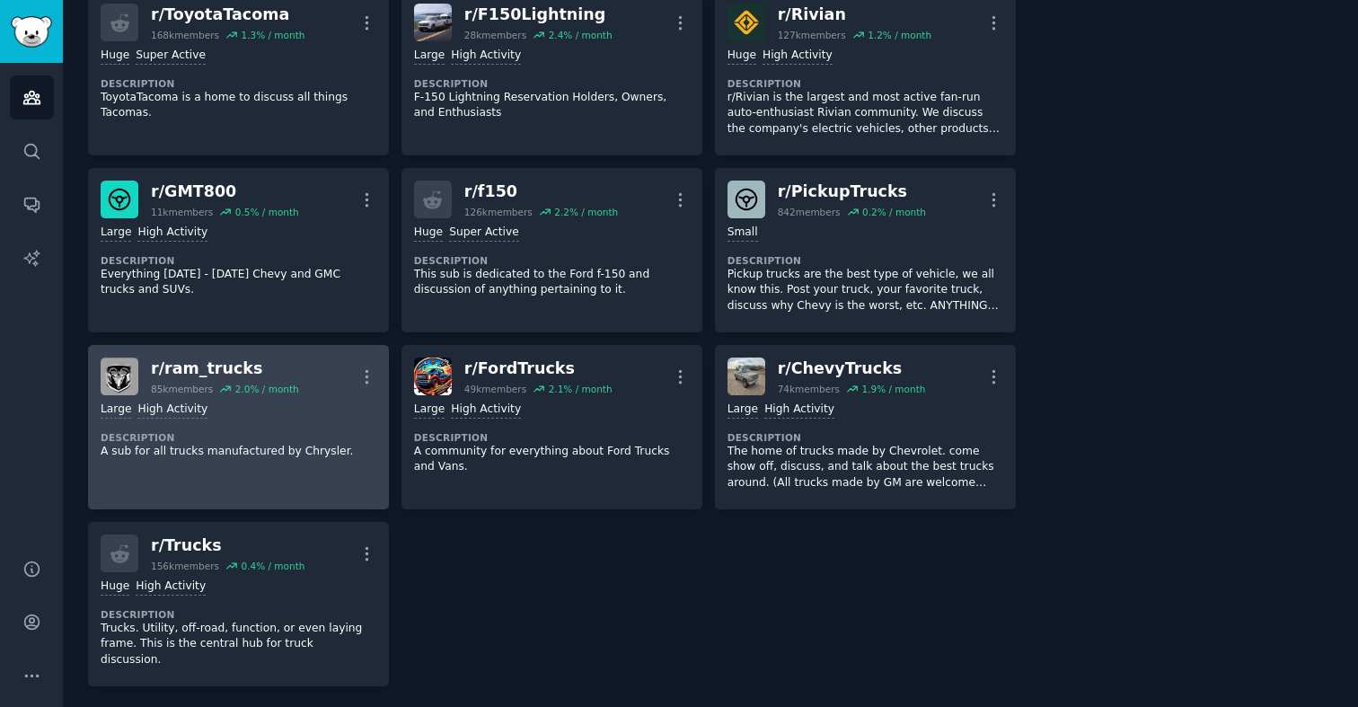
click at [245, 440] on dt "Description" at bounding box center [239, 437] width 276 height 13
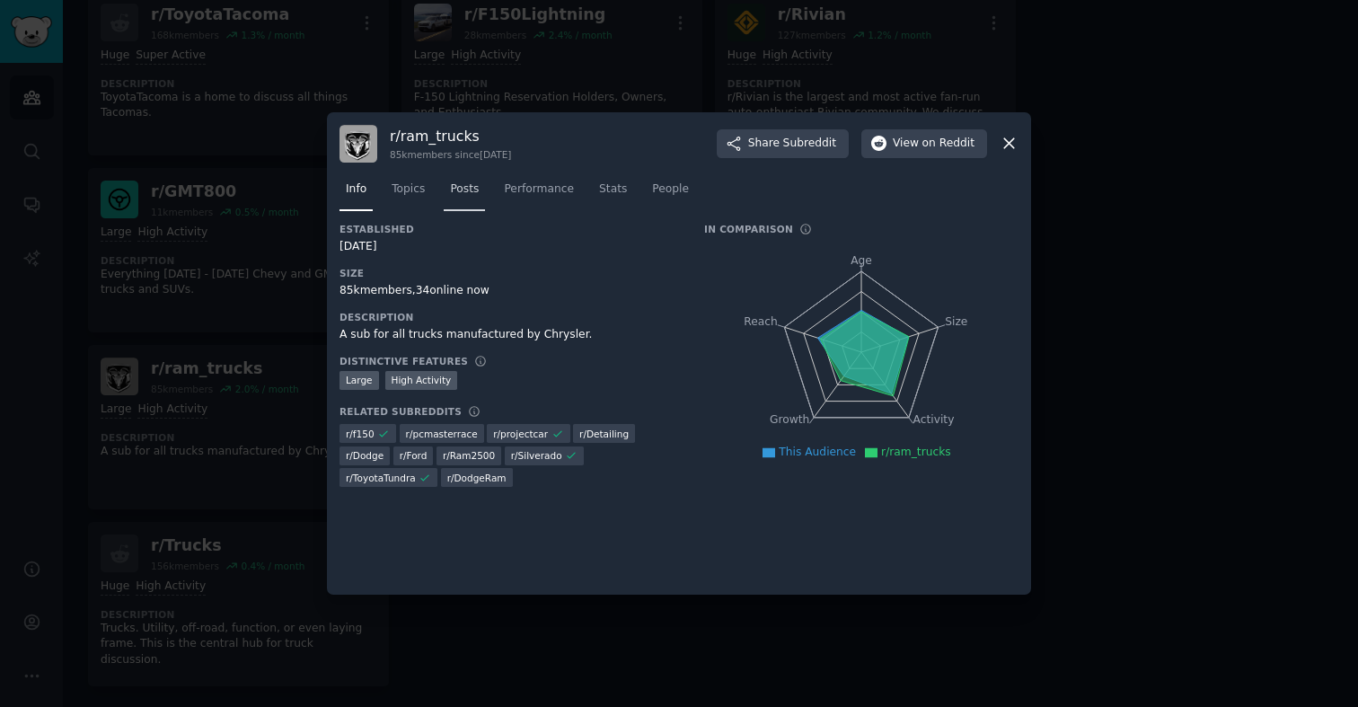
click at [470, 197] on link "Posts" at bounding box center [464, 193] width 41 height 37
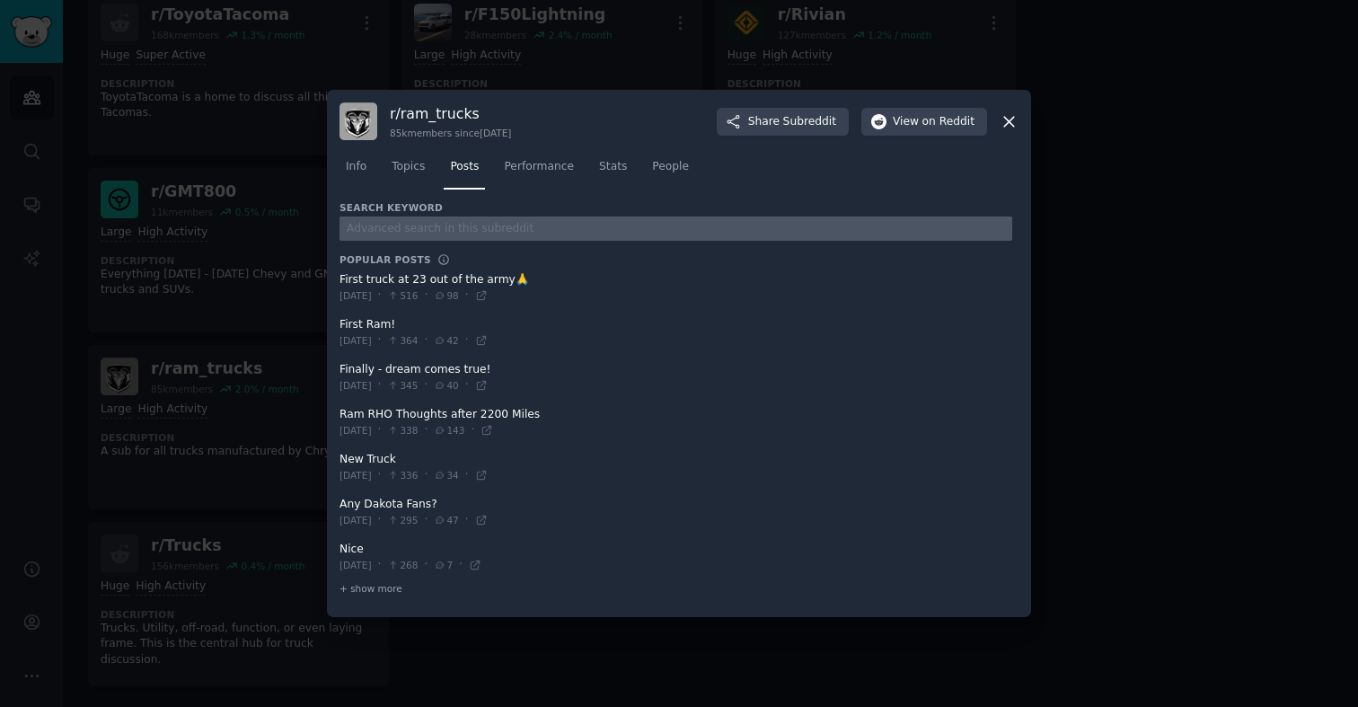
click at [429, 231] on input "text" at bounding box center [676, 228] width 673 height 24
type input "turo"
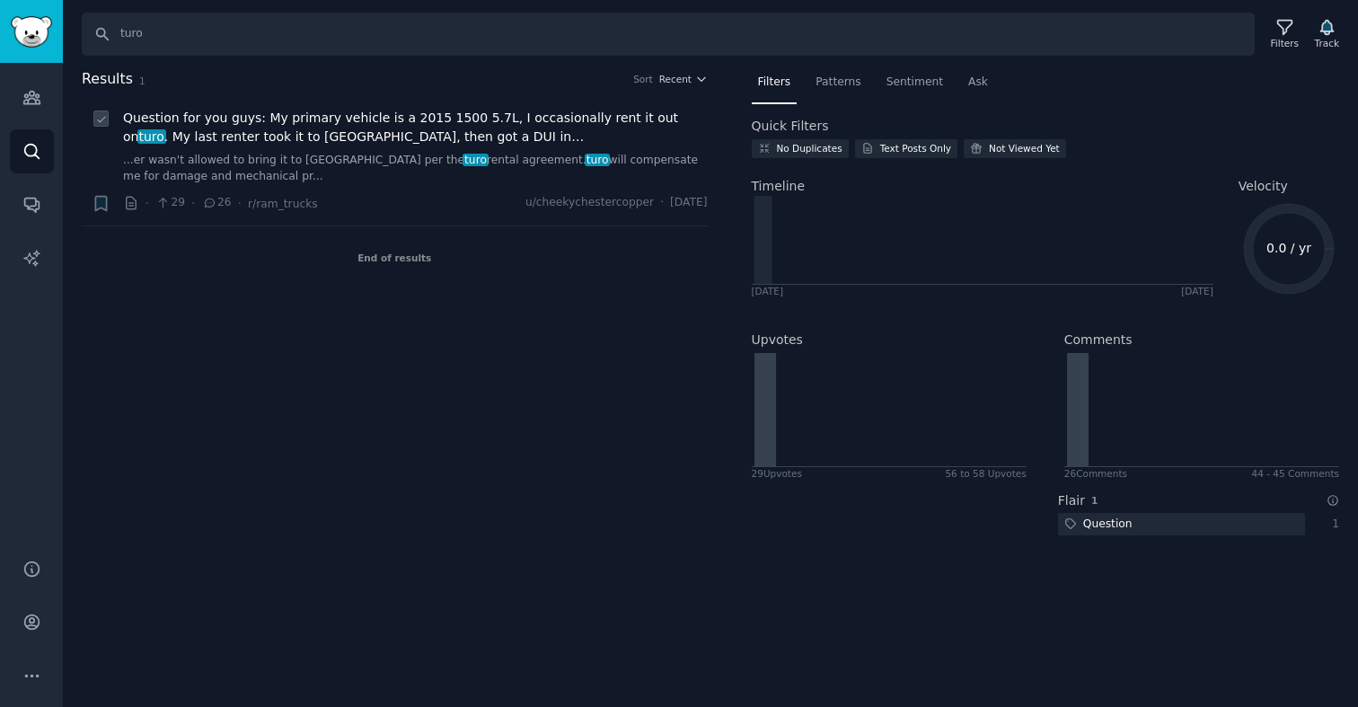
click at [420, 125] on span "Question for you guys: My primary vehicle is a 2015 1500 5.7L, I occasionally r…" at bounding box center [415, 128] width 585 height 38
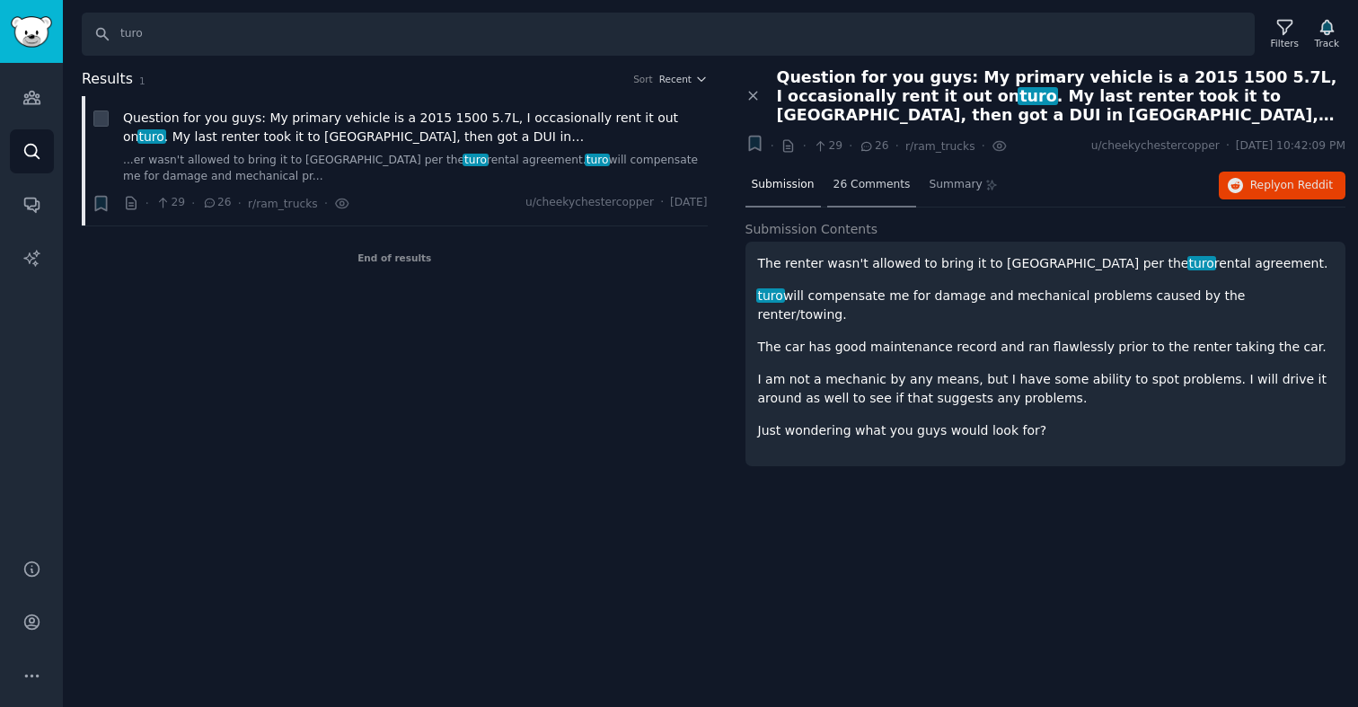
click at [857, 179] on span "26 Comments" at bounding box center [872, 185] width 77 height 16
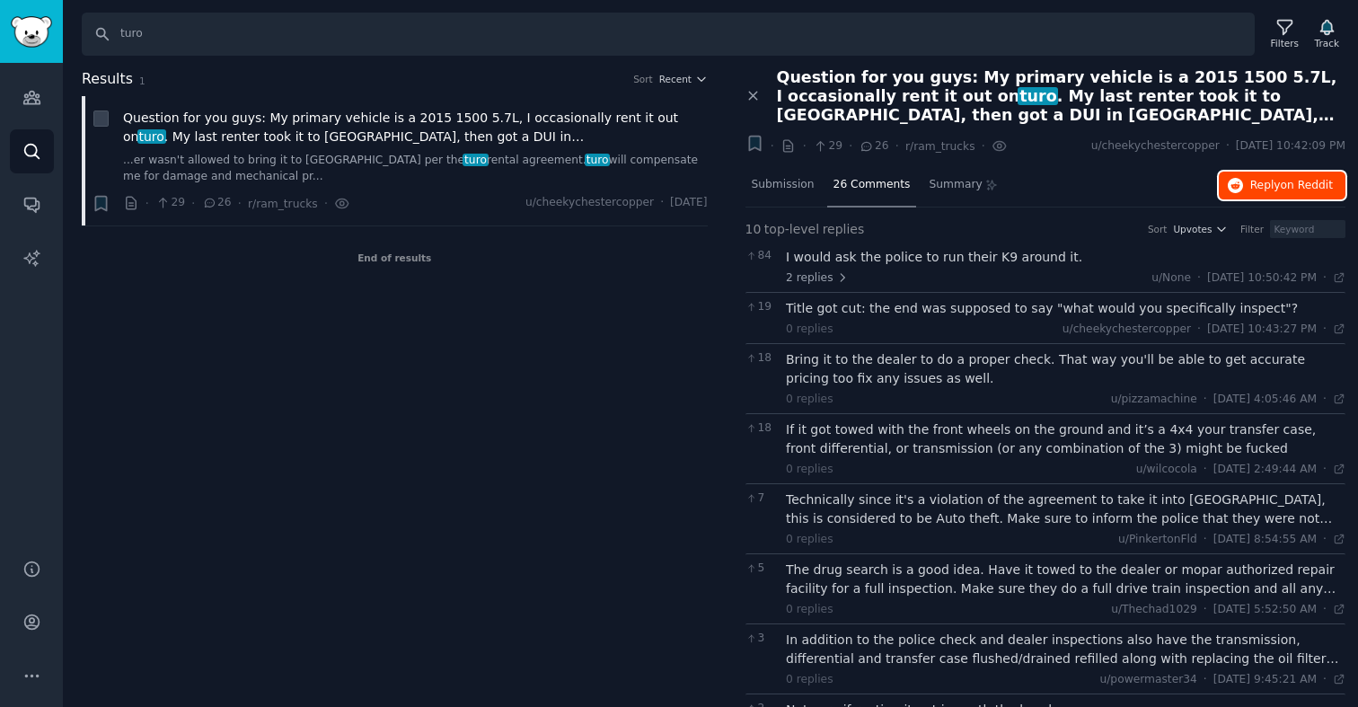
click at [1261, 190] on span "Reply on Reddit" at bounding box center [1291, 186] width 83 height 16
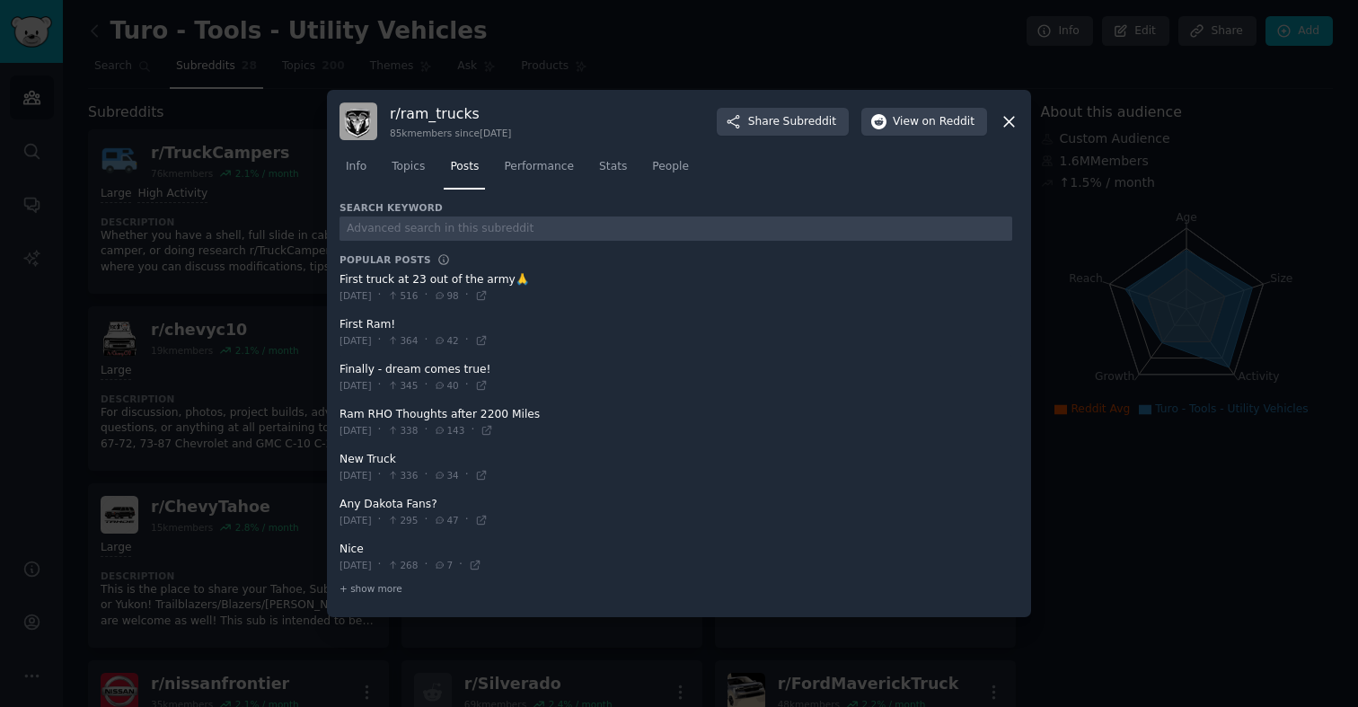
click at [1015, 121] on icon at bounding box center [1009, 121] width 19 height 19
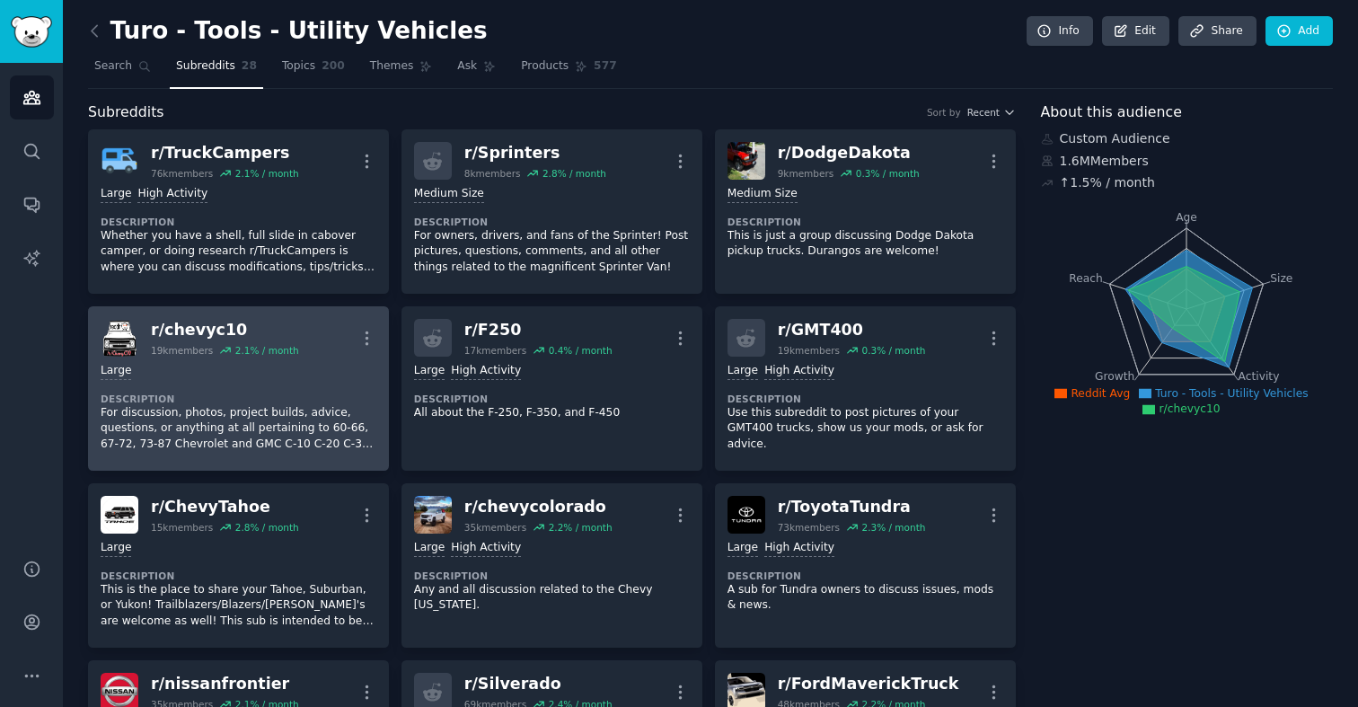
click at [182, 403] on dt "Description" at bounding box center [239, 399] width 276 height 13
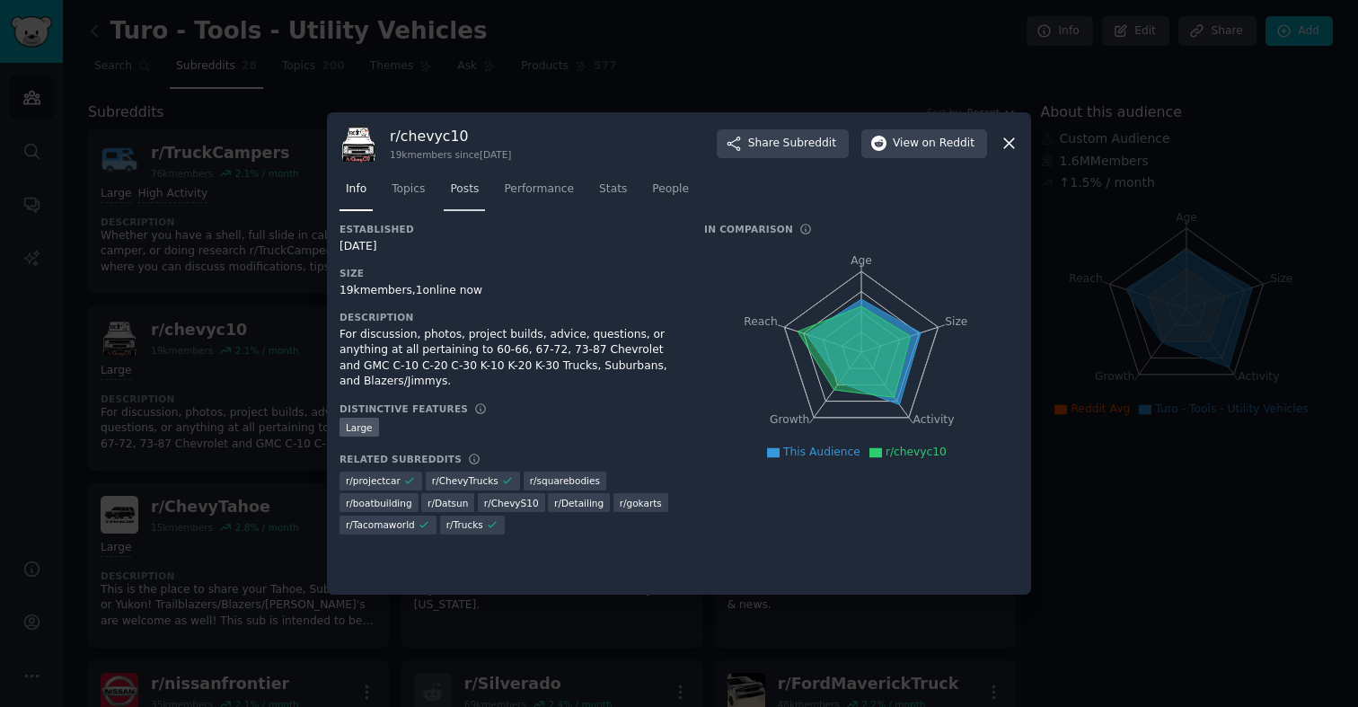
click at [464, 179] on link "Posts" at bounding box center [464, 193] width 41 height 37
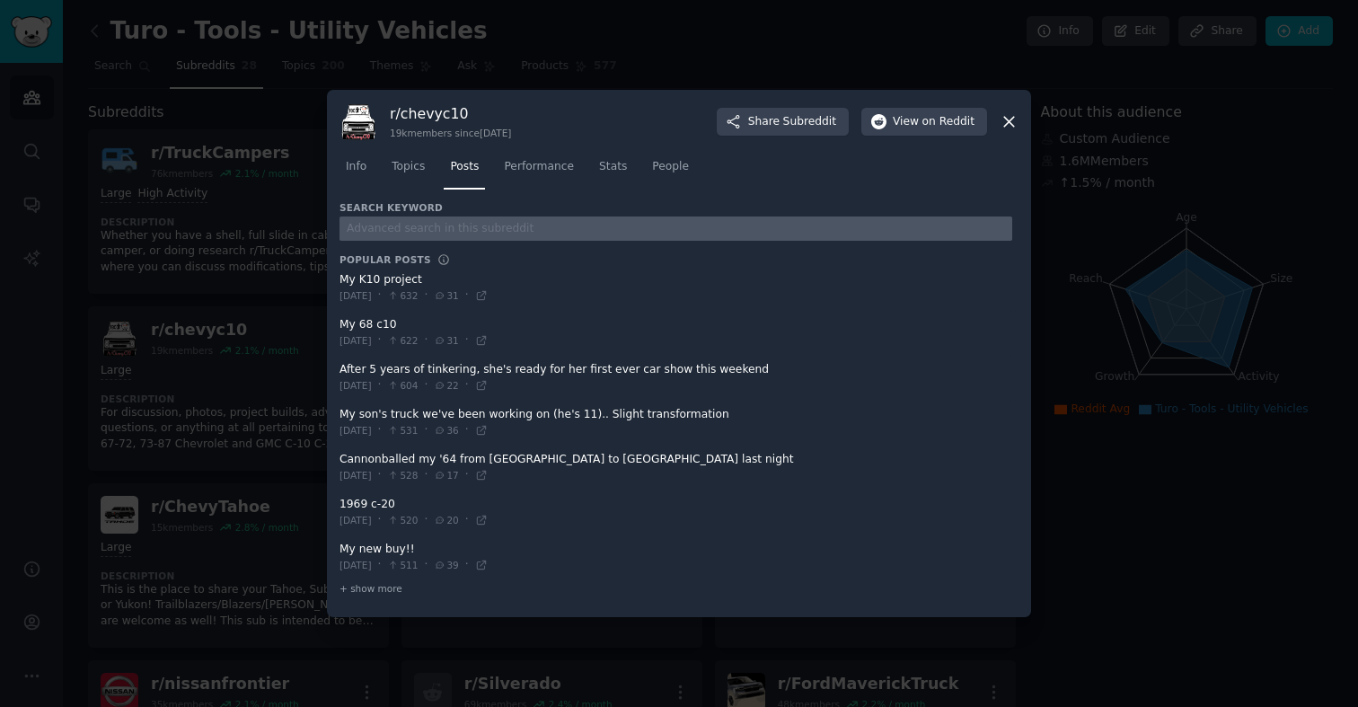
click at [474, 227] on input "text" at bounding box center [676, 228] width 673 height 24
type input "turo"
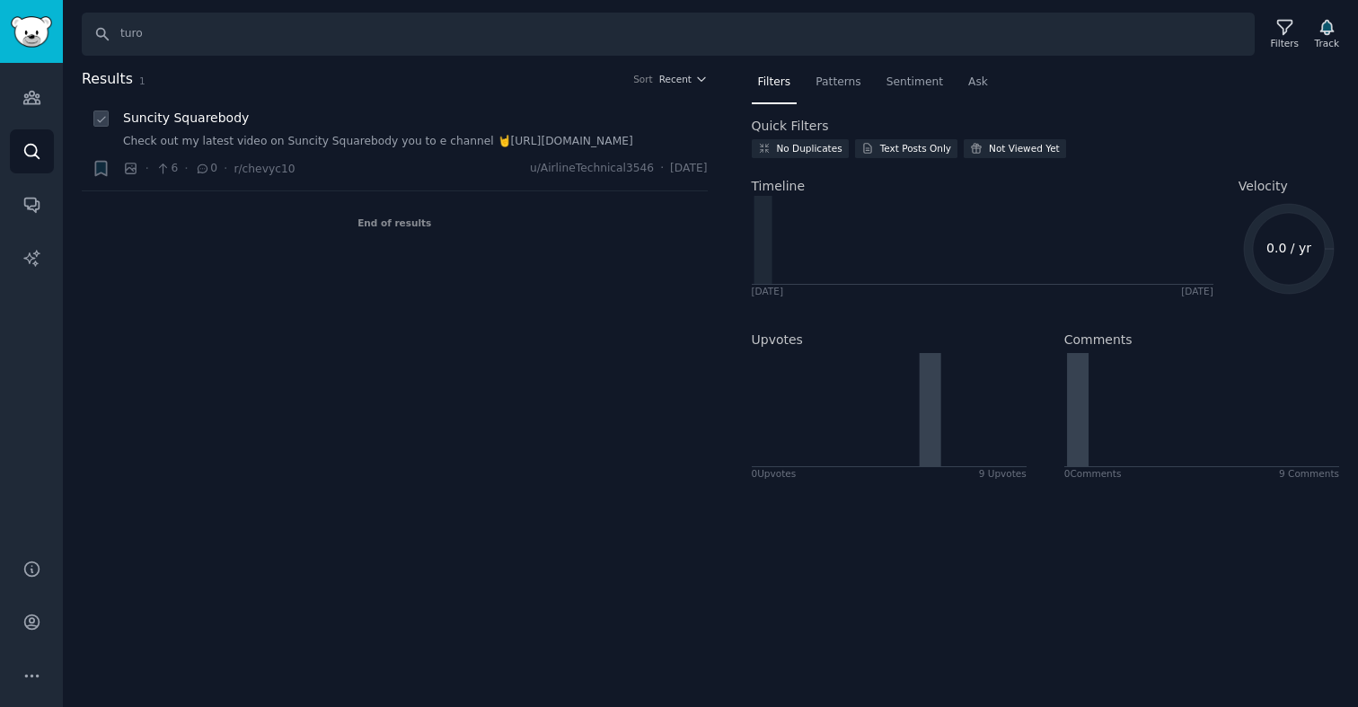
click at [328, 150] on link "Check out my latest video on Suncity Squarebody you to e channel 🤘[URL][DOMAIN_…" at bounding box center [415, 142] width 585 height 16
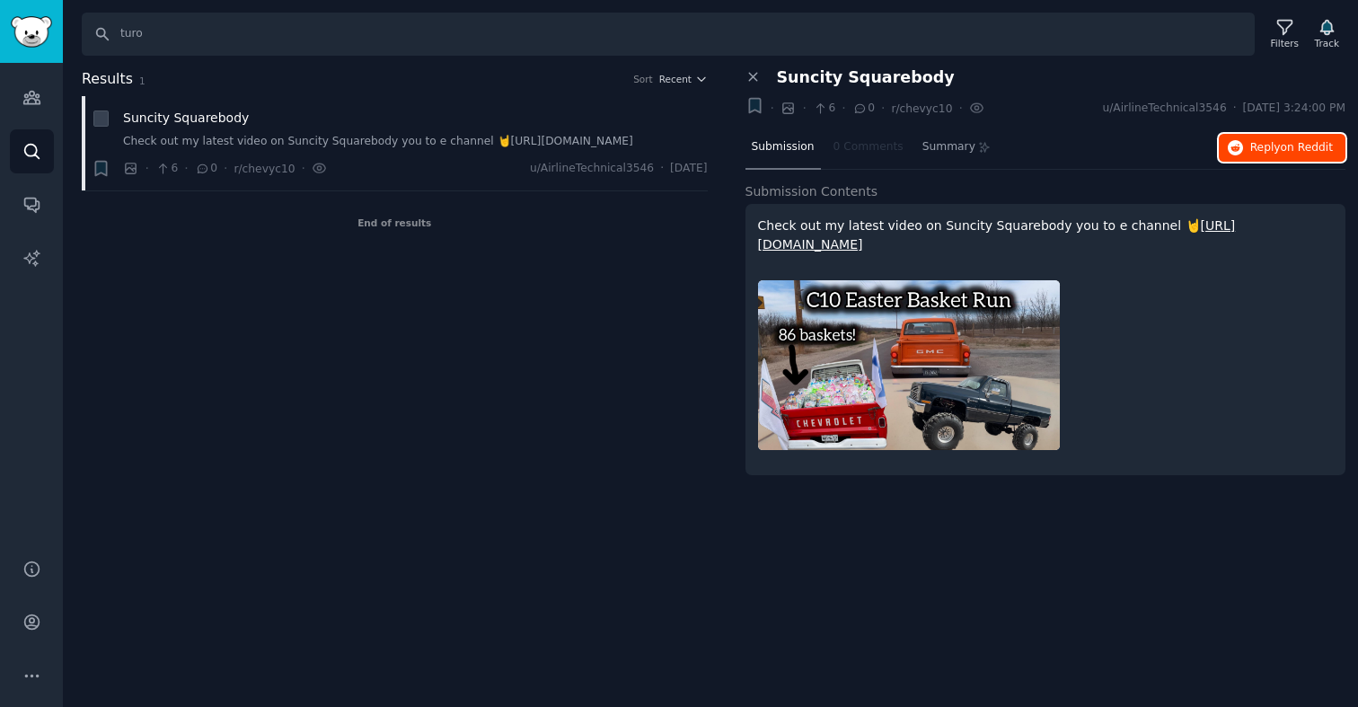
click at [1271, 153] on span "Reply on Reddit" at bounding box center [1291, 148] width 83 height 16
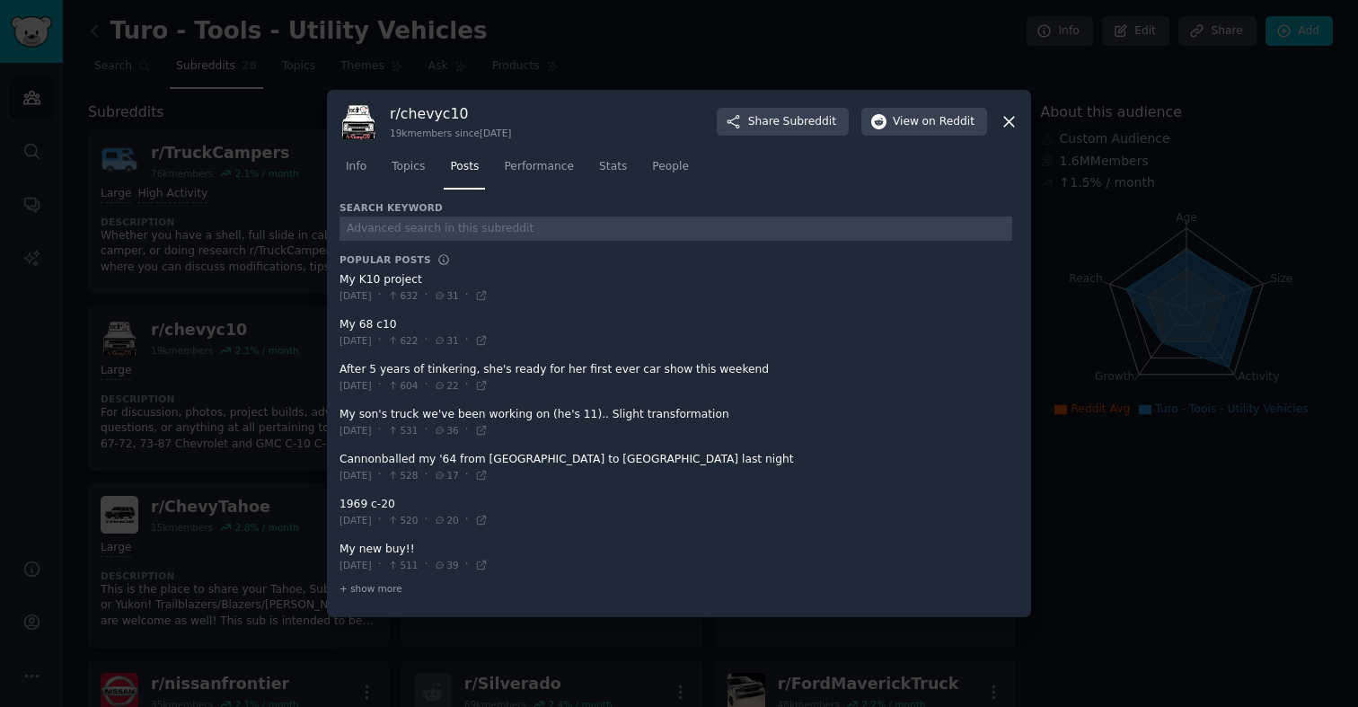
click at [1003, 123] on icon at bounding box center [1009, 121] width 19 height 19
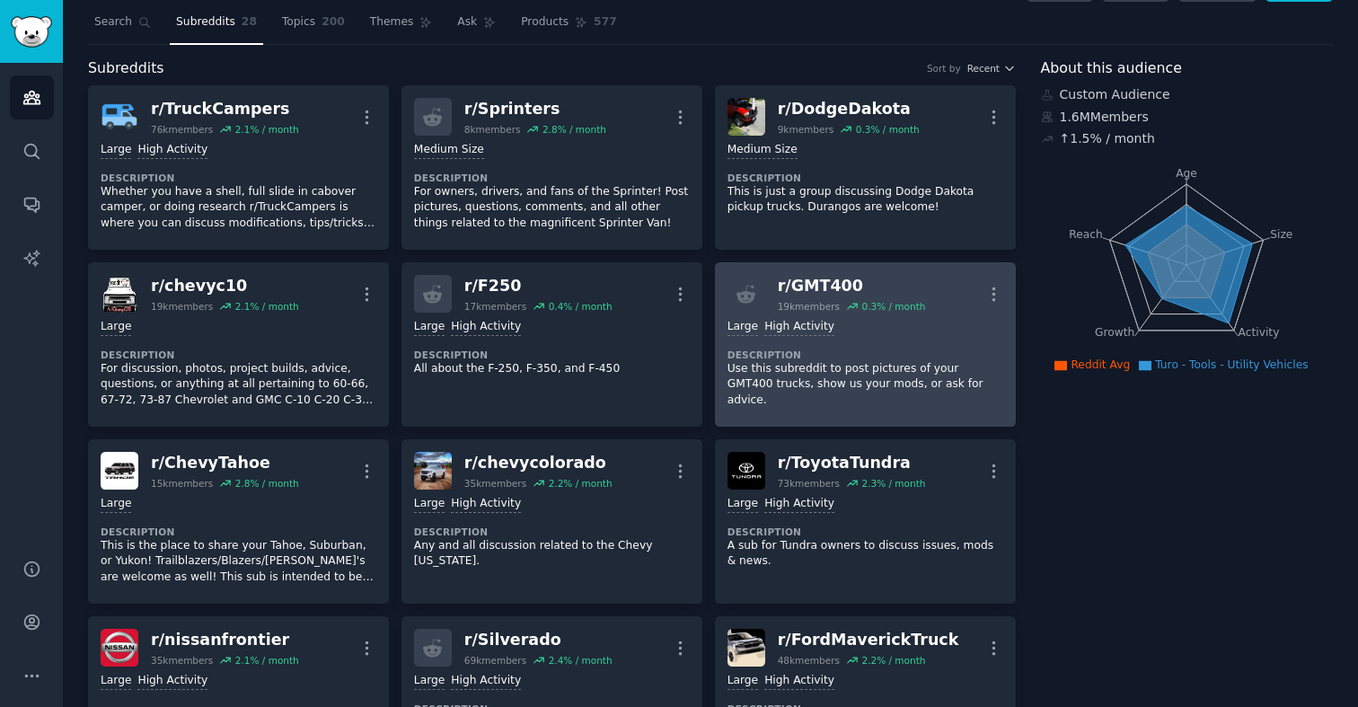
scroll to position [4, 0]
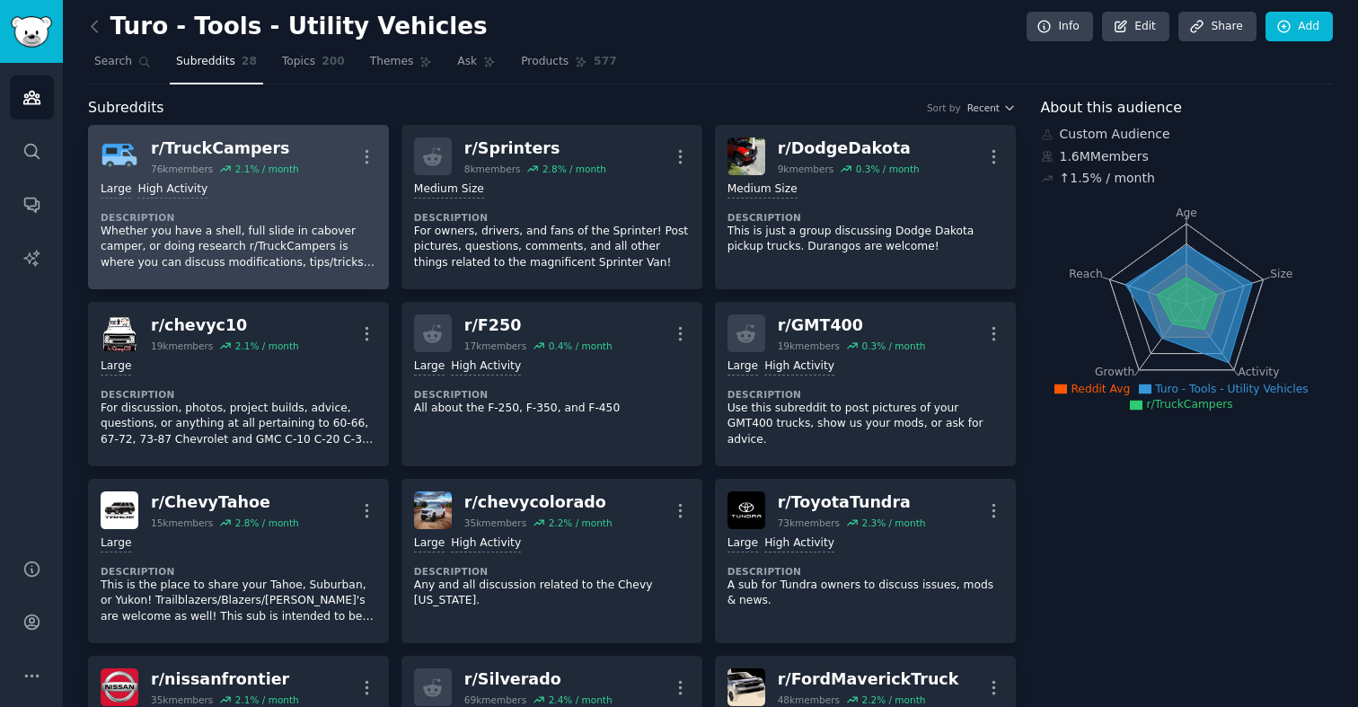
click at [246, 238] on p "Whether you have a shell, full slide in cabover camper, or doing research r/Tru…" at bounding box center [239, 248] width 276 height 48
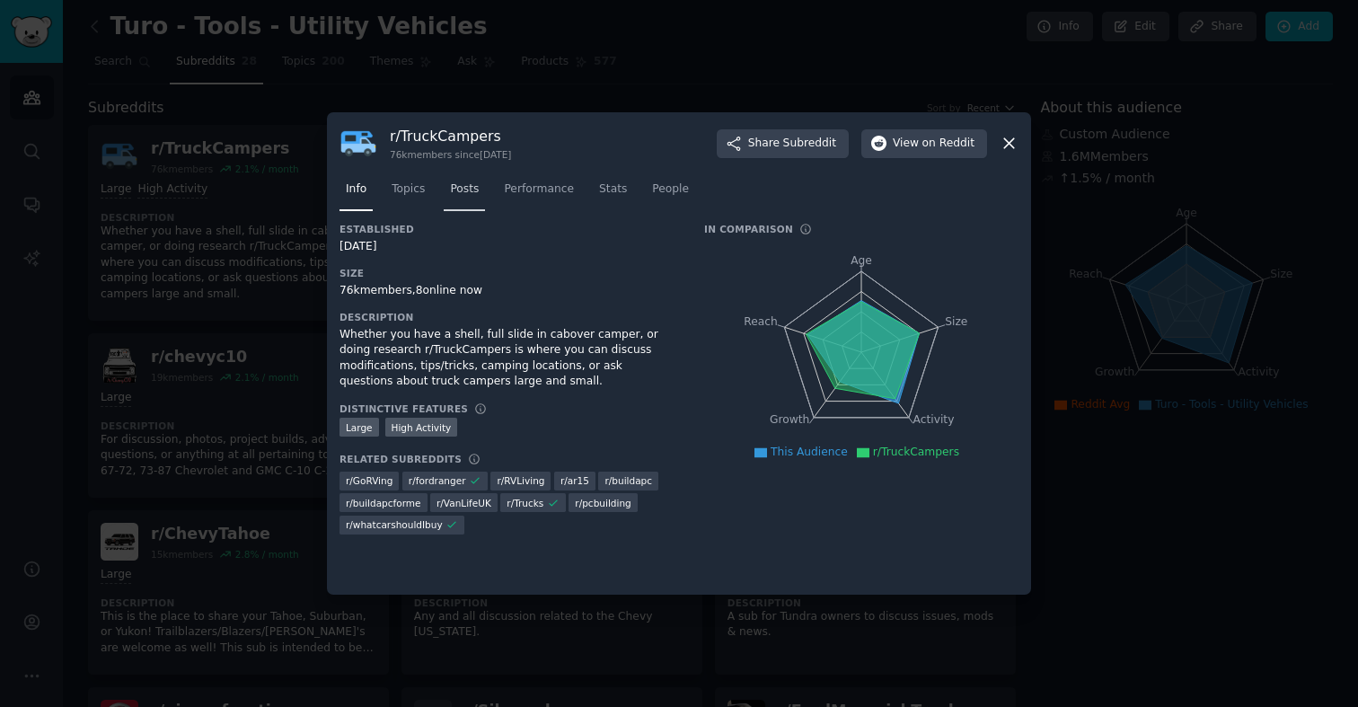
click at [448, 195] on link "Posts" at bounding box center [464, 193] width 41 height 37
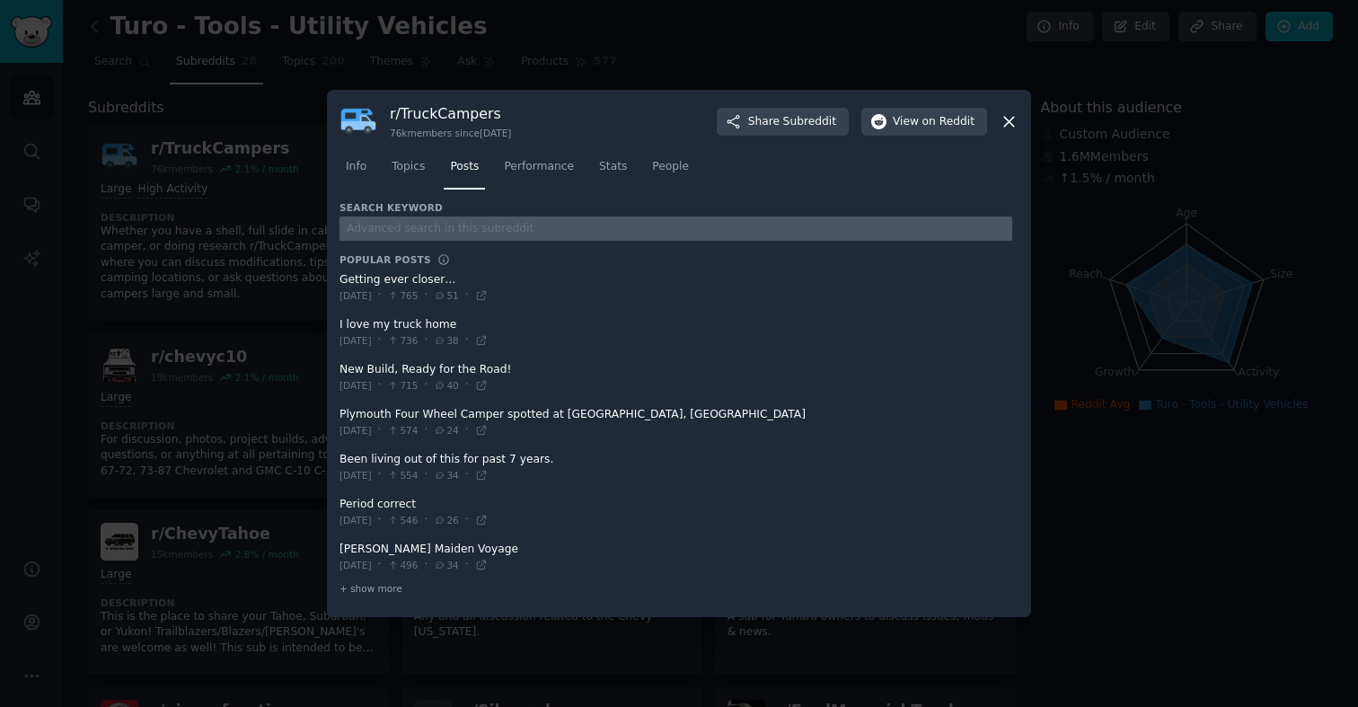
click at [473, 222] on input "text" at bounding box center [676, 228] width 673 height 24
type input "turo"
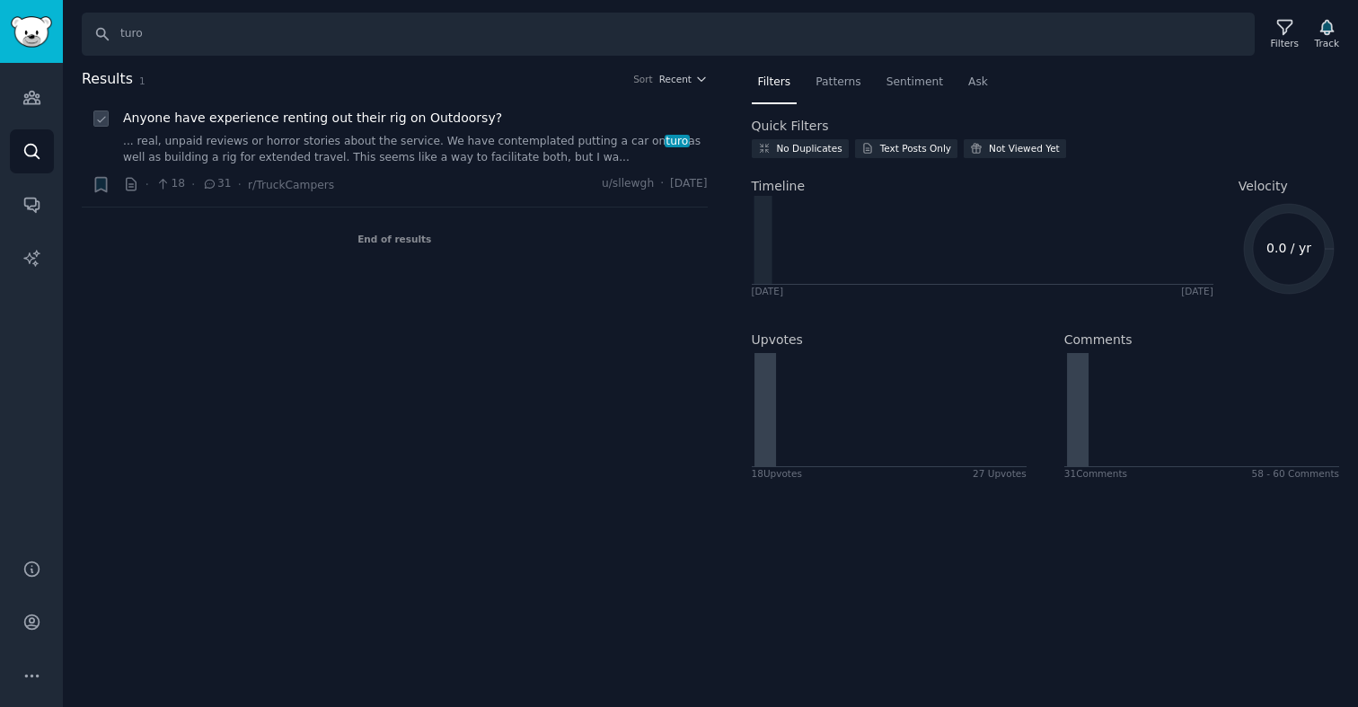
click at [438, 155] on link "... real, unpaid reviews or horror stories about the service. We have contempla…" at bounding box center [415, 149] width 585 height 31
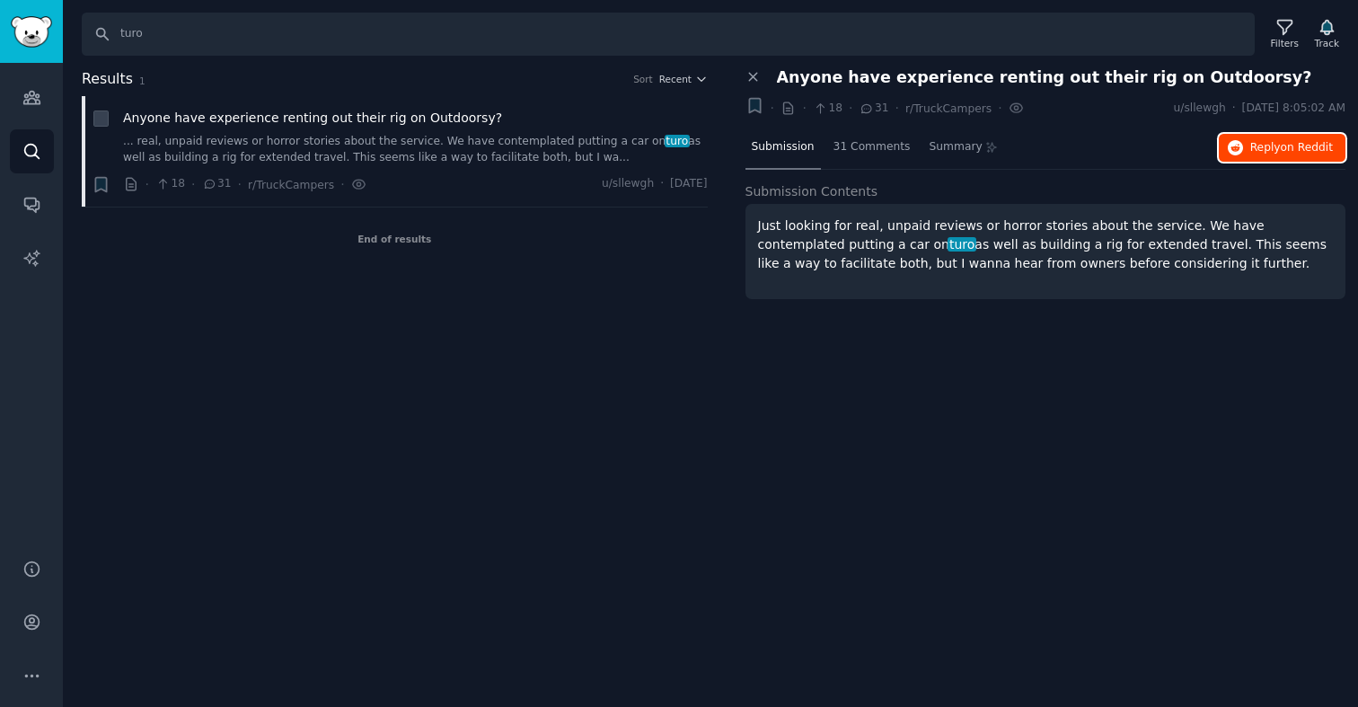
click at [1286, 152] on span "on Reddit" at bounding box center [1307, 147] width 52 height 13
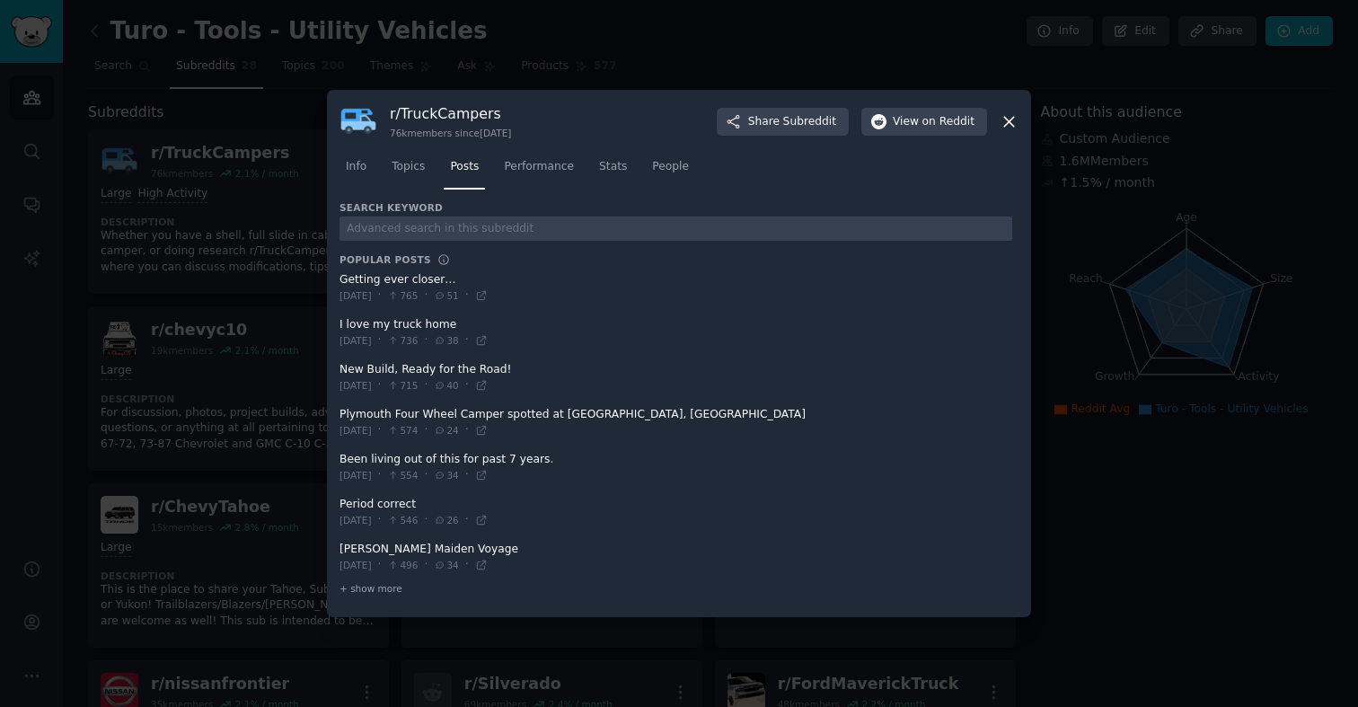
click at [1012, 113] on icon at bounding box center [1009, 121] width 19 height 19
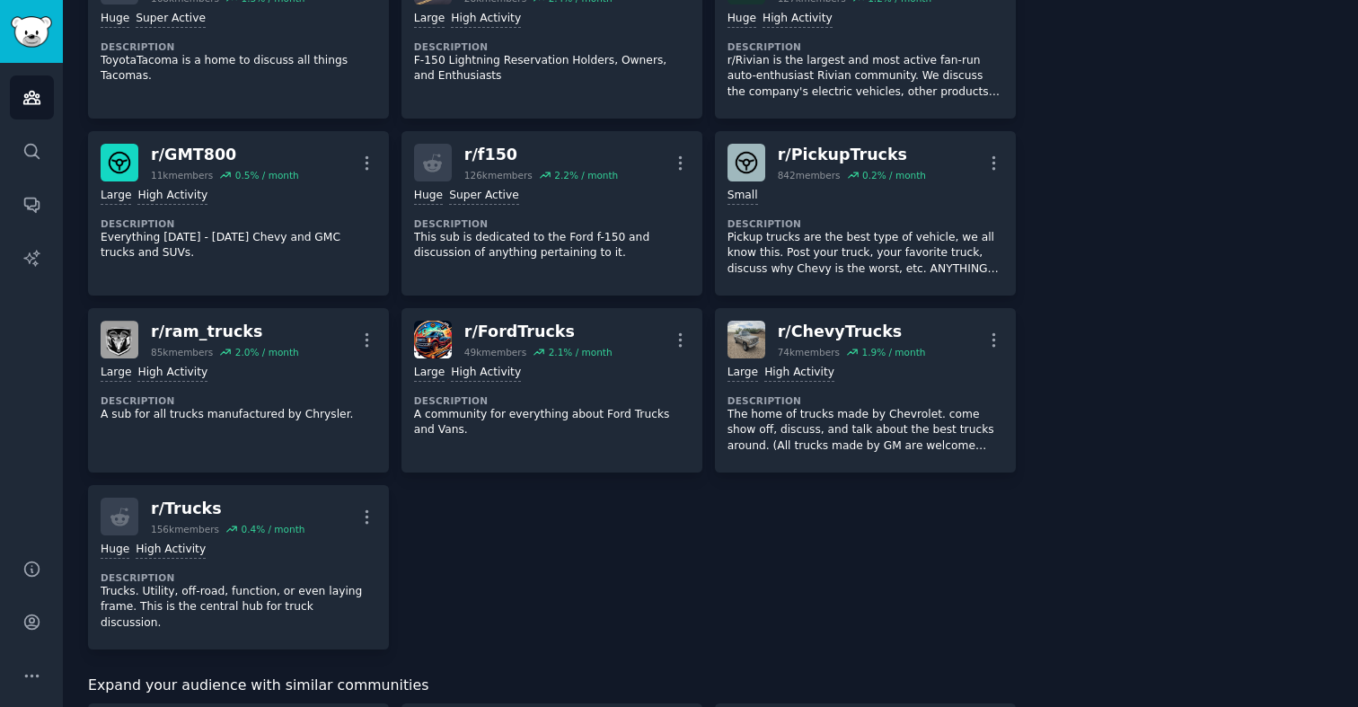
scroll to position [1239, 0]
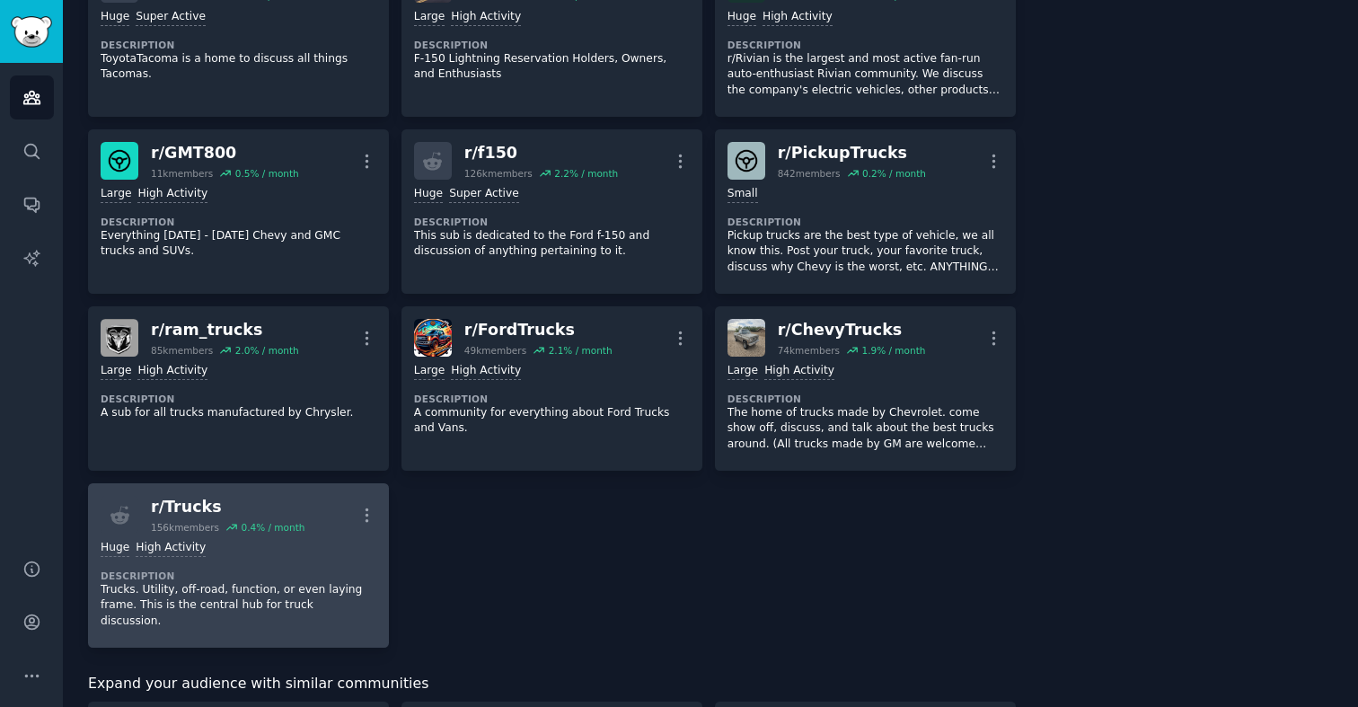
click at [285, 560] on div "Huge High Activity Description Trucks. Utility, off-road, function, or even lay…" at bounding box center [239, 585] width 276 height 102
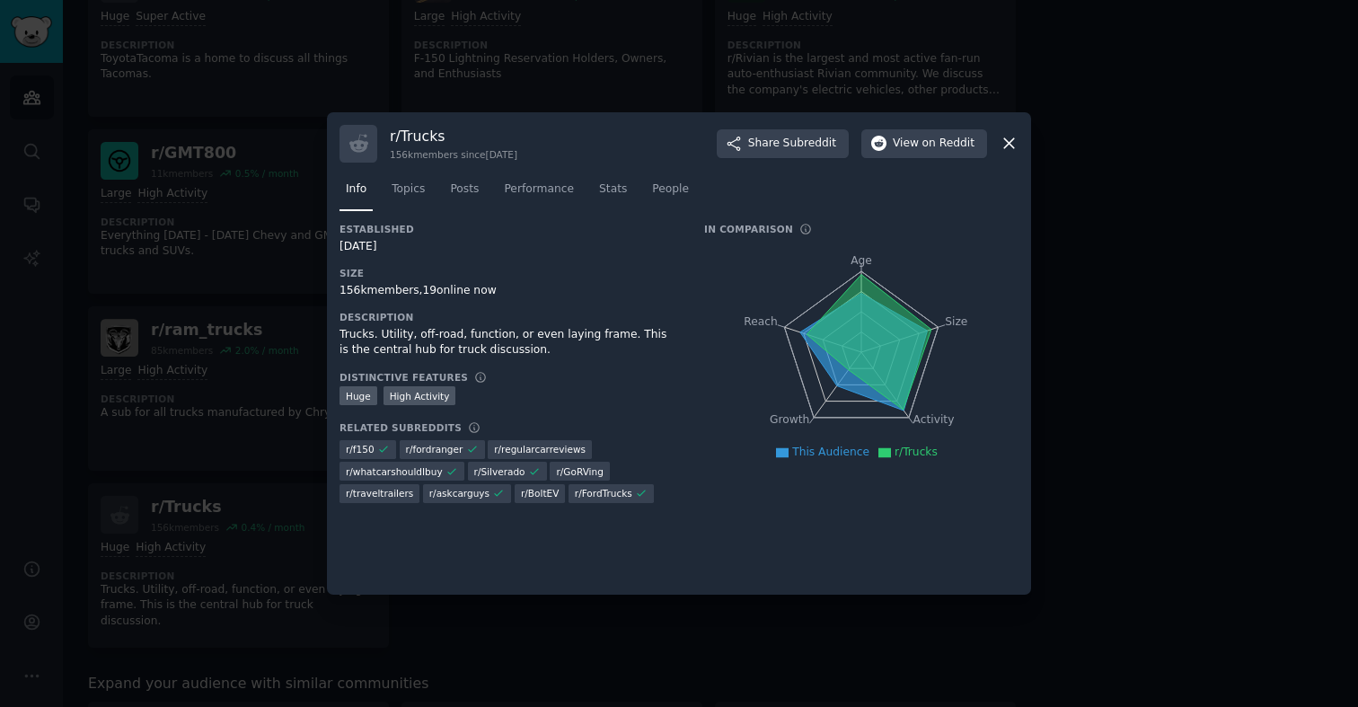
click at [1074, 452] on div at bounding box center [679, 353] width 1358 height 707
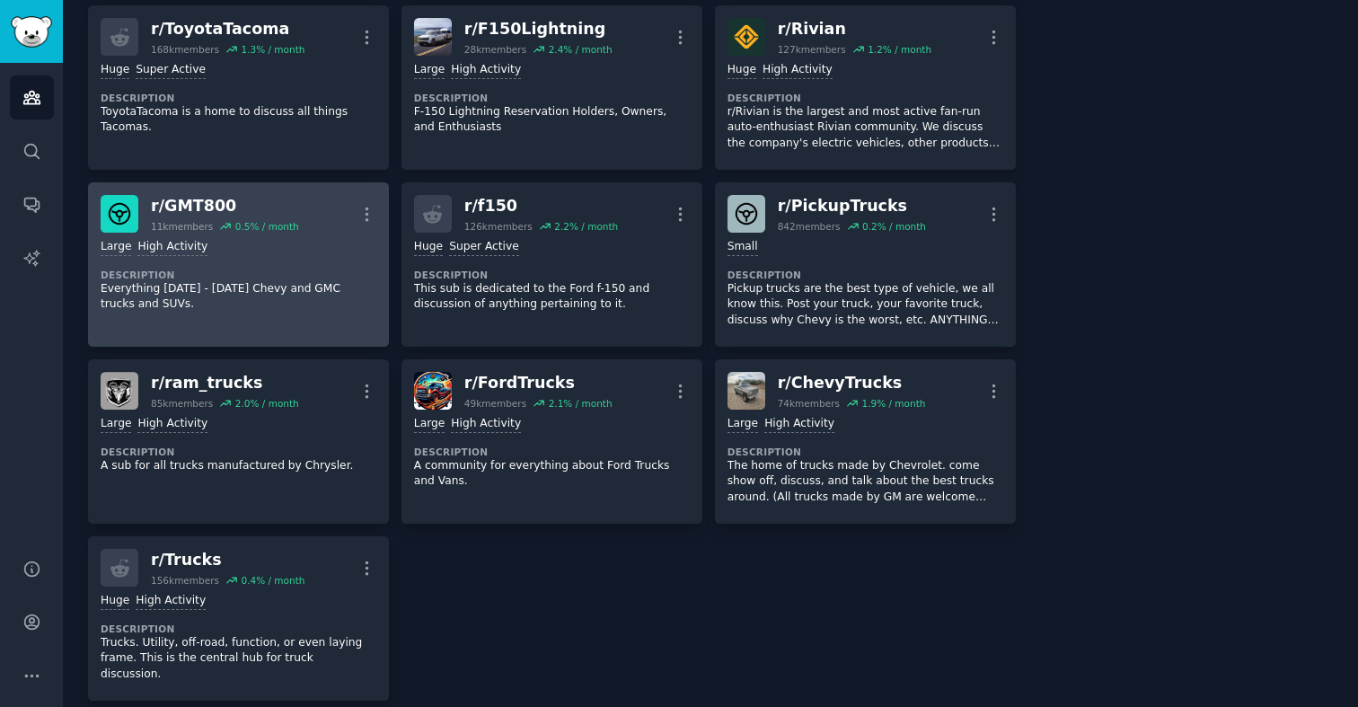
scroll to position [1203, 0]
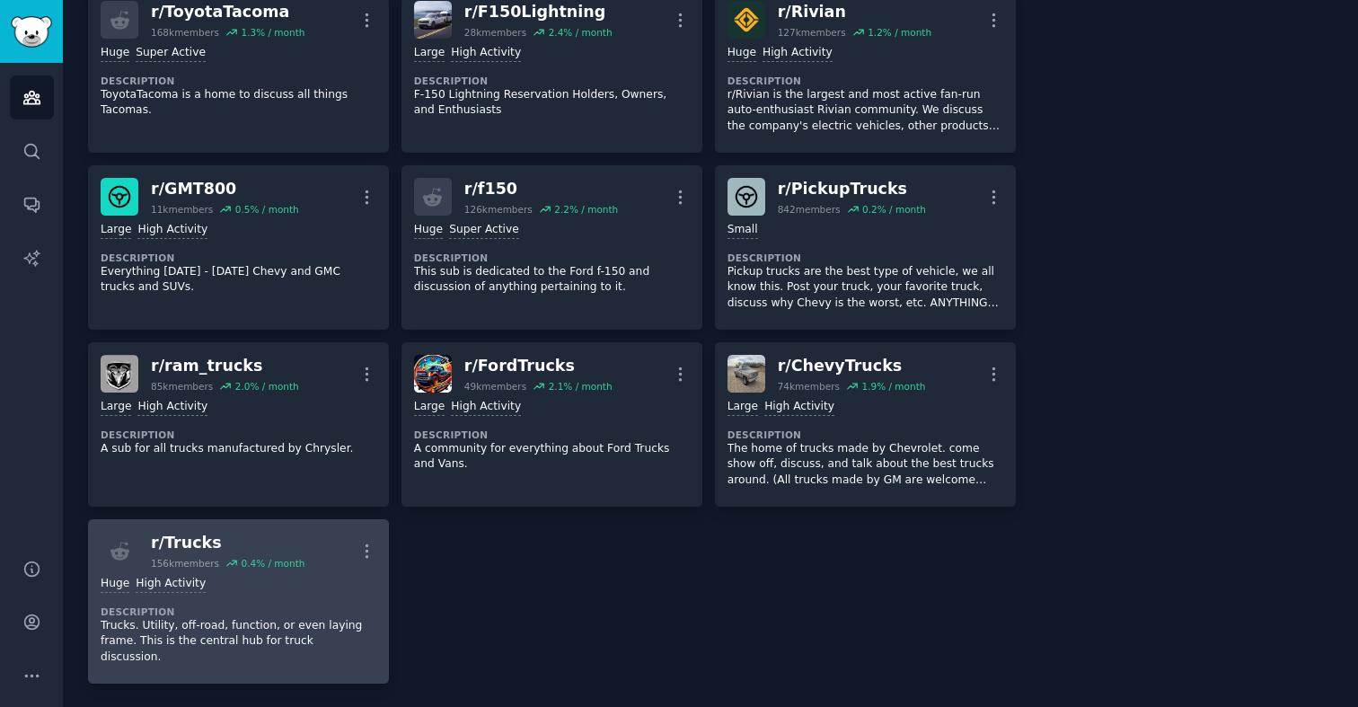
click at [253, 623] on p "Trucks. Utility, off-road, function, or even laying frame. This is the central …" at bounding box center [239, 642] width 276 height 48
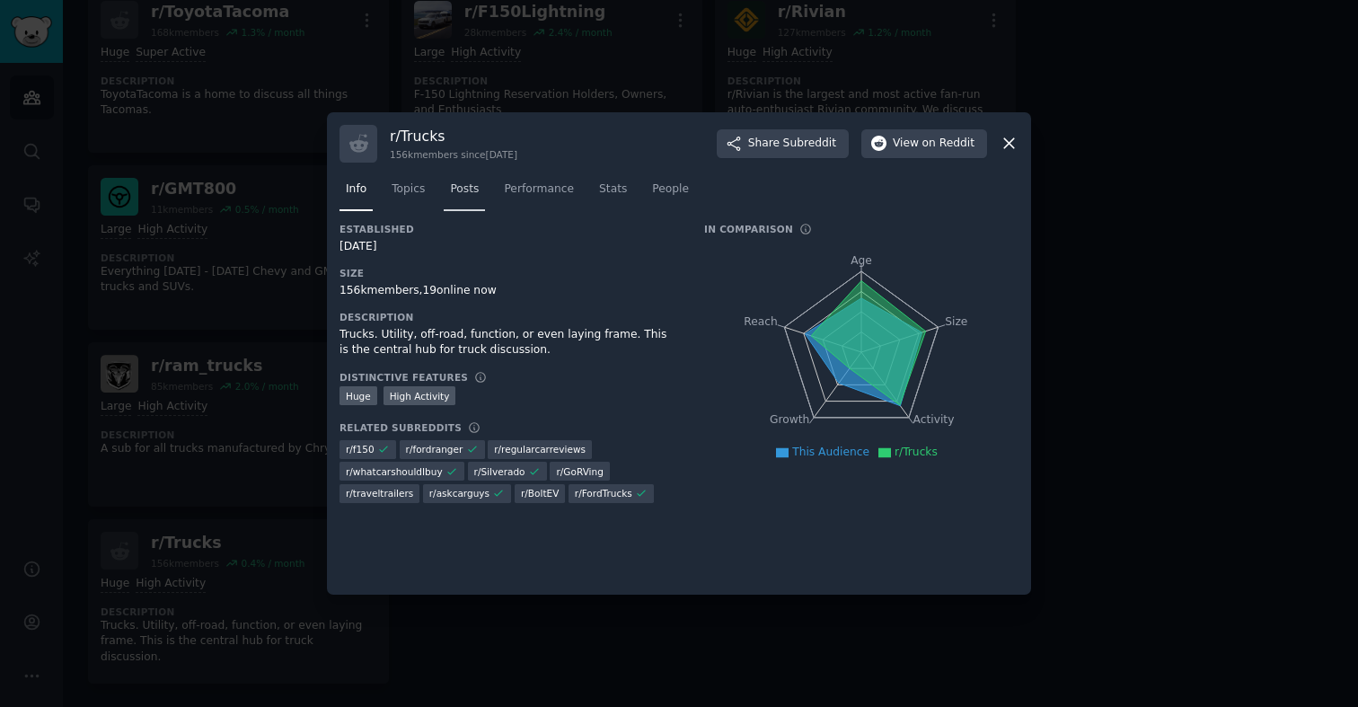
click at [466, 186] on span "Posts" at bounding box center [464, 189] width 29 height 16
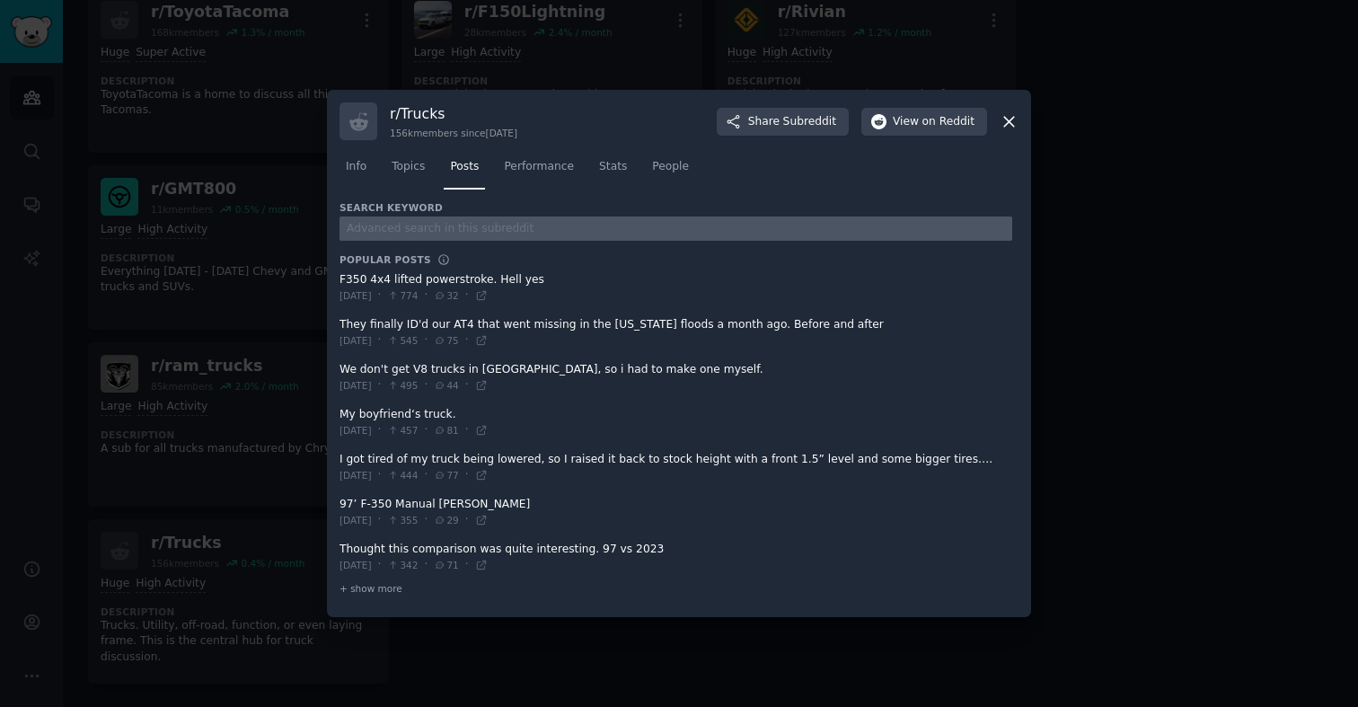
click at [482, 227] on input "text" at bounding box center [676, 228] width 673 height 24
type input "turo"
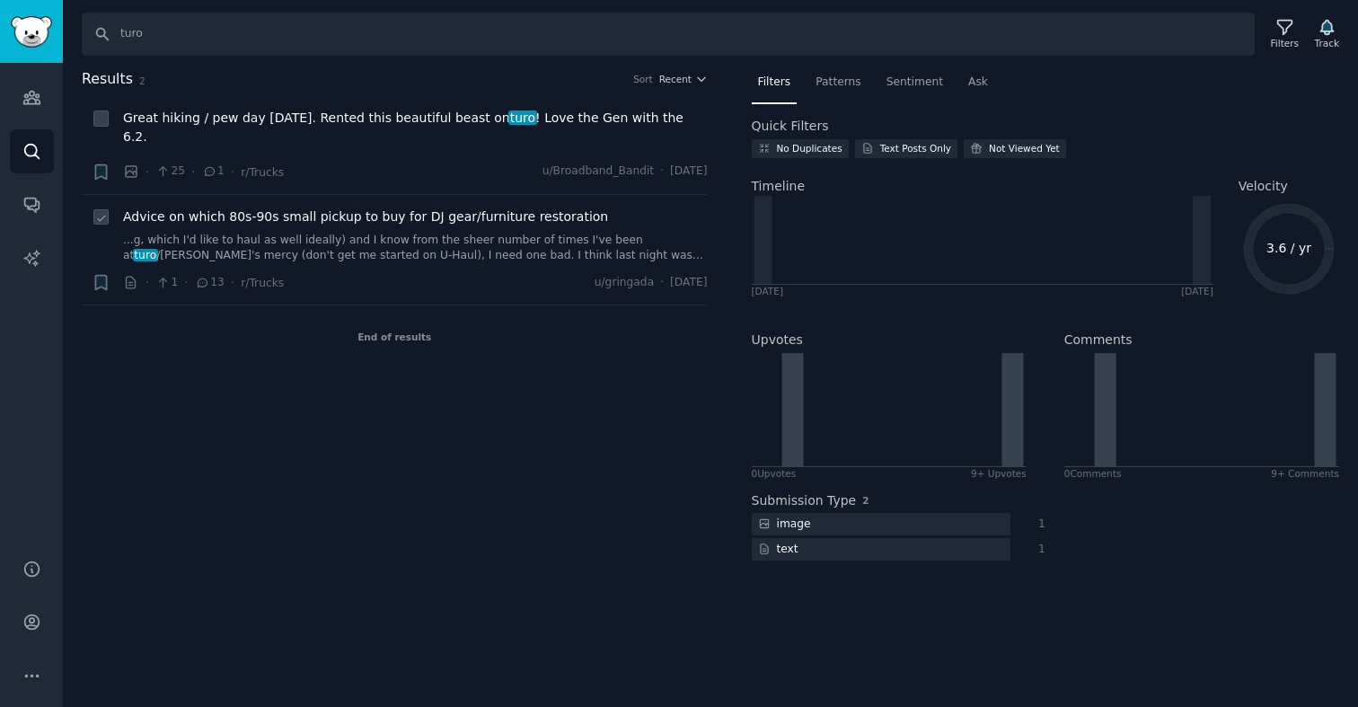
click at [446, 234] on link "...g, which I'd like to haul as well ideally) and I know from the sheer number …" at bounding box center [415, 248] width 585 height 31
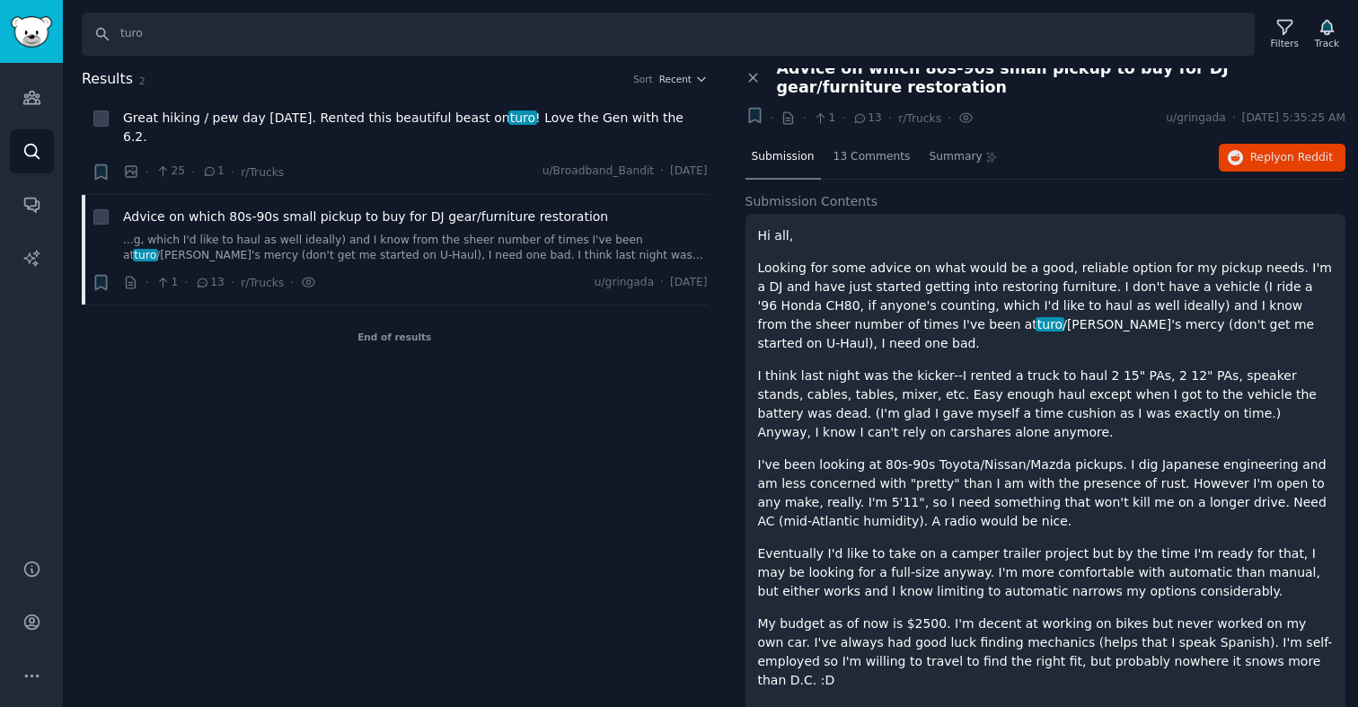
scroll to position [66, 0]
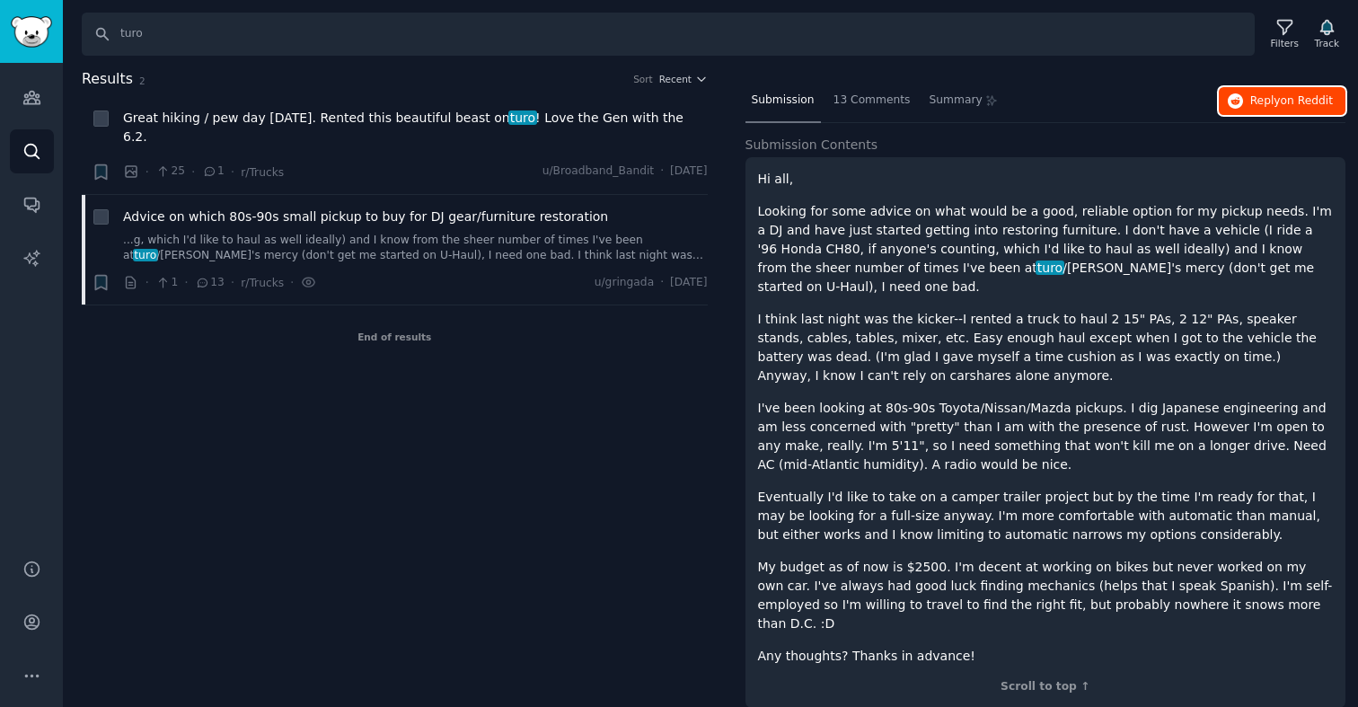
click at [1259, 93] on span "Reply on Reddit" at bounding box center [1291, 101] width 83 height 16
click at [346, 109] on span "Great hiking / pew day yesterday. Rented this beautiful beast on turo ! Love th…" at bounding box center [415, 128] width 585 height 38
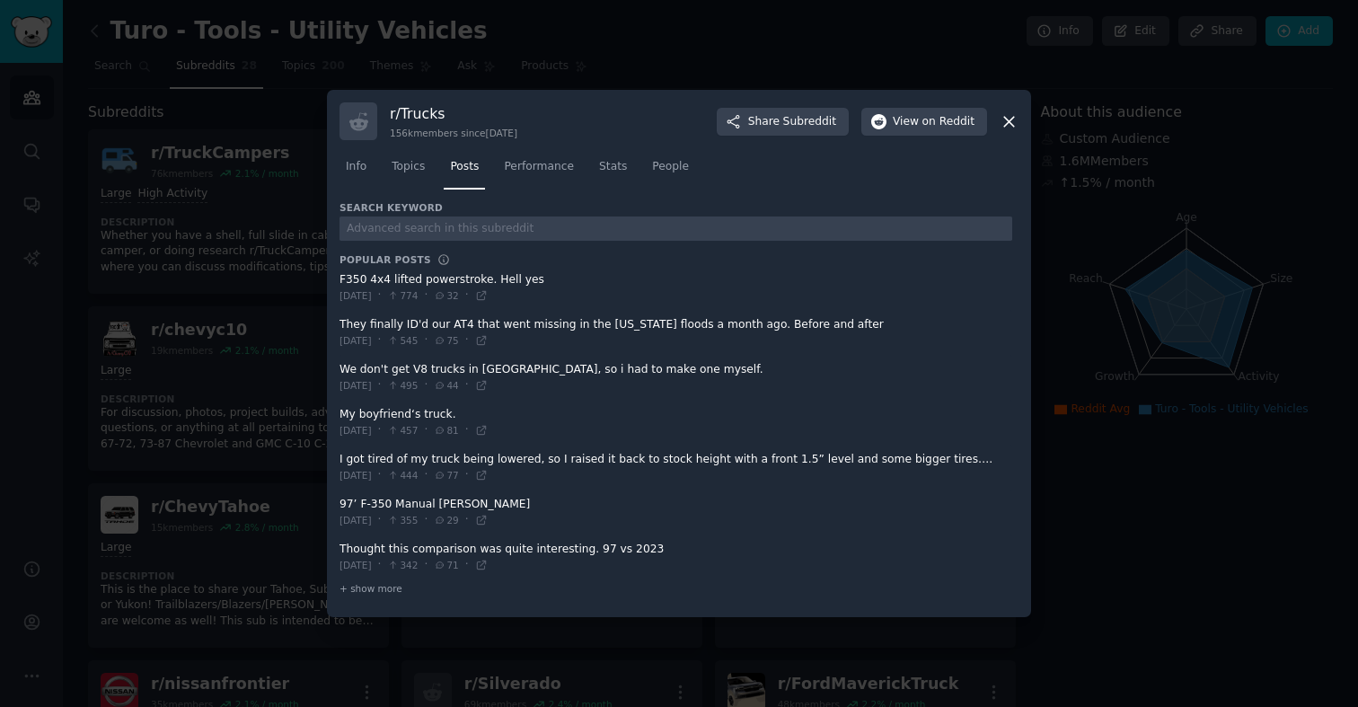
click at [1011, 121] on icon at bounding box center [1009, 121] width 19 height 19
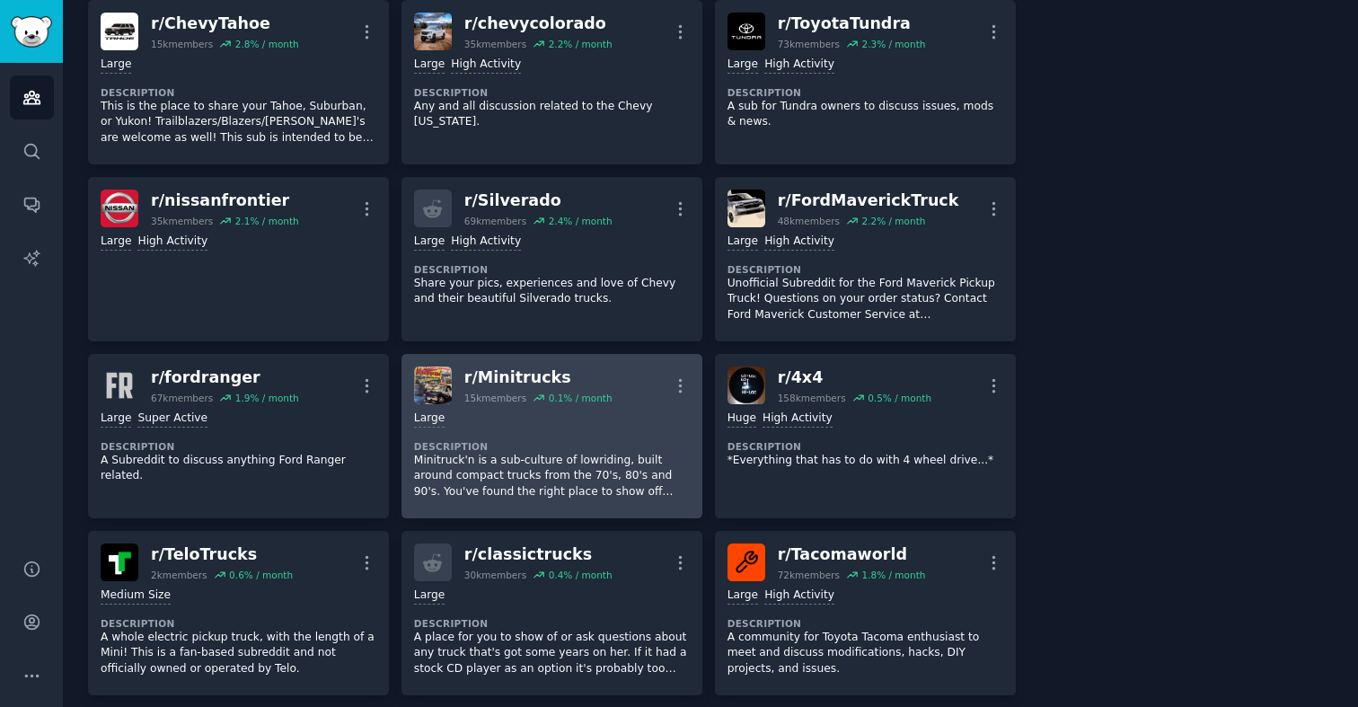
scroll to position [482, 0]
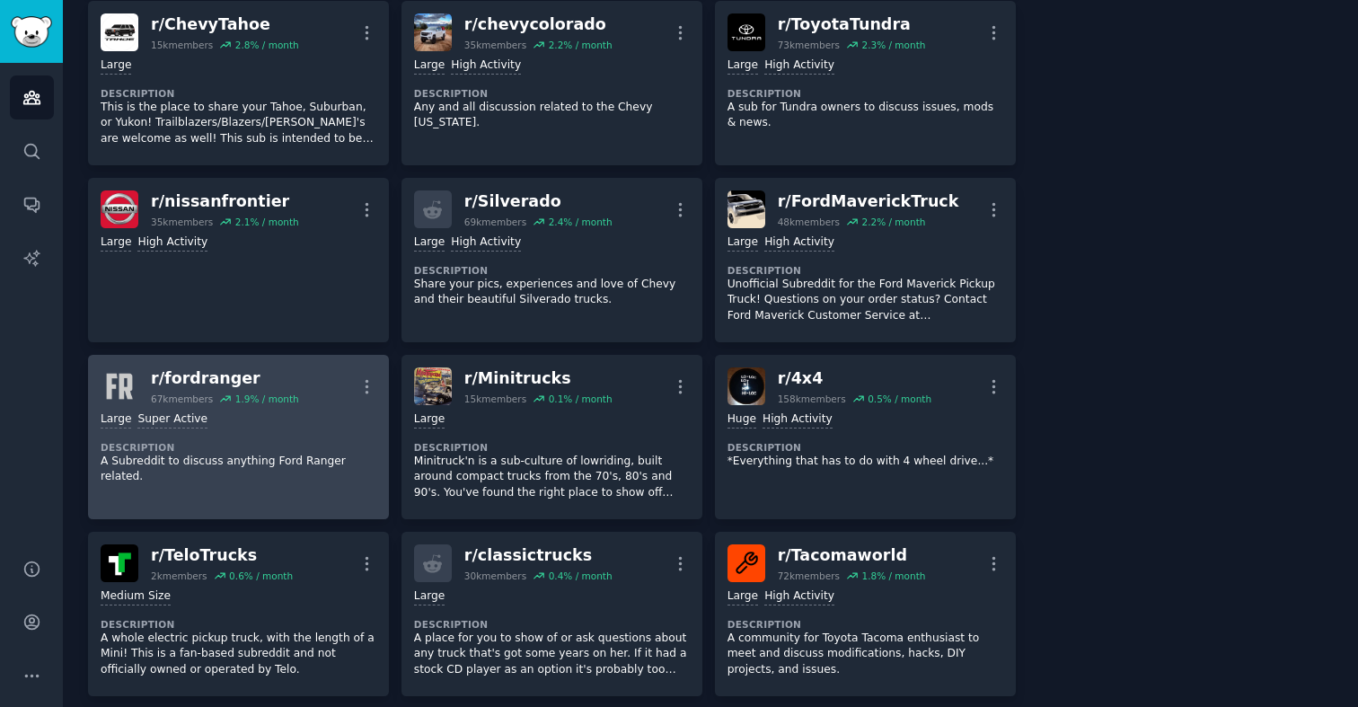
click at [216, 383] on div "r/ fordranger" at bounding box center [225, 378] width 148 height 22
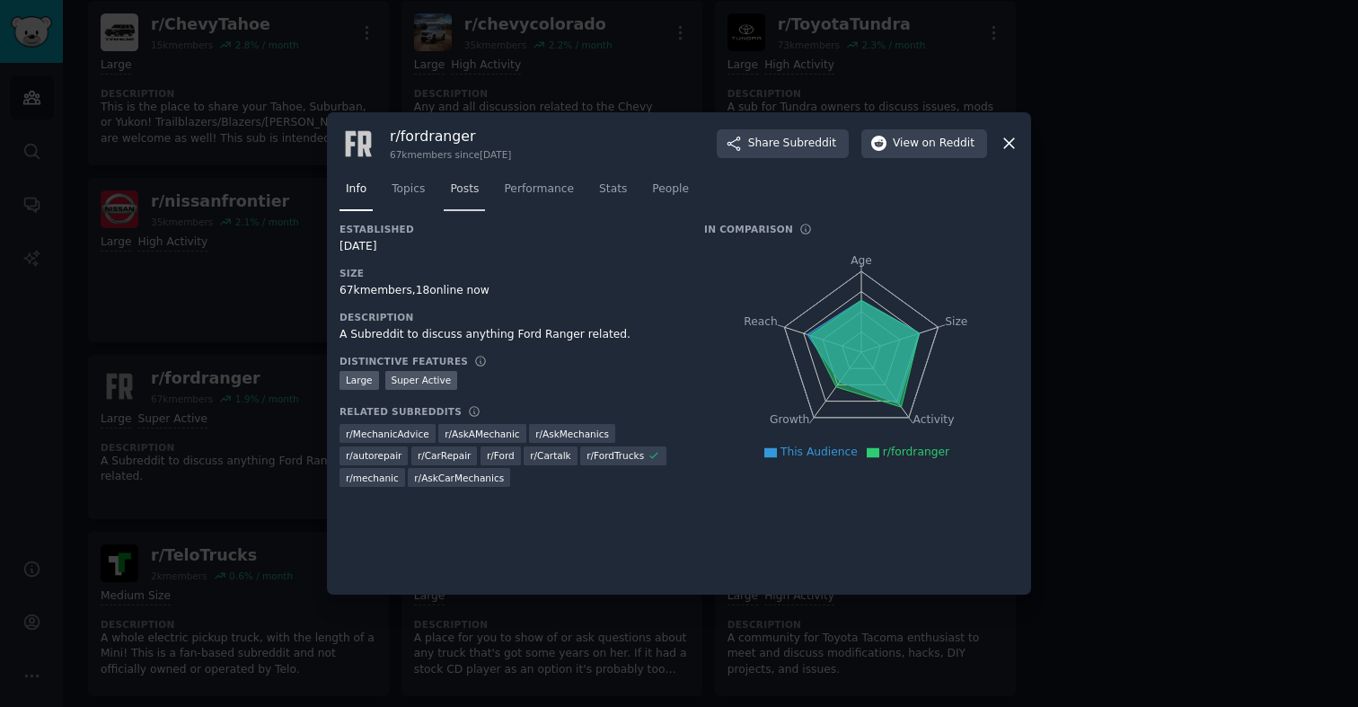
click at [455, 190] on span "Posts" at bounding box center [464, 189] width 29 height 16
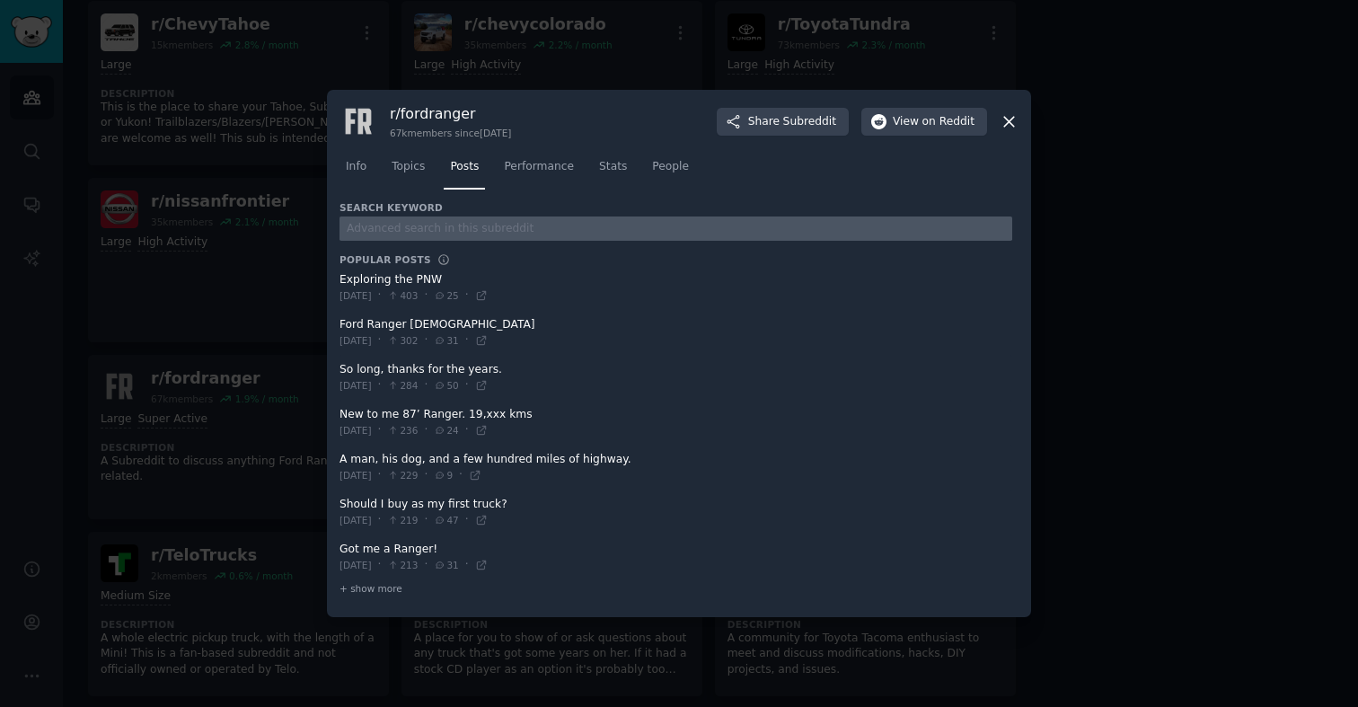
click at [464, 228] on input "text" at bounding box center [676, 228] width 673 height 24
type input "turo"
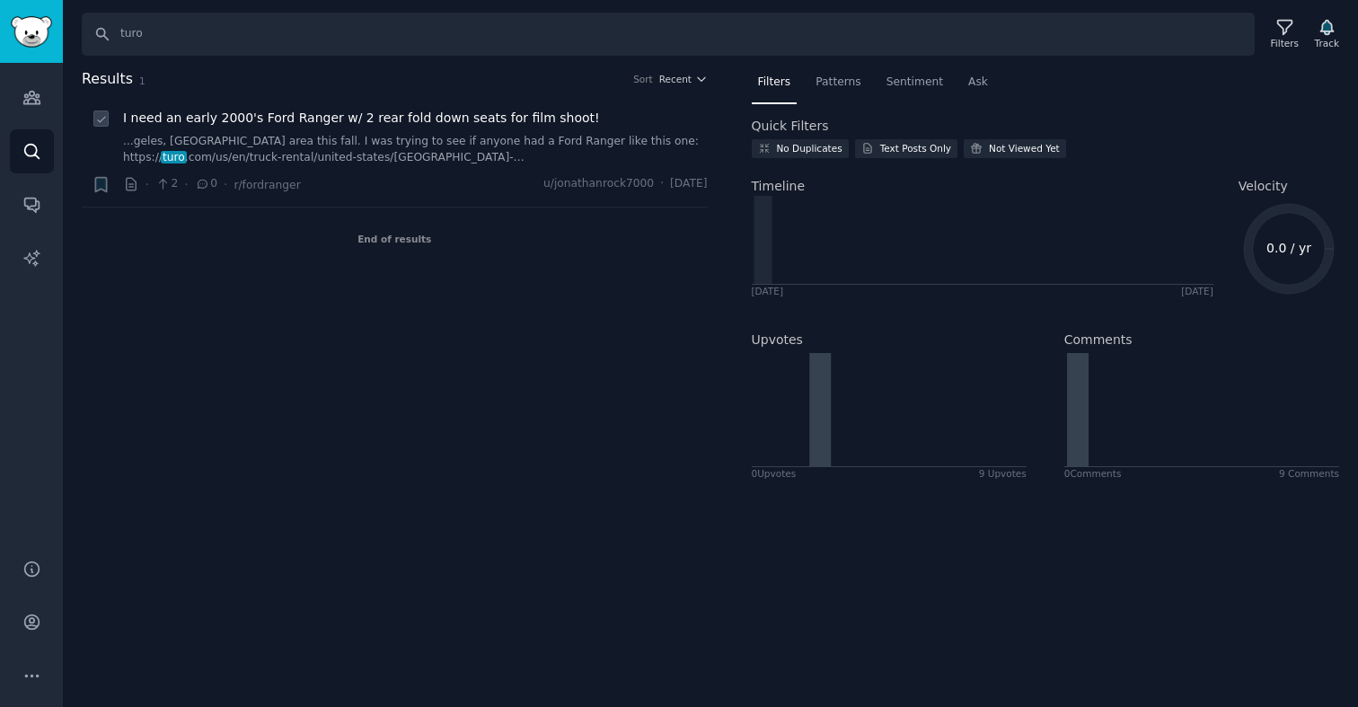
click at [473, 134] on link "...geles, CA area this fall. I was trying to see if anyone had a Ford Ranger li…" at bounding box center [415, 149] width 585 height 31
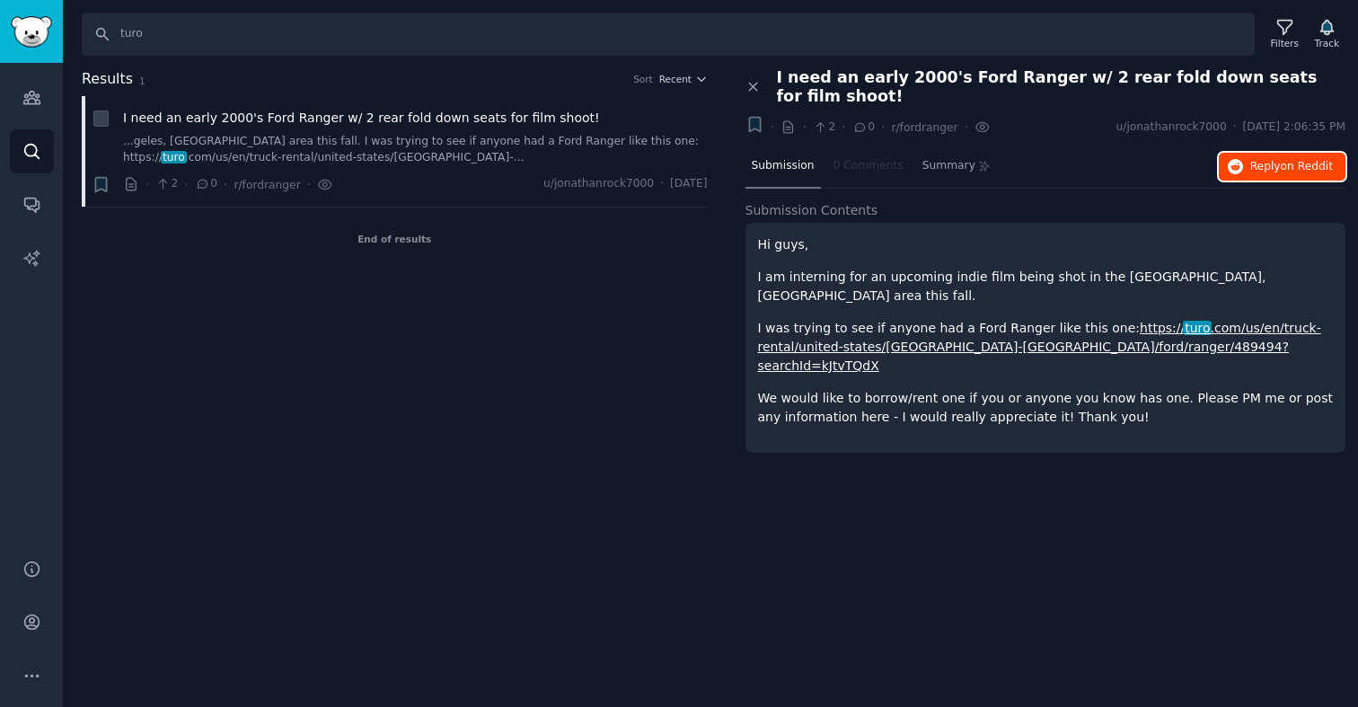
click at [1265, 159] on span "Reply on Reddit" at bounding box center [1291, 167] width 83 height 16
click at [227, 54] on input "turo" at bounding box center [668, 34] width 1173 height 43
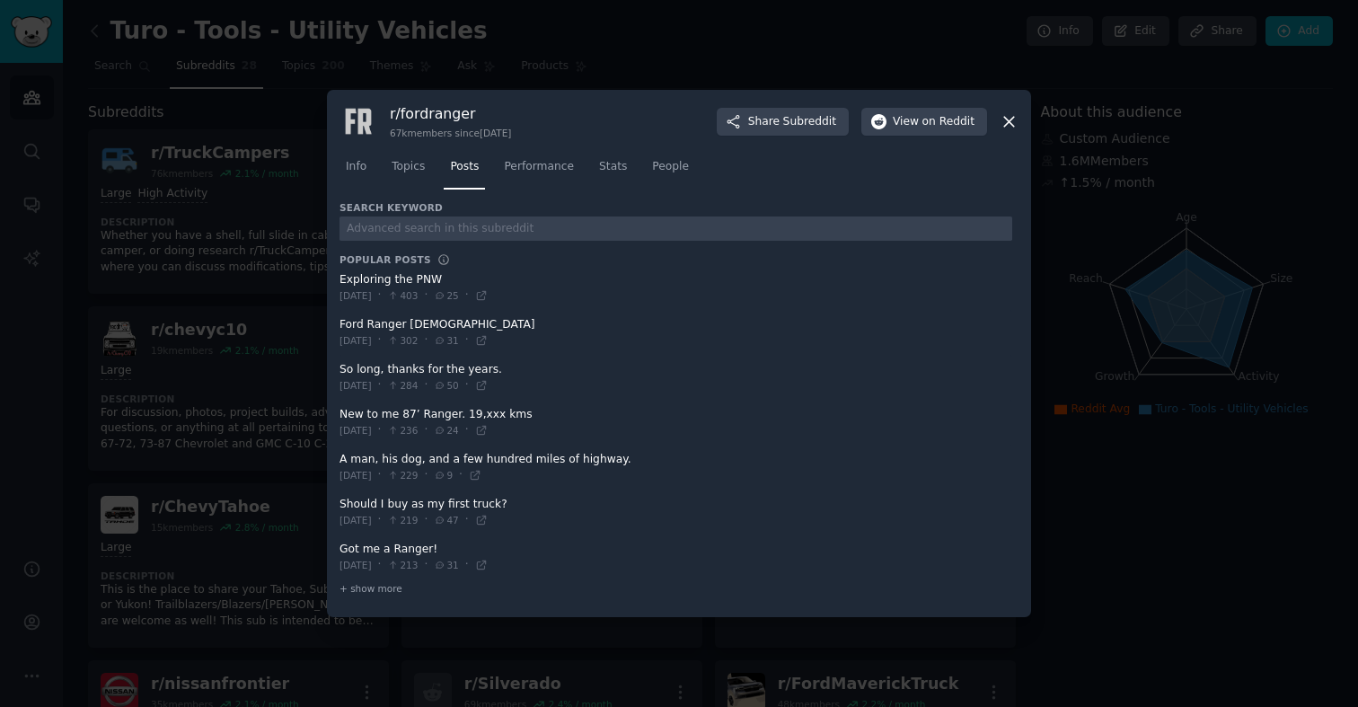
click at [1003, 119] on icon at bounding box center [1009, 121] width 19 height 19
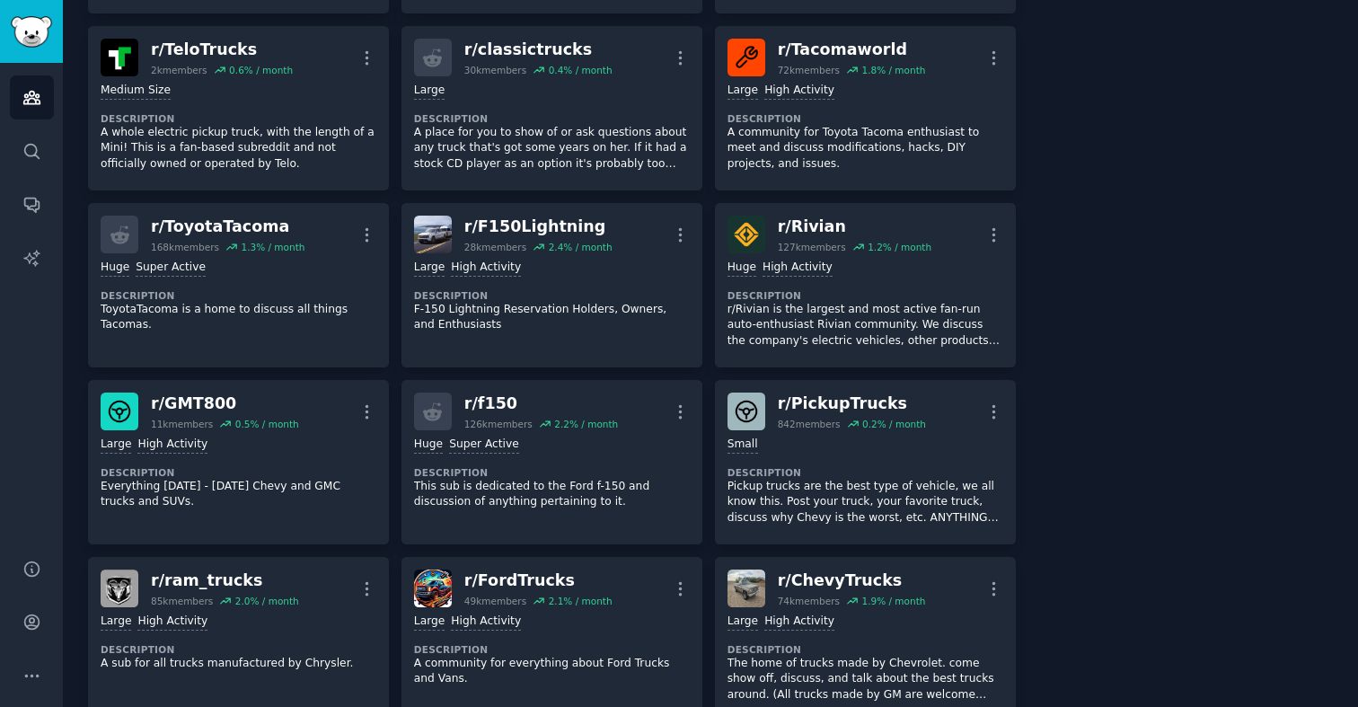
scroll to position [1188, 0]
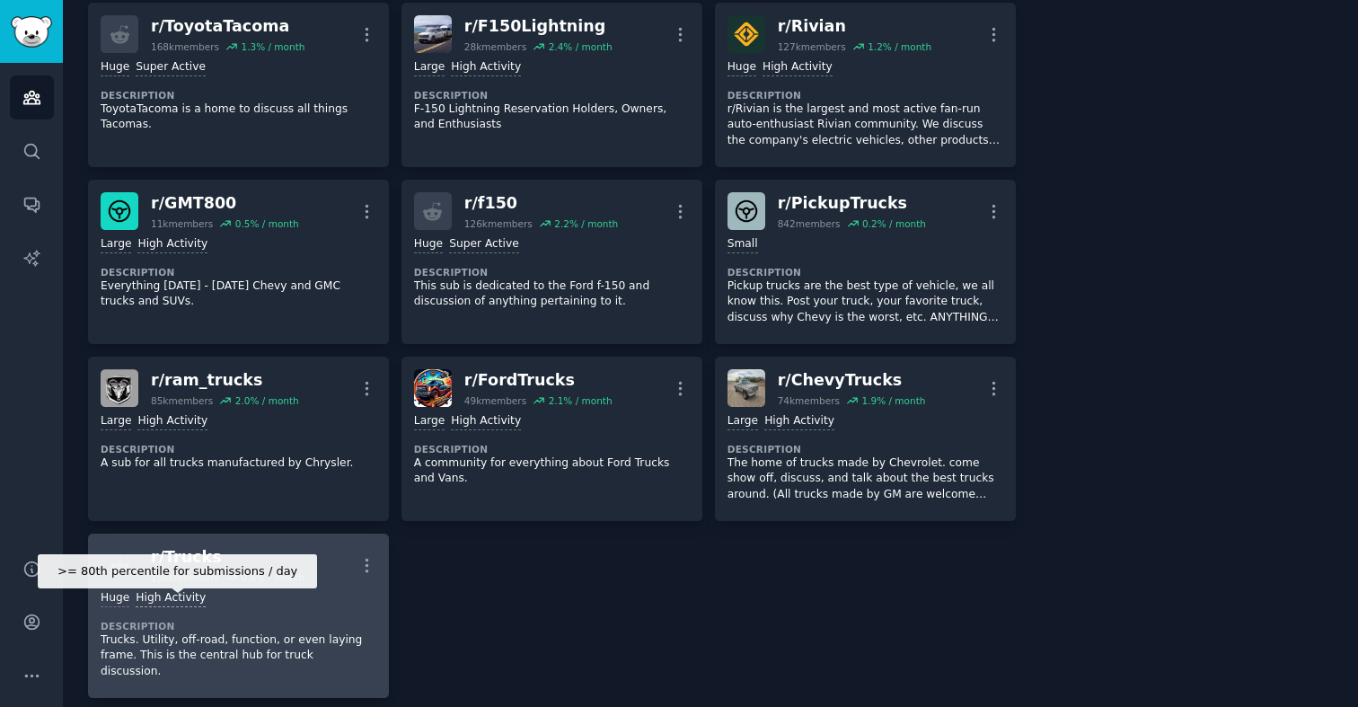
click at [191, 599] on div "High Activity" at bounding box center [171, 598] width 70 height 17
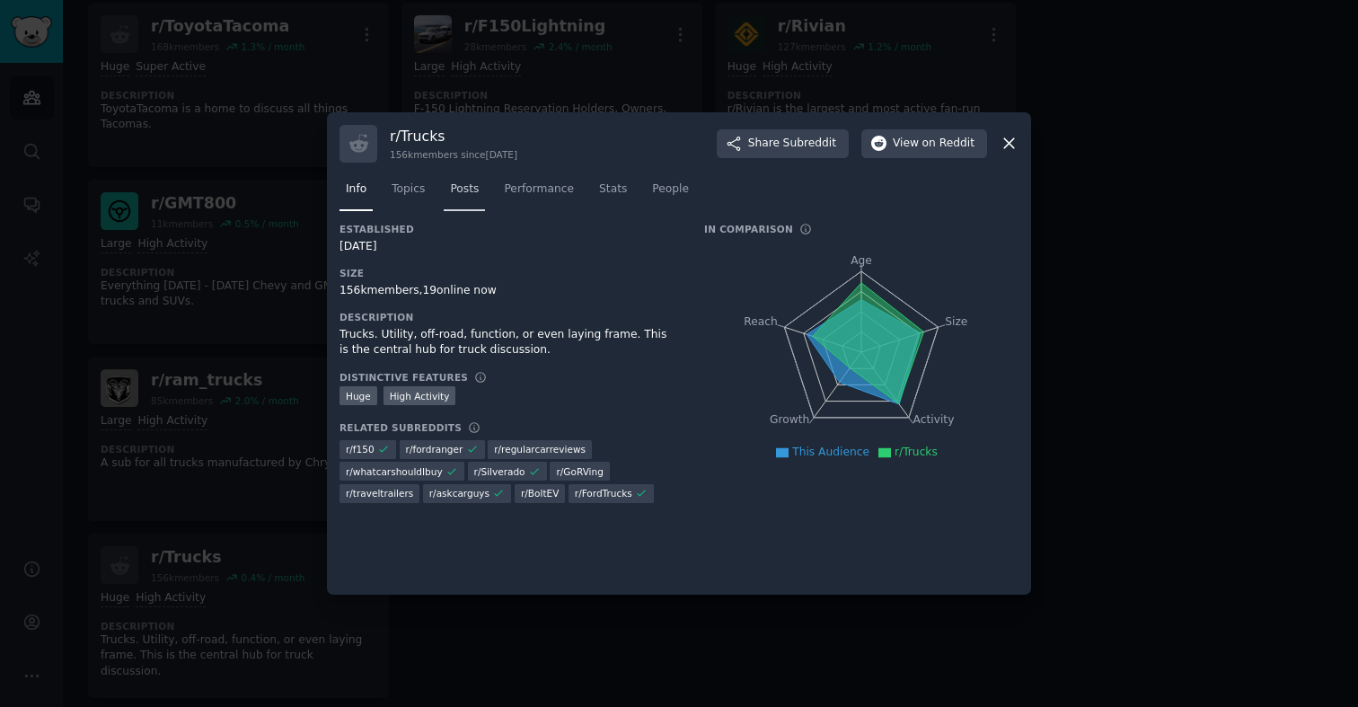
click at [454, 198] on link "Posts" at bounding box center [464, 193] width 41 height 37
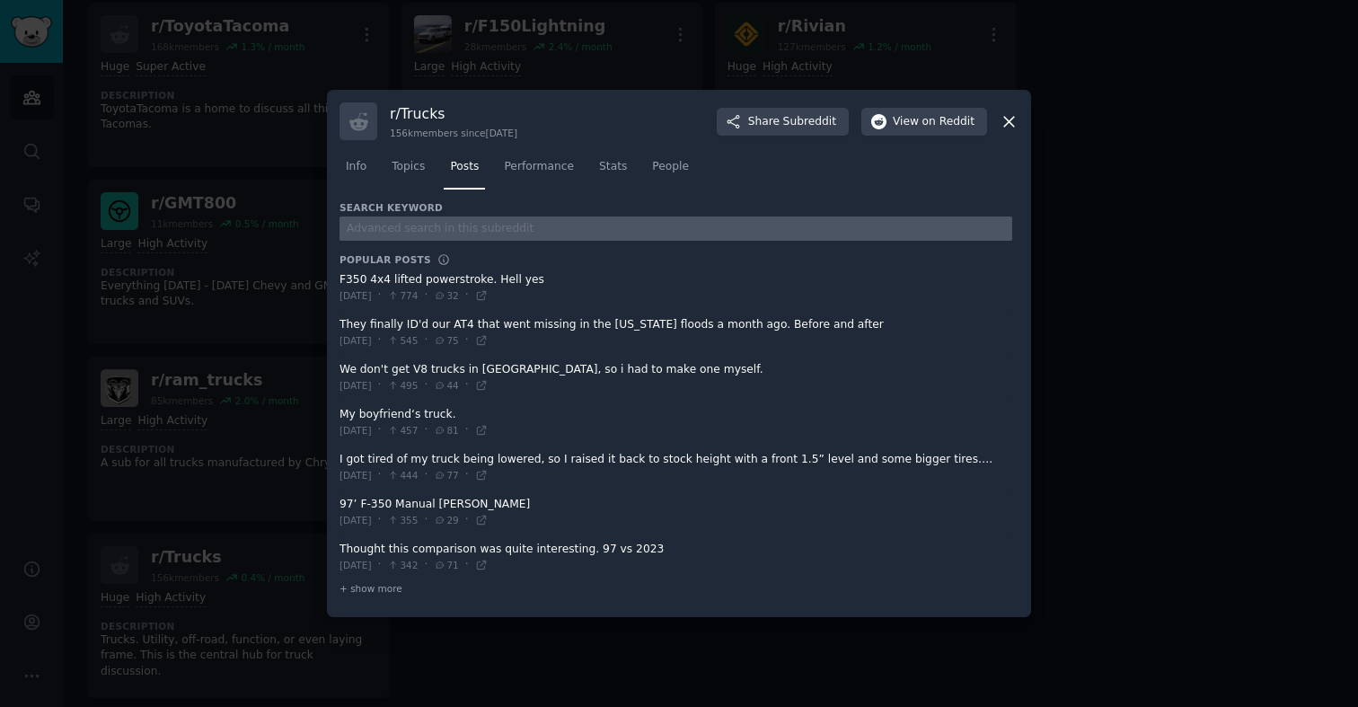
click at [461, 234] on input "text" at bounding box center [676, 228] width 673 height 24
type input "turo"
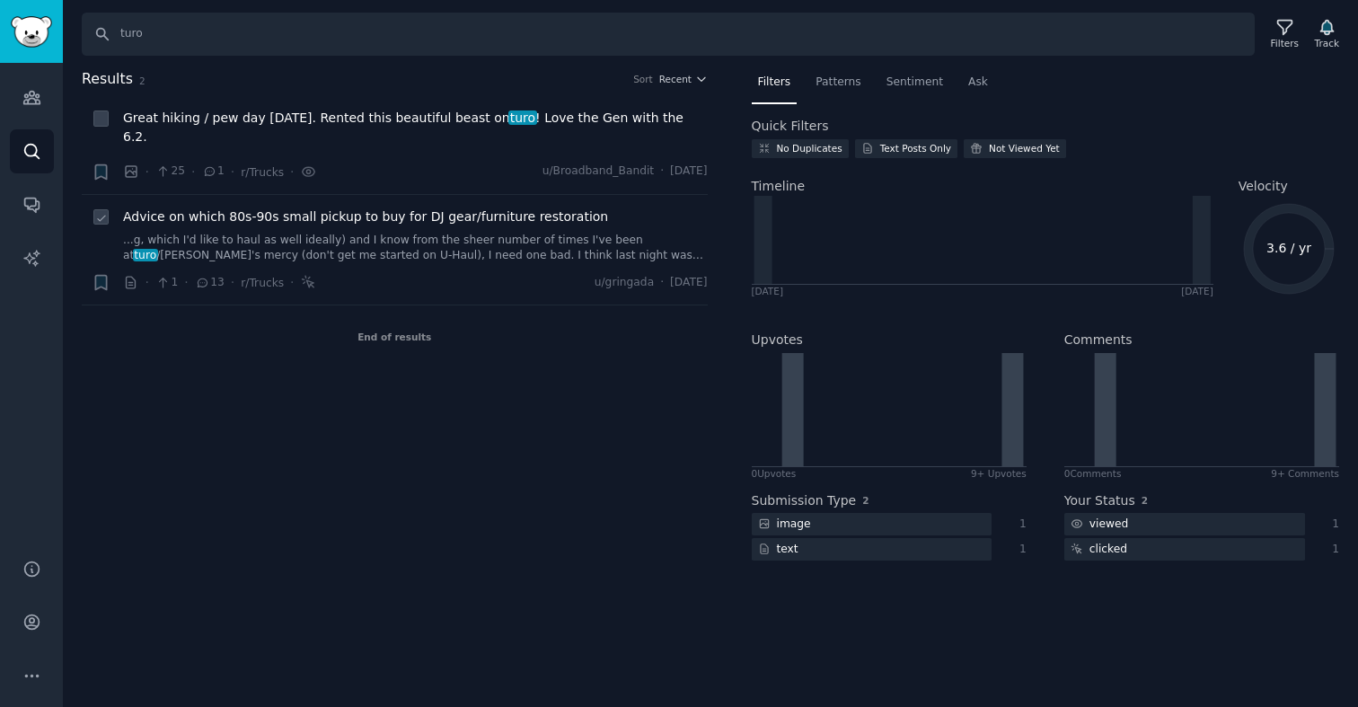
click at [414, 233] on link "...g, which I'd like to haul as well ideally) and I know from the sheer number …" at bounding box center [415, 248] width 585 height 31
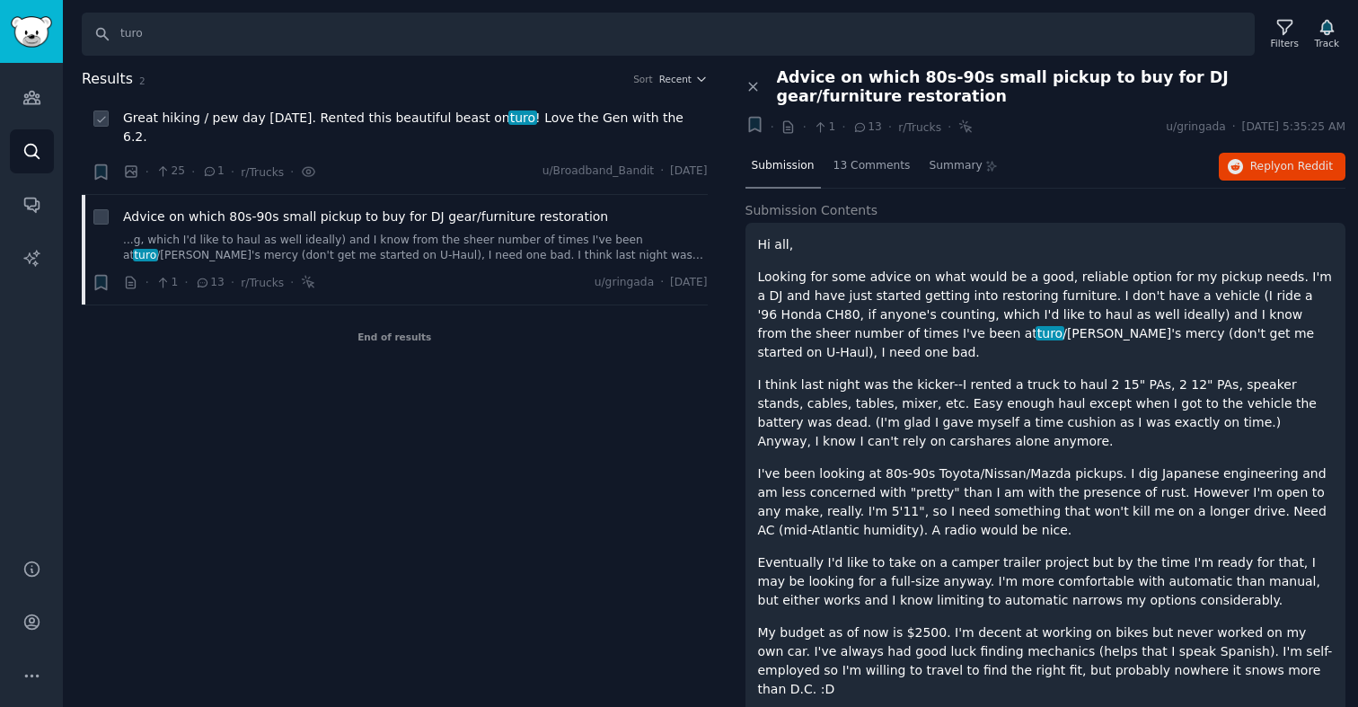
click at [425, 125] on span "Great hiking / pew day yesterday. Rented this beautiful beast on turo ! Love th…" at bounding box center [415, 128] width 585 height 38
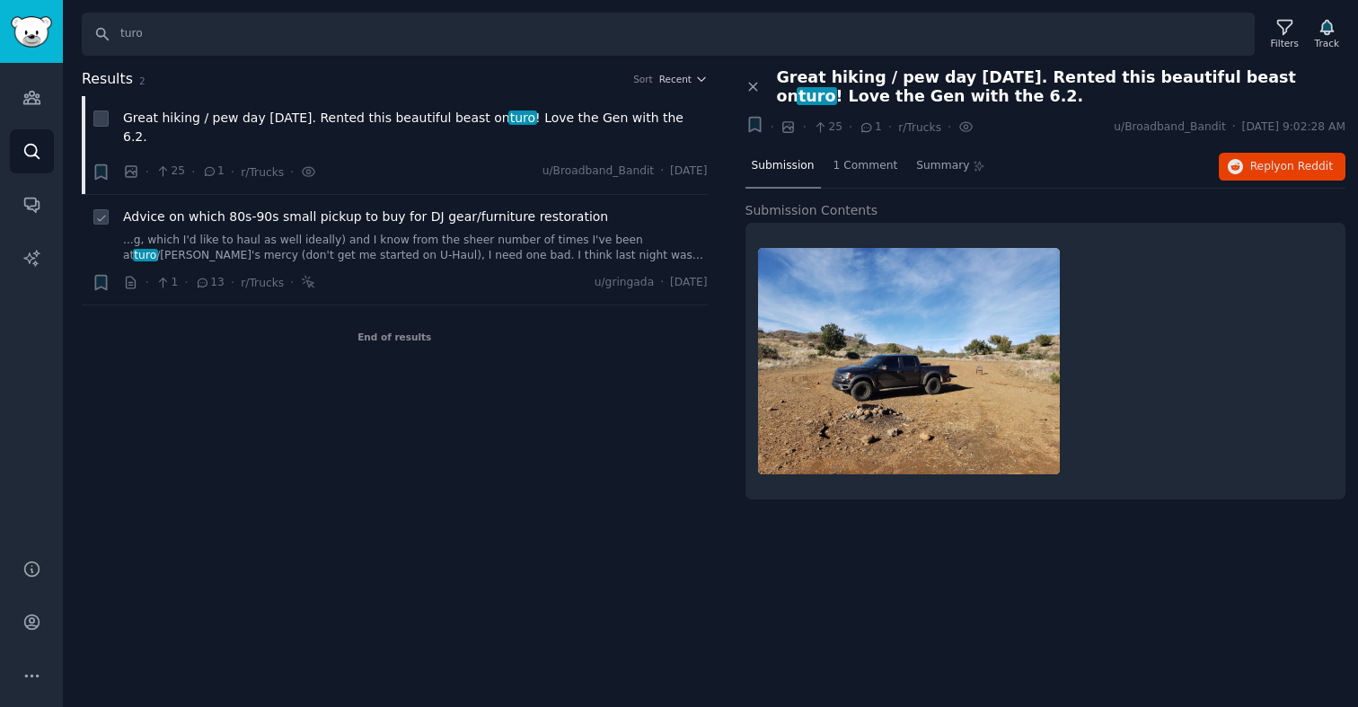
click at [408, 233] on link "...g, which I'd like to haul as well ideally) and I know from the sheer number …" at bounding box center [415, 248] width 585 height 31
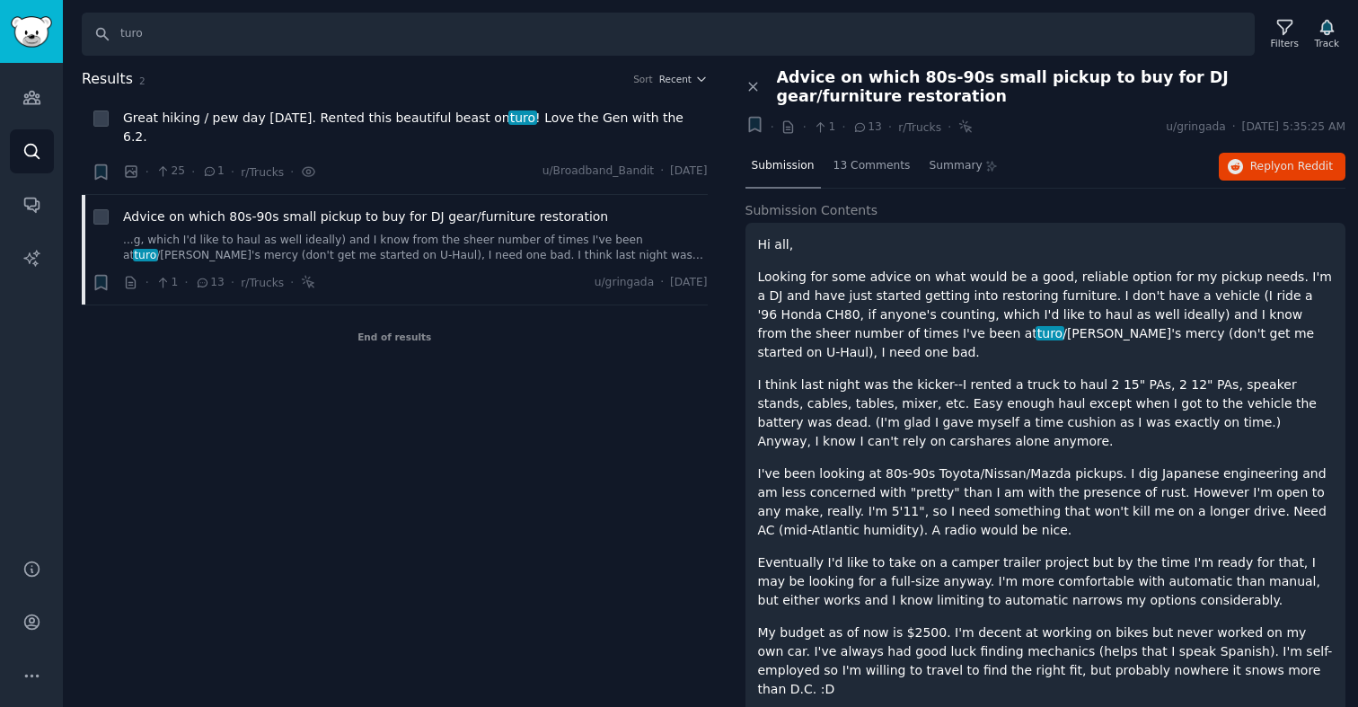
scroll to position [66, 0]
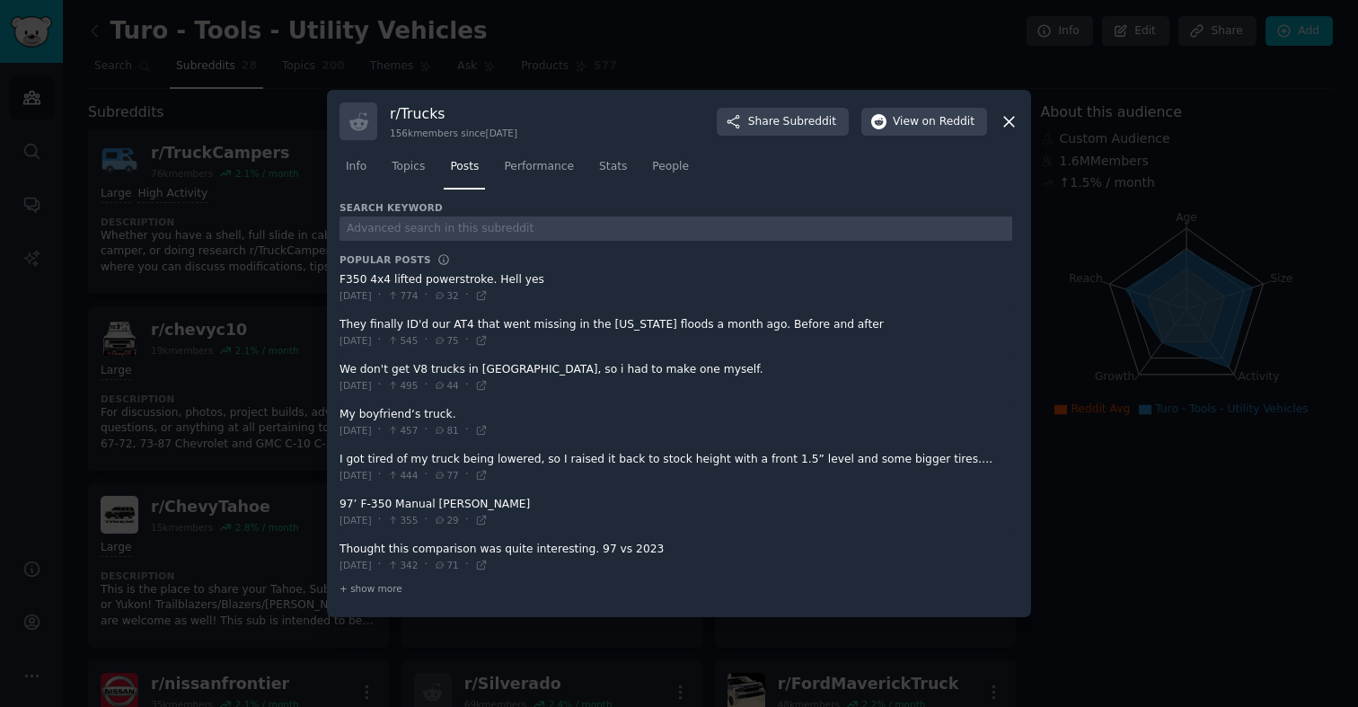
click at [1015, 129] on icon at bounding box center [1009, 121] width 19 height 19
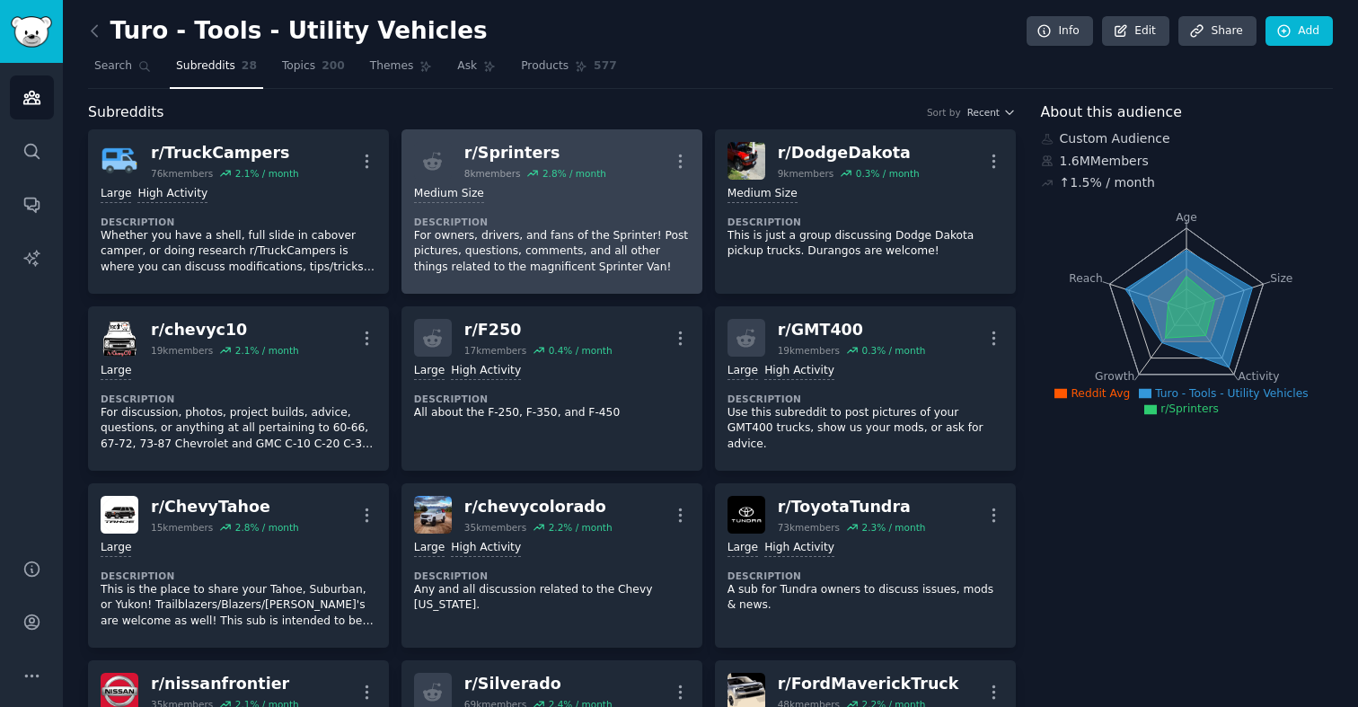
click at [585, 249] on p "For owners, drivers, and fans of the Sprinter! Post pictures, questions, commen…" at bounding box center [552, 252] width 276 height 48
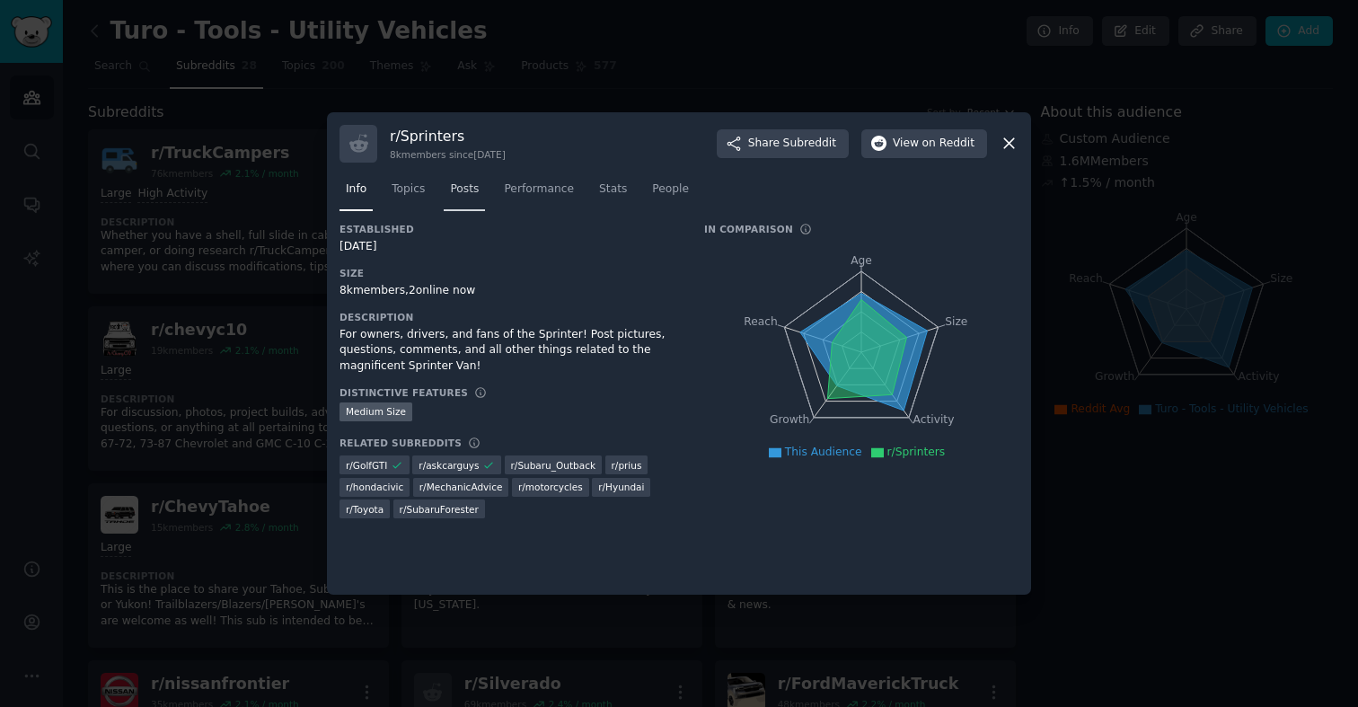
click at [468, 189] on span "Posts" at bounding box center [464, 189] width 29 height 16
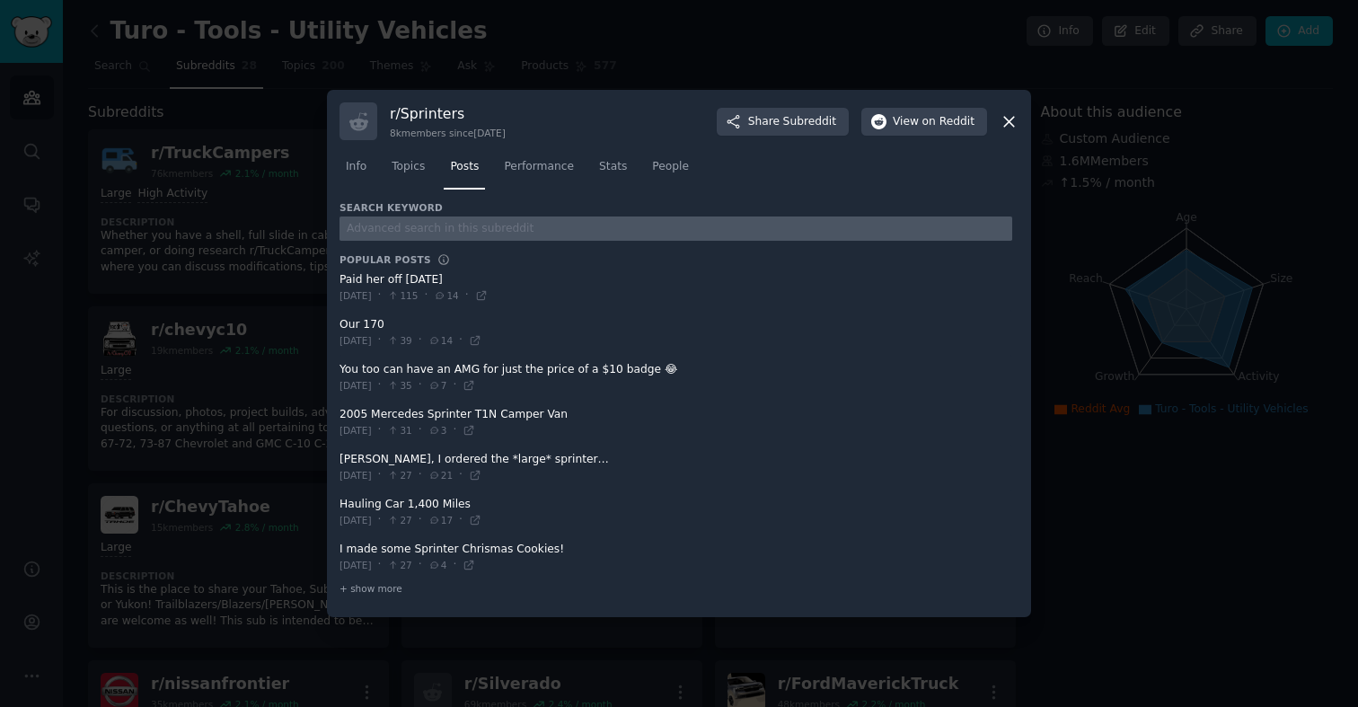
click at [442, 233] on input "text" at bounding box center [676, 228] width 673 height 24
type input "turo"
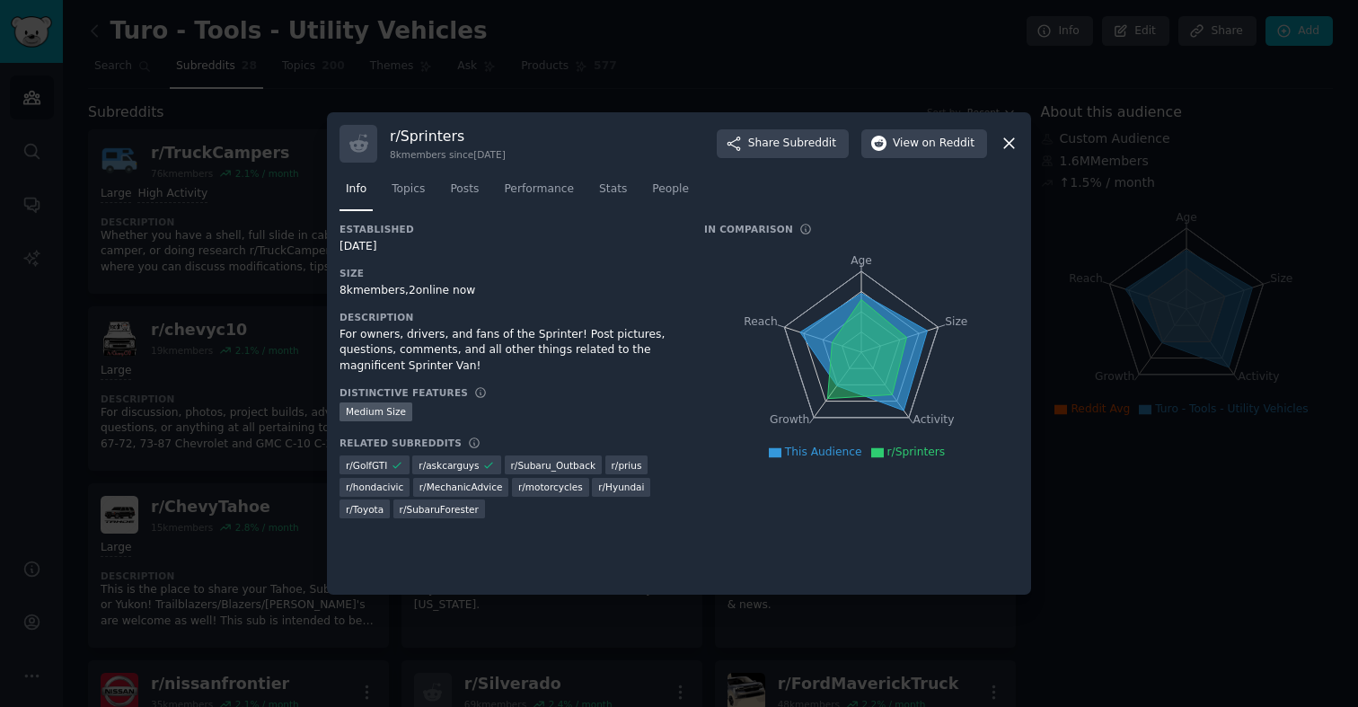
click at [523, 41] on div at bounding box center [679, 353] width 1358 height 707
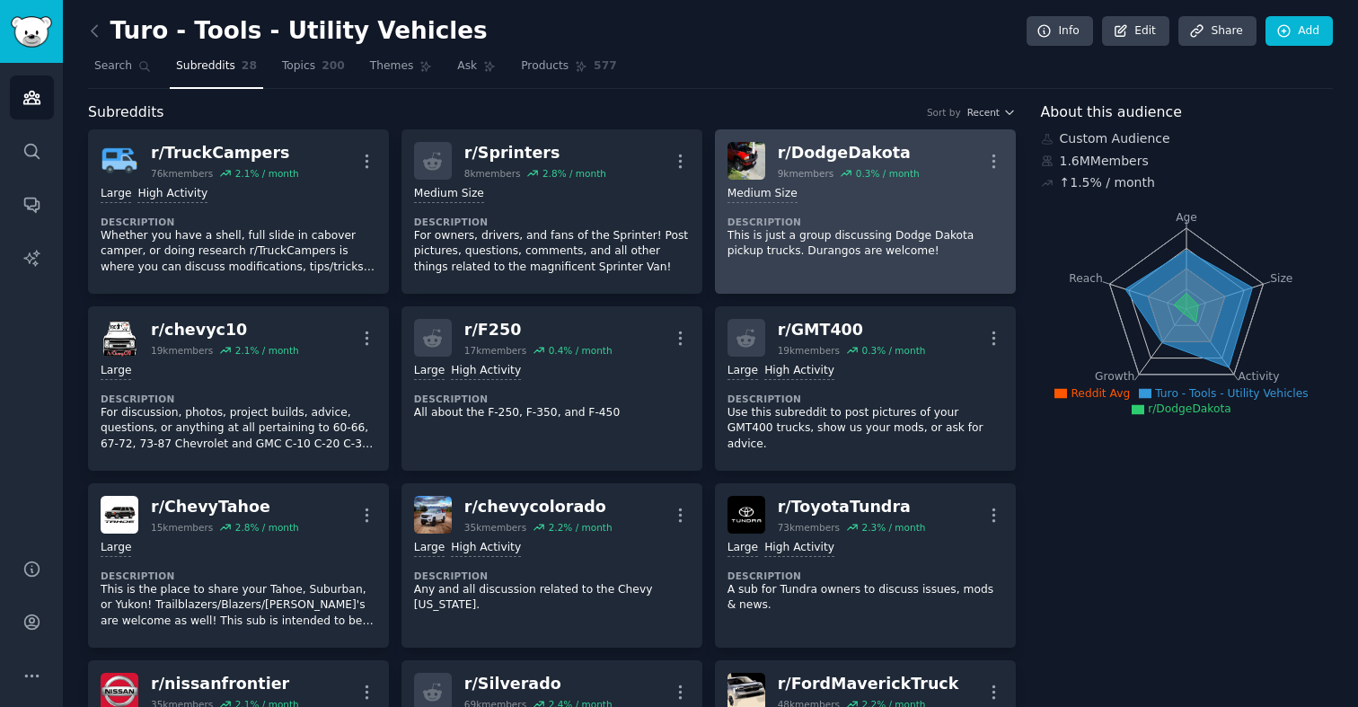
click at [817, 241] on p "This is just a group discussing Dodge Dakota pickup trucks. Durangos are welcom…" at bounding box center [866, 243] width 276 height 31
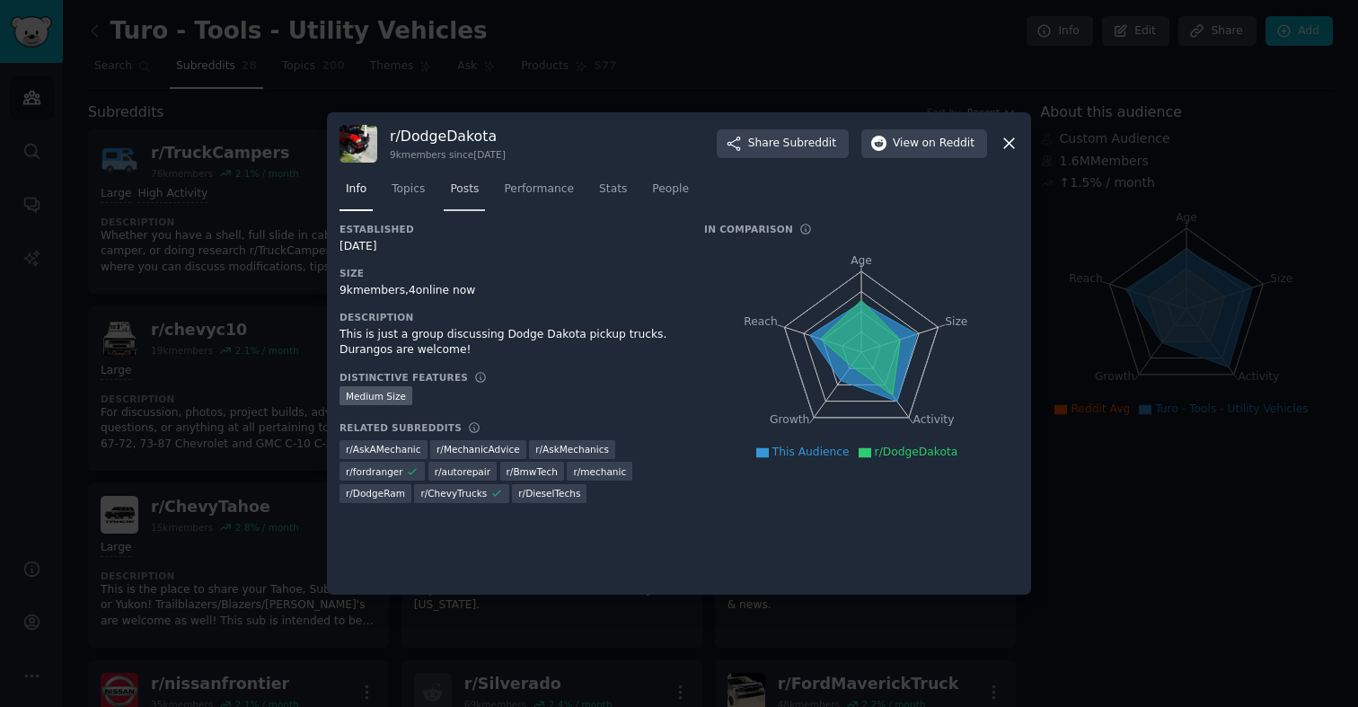
click at [472, 187] on span "Posts" at bounding box center [464, 189] width 29 height 16
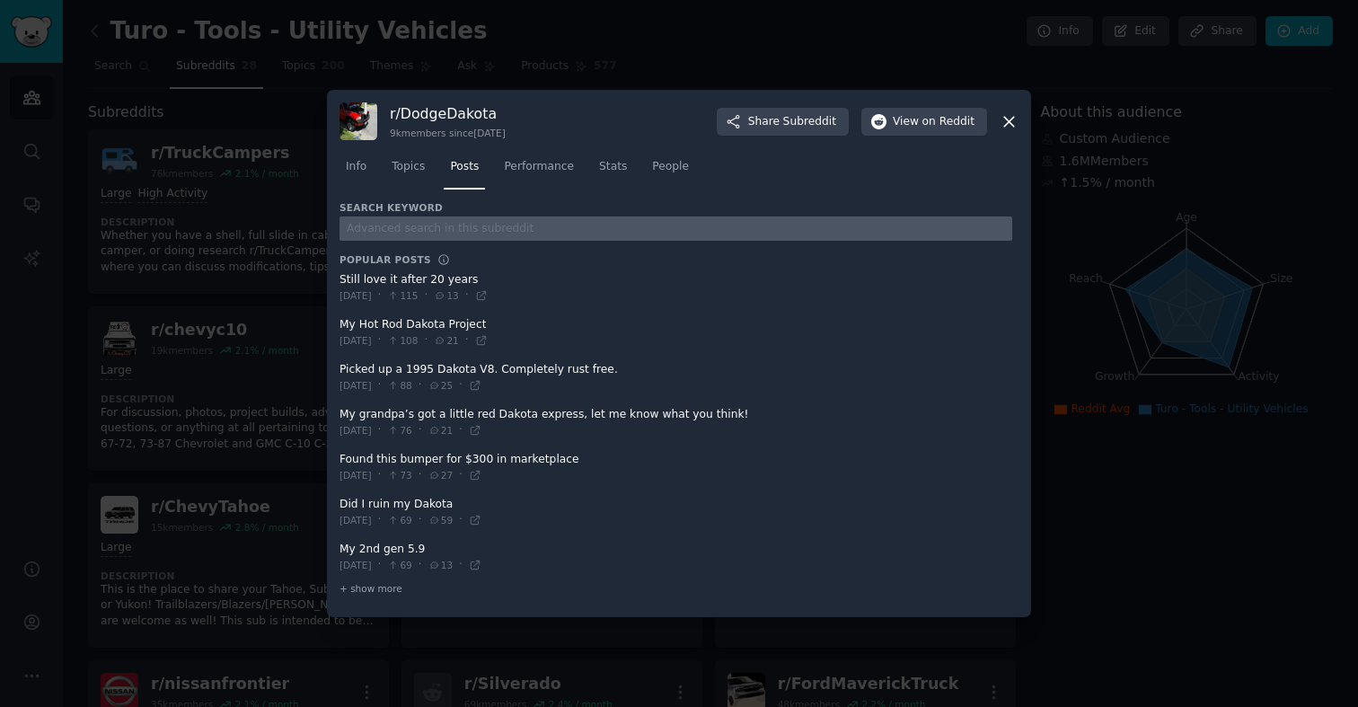
click at [472, 230] on input "text" at bounding box center [676, 228] width 673 height 24
type input "turo"
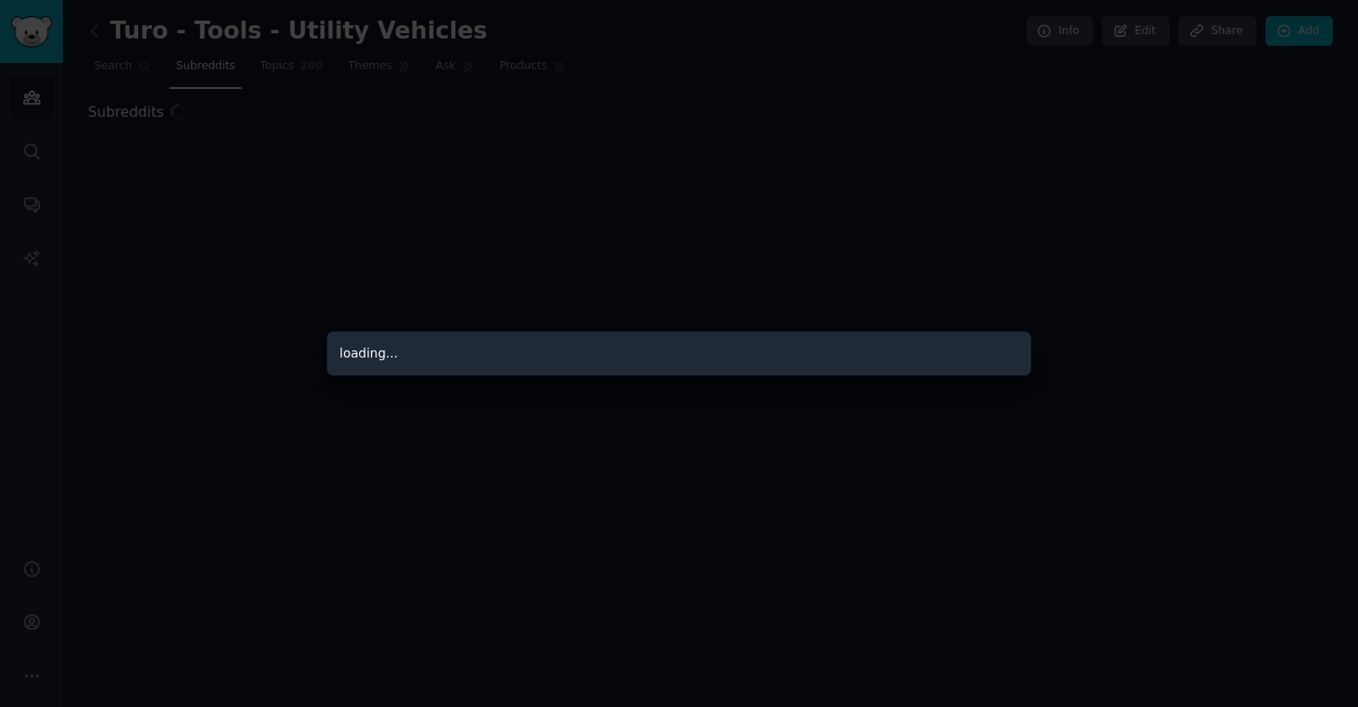
click at [222, 217] on div at bounding box center [679, 353] width 1358 height 707
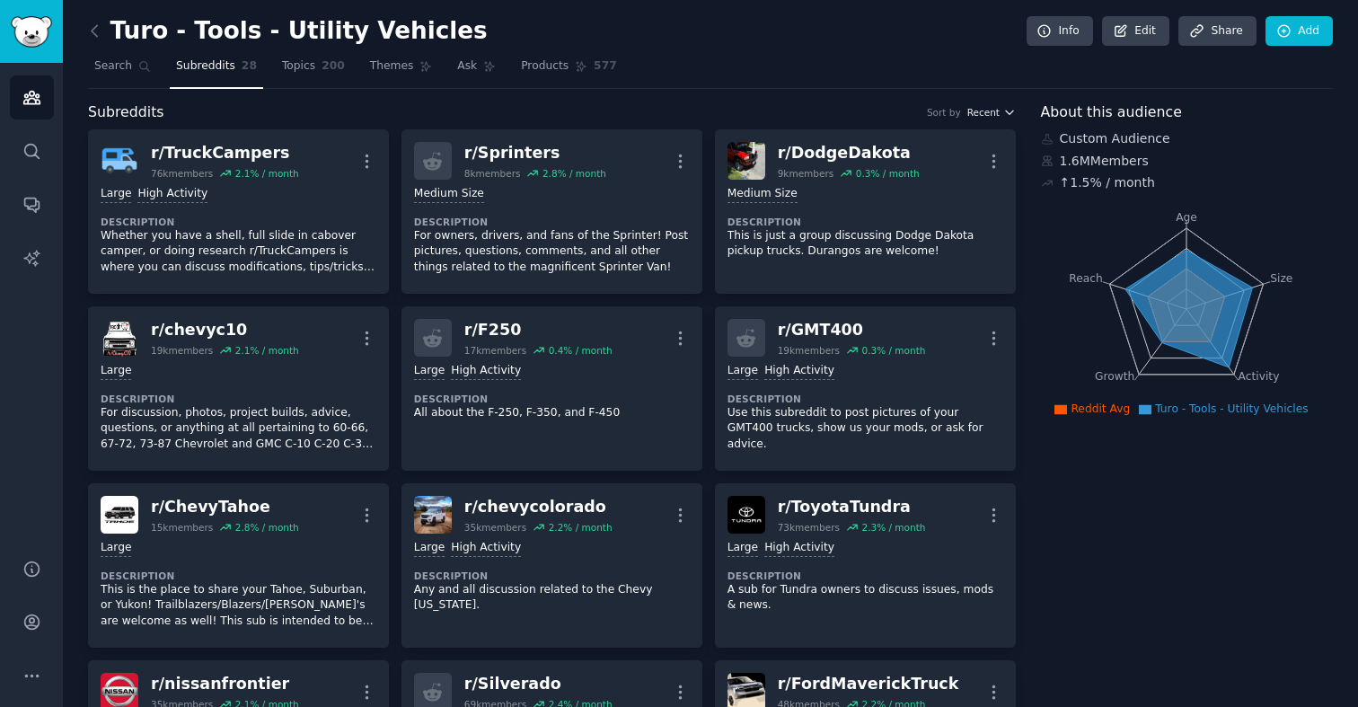
click at [984, 112] on span "Recent" at bounding box center [984, 112] width 32 height 13
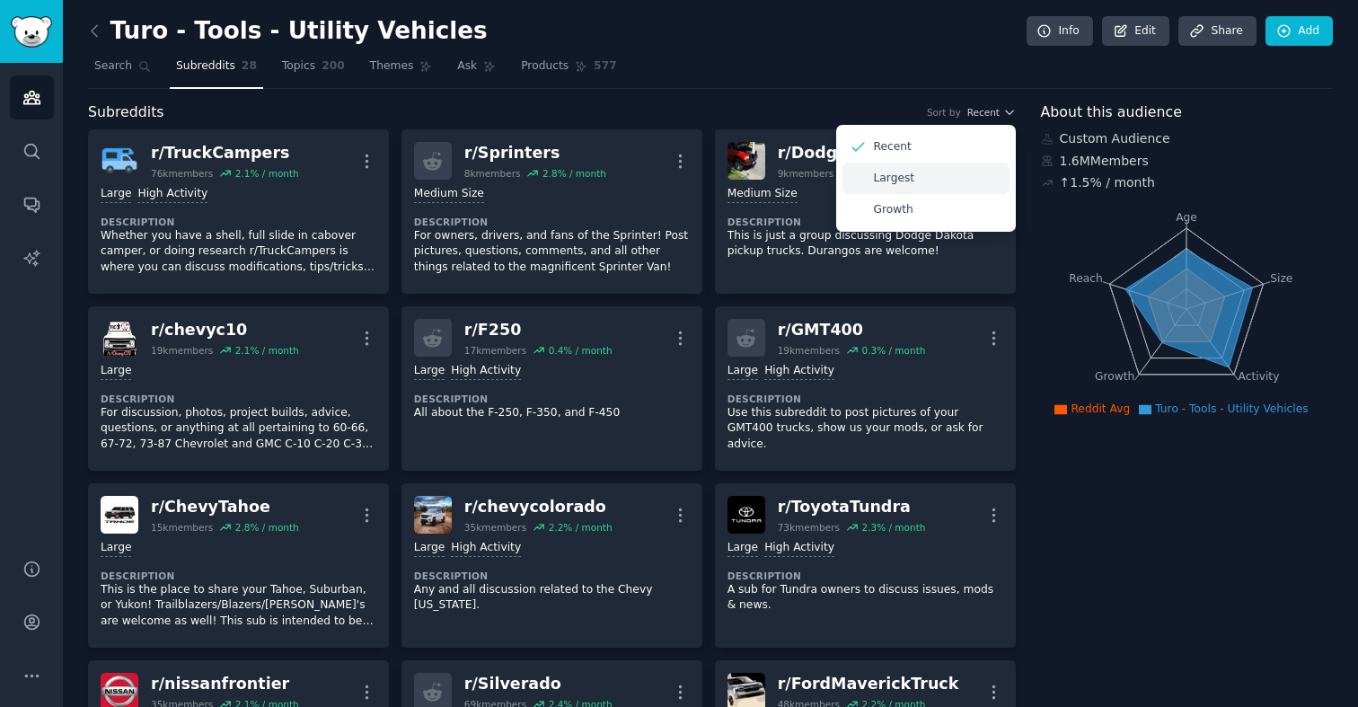
click at [937, 176] on div "Largest" at bounding box center [926, 178] width 167 height 31
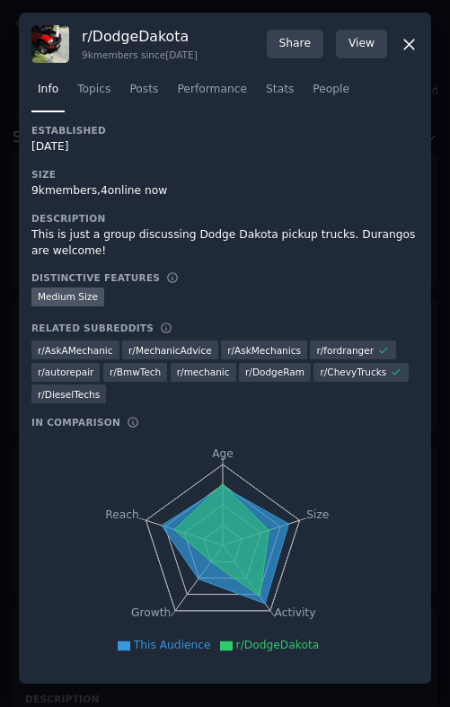
click at [404, 40] on icon at bounding box center [409, 44] width 19 height 19
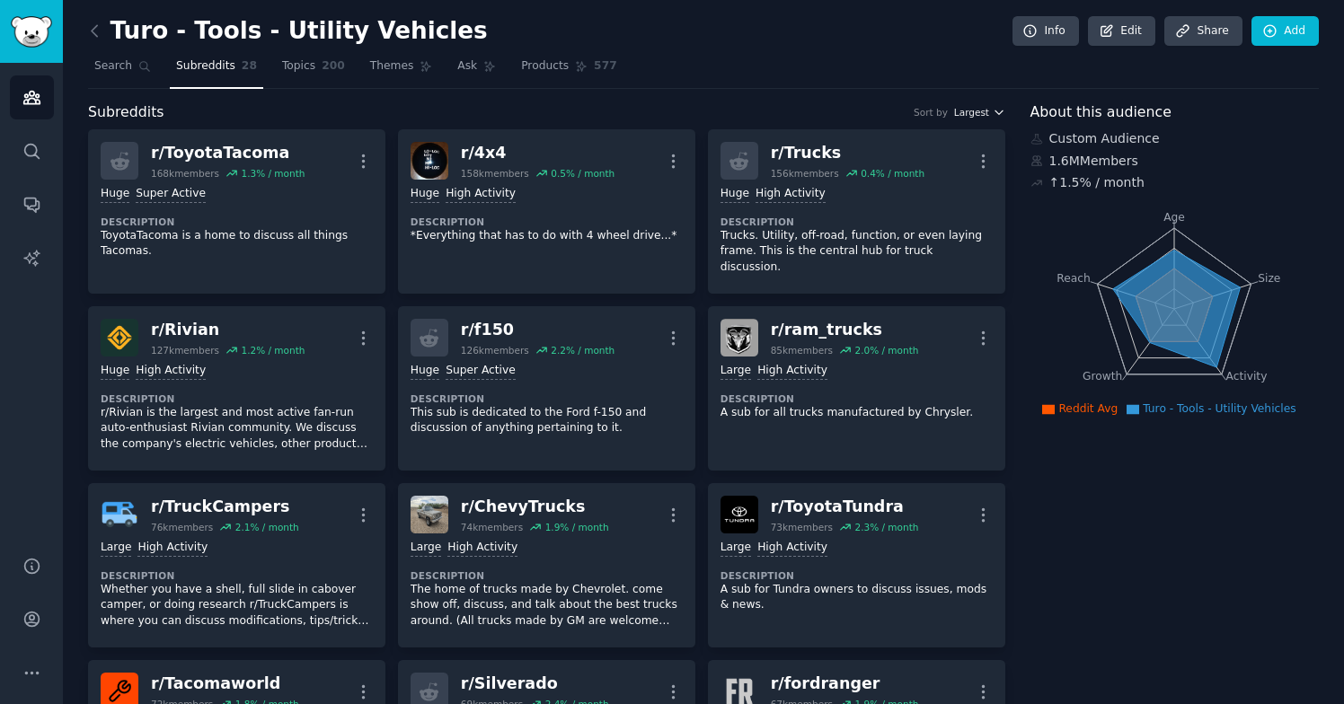
click at [969, 117] on span "Largest" at bounding box center [971, 112] width 35 height 13
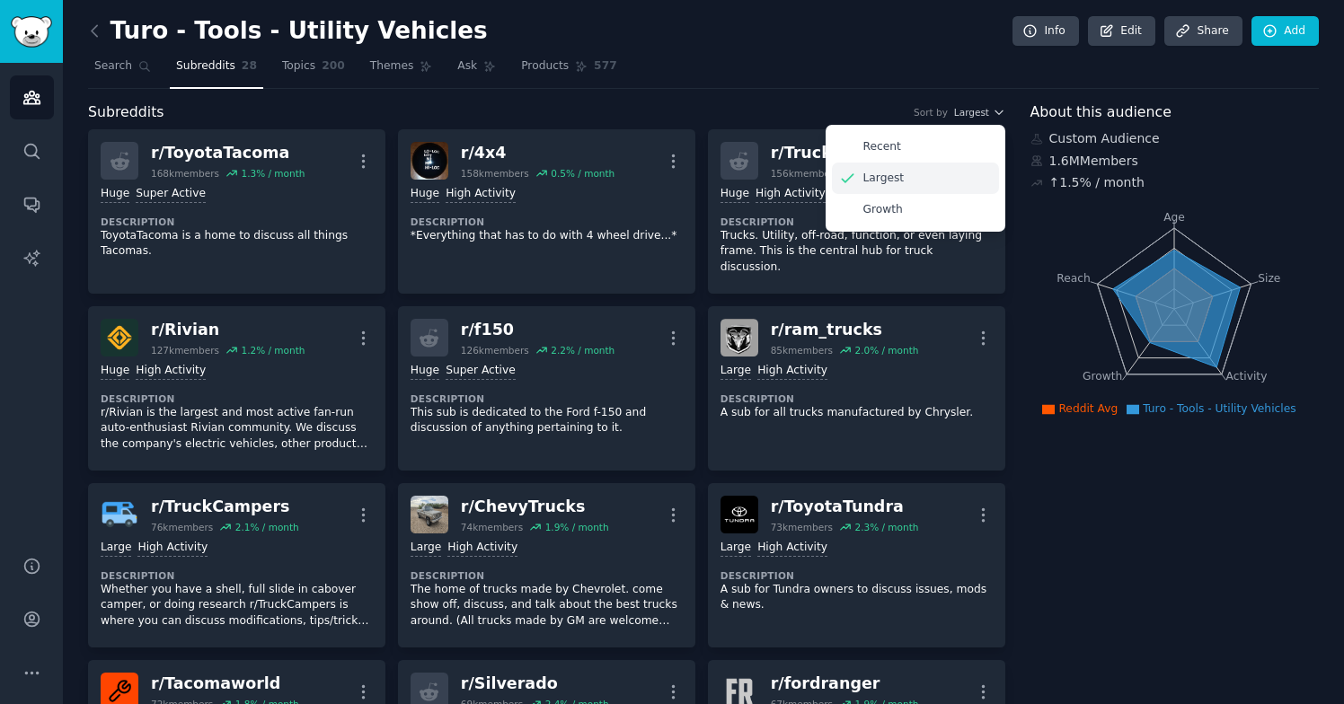
click at [911, 172] on div "Largest" at bounding box center [915, 178] width 167 height 31
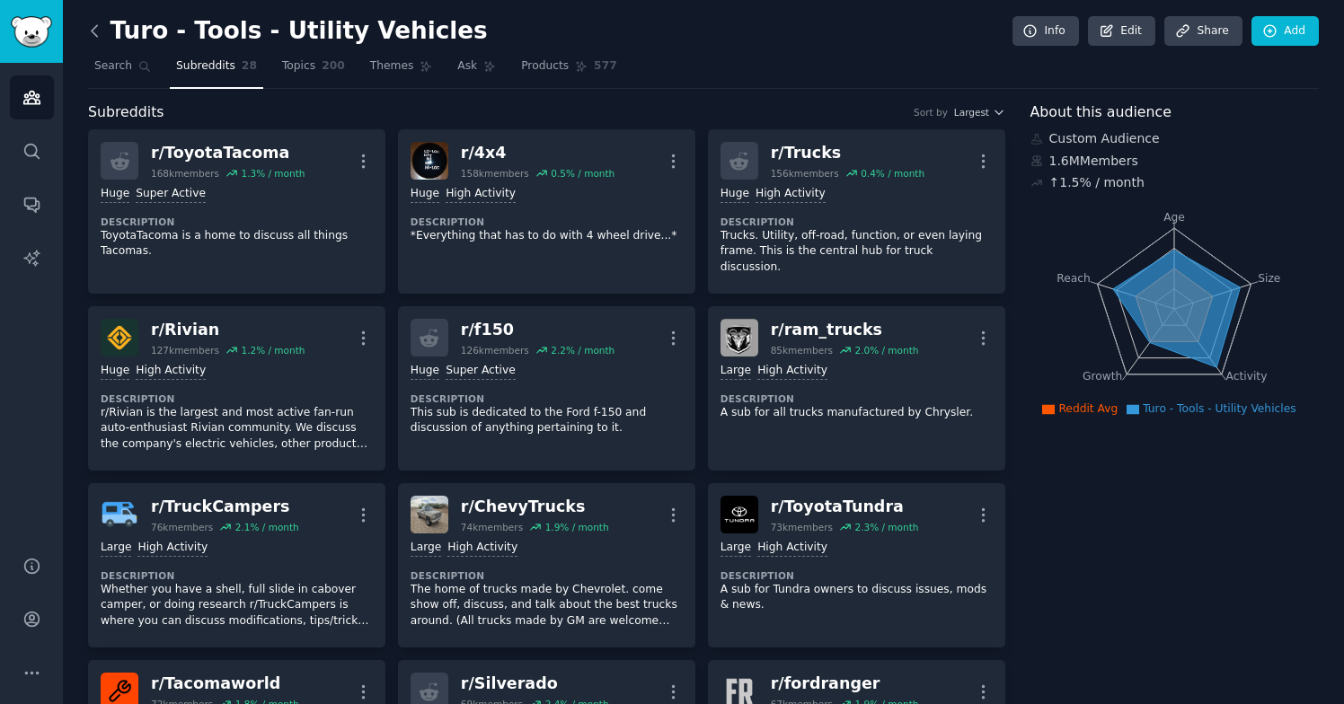
click at [96, 29] on icon at bounding box center [94, 31] width 19 height 19
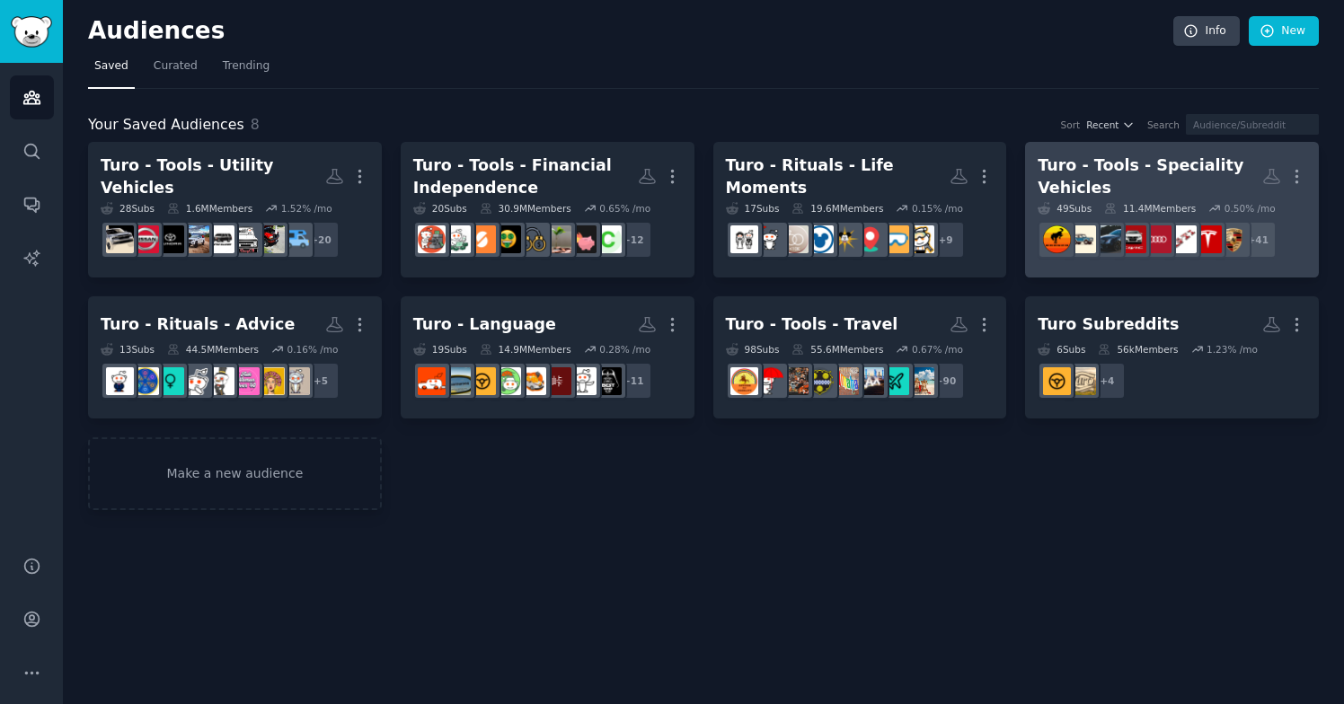
click at [1147, 172] on div "Turo - Tools - Speciality Vehicles" at bounding box center [1150, 177] width 225 height 44
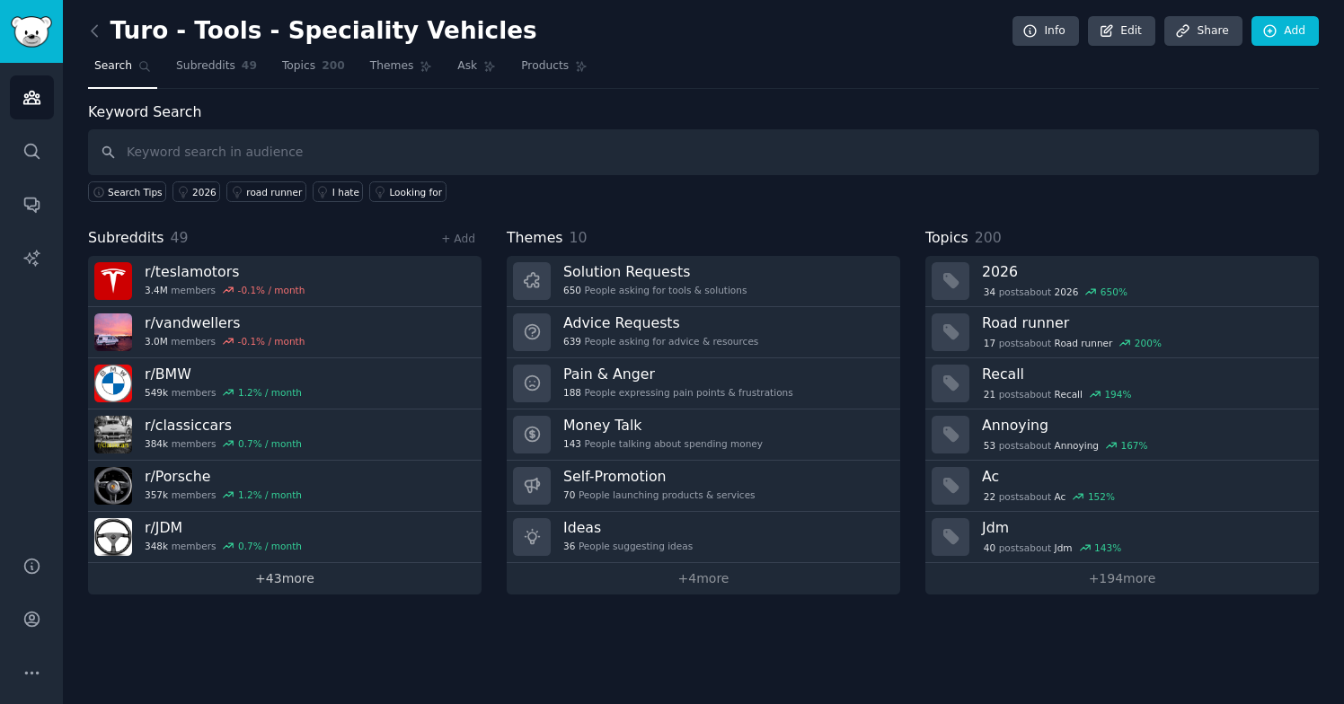
click at [272, 576] on link "+ 43 more" at bounding box center [284, 578] width 393 height 31
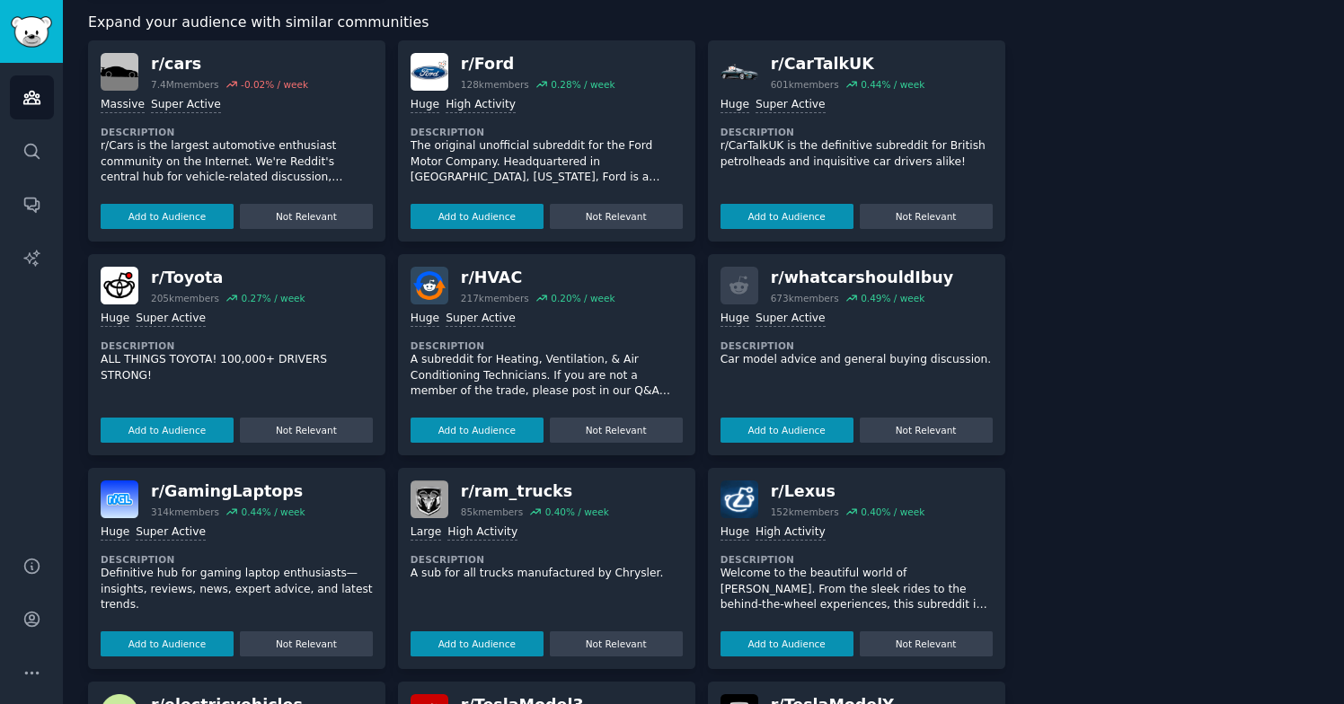
scroll to position [3295, 0]
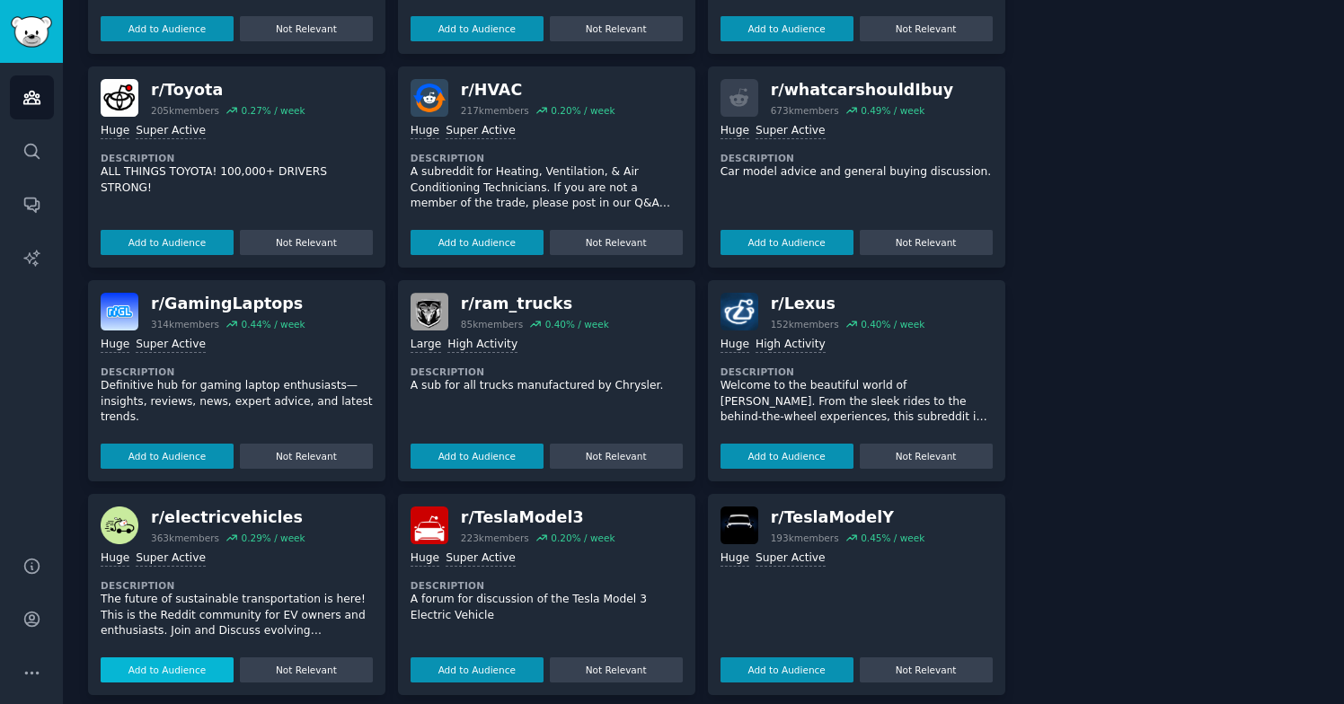
click at [181, 658] on button "Add to Audience" at bounding box center [167, 670] width 133 height 25
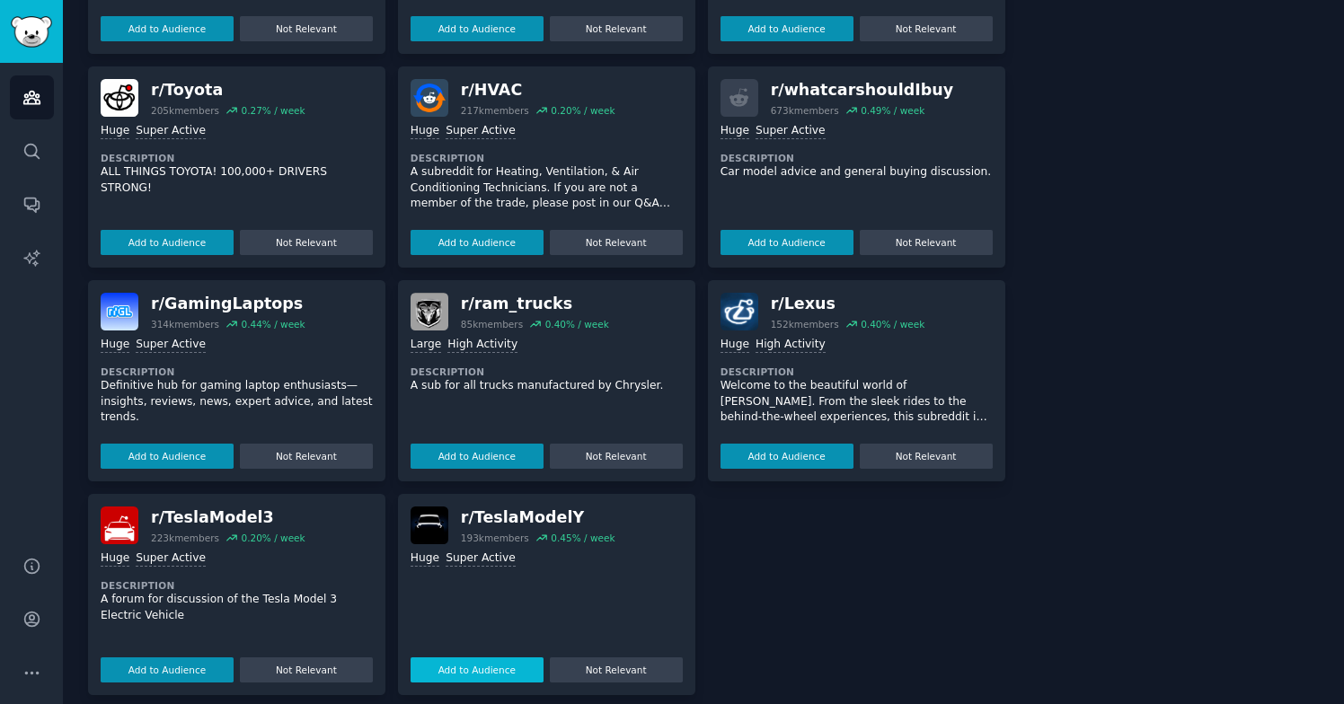
click at [480, 658] on button "Add to Audience" at bounding box center [477, 670] width 133 height 25
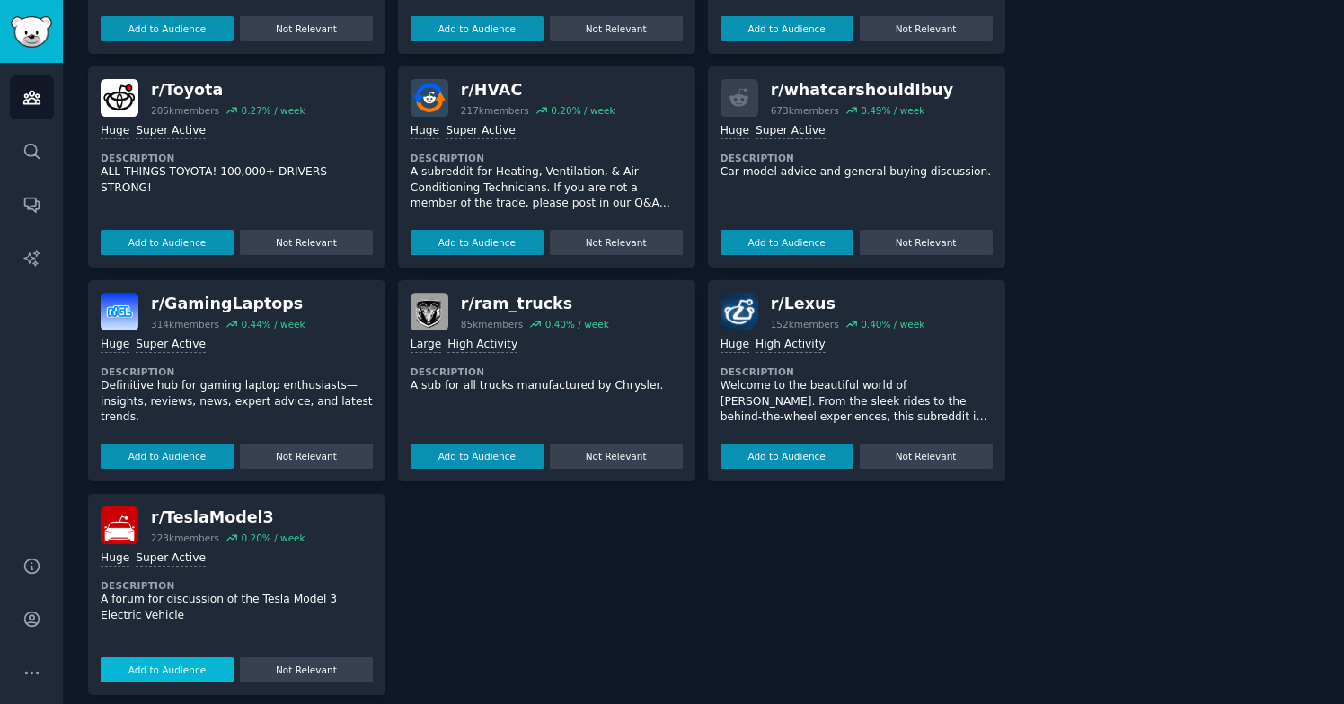
click at [192, 658] on button "Add to Audience" at bounding box center [167, 670] width 133 height 25
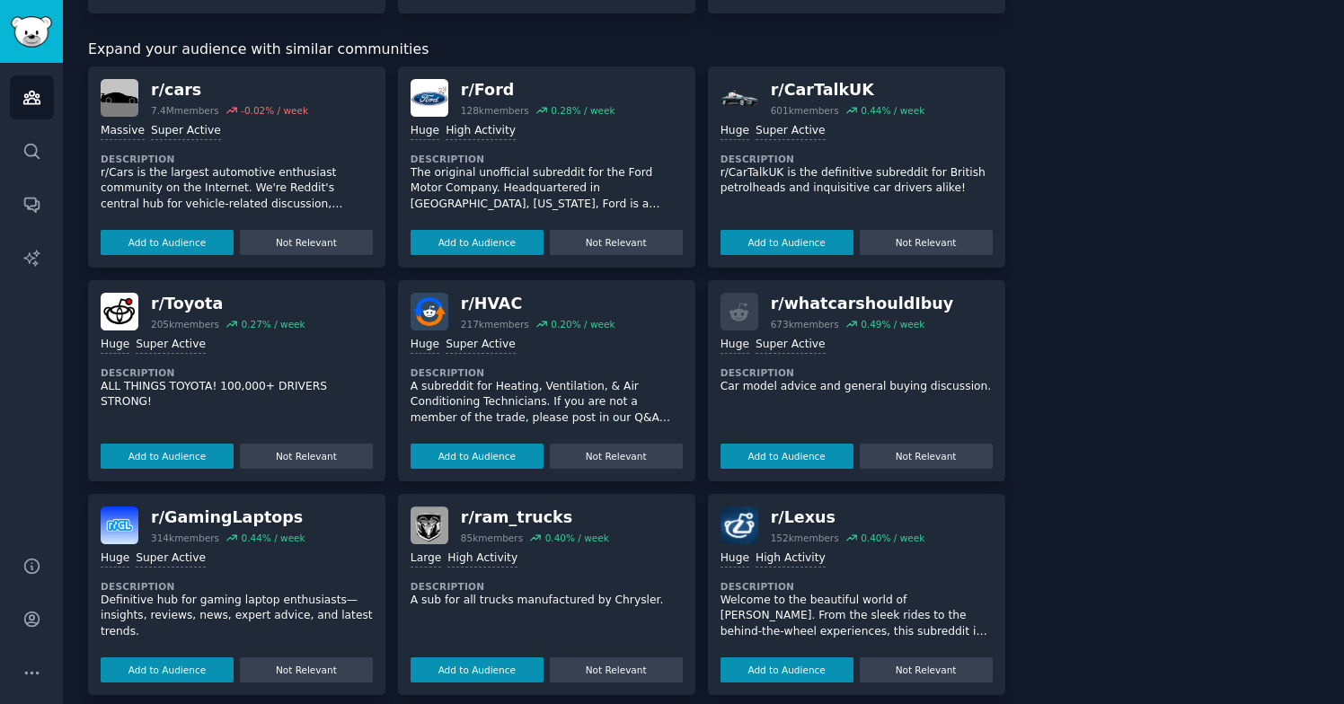
scroll to position [3258, 0]
click at [780, 658] on button "Add to Audience" at bounding box center [786, 670] width 133 height 25
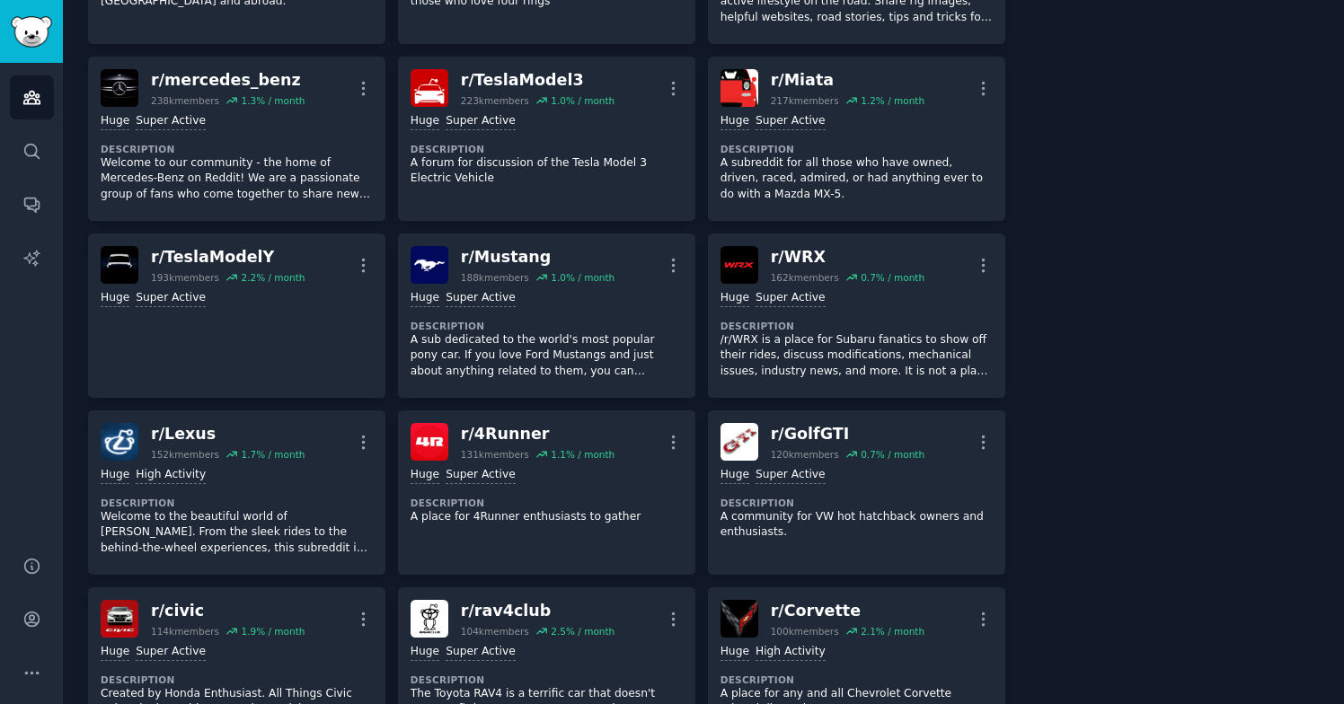
scroll to position [0, 0]
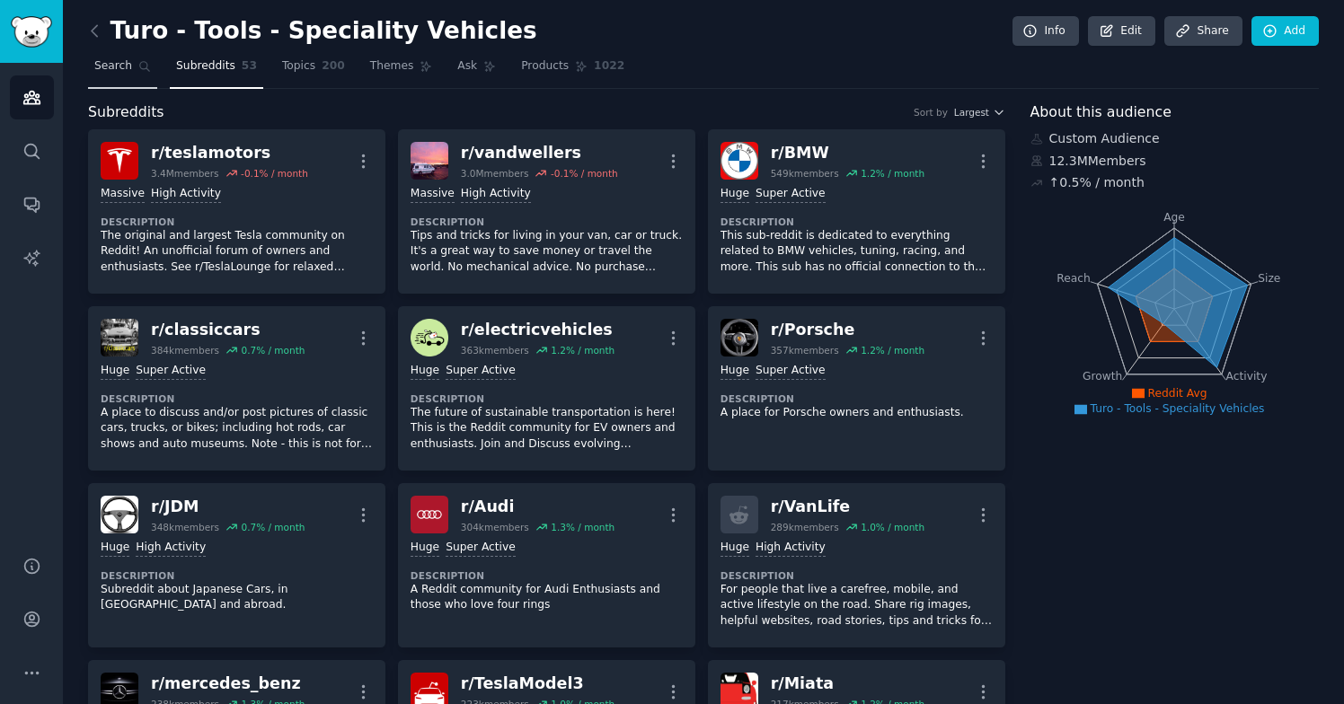
click at [130, 66] on span "Search" at bounding box center [113, 66] width 38 height 16
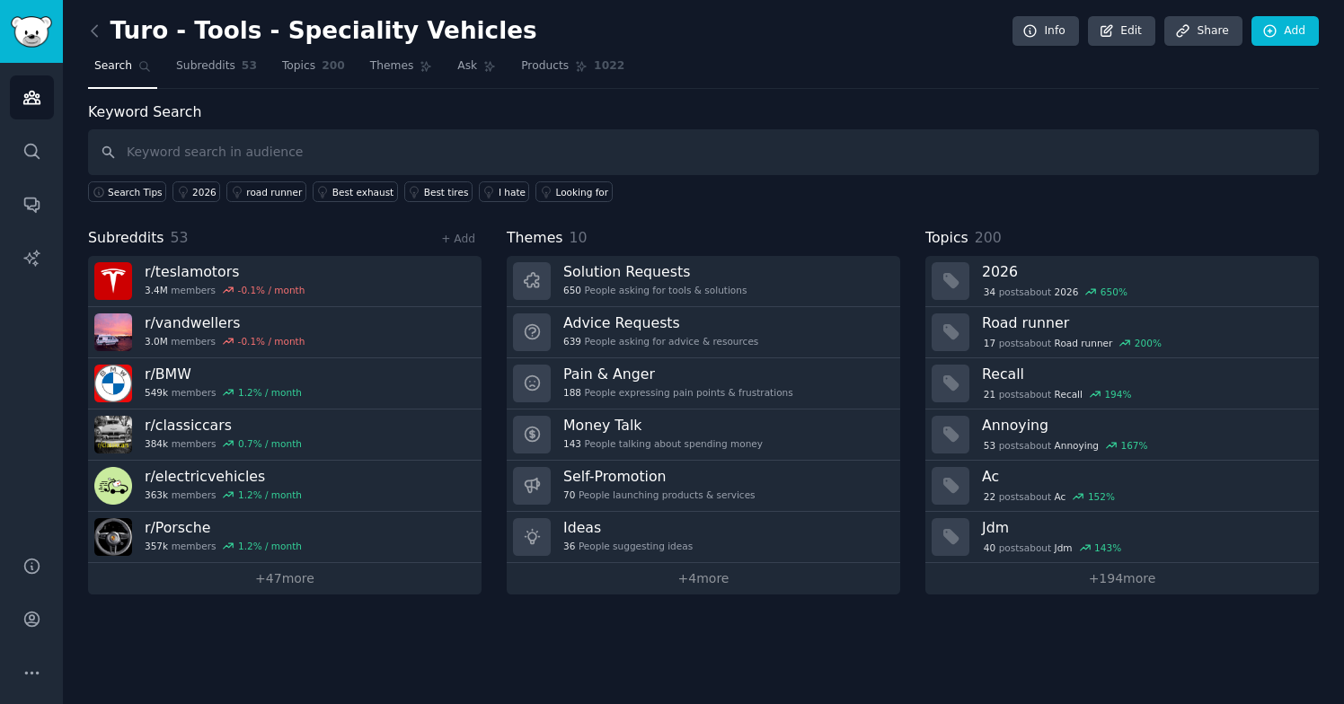
click at [79, 28] on div "Turo - Tools - Speciality Vehicles Info Edit Share Add Search Subreddits 53 Top…" at bounding box center [703, 352] width 1281 height 704
click at [91, 30] on icon at bounding box center [94, 31] width 19 height 19
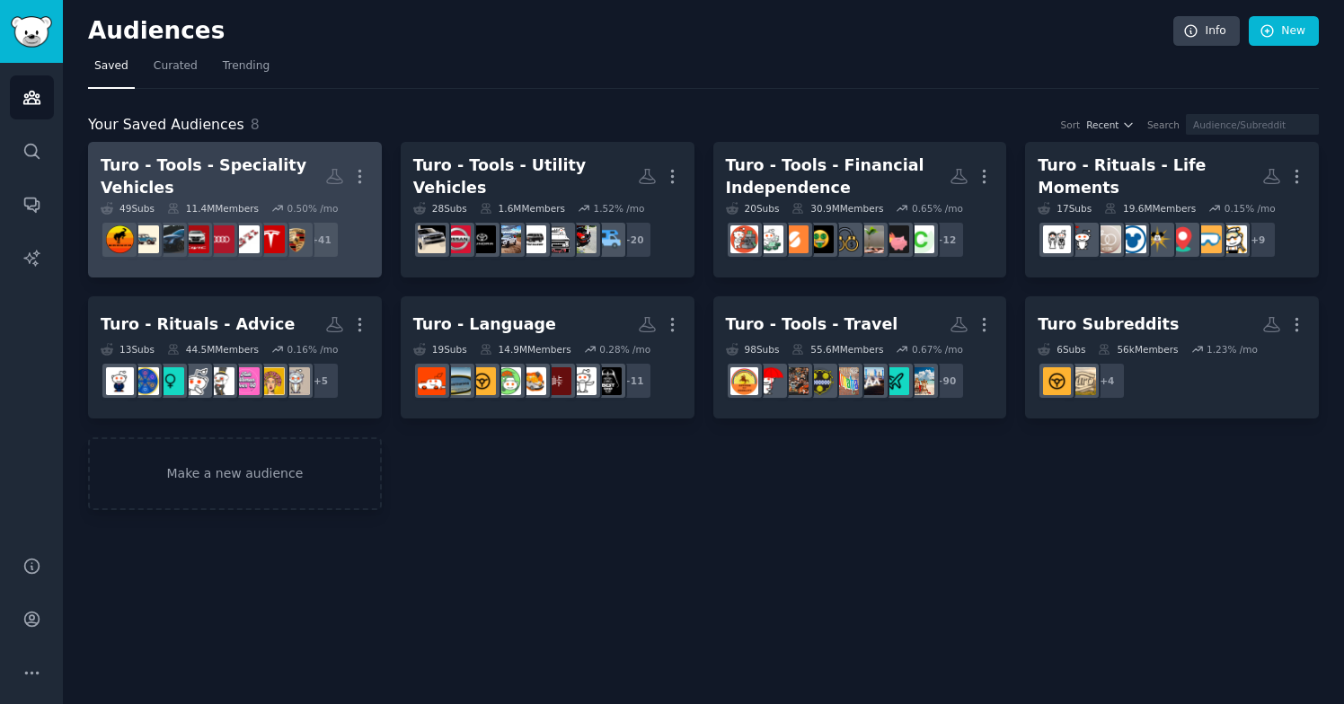
click at [252, 177] on div "Turo - Tools - Speciality Vehicles" at bounding box center [213, 177] width 225 height 44
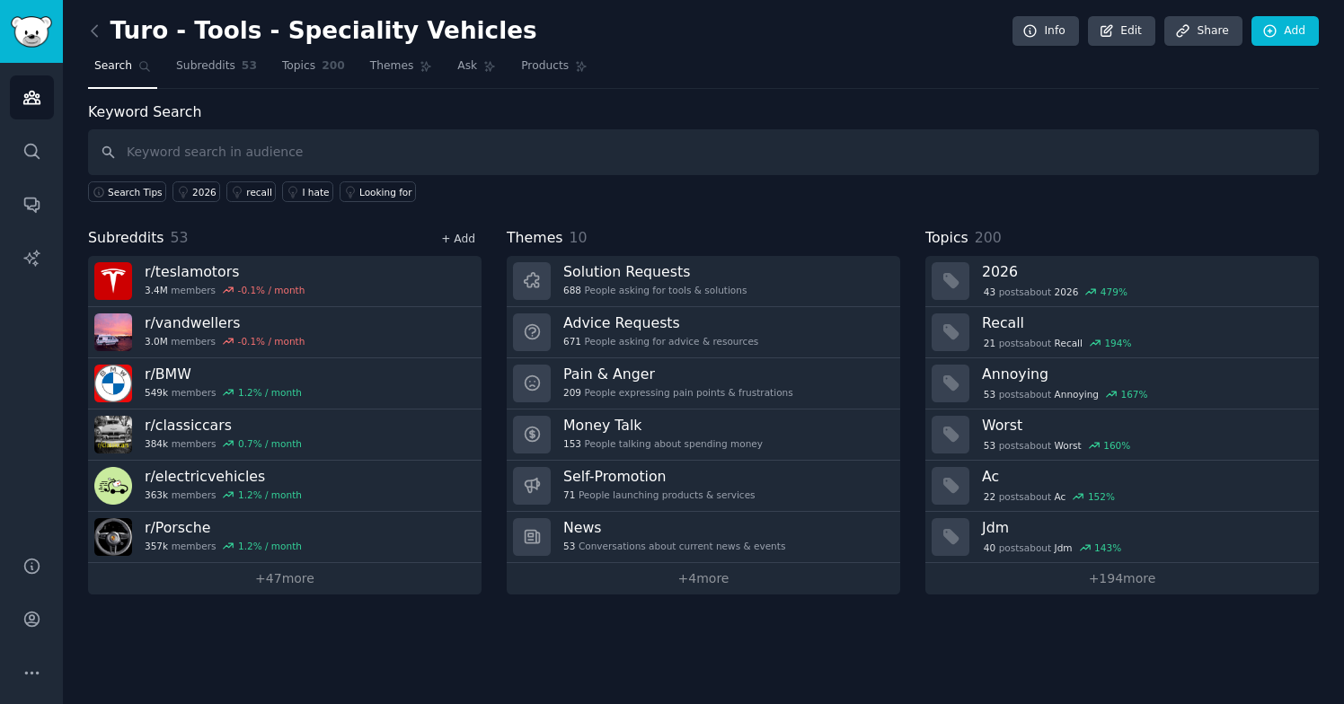
click at [457, 235] on link "+ Add" at bounding box center [458, 239] width 34 height 13
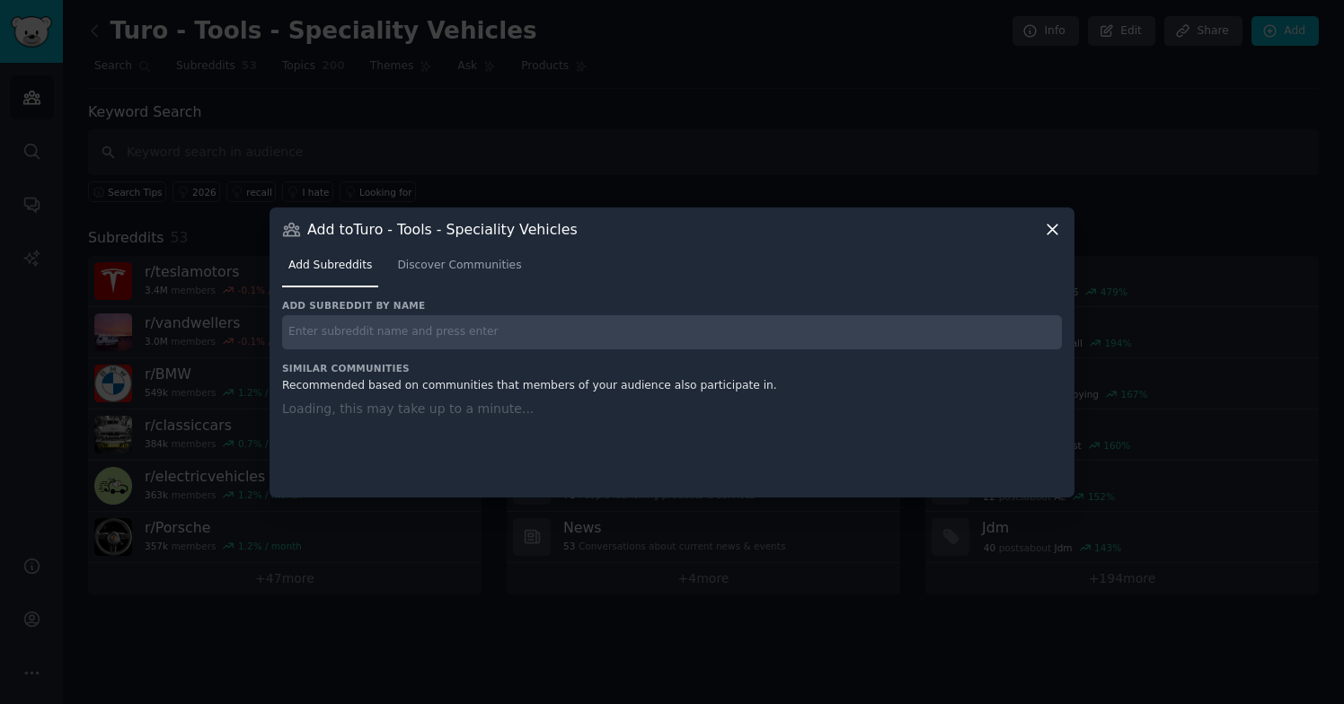
click at [419, 344] on input "text" at bounding box center [672, 332] width 780 height 35
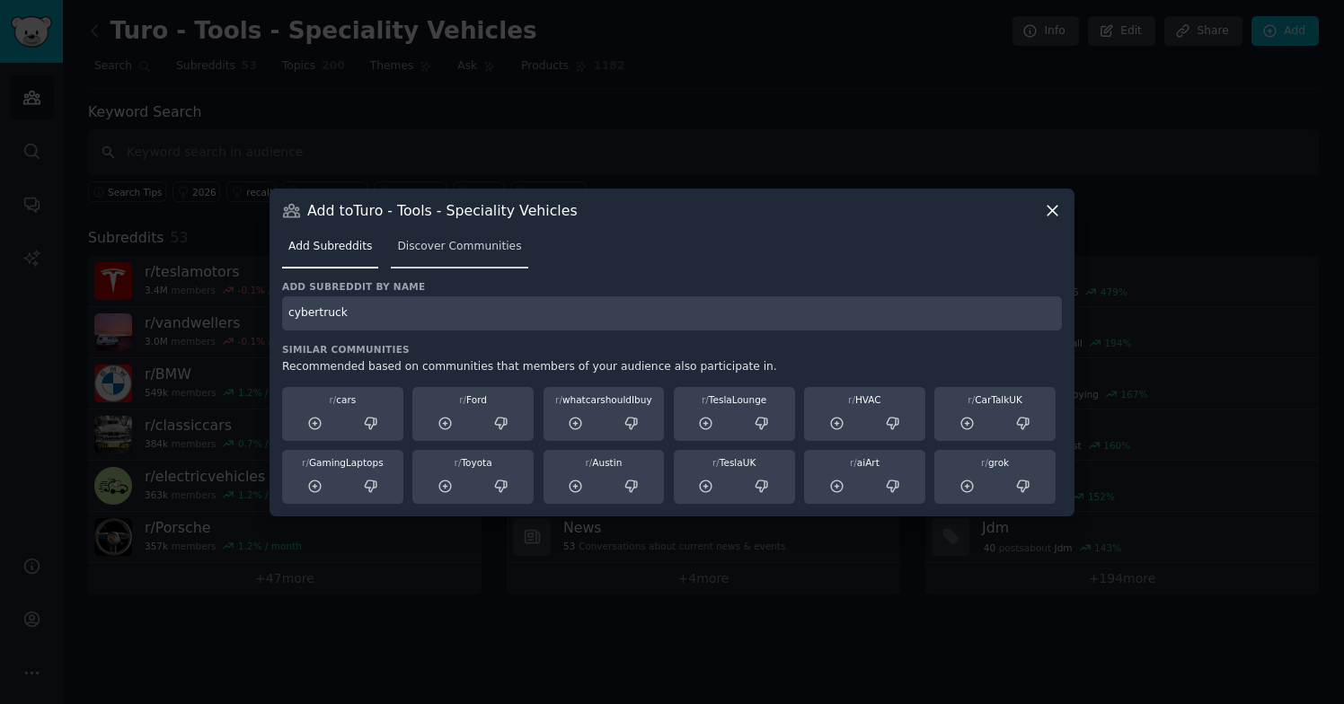
type input "cybertruck"
click at [443, 250] on span "Discover Communities" at bounding box center [459, 247] width 124 height 16
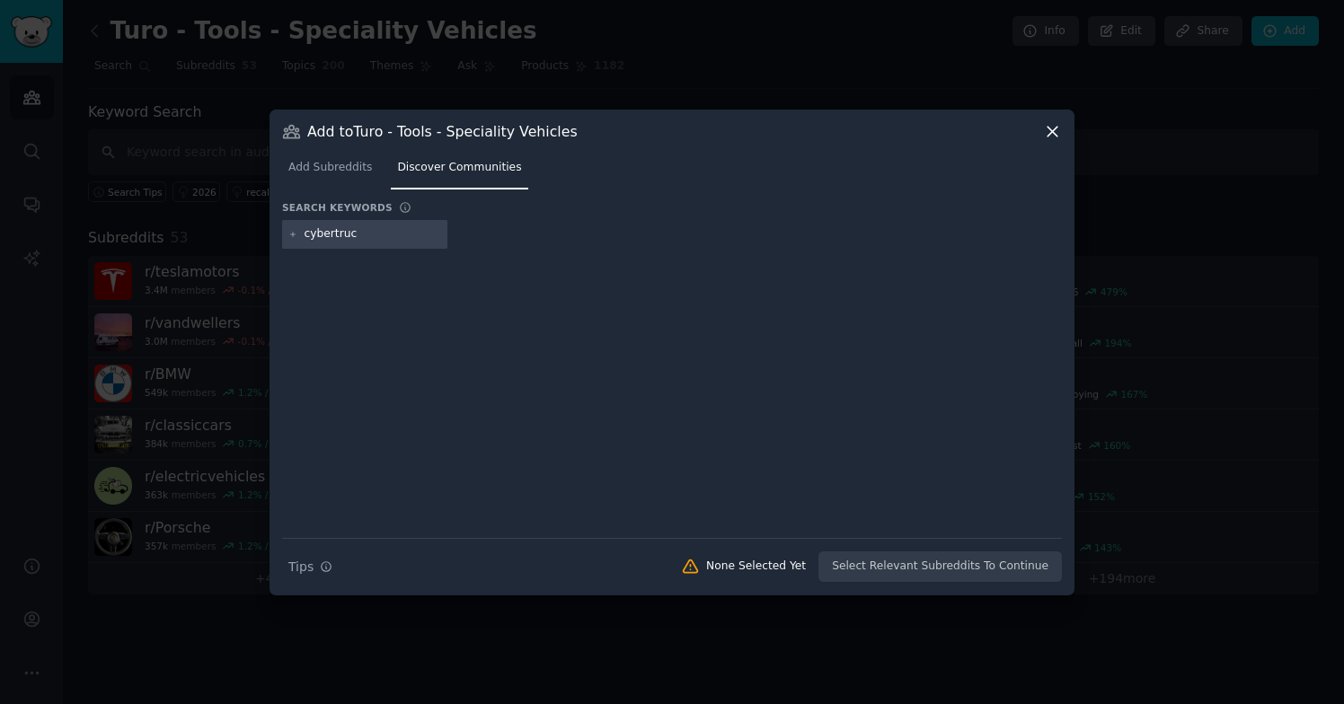
type input "cybertruck"
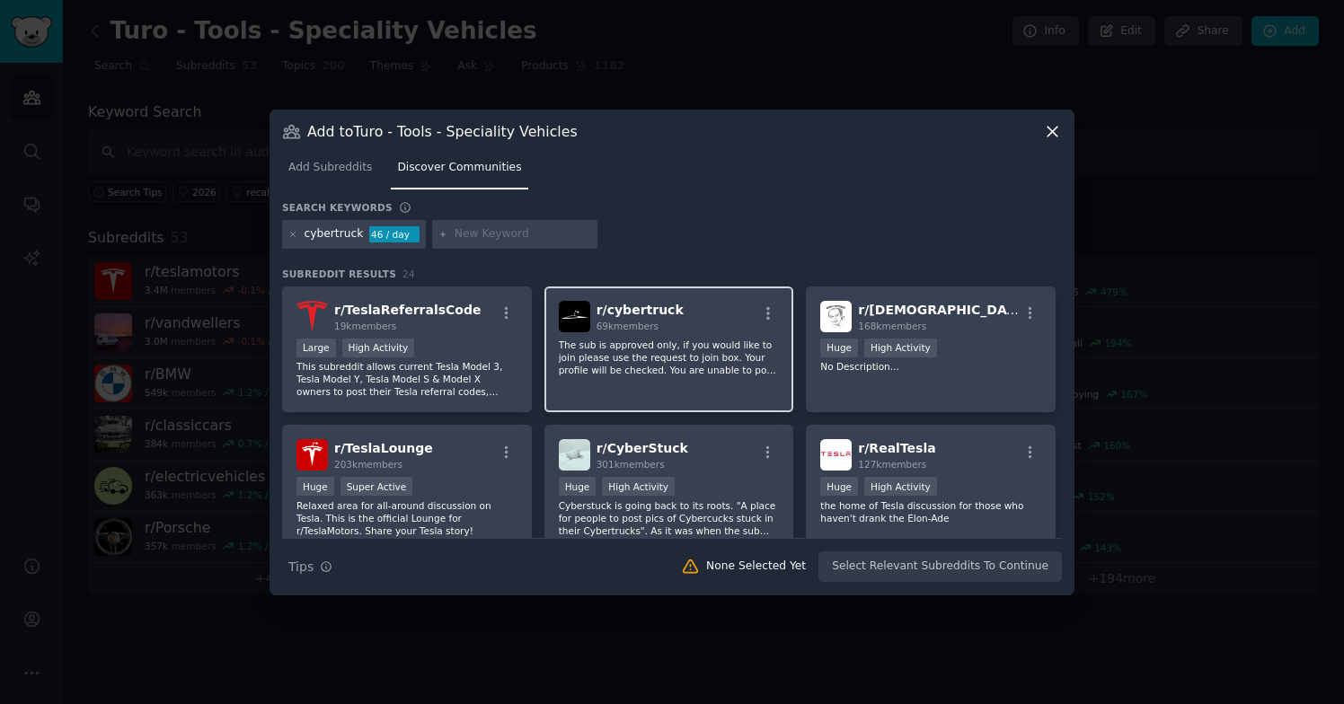
click at [701, 360] on p "The sub is approved only, if you would like to join please use the request to j…" at bounding box center [669, 358] width 221 height 38
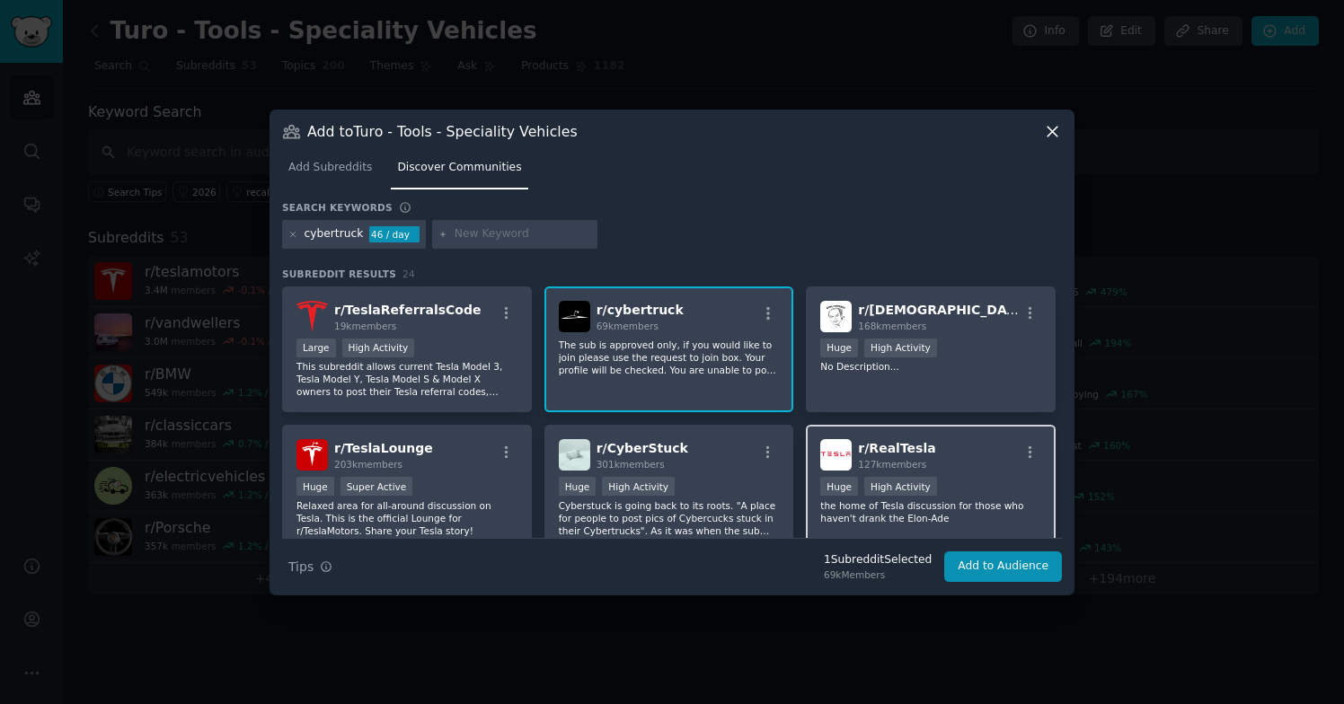
click at [1000, 512] on p "the home of Tesla discussion for those who haven't drank the Elon-Ade" at bounding box center [930, 511] width 221 height 25
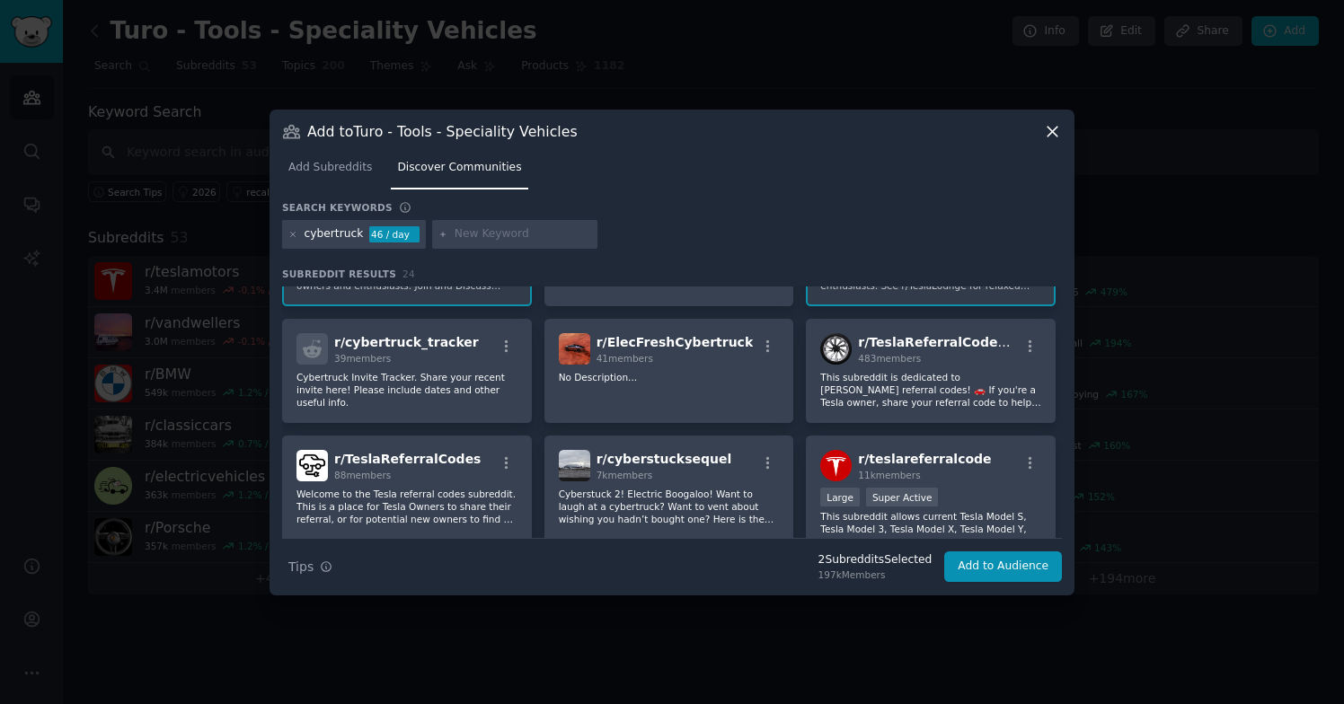
scroll to position [397, 0]
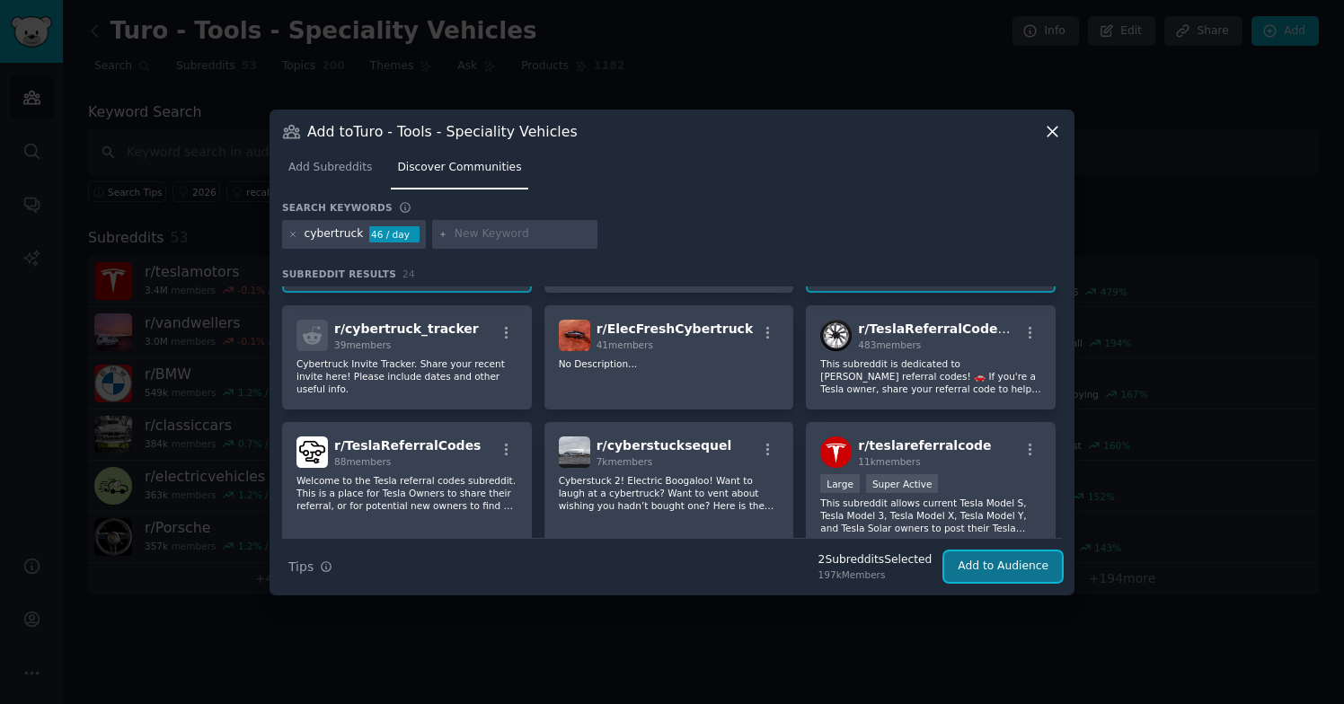
click at [984, 562] on button "Add to Audience" at bounding box center [1003, 567] width 118 height 31
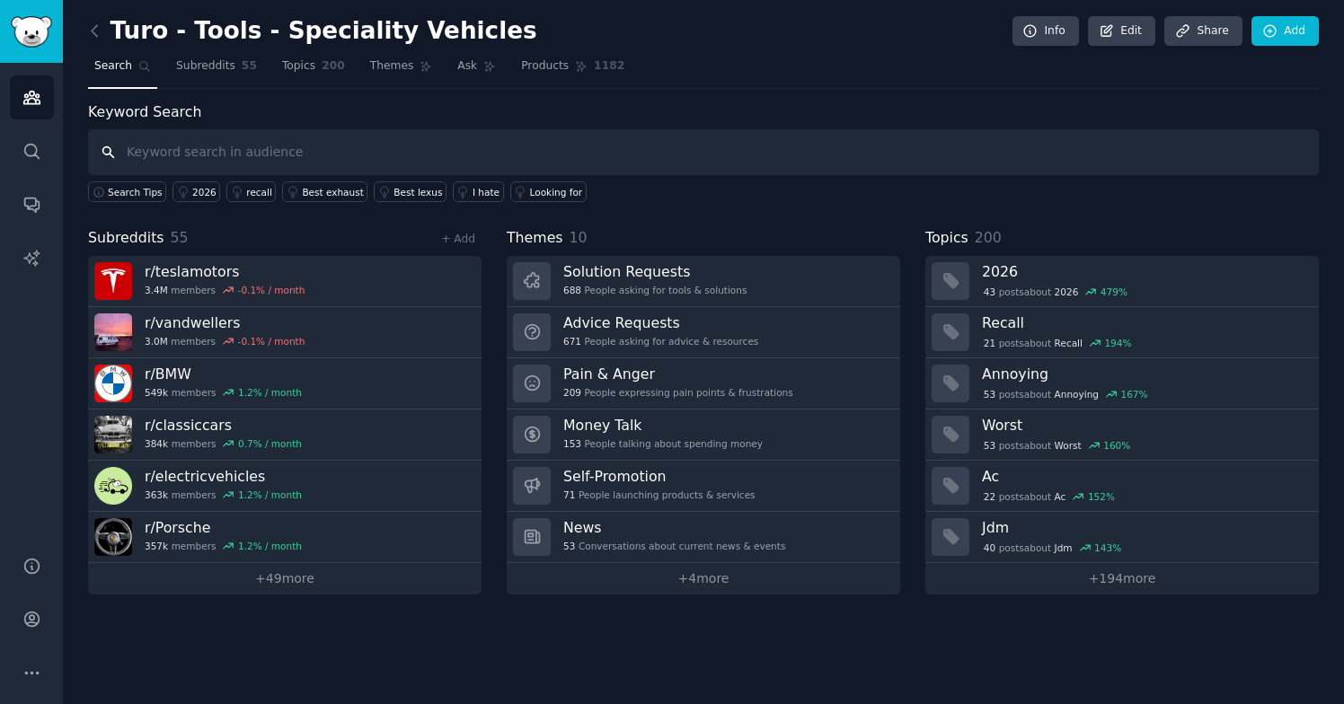
click at [171, 148] on input "text" at bounding box center [703, 152] width 1231 height 46
type input "turo"
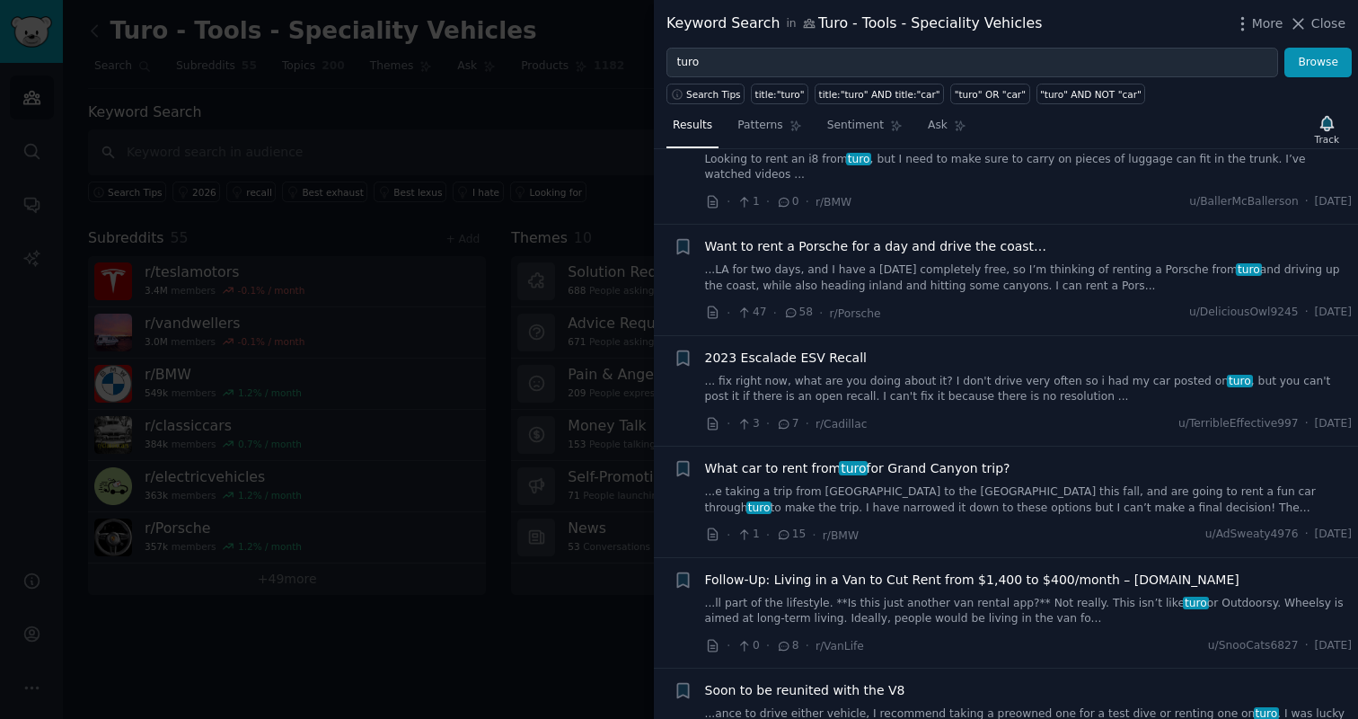
scroll to position [287, 0]
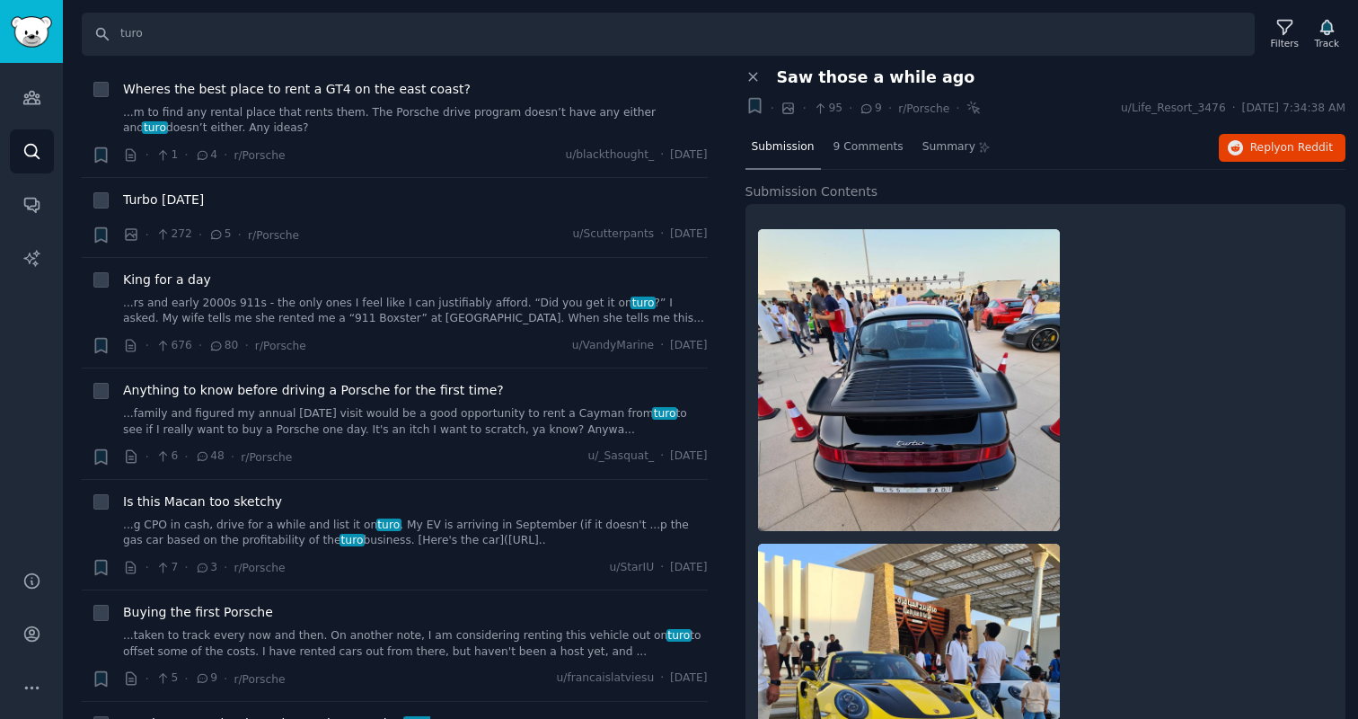
scroll to position [3341, 0]
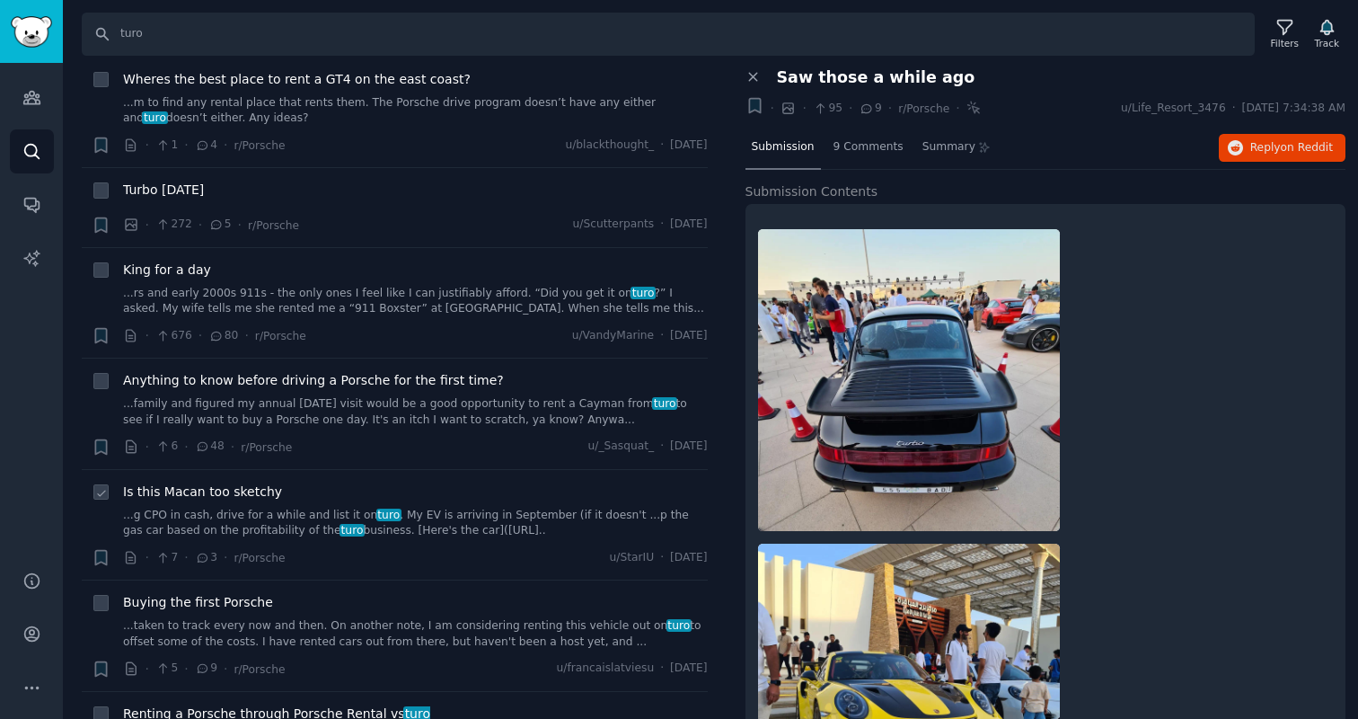
click at [464, 508] on link "...g CPO in cash, drive for a while and list it on turo . My EV is arriving in …" at bounding box center [415, 523] width 585 height 31
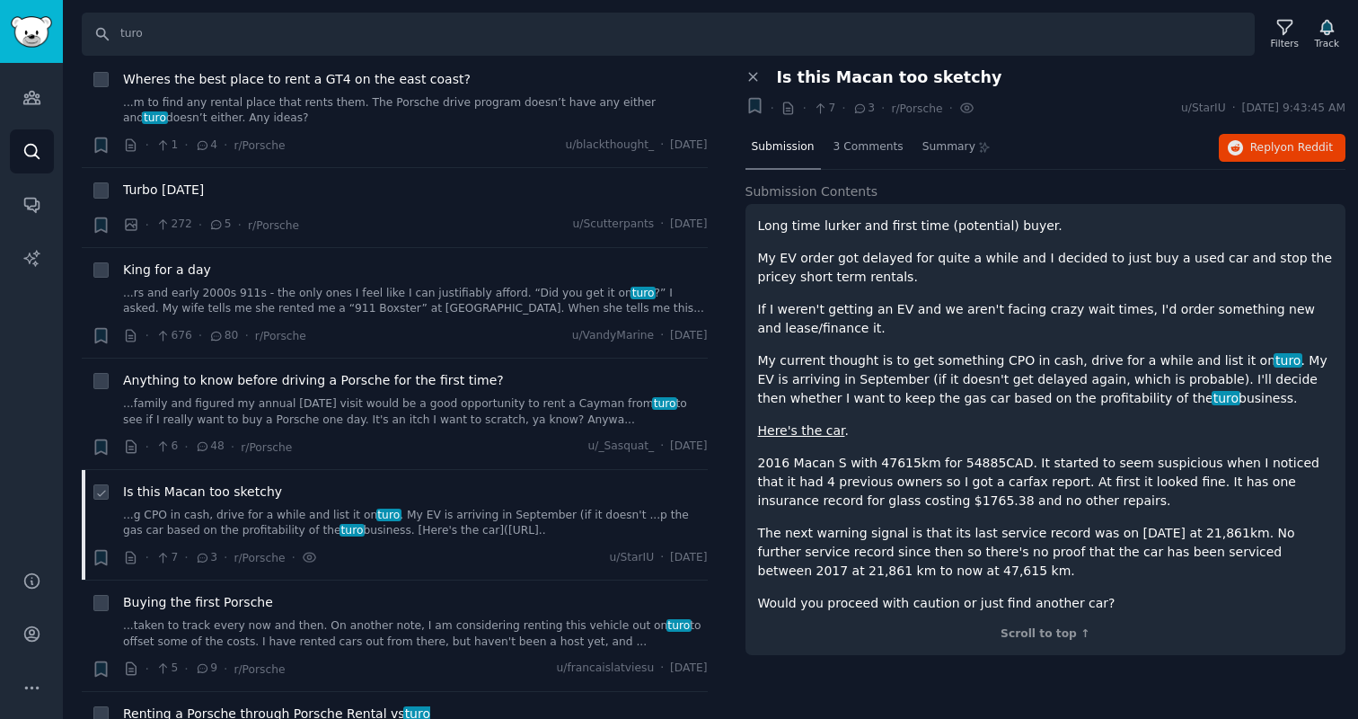
scroll to position [3857, 0]
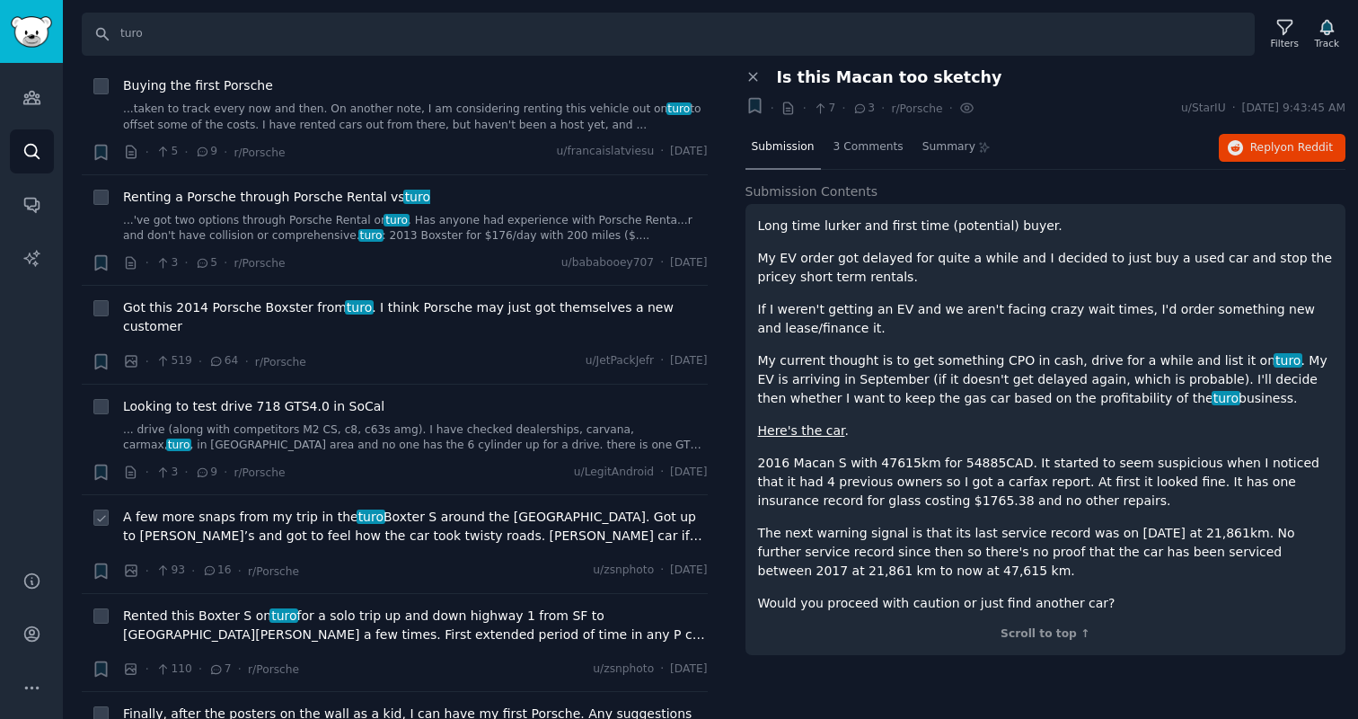
click at [406, 508] on span "A few more snaps from my trip in the turo Boxter S around the [GEOGRAPHIC_DATA]…" at bounding box center [415, 527] width 585 height 38
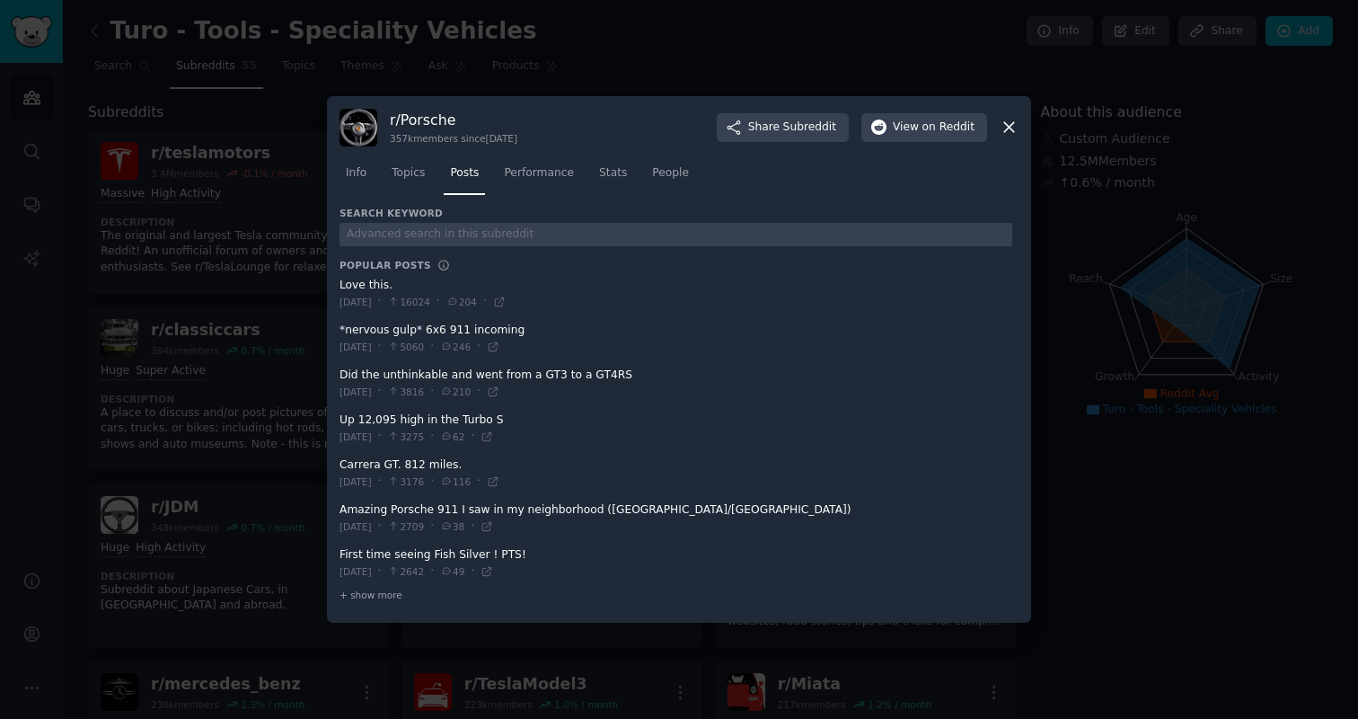
click at [215, 340] on div at bounding box center [679, 359] width 1358 height 719
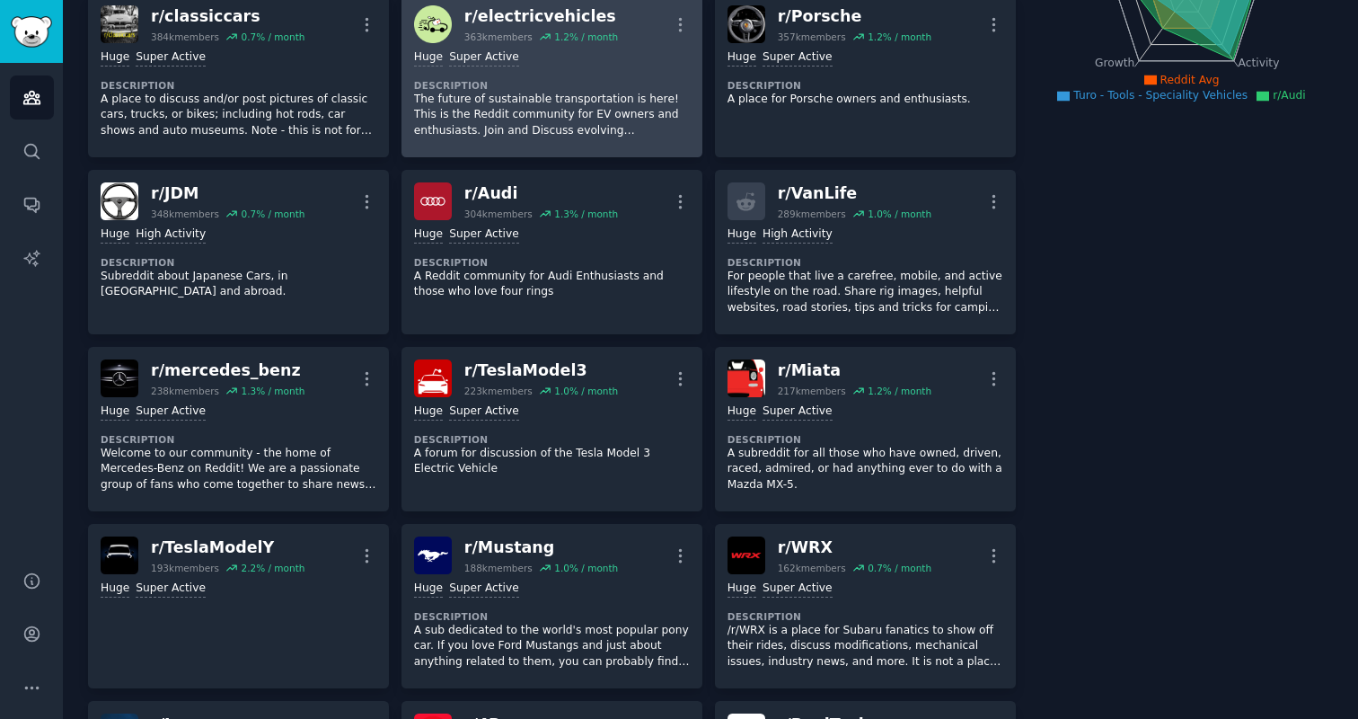
scroll to position [324, 0]
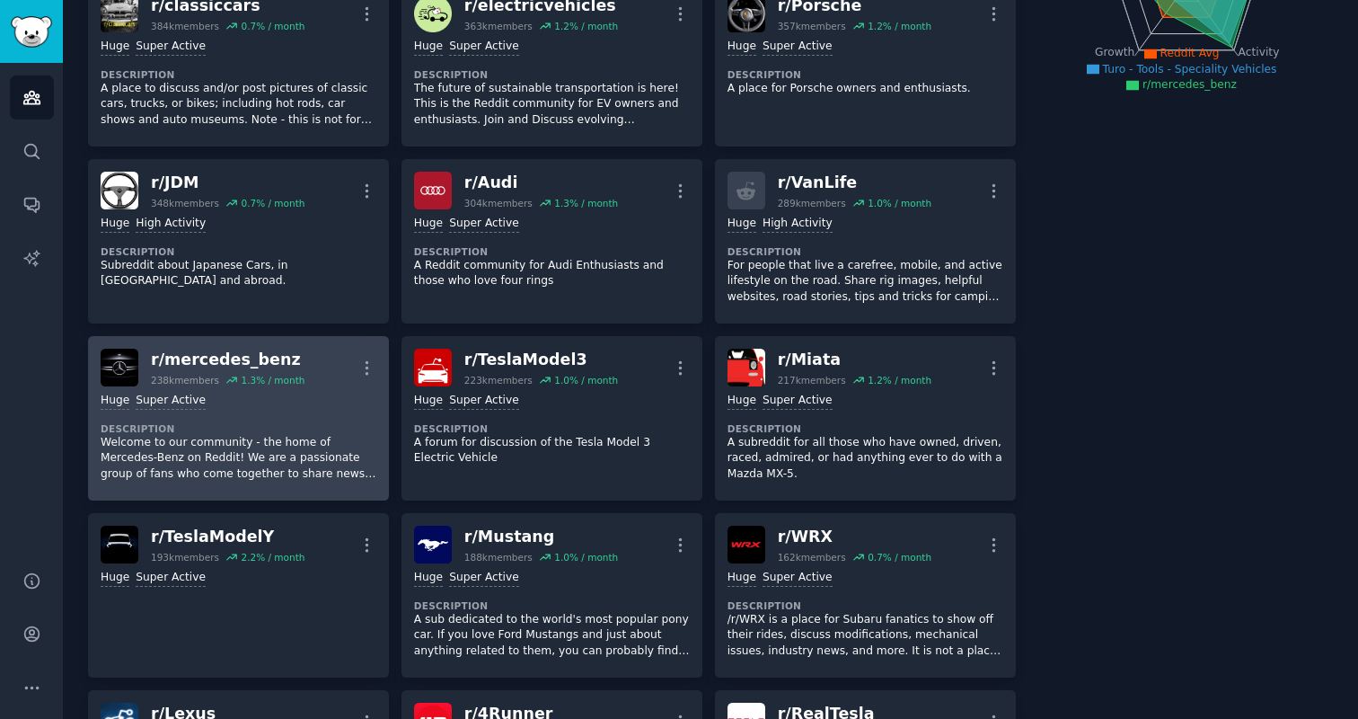
click at [298, 429] on dt "Description" at bounding box center [239, 428] width 276 height 13
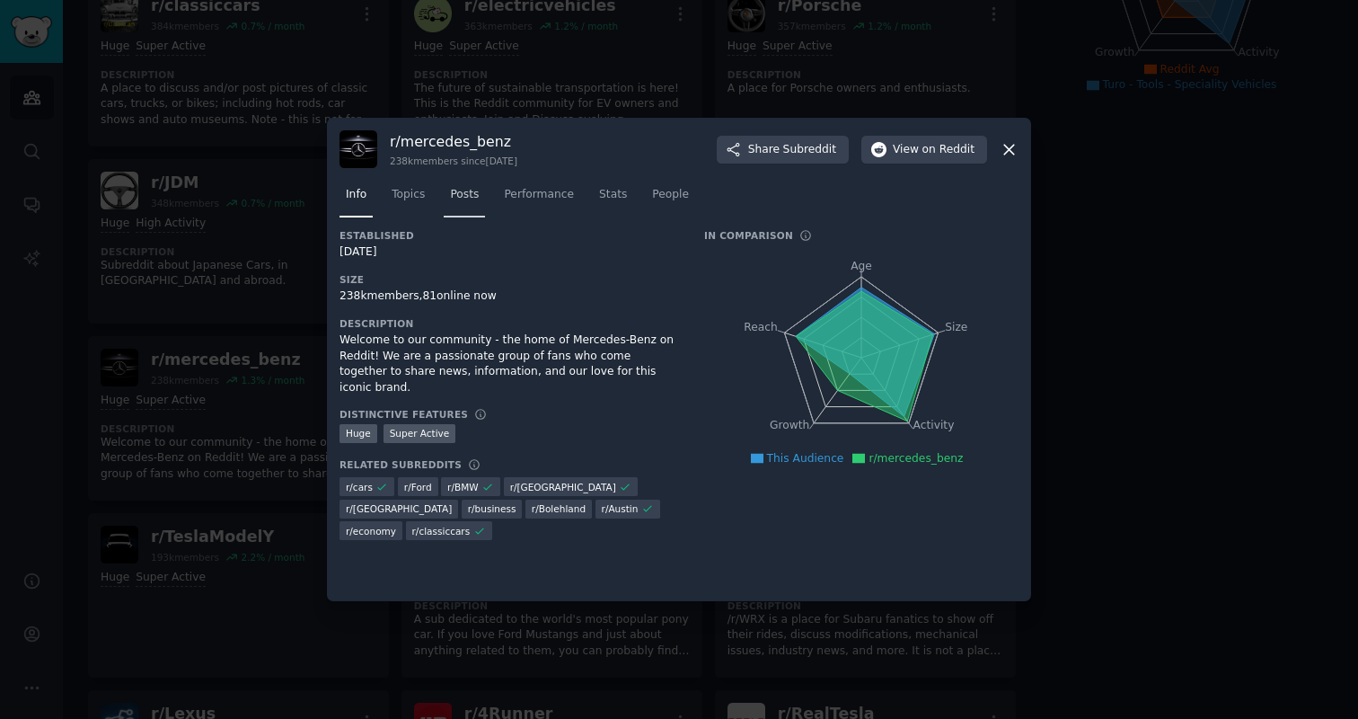
click at [464, 189] on span "Posts" at bounding box center [464, 195] width 29 height 16
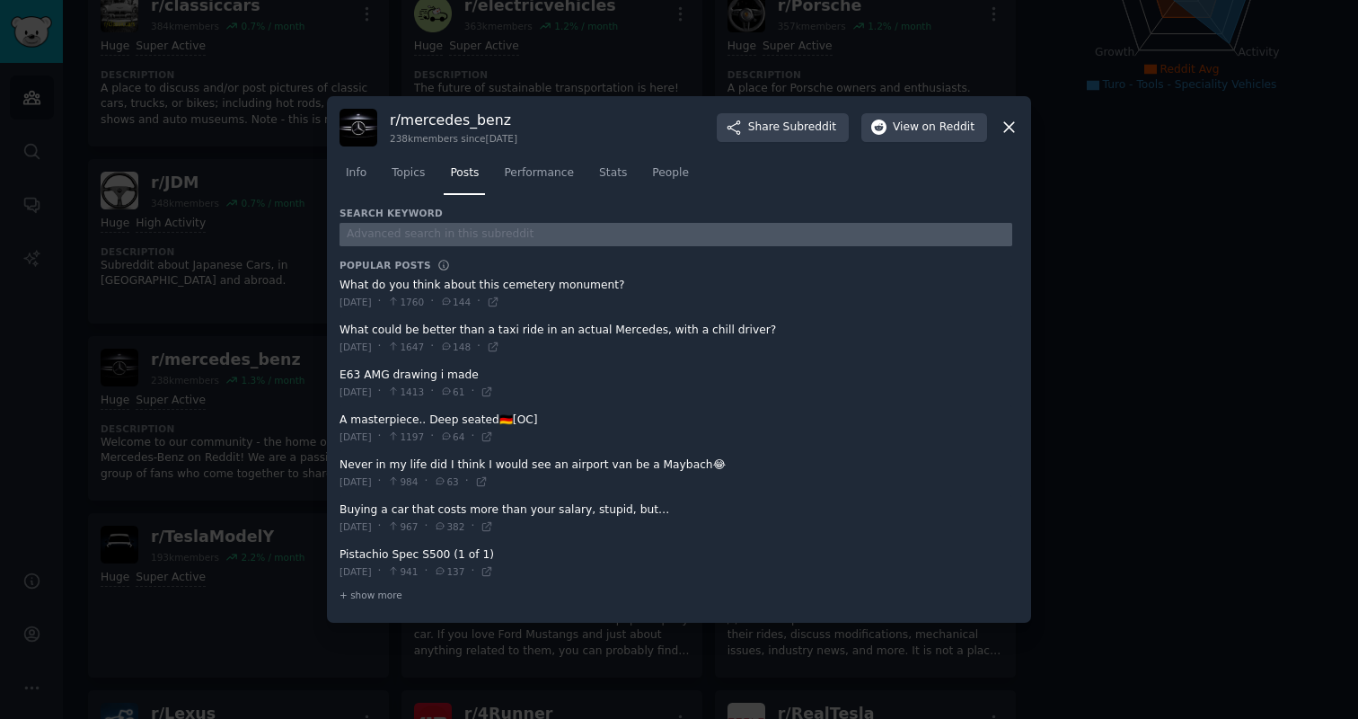
click at [463, 240] on input "text" at bounding box center [676, 235] width 673 height 24
type input "turo"
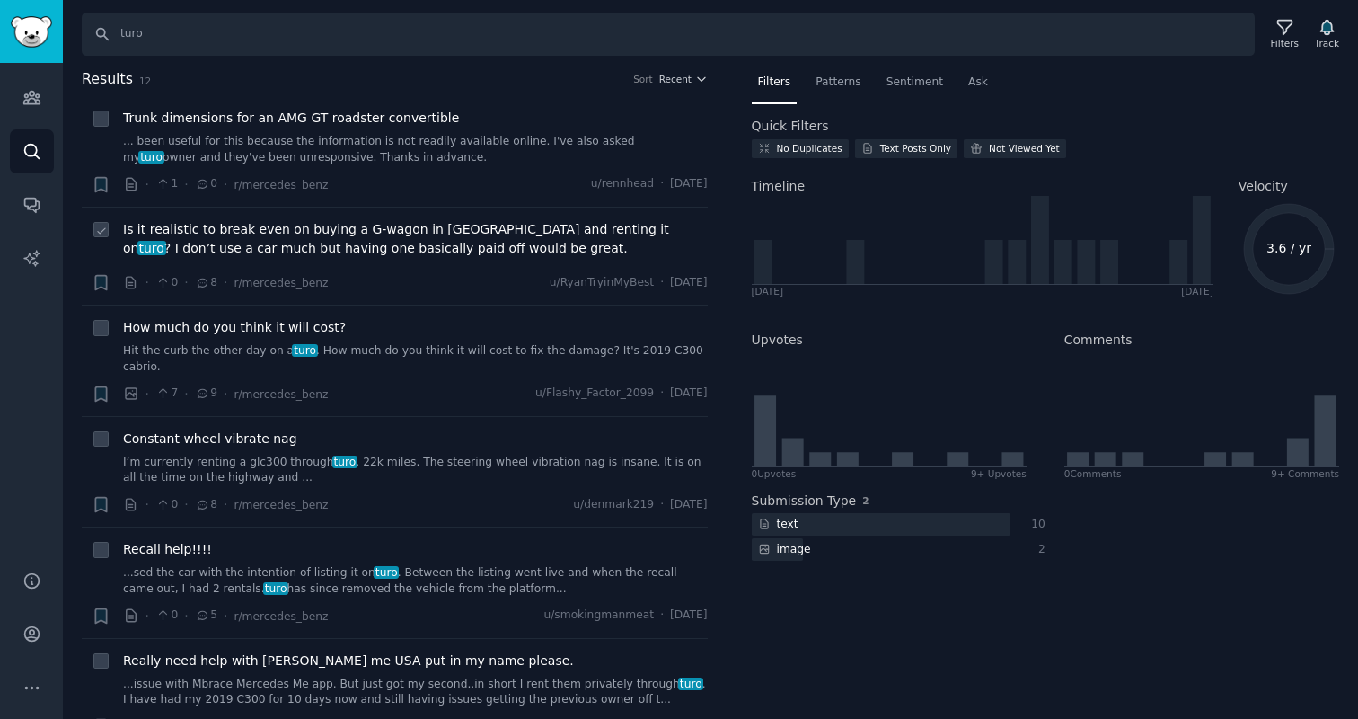
click at [414, 238] on span "Is it realistic to break even on buying a G-wagon in [GEOGRAPHIC_DATA] and rent…" at bounding box center [415, 239] width 585 height 38
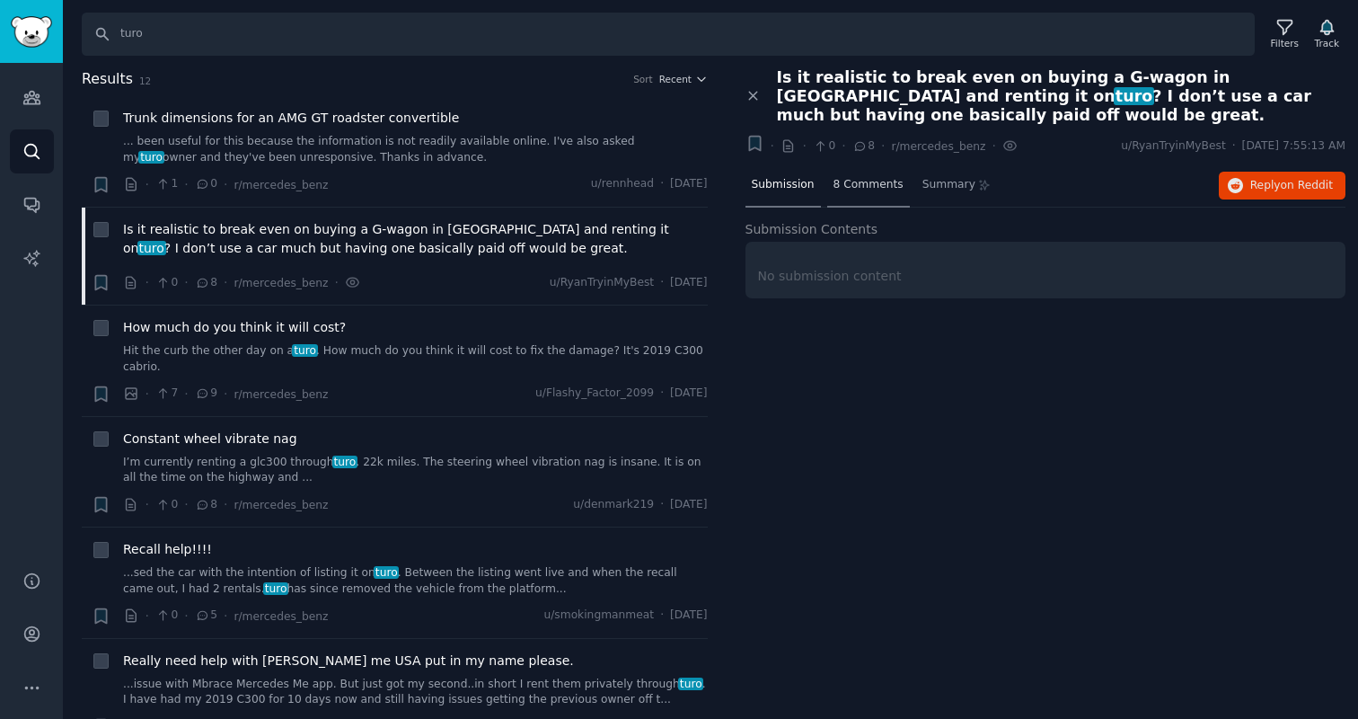
click at [874, 196] on div "8 Comments" at bounding box center [868, 185] width 83 height 43
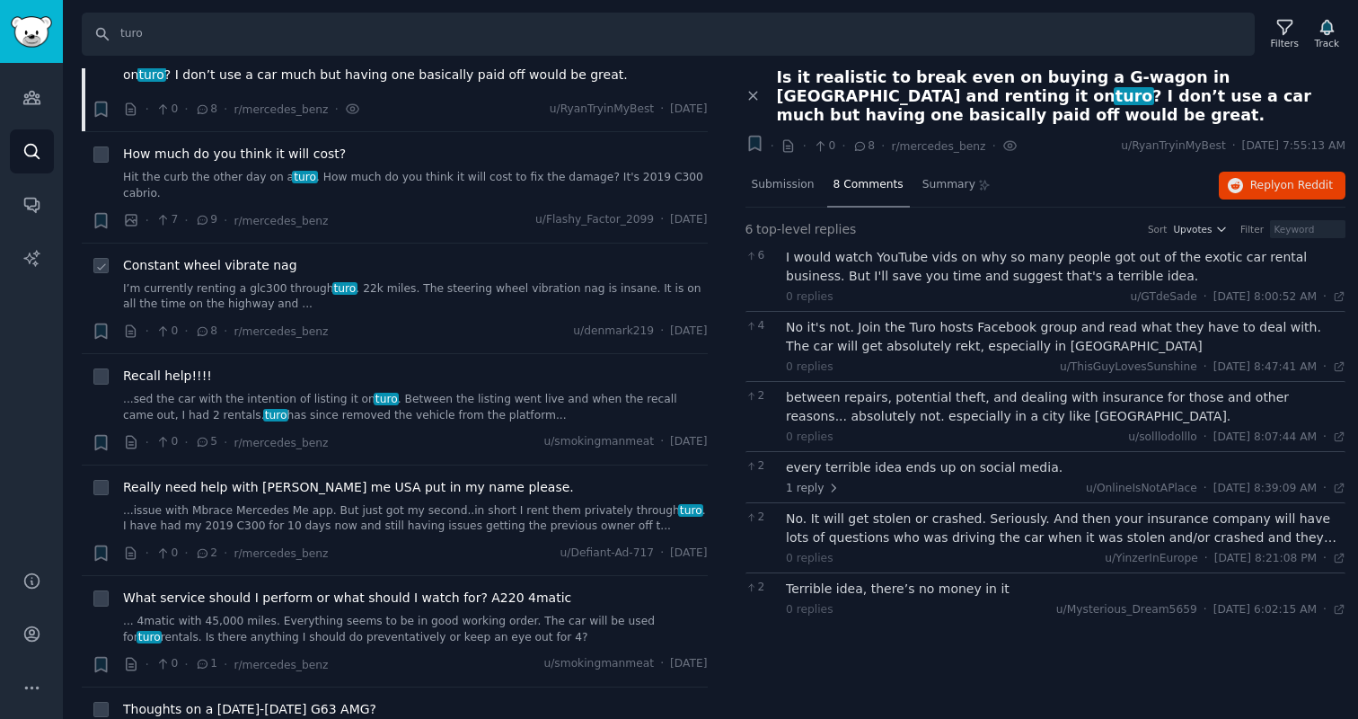
scroll to position [199, 0]
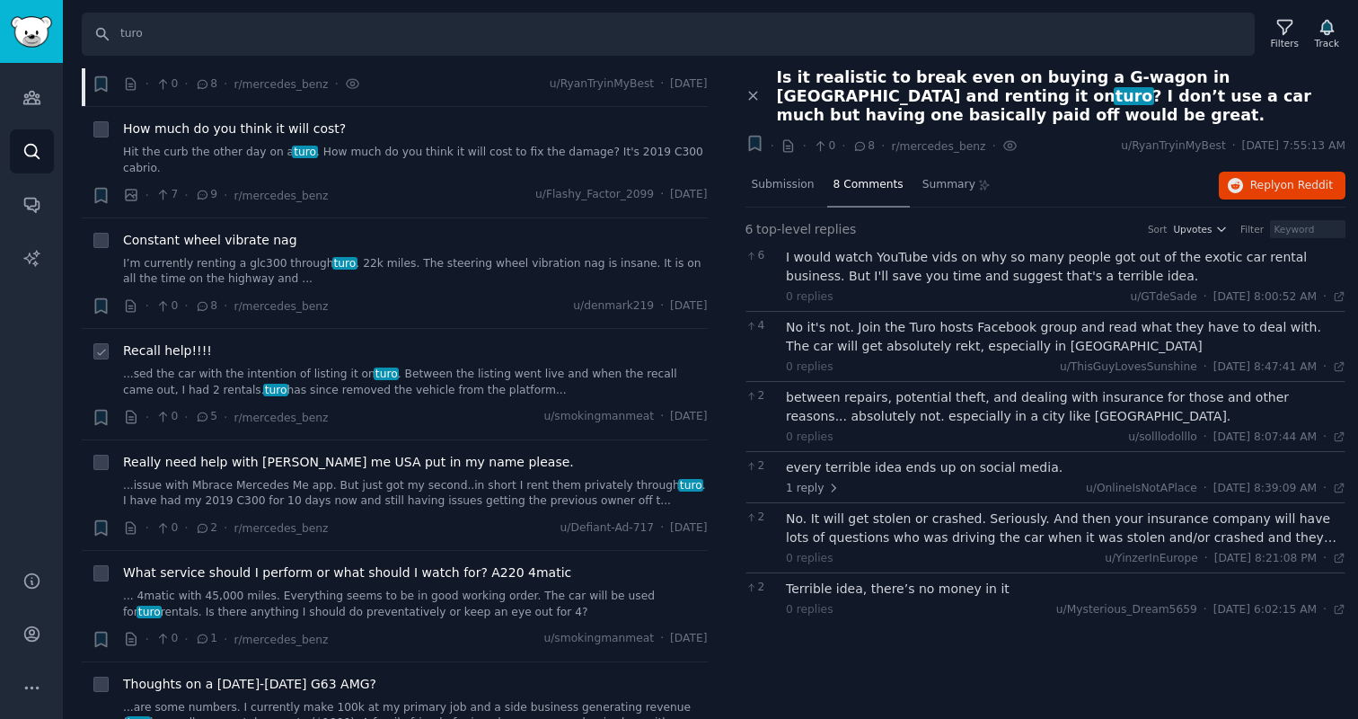
click at [424, 388] on link "...sed the car with the intention of listing it on turo . Between the listing w…" at bounding box center [415, 382] width 585 height 31
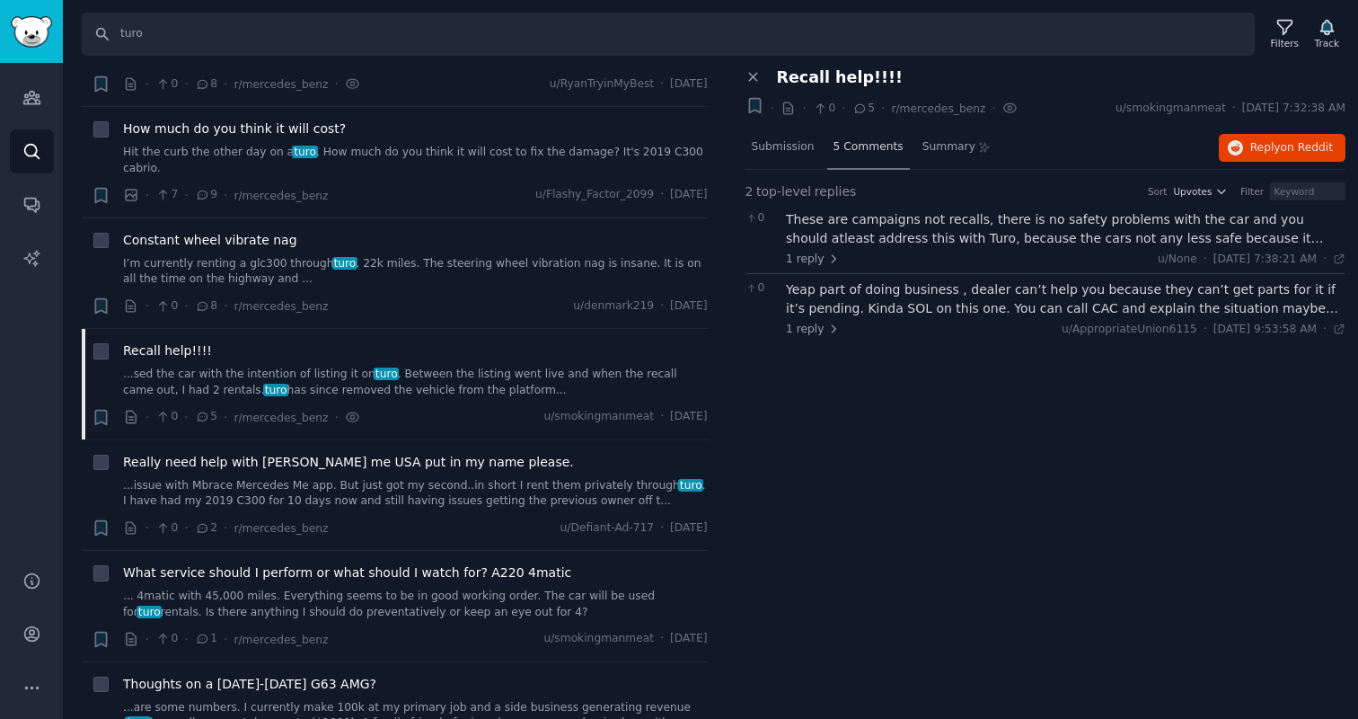
click at [856, 144] on span "5 Comments" at bounding box center [869, 147] width 70 height 16
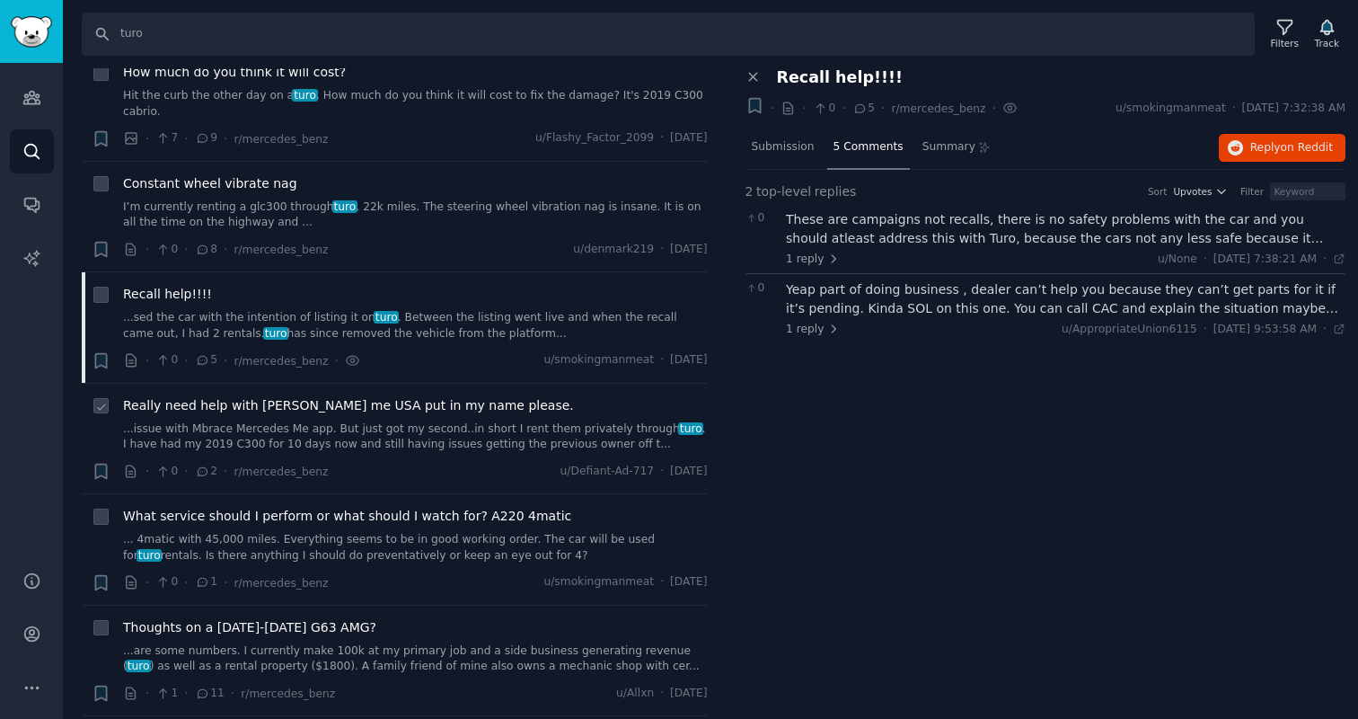
scroll to position [268, 0]
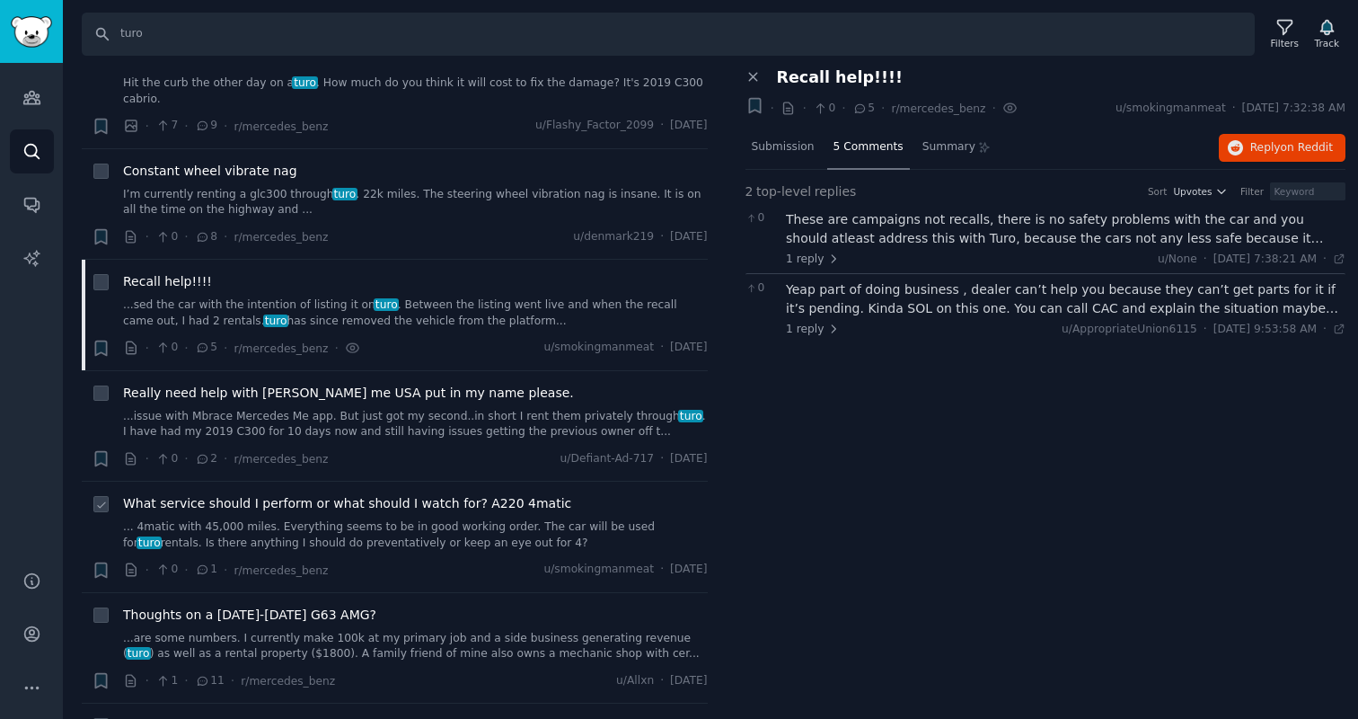
click at [394, 532] on link "... 4matic with 45,000 miles. Everything seems to be in good working order. The…" at bounding box center [415, 534] width 585 height 31
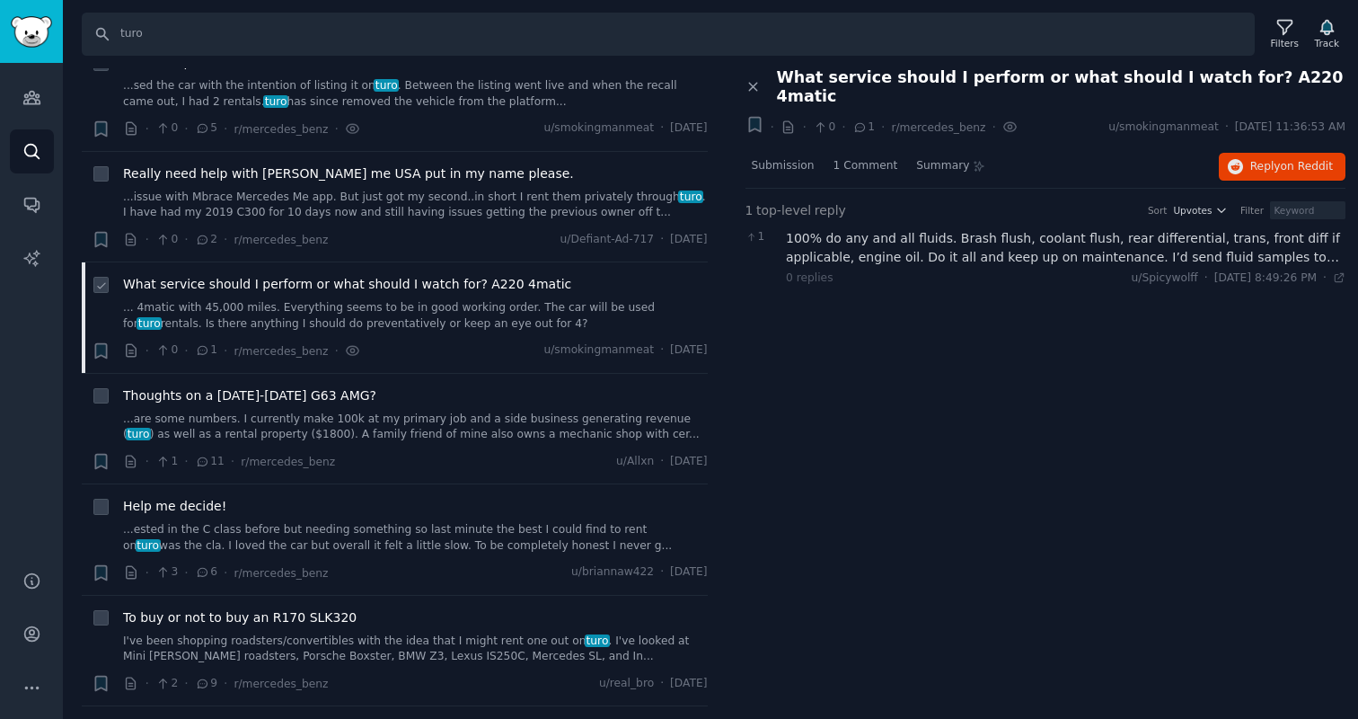
scroll to position [493, 0]
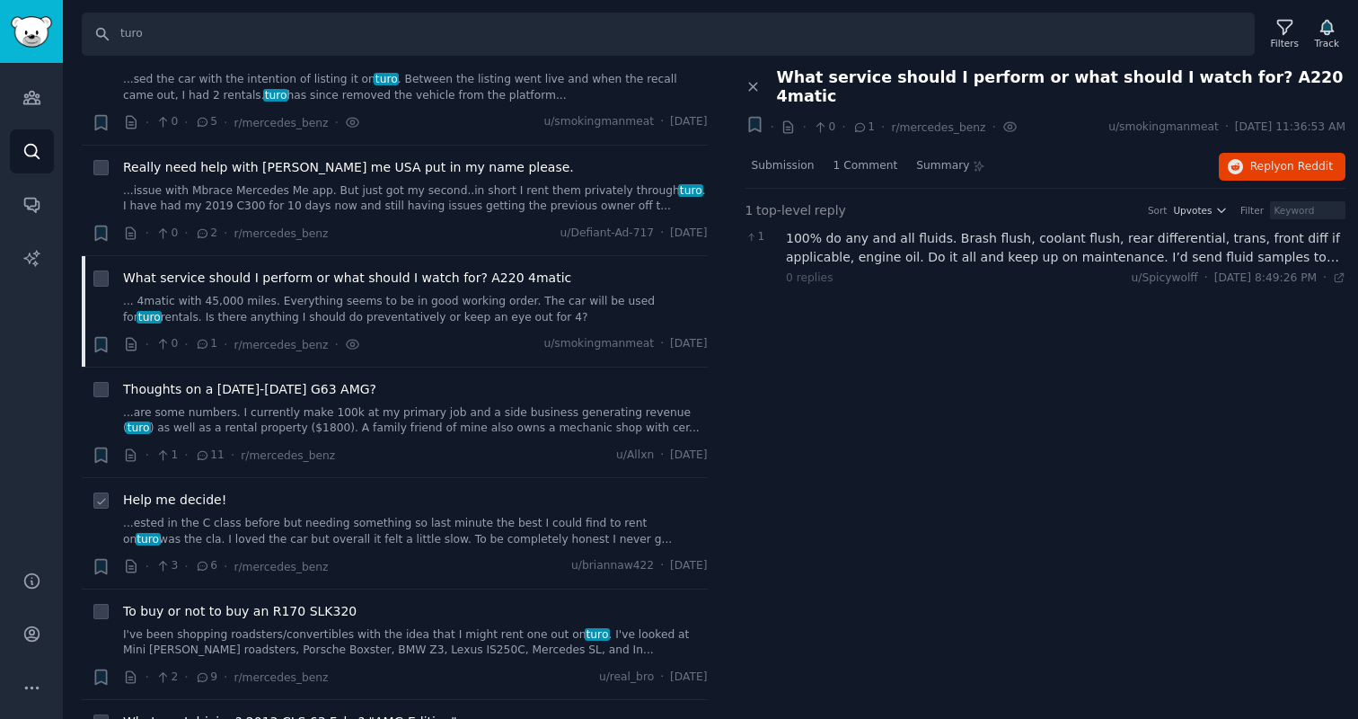
click at [393, 533] on link "...ested in the C class before but needing something so last minute the best I …" at bounding box center [415, 531] width 585 height 31
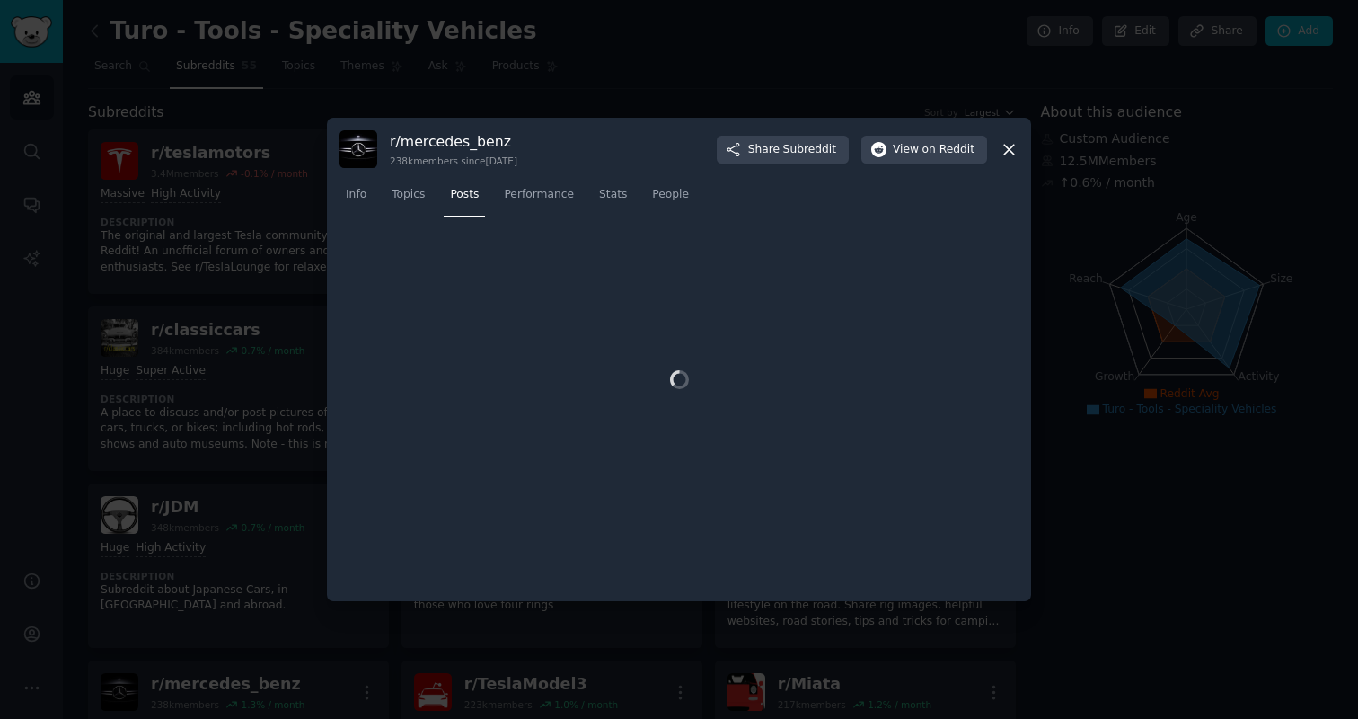
click at [1011, 153] on icon at bounding box center [1009, 149] width 19 height 19
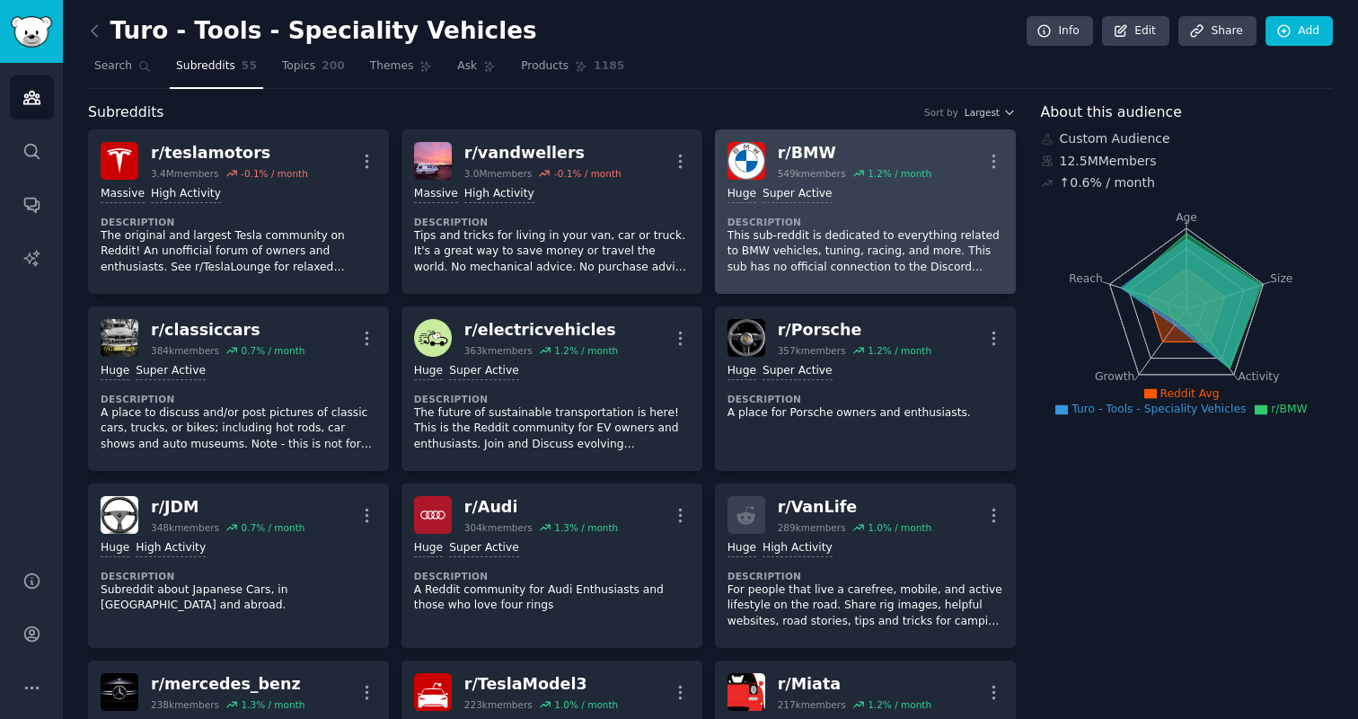
click at [782, 247] on p "This sub-reddit is dedicated to everything related to BMW vehicles, tuning, rac…" at bounding box center [866, 252] width 276 height 48
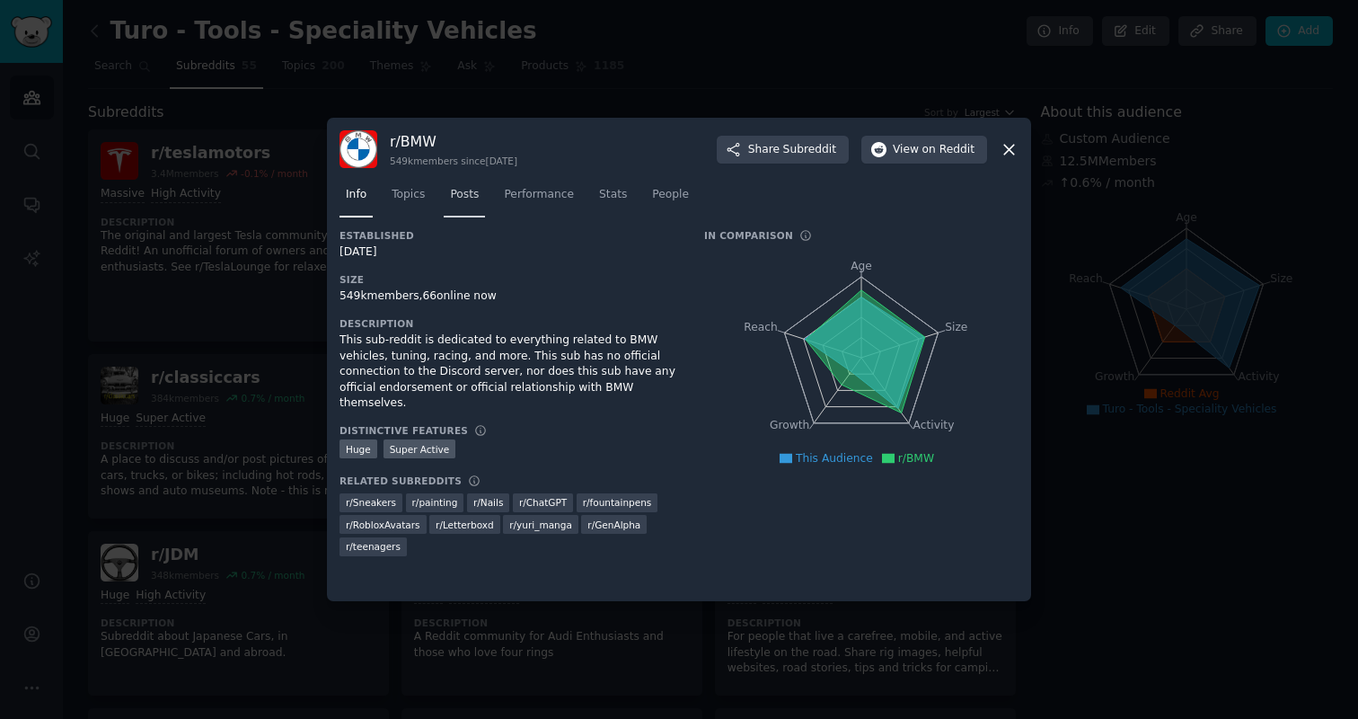
click at [471, 190] on span "Posts" at bounding box center [464, 195] width 29 height 16
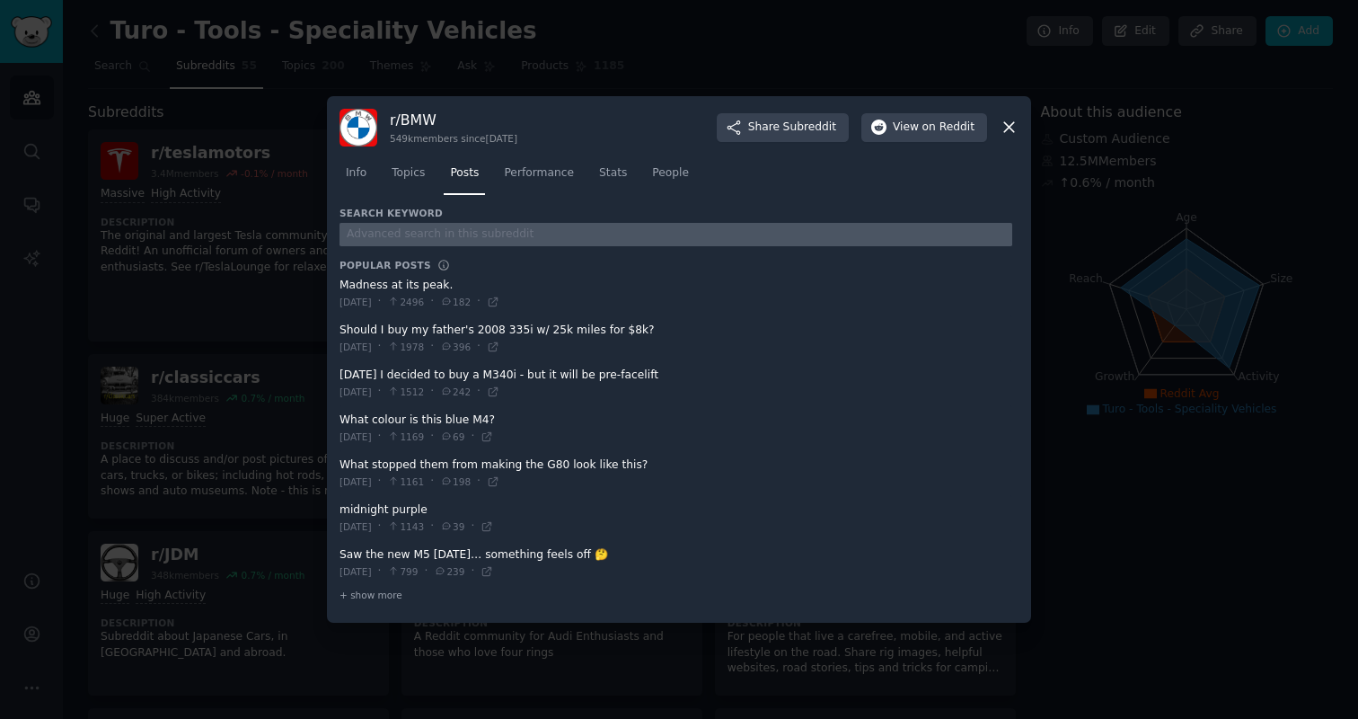
click at [463, 234] on input "text" at bounding box center [676, 235] width 673 height 24
type input "turo"
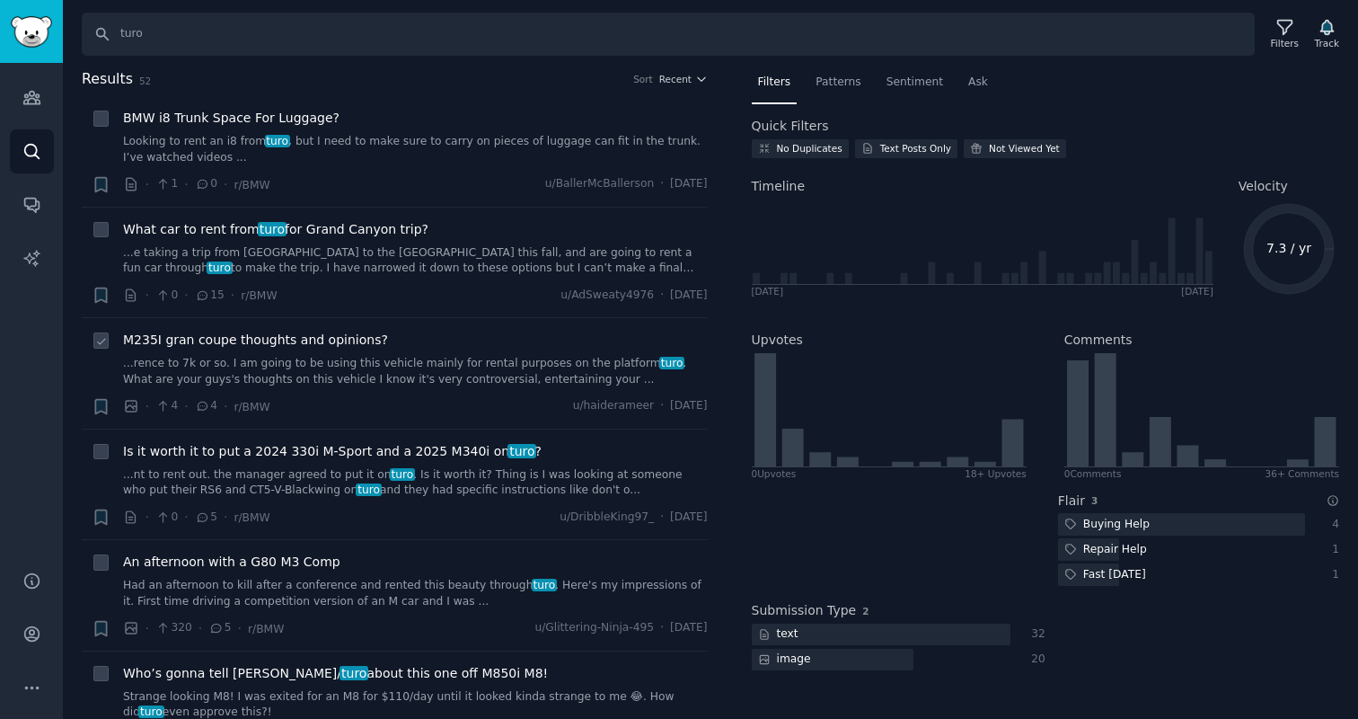
click at [449, 376] on link "...rence to 7k or so. I am going to be using this vehicle mainly for rental pur…" at bounding box center [415, 371] width 585 height 31
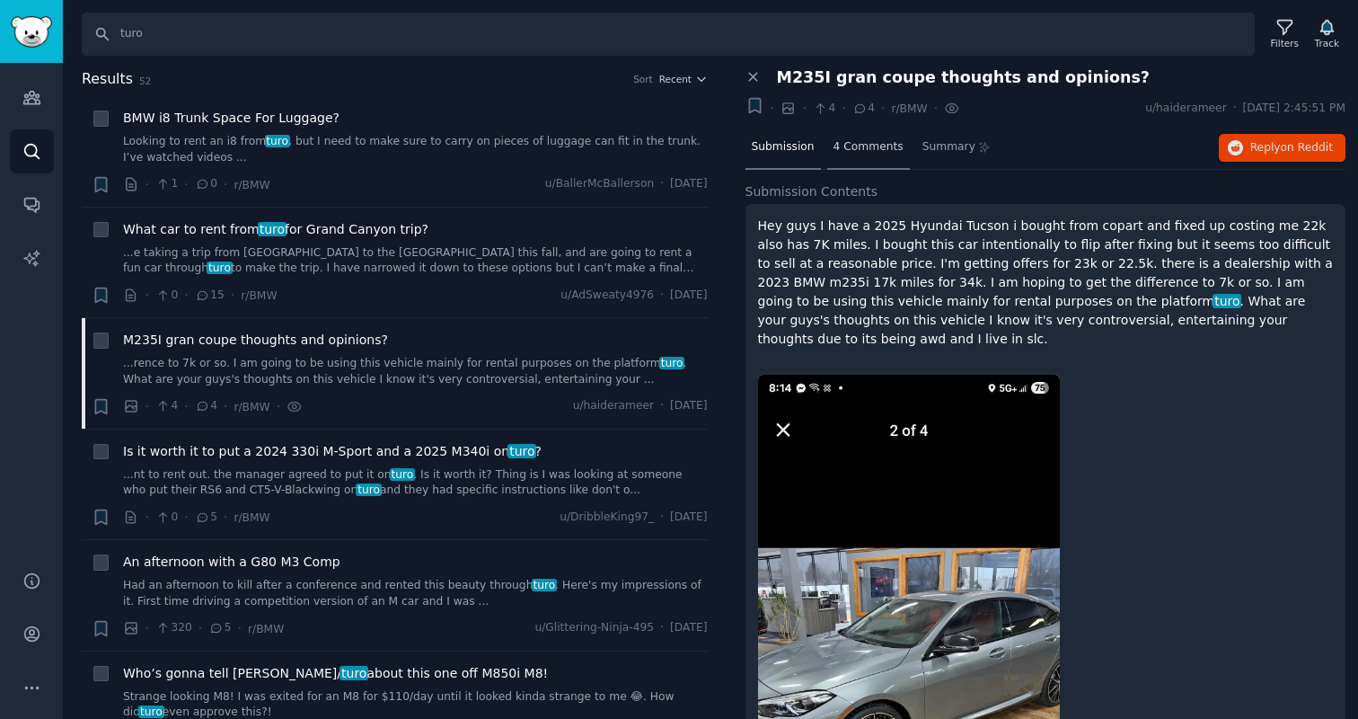
click at [874, 147] on span "4 Comments" at bounding box center [869, 147] width 70 height 16
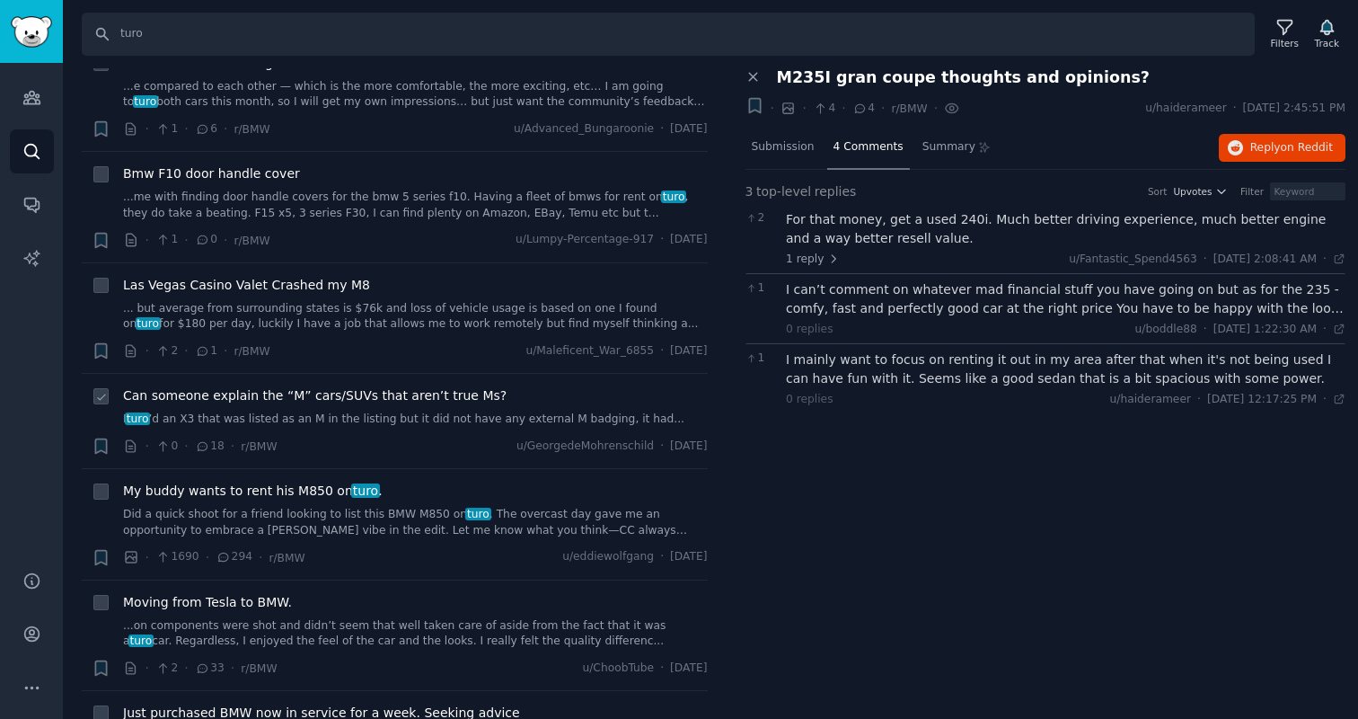
scroll to position [1123, 0]
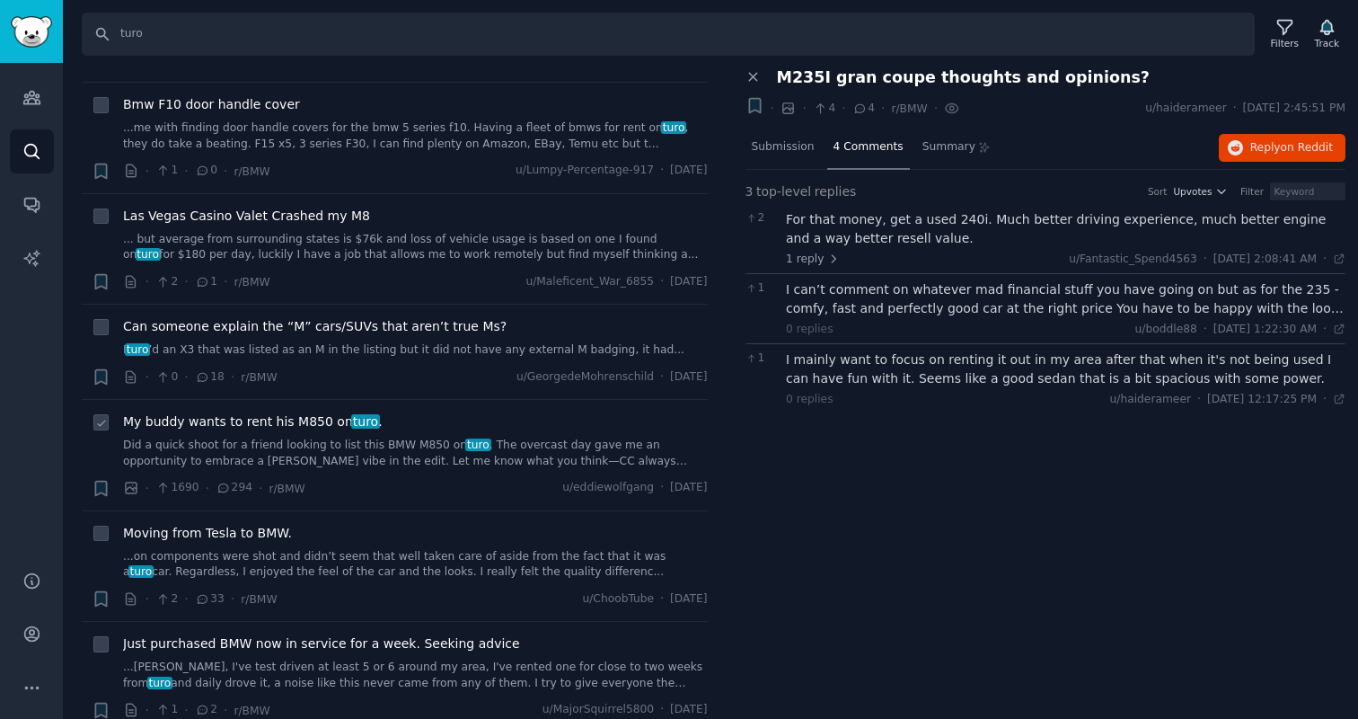
click at [403, 455] on link "Did a quick shoot for a friend looking to list this BMW M850 on turo . The over…" at bounding box center [415, 452] width 585 height 31
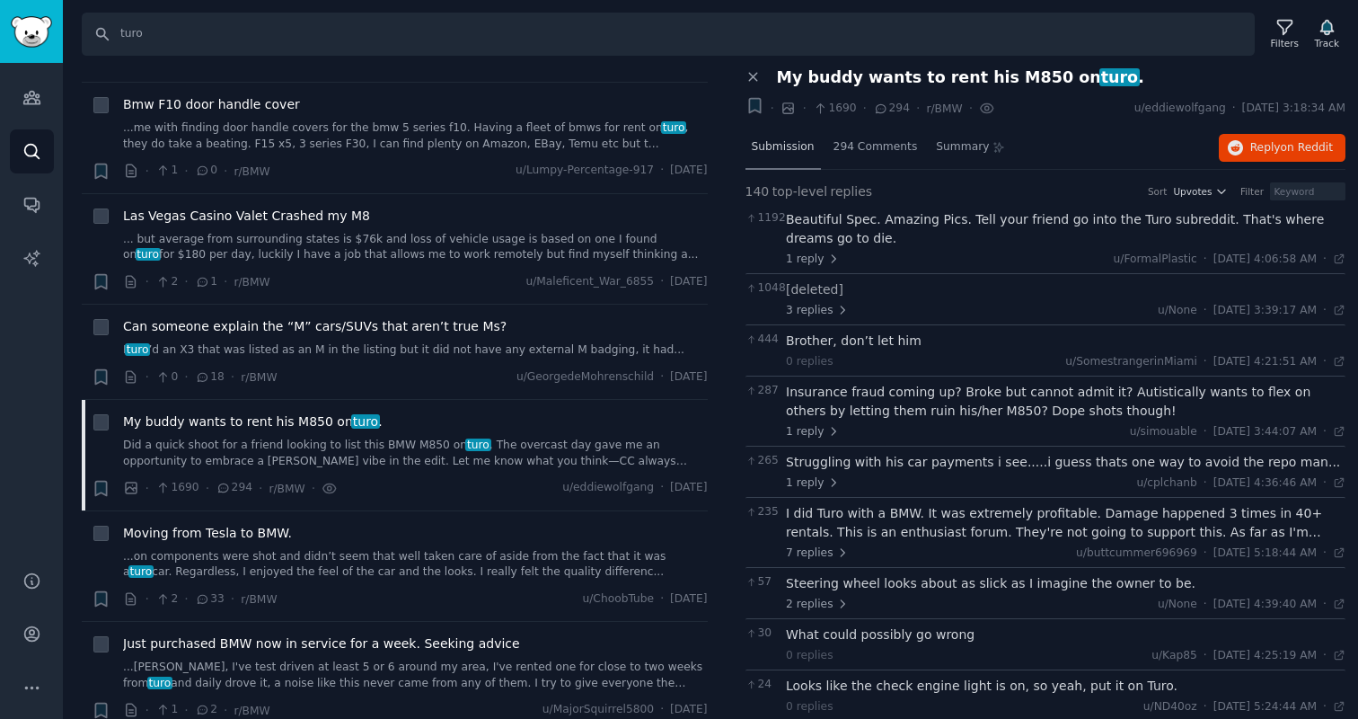
click at [797, 152] on span "Submission" at bounding box center [783, 147] width 63 height 16
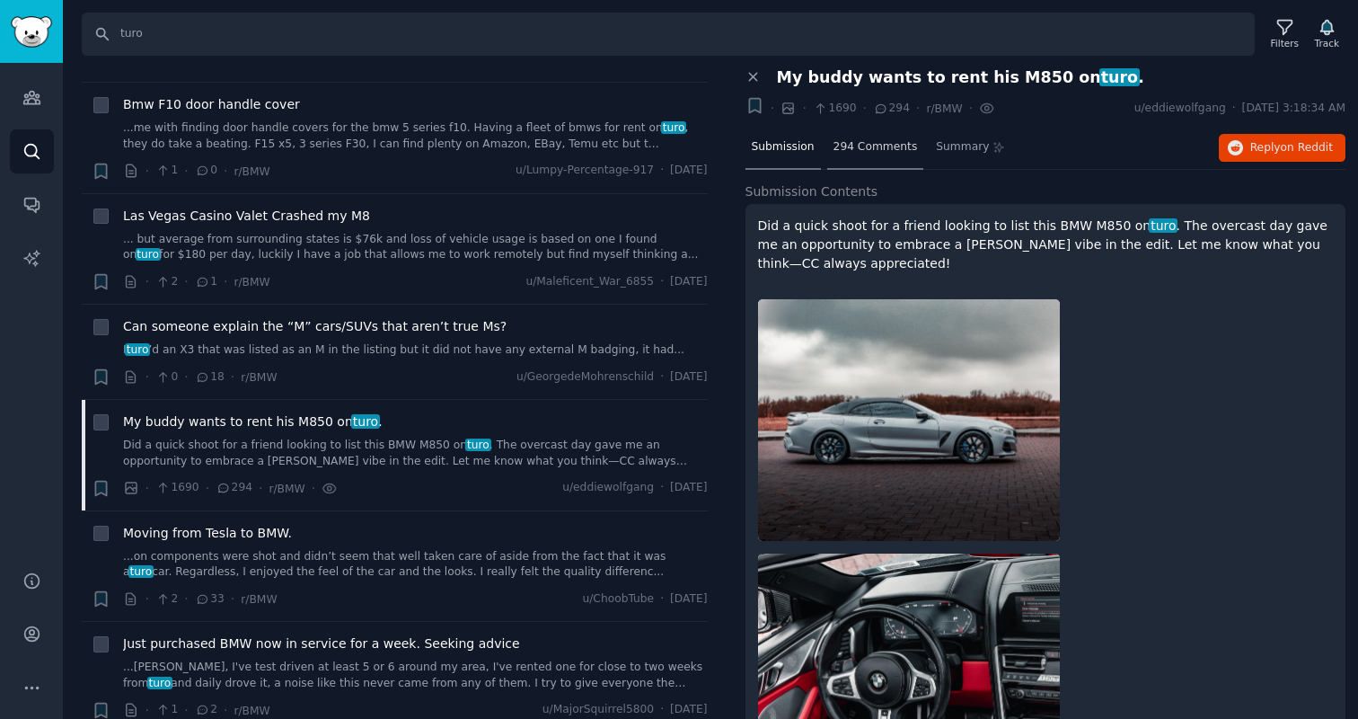
click at [862, 145] on span "294 Comments" at bounding box center [876, 147] width 84 height 16
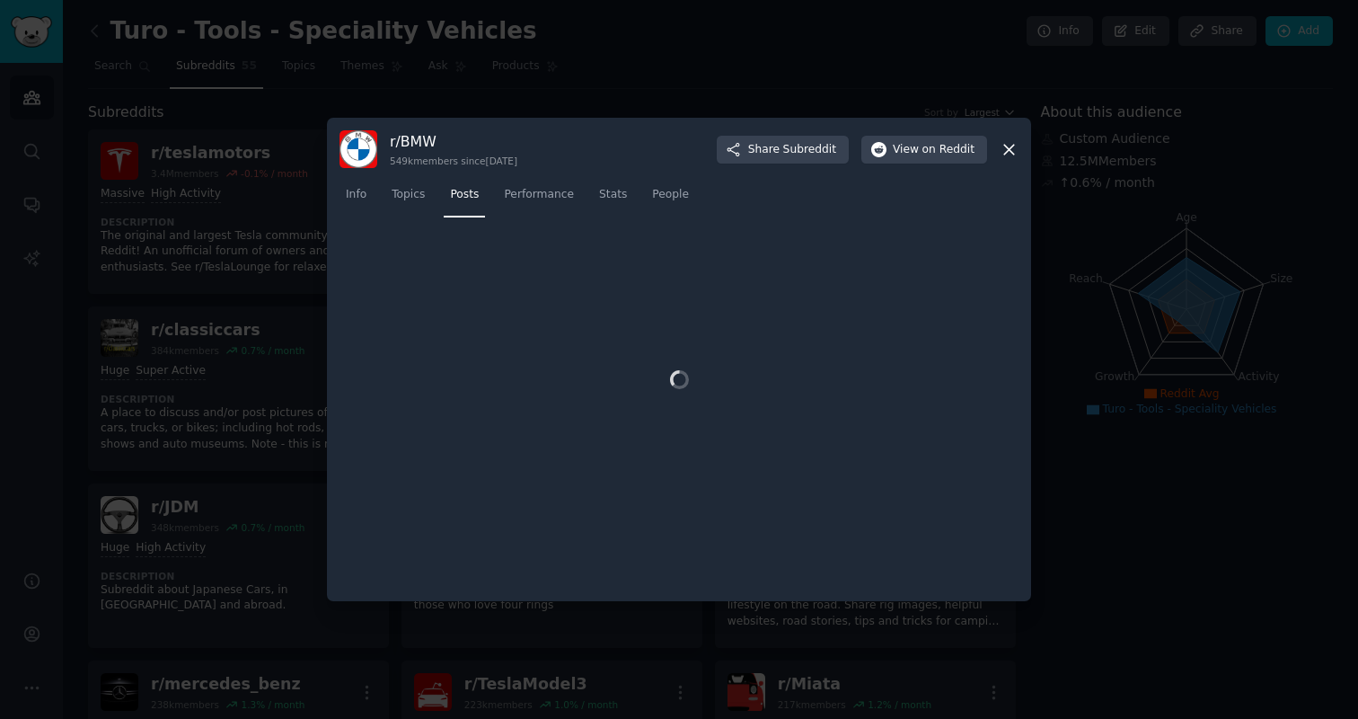
click at [1008, 153] on div "r/ BMW 549k members since 10/01/2008 Share Subreddit View on Reddit Info Topics…" at bounding box center [679, 359] width 704 height 483
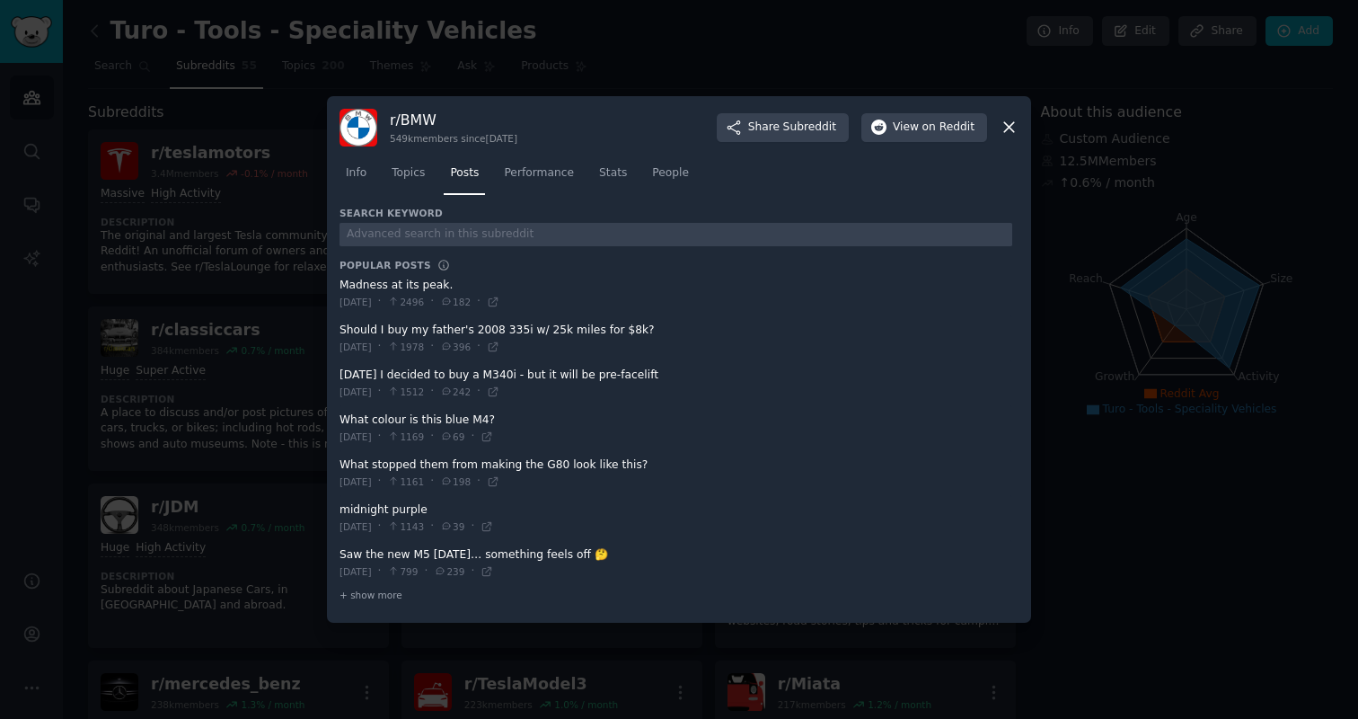
click at [1009, 127] on icon at bounding box center [1009, 128] width 10 height 10
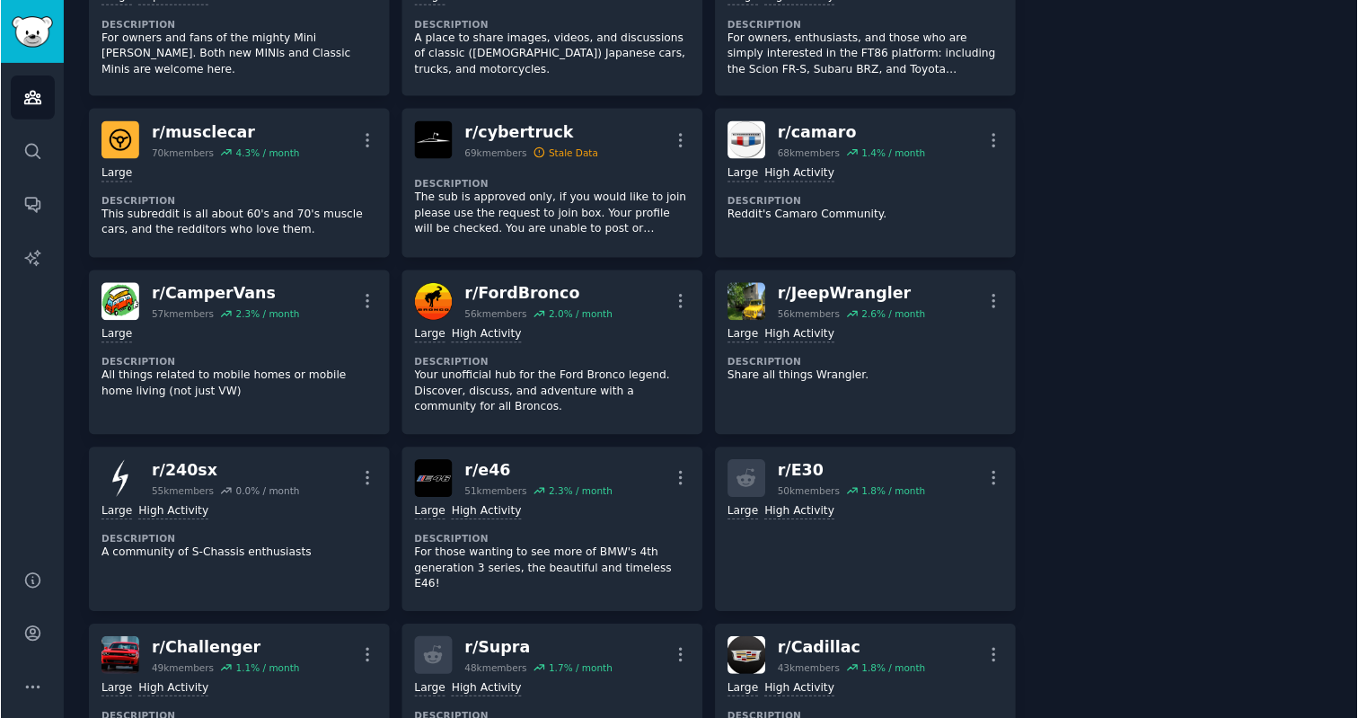
scroll to position [1872, 0]
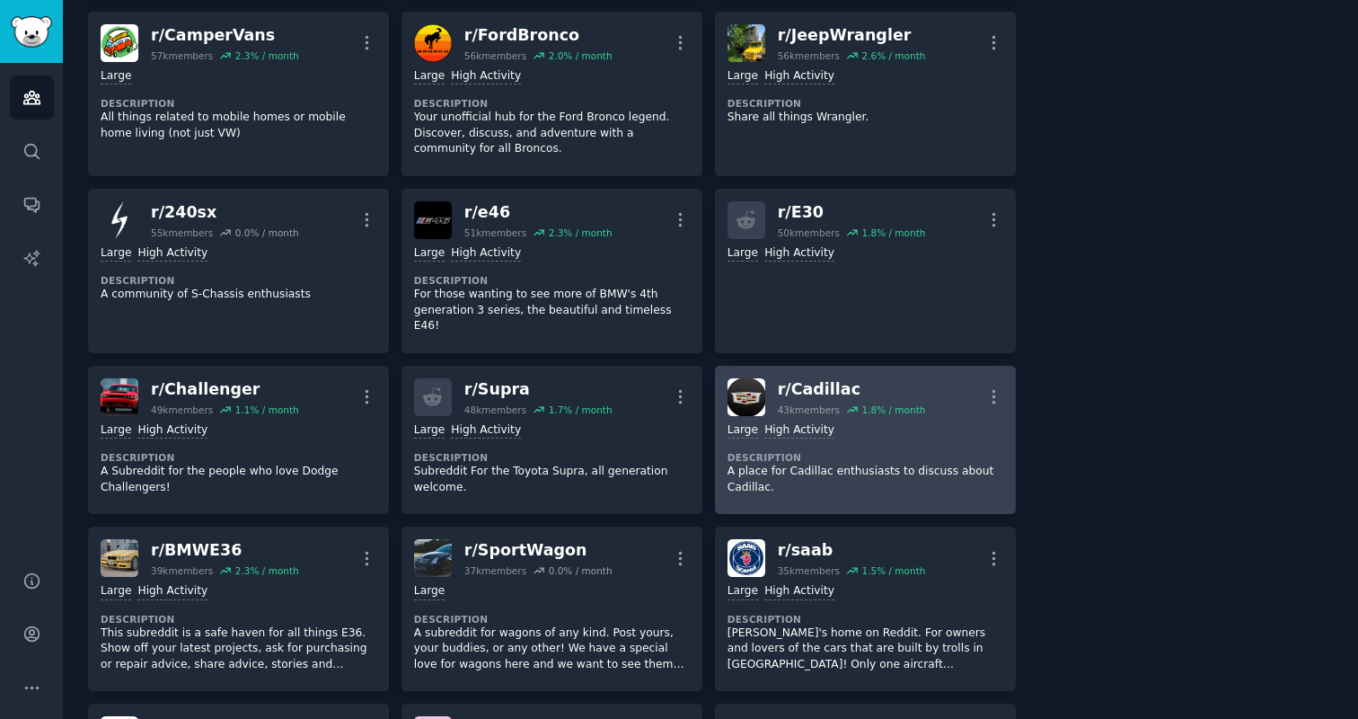
click at [862, 464] on p "A place for Cadillac enthusiasts to discuss about Cadillac." at bounding box center [866, 479] width 276 height 31
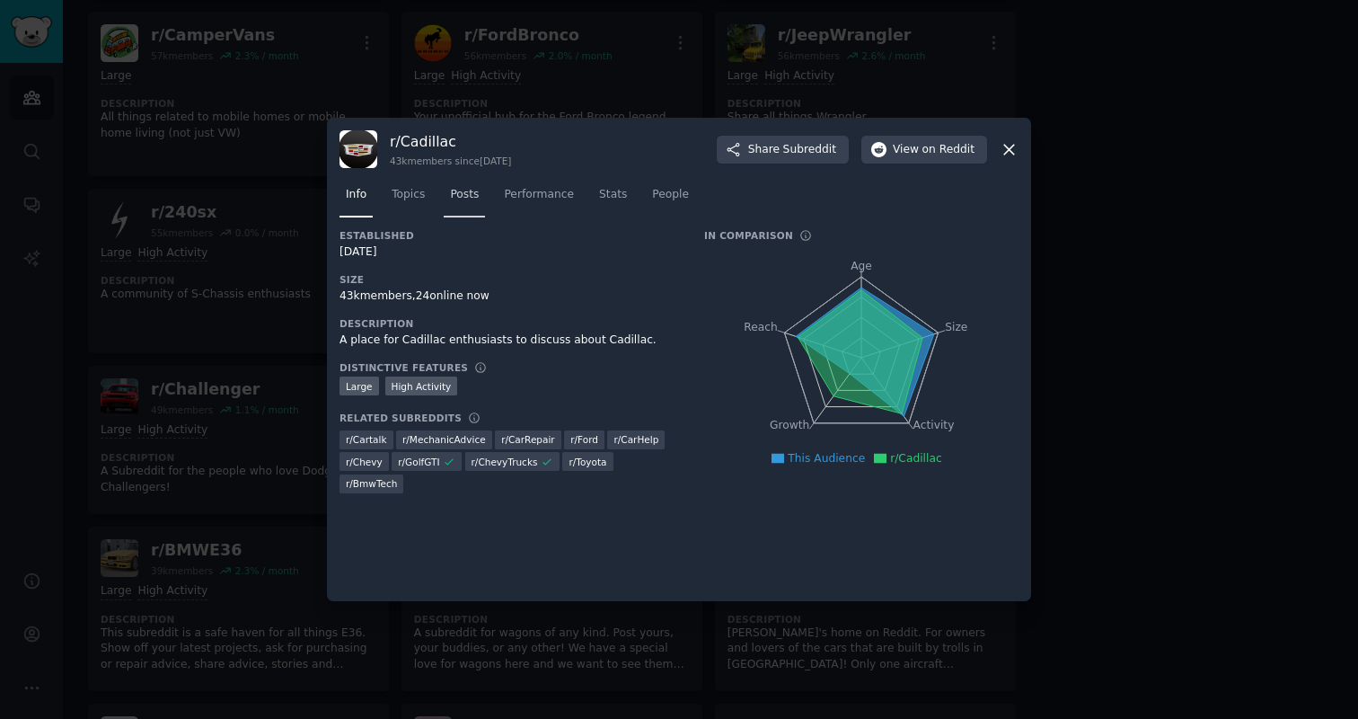
click at [467, 191] on span "Posts" at bounding box center [464, 195] width 29 height 16
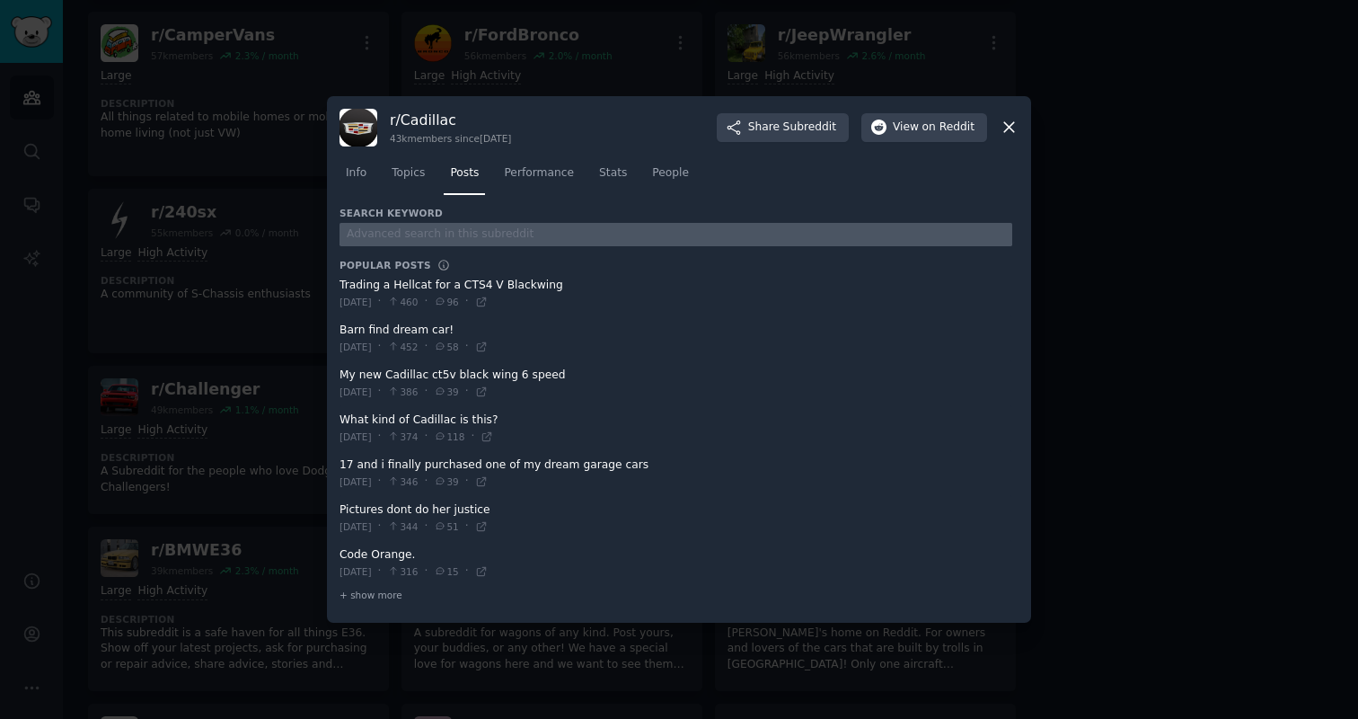
click at [453, 233] on input "text" at bounding box center [676, 235] width 673 height 24
type input "turo"
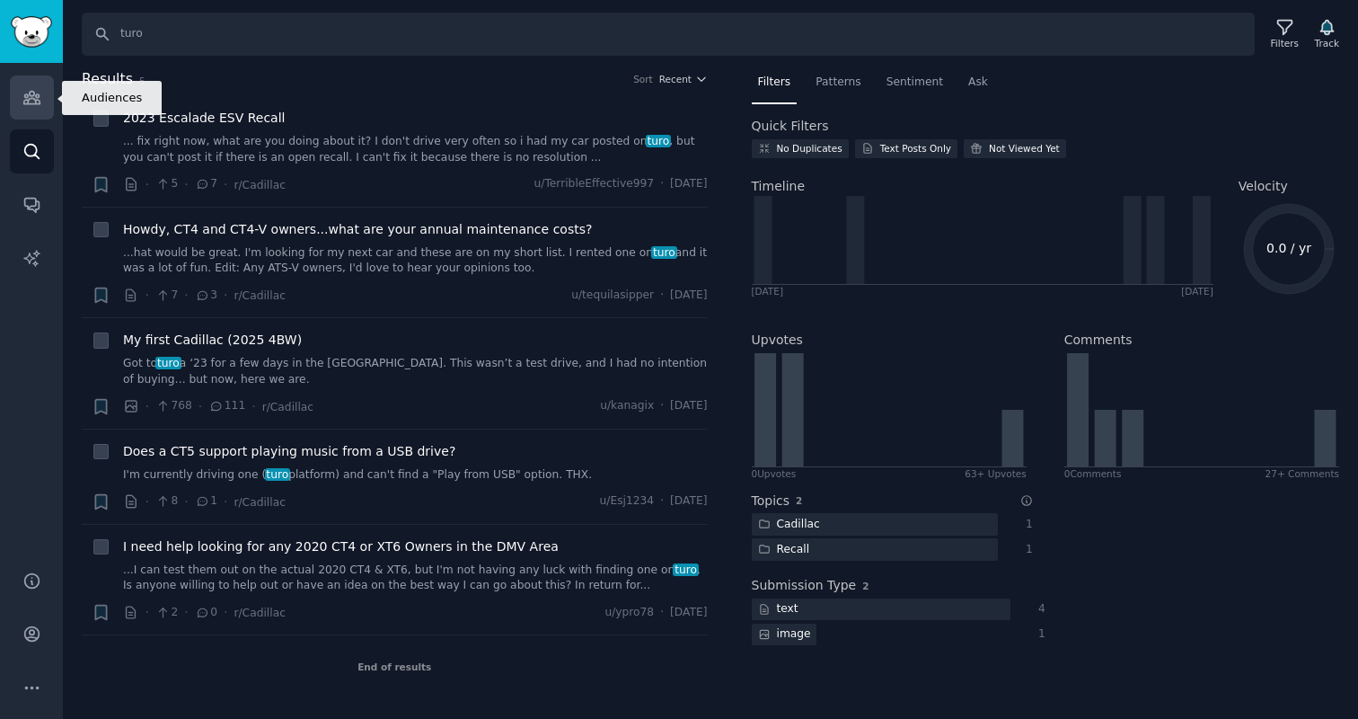
click at [31, 111] on link "Audiences" at bounding box center [32, 97] width 44 height 44
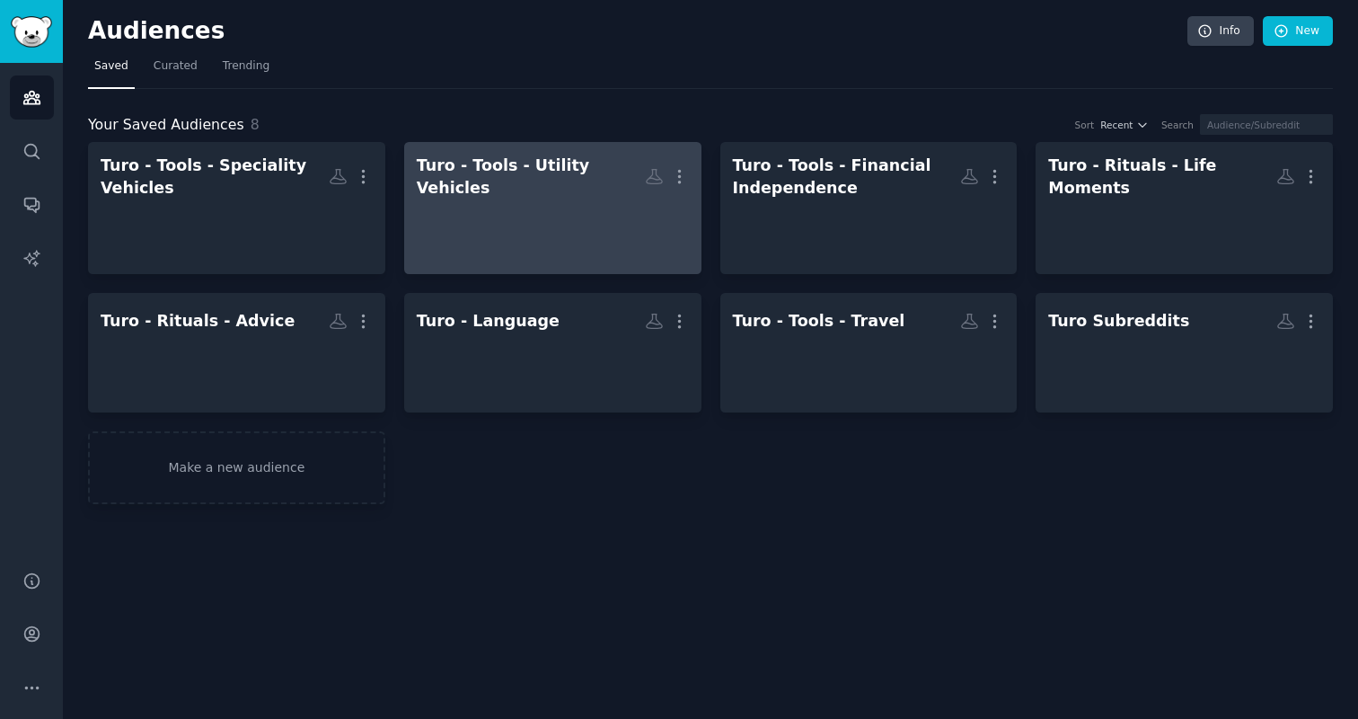
click at [543, 211] on div at bounding box center [553, 230] width 272 height 63
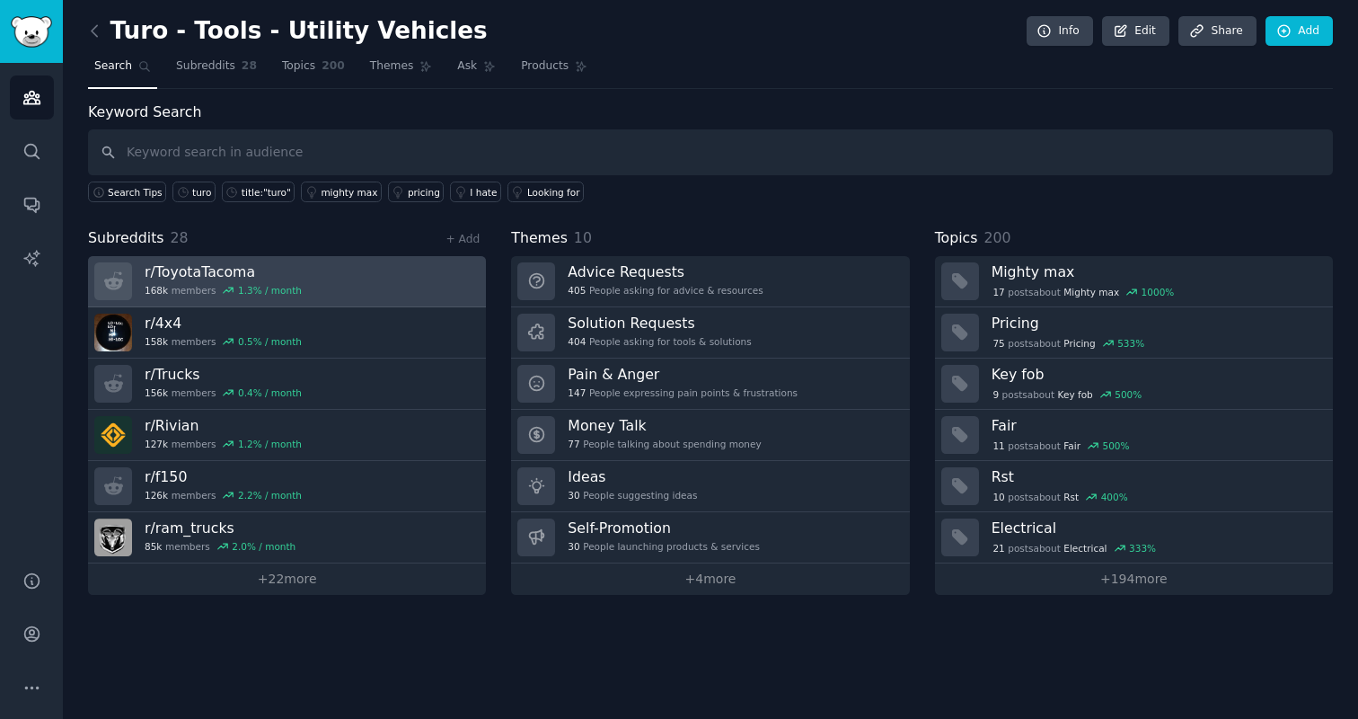
click at [274, 288] on div "1.3 % / month" at bounding box center [270, 290] width 64 height 13
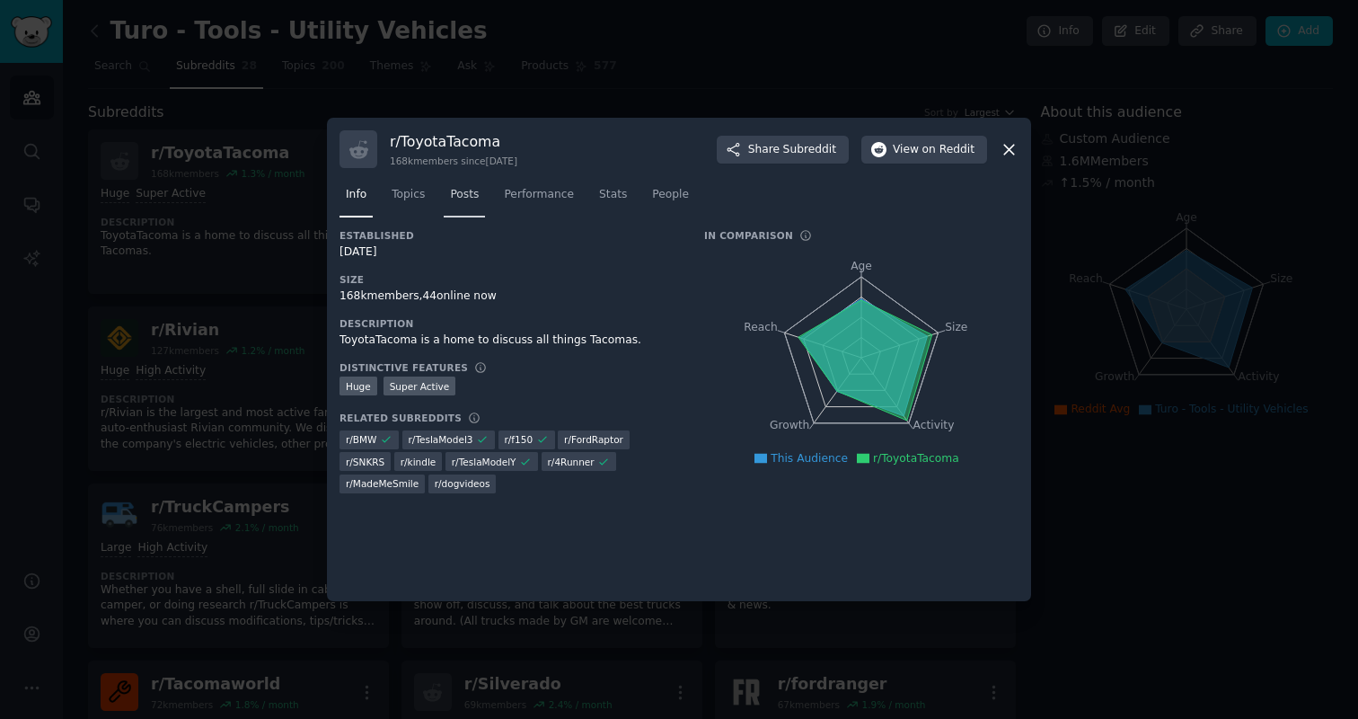
click at [458, 198] on span "Posts" at bounding box center [464, 195] width 29 height 16
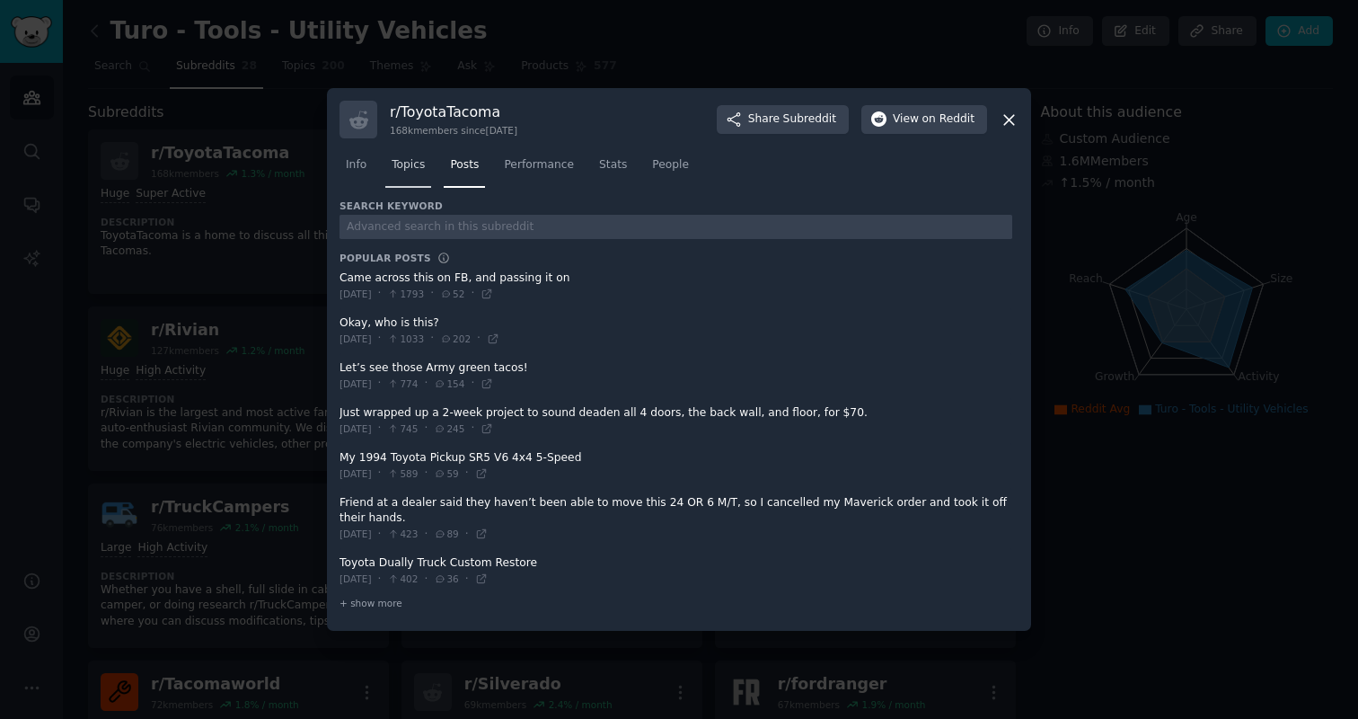
click at [406, 172] on span "Topics" at bounding box center [408, 165] width 33 height 16
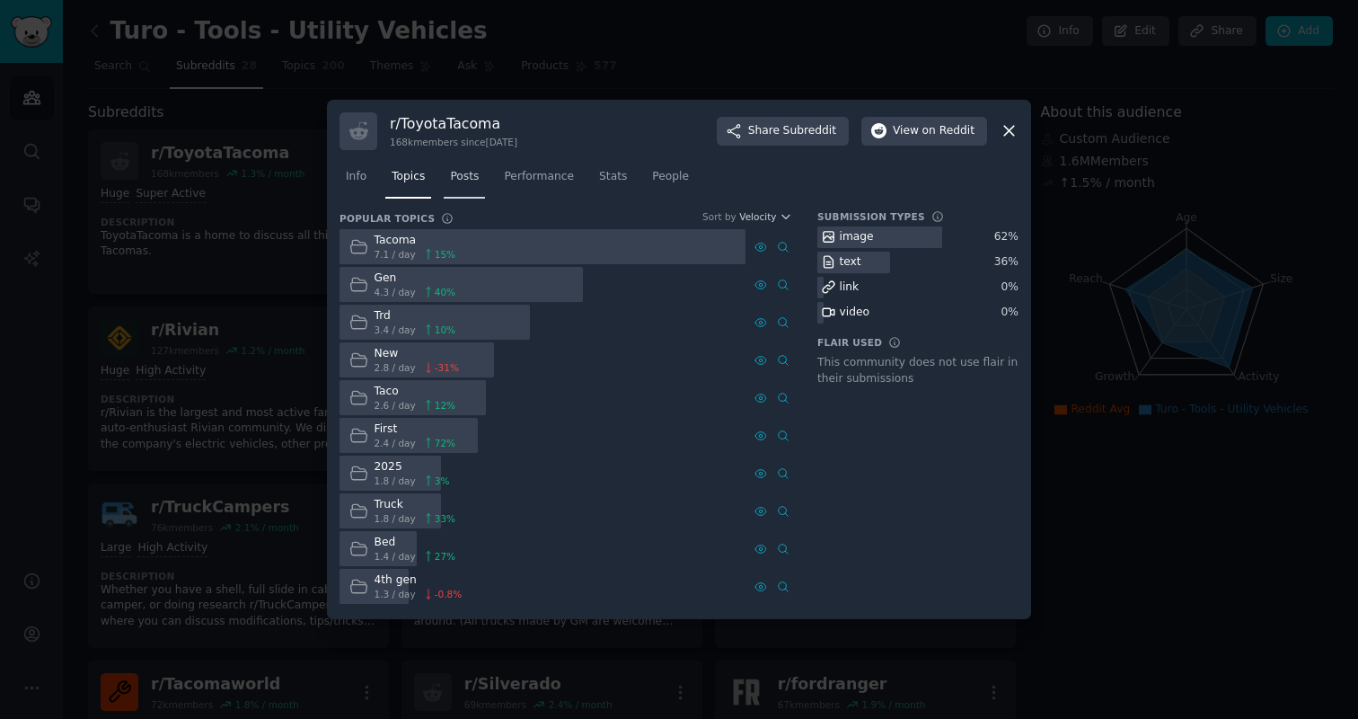
click at [458, 191] on link "Posts" at bounding box center [464, 181] width 41 height 37
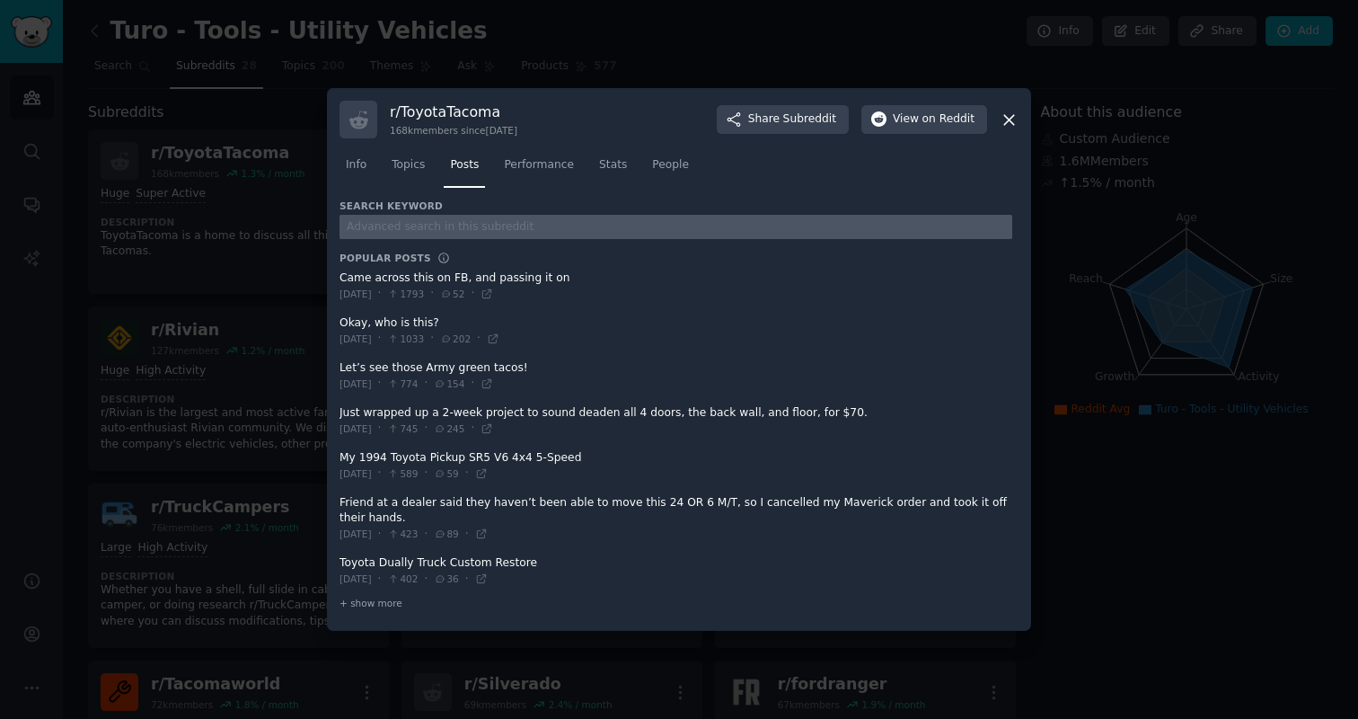
click at [446, 228] on input "text" at bounding box center [676, 227] width 673 height 24
type input "turo"
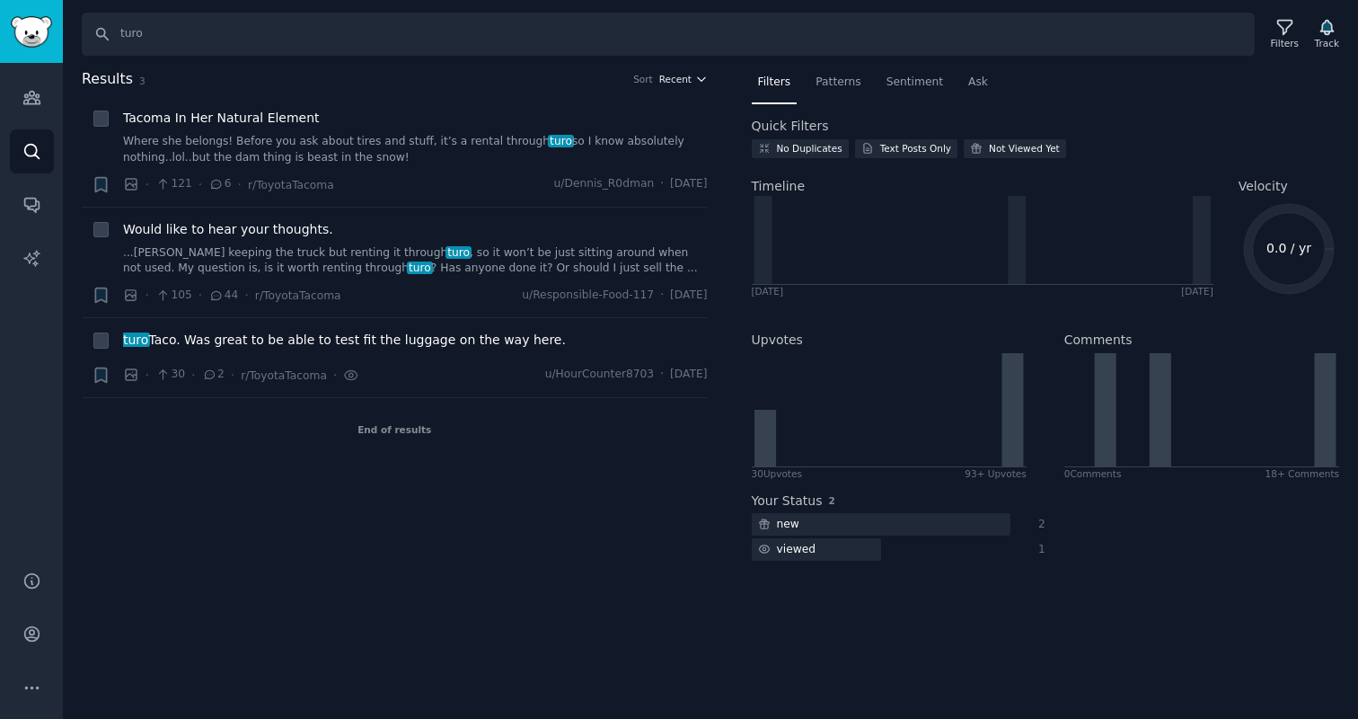
click at [700, 81] on icon "button" at bounding box center [701, 79] width 13 height 13
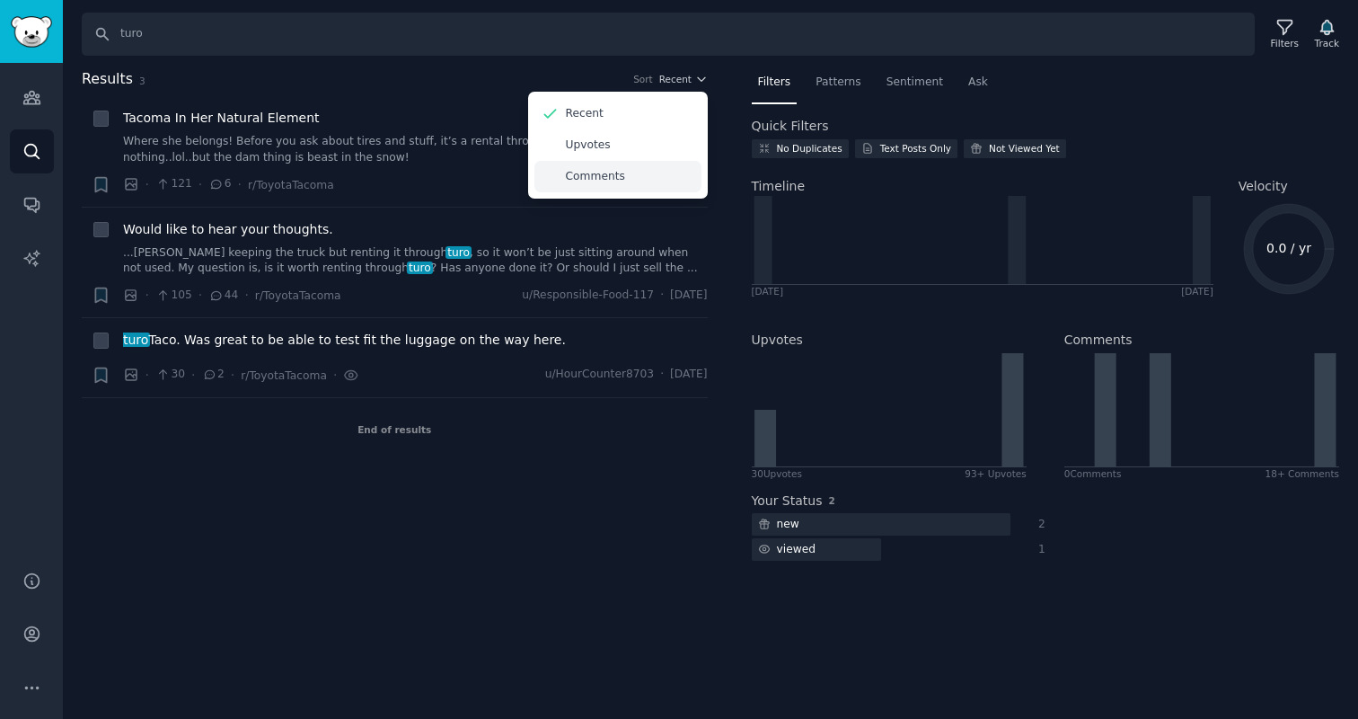
click at [660, 175] on div "Comments" at bounding box center [618, 176] width 167 height 31
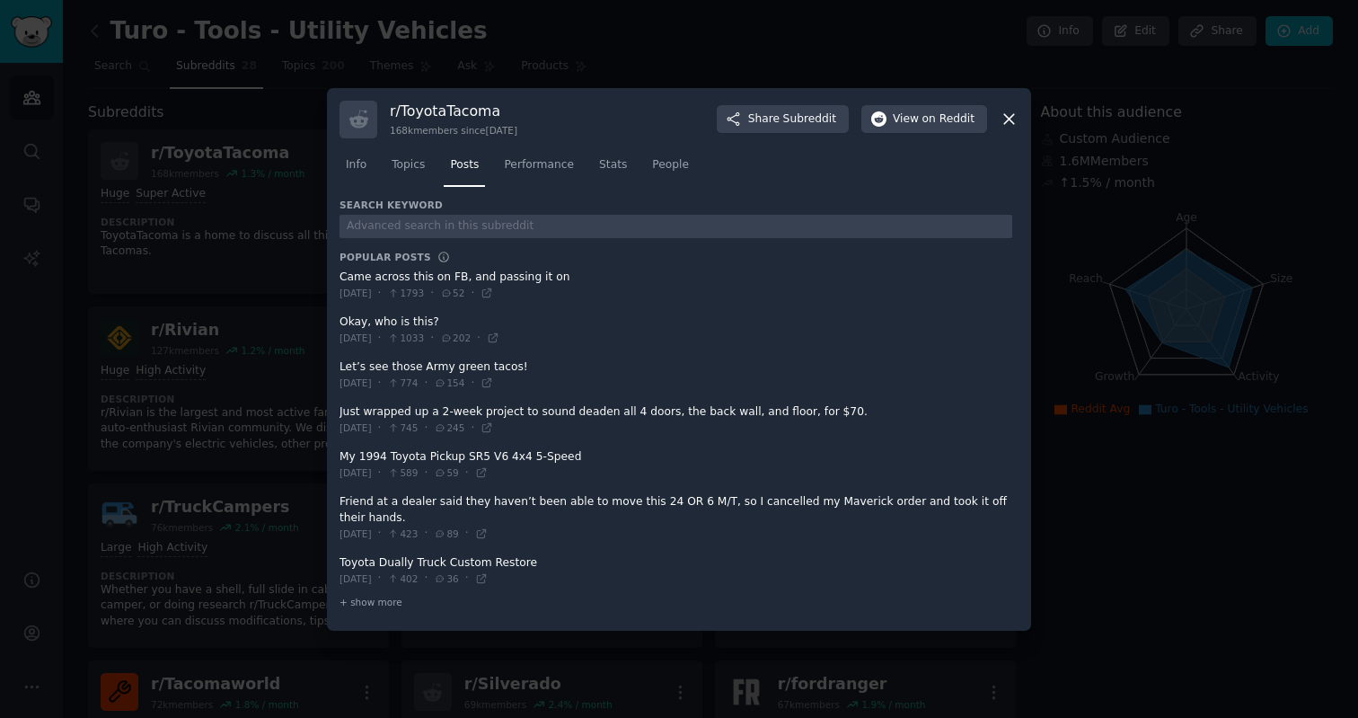
click at [1010, 117] on icon at bounding box center [1009, 119] width 10 height 10
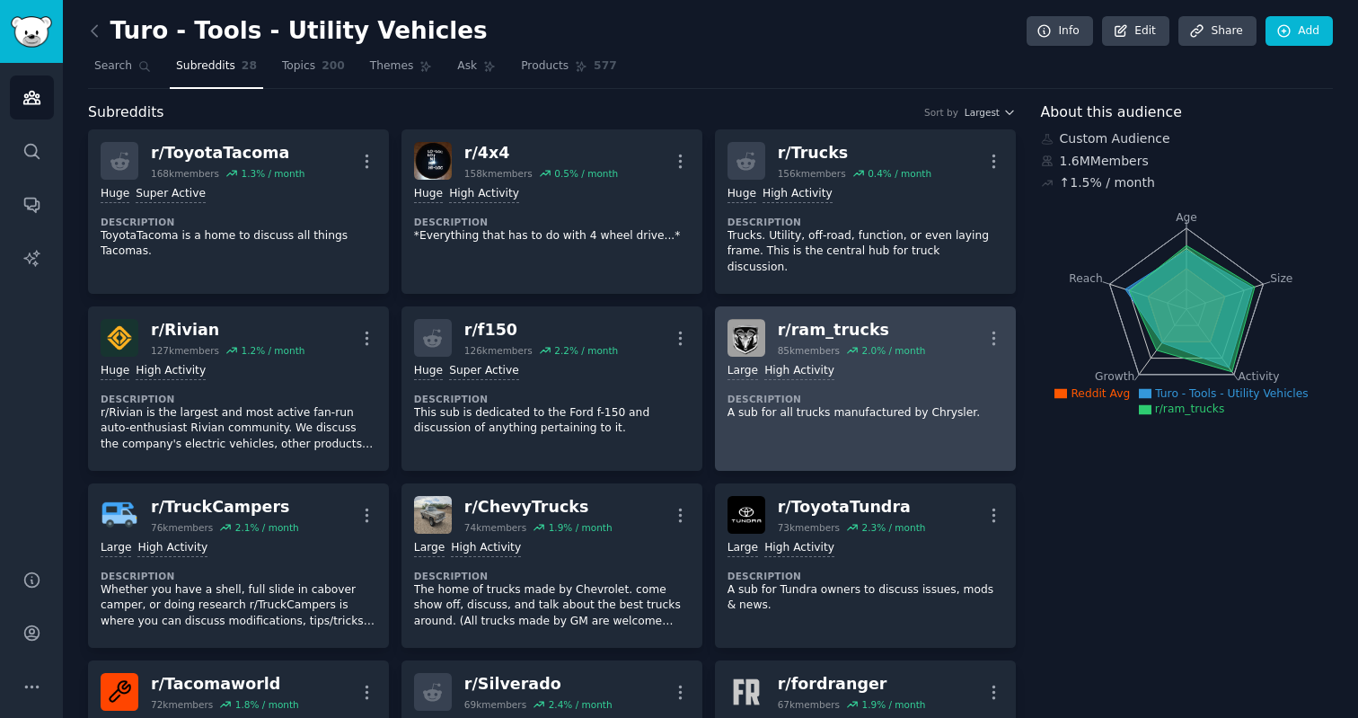
click at [864, 370] on div "Large High Activity Description A sub for all trucks manufactured by Chrysler." at bounding box center [866, 392] width 276 height 70
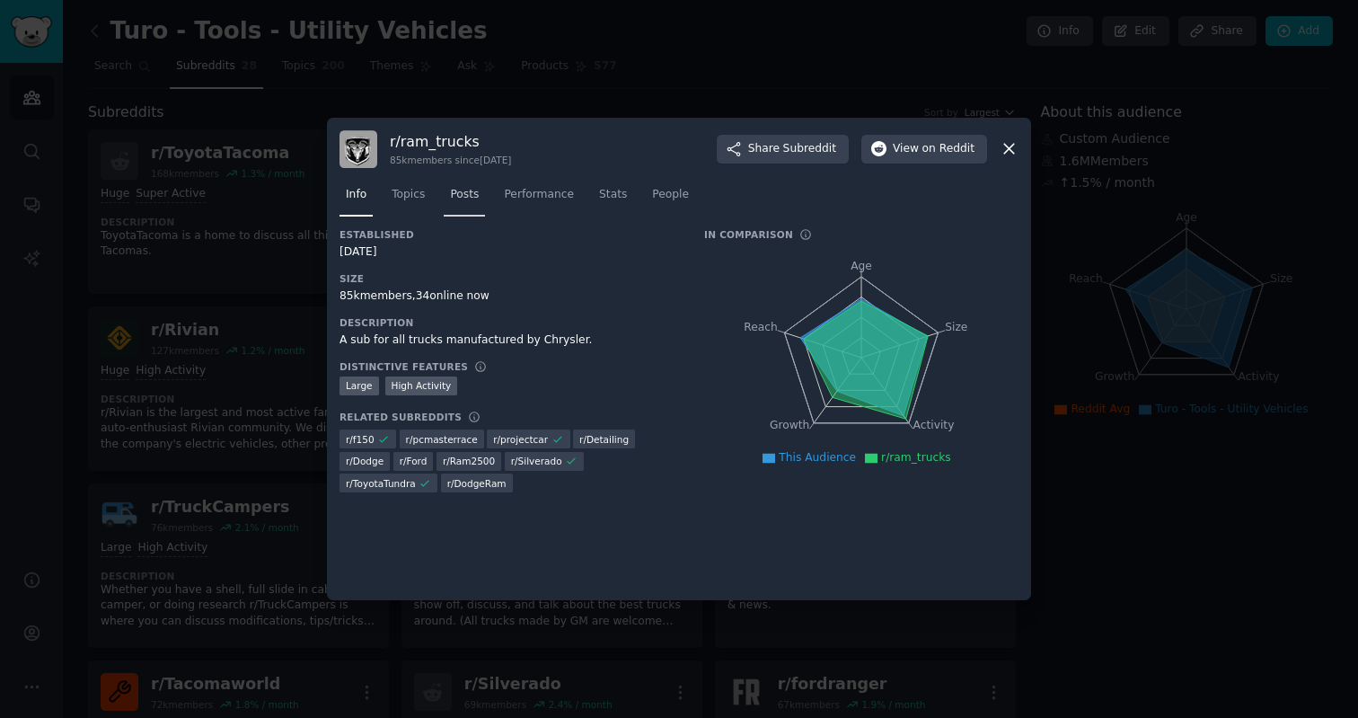
click at [466, 210] on link "Posts" at bounding box center [464, 199] width 41 height 37
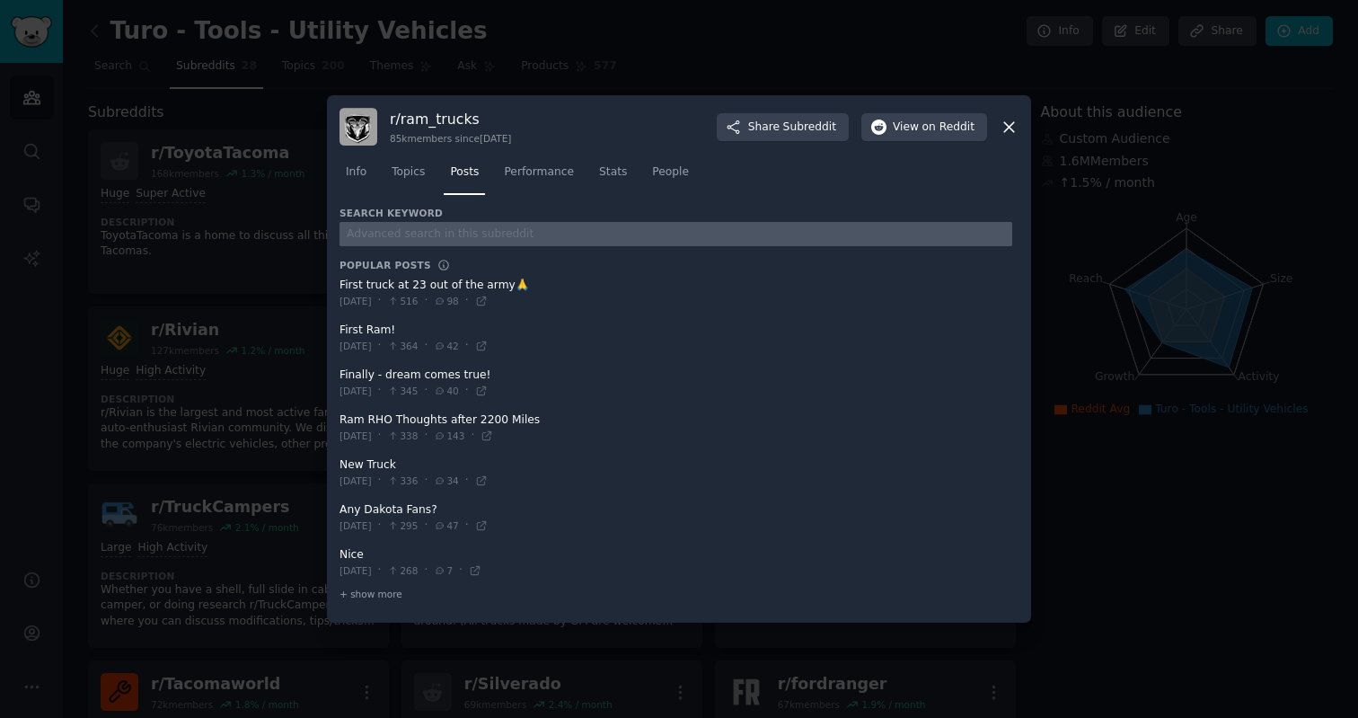
click at [439, 233] on input "text" at bounding box center [676, 234] width 673 height 24
type input "turo"
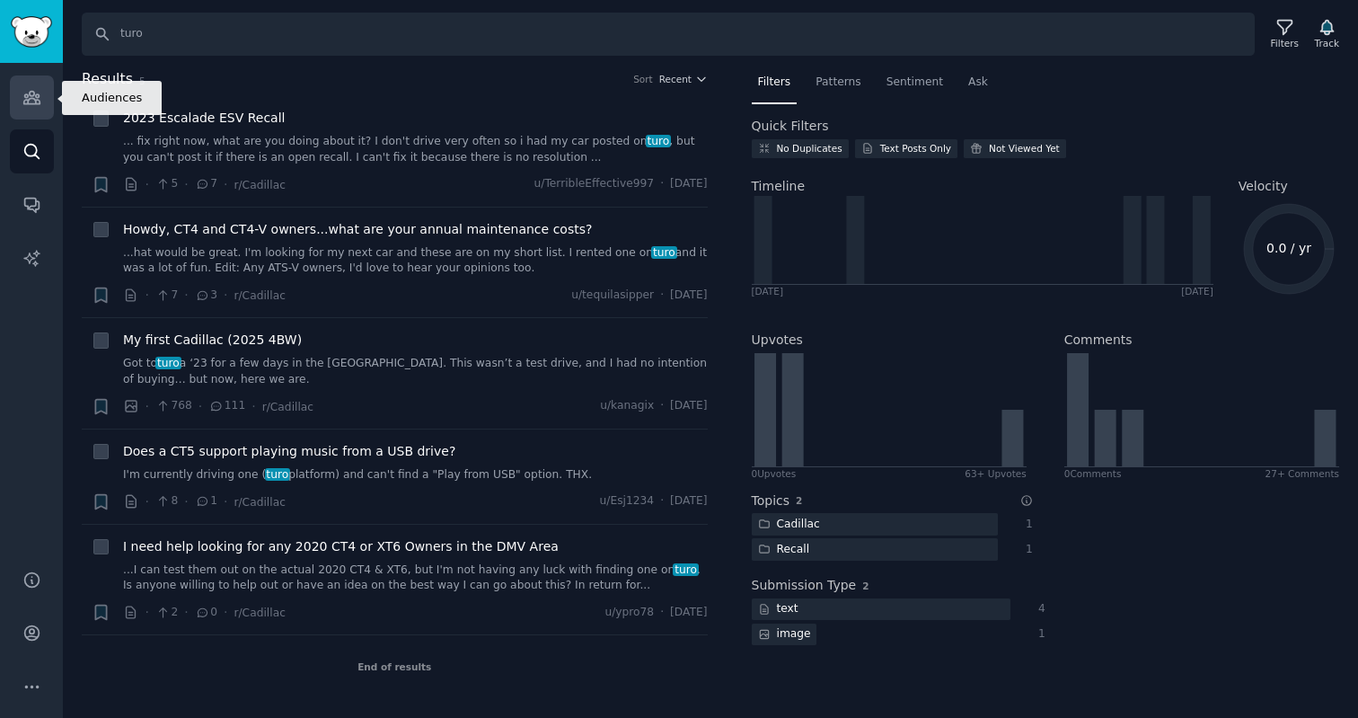
click at [30, 98] on icon "Sidebar" at bounding box center [31, 98] width 16 height 13
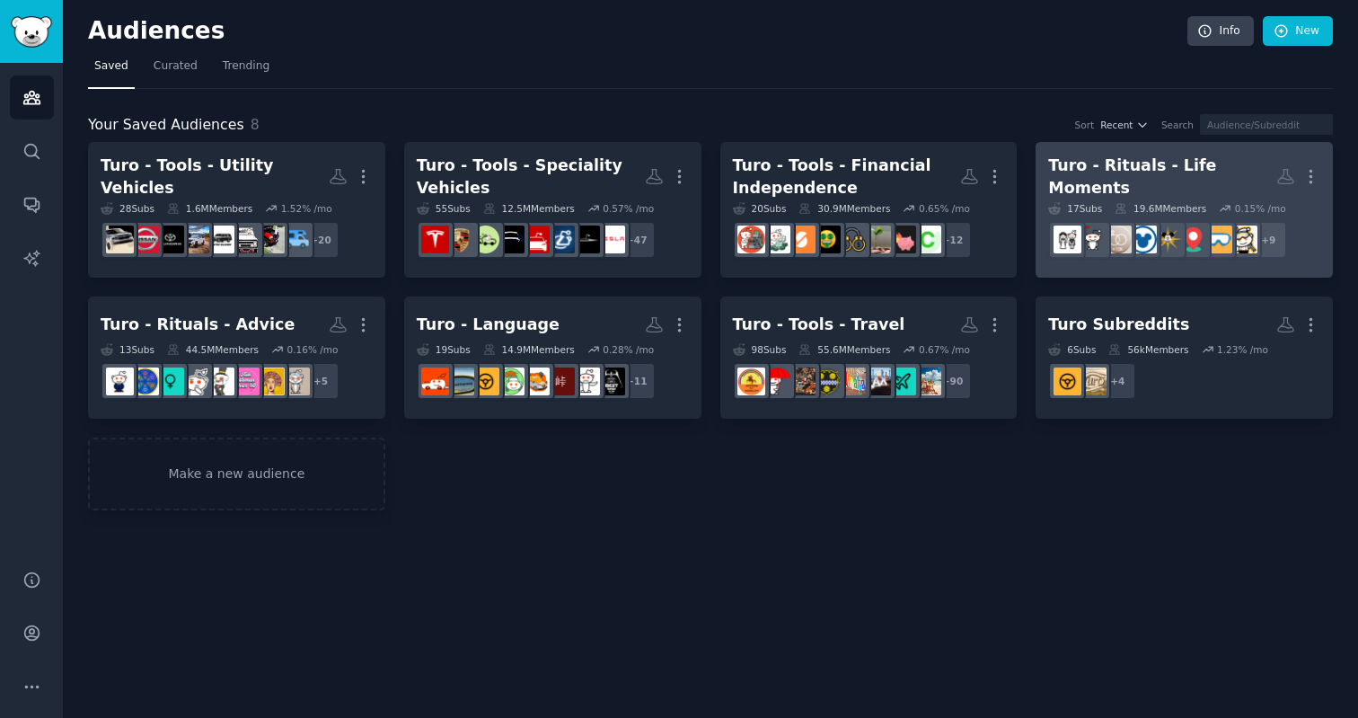
click at [1139, 165] on div "Turo - Rituals - Life Moments" at bounding box center [1162, 177] width 228 height 44
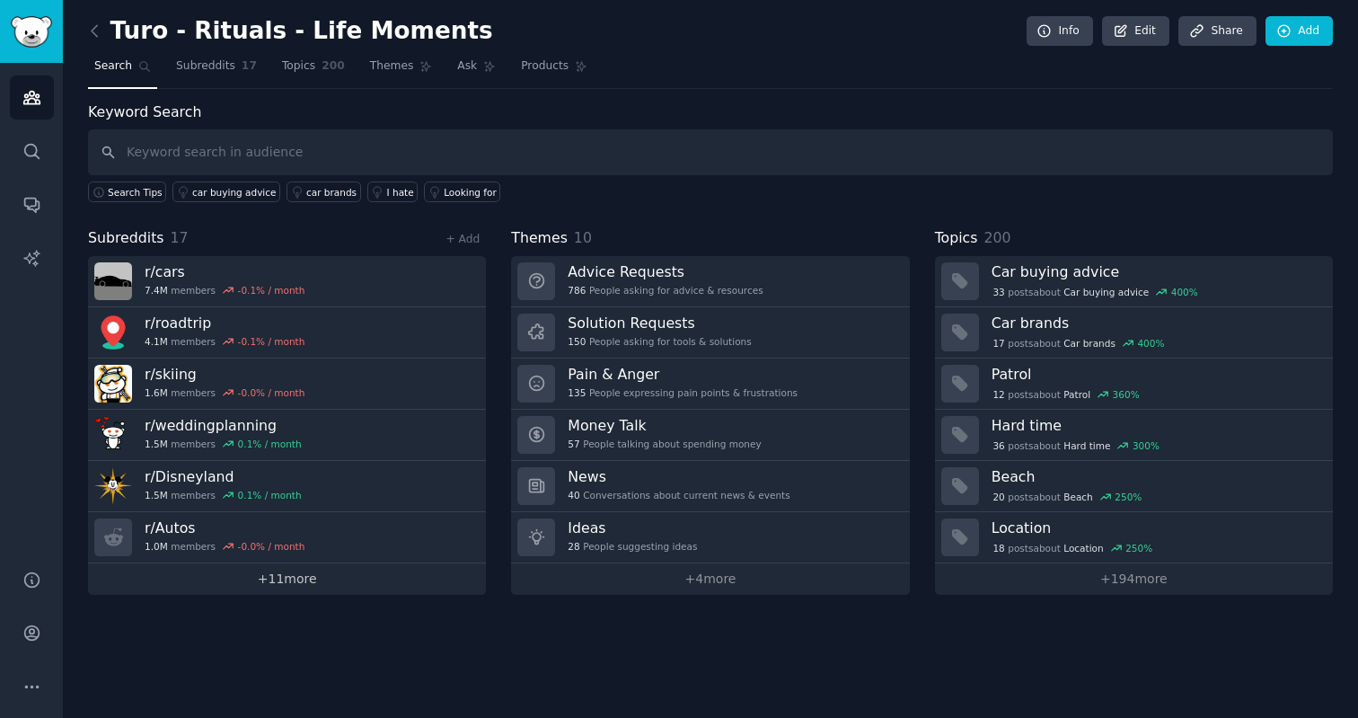
click at [278, 577] on link "+ 11 more" at bounding box center [287, 578] width 398 height 31
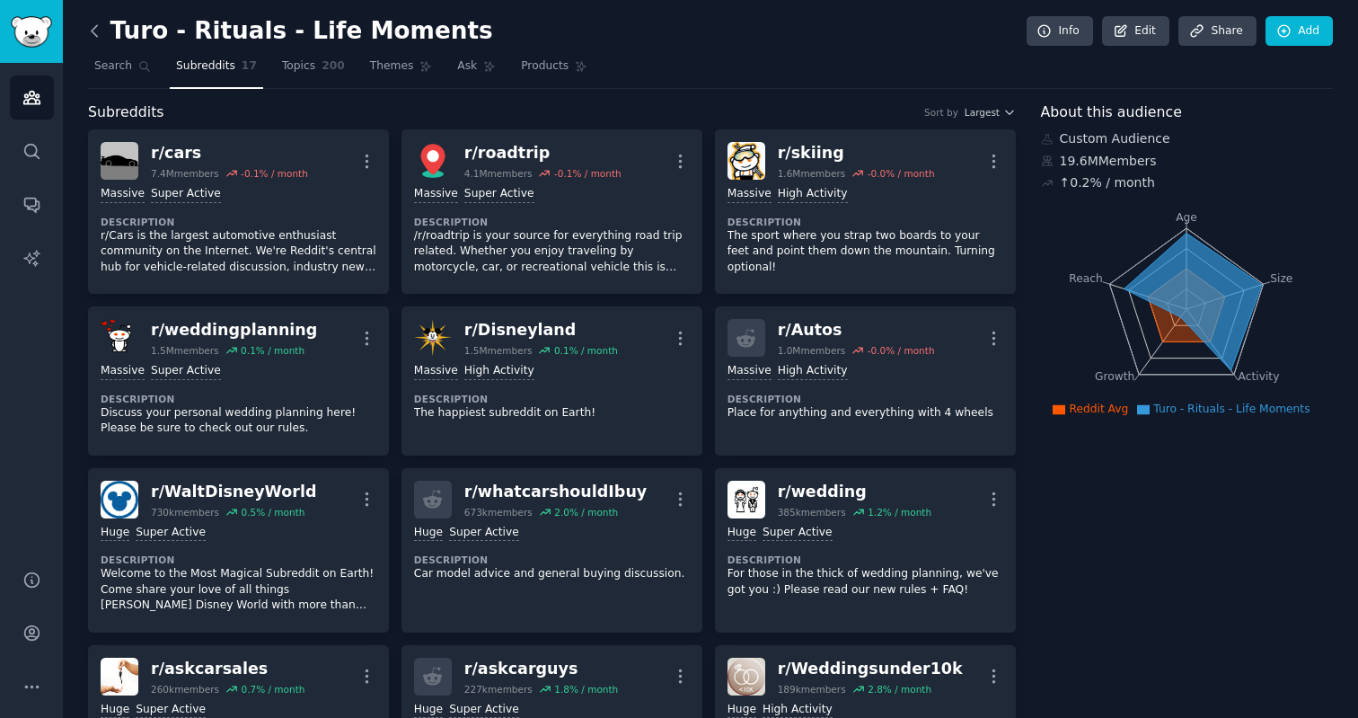
click at [99, 31] on icon at bounding box center [94, 31] width 19 height 19
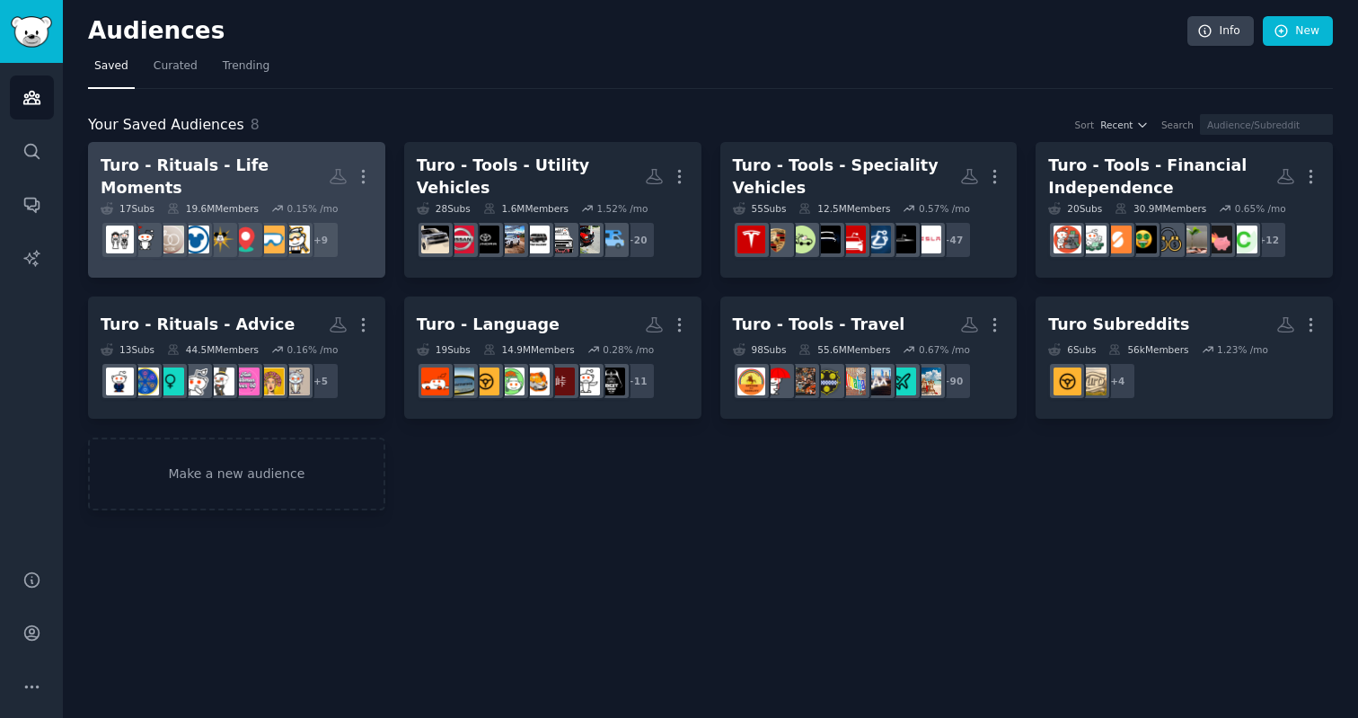
click at [266, 171] on div "Turo - Rituals - Life Moments" at bounding box center [215, 177] width 228 height 44
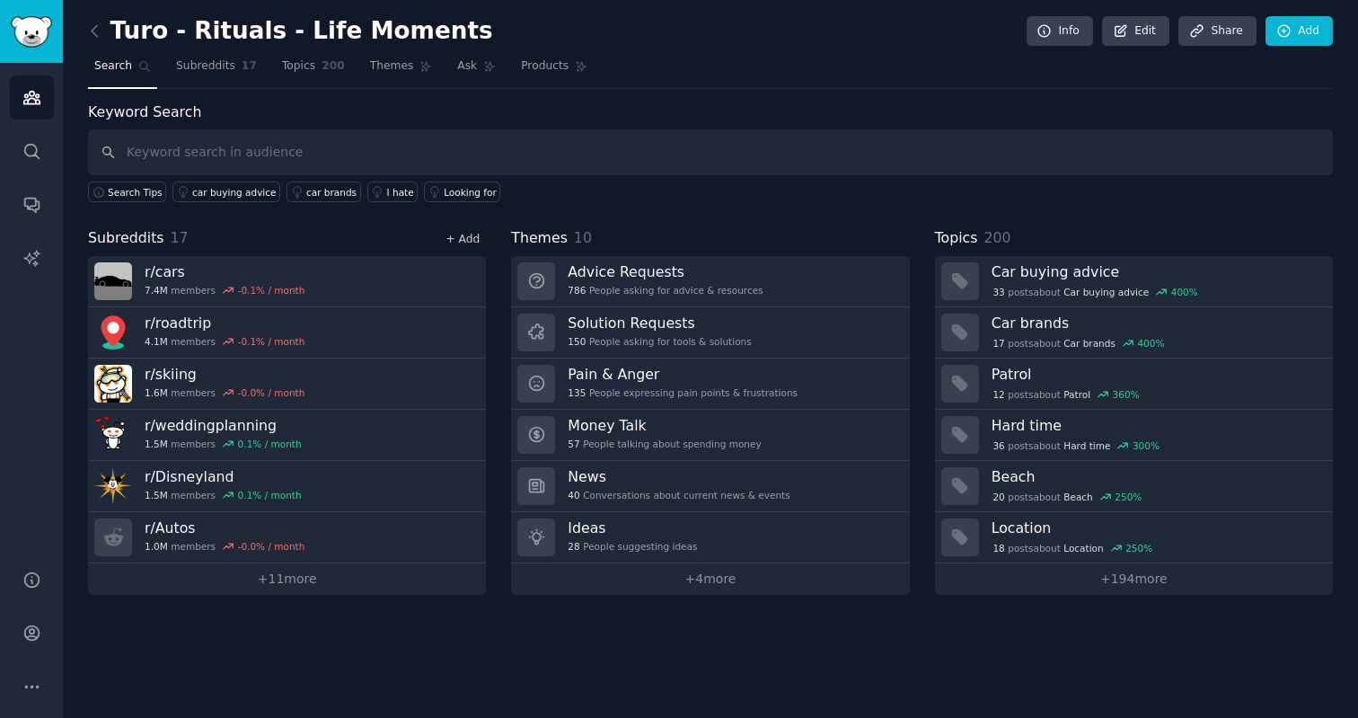
click at [468, 243] on link "+ Add" at bounding box center [463, 239] width 34 height 13
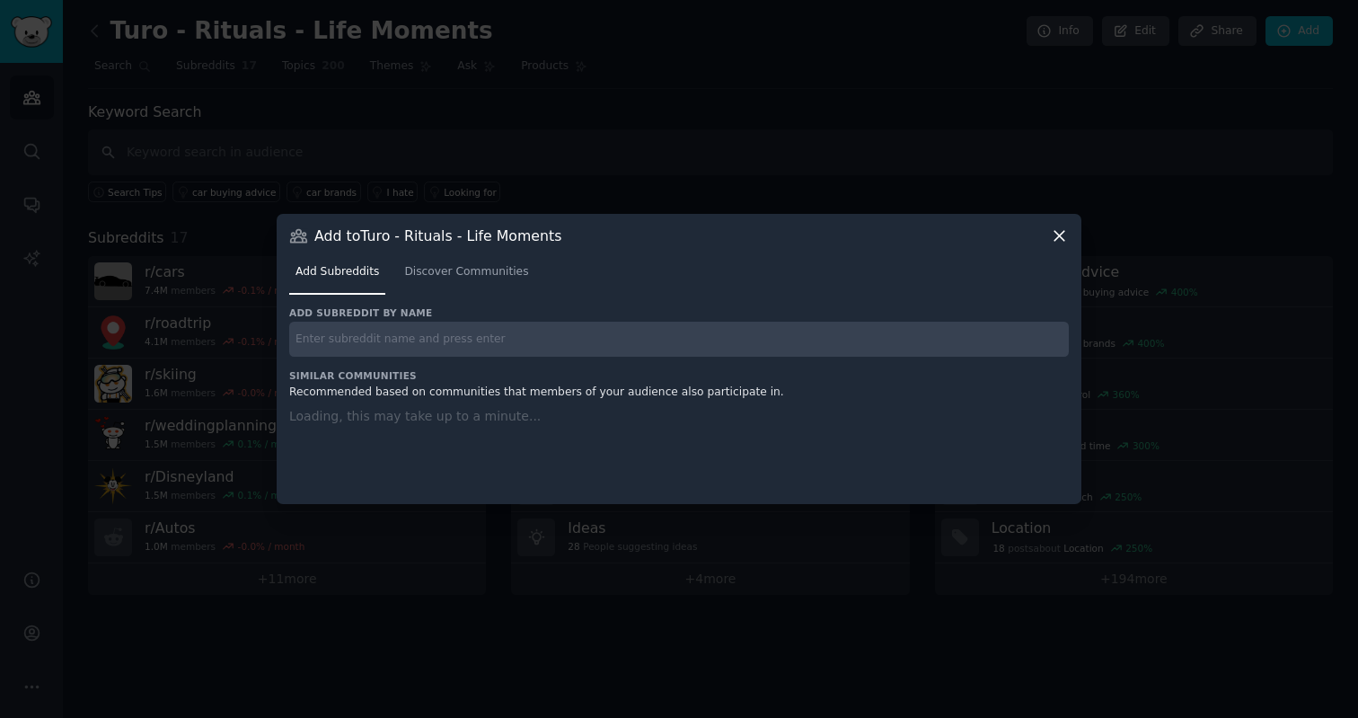
click at [399, 341] on input "text" at bounding box center [679, 339] width 780 height 35
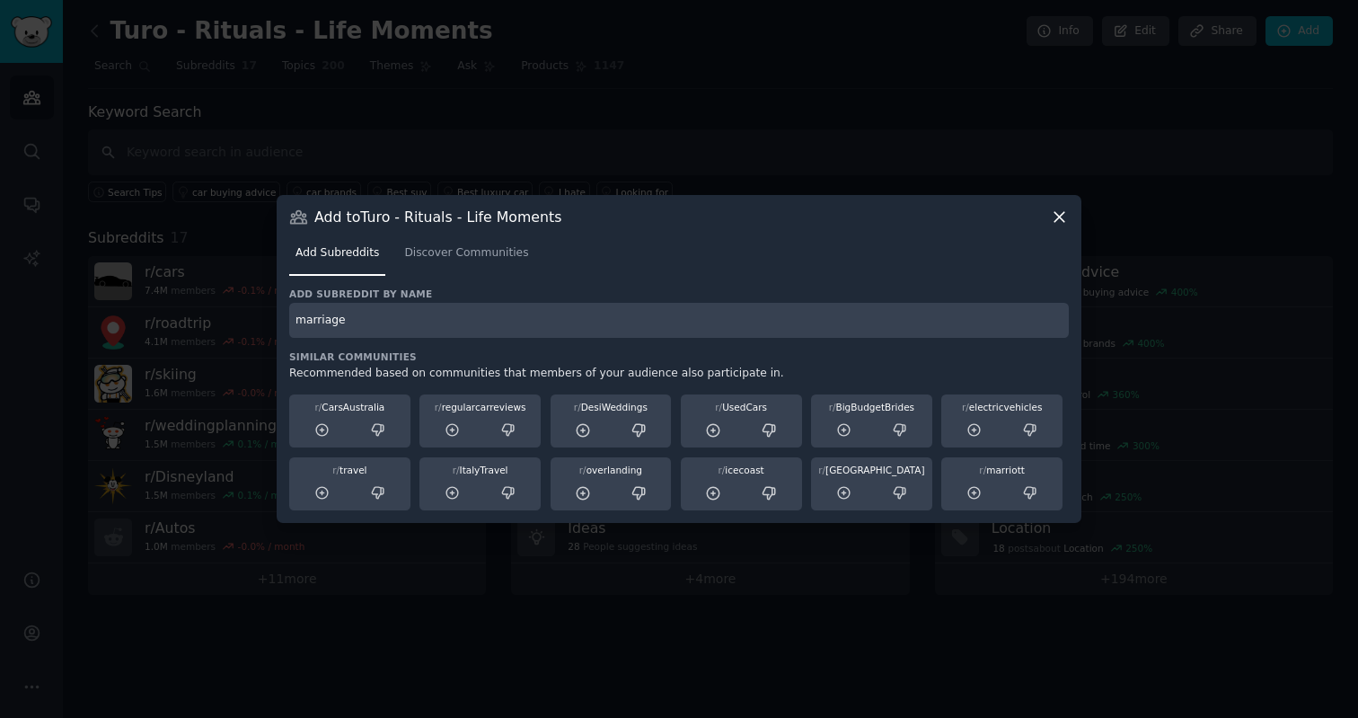
type input "marriage"
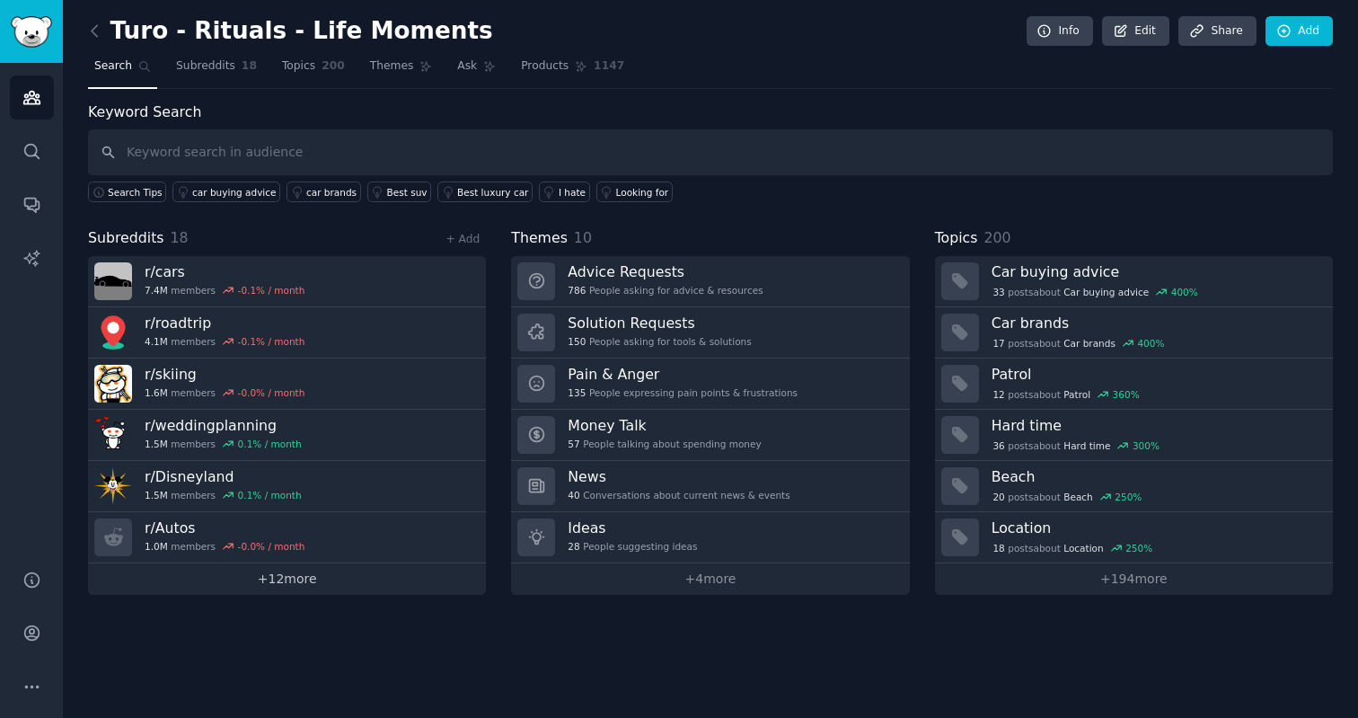
click at [291, 578] on link "+ 12 more" at bounding box center [287, 578] width 398 height 31
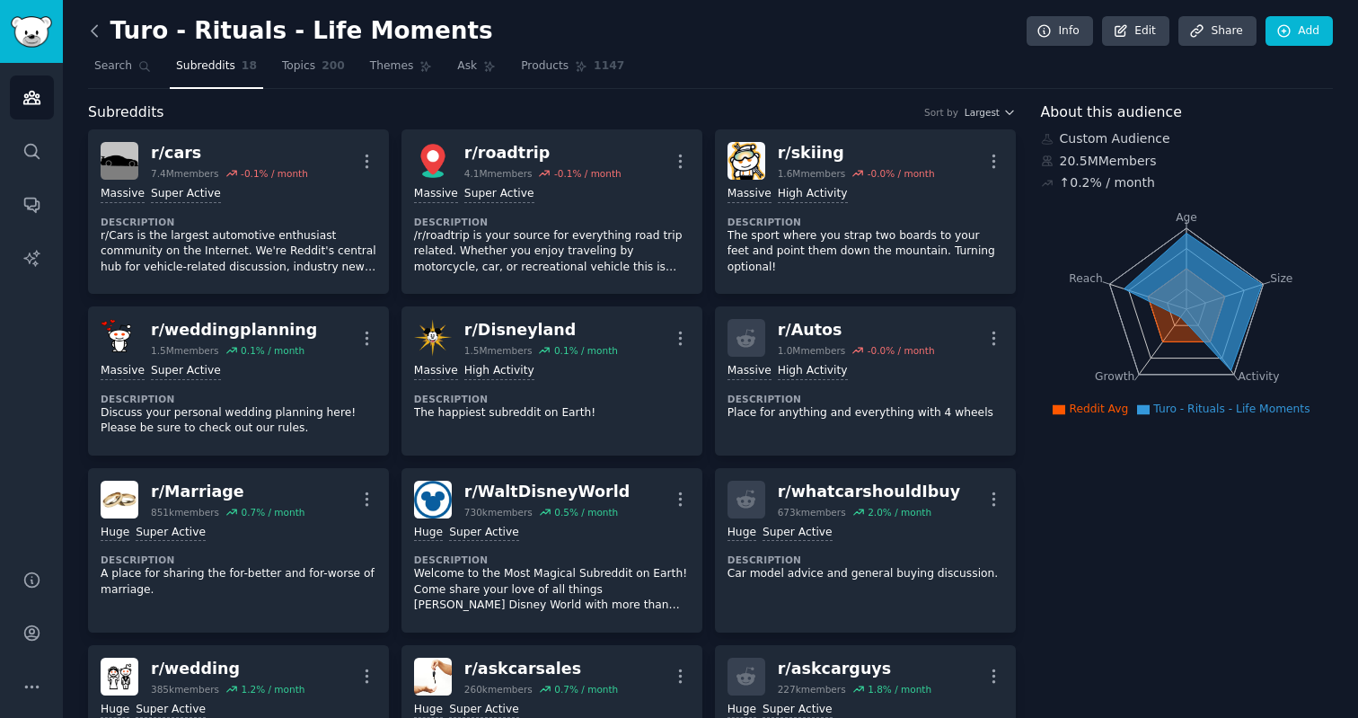
click at [100, 32] on icon at bounding box center [94, 31] width 19 height 19
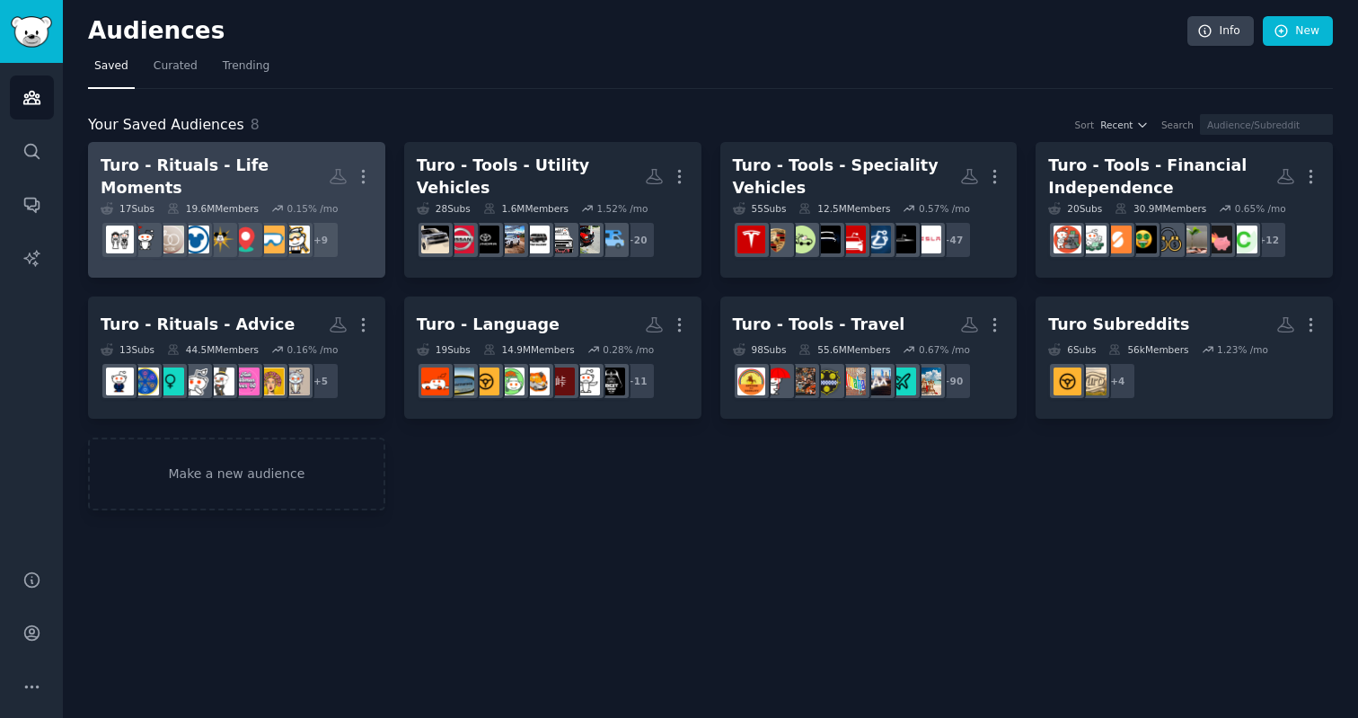
click at [228, 179] on div "Turo - Rituals - Life Moments" at bounding box center [215, 177] width 228 height 44
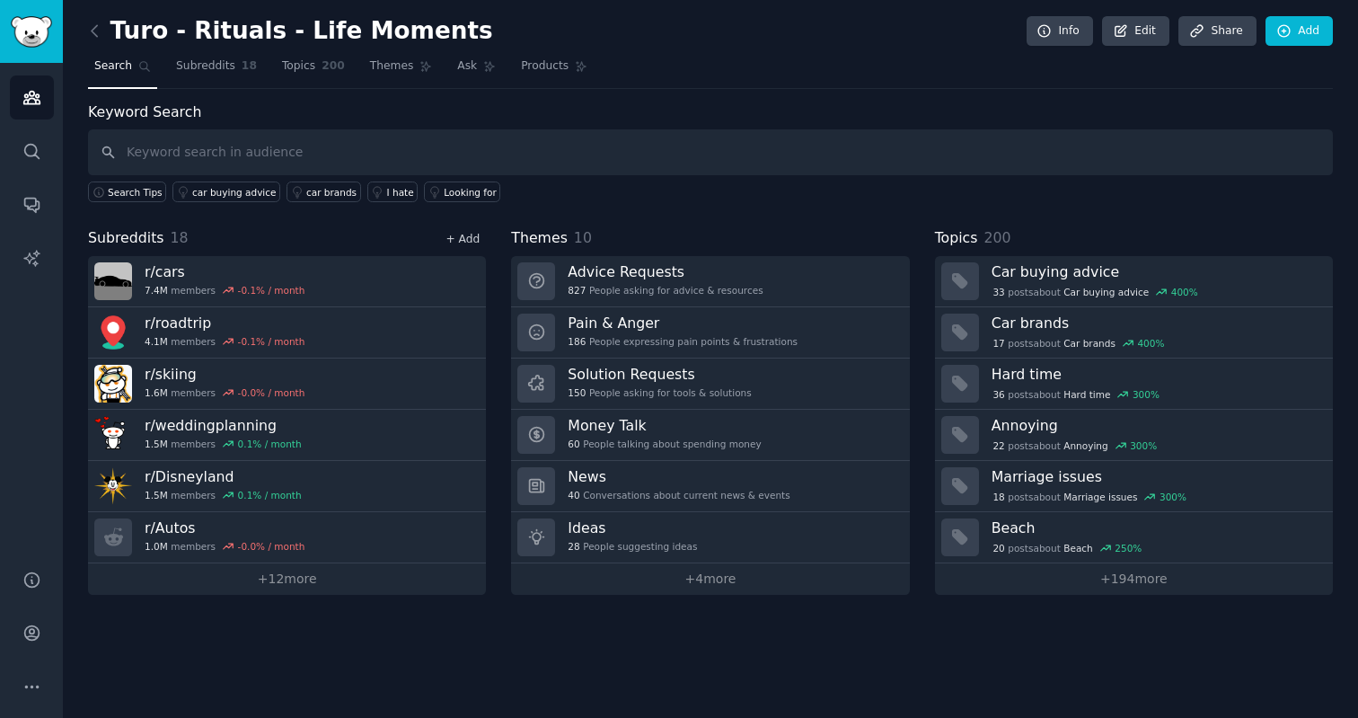
click at [464, 236] on link "+ Add" at bounding box center [463, 239] width 34 height 13
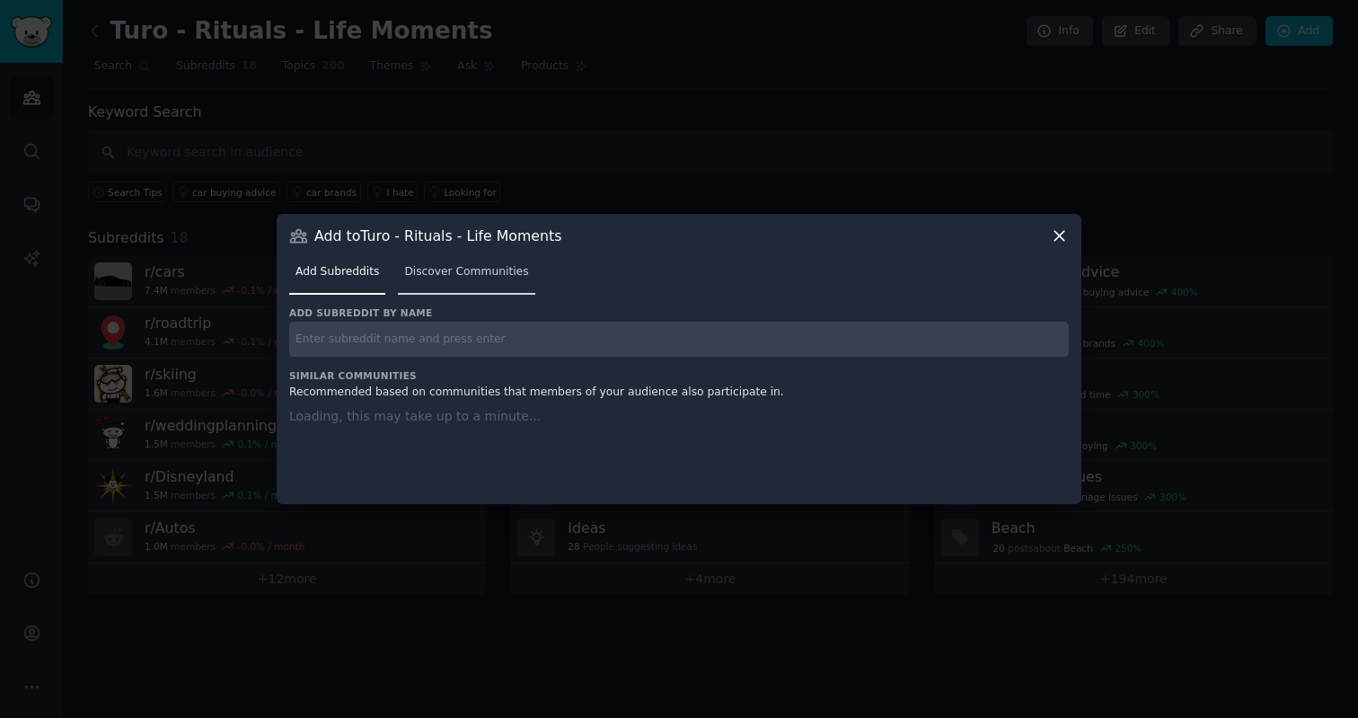
click at [437, 272] on span "Discover Communities" at bounding box center [466, 272] width 124 height 16
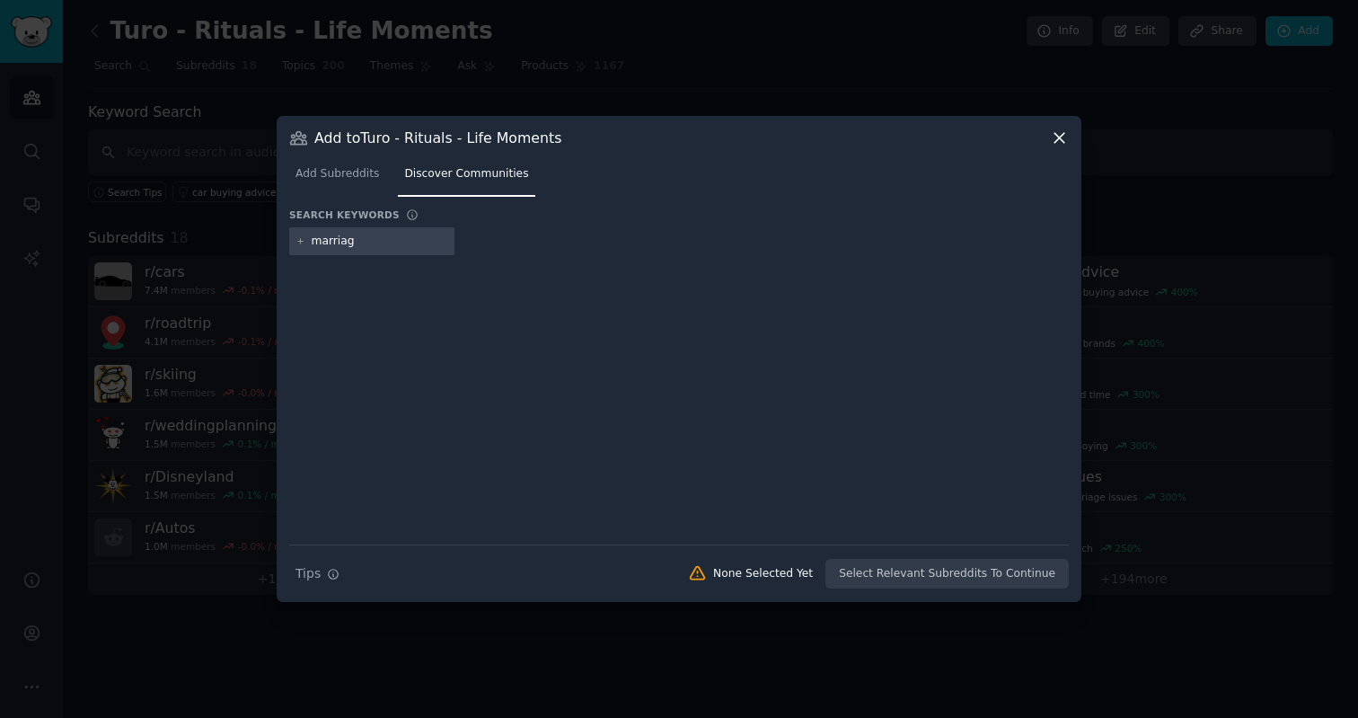
type input "marriage"
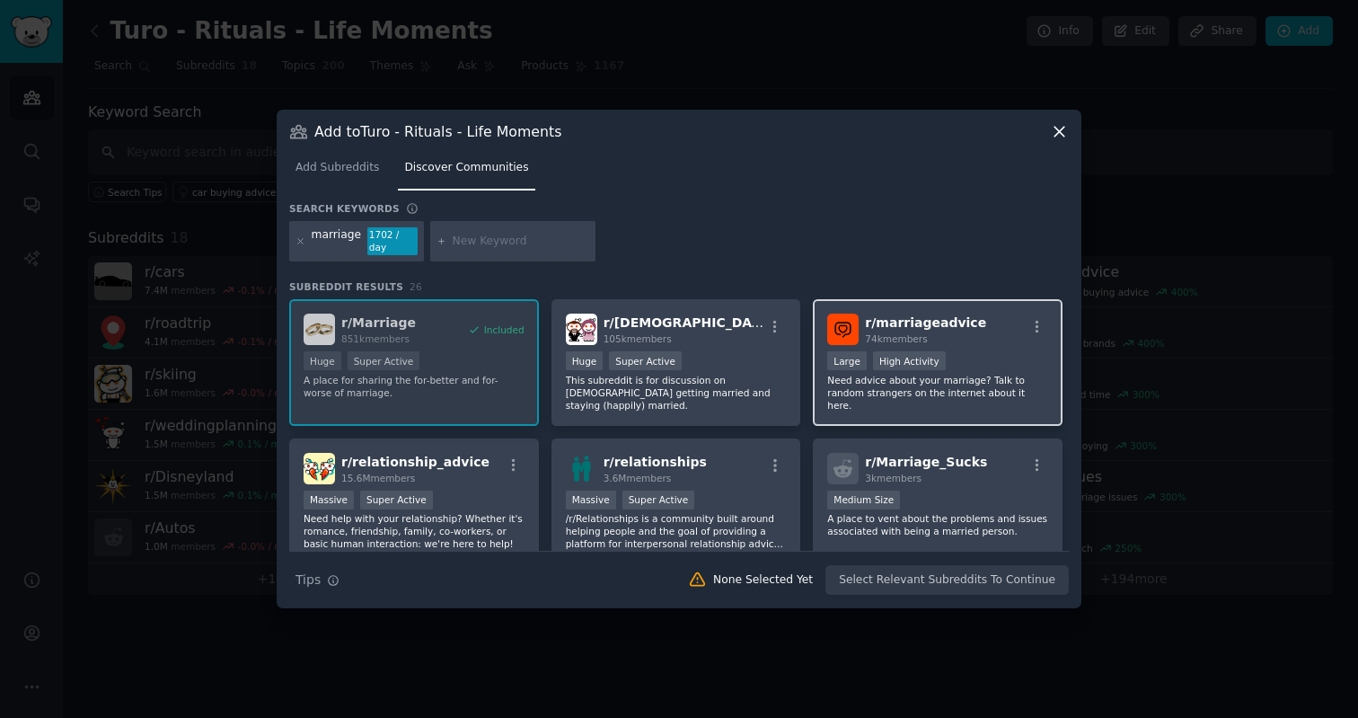
click at [969, 327] on div "r/ marriageadvice 74k members" at bounding box center [937, 329] width 221 height 31
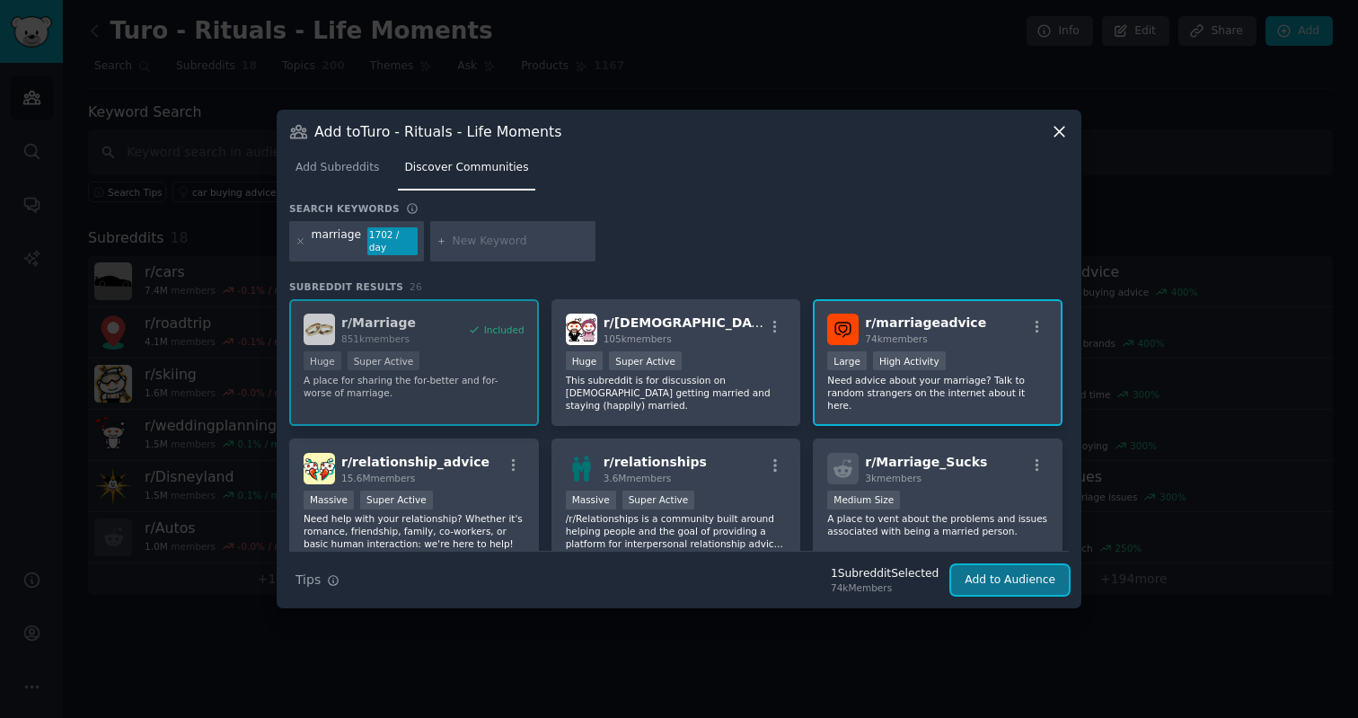
click at [1002, 573] on button "Add to Audience" at bounding box center [1010, 580] width 118 height 31
